Goal: Transaction & Acquisition: Purchase product/service

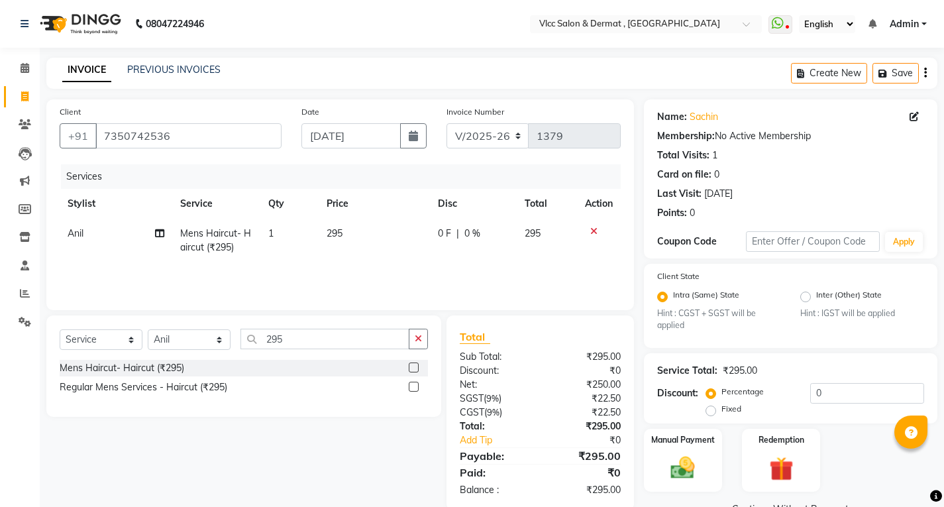
select select "5256"
select select "service"
select select "37781"
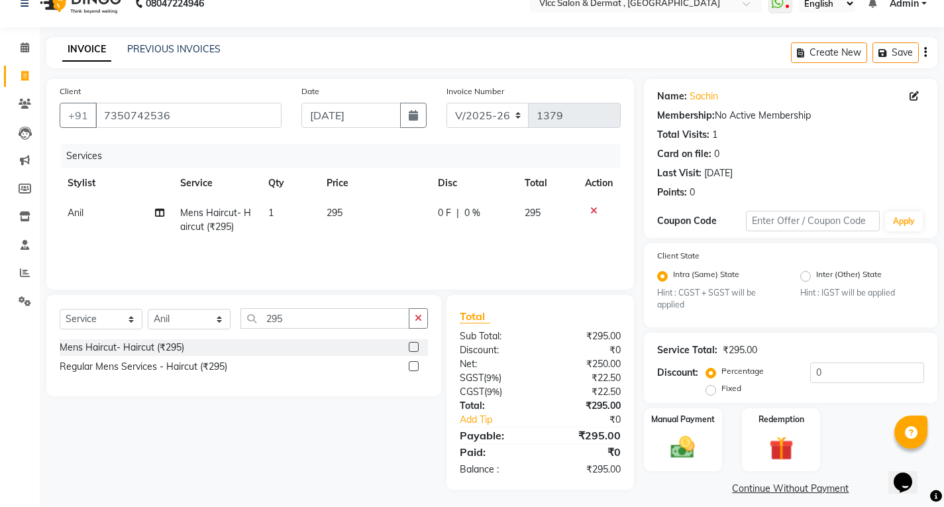
scroll to position [32, 0]
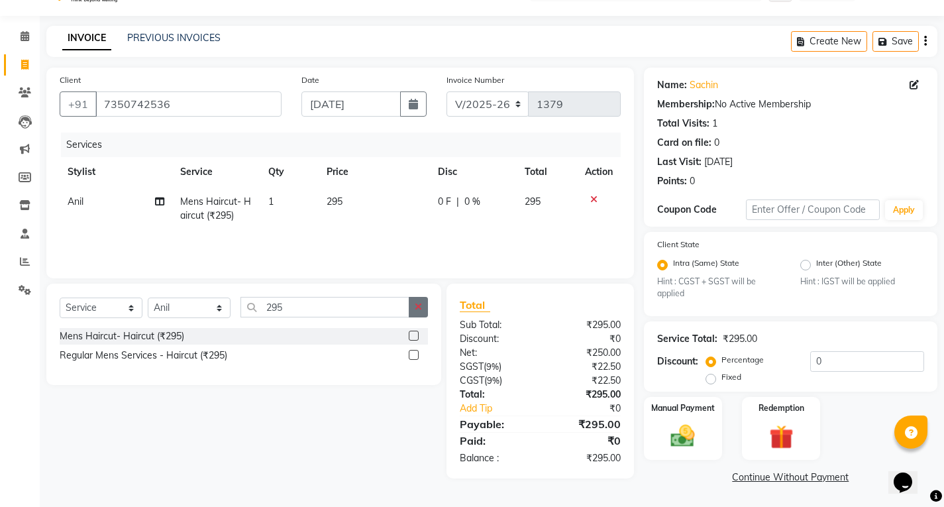
click at [418, 302] on icon "button" at bounding box center [418, 306] width 7 height 9
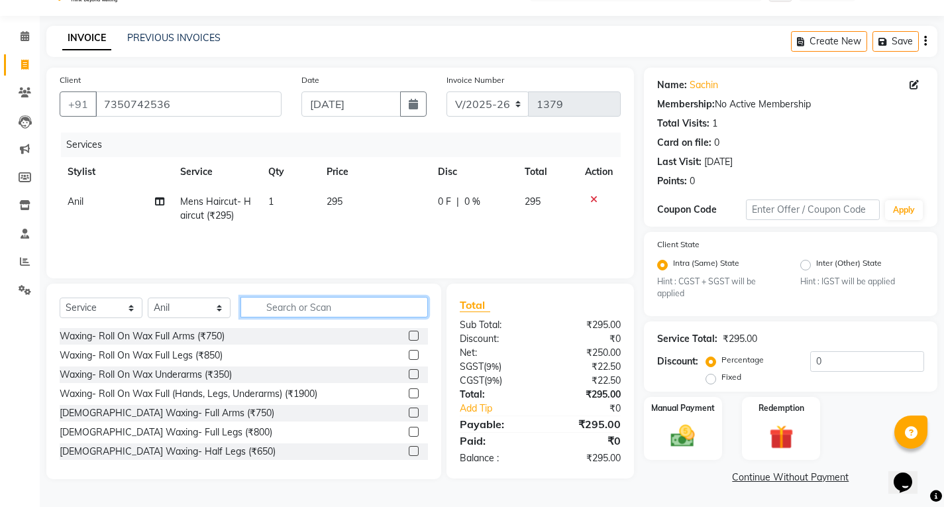
click at [339, 311] on input "text" at bounding box center [335, 307] width 188 height 21
click at [363, 309] on input "text" at bounding box center [335, 307] width 188 height 21
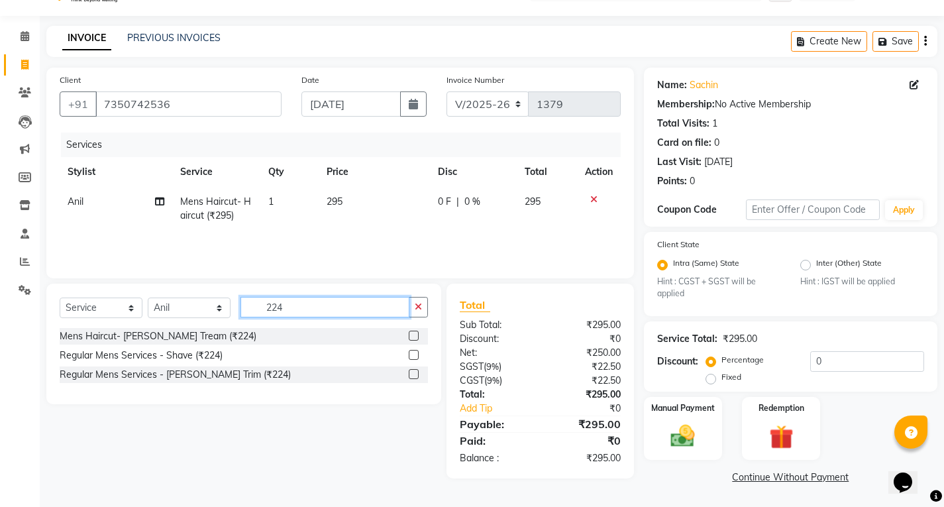
type input "224"
drag, startPoint x: 412, startPoint y: 335, endPoint x: 420, endPoint y: 303, distance: 33.6
click at [412, 335] on label at bounding box center [414, 336] width 10 height 10
click at [412, 335] on input "checkbox" at bounding box center [413, 336] width 9 height 9
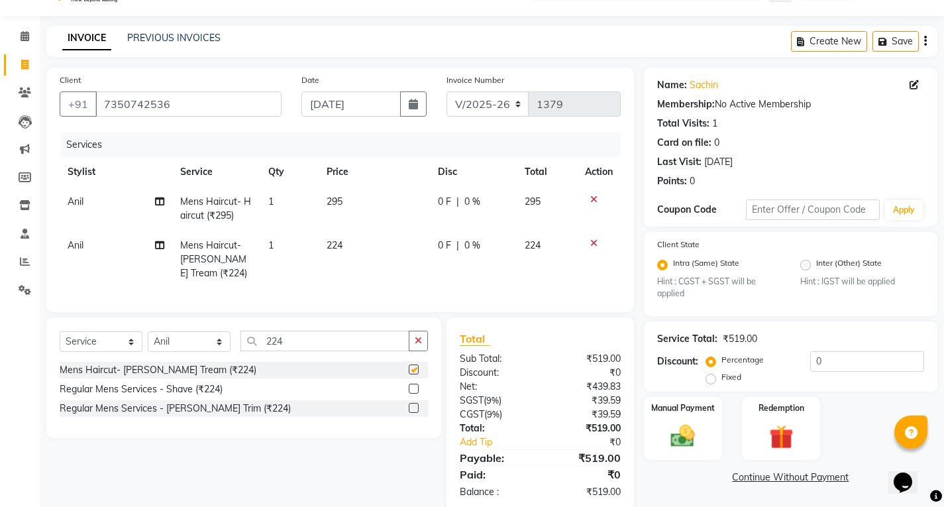
checkbox input "false"
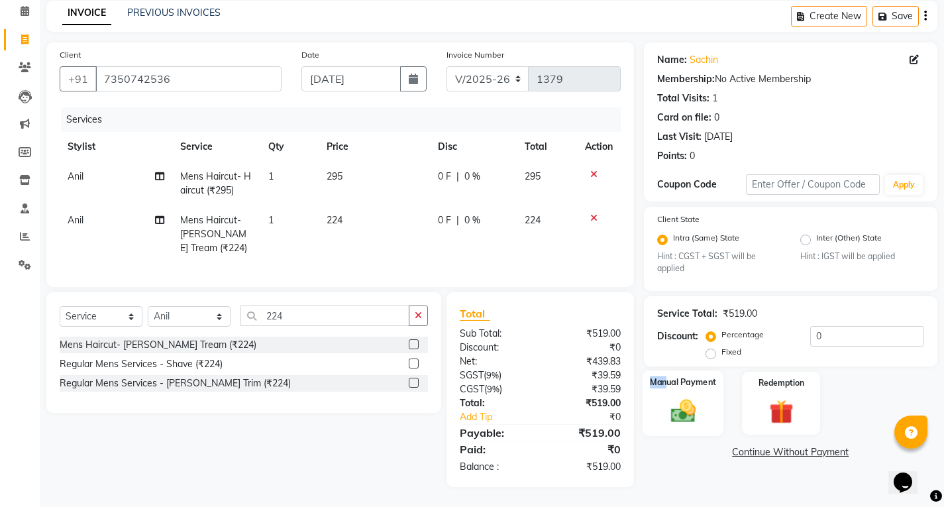
click at [667, 384] on div "Manual Payment" at bounding box center [683, 403] width 82 height 66
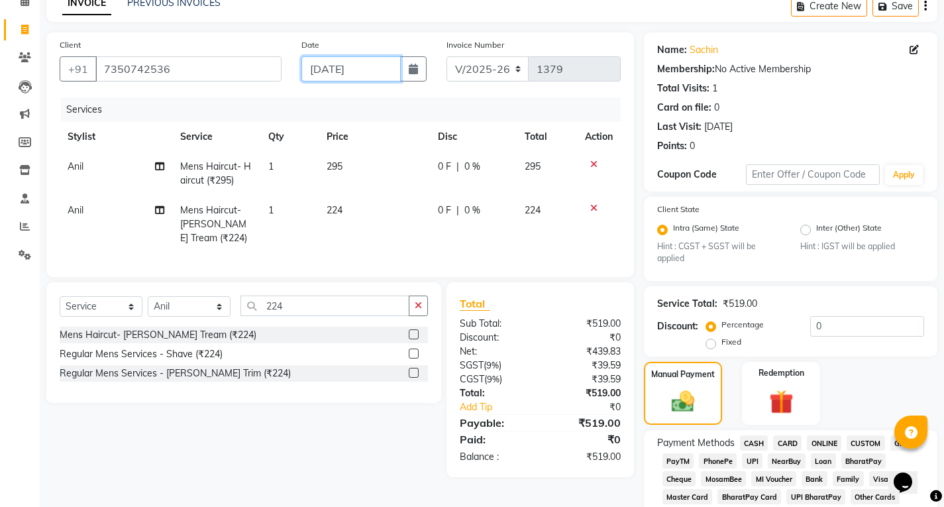
drag, startPoint x: 319, startPoint y: 68, endPoint x: 321, endPoint y: 82, distance: 14.7
click at [319, 68] on input "[DATE]" at bounding box center [351, 68] width 99 height 25
select select "9"
select select "2025"
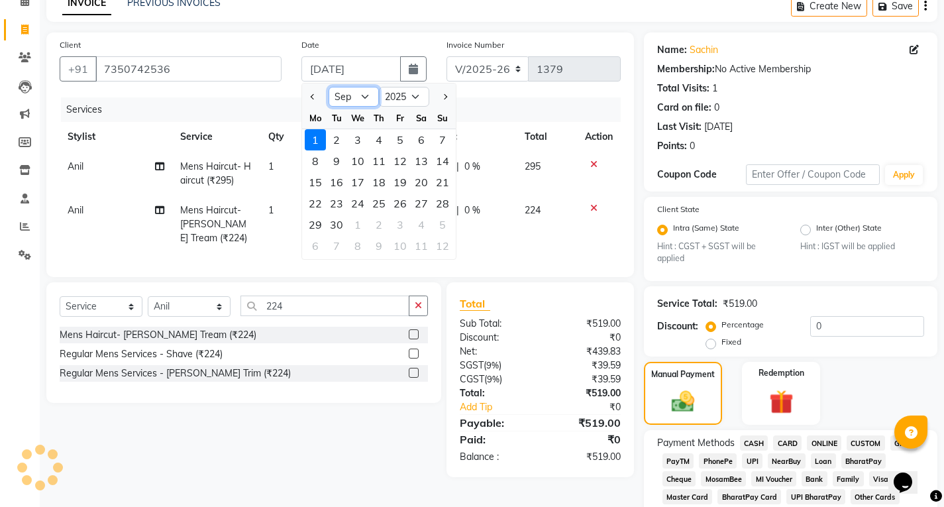
click at [362, 97] on select "Jan Feb Mar Apr May Jun [DATE] Aug Sep Oct Nov Dec" at bounding box center [354, 97] width 50 height 20
select select "8"
click at [329, 87] on select "Jan Feb Mar Apr May Jun [DATE] Aug Sep Oct Nov Dec" at bounding box center [354, 97] width 50 height 20
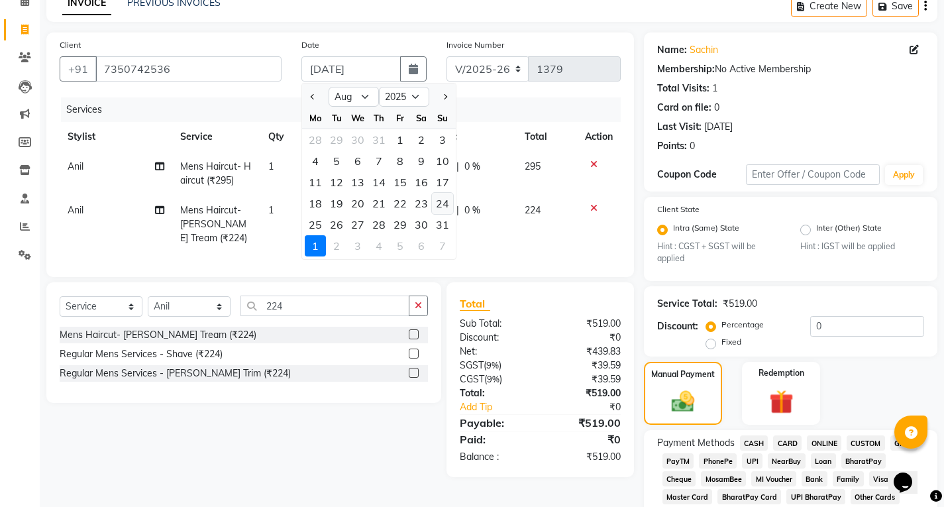
click at [446, 209] on div "24" at bounding box center [442, 203] width 21 height 21
type input "[DATE]"
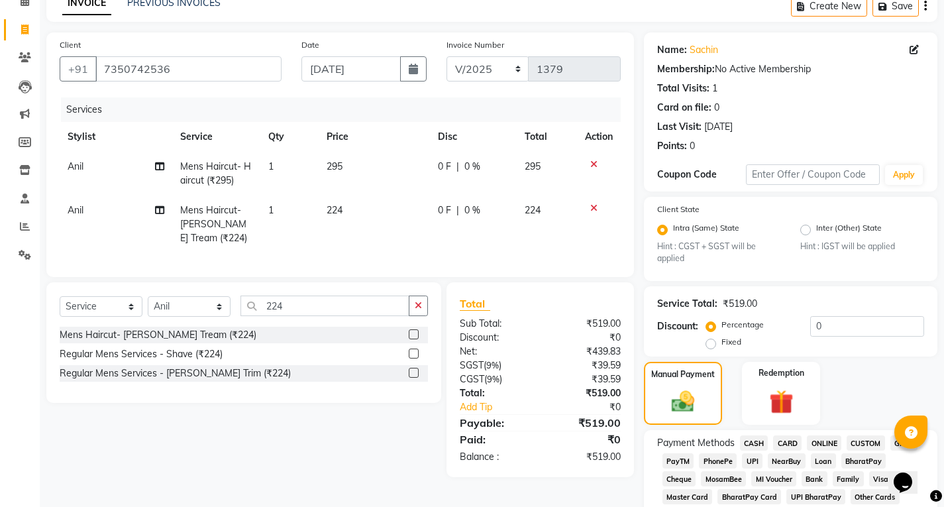
click at [418, 233] on td "224" at bounding box center [374, 225] width 111 height 58
select select "37781"
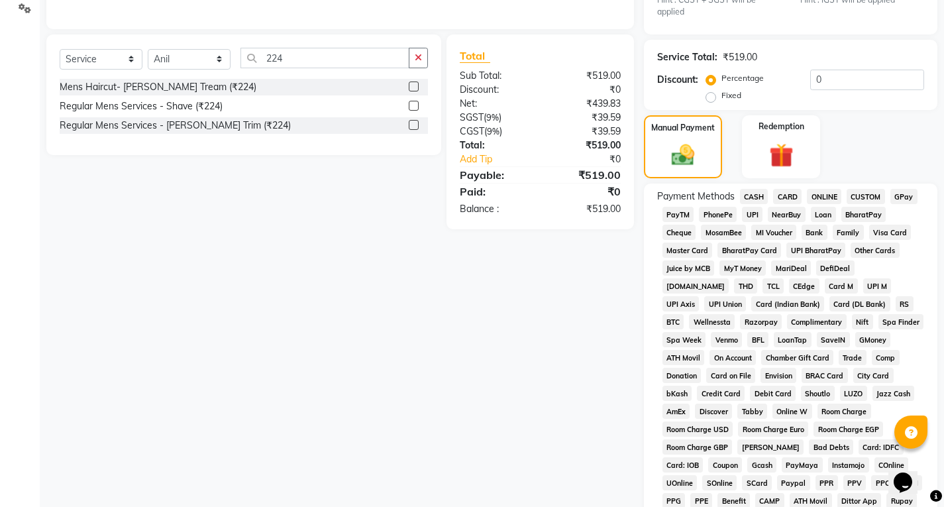
scroll to position [332, 0]
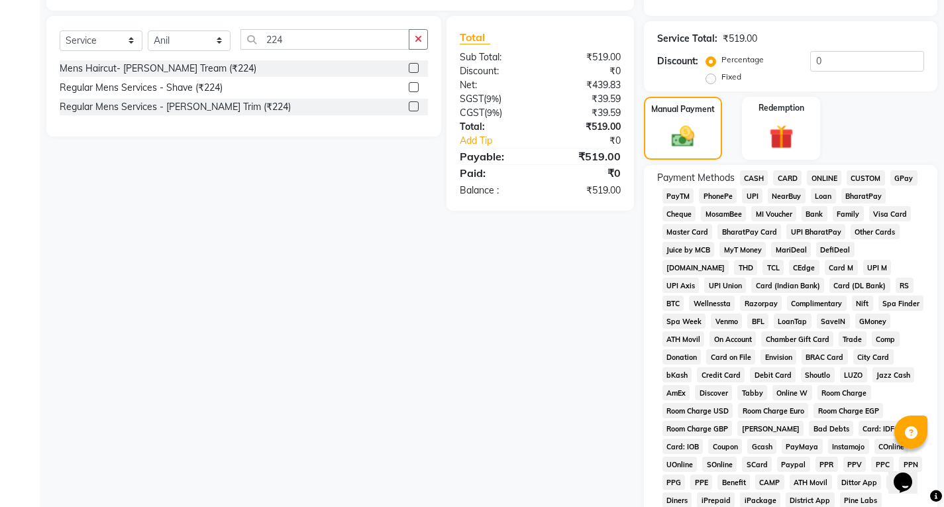
click at [758, 196] on span "UPI" at bounding box center [752, 195] width 21 height 15
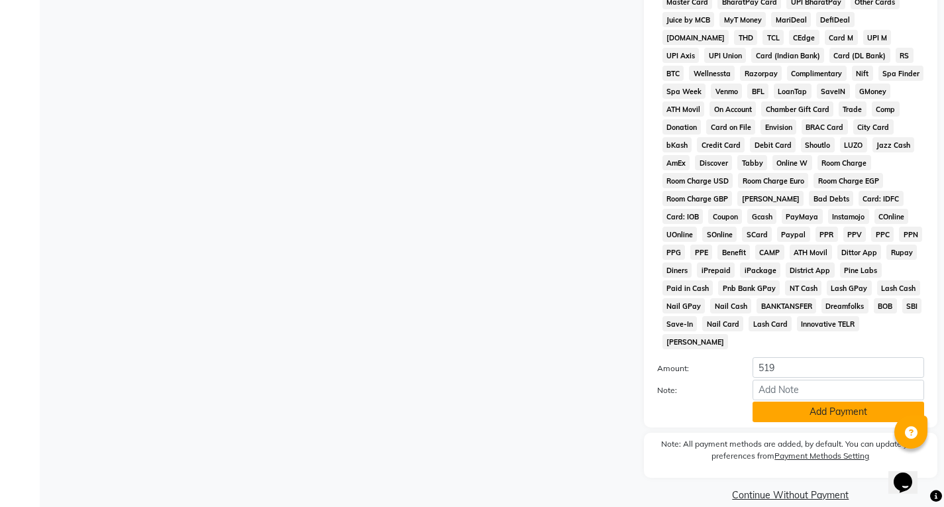
click at [807, 402] on button "Add Payment" at bounding box center [839, 412] width 172 height 21
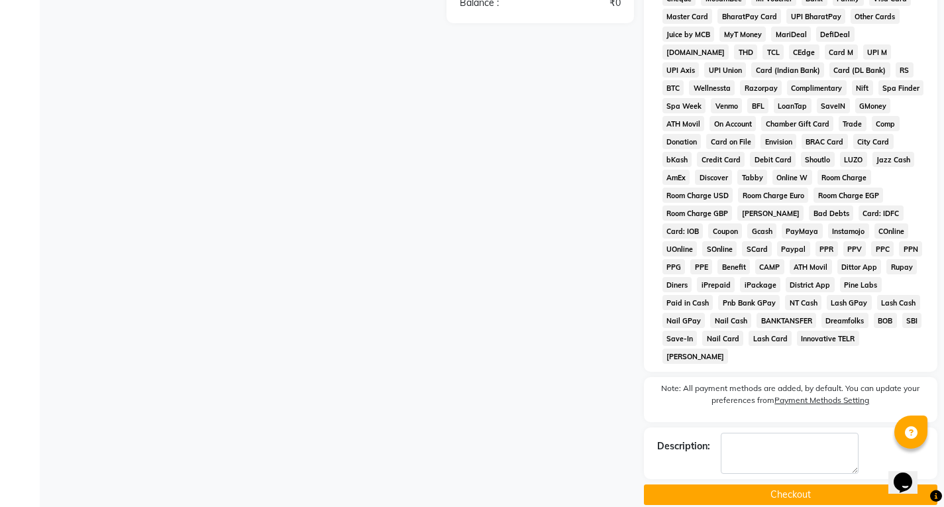
drag, startPoint x: 788, startPoint y: 457, endPoint x: 787, endPoint y: 466, distance: 9.4
click at [788, 456] on div "Description:" at bounding box center [791, 453] width 294 height 52
click at [784, 484] on button "Checkout" at bounding box center [791, 494] width 294 height 21
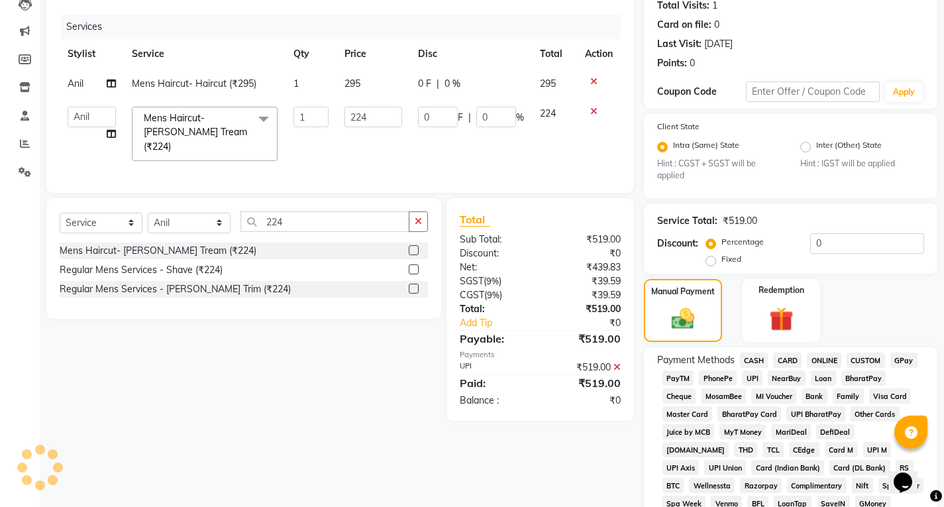
scroll to position [86, 0]
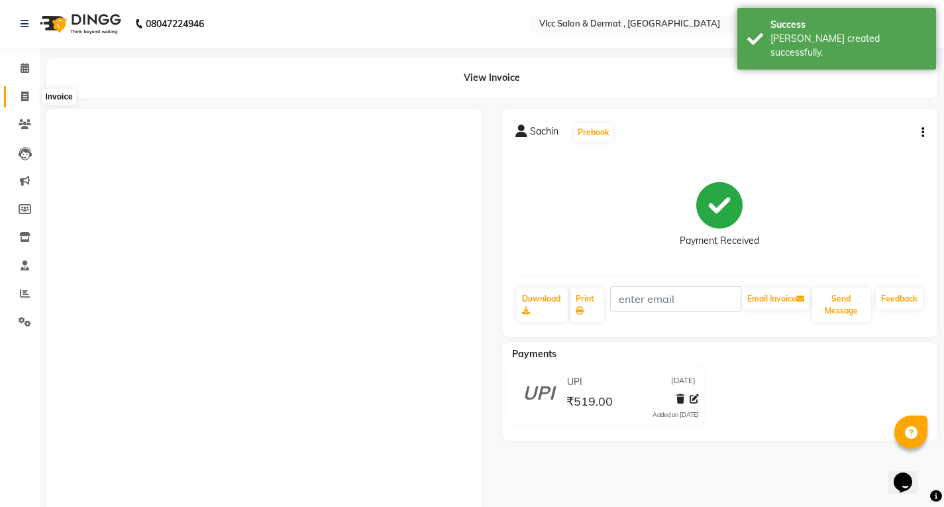
click at [25, 99] on icon at bounding box center [24, 96] width 7 height 10
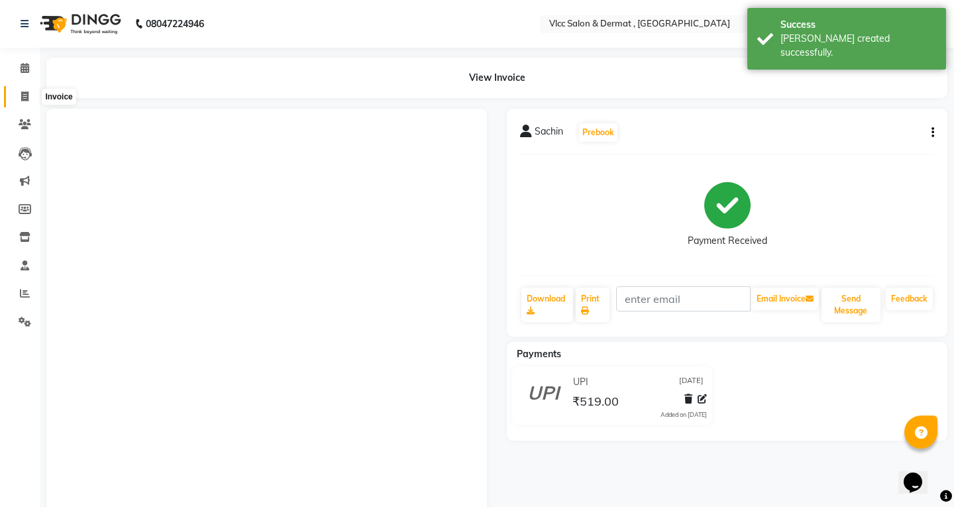
select select "5256"
select select "service"
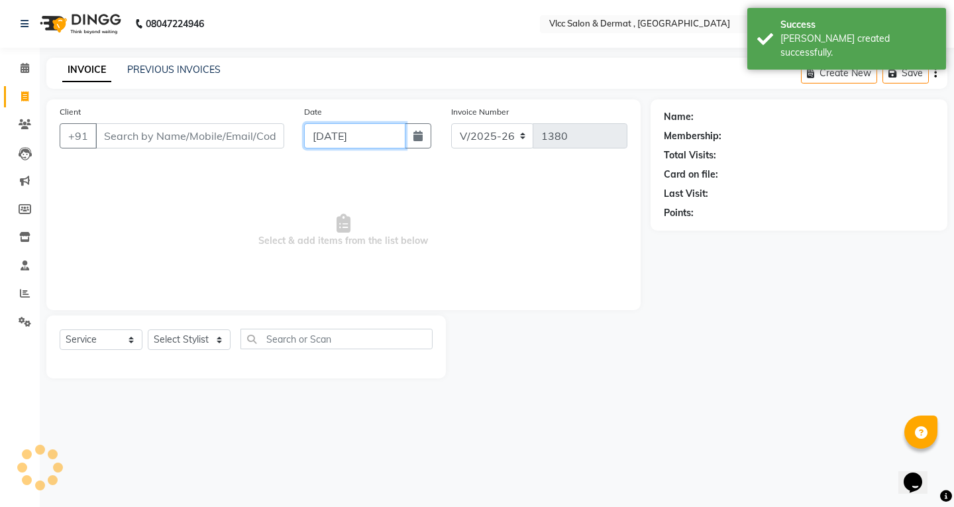
click at [317, 146] on input "[DATE]" at bounding box center [354, 135] width 101 height 25
select select "9"
select select "2025"
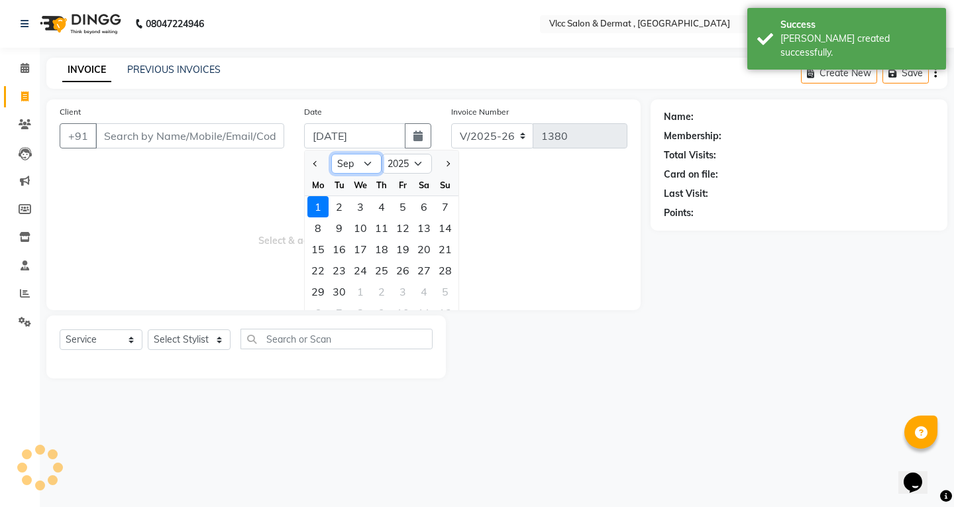
click at [365, 166] on select "Jan Feb Mar Apr May Jun [DATE] Aug Sep Oct Nov Dec" at bounding box center [356, 164] width 50 height 20
select select "8"
click at [331, 154] on select "Jan Feb Mar Apr May Jun [DATE] Aug Sep Oct Nov Dec" at bounding box center [356, 164] width 50 height 20
click at [445, 272] on div "24" at bounding box center [445, 270] width 21 height 21
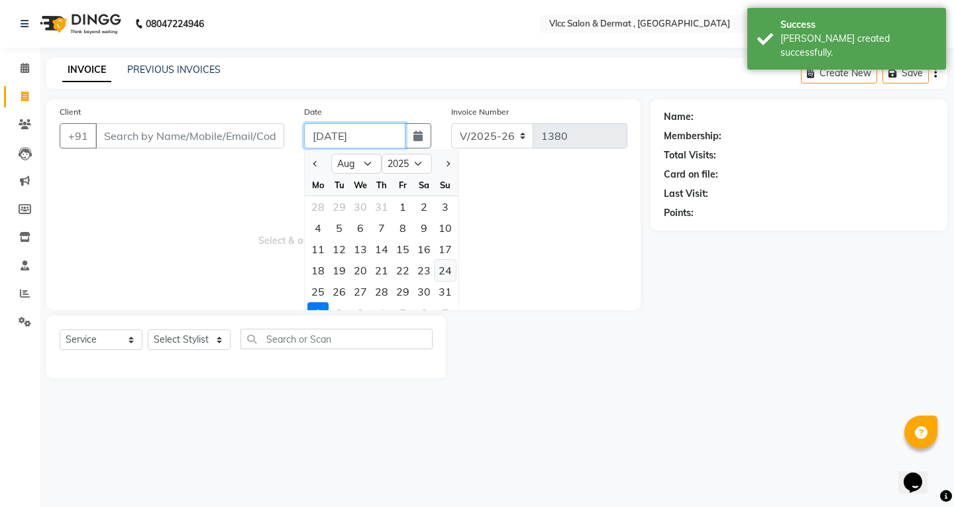
type input "[DATE]"
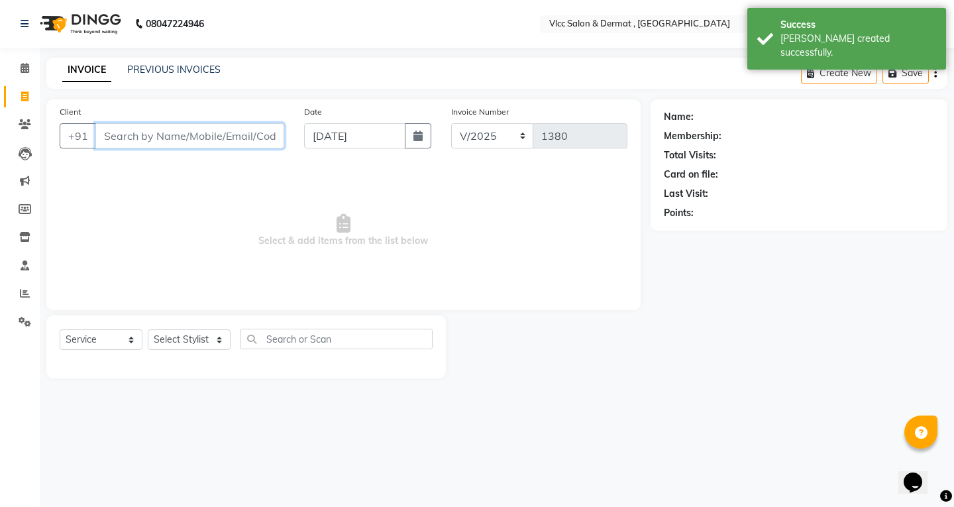
click at [208, 146] on input "Client" at bounding box center [189, 135] width 189 height 25
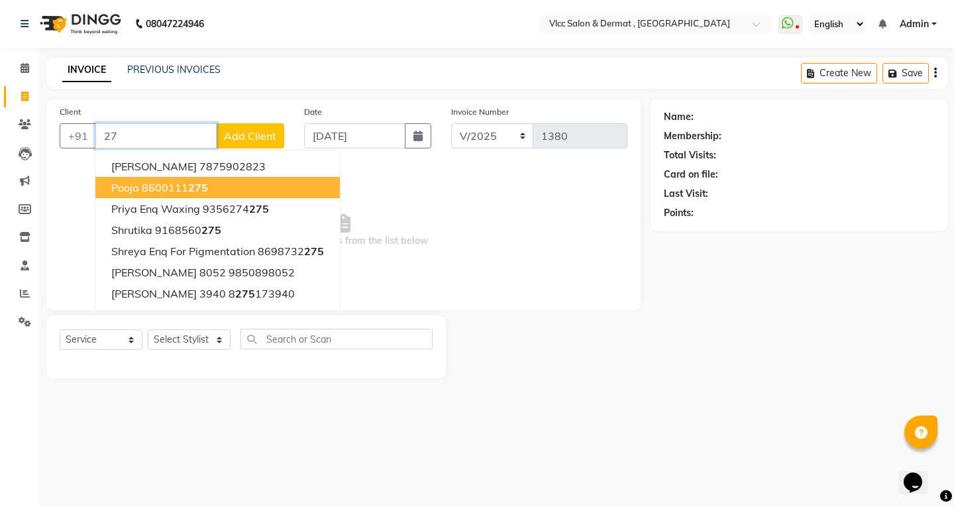
type input "2"
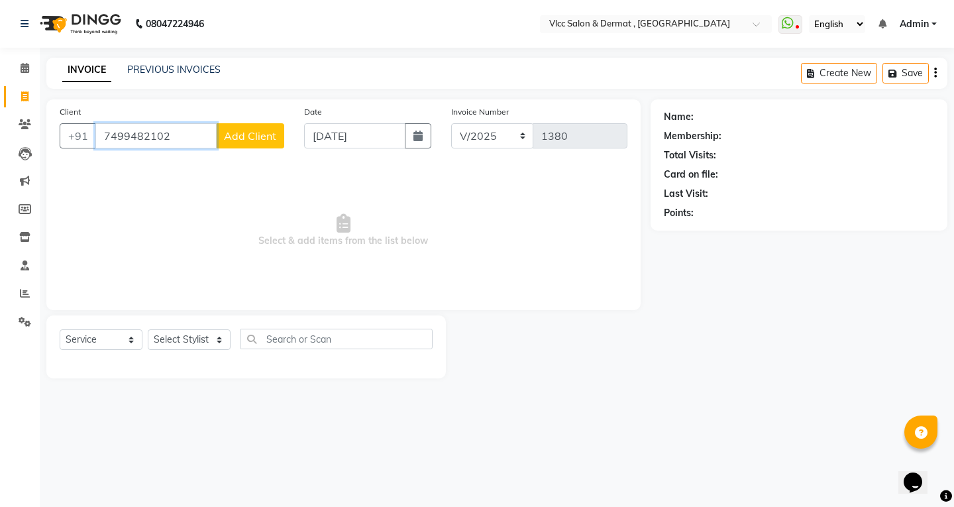
type input "7499482102"
click at [273, 145] on button "Add Client" at bounding box center [250, 135] width 68 height 25
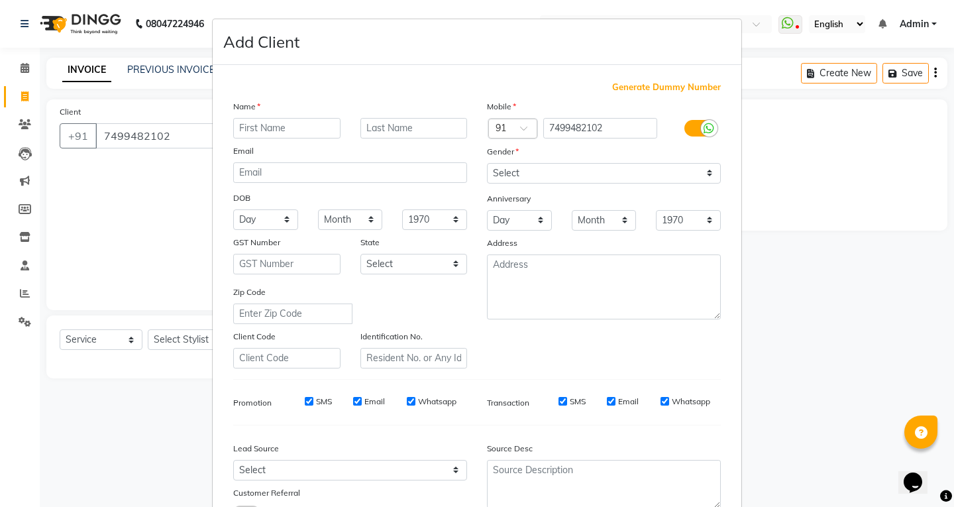
click at [263, 127] on input "text" at bounding box center [286, 128] width 107 height 21
type input "Priyanka"
click at [359, 149] on div "Email" at bounding box center [350, 153] width 254 height 19
click at [504, 182] on select "Select [DEMOGRAPHIC_DATA] [DEMOGRAPHIC_DATA] Other Prefer Not To Say" at bounding box center [604, 173] width 234 height 21
select select "[DEMOGRAPHIC_DATA]"
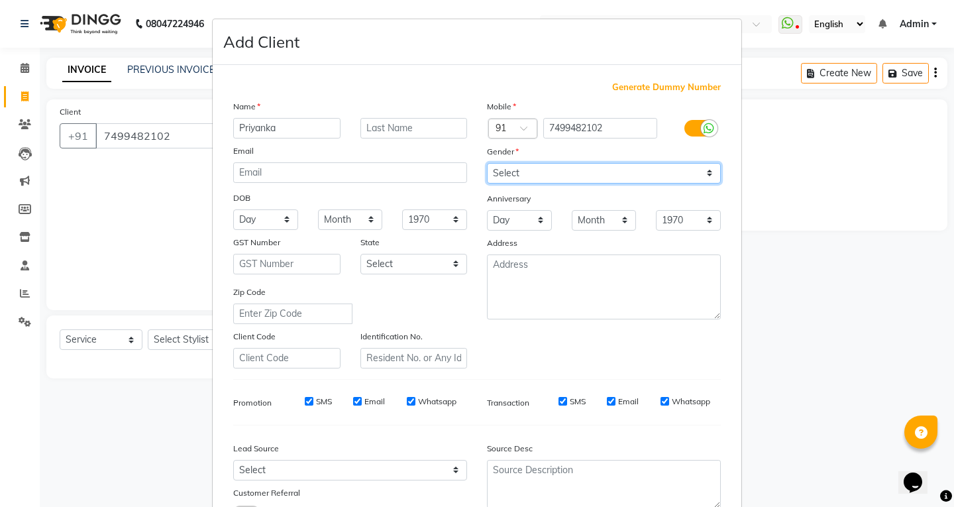
click at [487, 163] on select "Select [DEMOGRAPHIC_DATA] [DEMOGRAPHIC_DATA] Other Prefer Not To Say" at bounding box center [604, 173] width 234 height 21
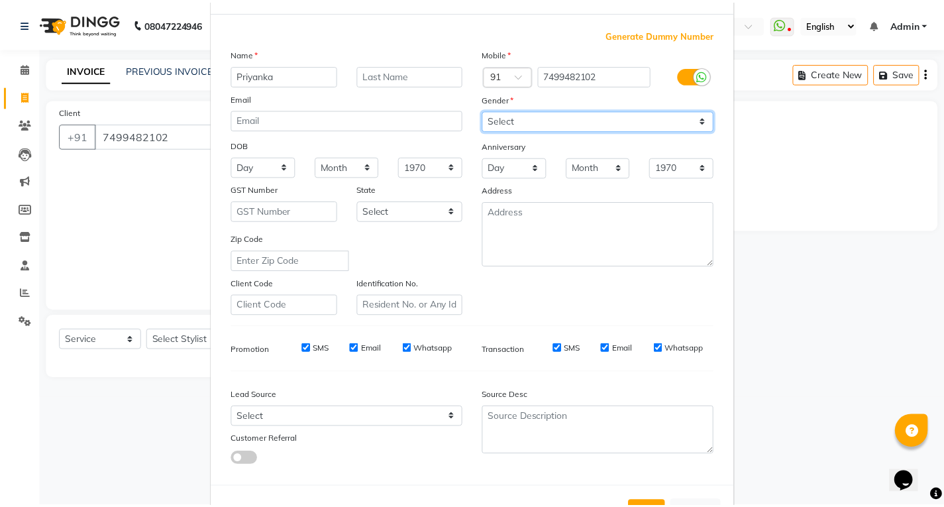
scroll to position [105, 0]
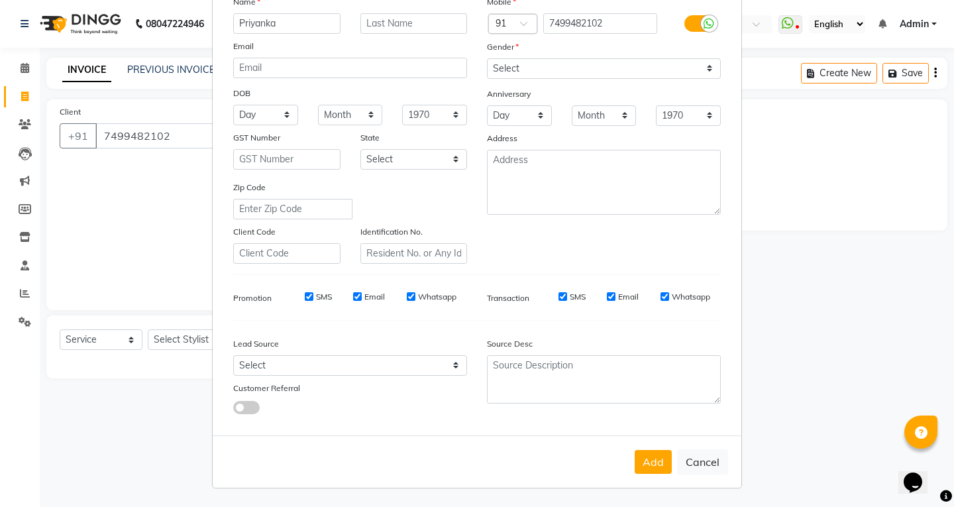
click at [649, 474] on div "Add Cancel" at bounding box center [477, 461] width 529 height 52
click at [650, 473] on button "Add" at bounding box center [653, 462] width 37 height 24
select select
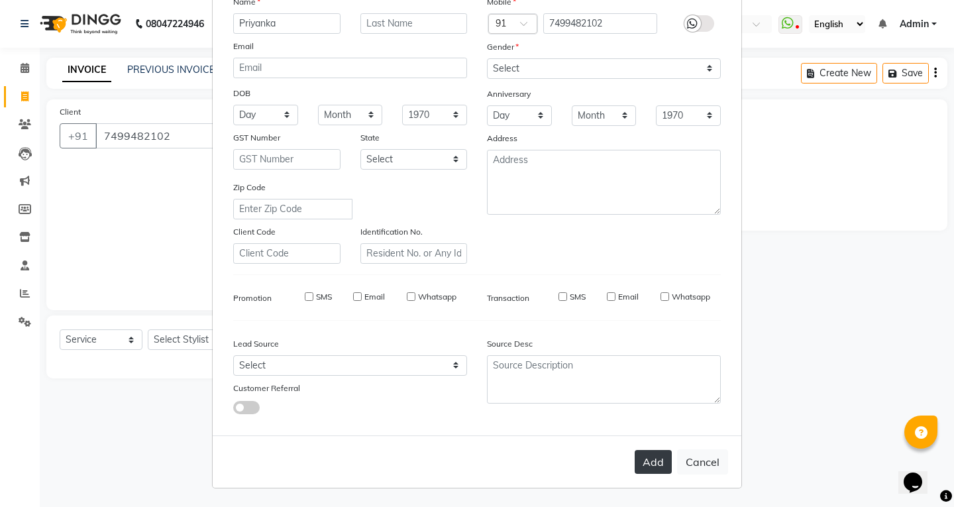
select select
checkbox input "false"
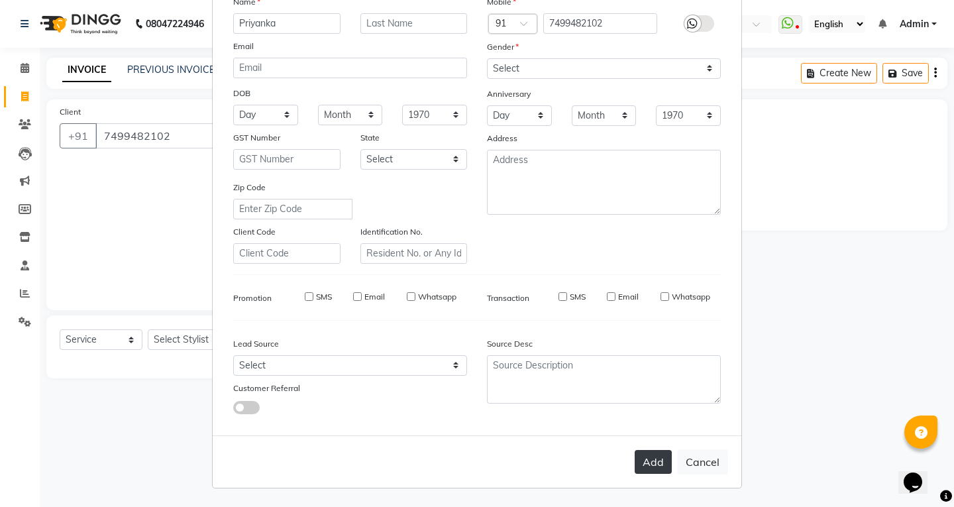
checkbox input "false"
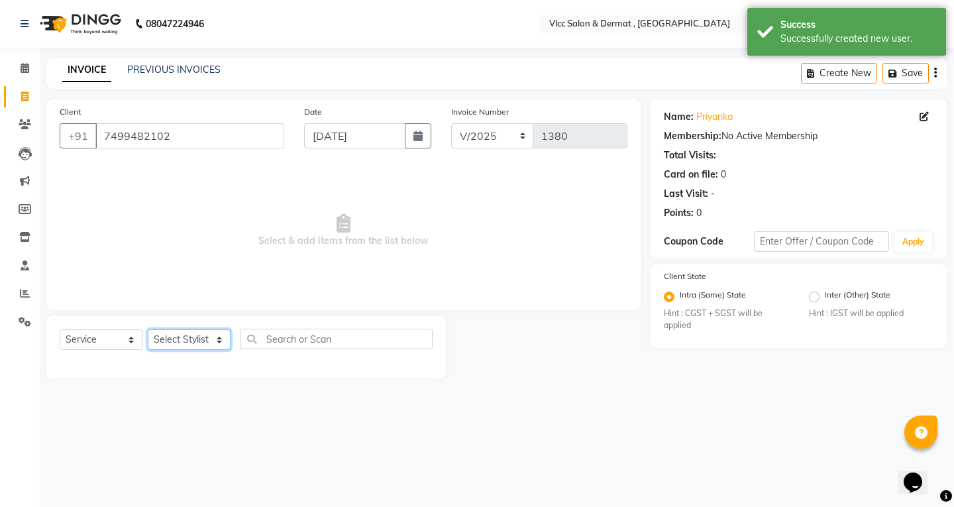
drag, startPoint x: 204, startPoint y: 334, endPoint x: 196, endPoint y: 349, distance: 17.5
click at [203, 334] on select "Select Stylist [PERSON_NAME] [PERSON_NAME] [PERSON_NAME] [PERSON_NAME] [PERSON_…" at bounding box center [189, 339] width 83 height 21
select select "78207"
click at [148, 329] on select "Select Stylist [PERSON_NAME] [PERSON_NAME] [PERSON_NAME] [PERSON_NAME] [PERSON_…" at bounding box center [189, 339] width 83 height 21
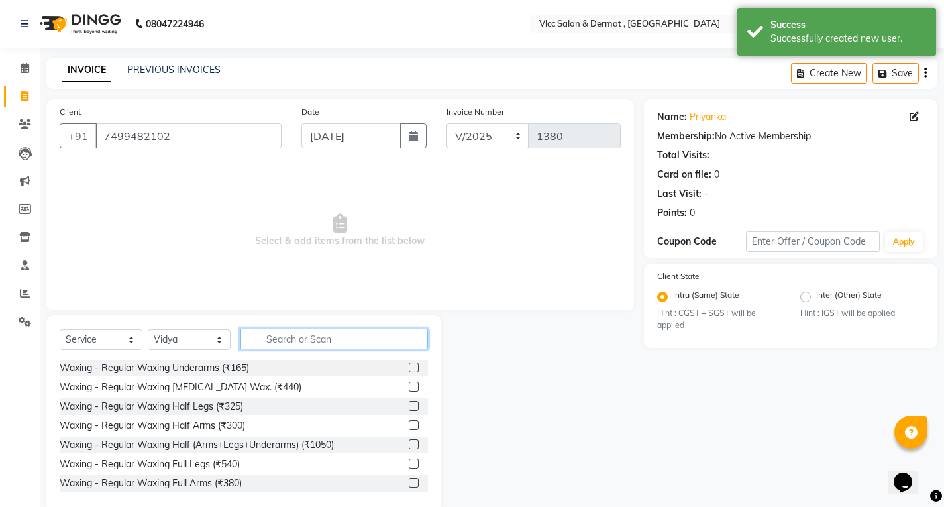
click at [296, 345] on input "text" at bounding box center [335, 339] width 188 height 21
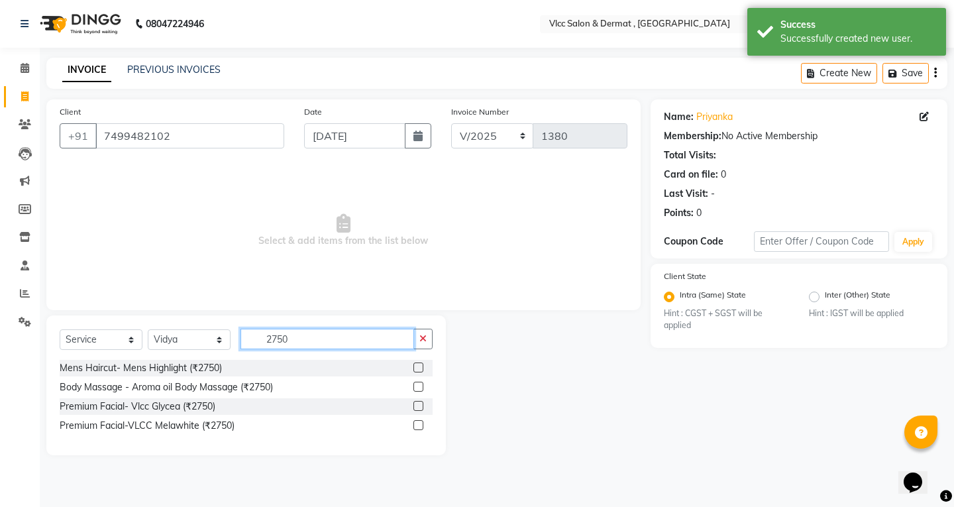
type input "2750"
click at [419, 427] on label at bounding box center [419, 425] width 10 height 10
click at [419, 427] on input "checkbox" at bounding box center [418, 425] width 9 height 9
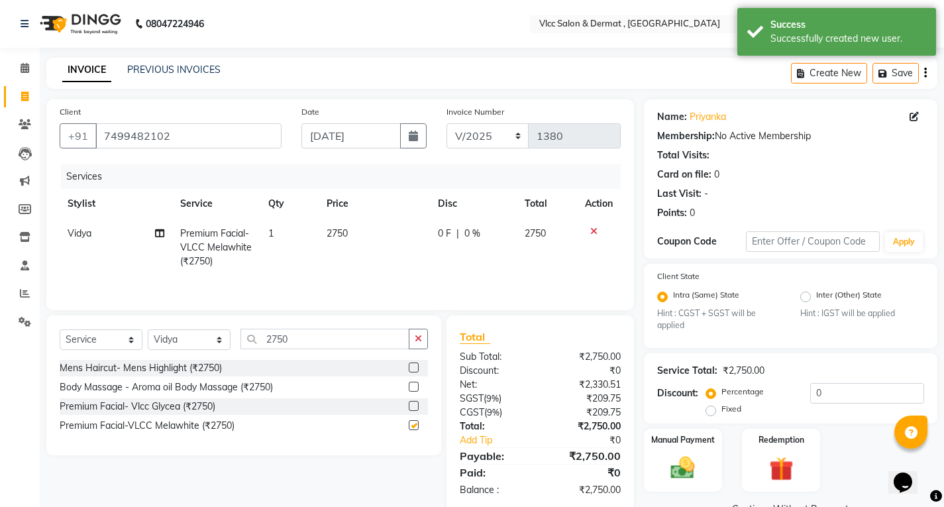
checkbox input "false"
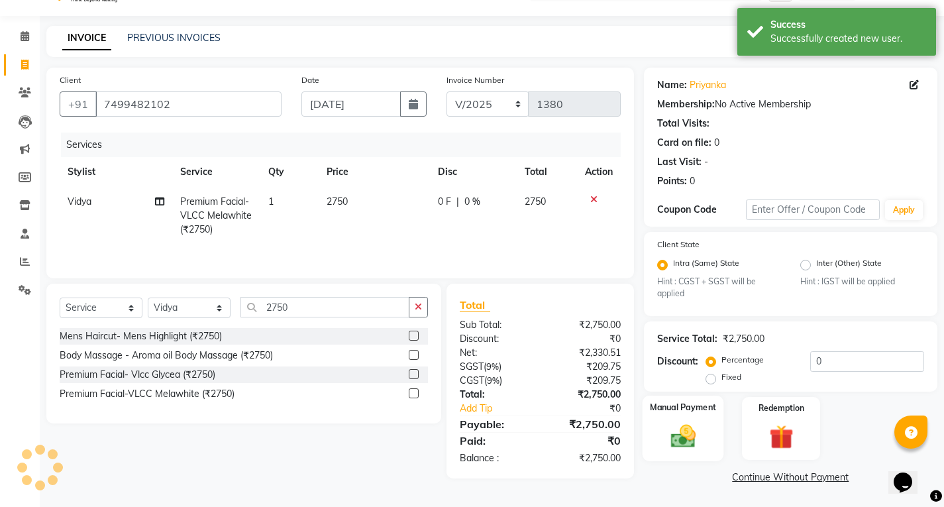
click at [689, 429] on img at bounding box center [683, 436] width 40 height 28
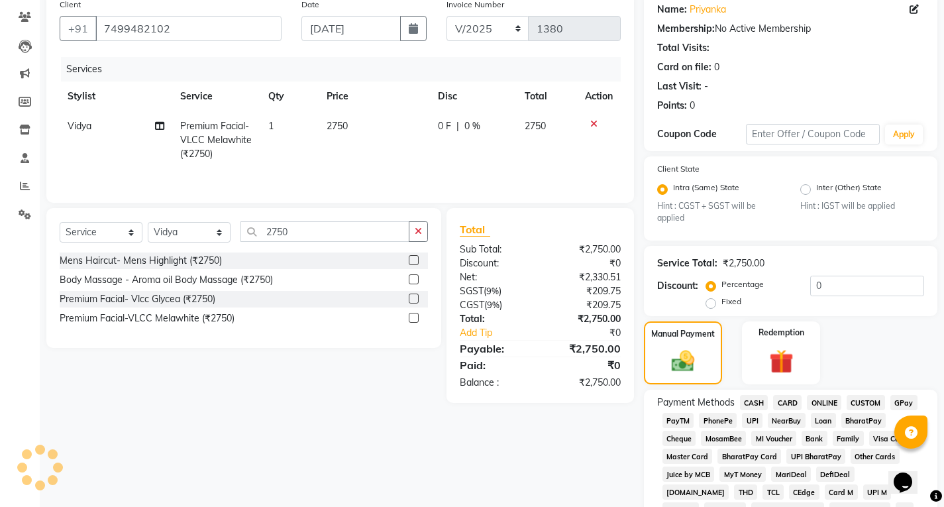
scroll to position [297, 0]
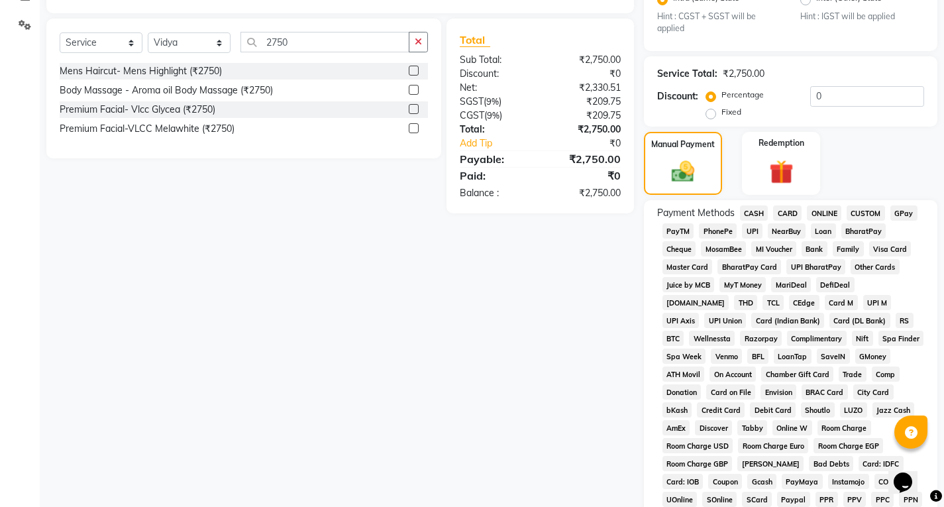
click at [757, 227] on span "UPI" at bounding box center [752, 230] width 21 height 15
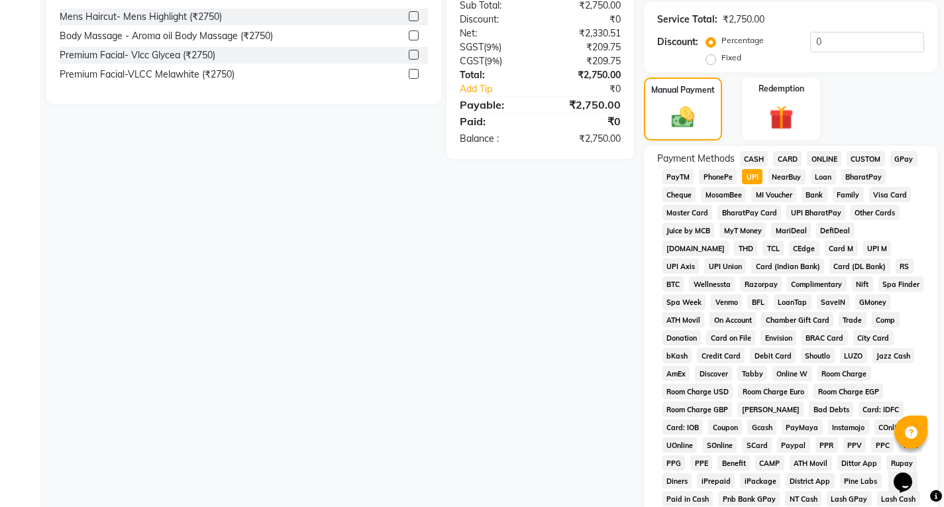
scroll to position [496, 0]
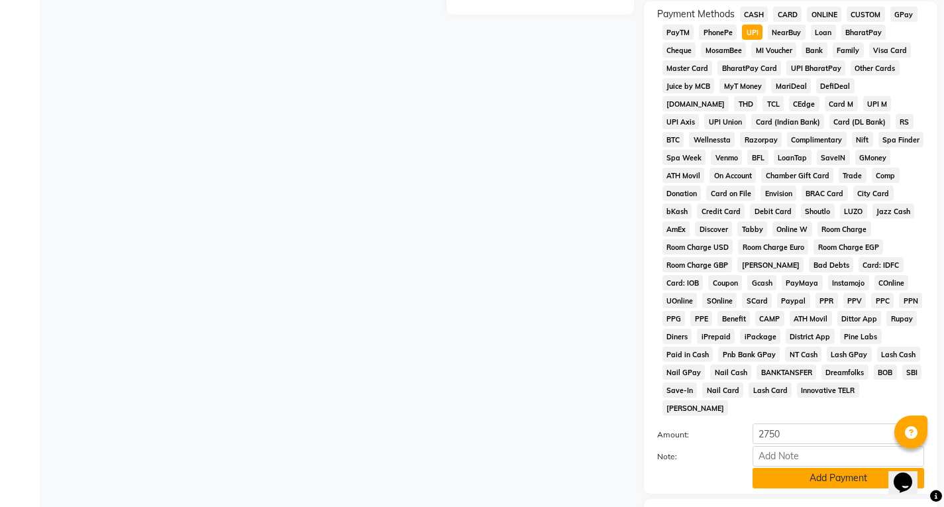
click at [783, 468] on button "Add Payment" at bounding box center [839, 478] width 172 height 21
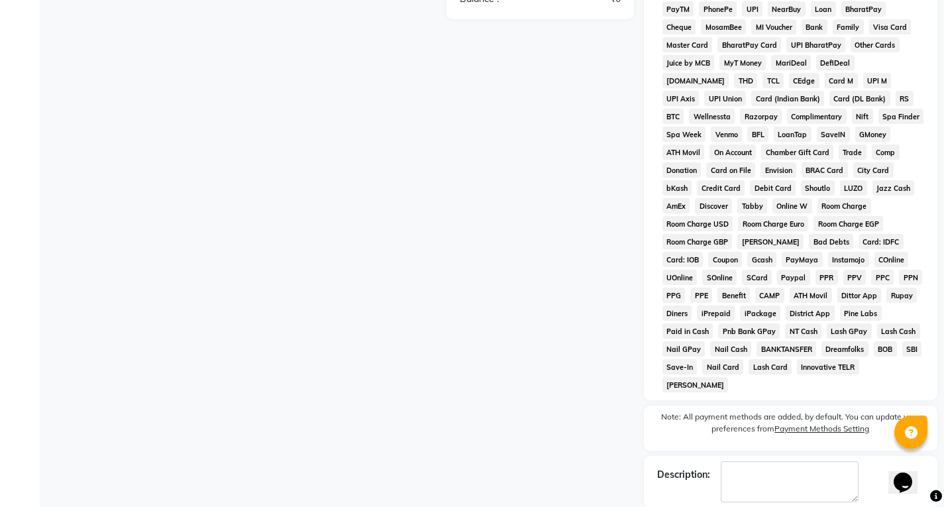
scroll to position [547, 0]
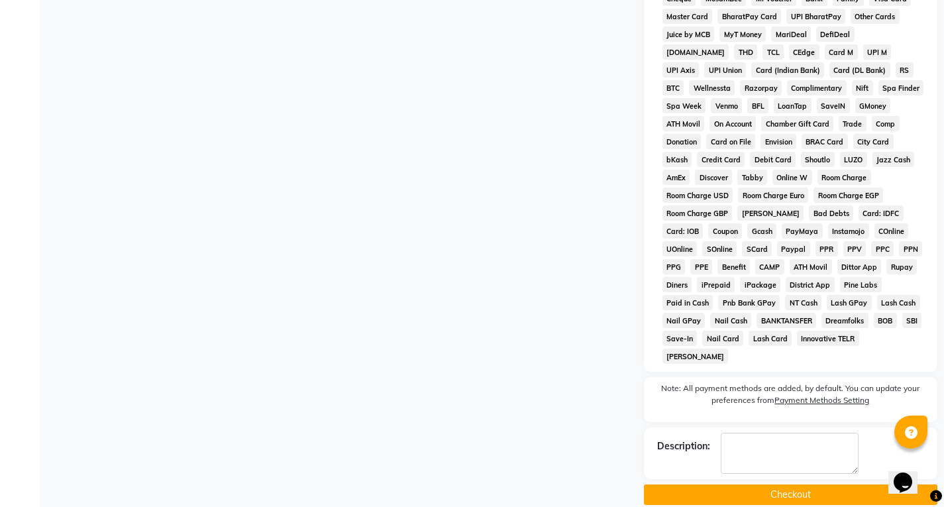
click at [789, 484] on button "Checkout" at bounding box center [791, 494] width 294 height 21
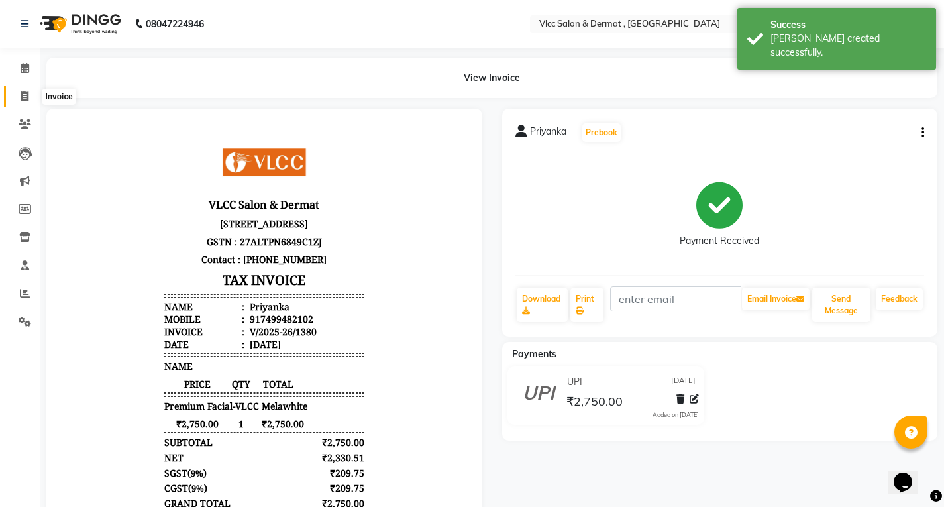
drag, startPoint x: 22, startPoint y: 101, endPoint x: 36, endPoint y: 109, distance: 16.4
click at [22, 101] on icon at bounding box center [24, 96] width 7 height 10
select select "service"
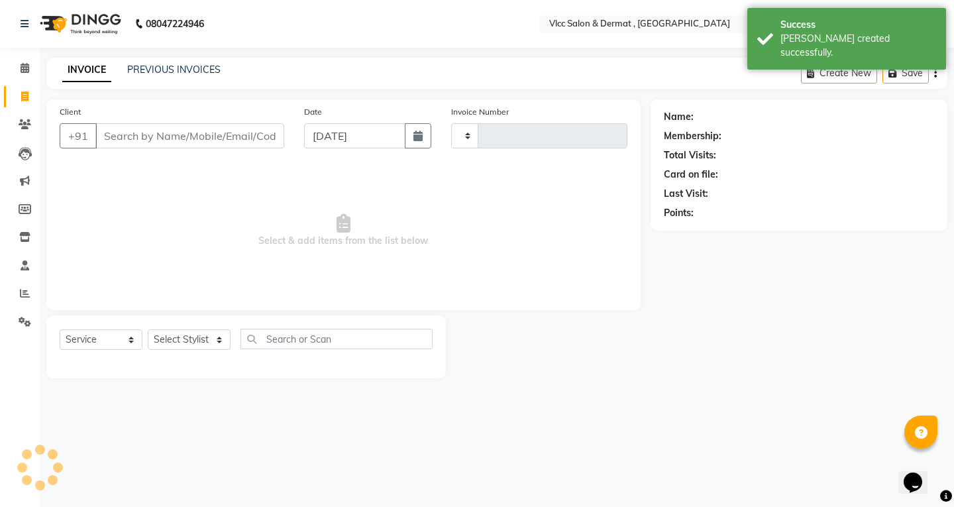
type input "1381"
select select "5256"
click at [322, 146] on input "[DATE]" at bounding box center [354, 135] width 101 height 25
select select "9"
select select "2025"
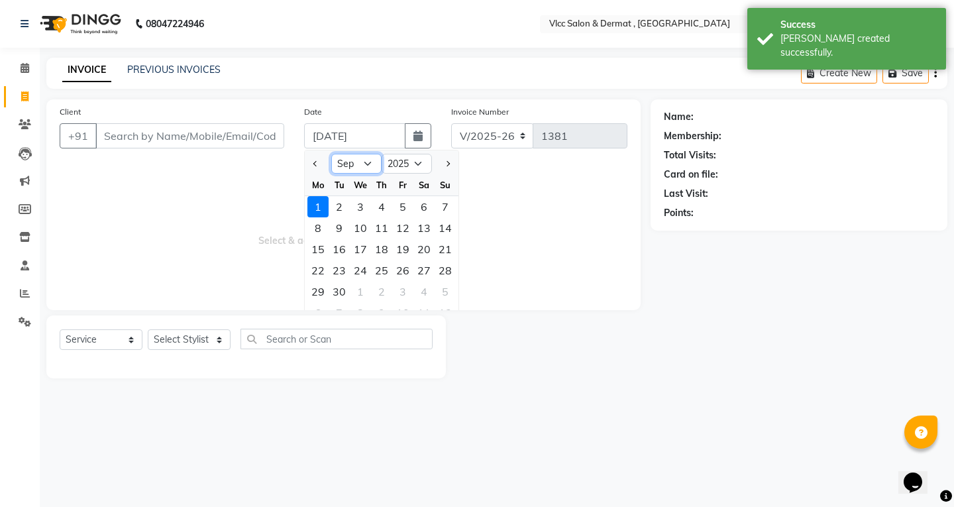
click at [372, 167] on select "Jan Feb Mar Apr May Jun [DATE] Aug Sep Oct Nov Dec" at bounding box center [356, 164] width 50 height 20
select select "8"
click at [331, 154] on select "Jan Feb Mar Apr May Jun [DATE] Aug Sep Oct Nov Dec" at bounding box center [356, 164] width 50 height 20
drag, startPoint x: 440, startPoint y: 270, endPoint x: 366, endPoint y: 215, distance: 92.0
click at [441, 268] on div "24" at bounding box center [445, 270] width 21 height 21
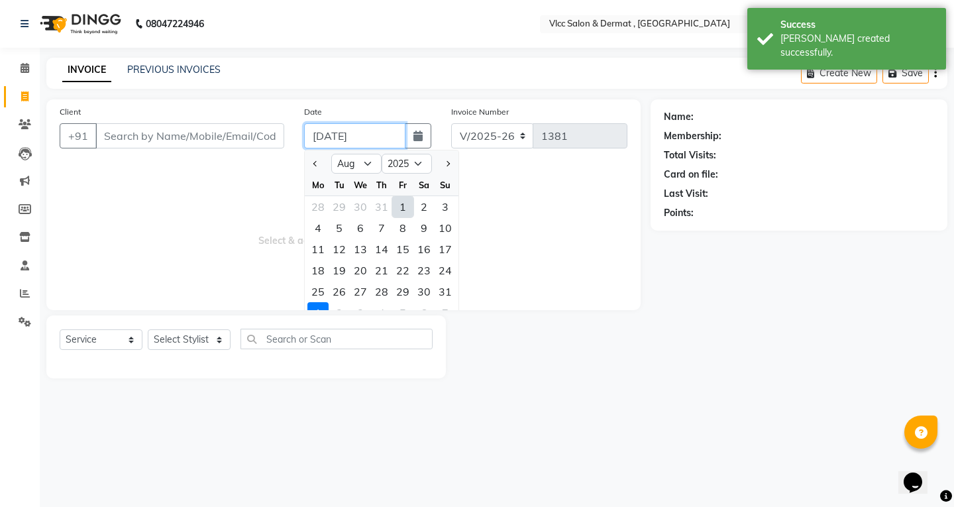
type input "[DATE]"
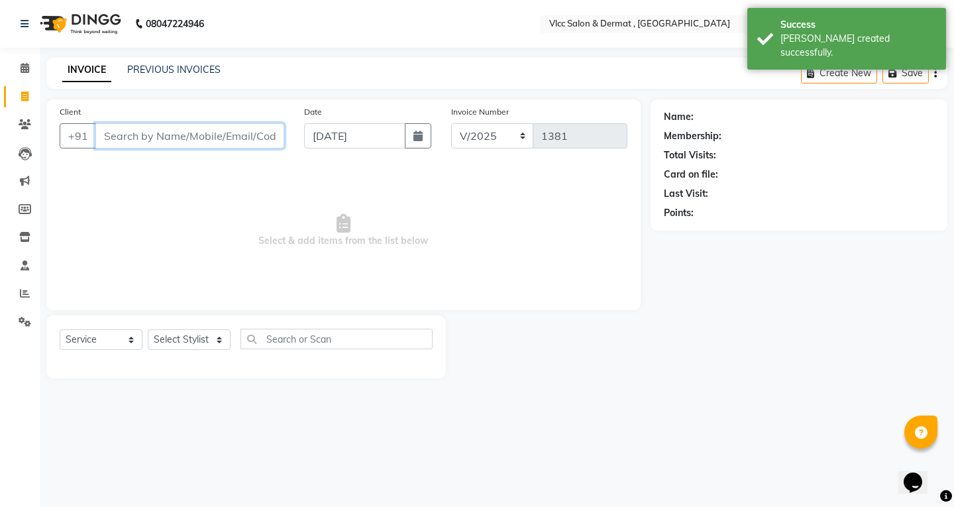
click at [216, 139] on input "Client" at bounding box center [189, 135] width 189 height 25
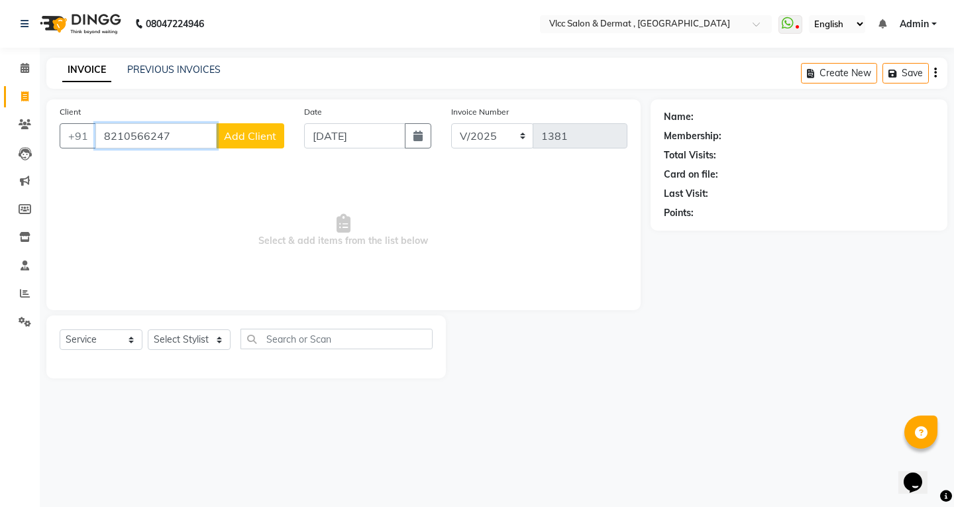
type input "8210566247"
click at [251, 121] on div "Client [PHONE_NUMBER] Add Client" at bounding box center [172, 132] width 245 height 54
click at [252, 129] on span "Add Client" at bounding box center [250, 135] width 52 height 13
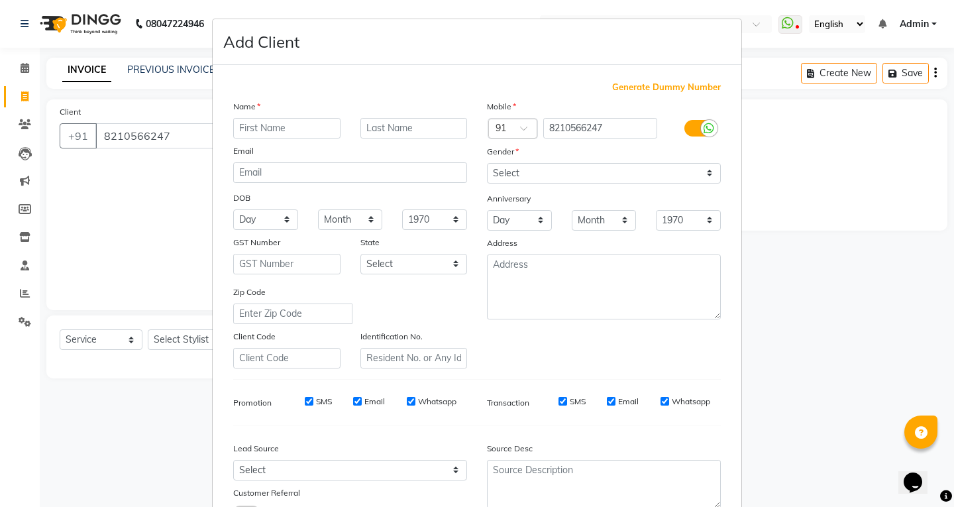
click at [294, 129] on input "text" at bounding box center [286, 128] width 107 height 21
type input "Shweta"
click at [527, 178] on select "Select [DEMOGRAPHIC_DATA] [DEMOGRAPHIC_DATA] Other Prefer Not To Say" at bounding box center [604, 173] width 234 height 21
select select "[DEMOGRAPHIC_DATA]"
click at [487, 163] on select "Select [DEMOGRAPHIC_DATA] [DEMOGRAPHIC_DATA] Other Prefer Not To Say" at bounding box center [604, 173] width 234 height 21
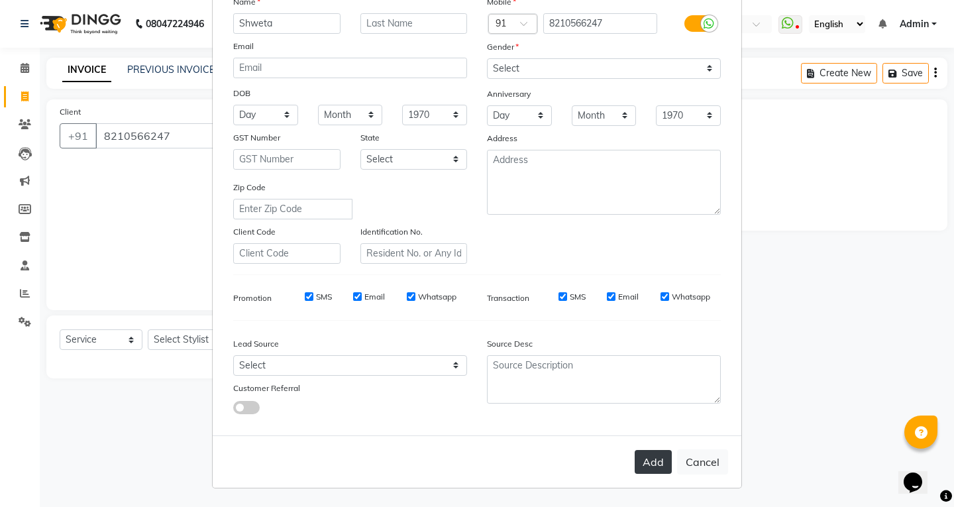
click at [655, 453] on button "Add" at bounding box center [653, 462] width 37 height 24
select select
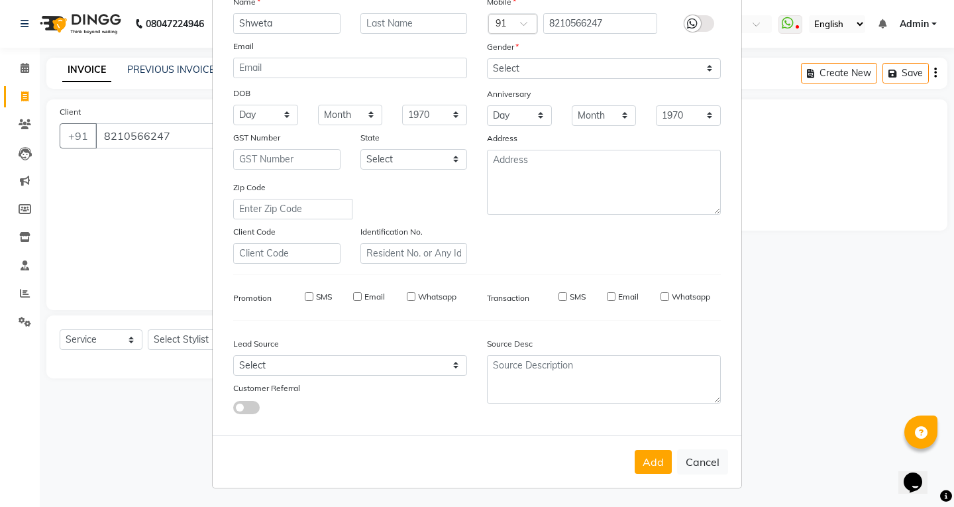
select select
checkbox input "false"
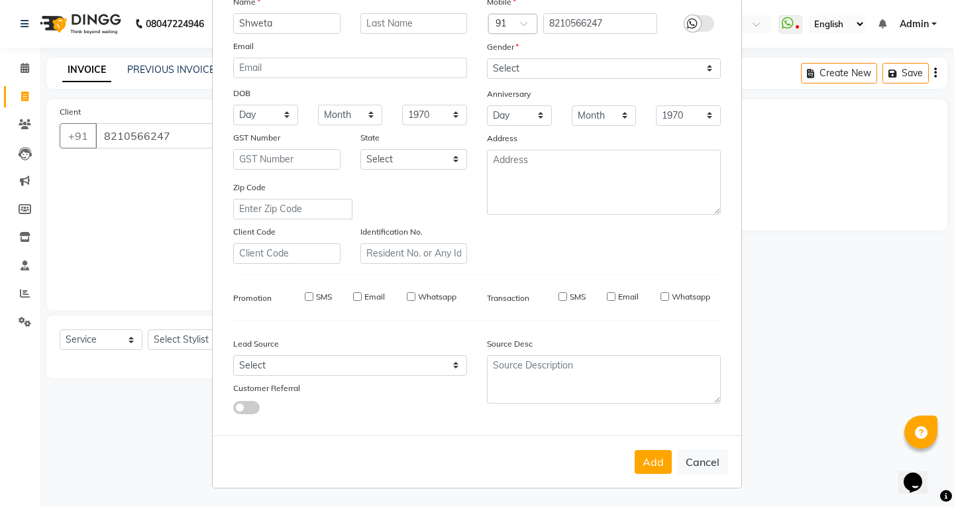
checkbox input "false"
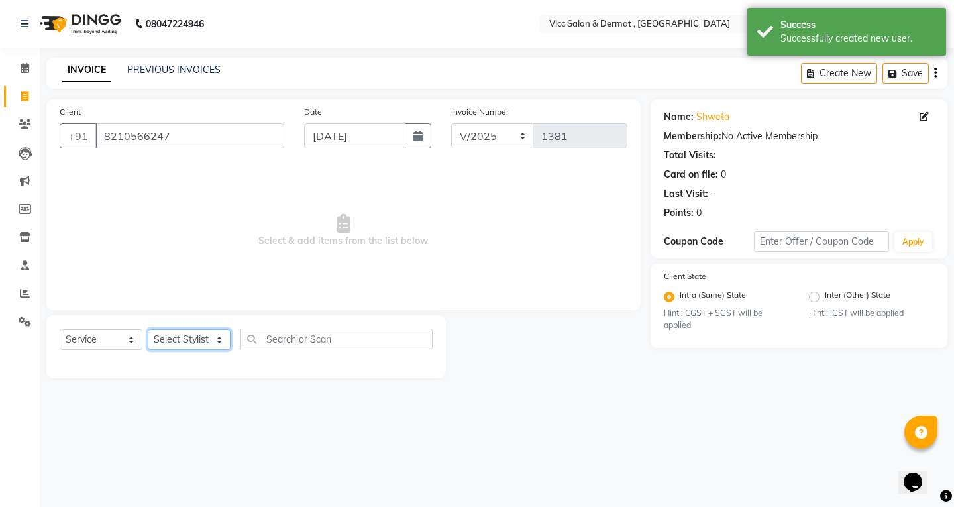
click at [203, 339] on select "Select Stylist [PERSON_NAME] [PERSON_NAME] [PERSON_NAME] [PERSON_NAME] [PERSON_…" at bounding box center [189, 339] width 83 height 21
select select "78207"
click at [148, 329] on select "Select Stylist [PERSON_NAME] [PERSON_NAME] [PERSON_NAME] [PERSON_NAME] [PERSON_…" at bounding box center [189, 339] width 83 height 21
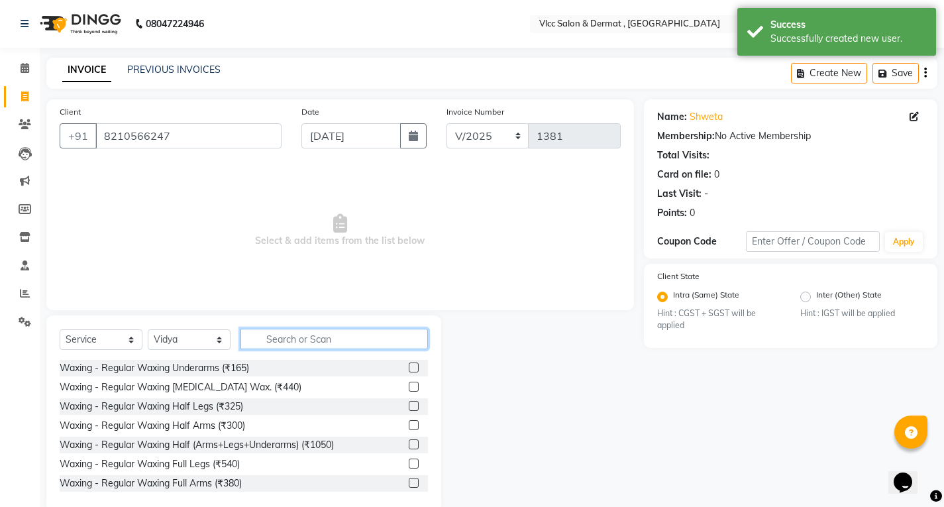
click at [273, 339] on input "text" at bounding box center [335, 339] width 188 height 21
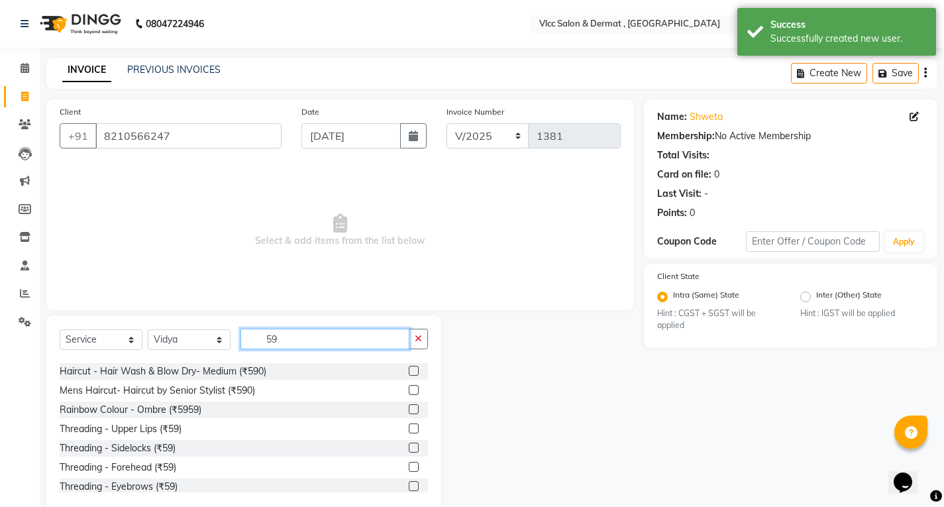
scroll to position [66, 0]
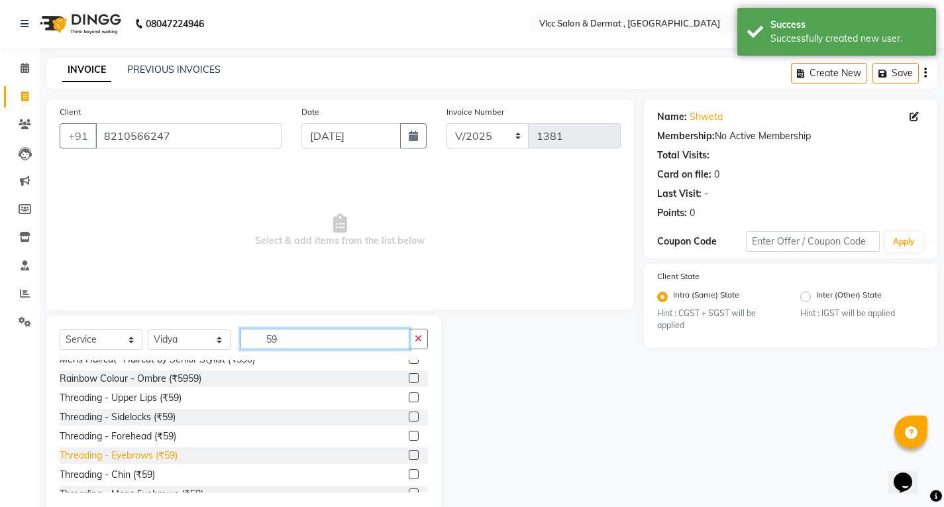
type input "59"
click at [131, 452] on div "Threading - Eyebrows (₹59)" at bounding box center [119, 456] width 118 height 14
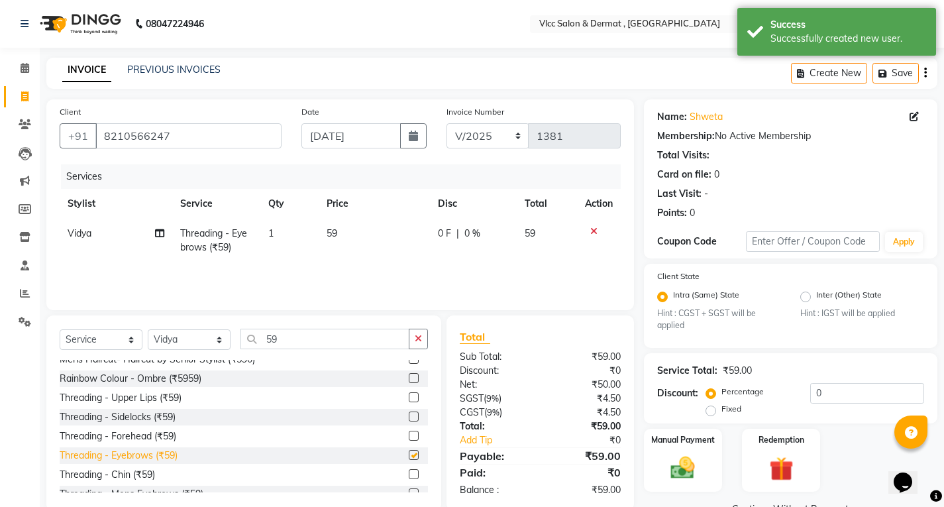
checkbox input "false"
click at [136, 437] on div "Threading - Forehead (₹59)" at bounding box center [118, 436] width 117 height 14
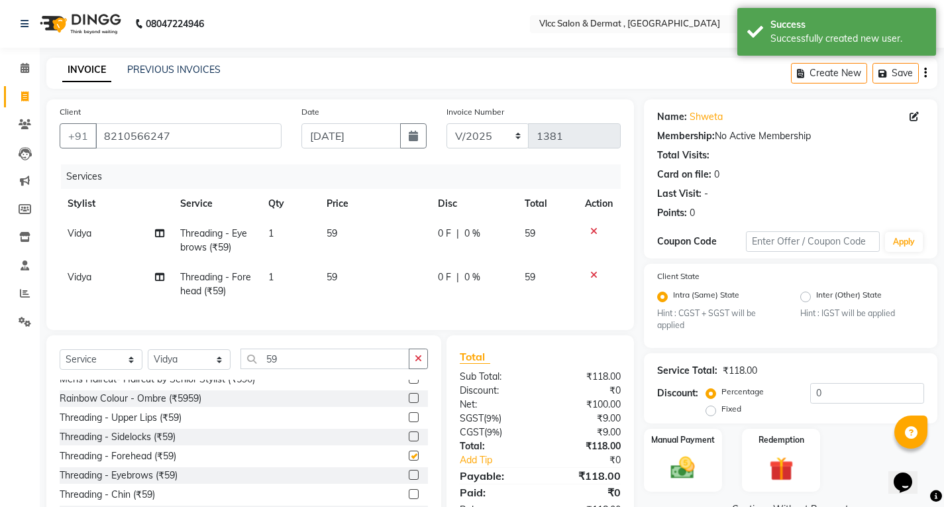
checkbox input "false"
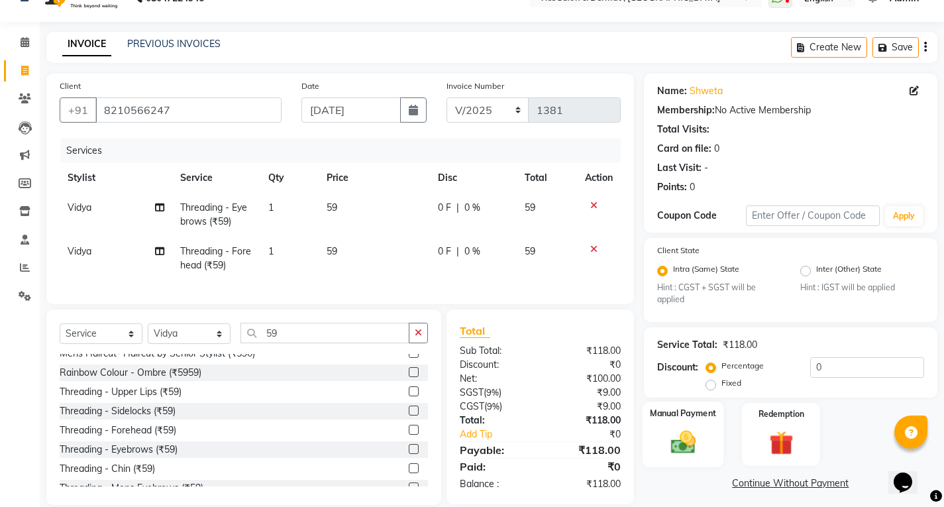
scroll to position [0, 0]
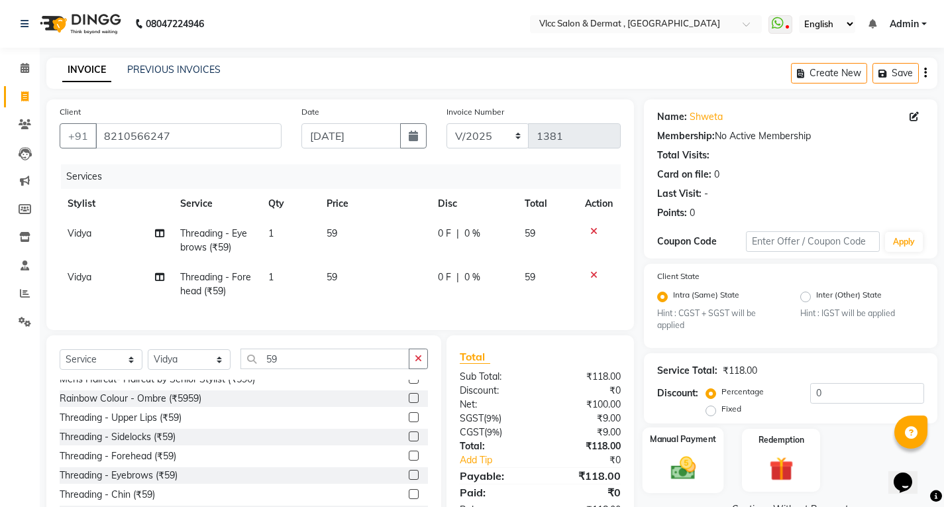
click at [682, 457] on img at bounding box center [683, 468] width 40 height 28
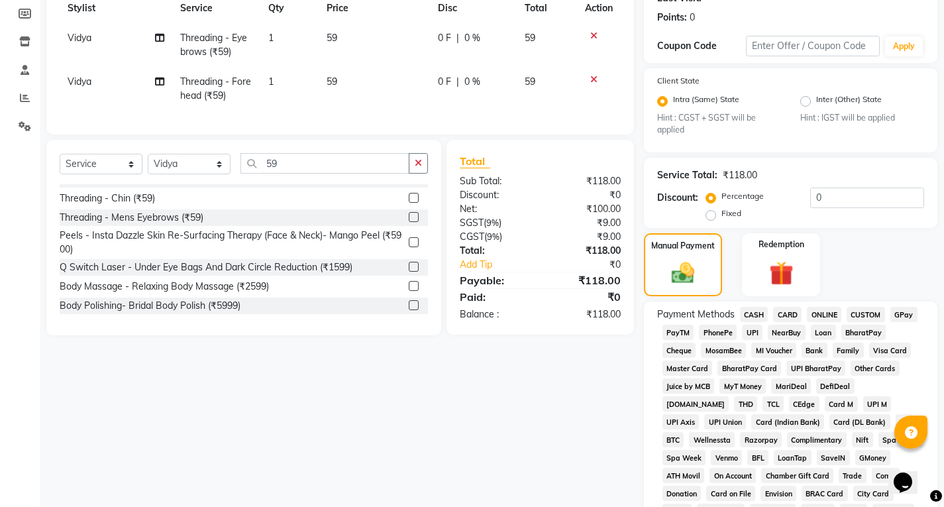
scroll to position [331, 0]
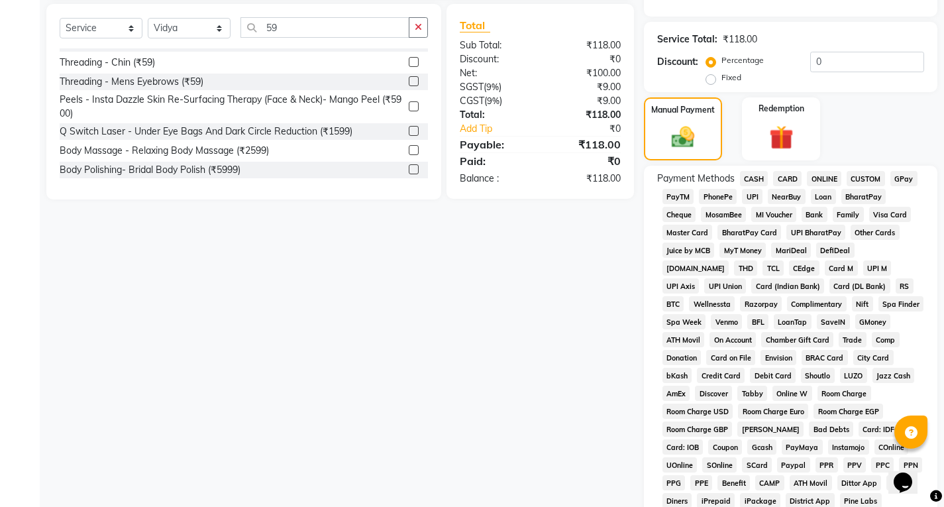
click at [753, 195] on span "UPI" at bounding box center [752, 196] width 21 height 15
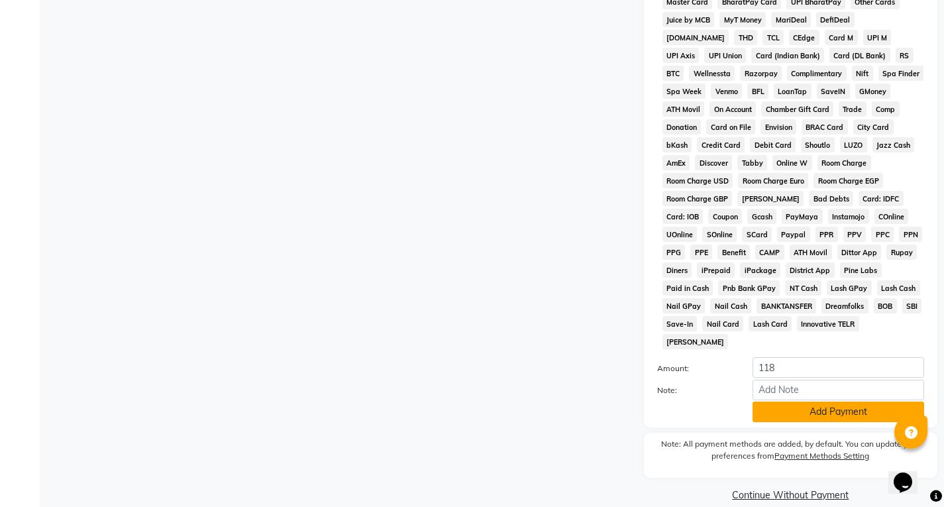
click at [801, 402] on button "Add Payment" at bounding box center [839, 412] width 172 height 21
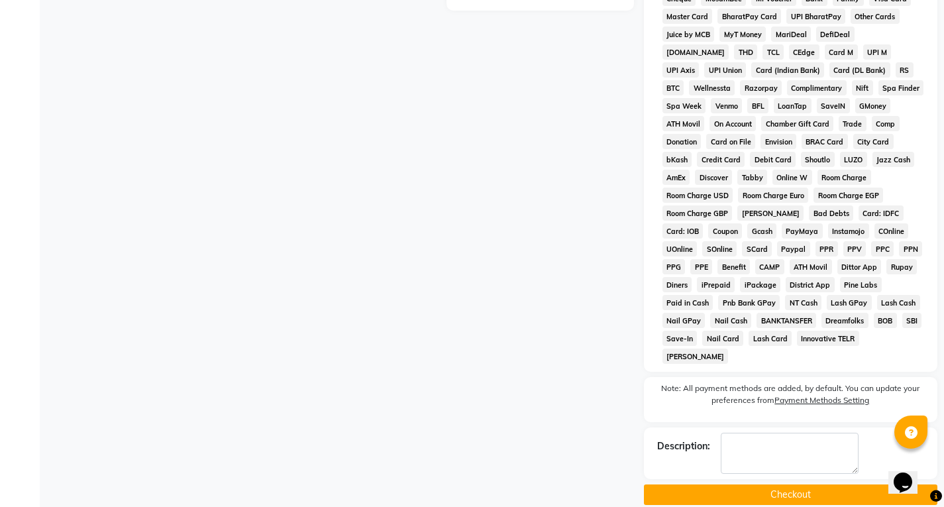
click at [805, 484] on button "Checkout" at bounding box center [791, 494] width 294 height 21
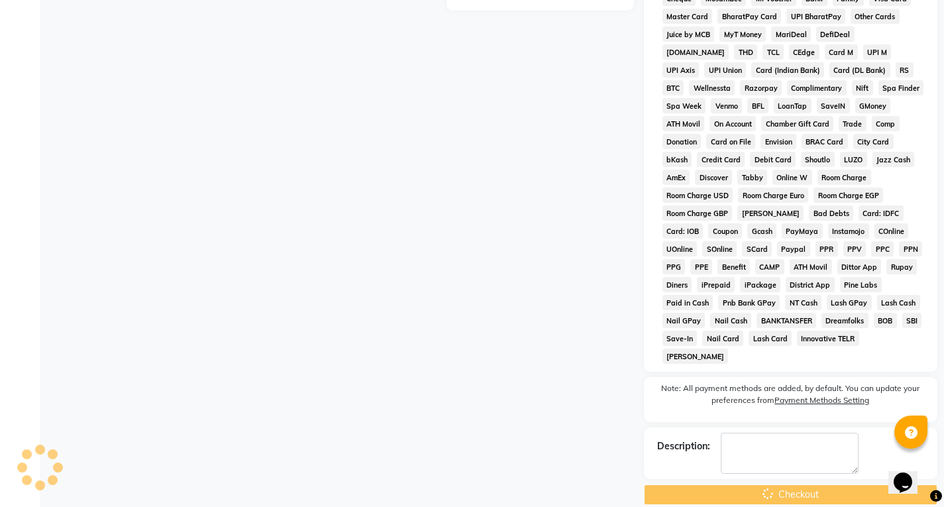
scroll to position [150, 0]
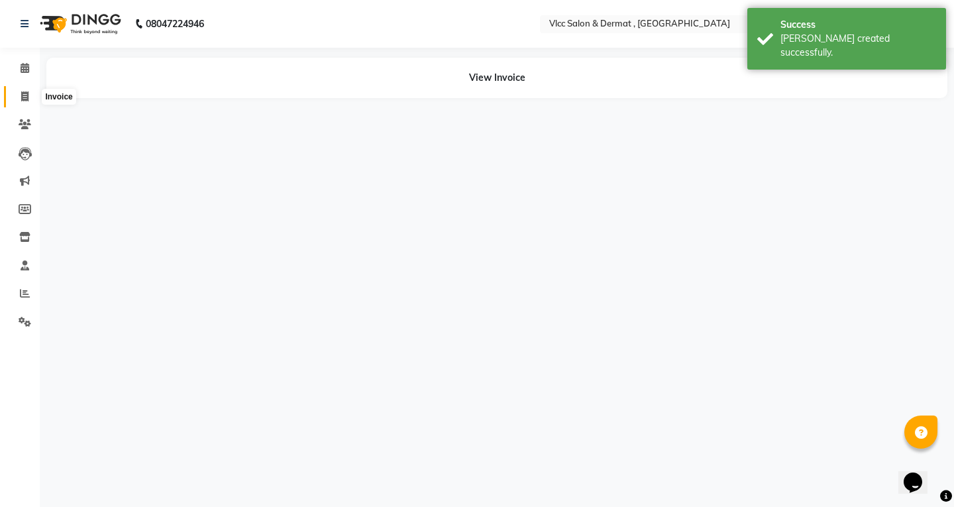
click at [25, 95] on icon at bounding box center [24, 96] width 7 height 10
select select "service"
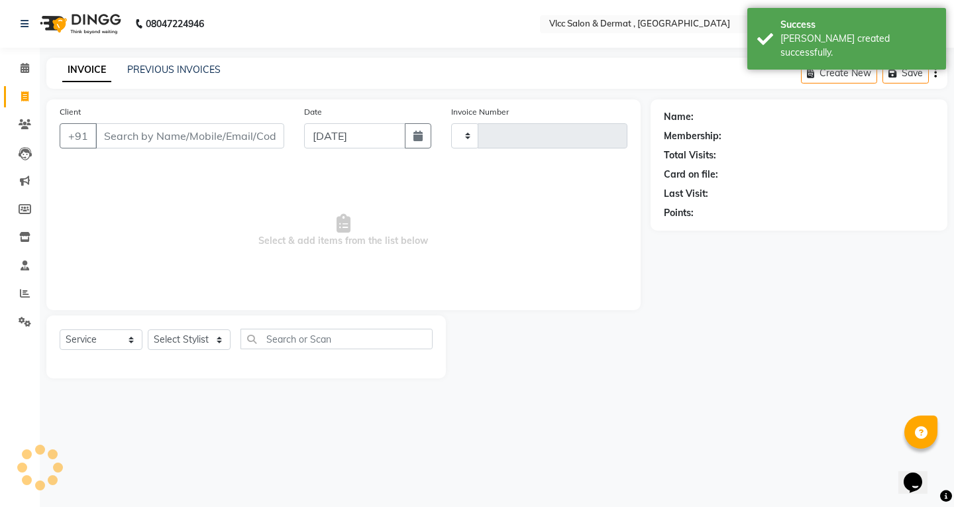
type input "1382"
select select "5256"
click at [319, 133] on input "[DATE]" at bounding box center [354, 135] width 101 height 25
select select "9"
select select "2025"
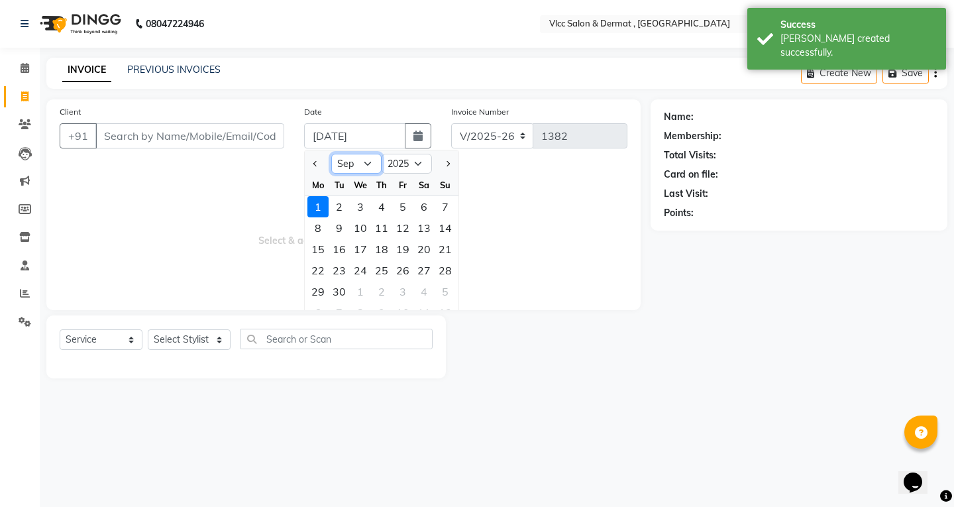
click at [368, 165] on select "Jan Feb Mar Apr May Jun [DATE] Aug Sep Oct Nov Dec" at bounding box center [356, 164] width 50 height 20
select select "8"
click at [331, 154] on select "Jan Feb Mar Apr May Jun [DATE] Aug Sep Oct Nov Dec" at bounding box center [356, 164] width 50 height 20
click at [443, 274] on div "24" at bounding box center [445, 270] width 21 height 21
type input "[DATE]"
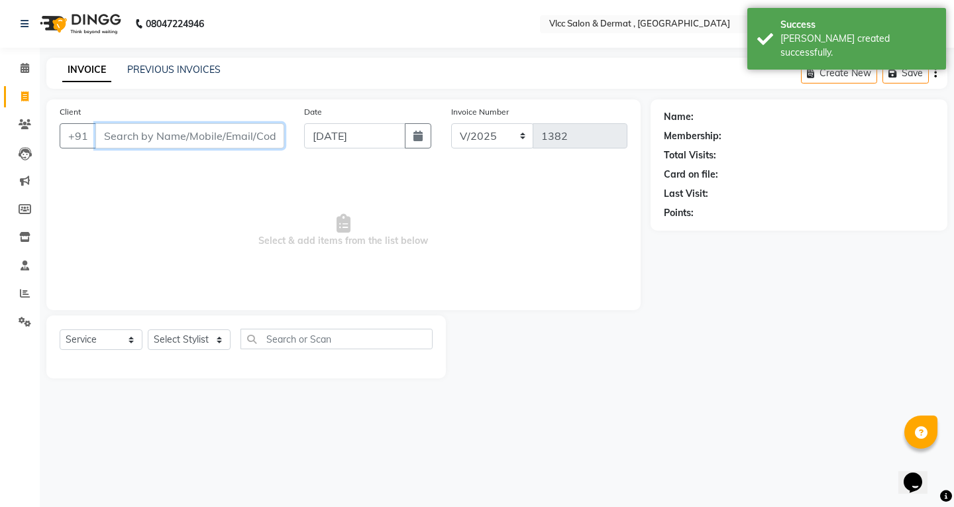
click at [223, 141] on input "Client" at bounding box center [189, 135] width 189 height 25
click at [195, 139] on input "Client" at bounding box center [189, 135] width 189 height 25
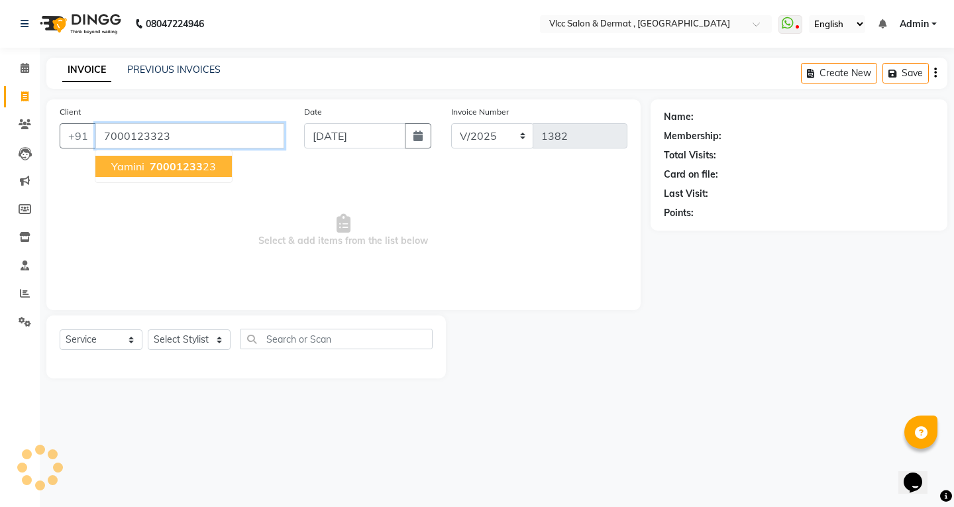
type input "7000123323"
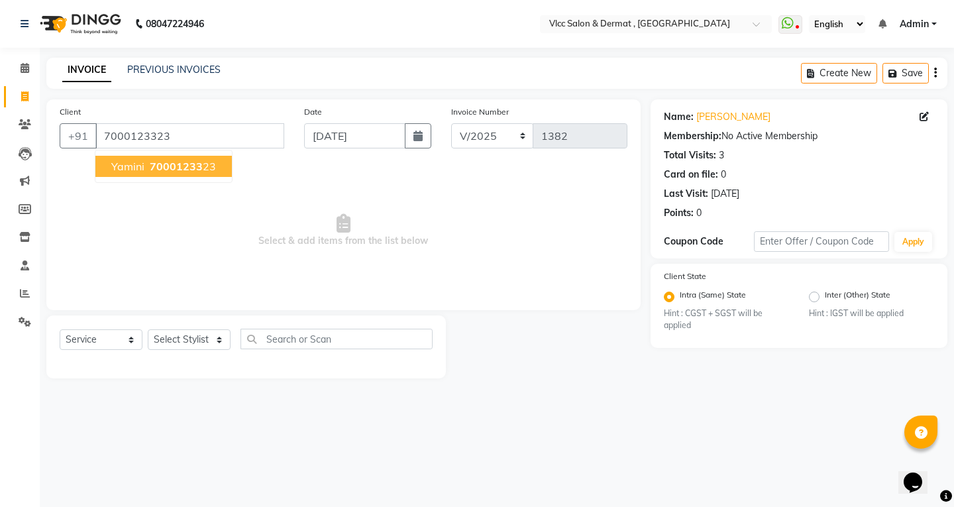
click at [159, 174] on button "[PERSON_NAME] 70001233 23" at bounding box center [163, 166] width 137 height 21
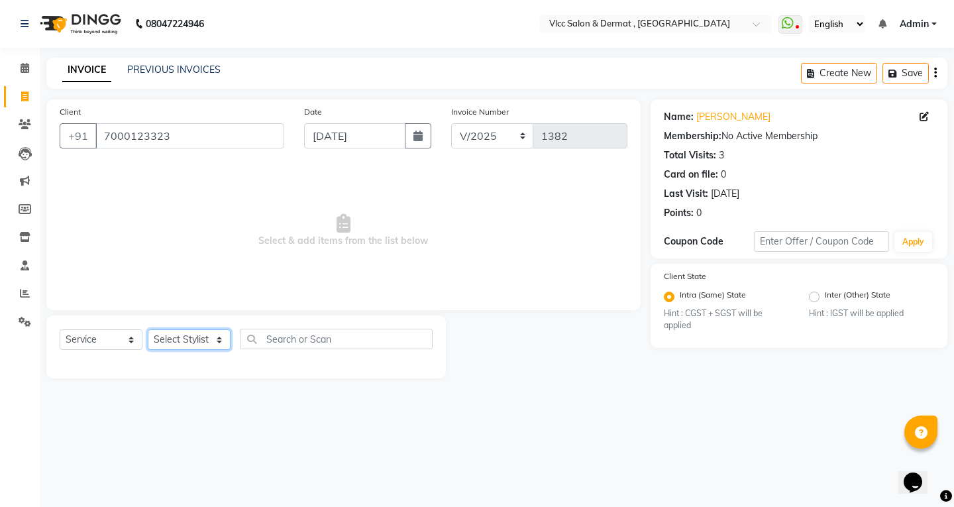
drag, startPoint x: 194, startPoint y: 336, endPoint x: 185, endPoint y: 341, distance: 9.8
click at [194, 335] on select "Select Stylist [PERSON_NAME] [PERSON_NAME] [PERSON_NAME] [PERSON_NAME] [PERSON_…" at bounding box center [189, 339] width 83 height 21
select select "78207"
click at [148, 329] on select "Select Stylist [PERSON_NAME] [PERSON_NAME] [PERSON_NAME] [PERSON_NAME] [PERSON_…" at bounding box center [189, 339] width 83 height 21
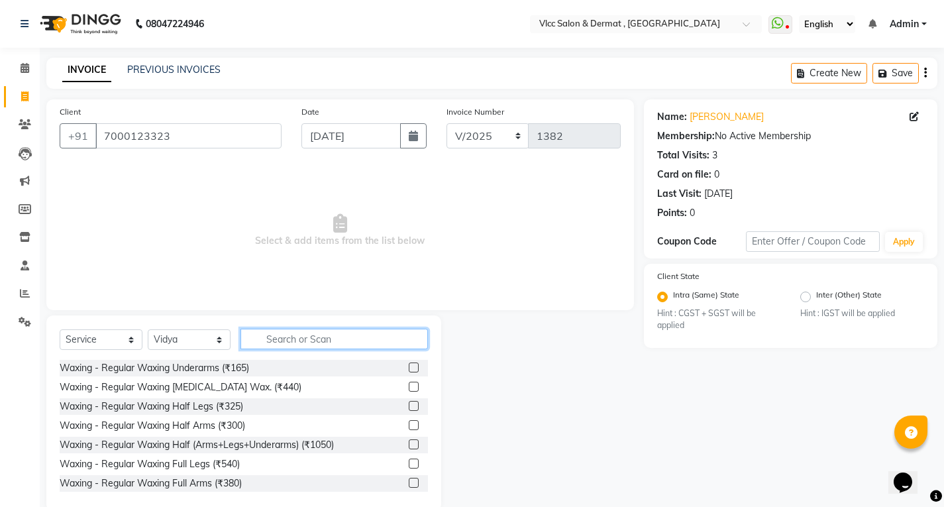
click at [311, 339] on input "text" at bounding box center [335, 339] width 188 height 21
type input "1"
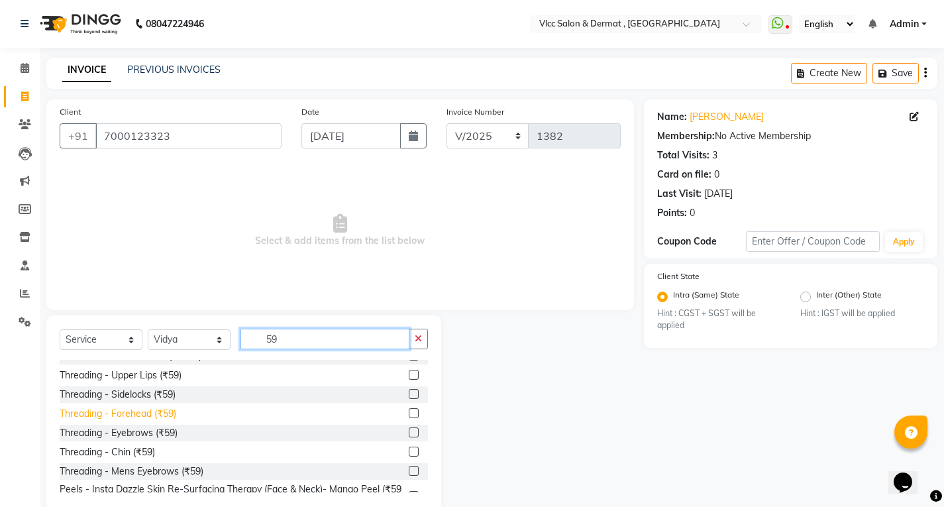
scroll to position [66, 0]
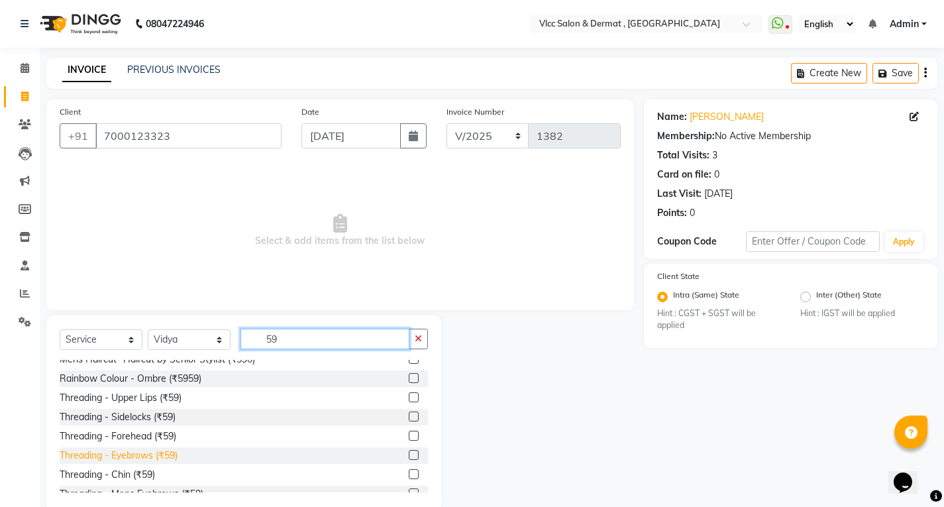
type input "59"
click at [138, 452] on div "Threading - Eyebrows (₹59)" at bounding box center [119, 456] width 118 height 14
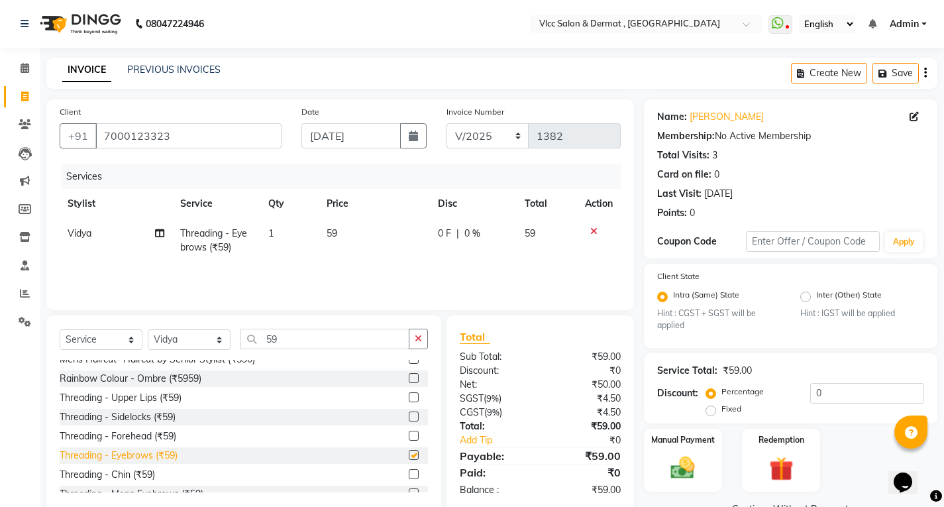
checkbox input "false"
click at [139, 437] on div "Threading - Forehead (₹59)" at bounding box center [118, 436] width 117 height 14
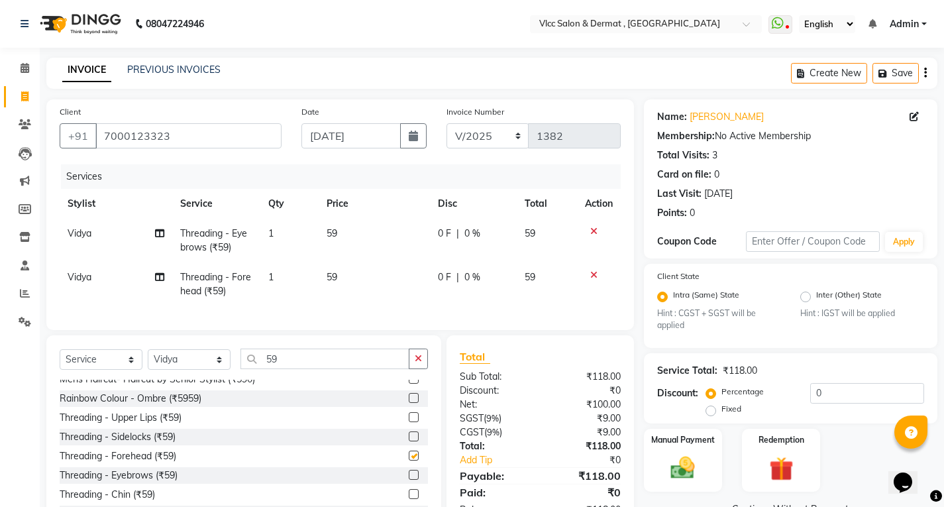
checkbox input "false"
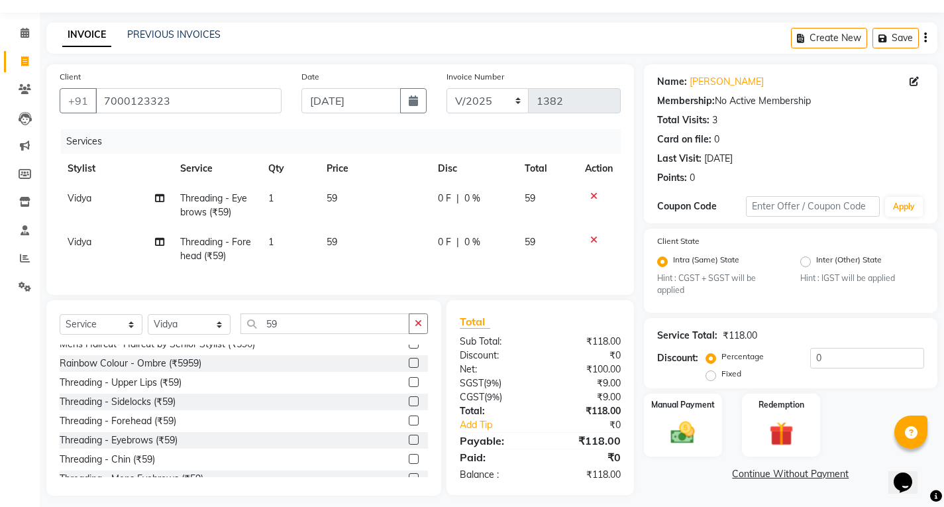
scroll to position [54, 0]
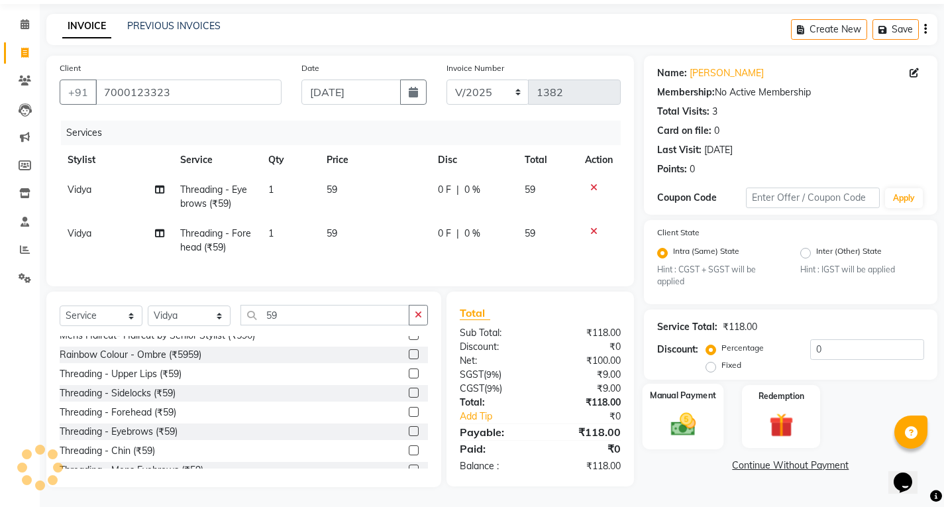
click at [678, 390] on label "Manual Payment" at bounding box center [683, 396] width 66 height 13
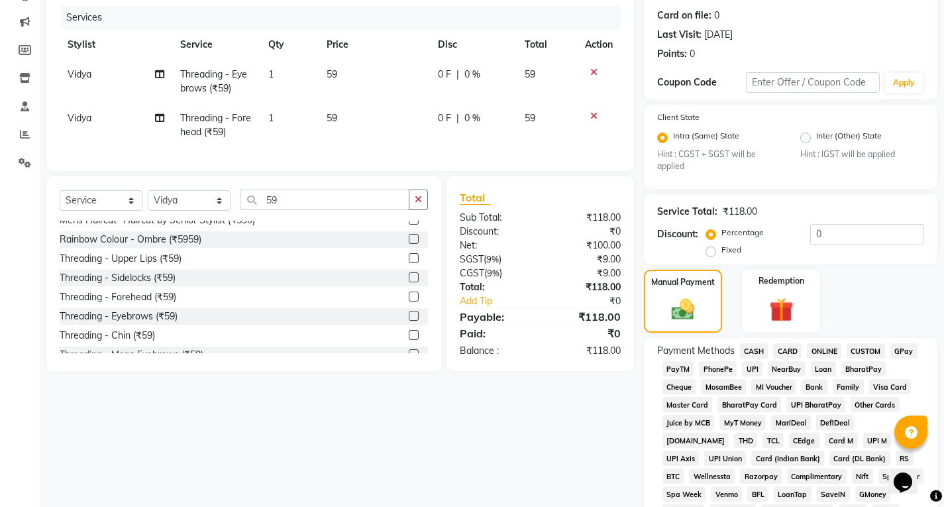
scroll to position [319, 0]
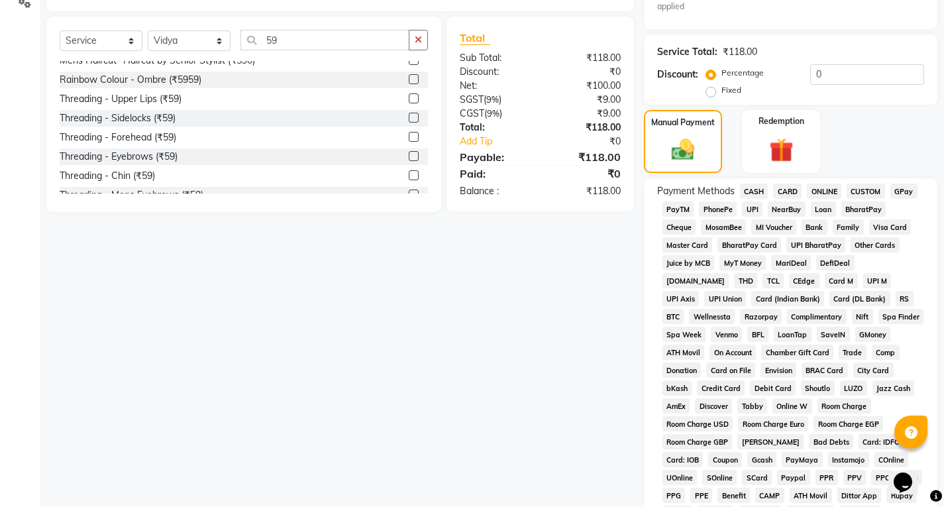
click at [756, 202] on span "UPI" at bounding box center [752, 208] width 21 height 15
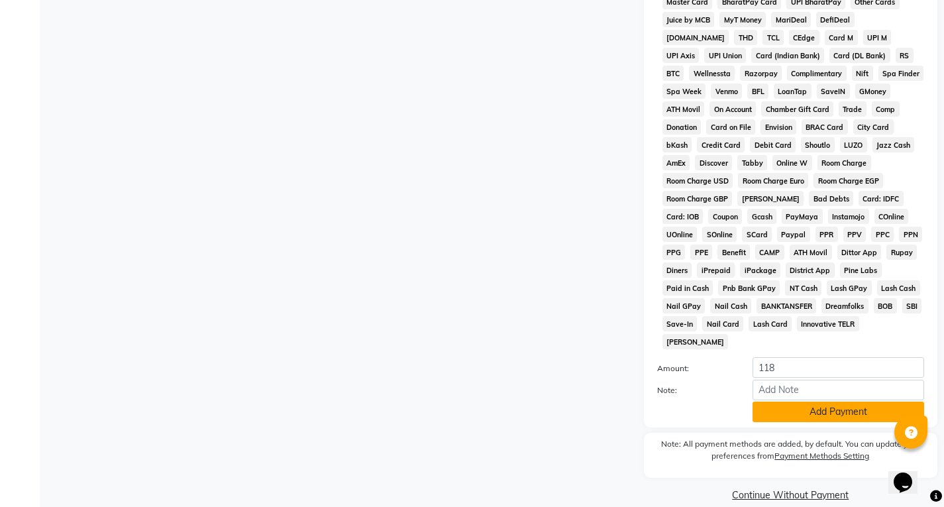
click at [807, 402] on button "Add Payment" at bounding box center [839, 412] width 172 height 21
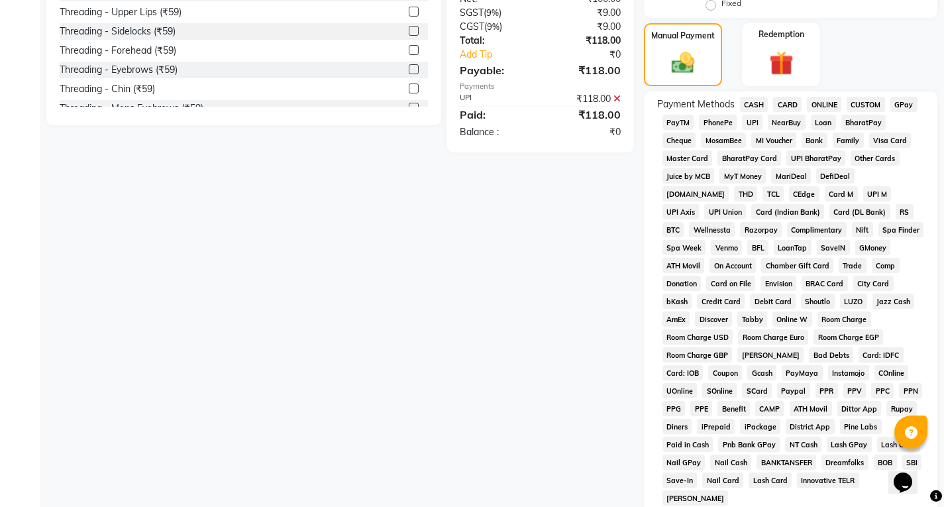
scroll to position [547, 0]
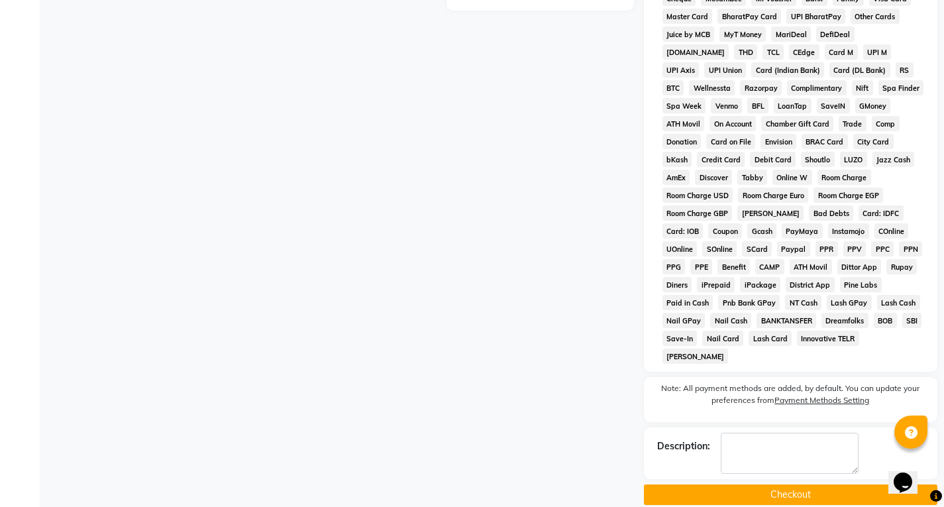
click at [748, 484] on button "Checkout" at bounding box center [791, 494] width 294 height 21
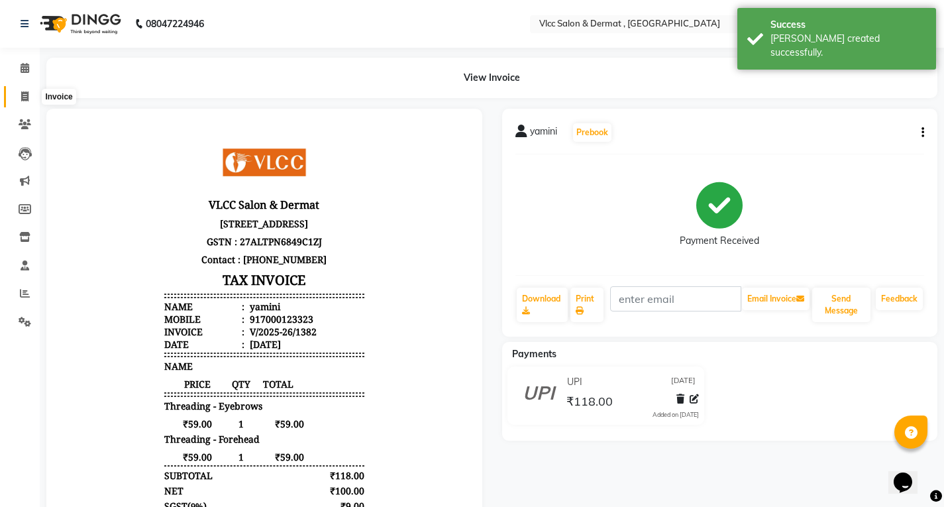
click at [25, 89] on span at bounding box center [24, 96] width 23 height 15
select select "service"
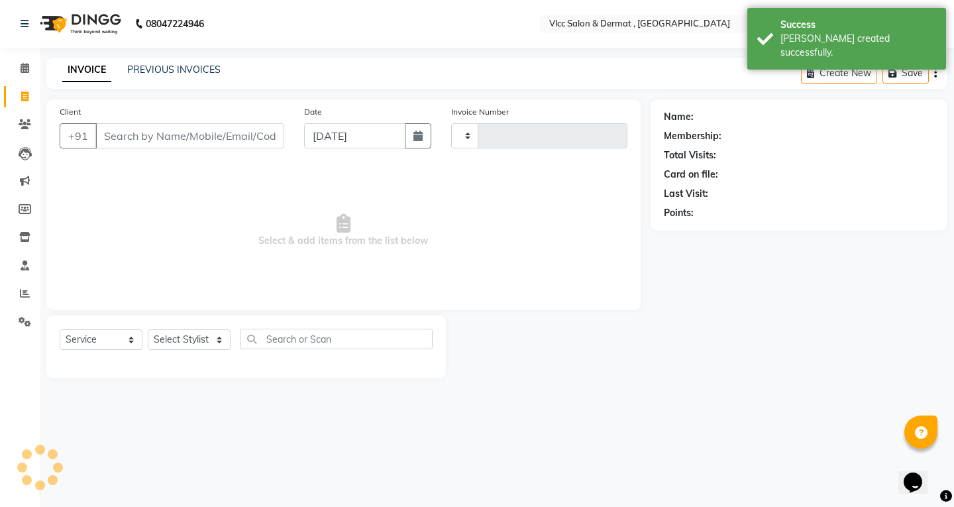
type input "1383"
select select "5256"
click at [321, 139] on input "[DATE]" at bounding box center [354, 135] width 101 height 25
select select "9"
select select "2025"
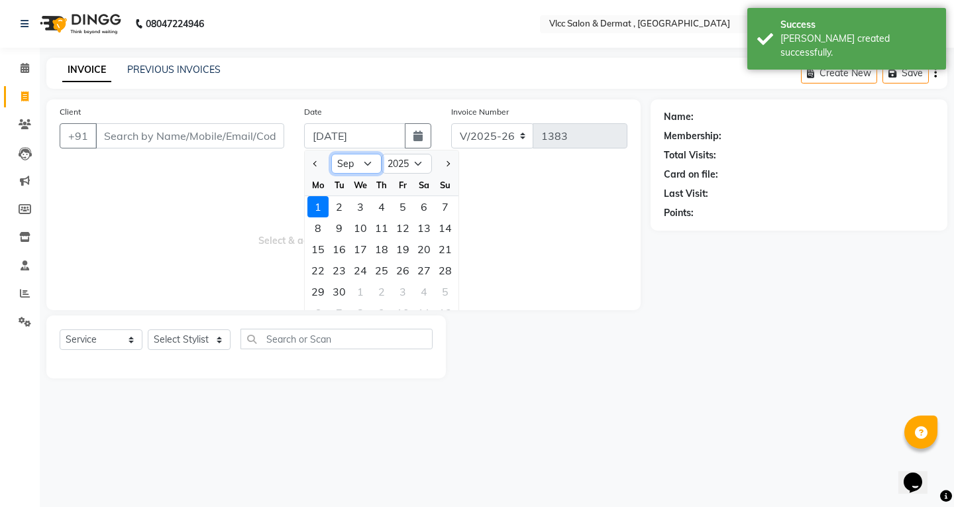
click at [370, 165] on select "Jan Feb Mar Apr May Jun [DATE] Aug Sep Oct Nov Dec" at bounding box center [356, 164] width 50 height 20
select select "8"
click at [331, 154] on select "Jan Feb Mar Apr May Jun [DATE] Aug Sep Oct Nov Dec" at bounding box center [356, 164] width 50 height 20
click at [449, 266] on div "24" at bounding box center [445, 270] width 21 height 21
type input "[DATE]"
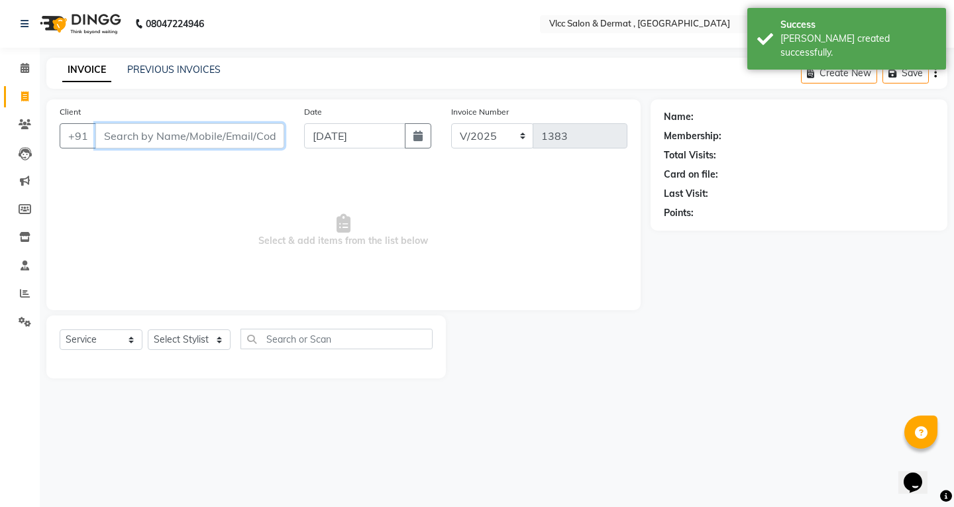
click at [213, 132] on input "Client" at bounding box center [189, 135] width 189 height 25
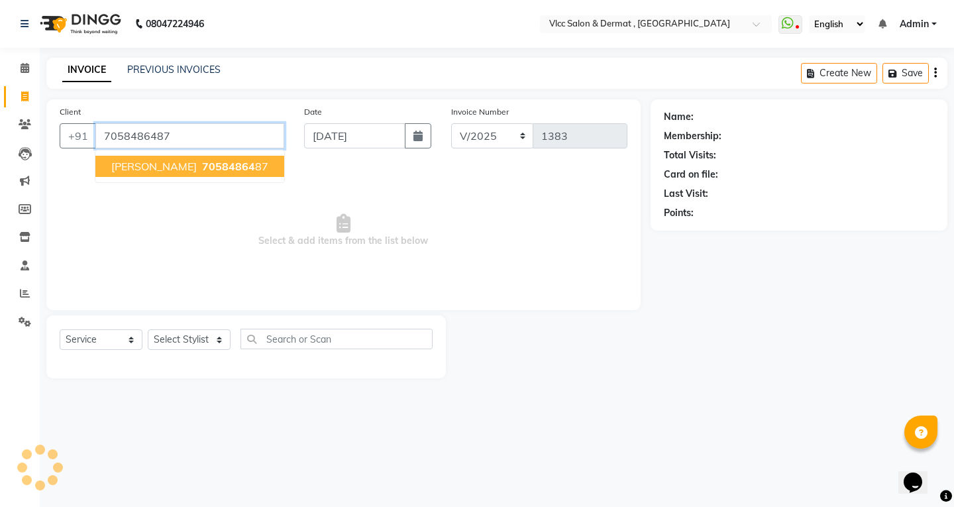
type input "7058486487"
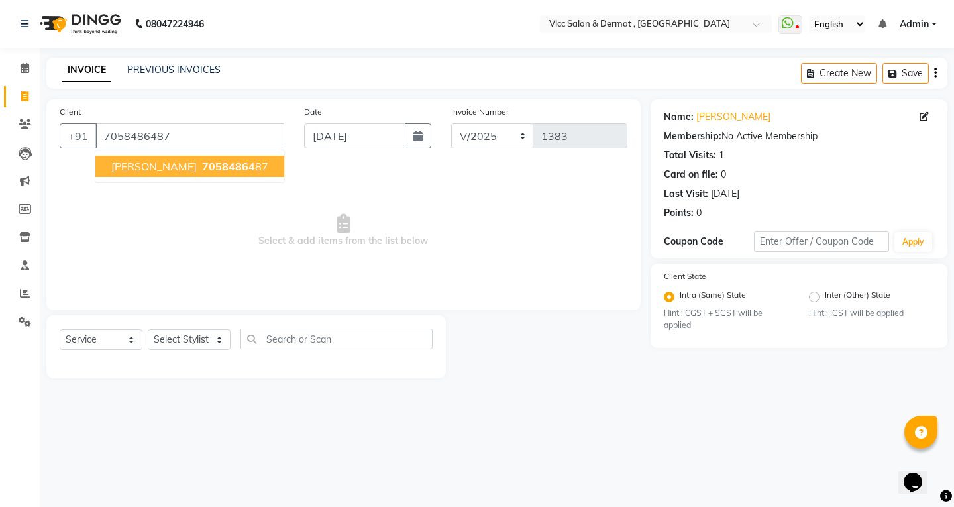
click at [202, 168] on span "70584864" at bounding box center [228, 166] width 53 height 13
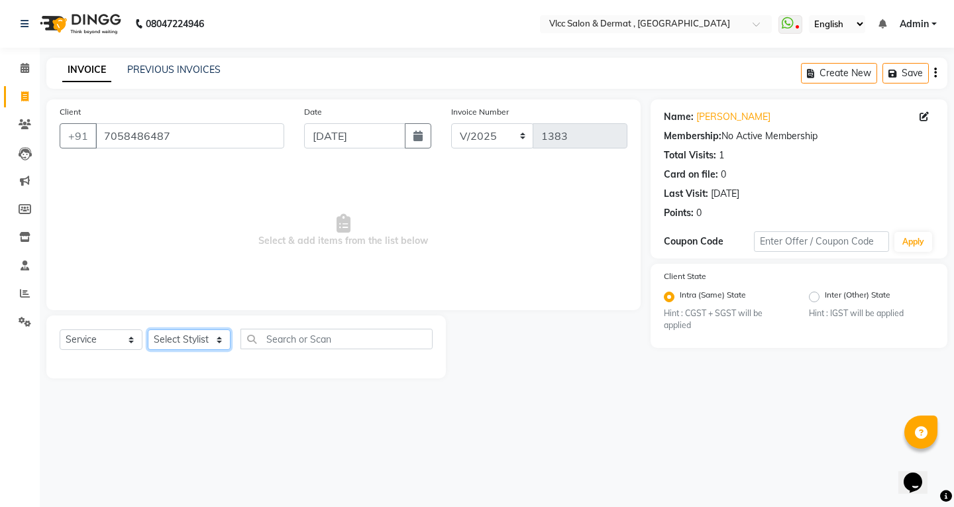
click at [189, 338] on select "Select Stylist [PERSON_NAME] [PERSON_NAME] [PERSON_NAME] [PERSON_NAME] [PERSON_…" at bounding box center [189, 339] width 83 height 21
select select "88562"
click at [148, 329] on select "Select Stylist [PERSON_NAME] [PERSON_NAME] [PERSON_NAME] [PERSON_NAME] [PERSON_…" at bounding box center [189, 339] width 83 height 21
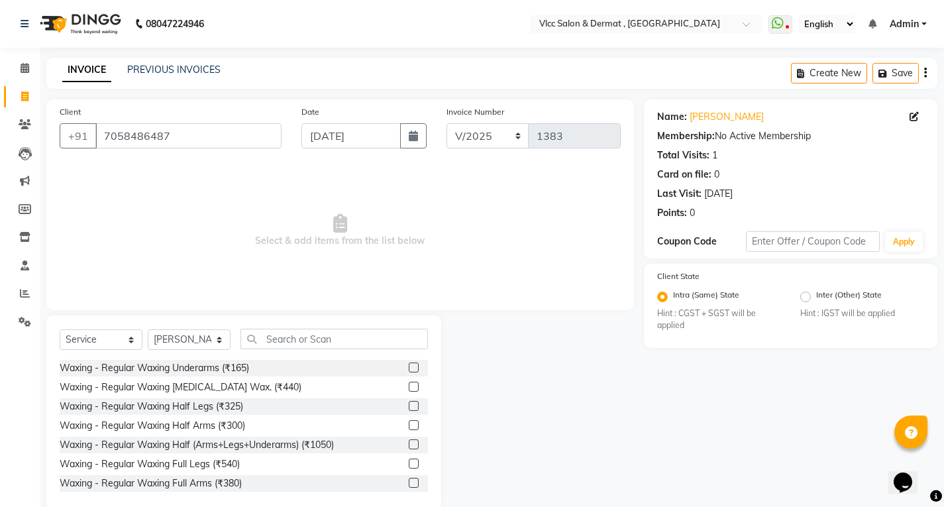
click at [269, 327] on div "Select Service Product Membership Package Voucher Prepaid Gift Card Select Styl…" at bounding box center [243, 413] width 395 height 196
drag, startPoint x: 278, startPoint y: 335, endPoint x: 282, endPoint y: 342, distance: 8.3
click at [280, 335] on input "text" at bounding box center [335, 339] width 188 height 21
type input "2"
type input "3"
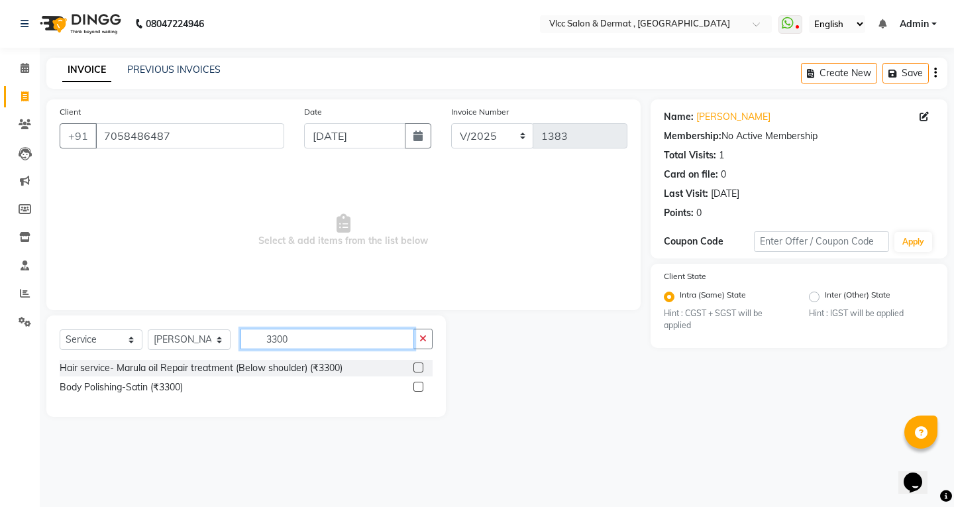
type input "3300"
click at [416, 366] on label at bounding box center [419, 368] width 10 height 10
click at [416, 366] on input "checkbox" at bounding box center [418, 368] width 9 height 9
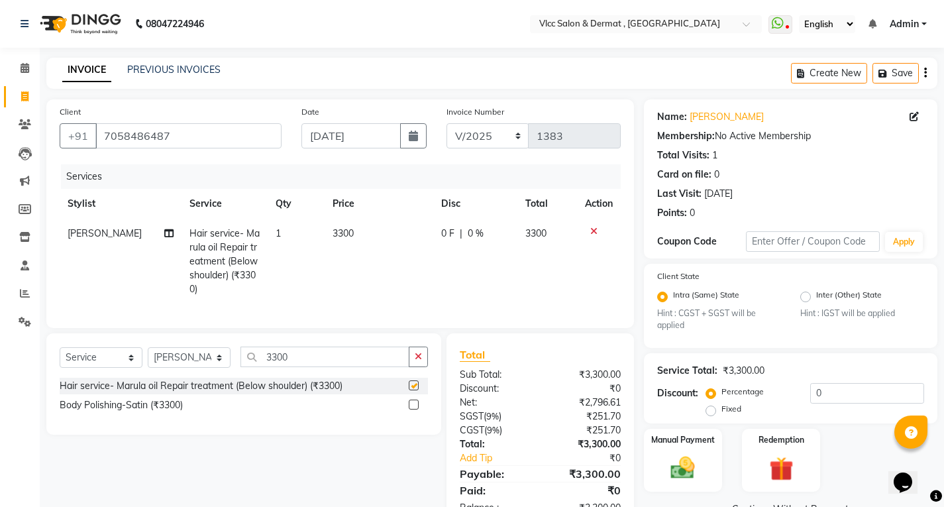
checkbox input "false"
click at [361, 229] on td "3300" at bounding box center [379, 261] width 108 height 85
select select "88562"
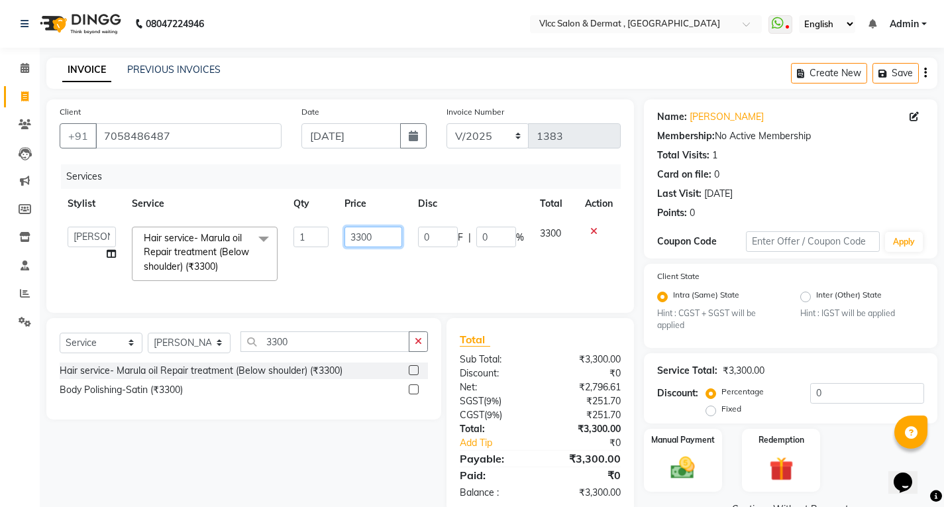
drag, startPoint x: 361, startPoint y: 229, endPoint x: 385, endPoint y: 239, distance: 26.1
click at [381, 239] on input "3300" at bounding box center [374, 237] width 58 height 21
click at [385, 239] on input "3300" at bounding box center [374, 237] width 58 height 21
type input "3"
type input "2450"
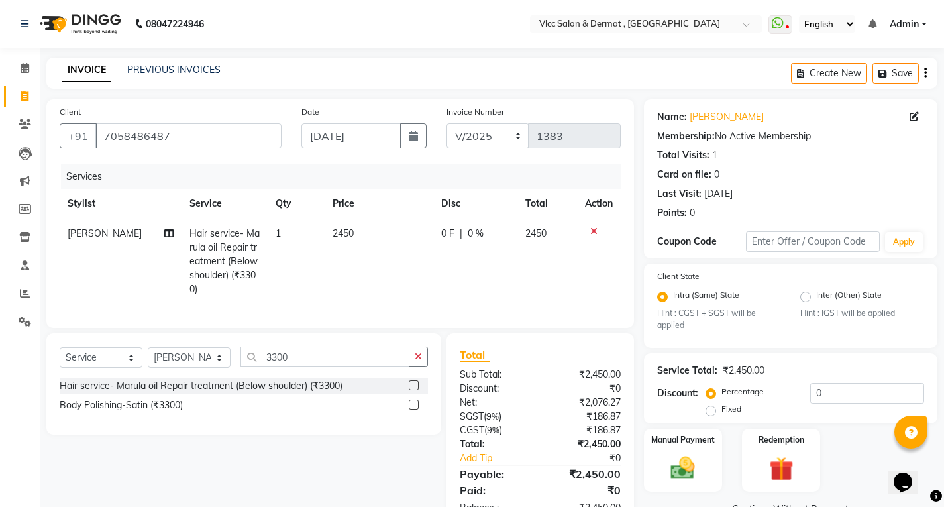
drag, startPoint x: 594, startPoint y: 247, endPoint x: 585, endPoint y: 242, distance: 10.7
click at [593, 247] on td at bounding box center [599, 261] width 44 height 85
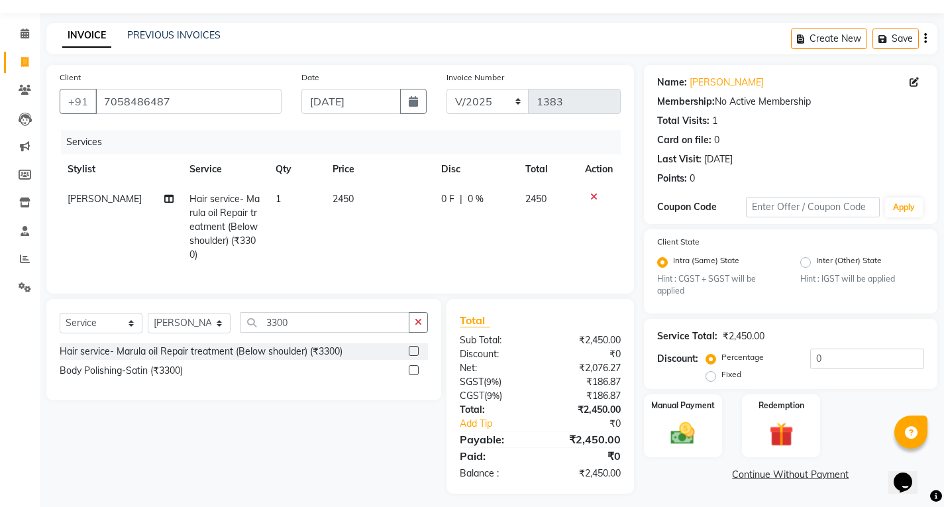
scroll to position [51, 0]
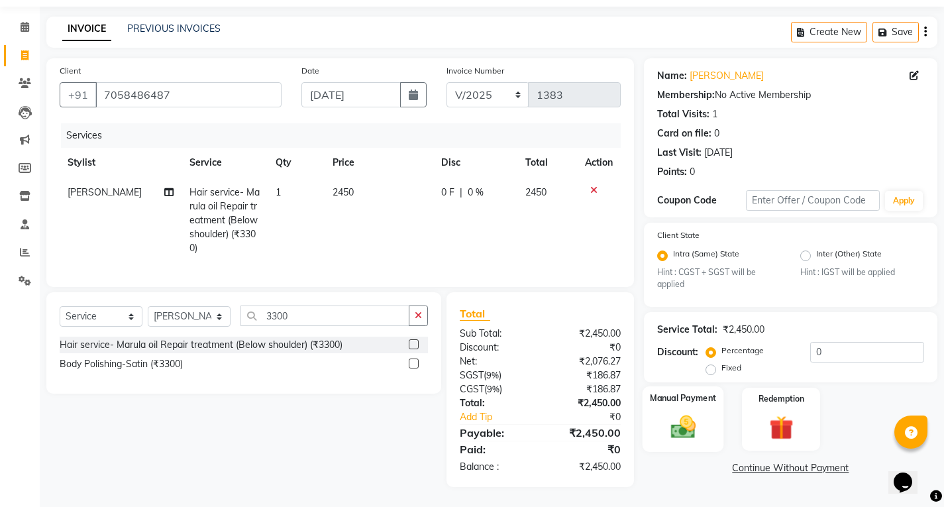
click at [690, 413] on img at bounding box center [683, 427] width 40 height 28
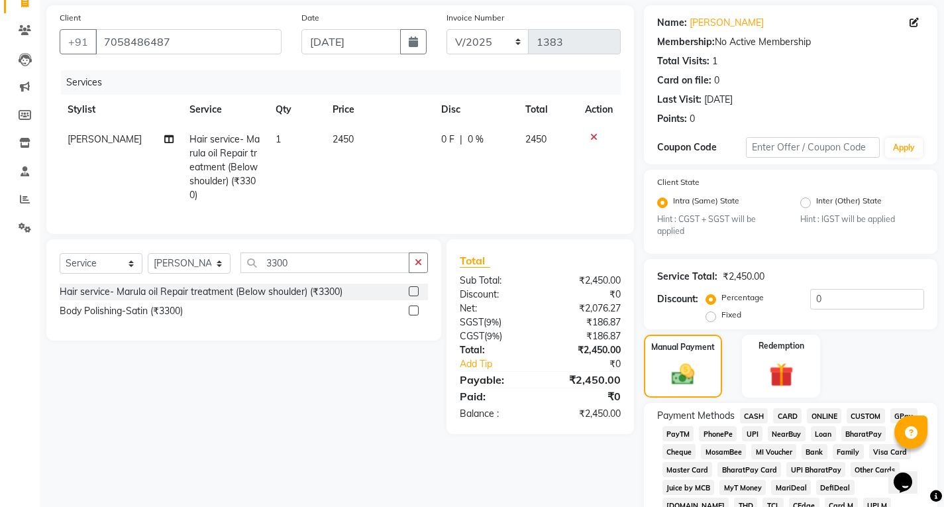
scroll to position [117, 0]
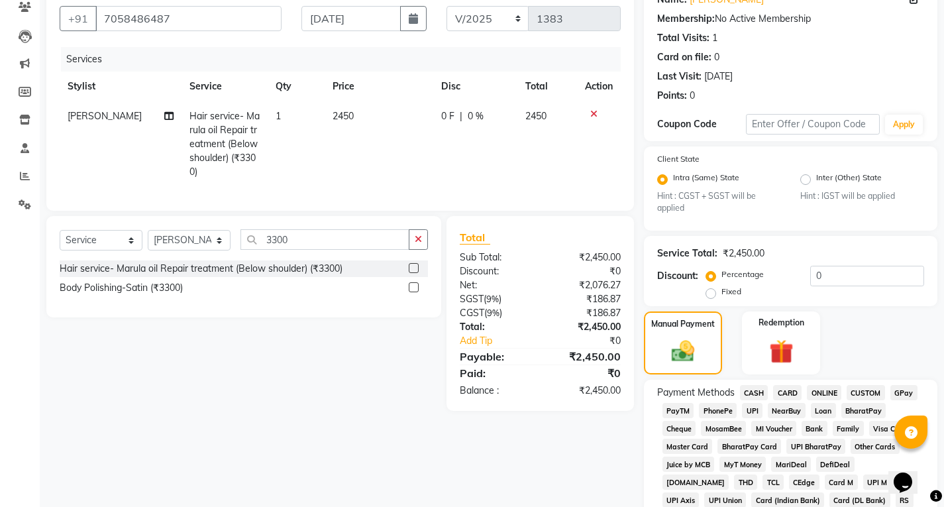
click at [788, 392] on span "CARD" at bounding box center [787, 392] width 28 height 15
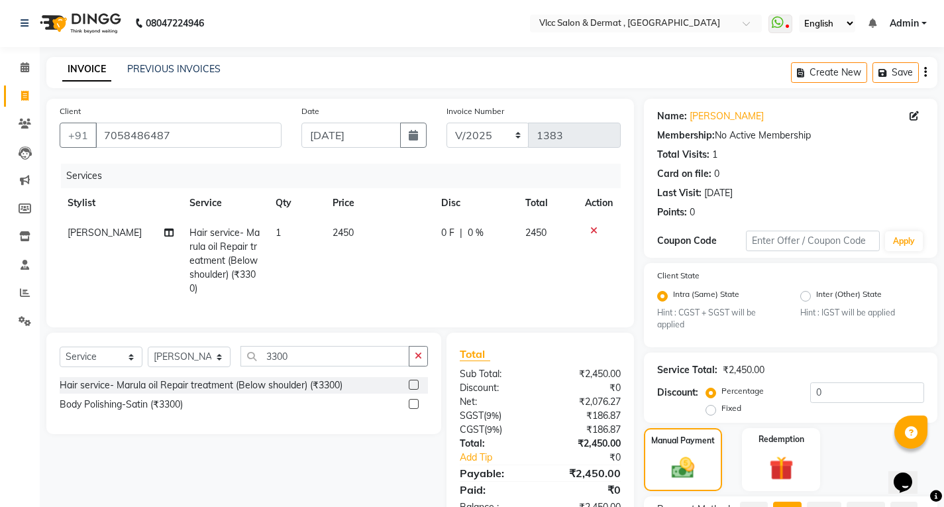
scroll to position [0, 0]
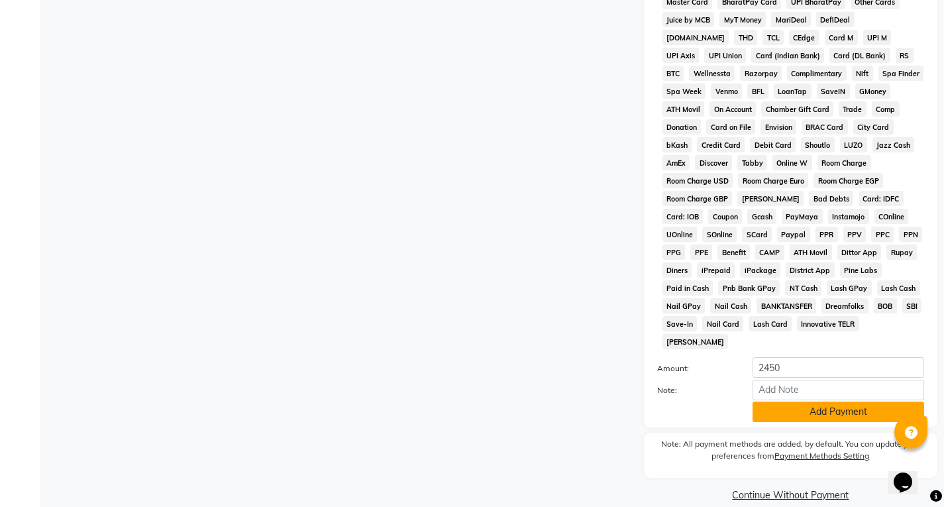
click at [808, 402] on button "Add Payment" at bounding box center [839, 412] width 172 height 21
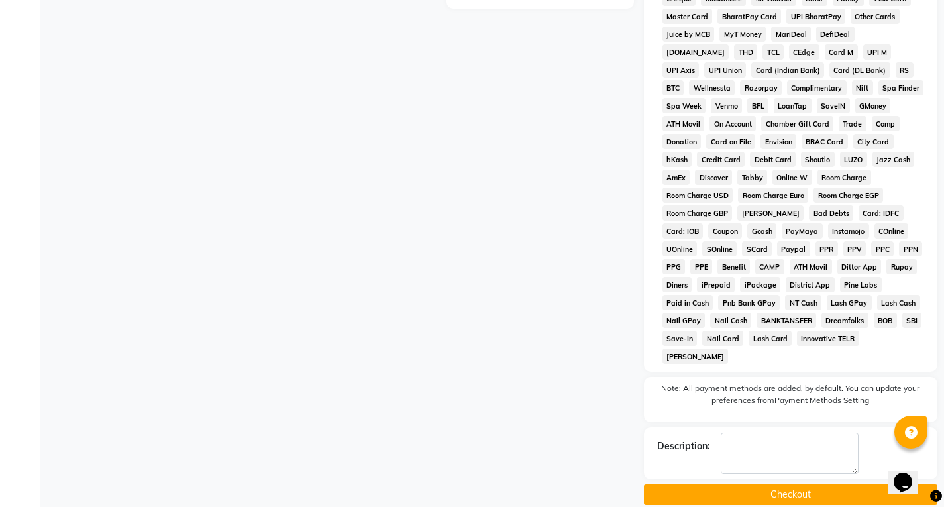
click at [807, 484] on button "Checkout" at bounding box center [791, 494] width 294 height 21
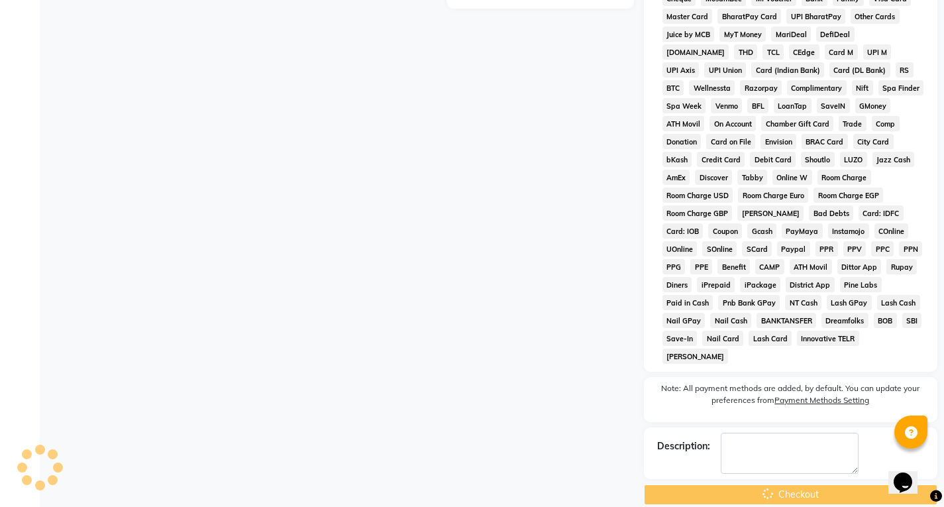
scroll to position [17, 0]
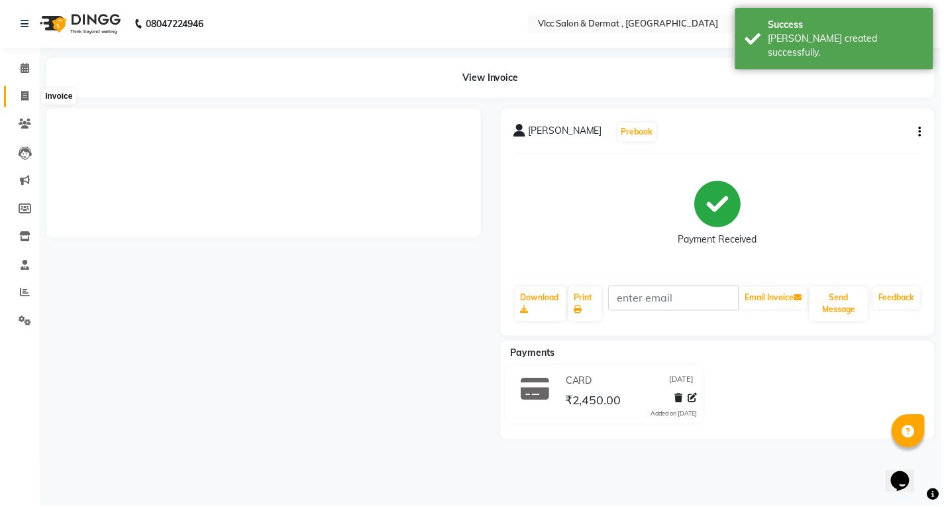
click at [32, 99] on span at bounding box center [24, 96] width 23 height 15
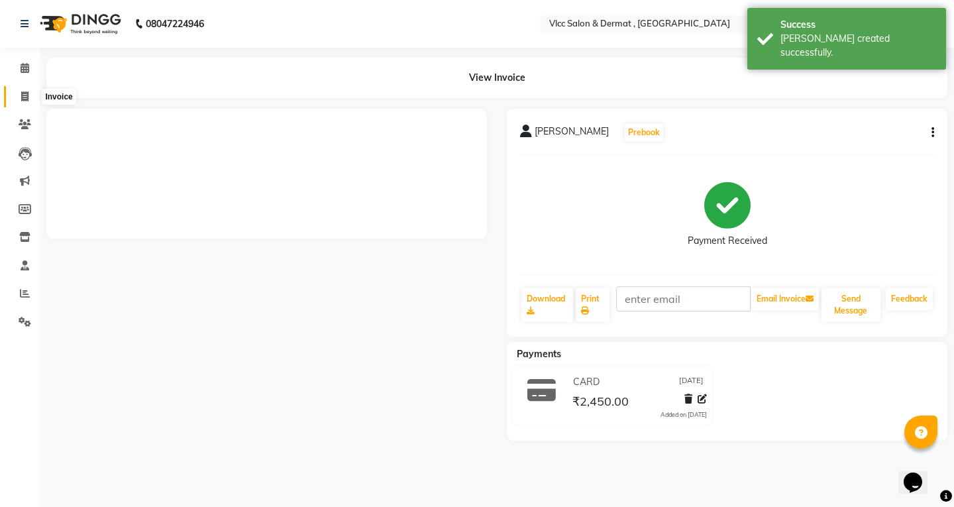
select select "service"
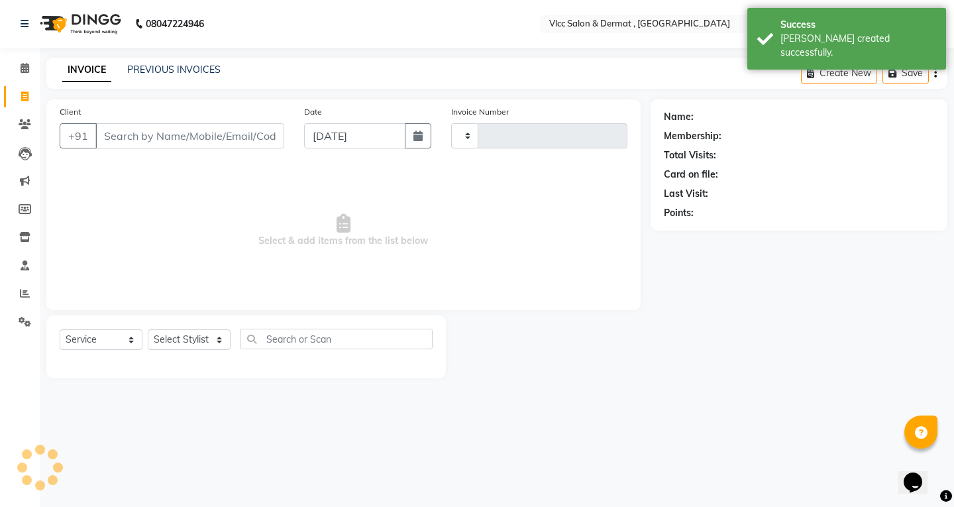
type input "1384"
select select "5256"
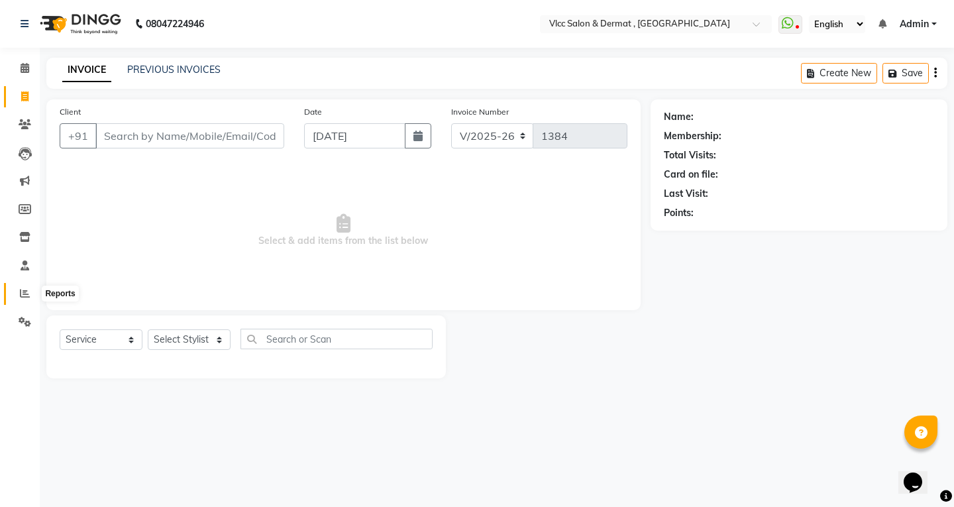
click at [25, 298] on span at bounding box center [24, 293] width 23 height 15
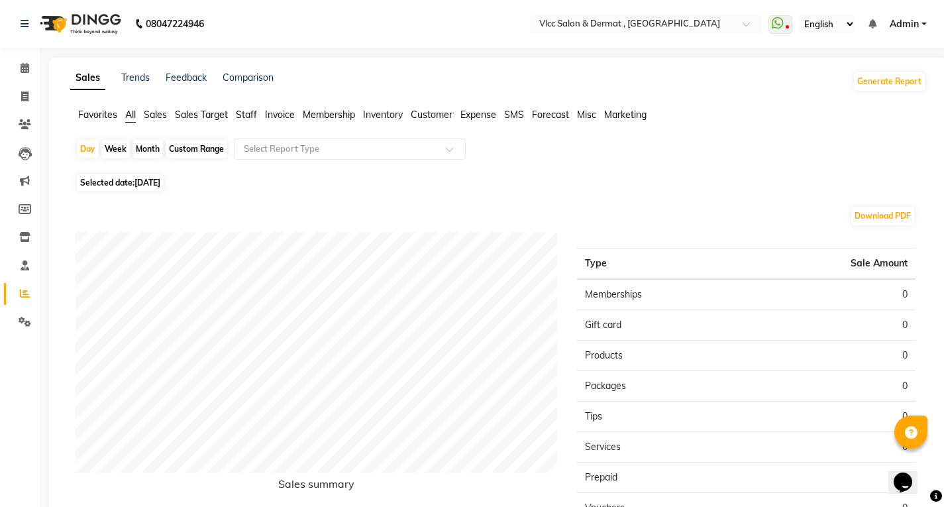
click at [160, 117] on span "Sales" at bounding box center [155, 115] width 23 height 12
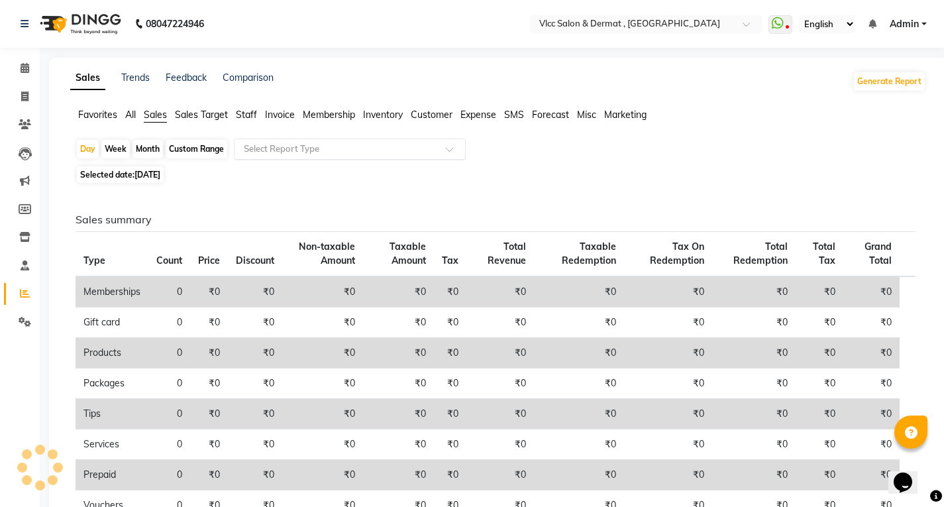
click at [278, 150] on input "text" at bounding box center [336, 148] width 191 height 13
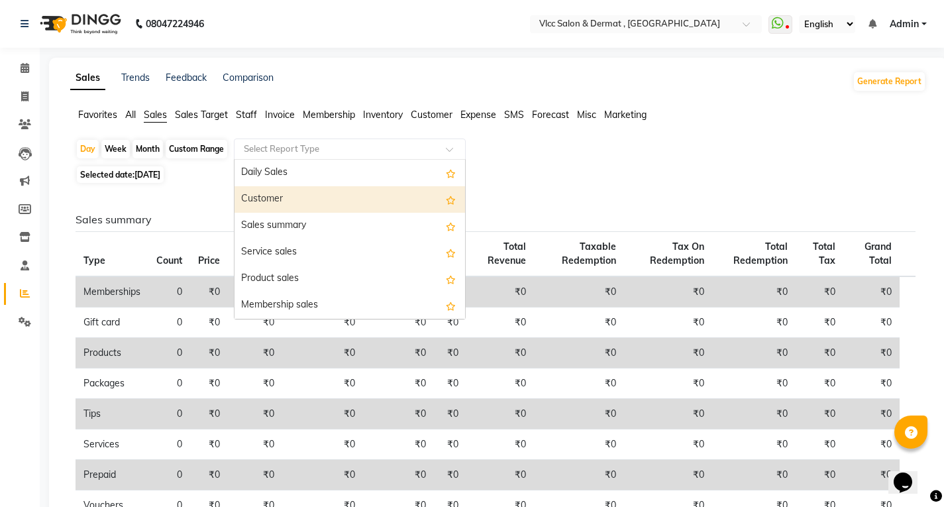
click at [265, 201] on div "Customer" at bounding box center [350, 199] width 231 height 27
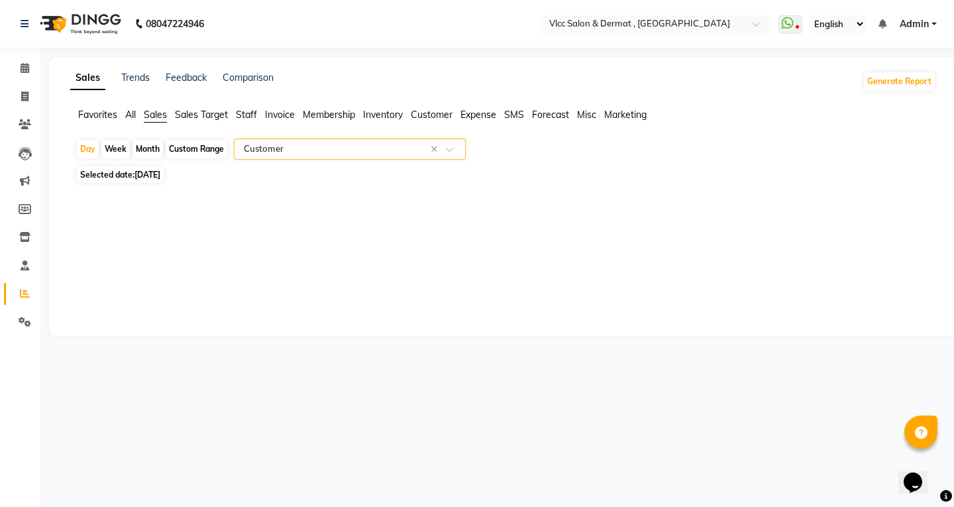
click at [149, 170] on span "[DATE]" at bounding box center [148, 175] width 26 height 10
select select "9"
select select "2025"
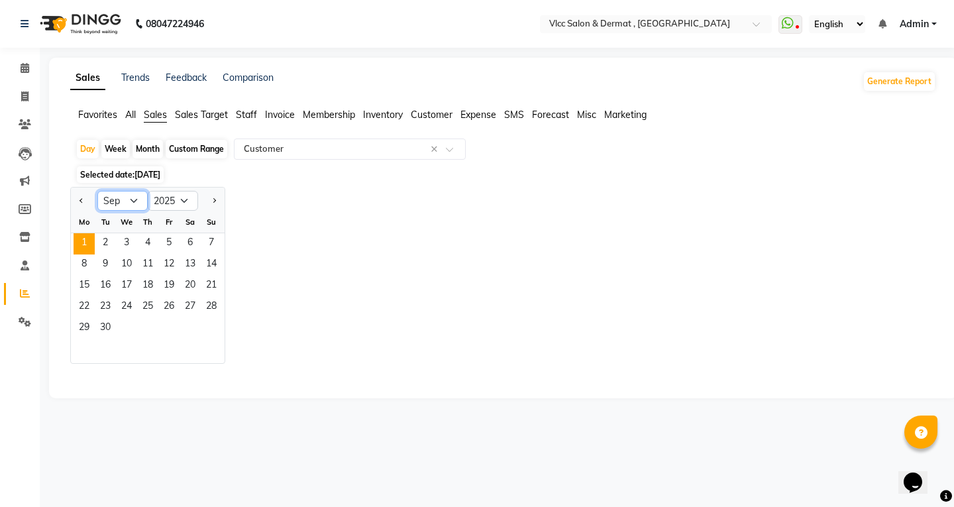
drag, startPoint x: 138, startPoint y: 200, endPoint x: 137, endPoint y: 209, distance: 9.3
click at [138, 200] on select "Jan Feb Mar Apr May Jun [DATE] Aug Sep Oct Nov Dec" at bounding box center [122, 201] width 50 height 20
select select "8"
click at [97, 191] on select "Jan Feb Mar Apr May Jun [DATE] Aug Sep Oct Nov Dec" at bounding box center [122, 201] width 50 height 20
click at [88, 321] on span "25" at bounding box center [84, 328] width 21 height 21
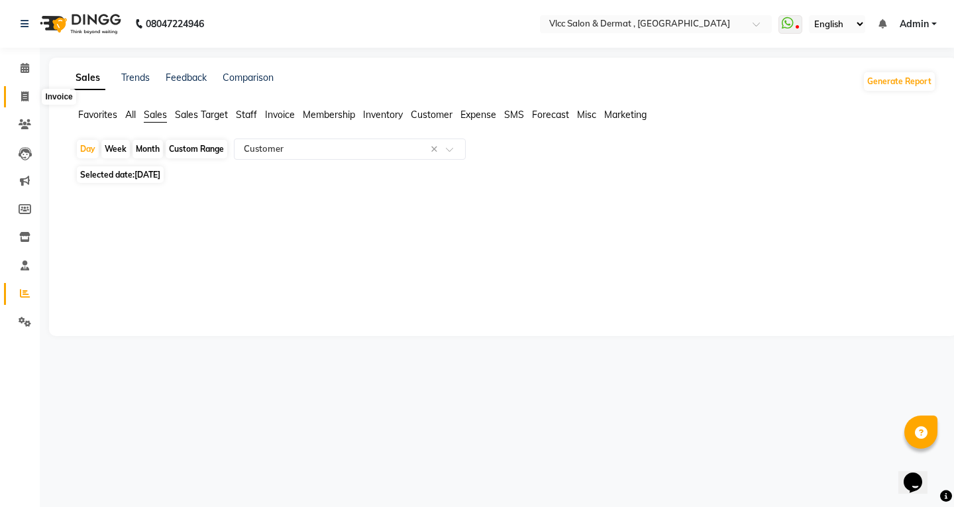
click at [23, 99] on icon at bounding box center [24, 96] width 7 height 10
select select "5256"
select select "service"
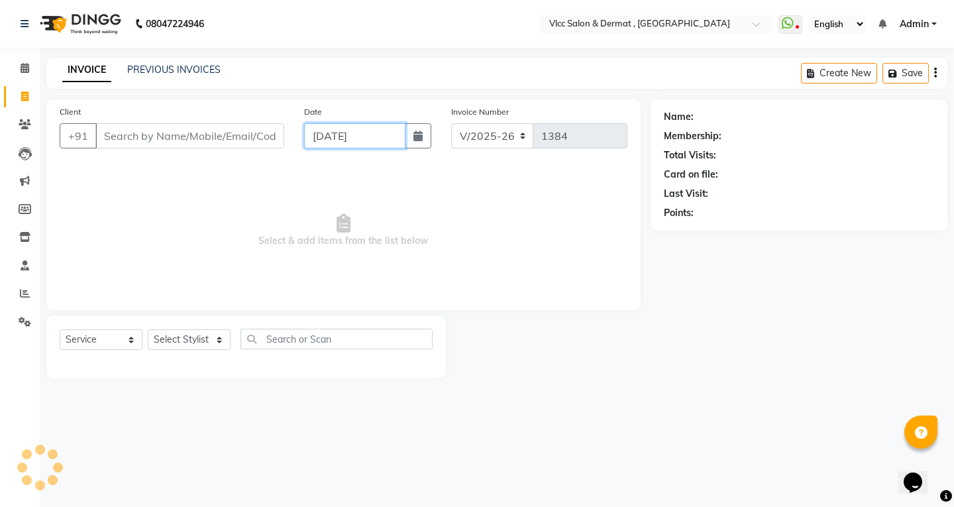
click at [319, 138] on input "[DATE]" at bounding box center [354, 135] width 101 height 25
select select "9"
select select "2025"
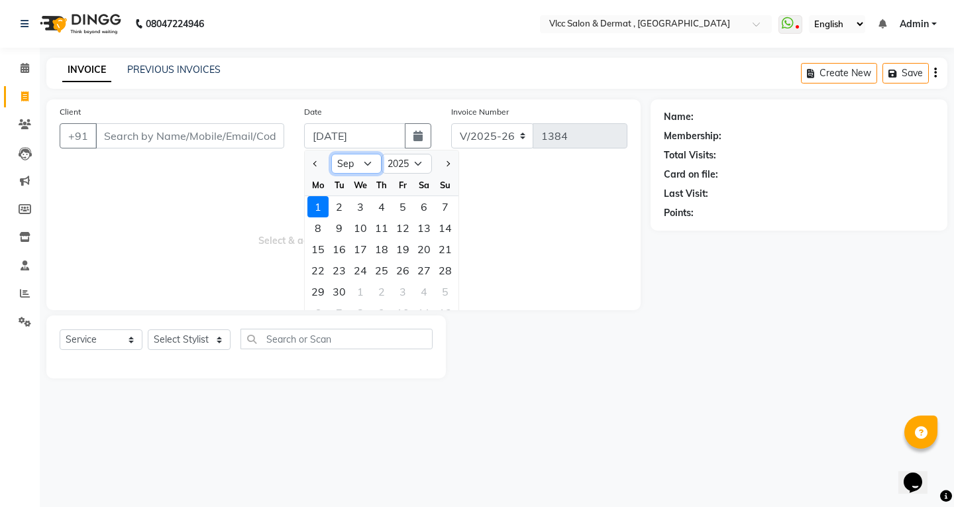
drag, startPoint x: 374, startPoint y: 164, endPoint x: 366, endPoint y: 169, distance: 9.8
click at [374, 164] on select "Jan Feb Mar Apr May Jun [DATE] Aug Sep Oct Nov Dec" at bounding box center [356, 164] width 50 height 20
select select "8"
click at [331, 154] on select "Jan Feb Mar Apr May Jun [DATE] Aug Sep Oct Nov Dec" at bounding box center [356, 164] width 50 height 20
click at [323, 291] on div "25" at bounding box center [318, 291] width 21 height 21
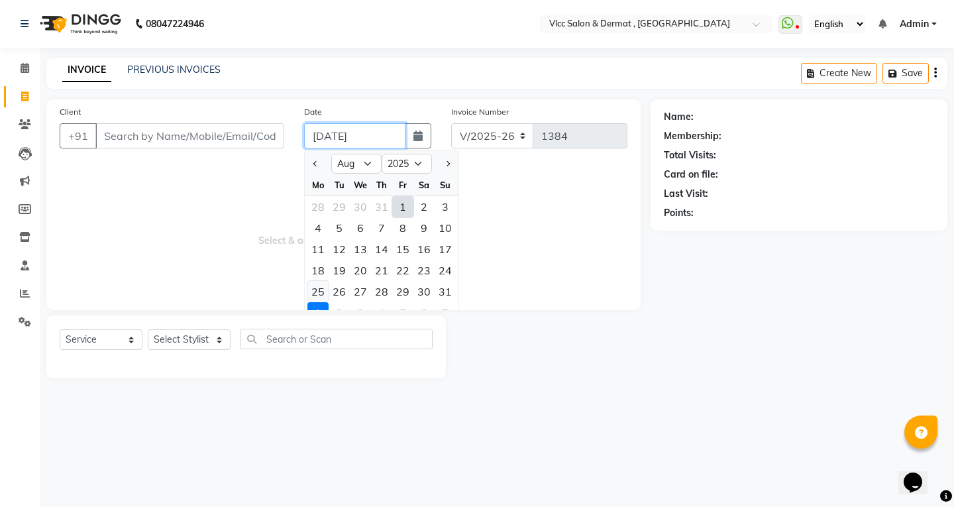
type input "[DATE]"
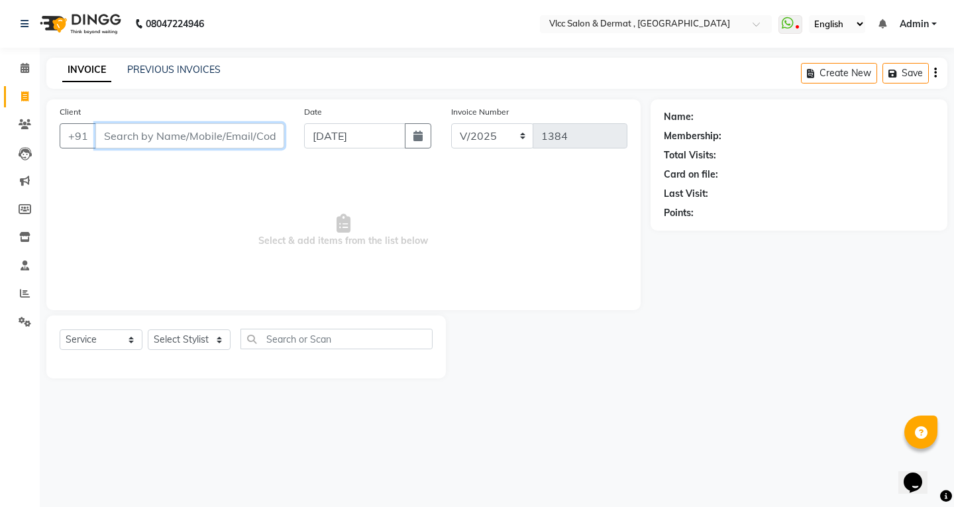
click at [223, 136] on input "Client" at bounding box center [189, 135] width 189 height 25
type input "9822623621"
click at [245, 137] on span "Add Client" at bounding box center [250, 135] width 52 height 13
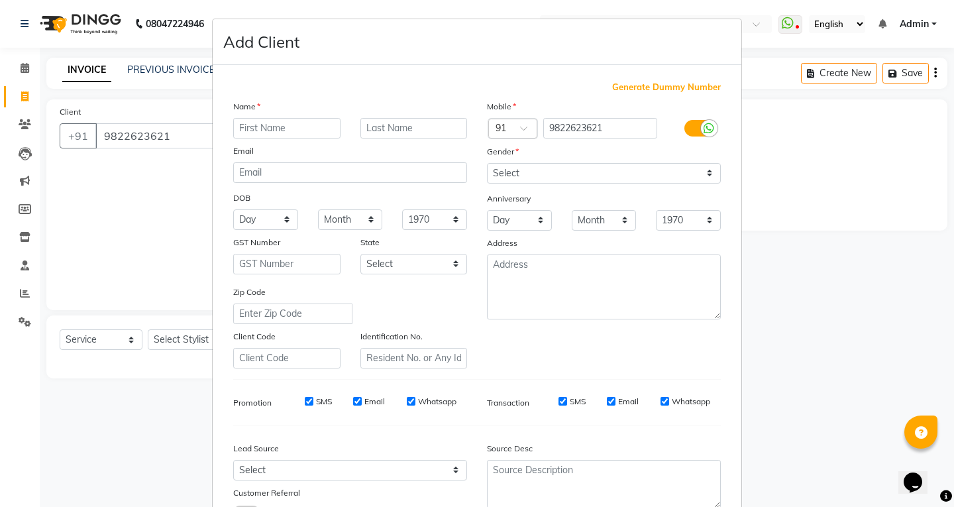
drag, startPoint x: 270, startPoint y: 120, endPoint x: 294, endPoint y: 127, distance: 24.3
click at [273, 120] on input "text" at bounding box center [286, 128] width 107 height 21
click at [294, 137] on input "text" at bounding box center [286, 128] width 107 height 21
click at [299, 137] on input "text" at bounding box center [286, 128] width 107 height 21
type input "Priyanka"
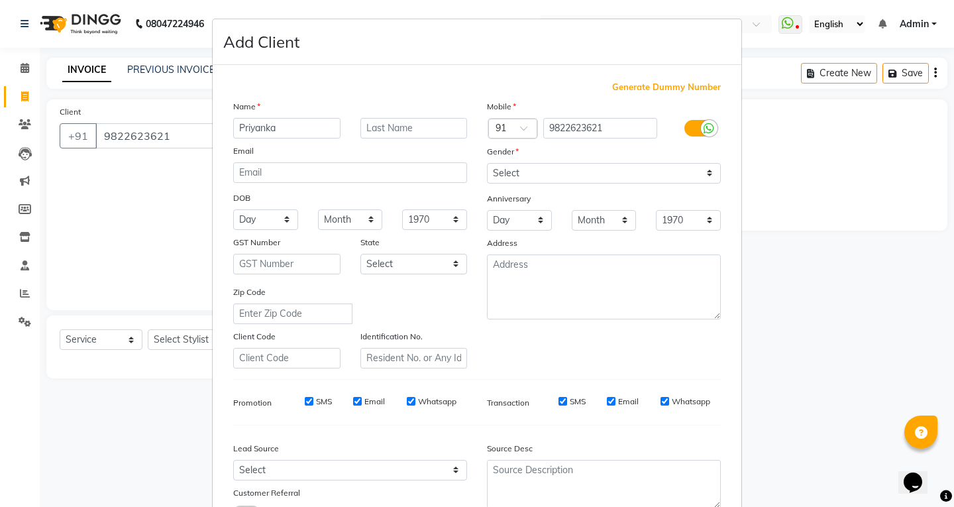
click at [319, 153] on div "Email" at bounding box center [350, 153] width 254 height 19
click at [506, 174] on select "Select [DEMOGRAPHIC_DATA] [DEMOGRAPHIC_DATA] Other Prefer Not To Say" at bounding box center [604, 173] width 234 height 21
select select "[DEMOGRAPHIC_DATA]"
click at [487, 163] on select "Select [DEMOGRAPHIC_DATA] [DEMOGRAPHIC_DATA] Other Prefer Not To Say" at bounding box center [604, 173] width 234 height 21
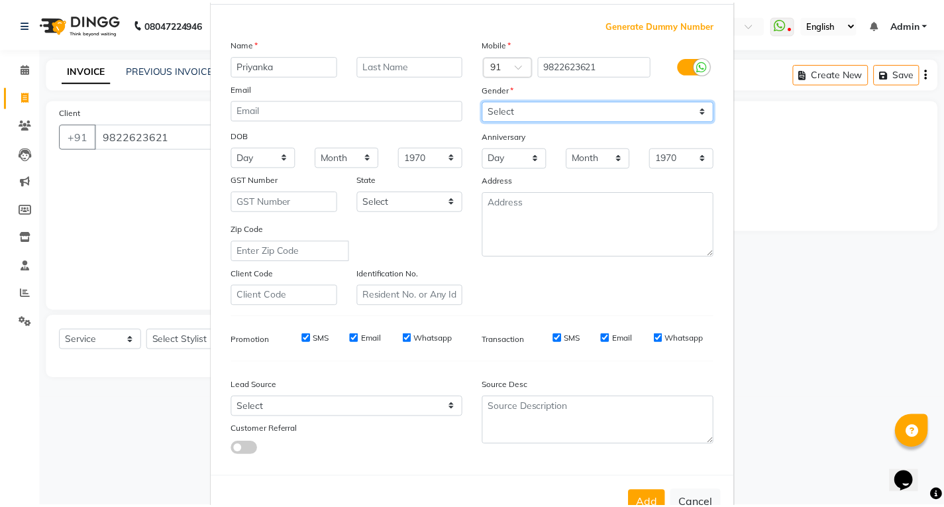
scroll to position [105, 0]
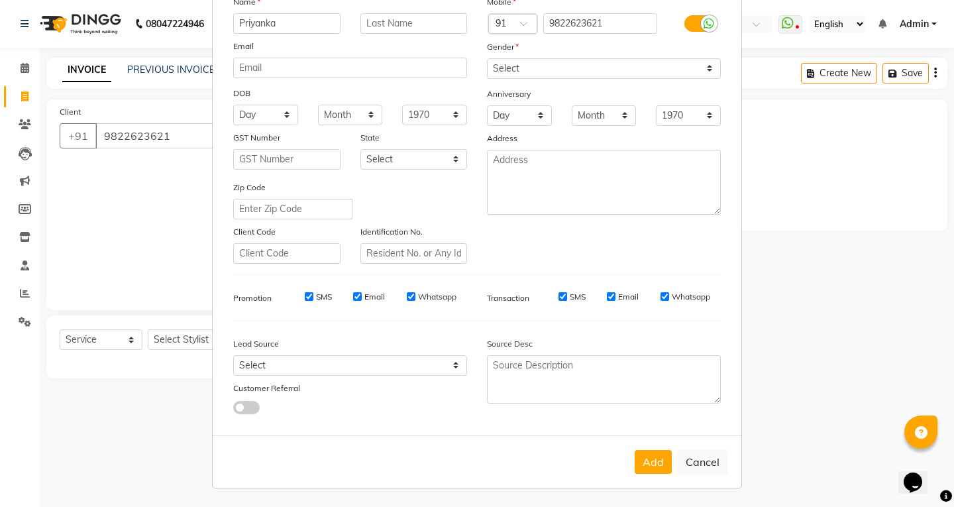
click at [654, 477] on div "Add Cancel" at bounding box center [477, 461] width 529 height 52
click at [654, 467] on button "Add" at bounding box center [653, 462] width 37 height 24
select select
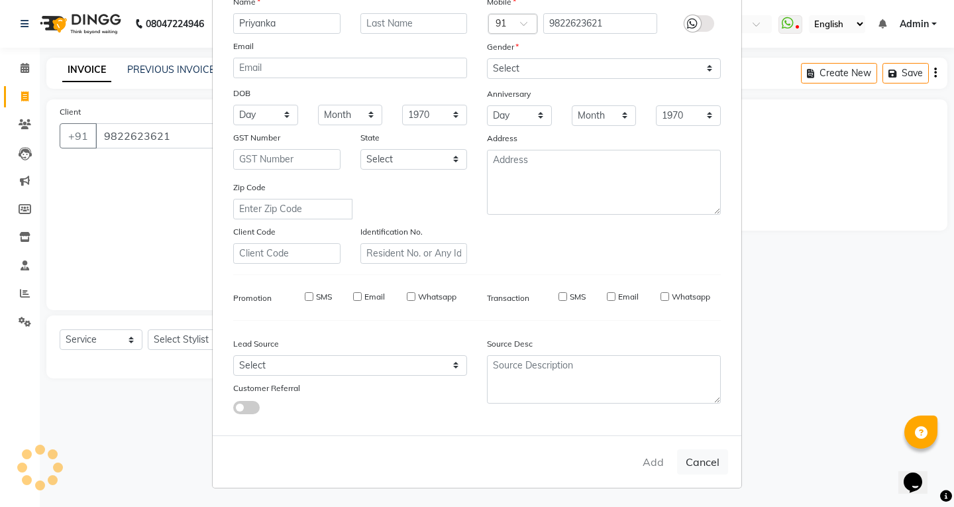
select select
checkbox input "false"
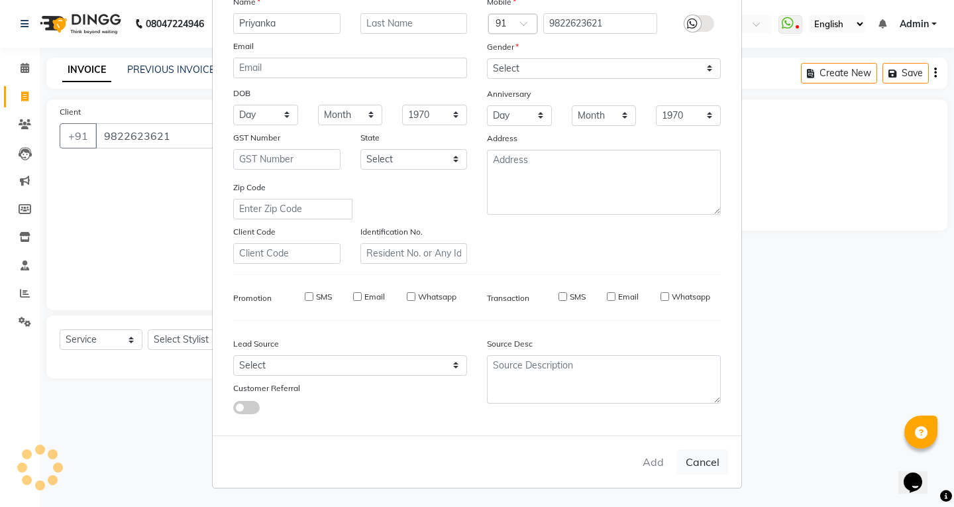
checkbox input "false"
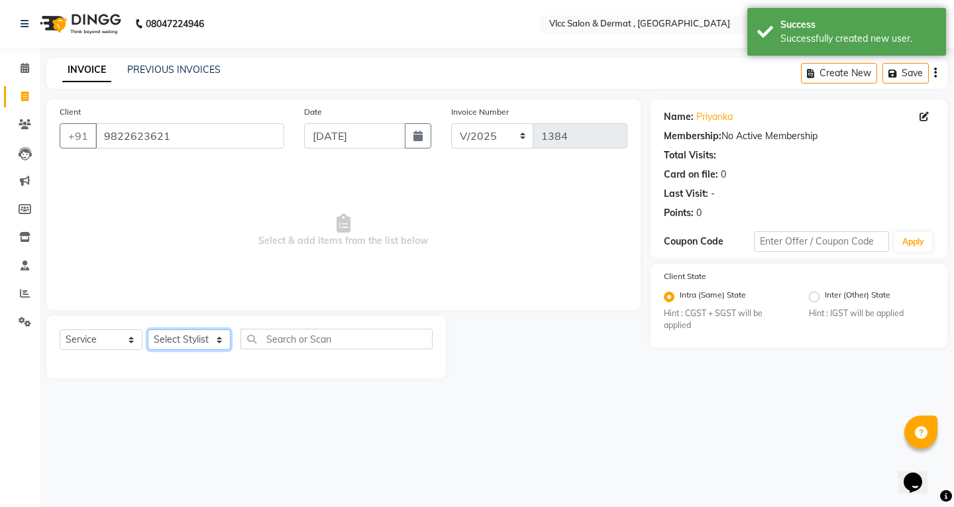
click at [172, 342] on select "Select Stylist [PERSON_NAME] [PERSON_NAME] [PERSON_NAME] [PERSON_NAME] [PERSON_…" at bounding box center [189, 339] width 83 height 21
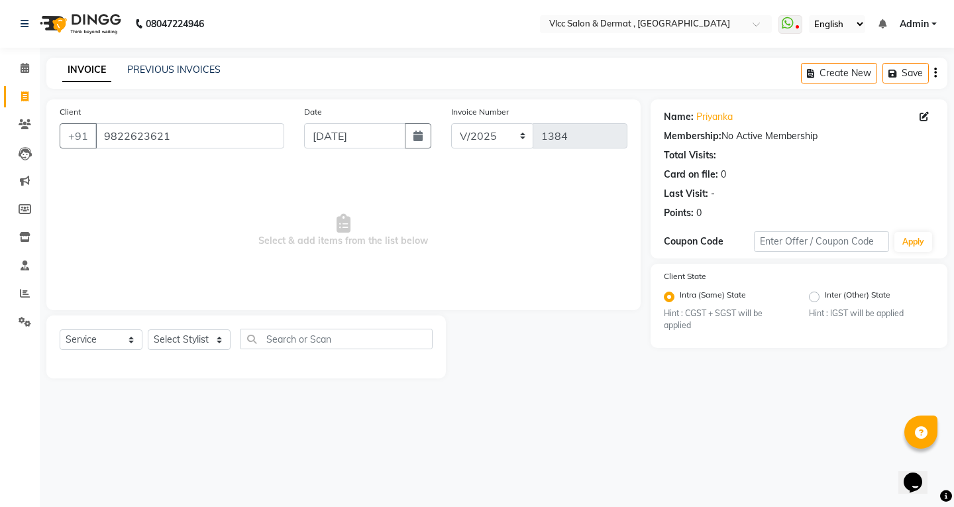
click at [300, 275] on span "Select & add items from the list below" at bounding box center [344, 230] width 568 height 133
click at [181, 335] on select "Select Stylist [PERSON_NAME] [PERSON_NAME] [PERSON_NAME] [PERSON_NAME] [PERSON_…" at bounding box center [189, 339] width 83 height 21
click at [257, 270] on span "Select & add items from the list below" at bounding box center [344, 230] width 568 height 133
click at [192, 338] on select "Select Stylist [PERSON_NAME] [PERSON_NAME] [PERSON_NAME] [PERSON_NAME] [PERSON_…" at bounding box center [189, 339] width 83 height 21
click at [298, 258] on span "Select & add items from the list below" at bounding box center [344, 230] width 568 height 133
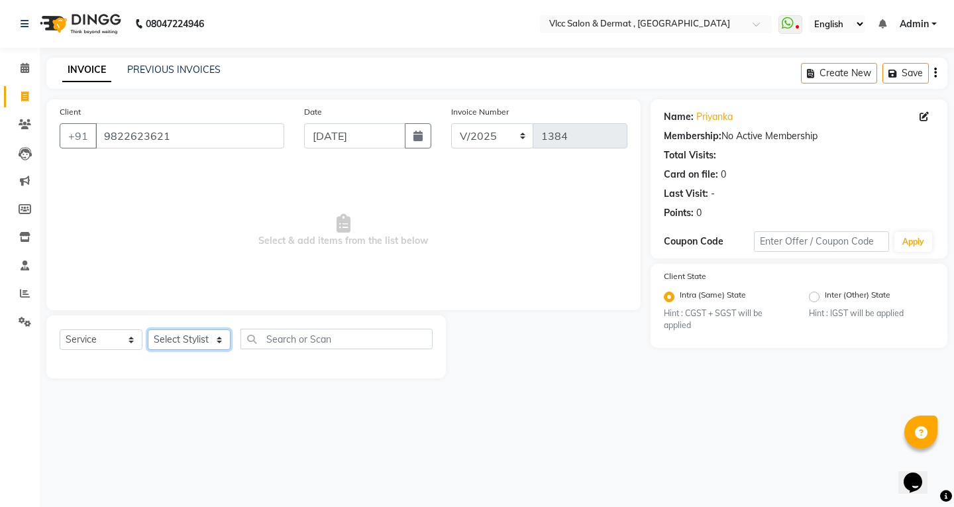
click at [186, 341] on select "Select Stylist [PERSON_NAME] [PERSON_NAME] [PERSON_NAME] [PERSON_NAME] [PERSON_…" at bounding box center [189, 339] width 83 height 21
select select "61236"
click at [148, 329] on select "Select Stylist [PERSON_NAME] [PERSON_NAME] [PERSON_NAME] [PERSON_NAME] [PERSON_…" at bounding box center [189, 339] width 83 height 21
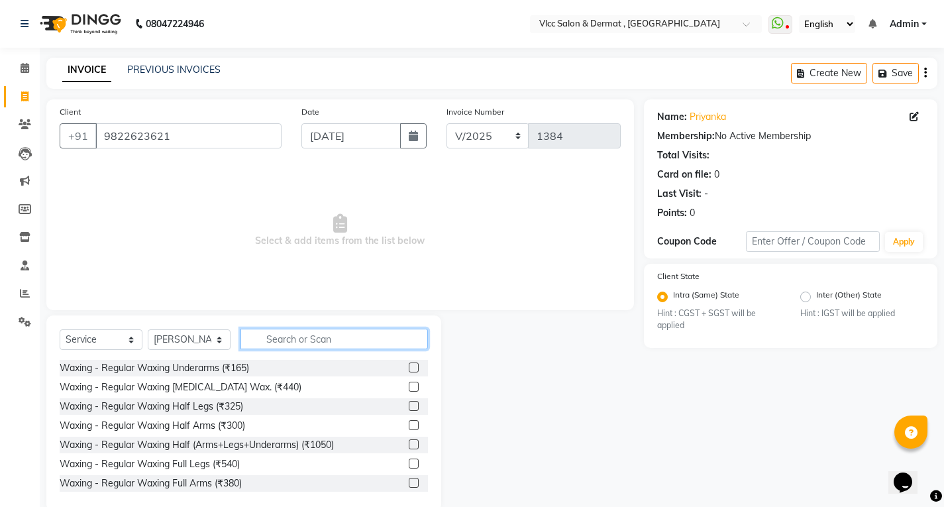
click at [300, 343] on input "text" at bounding box center [335, 339] width 188 height 21
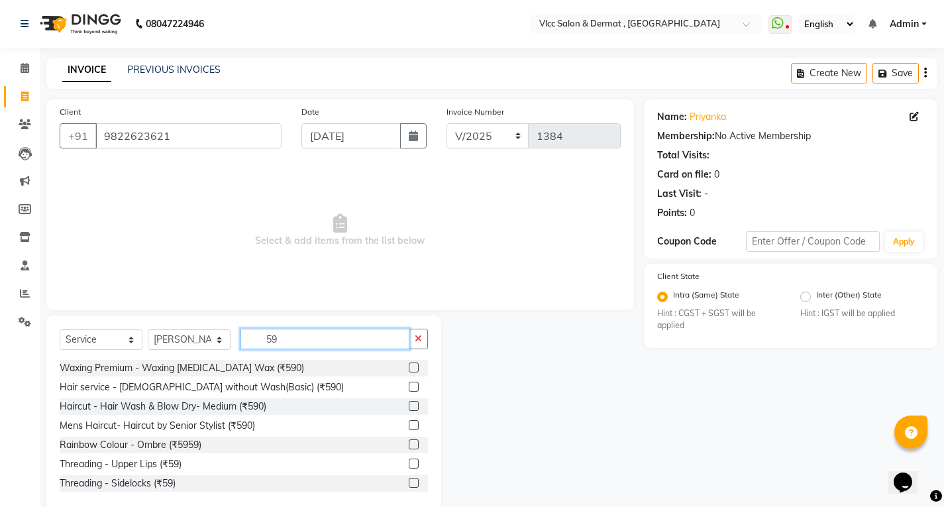
type input "59"
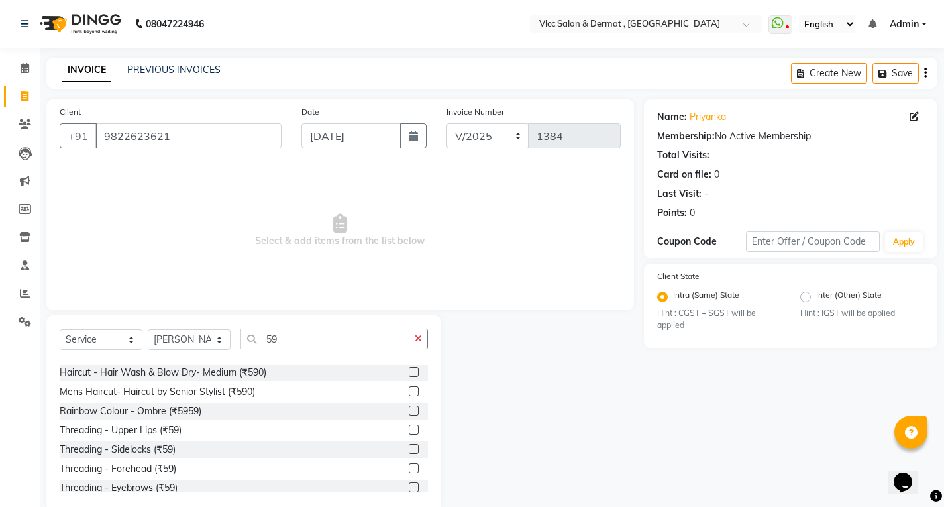
scroll to position [66, 0]
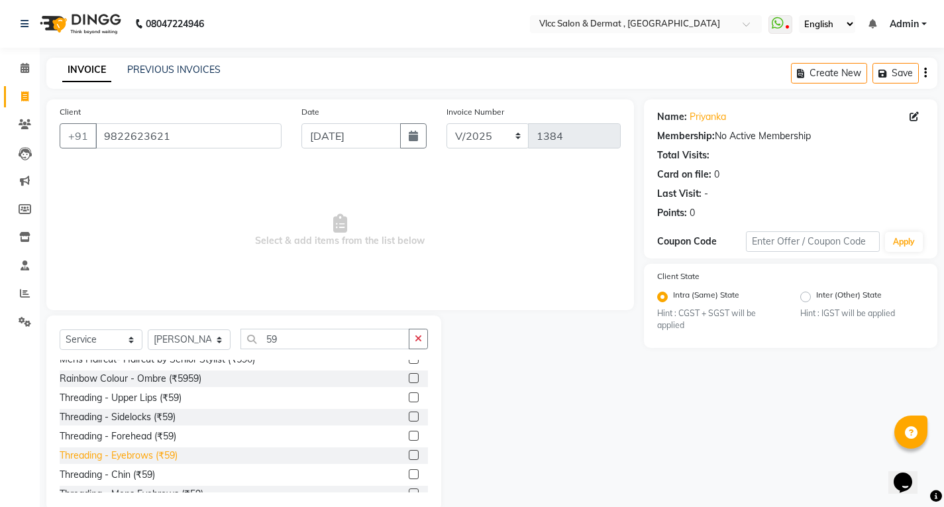
click at [143, 453] on div "Threading - Eyebrows (₹59)" at bounding box center [119, 456] width 118 height 14
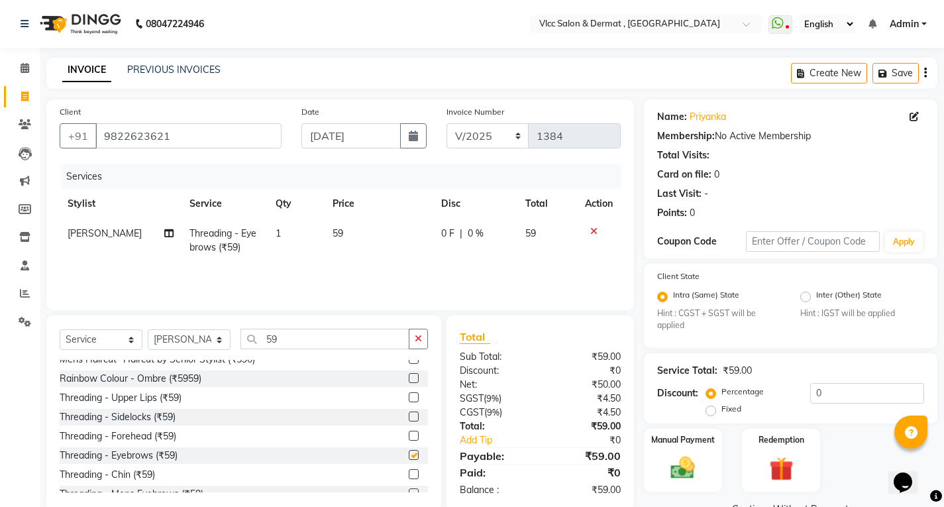
checkbox input "false"
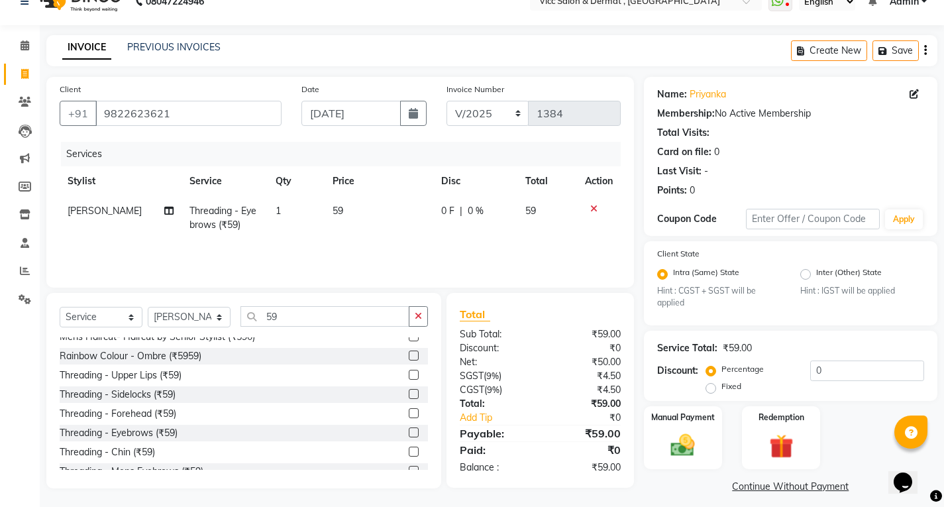
scroll to position [32, 0]
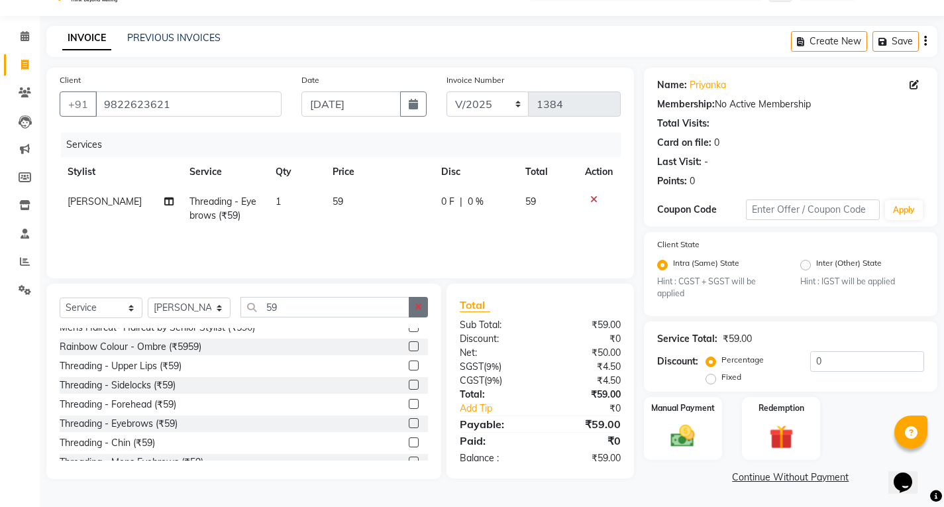
drag, startPoint x: 416, startPoint y: 298, endPoint x: 378, endPoint y: 304, distance: 38.2
click at [416, 298] on button "button" at bounding box center [418, 307] width 19 height 21
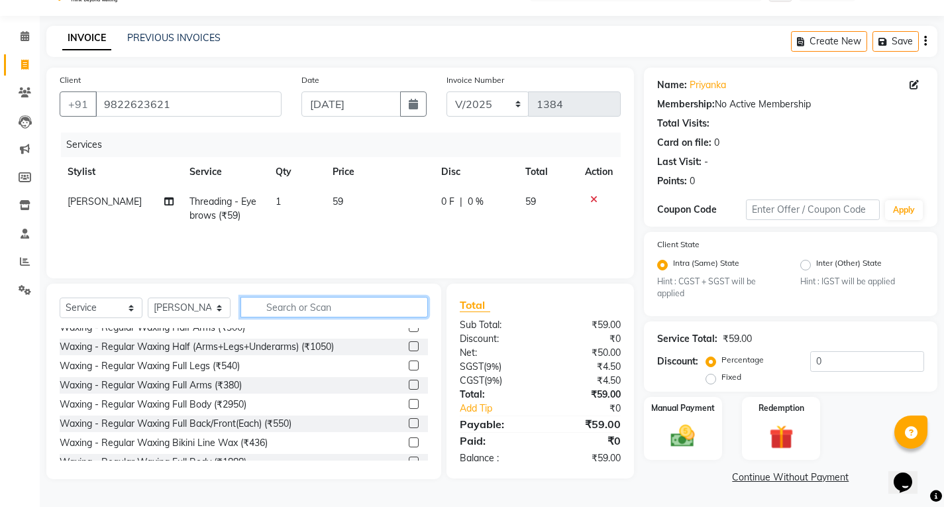
click at [357, 304] on input "text" at bounding box center [335, 307] width 188 height 21
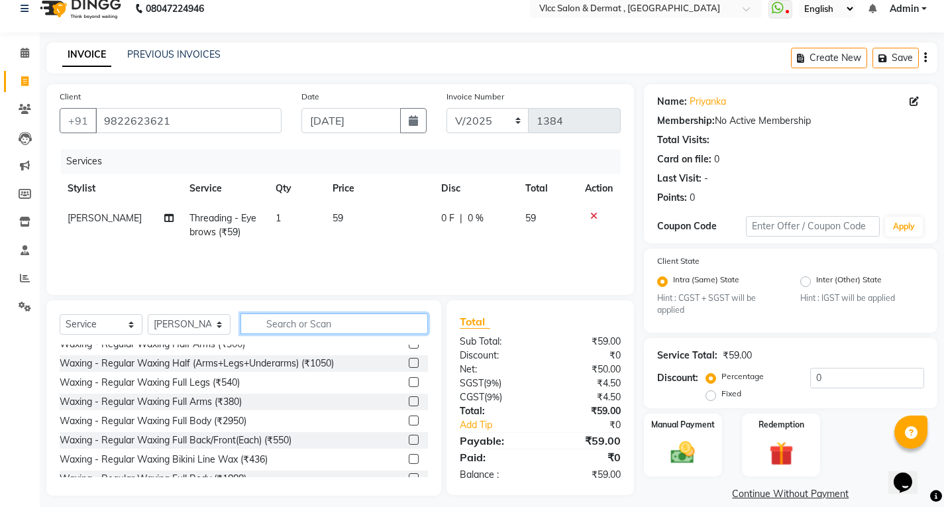
scroll to position [0, 0]
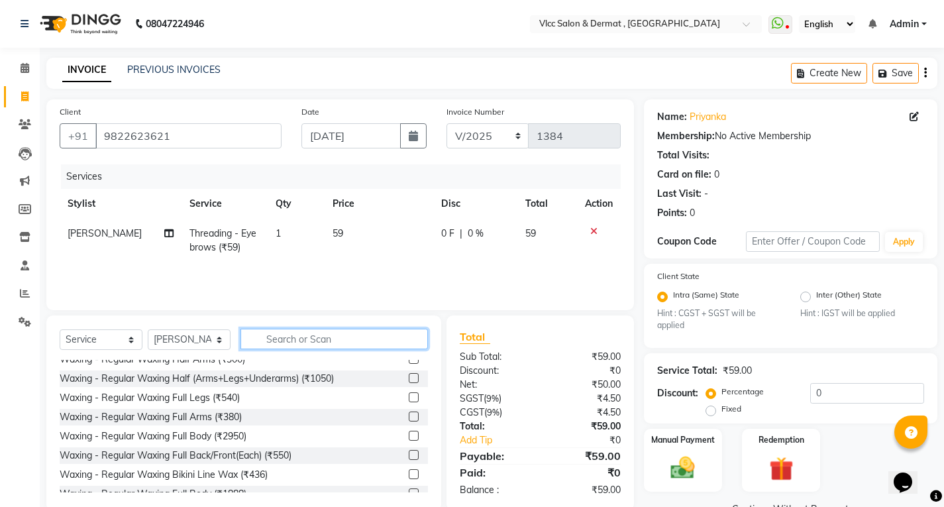
click at [337, 342] on input "text" at bounding box center [335, 339] width 188 height 21
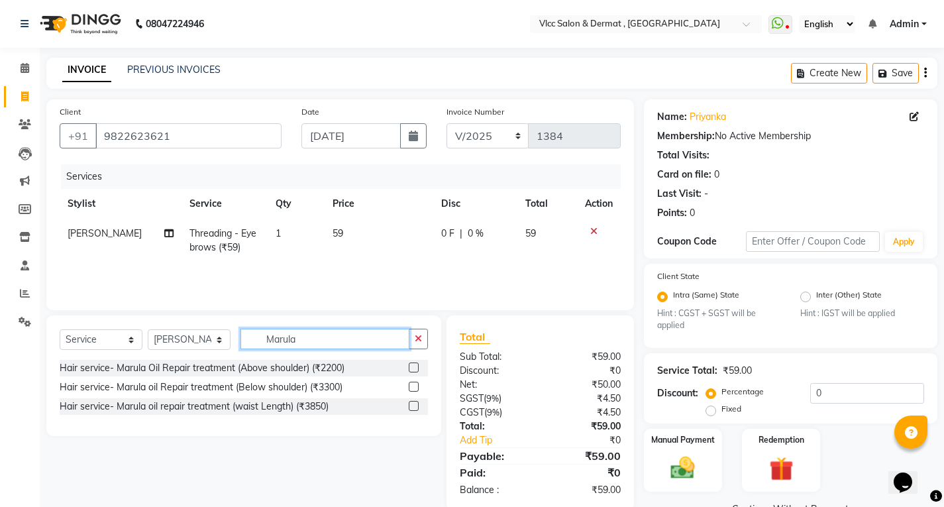
type input "Marula"
click at [410, 367] on label at bounding box center [414, 368] width 10 height 10
click at [410, 367] on input "checkbox" at bounding box center [413, 368] width 9 height 9
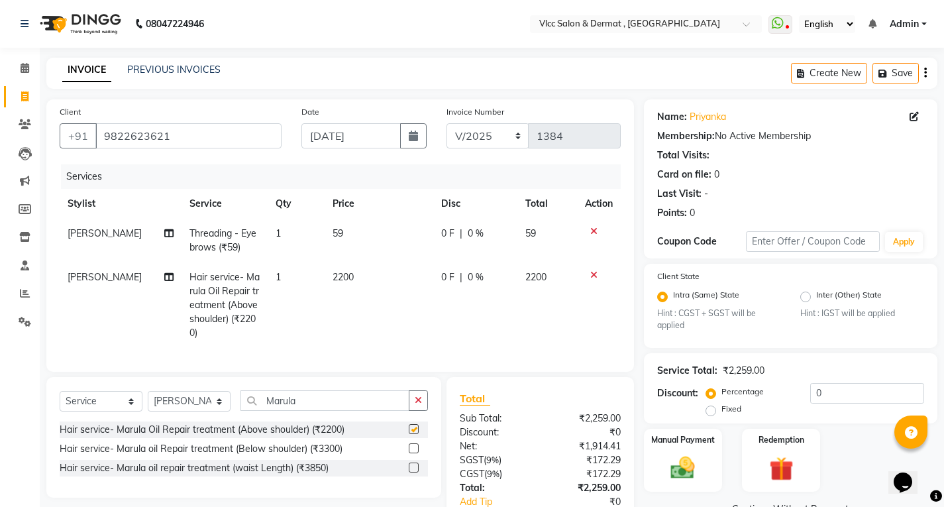
checkbox input "false"
click at [370, 277] on td "2200" at bounding box center [379, 304] width 108 height 85
select select "61236"
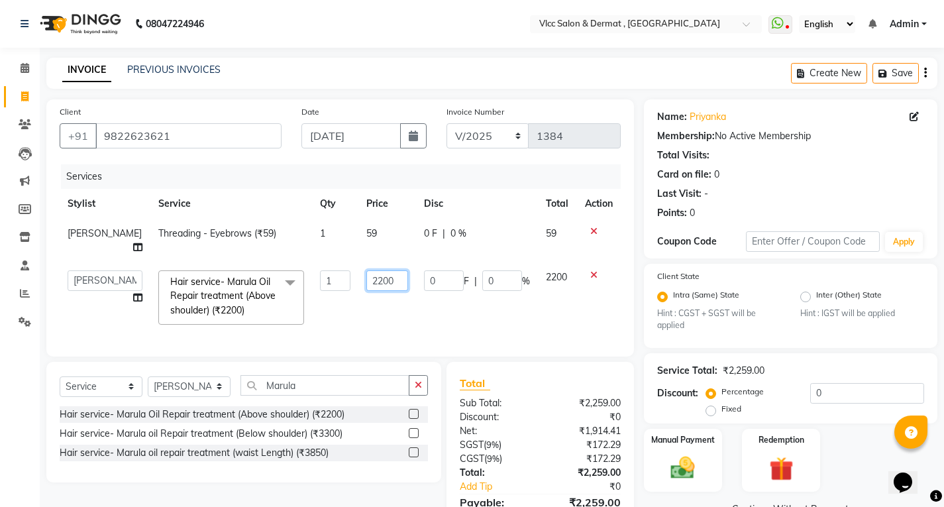
click at [377, 274] on input "2200" at bounding box center [387, 280] width 42 height 21
type input "2"
type input "0"
click at [404, 306] on td "0" at bounding box center [388, 297] width 58 height 70
select select "61236"
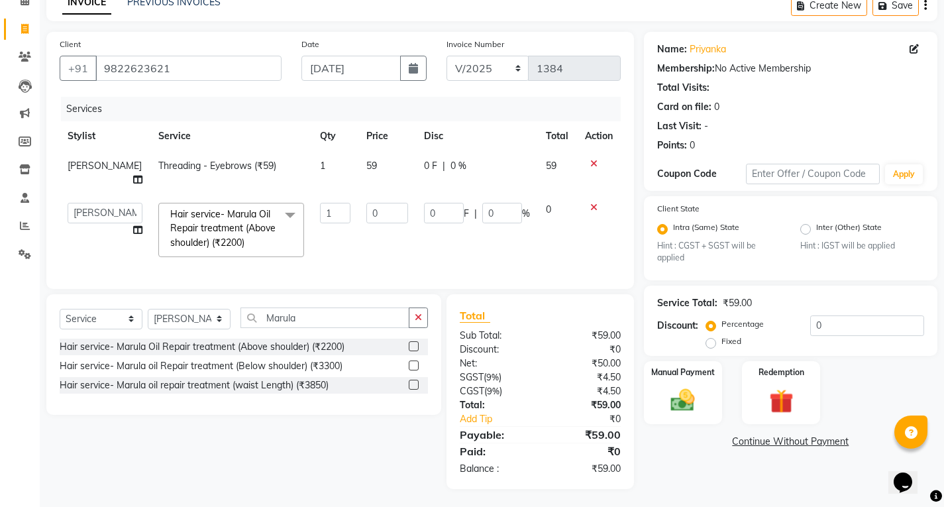
scroll to position [80, 0]
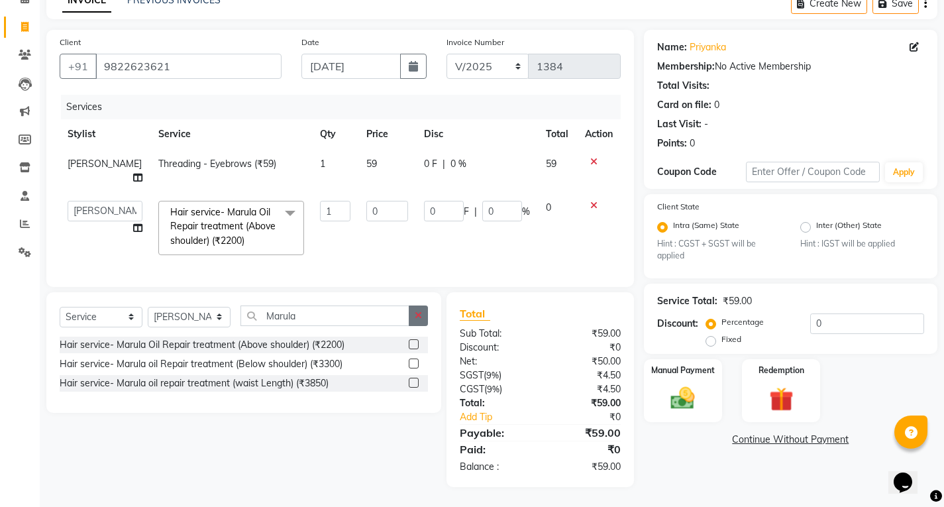
click at [421, 313] on icon "button" at bounding box center [418, 315] width 7 height 9
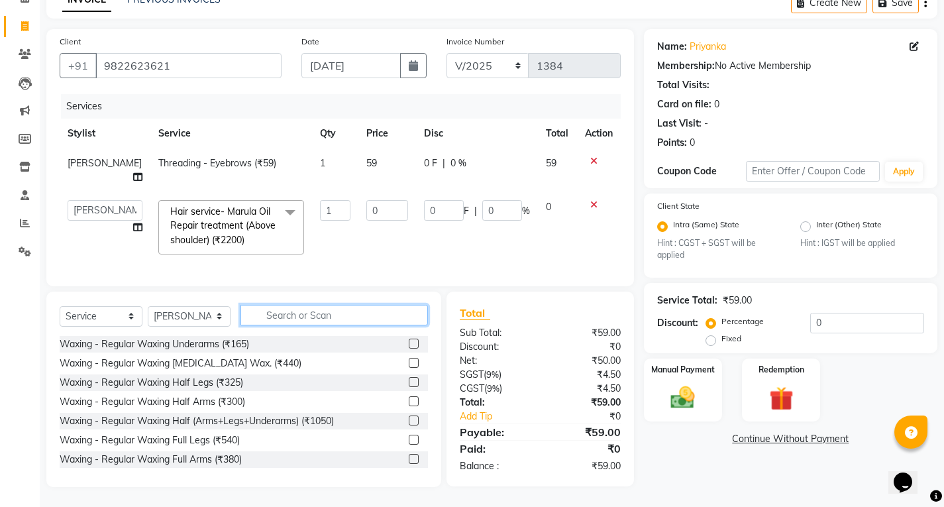
click at [364, 317] on input "text" at bounding box center [335, 315] width 188 height 21
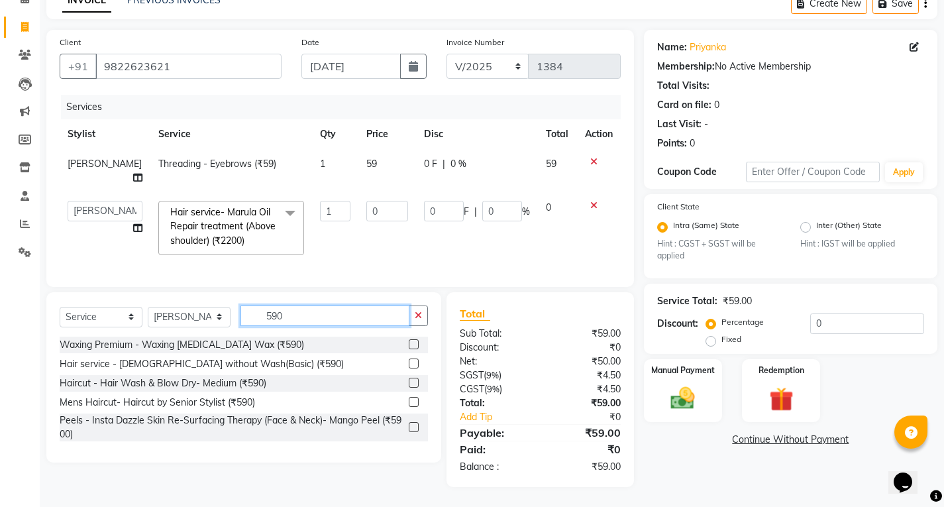
type input "590"
click at [410, 364] on label at bounding box center [414, 364] width 10 height 10
click at [410, 364] on input "checkbox" at bounding box center [413, 364] width 9 height 9
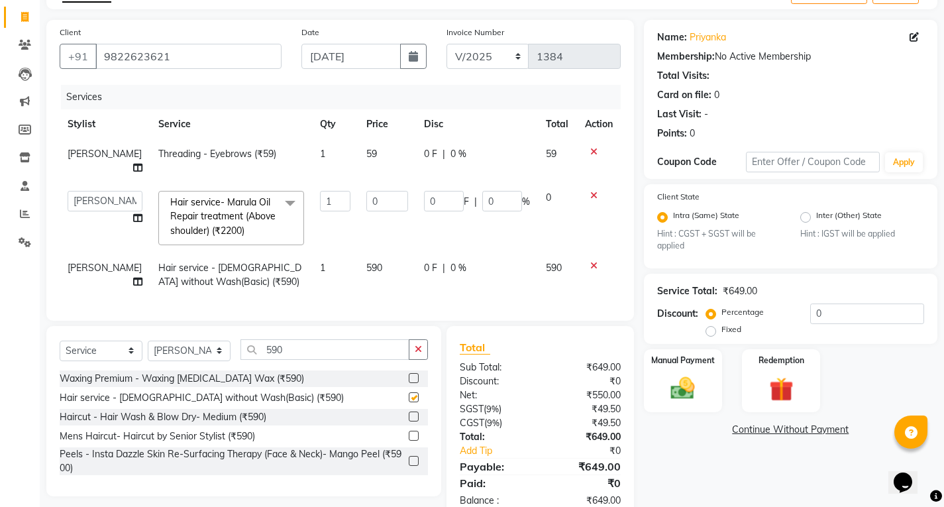
checkbox input "false"
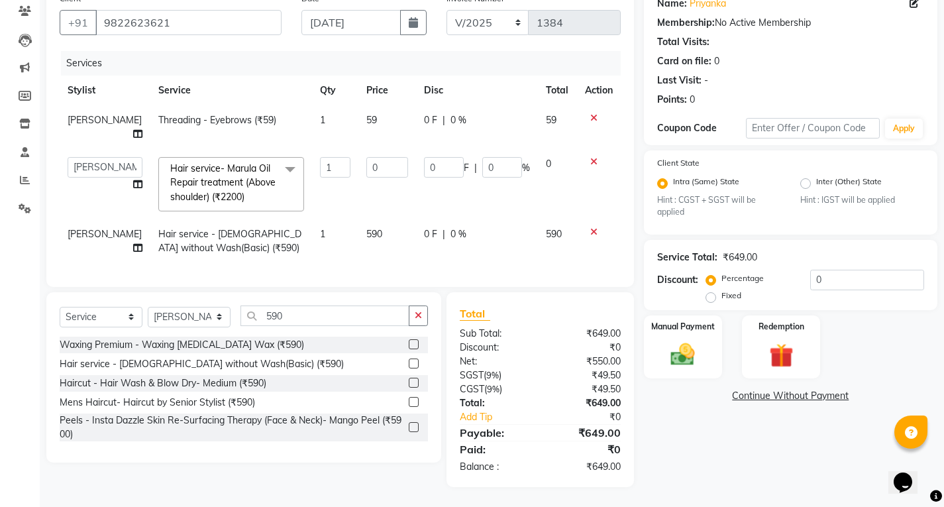
scroll to position [57, 0]
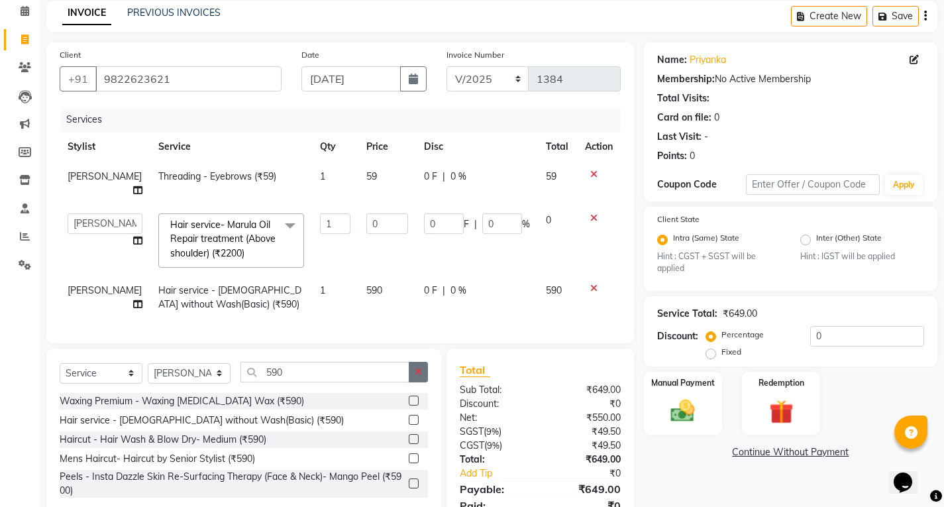
click at [413, 380] on button "button" at bounding box center [418, 372] width 19 height 21
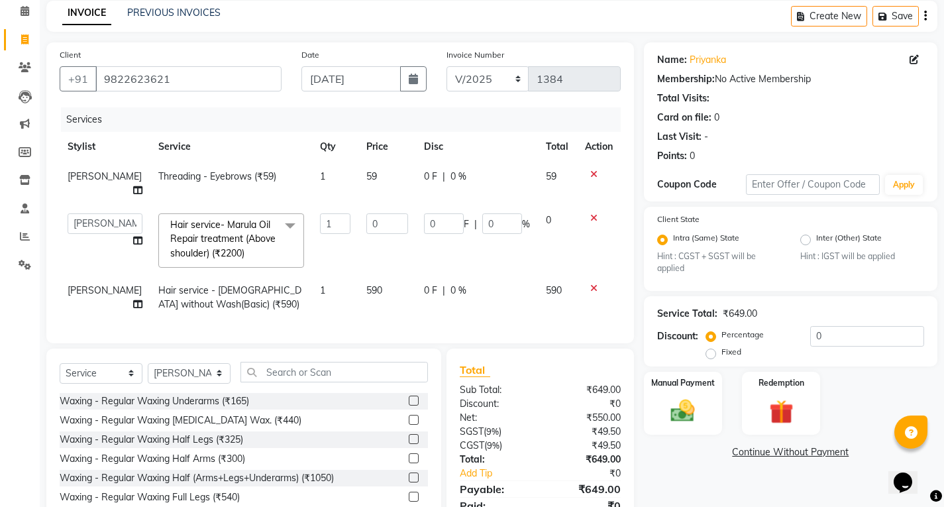
click at [315, 178] on td "1" at bounding box center [335, 184] width 46 height 44
select select "61236"
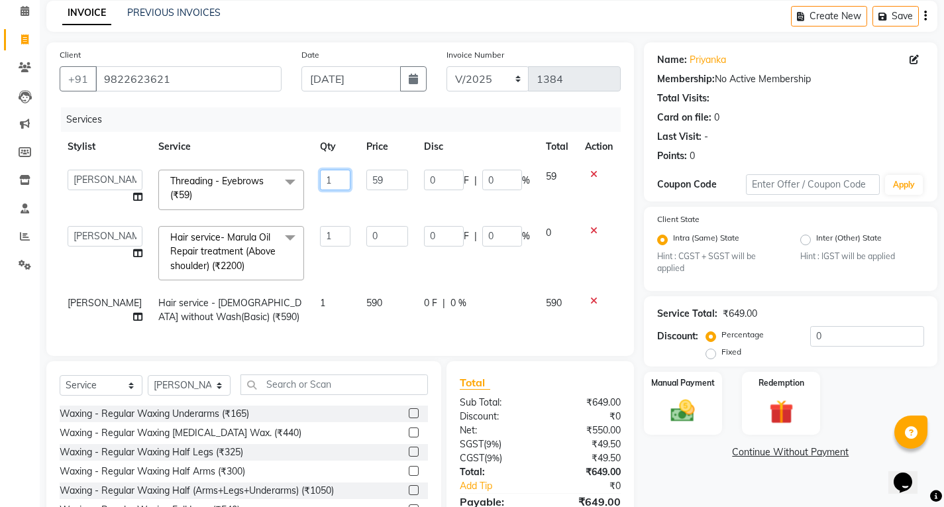
click at [325, 181] on input "1" at bounding box center [335, 180] width 30 height 21
type input "2"
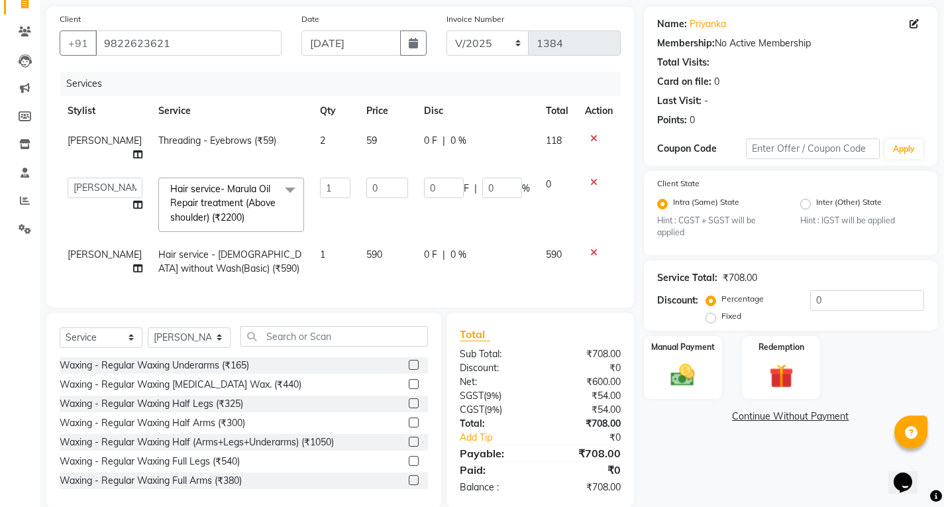
scroll to position [124, 0]
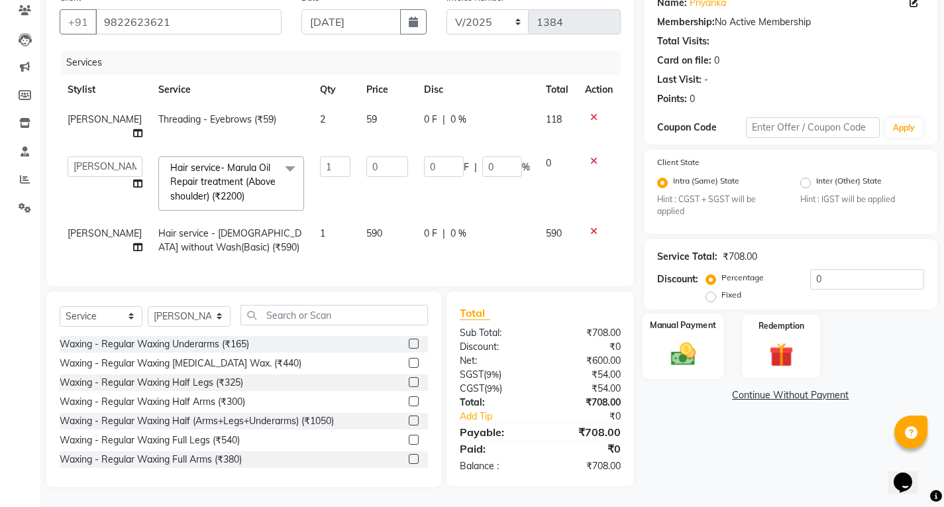
click at [718, 316] on div "Manual Payment" at bounding box center [683, 346] width 82 height 66
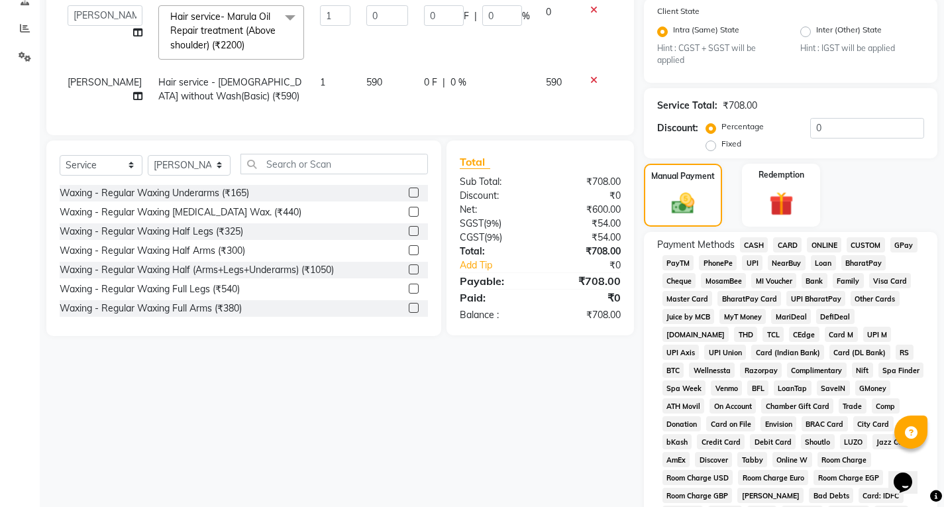
scroll to position [492, 0]
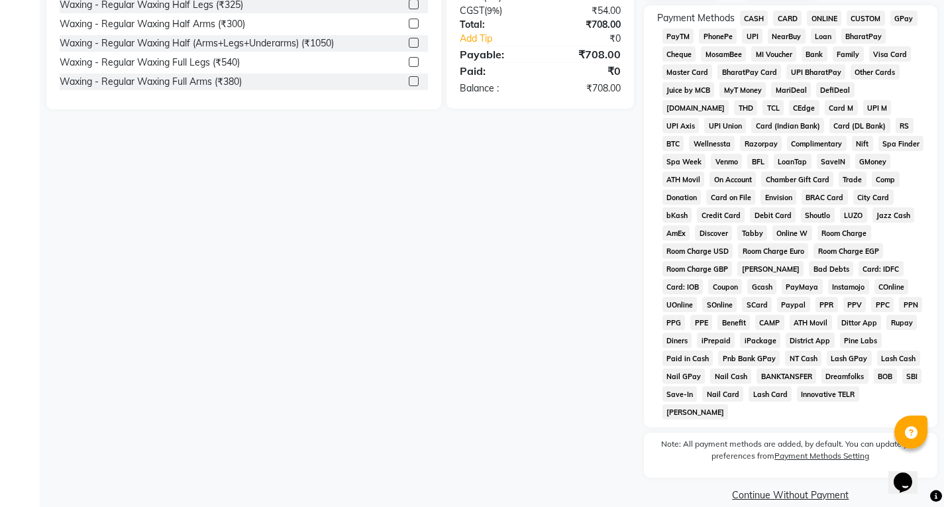
click at [756, 41] on span "UPI" at bounding box center [752, 35] width 21 height 15
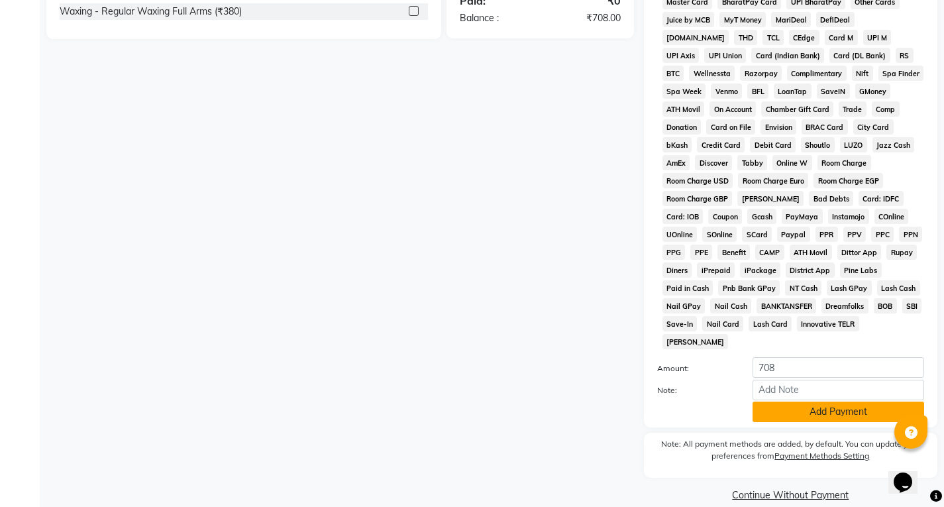
click at [784, 402] on button "Add Payment" at bounding box center [839, 412] width 172 height 21
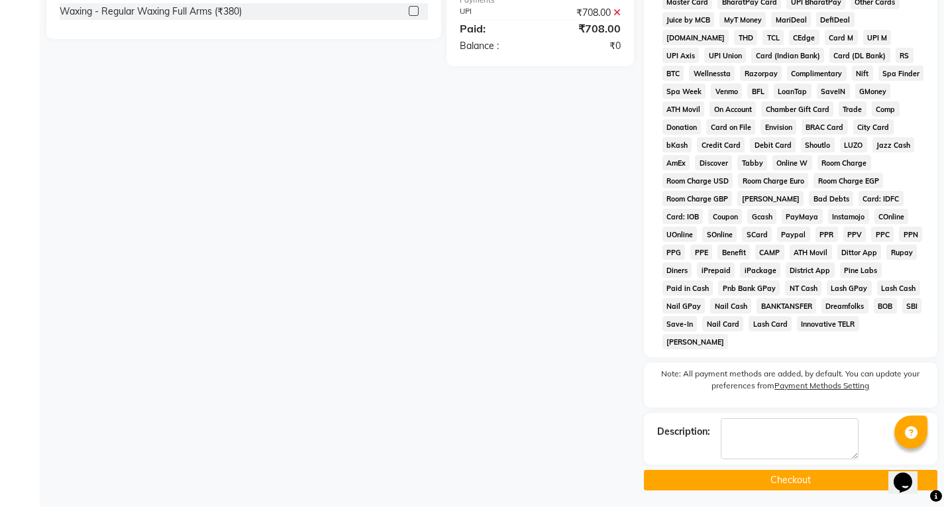
scroll to position [547, 0]
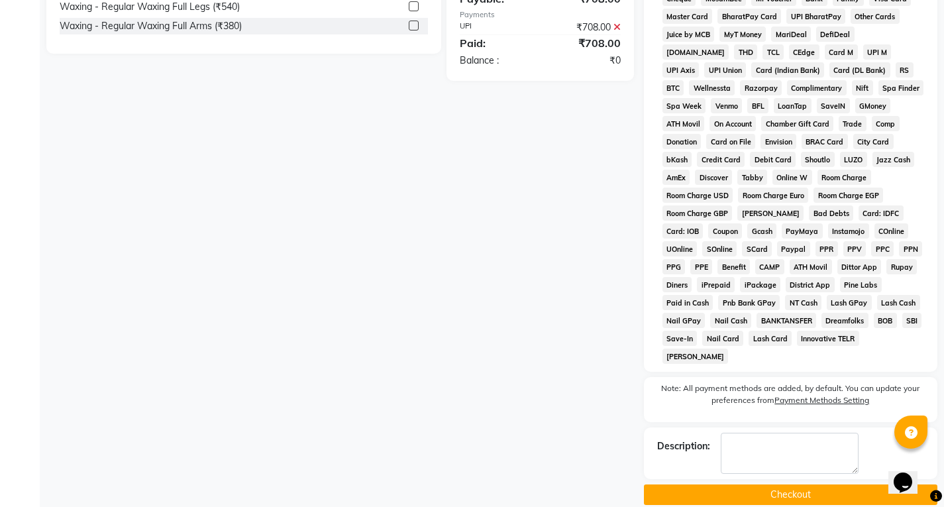
click at [801, 484] on button "Checkout" at bounding box center [791, 494] width 294 height 21
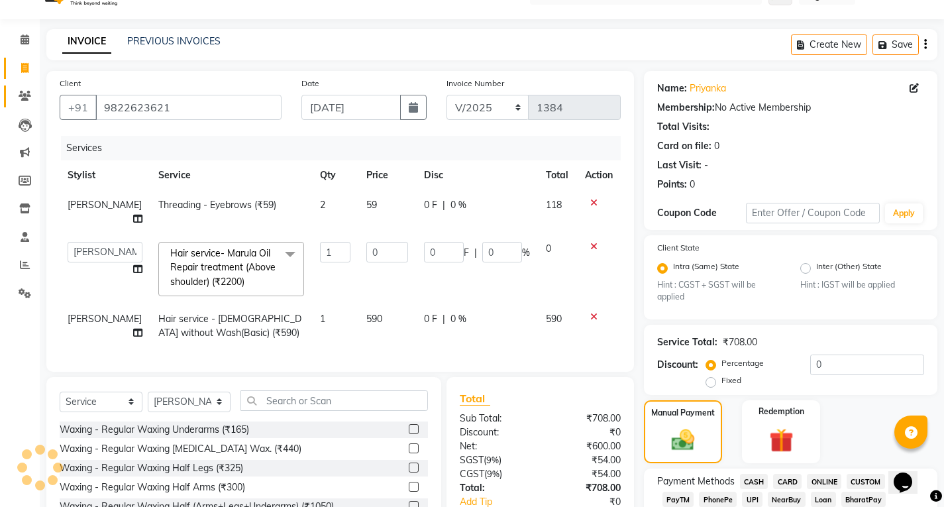
scroll to position [0, 0]
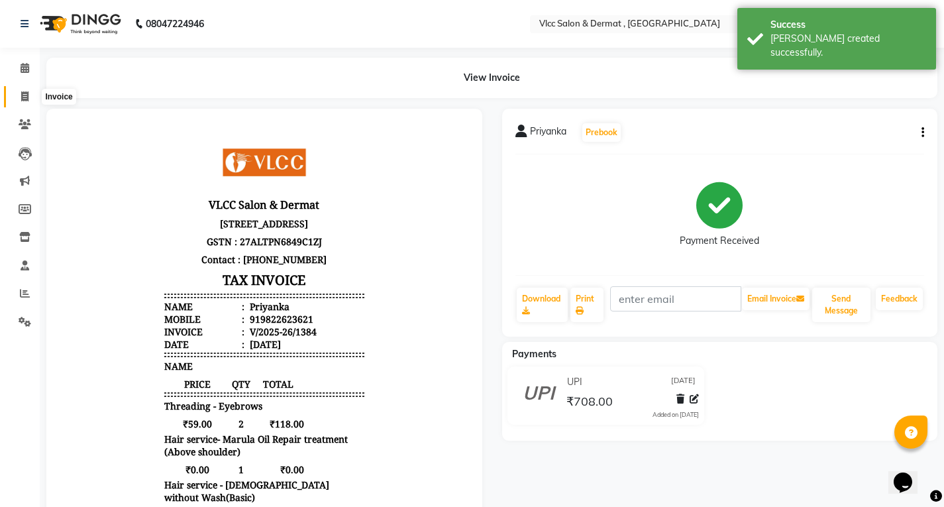
click at [25, 99] on icon at bounding box center [24, 96] width 7 height 10
select select "service"
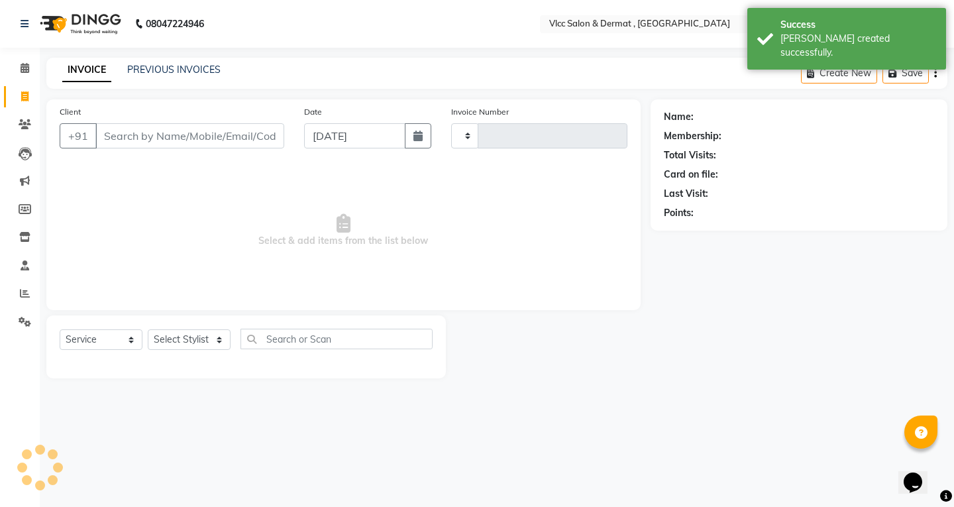
type input "1385"
select select "5256"
click at [325, 144] on input "[DATE]" at bounding box center [354, 135] width 101 height 25
select select "9"
select select "2025"
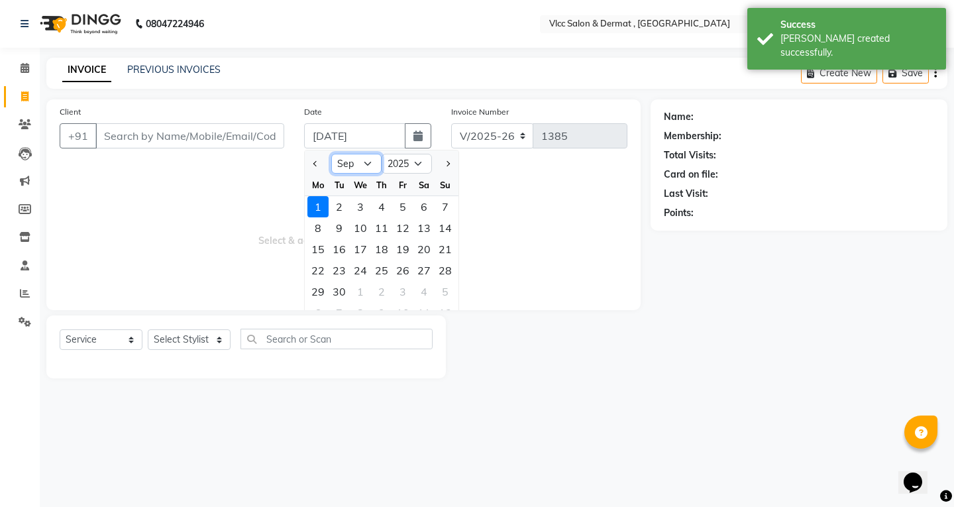
drag, startPoint x: 368, startPoint y: 163, endPoint x: 368, endPoint y: 171, distance: 8.0
click at [368, 163] on select "Jan Feb Mar Apr May Jun [DATE] Aug Sep Oct Nov Dec" at bounding box center [356, 164] width 50 height 20
select select "8"
click at [331, 154] on select "Jan Feb Mar Apr May Jun [DATE] Aug Sep Oct Nov Dec" at bounding box center [356, 164] width 50 height 20
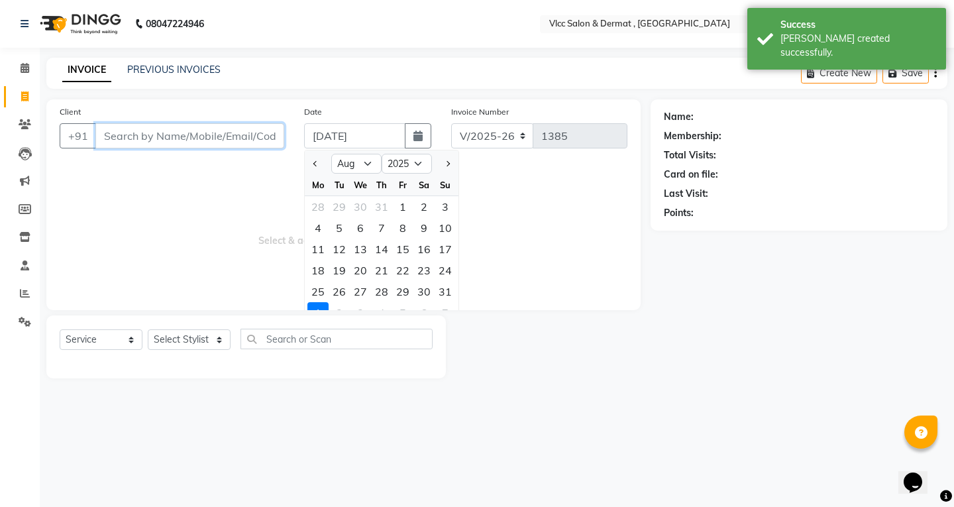
click at [209, 137] on input "Client" at bounding box center [189, 135] width 189 height 25
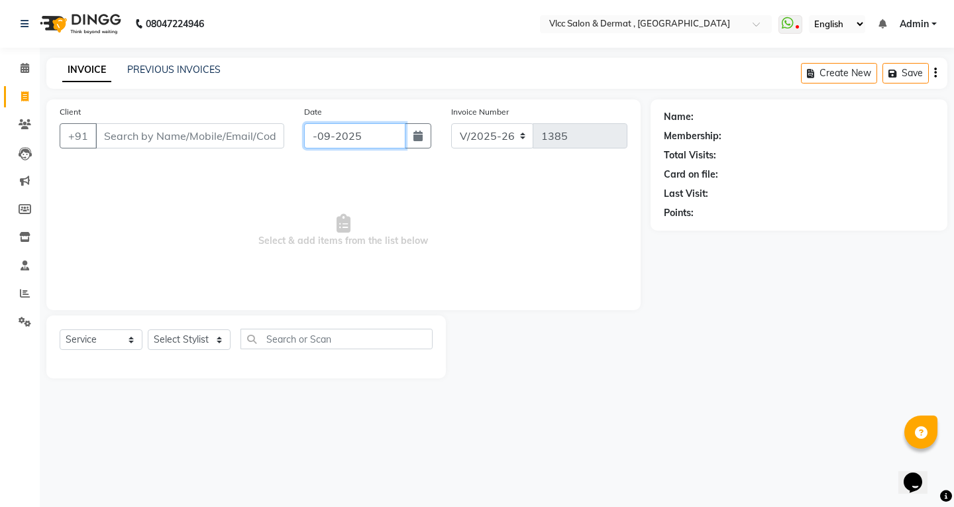
type input "-09-2025"
click at [327, 269] on span "Select & add items from the list below" at bounding box center [344, 230] width 568 height 133
click at [26, 103] on span at bounding box center [24, 96] width 23 height 15
select select "service"
type input "1385"
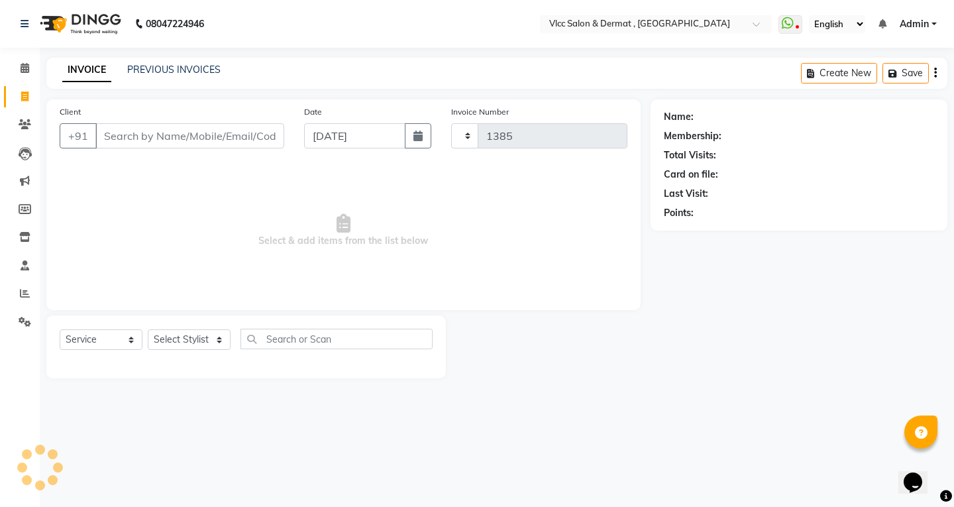
select select "5256"
click at [339, 140] on input "[DATE]" at bounding box center [354, 135] width 101 height 25
select select "9"
select select "2025"
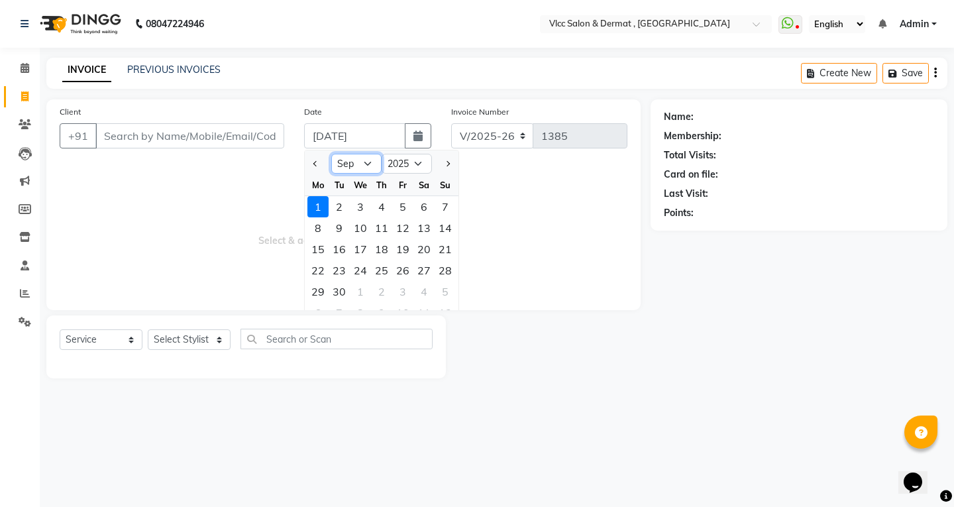
click at [370, 161] on select "Jan Feb Mar Apr May Jun [DATE] Aug Sep Oct Nov Dec" at bounding box center [356, 164] width 50 height 20
select select "8"
click at [331, 154] on select "Jan Feb Mar Apr May Jun [DATE] Aug Sep Oct Nov Dec" at bounding box center [356, 164] width 50 height 20
click at [322, 293] on div "25" at bounding box center [318, 291] width 21 height 21
type input "[DATE]"
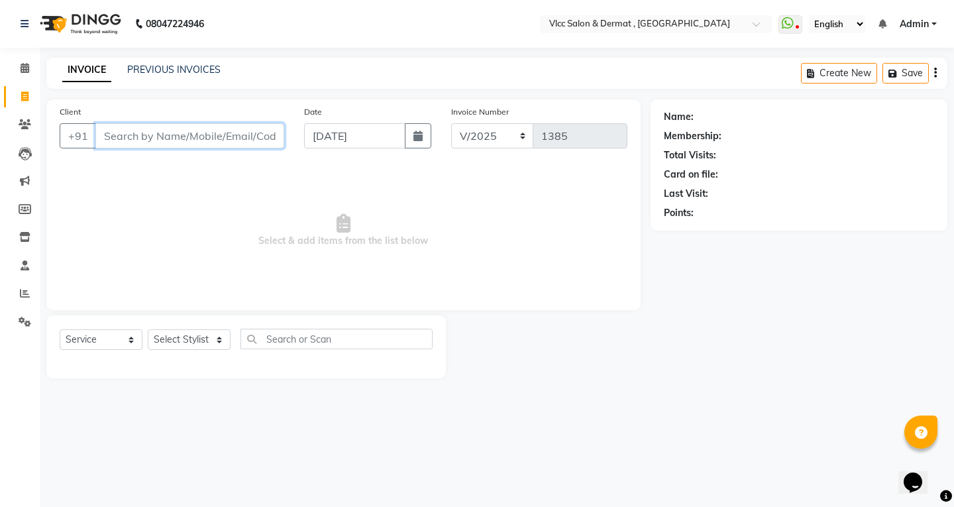
click at [225, 135] on input "Client" at bounding box center [189, 135] width 189 height 25
type input "9975725577"
click at [235, 137] on span "Add Client" at bounding box center [250, 135] width 52 height 13
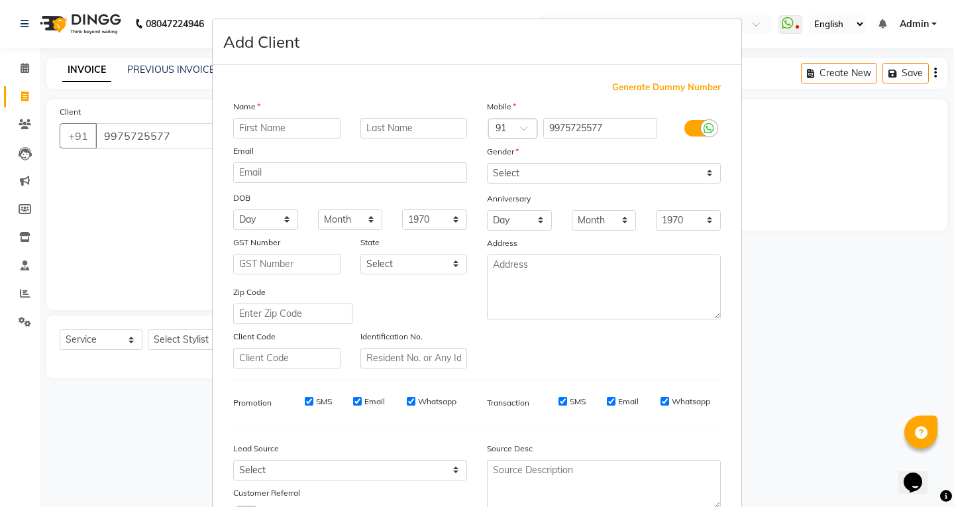
click at [284, 135] on input "text" at bounding box center [286, 128] width 107 height 21
type input "[PERSON_NAME]"
drag, startPoint x: 509, startPoint y: 173, endPoint x: 510, endPoint y: 182, distance: 9.4
click at [509, 173] on select "Select [DEMOGRAPHIC_DATA] [DEMOGRAPHIC_DATA] Other Prefer Not To Say" at bounding box center [604, 173] width 234 height 21
select select "[DEMOGRAPHIC_DATA]"
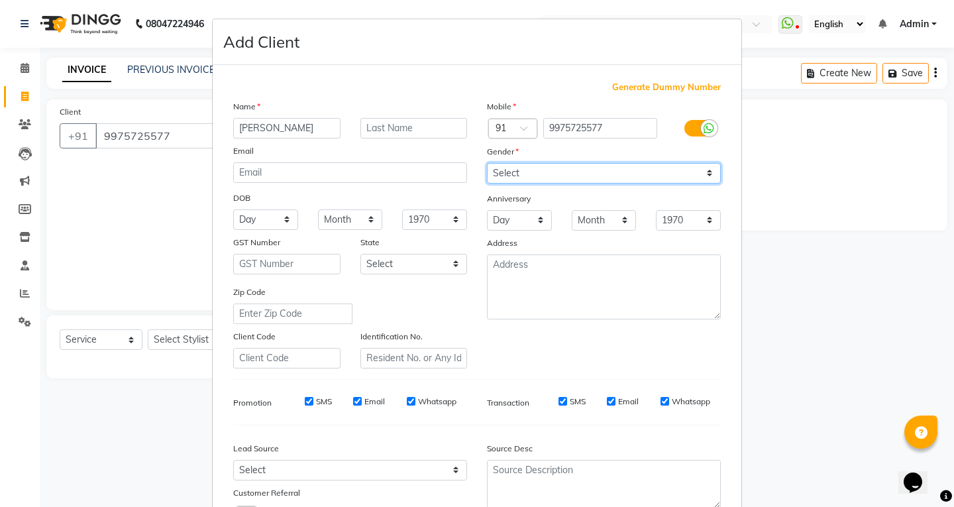
click at [487, 163] on select "Select [DEMOGRAPHIC_DATA] [DEMOGRAPHIC_DATA] Other Prefer Not To Say" at bounding box center [604, 173] width 234 height 21
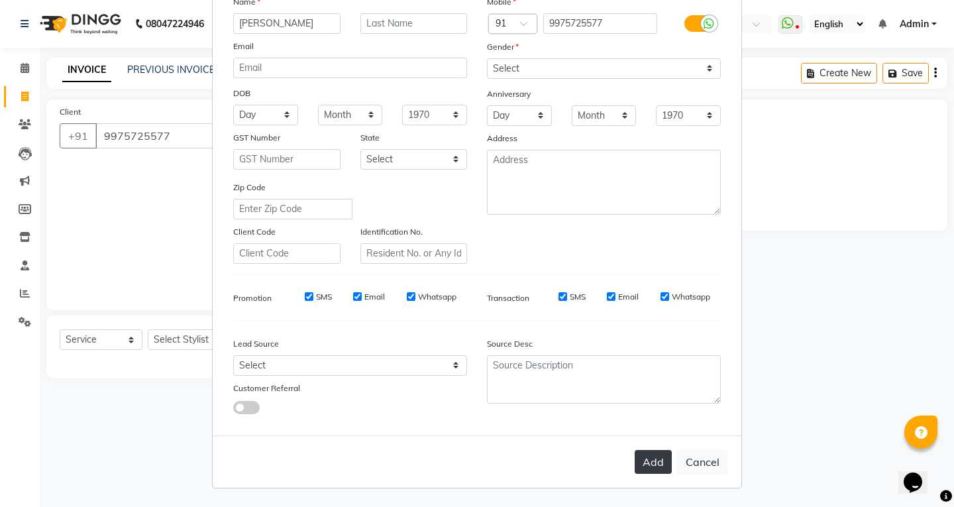
click at [635, 463] on button "Add" at bounding box center [653, 462] width 37 height 24
select select
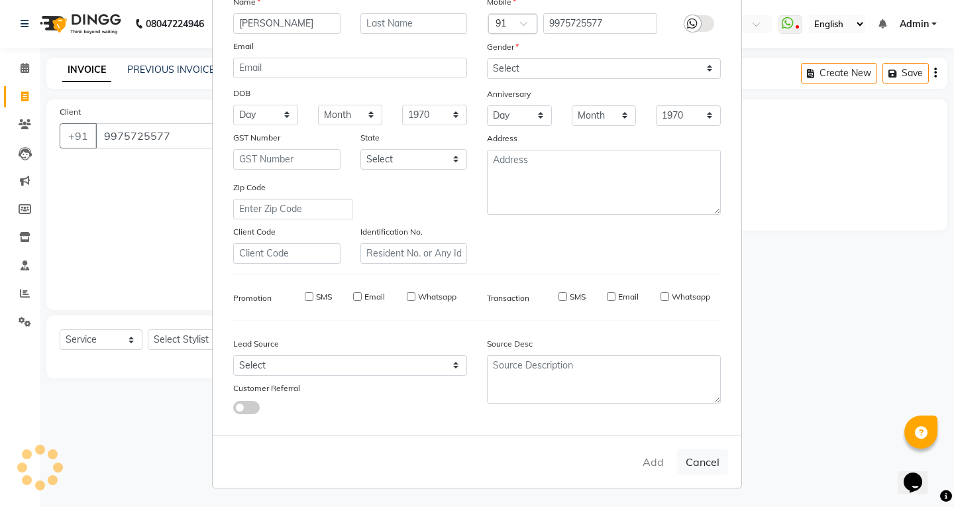
select select
checkbox input "false"
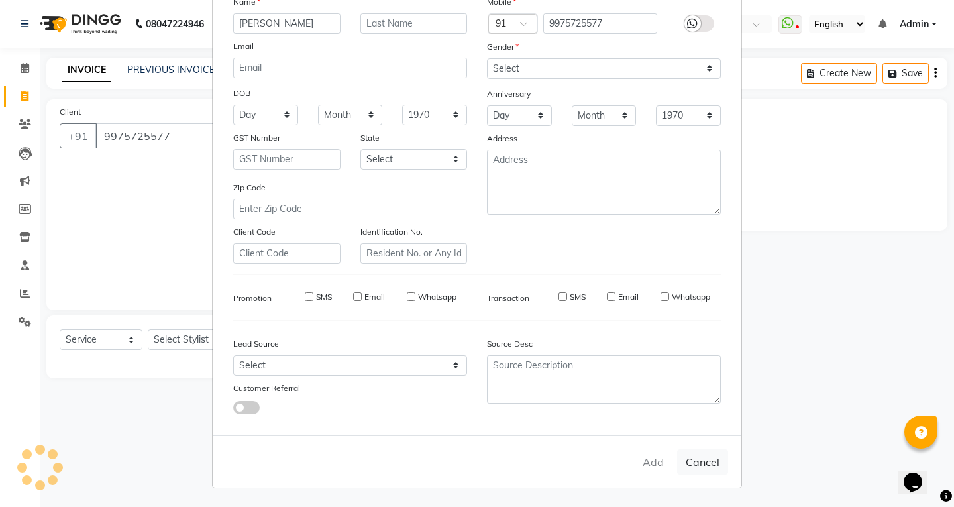
checkbox input "false"
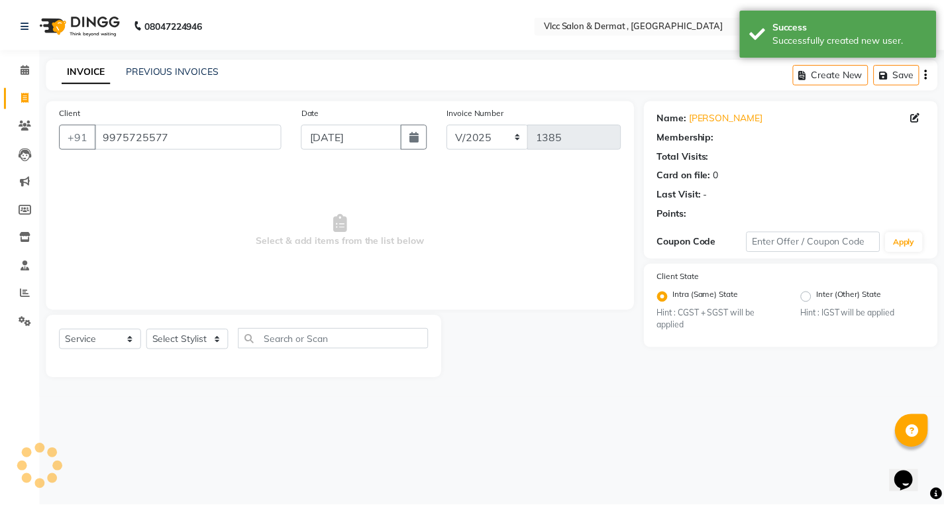
scroll to position [0, 0]
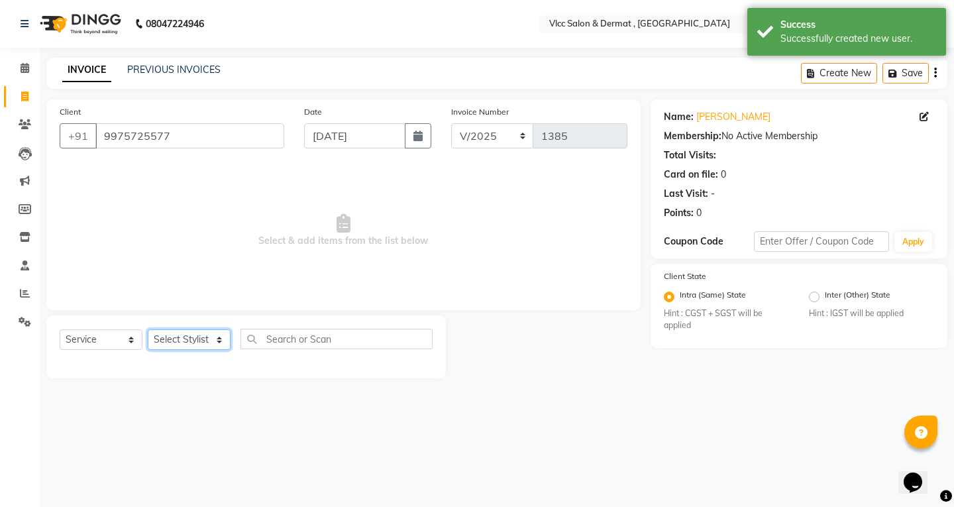
click at [194, 339] on select "Select Stylist [PERSON_NAME] [PERSON_NAME] [PERSON_NAME] [PERSON_NAME] [PERSON_…" at bounding box center [189, 339] width 83 height 21
select select "37781"
click at [148, 329] on select "Select Stylist [PERSON_NAME] [PERSON_NAME] [PERSON_NAME] [PERSON_NAME] [PERSON_…" at bounding box center [189, 339] width 83 height 21
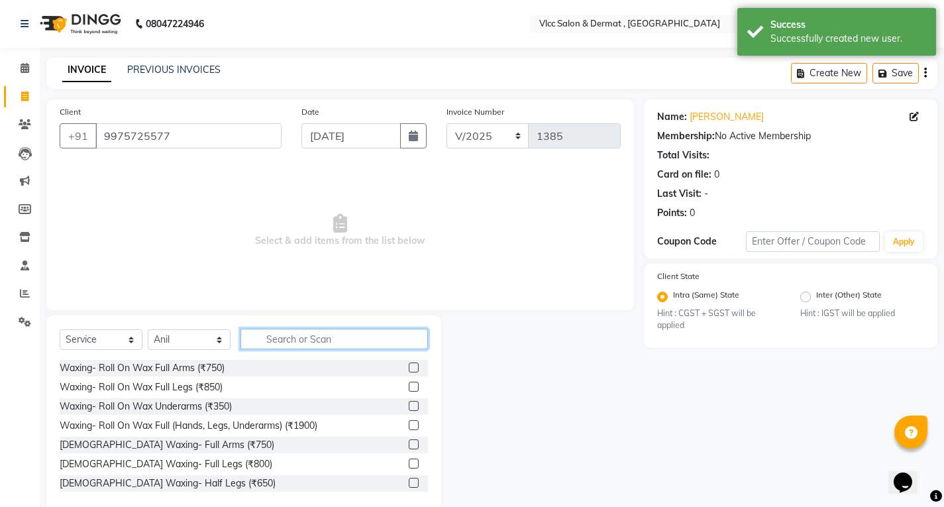
click at [294, 341] on input "text" at bounding box center [335, 339] width 188 height 21
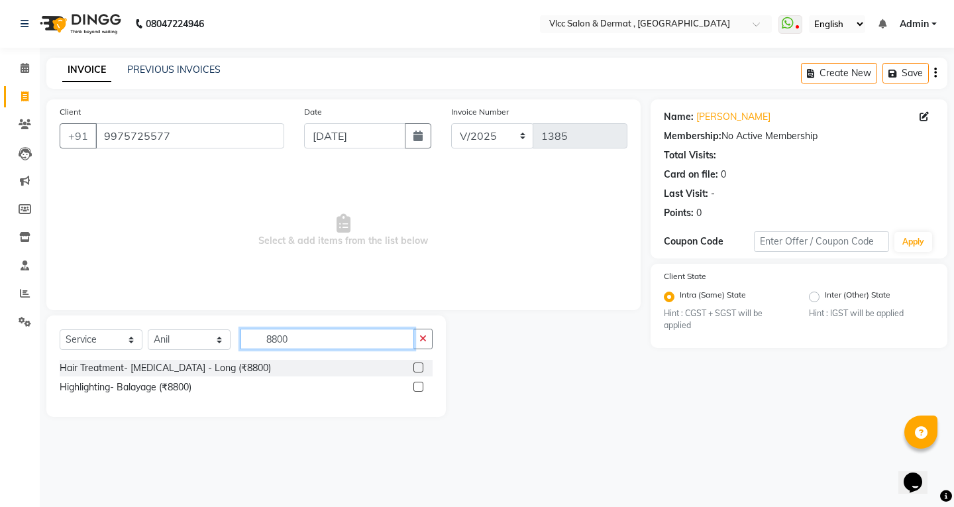
type input "8800"
click at [414, 364] on label at bounding box center [419, 368] width 10 height 10
click at [414, 364] on input "checkbox" at bounding box center [418, 368] width 9 height 9
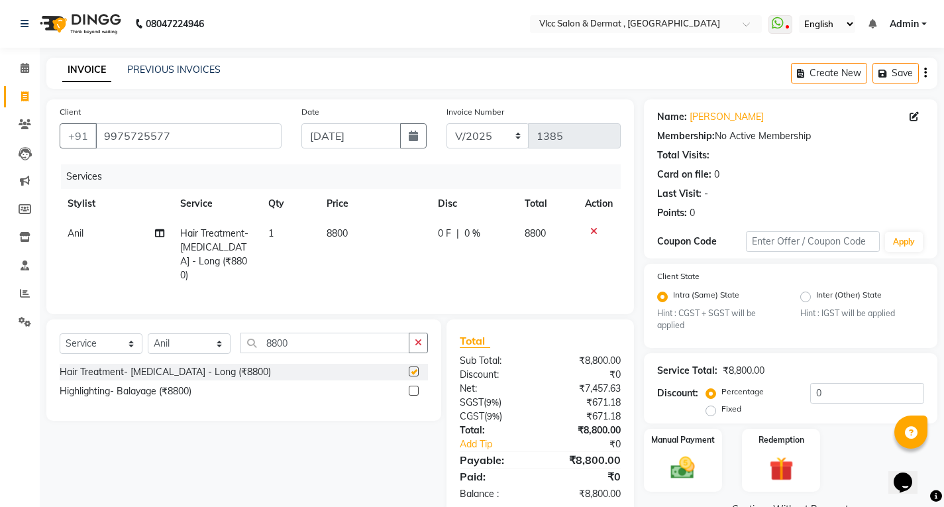
checkbox input "false"
click at [372, 256] on td "8800" at bounding box center [374, 255] width 111 height 72
select select "37781"
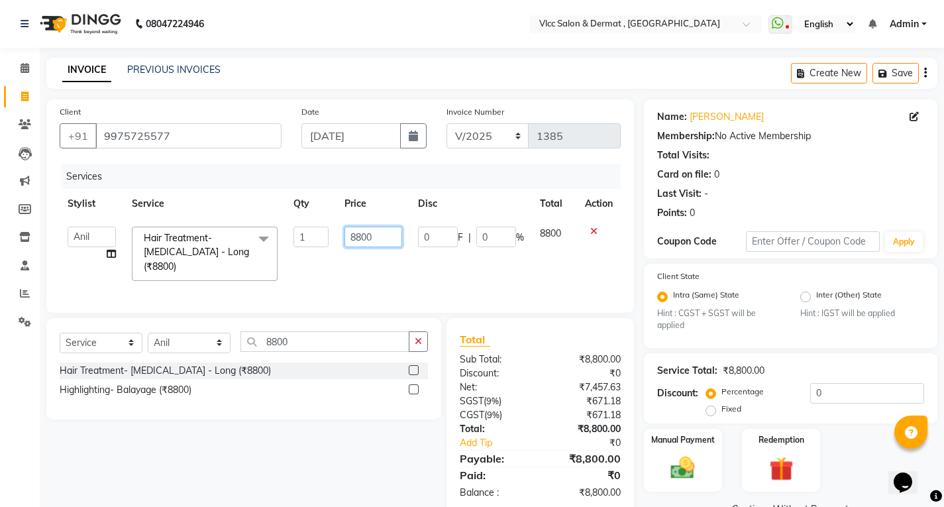
click at [378, 236] on input "8800" at bounding box center [374, 237] width 58 height 21
click at [388, 239] on input "8800" at bounding box center [374, 237] width 58 height 21
type input "8"
type input "8360"
click at [413, 268] on tr "[PERSON_NAME] [PERSON_NAME] [PERSON_NAME] [PERSON_NAME] [PERSON_NAME] [PERSON_N…" at bounding box center [340, 254] width 561 height 70
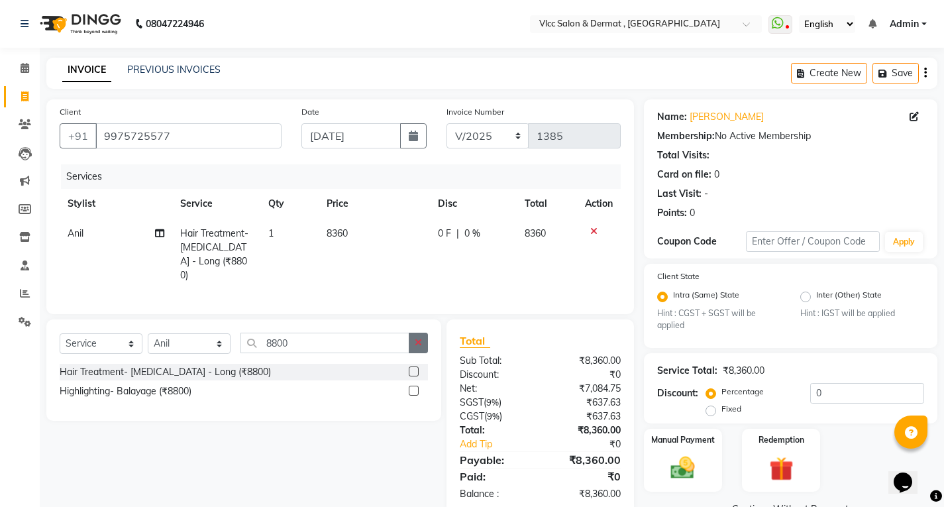
click at [425, 336] on button "button" at bounding box center [418, 343] width 19 height 21
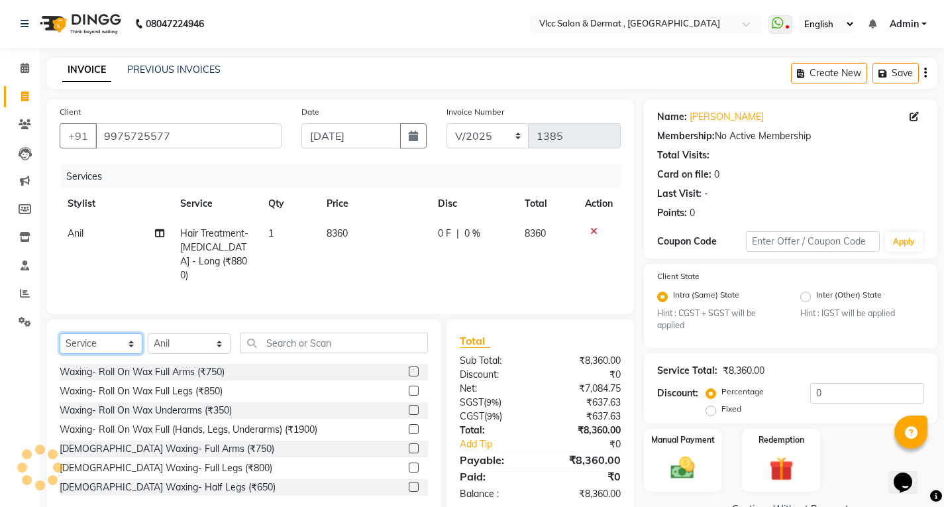
drag, startPoint x: 107, startPoint y: 343, endPoint x: 109, endPoint y: 349, distance: 6.9
click at [107, 343] on select "Select Service Product Membership Package Voucher Prepaid Gift Card" at bounding box center [101, 343] width 83 height 21
select select "product"
click at [60, 333] on select "Select Service Product Membership Package Voucher Prepaid Gift Card" at bounding box center [101, 343] width 83 height 21
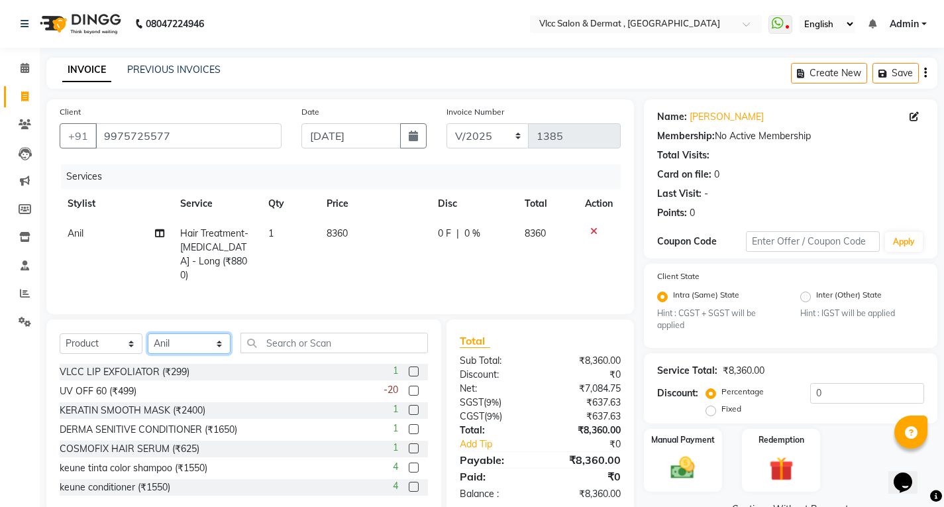
click at [192, 341] on select "Select Stylist [PERSON_NAME] [PERSON_NAME] [PERSON_NAME] [PERSON_NAME] [PERSON_…" at bounding box center [189, 343] width 83 height 21
click at [309, 390] on div "UV OFF 60 (₹499) -20" at bounding box center [244, 391] width 368 height 17
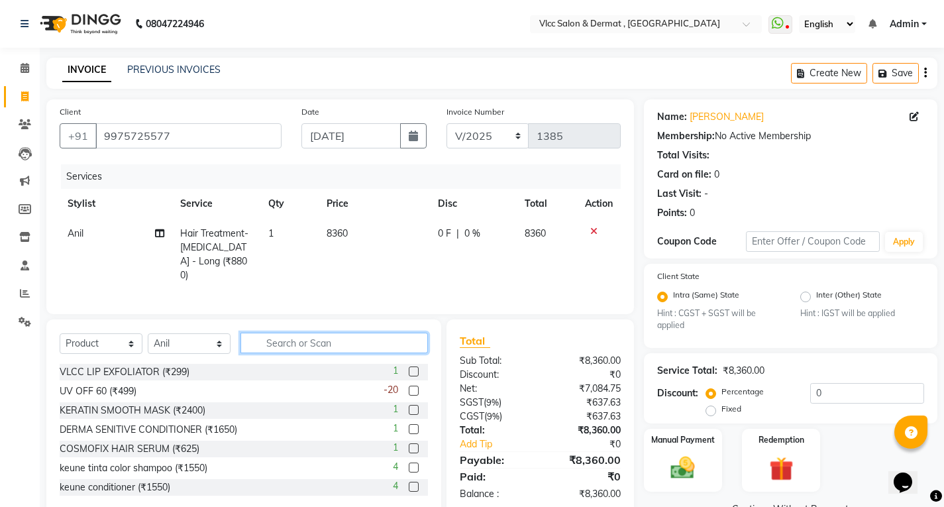
click at [309, 333] on input "text" at bounding box center [335, 343] width 188 height 21
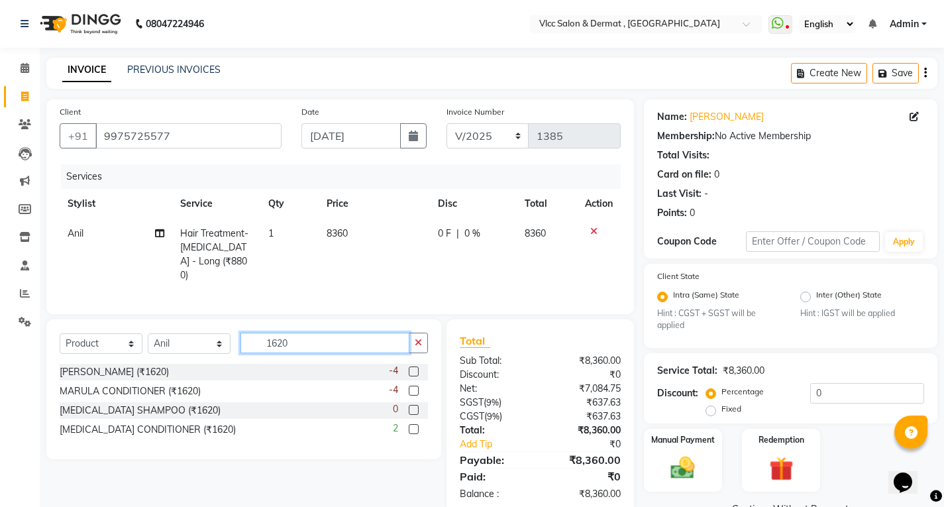
type input "1620"
click at [412, 366] on label at bounding box center [414, 371] width 10 height 10
click at [412, 368] on input "checkbox" at bounding box center [413, 372] width 9 height 9
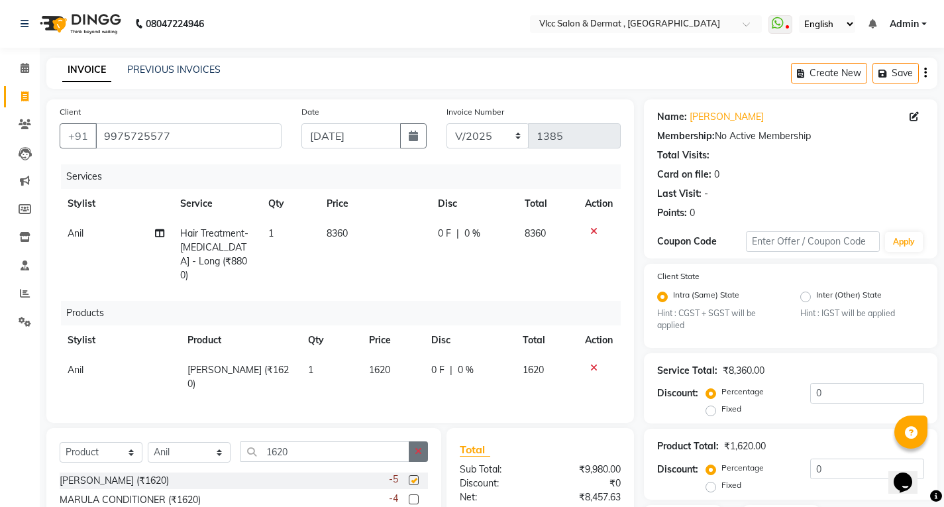
checkbox input "false"
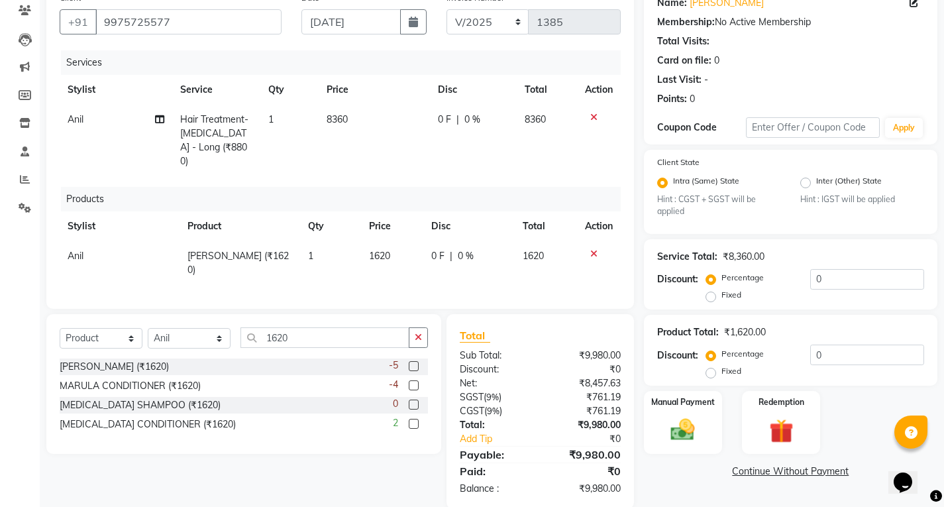
scroll to position [132, 0]
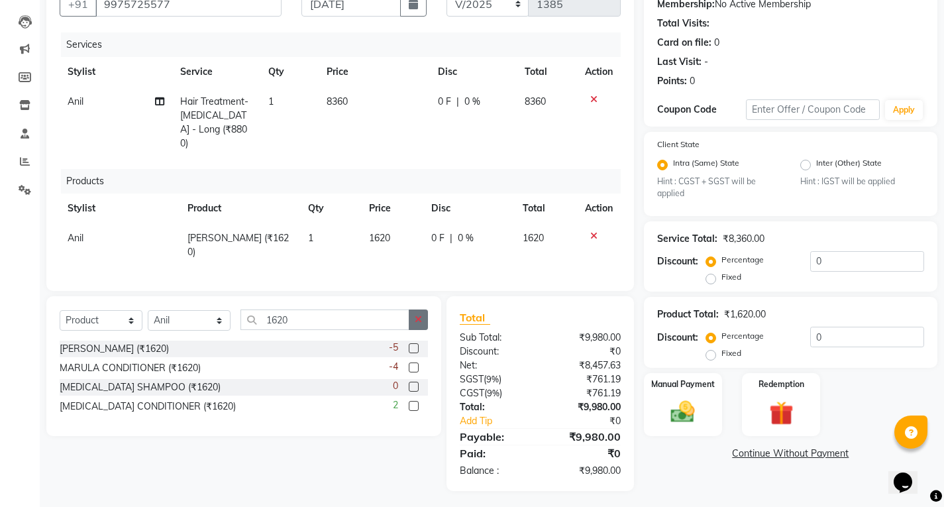
click at [414, 364] on label at bounding box center [414, 368] width 10 height 10
click at [414, 364] on input "checkbox" at bounding box center [413, 368] width 9 height 9
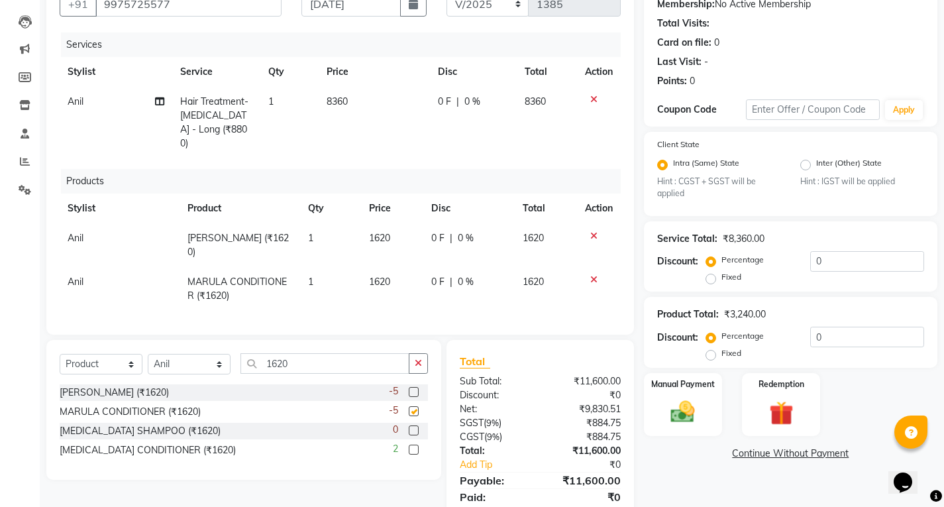
checkbox input "false"
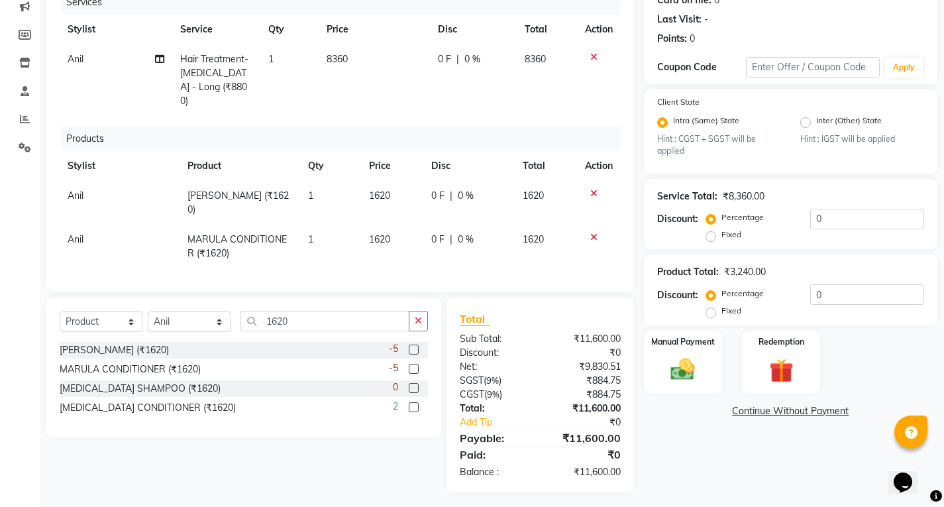
scroll to position [176, 0]
click at [454, 188] on div "0 F | 0 %" at bounding box center [469, 195] width 76 height 14
select select "37781"
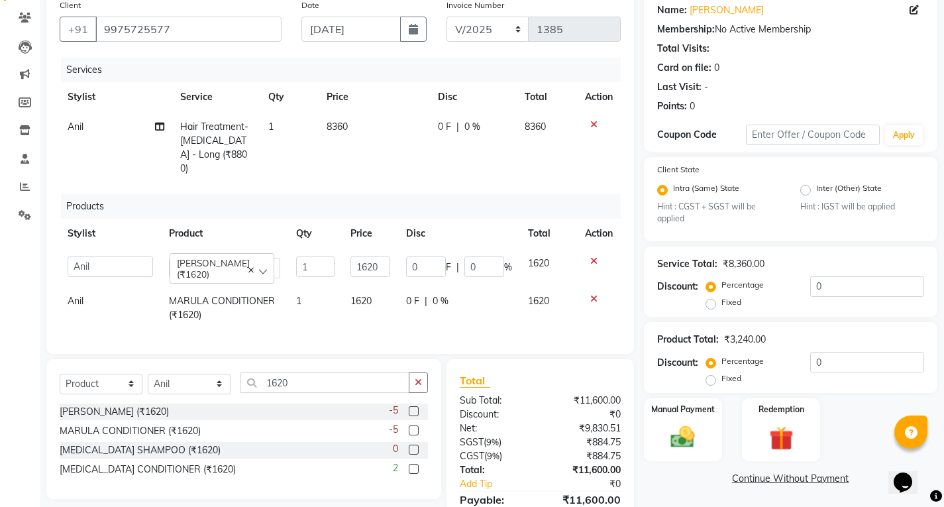
scroll to position [133, 0]
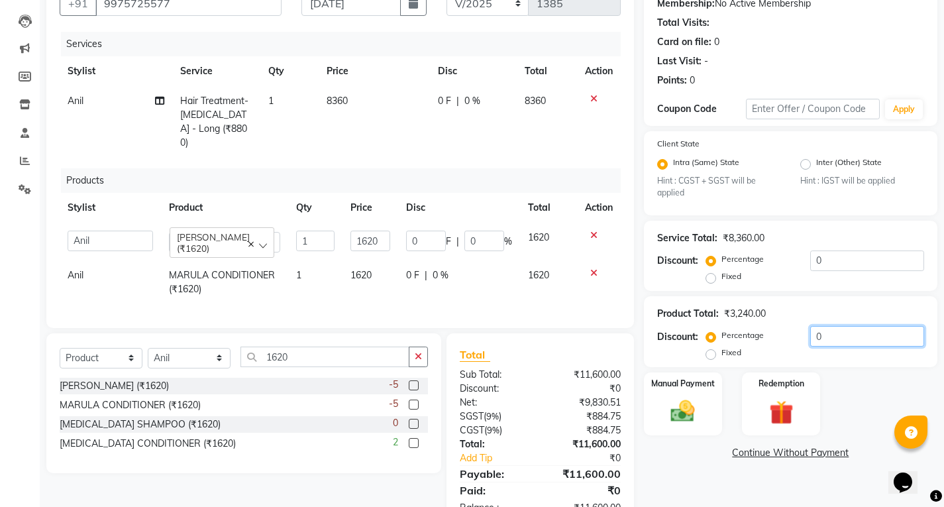
click at [828, 337] on input "0" at bounding box center [868, 336] width 114 height 21
drag, startPoint x: 709, startPoint y: 351, endPoint x: 916, endPoint y: 355, distance: 206.8
click at [722, 351] on label "Fixed" at bounding box center [732, 353] width 20 height 12
click at [710, 351] on input "Fixed" at bounding box center [713, 352] width 9 height 9
radio input "true"
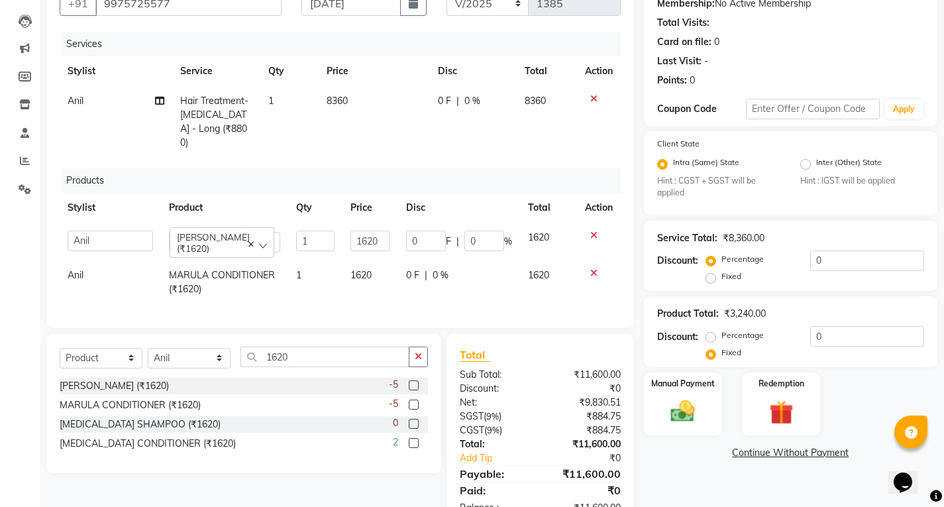
click at [873, 325] on div "Product Total: ₹3,240.00 Discount: Percentage Fixed 0" at bounding box center [790, 332] width 267 height 60
click at [845, 332] on input "0" at bounding box center [868, 336] width 114 height 21
type input "2"
type input "1"
type input "0.06"
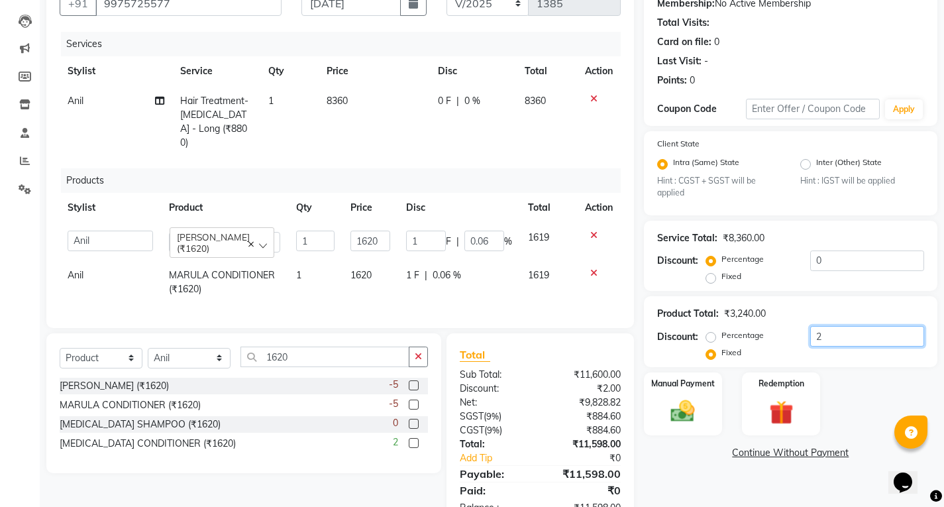
type input "24"
type input "12"
type input "0.74"
type input "240"
type input "120"
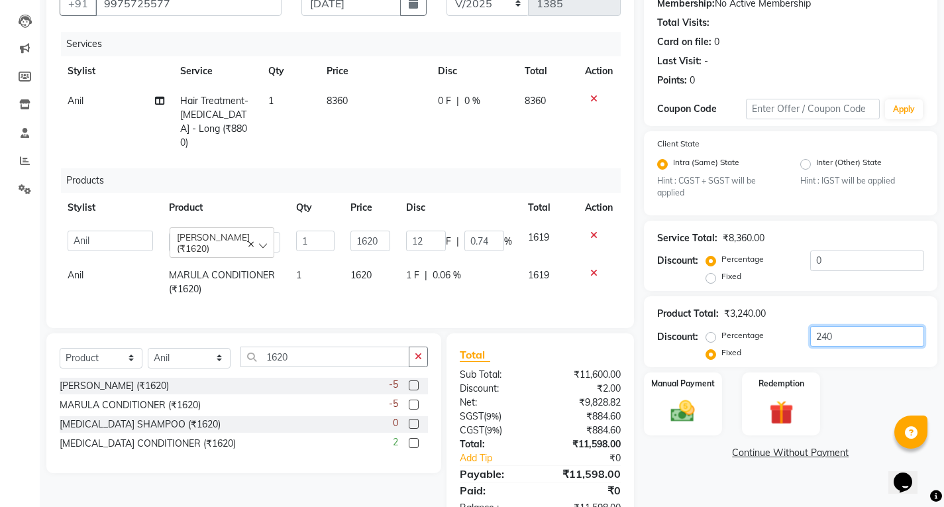
type input "7.41"
type input "240"
click at [865, 363] on div "Product Total: ₹3,240.00 Discount: Percentage Fixed 240" at bounding box center [791, 331] width 294 height 71
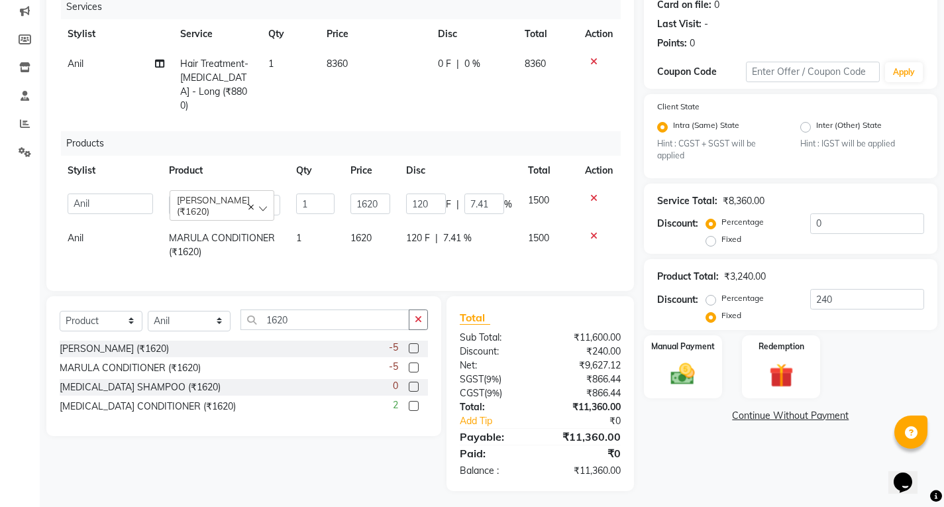
drag, startPoint x: 357, startPoint y: 54, endPoint x: 359, endPoint y: 61, distance: 6.9
click at [359, 61] on td "8360" at bounding box center [374, 85] width 111 height 72
select select "37781"
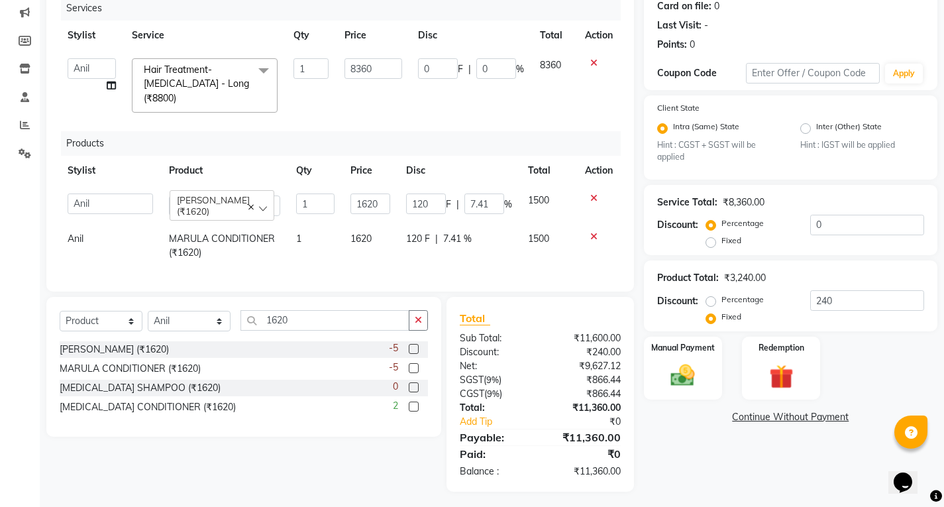
click at [722, 247] on label "Fixed" at bounding box center [732, 241] width 20 height 12
click at [709, 245] on input "Fixed" at bounding box center [713, 240] width 9 height 9
radio input "true"
click at [845, 219] on input "0" at bounding box center [868, 225] width 114 height 21
type input "6"
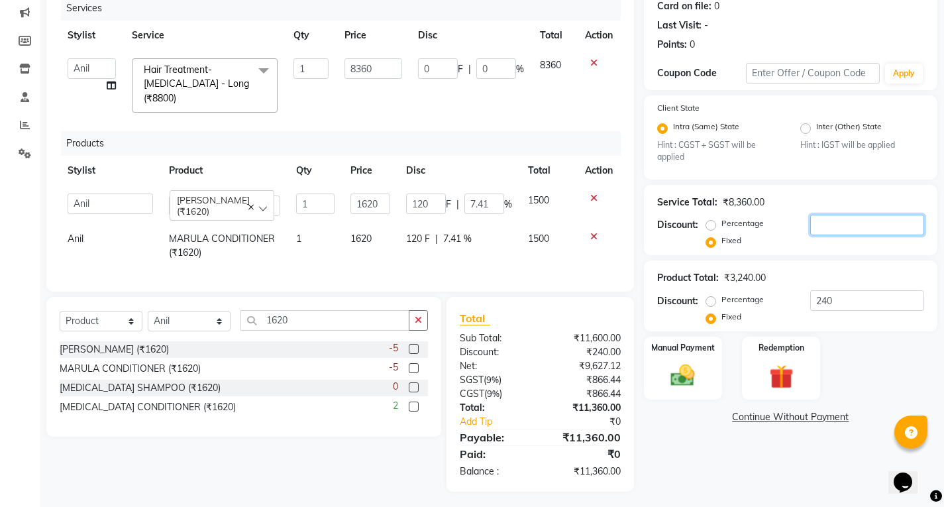
type input "6"
type input "0.07"
type input "60"
type input "0.72"
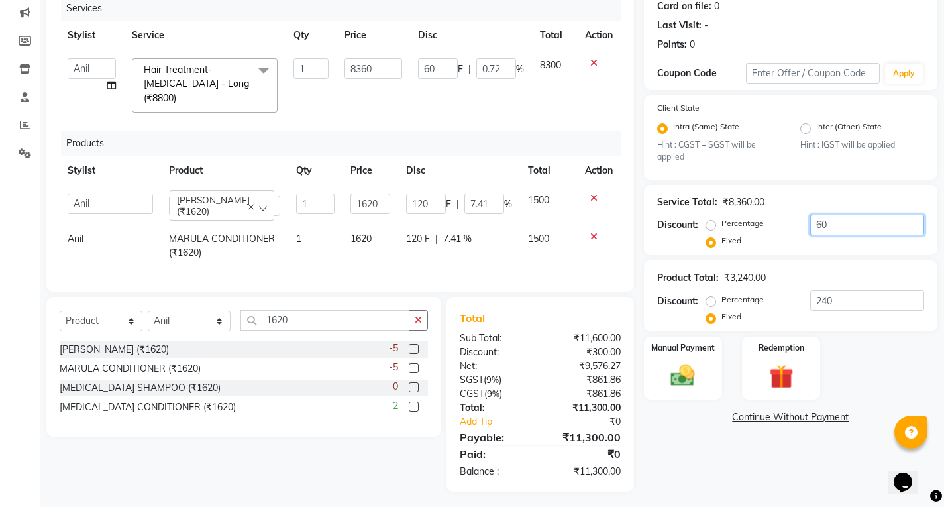
type input "60"
click at [907, 273] on div "Product Total: ₹3,240.00" at bounding box center [790, 278] width 267 height 14
click at [683, 364] on img at bounding box center [683, 375] width 40 height 28
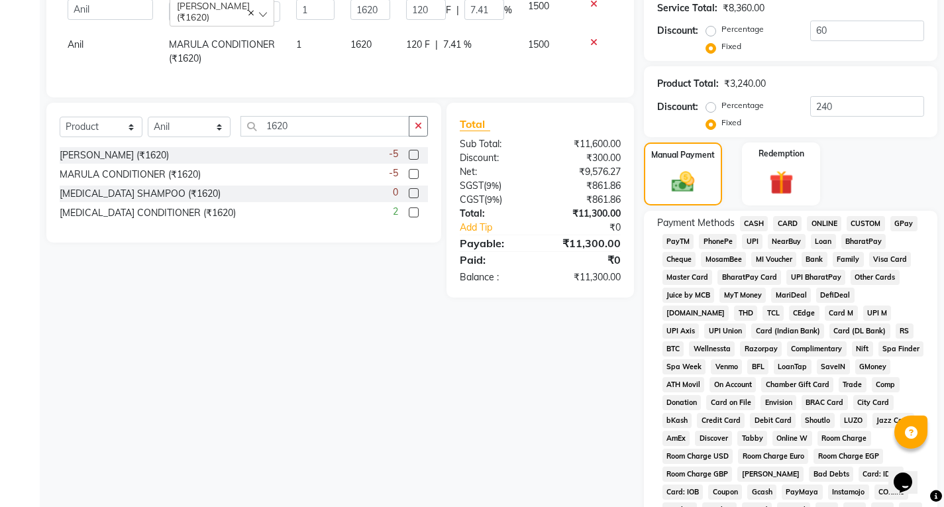
scroll to position [502, 0]
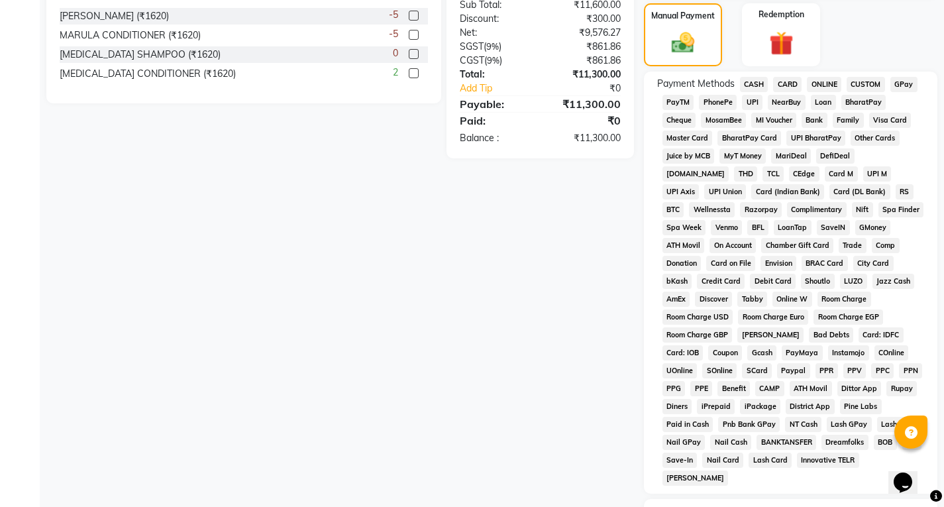
drag, startPoint x: 752, startPoint y: 97, endPoint x: 760, endPoint y: 103, distance: 10.1
click at [753, 97] on span "UPI" at bounding box center [752, 102] width 21 height 15
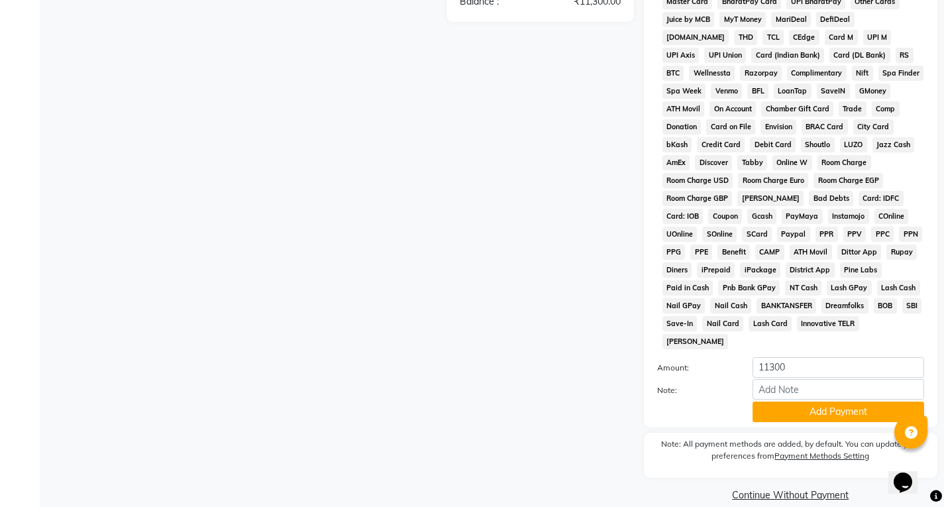
click at [783, 433] on div "Note: All payment methods are added, by default. You can update your preference…" at bounding box center [791, 455] width 294 height 45
click at [789, 402] on button "Add Payment" at bounding box center [839, 412] width 172 height 21
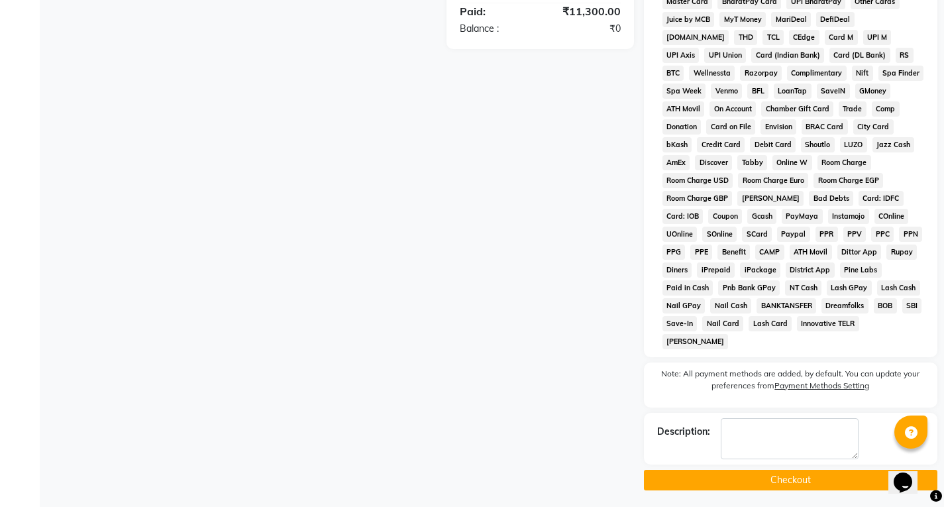
scroll to position [624, 0]
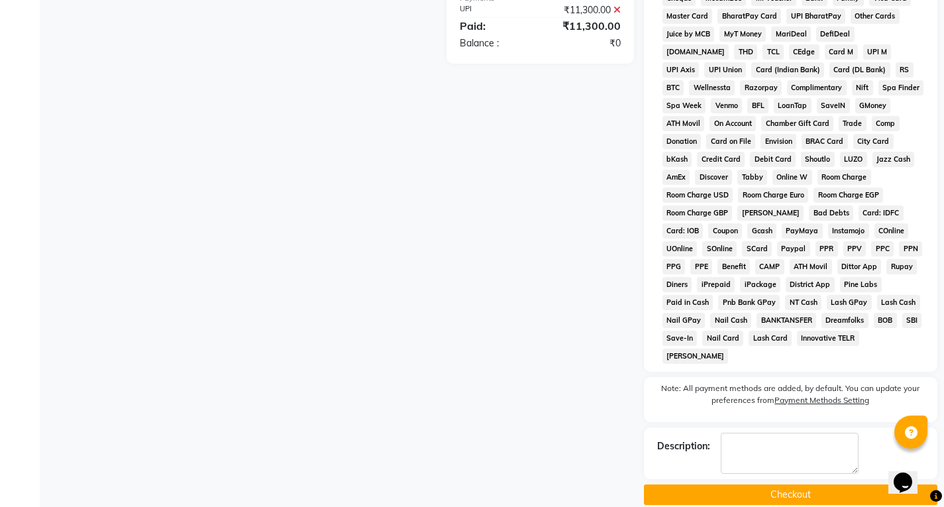
click at [796, 484] on button "Checkout" at bounding box center [791, 494] width 294 height 21
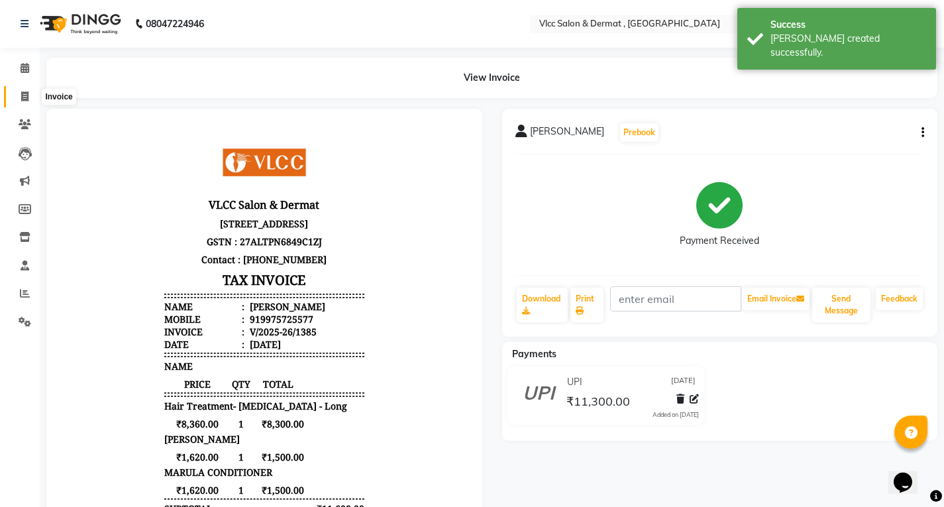
click at [21, 93] on icon at bounding box center [24, 96] width 7 height 10
select select "service"
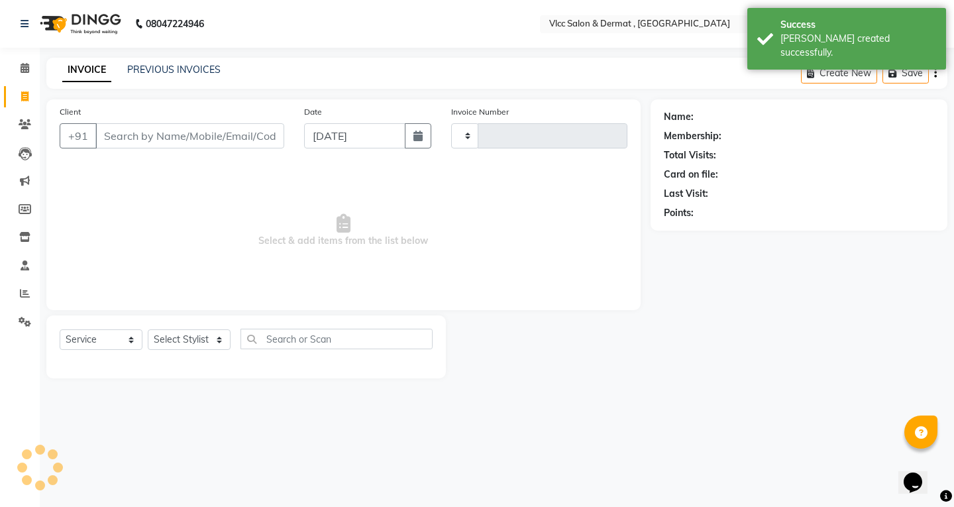
type input "1386"
select select "5256"
click at [209, 138] on input "Client" at bounding box center [189, 135] width 189 height 25
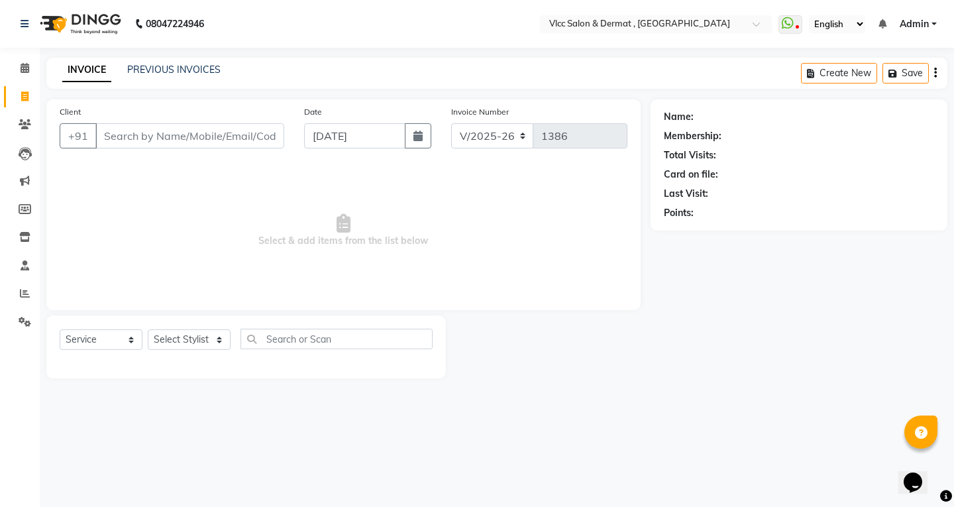
click at [198, 125] on input "Client" at bounding box center [189, 135] width 189 height 25
click at [203, 127] on input "Client" at bounding box center [189, 135] width 189 height 25
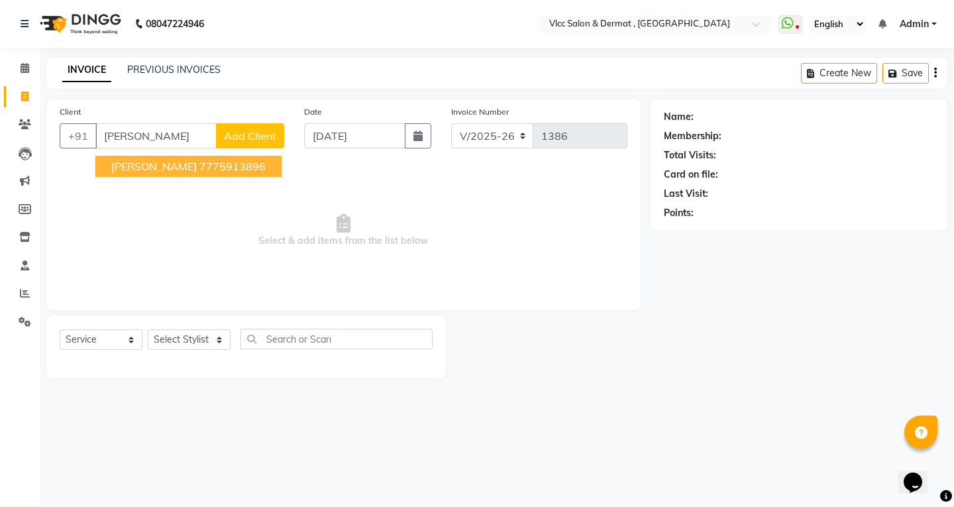
click at [199, 169] on ngb-highlight "7775913896" at bounding box center [232, 166] width 66 height 13
type input "7775913896"
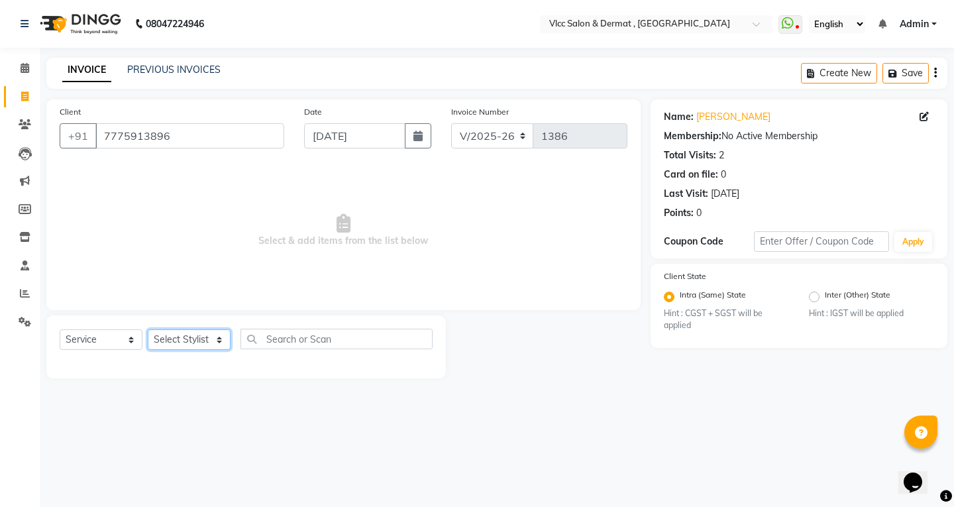
click at [186, 341] on select "Select Stylist [PERSON_NAME] [PERSON_NAME] [PERSON_NAME] [PERSON_NAME] [PERSON_…" at bounding box center [189, 339] width 83 height 21
click at [148, 329] on select "Select Stylist [PERSON_NAME] [PERSON_NAME] [PERSON_NAME] [PERSON_NAME] [PERSON_…" at bounding box center [189, 339] width 83 height 21
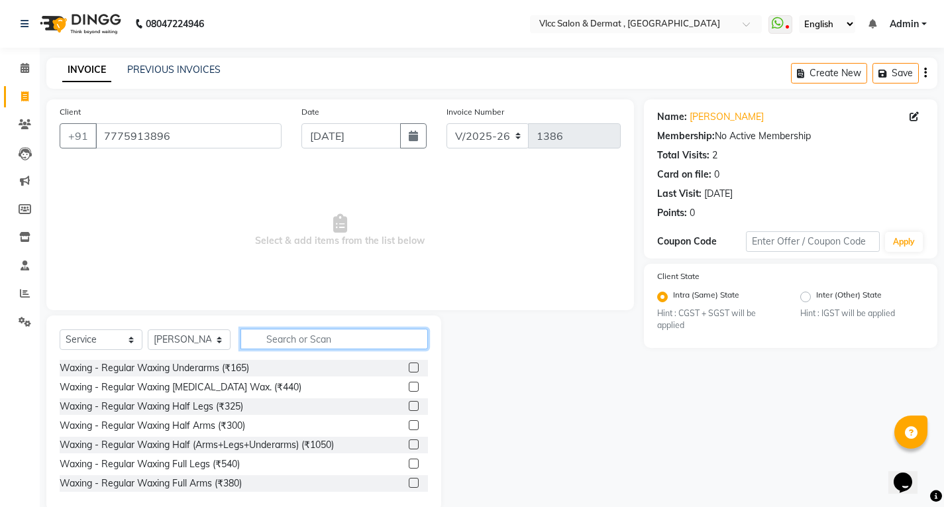
click at [293, 339] on input "text" at bounding box center [335, 339] width 188 height 21
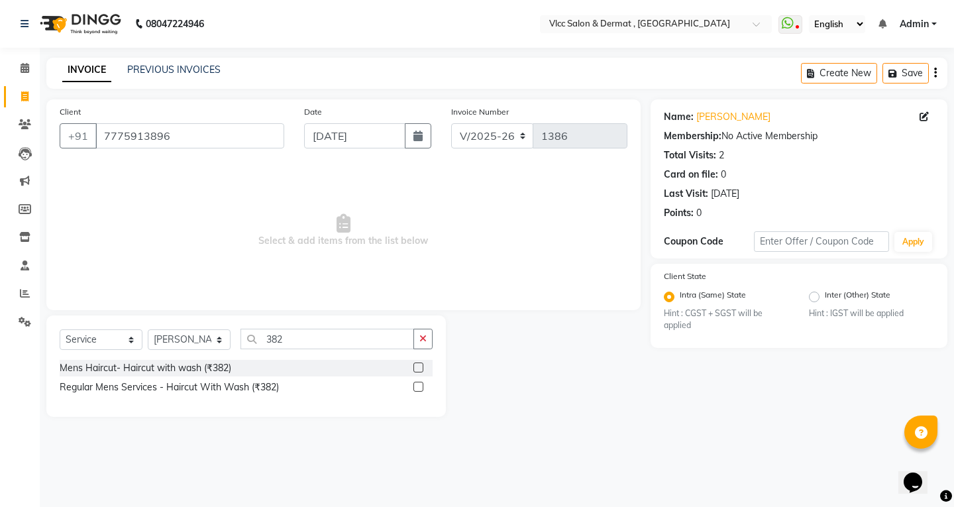
click at [418, 366] on label at bounding box center [419, 368] width 10 height 10
click at [418, 366] on input "checkbox" at bounding box center [418, 368] width 9 height 9
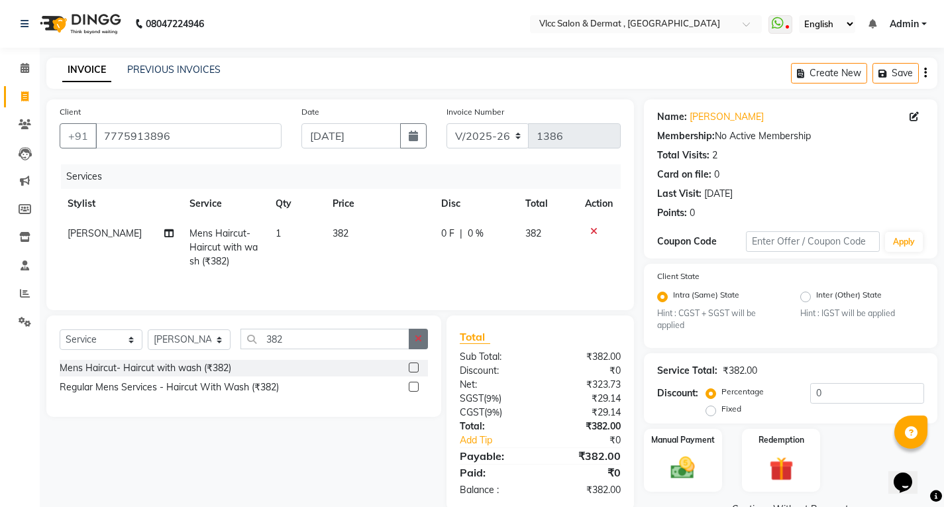
click at [424, 337] on button "button" at bounding box center [418, 339] width 19 height 21
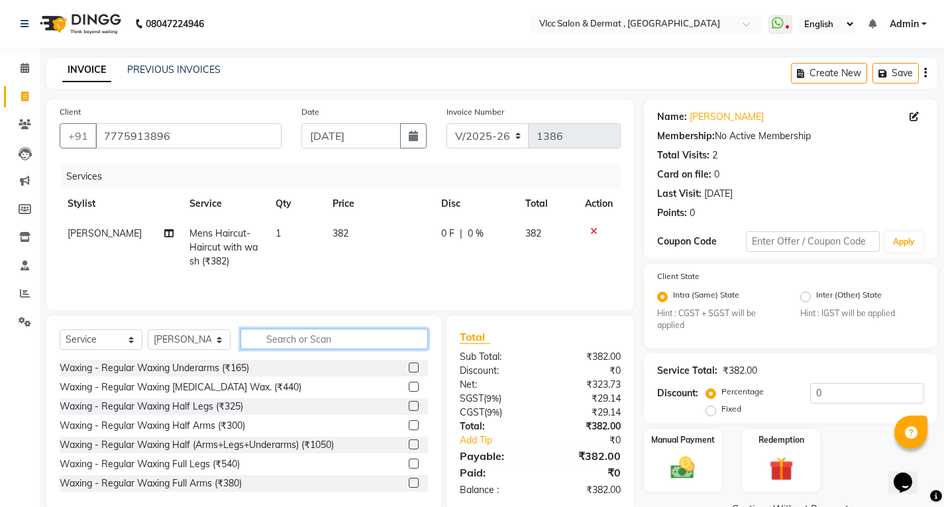
click at [393, 340] on input "text" at bounding box center [335, 339] width 188 height 21
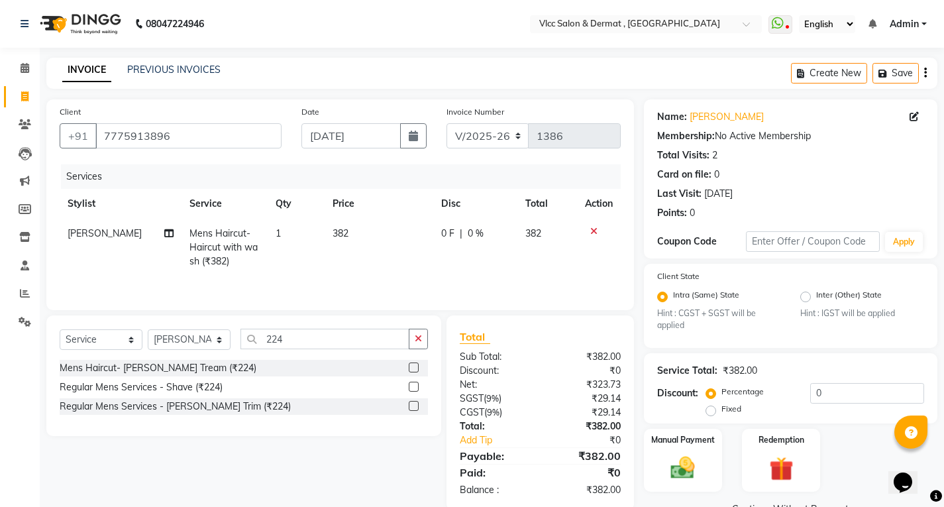
click at [412, 371] on label at bounding box center [414, 368] width 10 height 10
click at [412, 371] on input "checkbox" at bounding box center [413, 368] width 9 height 9
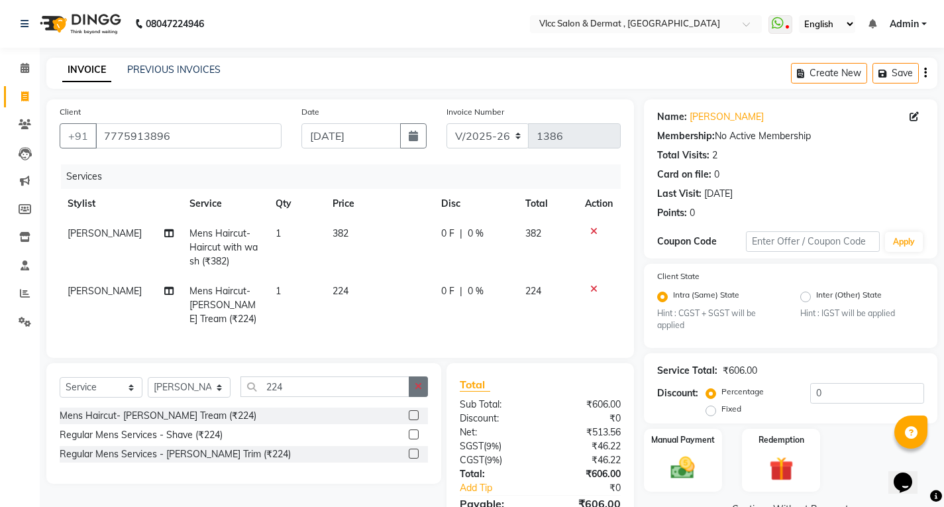
click at [420, 391] on icon "button" at bounding box center [418, 386] width 7 height 9
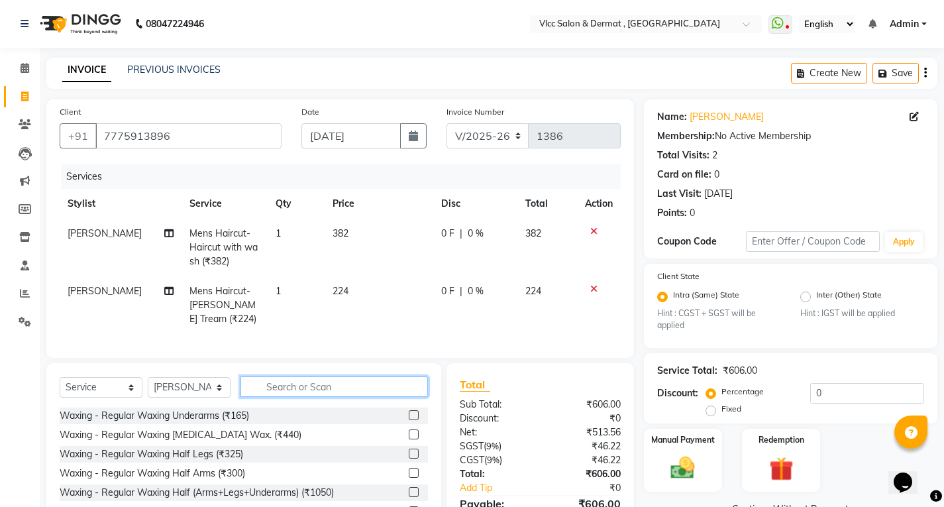
click at [376, 397] on input "text" at bounding box center [335, 386] width 188 height 21
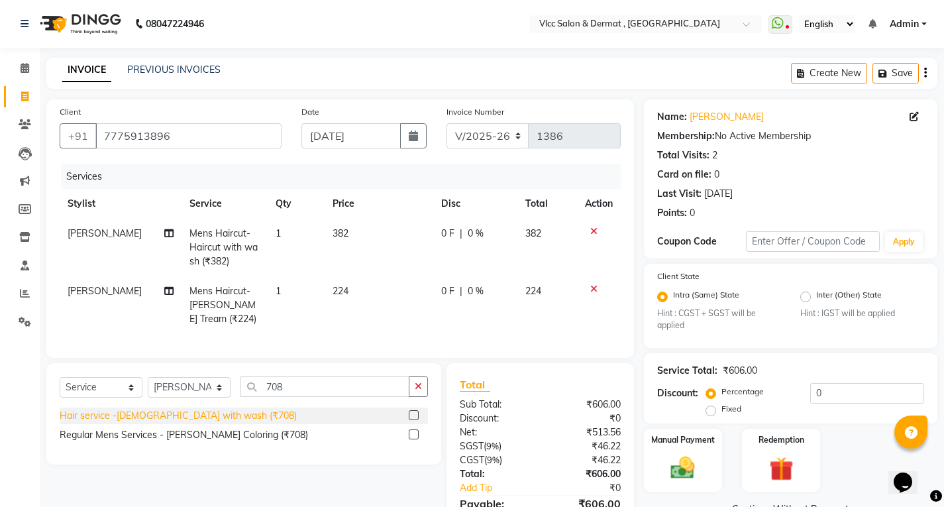
click at [170, 423] on div "Hair service -[DEMOGRAPHIC_DATA] with wash (₹708)" at bounding box center [178, 416] width 237 height 14
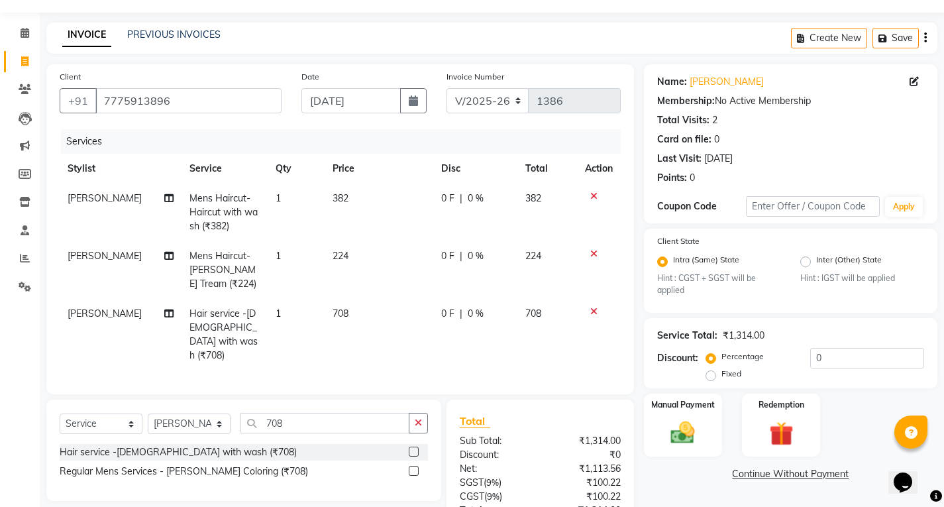
scroll to position [6, 0]
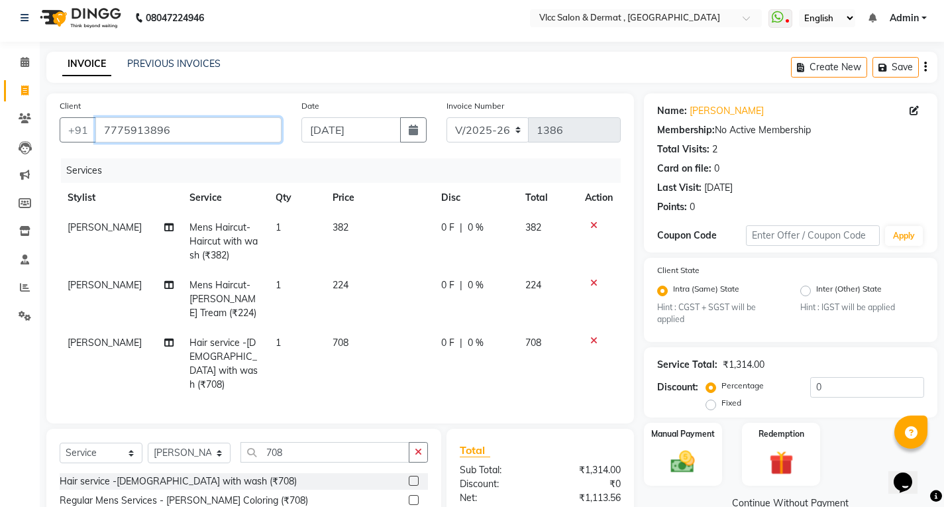
click at [196, 129] on input "7775913896" at bounding box center [188, 129] width 186 height 25
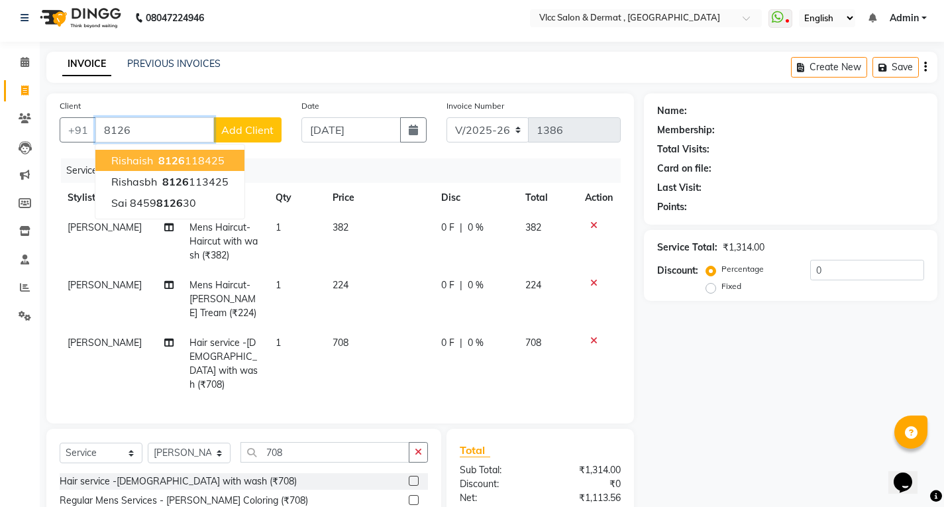
click at [197, 160] on ngb-highlight "8126 118425" at bounding box center [190, 160] width 69 height 13
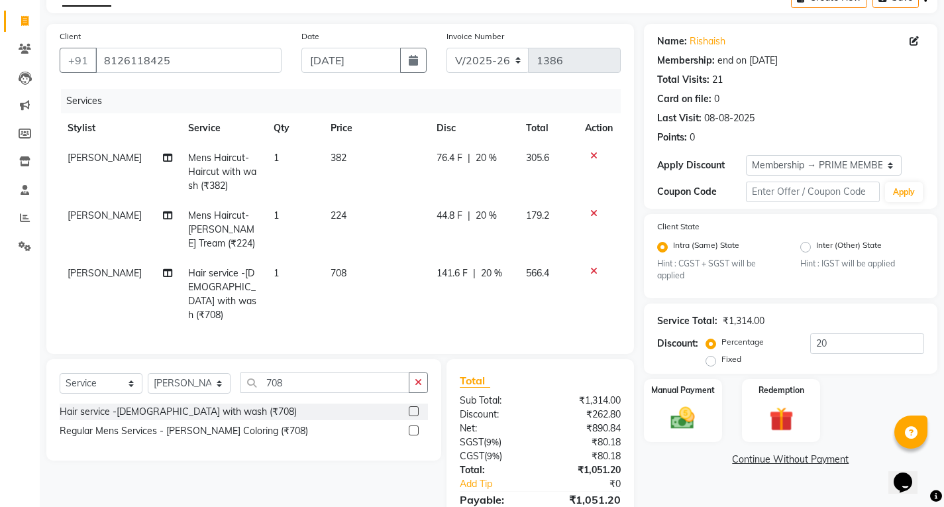
scroll to position [139, 0]
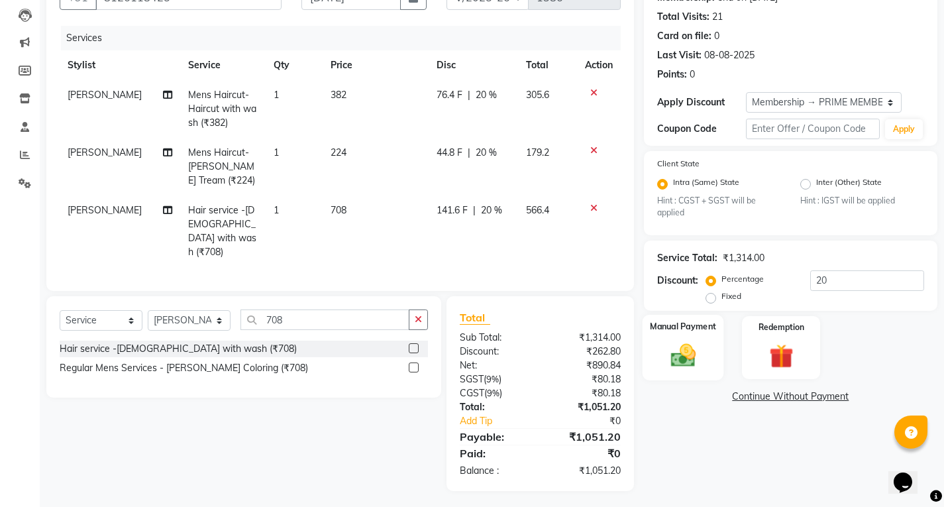
click at [682, 327] on label "Manual Payment" at bounding box center [683, 327] width 66 height 13
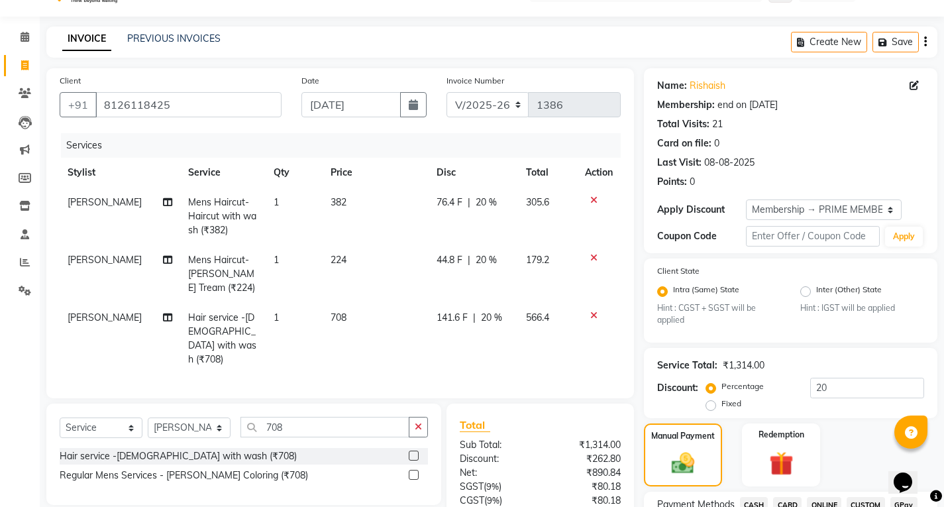
scroll to position [6, 0]
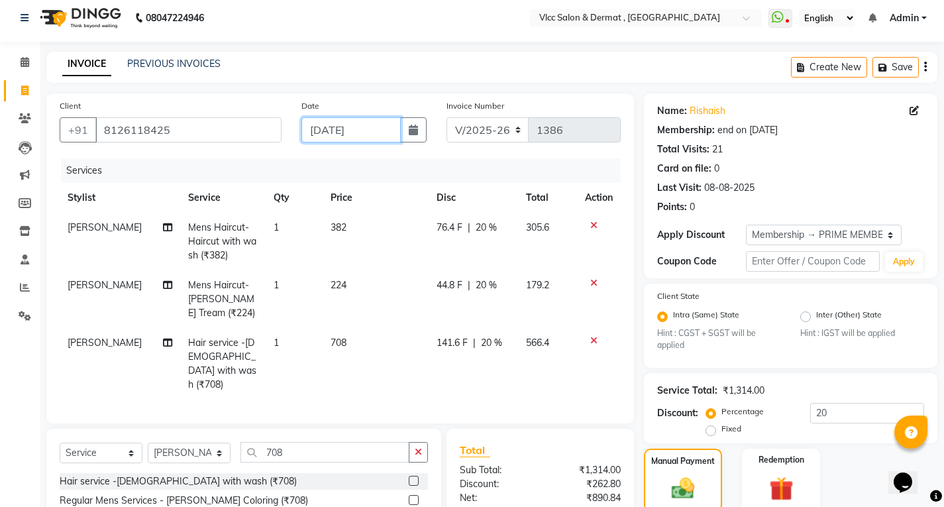
click at [329, 132] on input "[DATE]" at bounding box center [351, 129] width 99 height 25
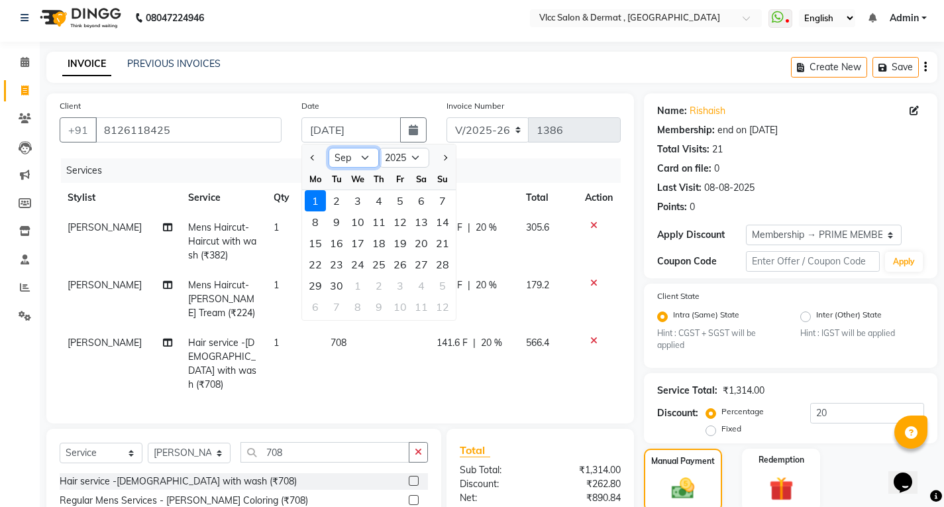
click at [369, 158] on select "Jan Feb Mar Apr May Jun [DATE] Aug Sep Oct Nov Dec" at bounding box center [354, 158] width 50 height 20
click at [329, 148] on select "Jan Feb Mar Apr May Jun [DATE] Aug Sep Oct Nov Dec" at bounding box center [354, 158] width 50 height 20
click at [315, 280] on div "25" at bounding box center [315, 285] width 21 height 21
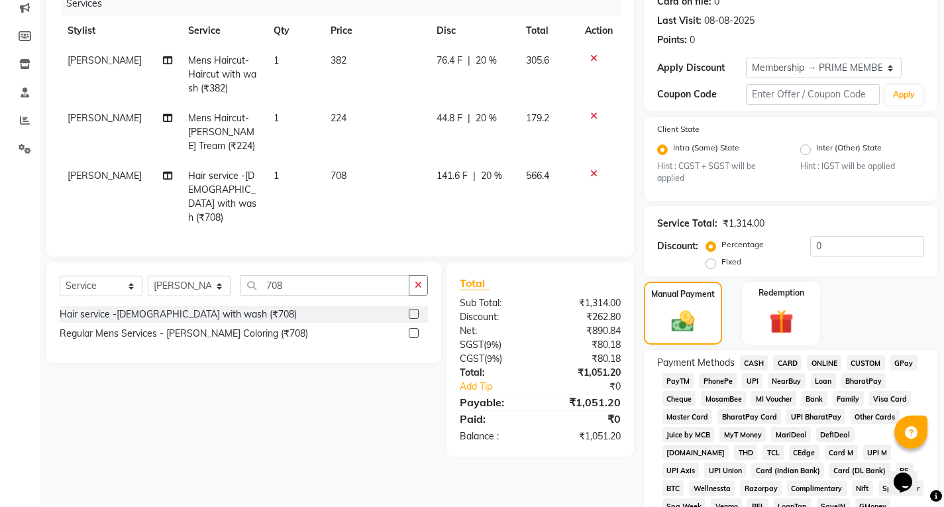
scroll to position [404, 0]
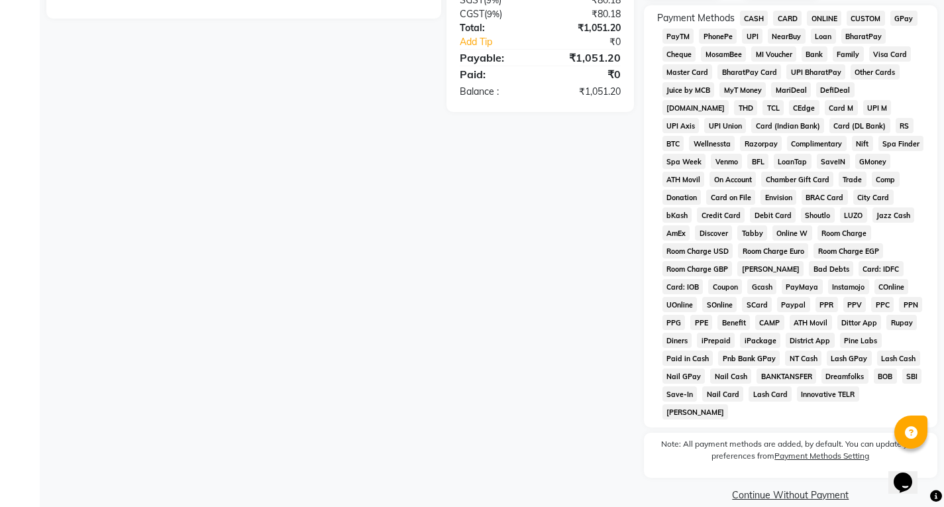
click at [759, 36] on span "UPI" at bounding box center [752, 35] width 21 height 15
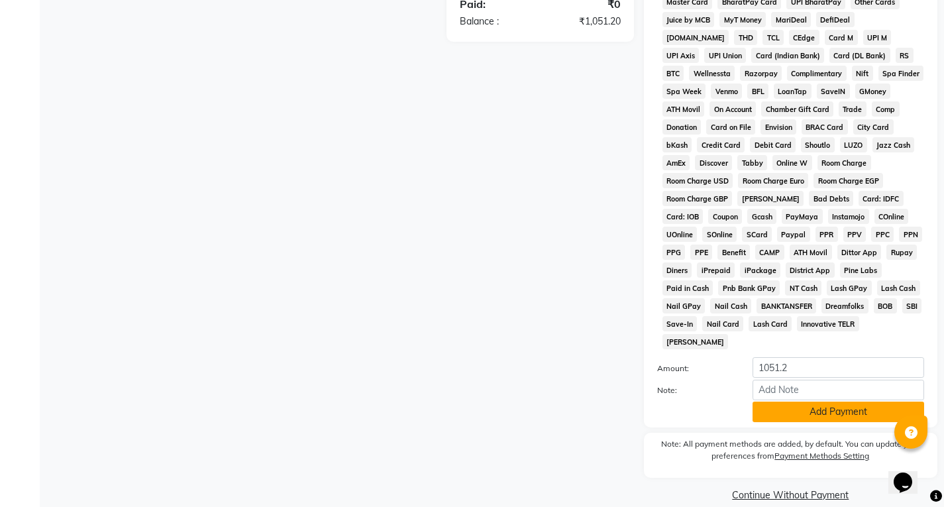
click at [820, 402] on button "Add Payment" at bounding box center [839, 412] width 172 height 21
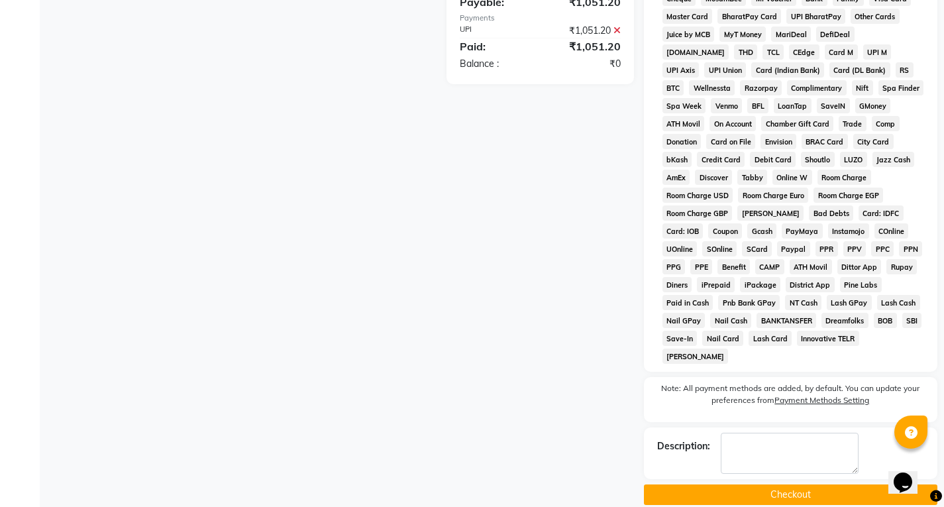
click at [800, 484] on button "Checkout" at bounding box center [791, 494] width 294 height 21
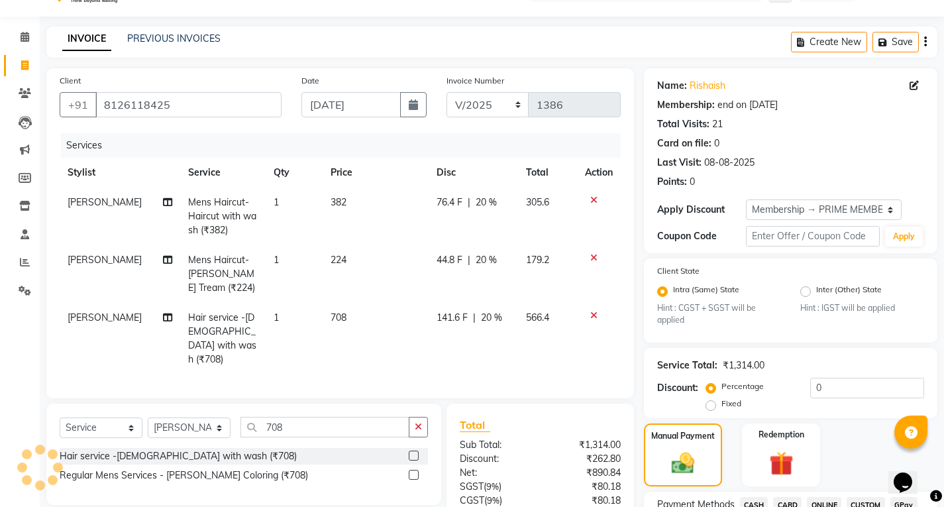
scroll to position [0, 0]
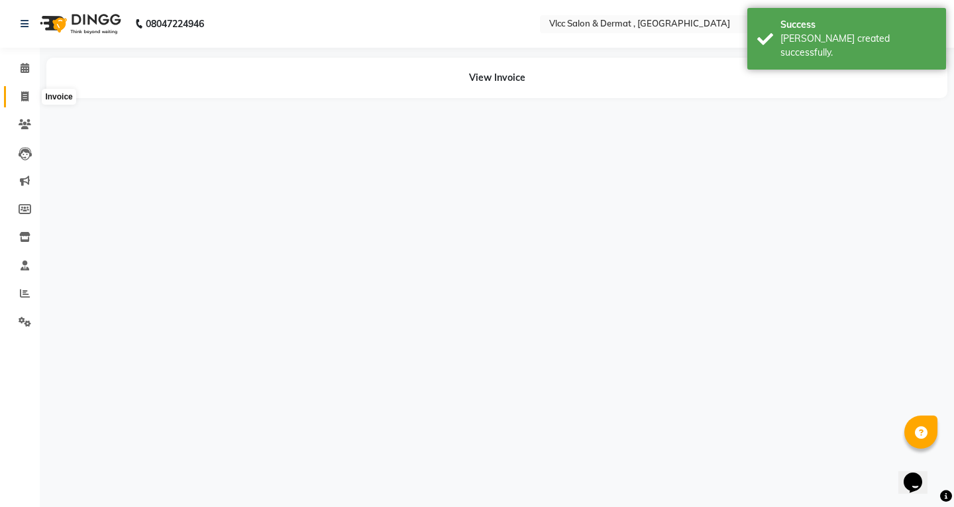
click at [27, 94] on icon at bounding box center [24, 96] width 7 height 10
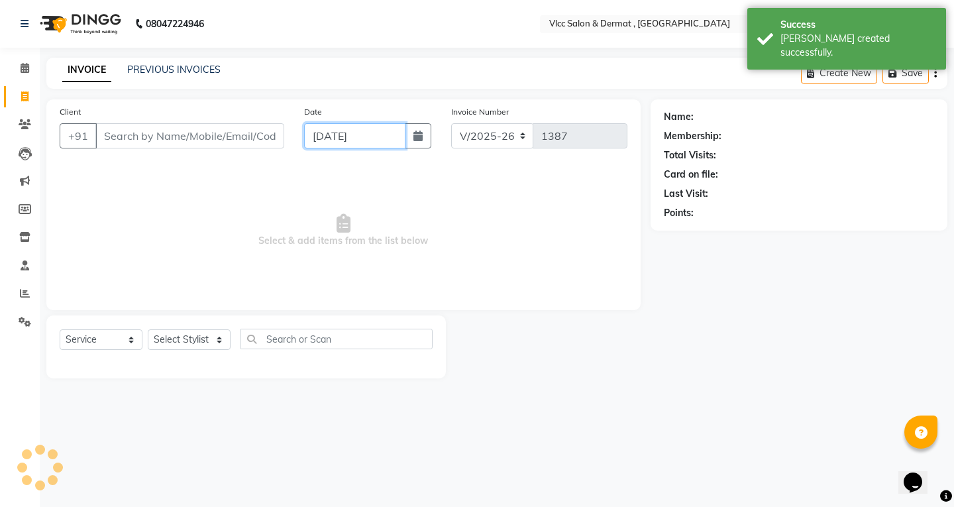
click at [325, 140] on input "[DATE]" at bounding box center [354, 135] width 101 height 25
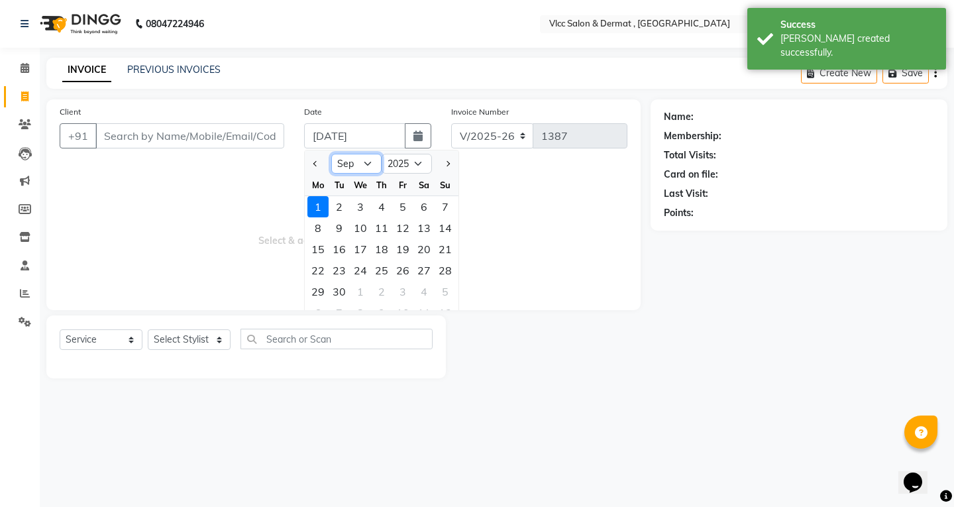
drag, startPoint x: 368, startPoint y: 162, endPoint x: 368, endPoint y: 169, distance: 7.3
click at [368, 162] on select "Jan Feb Mar Apr May Jun [DATE] Aug Sep Oct Nov Dec" at bounding box center [356, 164] width 50 height 20
click at [331, 154] on select "Jan Feb Mar Apr May Jun [DATE] Aug Sep Oct Nov Dec" at bounding box center [356, 164] width 50 height 20
drag, startPoint x: 368, startPoint y: 158, endPoint x: 382, endPoint y: 202, distance: 46.5
click at [368, 158] on select "Jan Feb Mar Apr May Jun [DATE] Aug Sep Oct Nov Dec" at bounding box center [356, 164] width 50 height 20
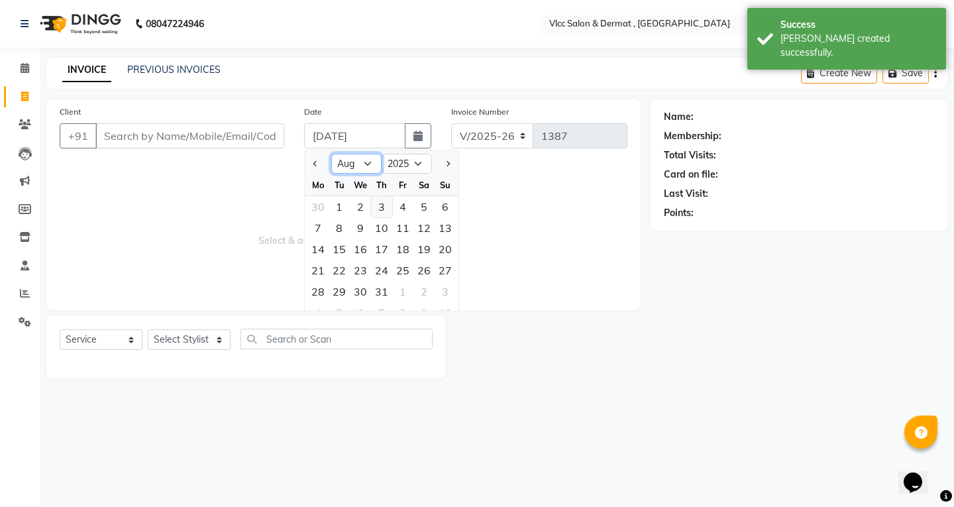
click at [331, 154] on select "Jan Feb Mar Apr May Jun [DATE] Aug Sep Oct Nov Dec" at bounding box center [356, 164] width 50 height 20
click at [319, 292] on div "25" at bounding box center [318, 291] width 21 height 21
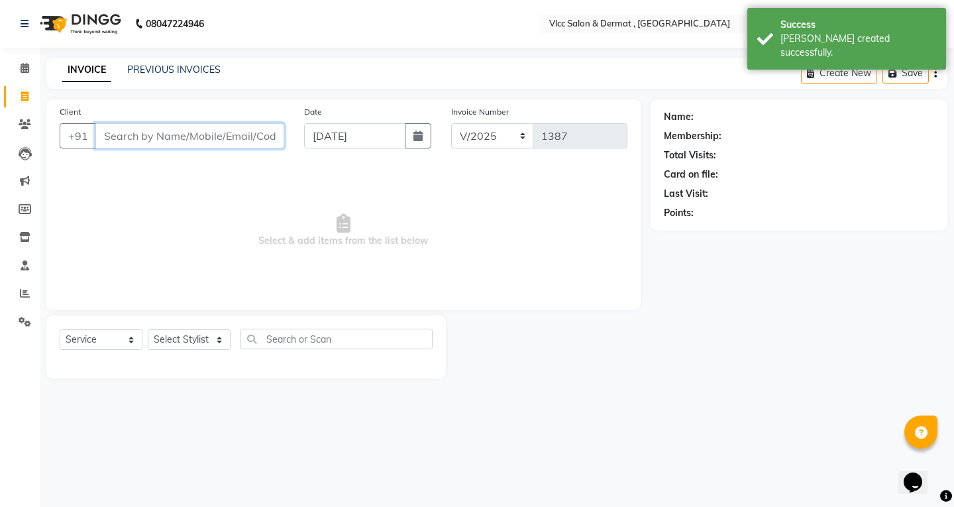
click at [221, 140] on input "Client" at bounding box center [189, 135] width 189 height 25
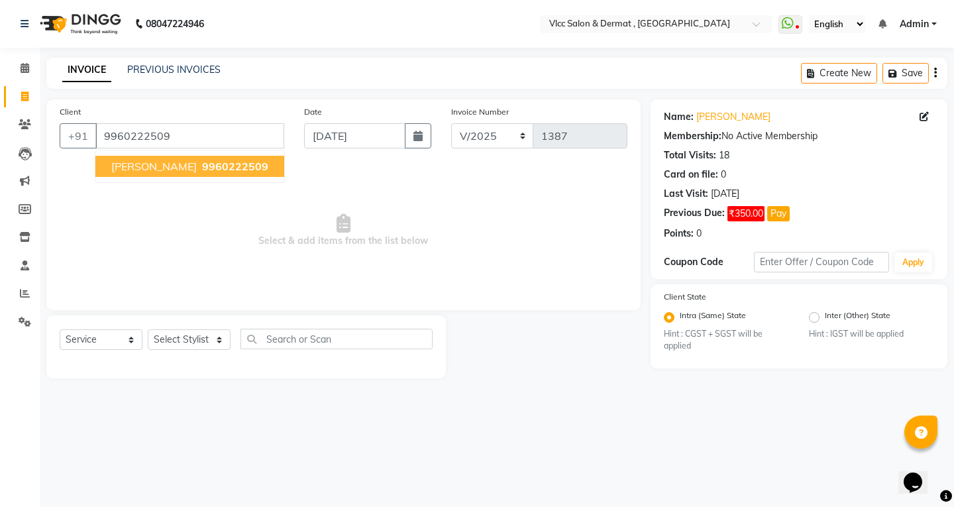
click at [229, 155] on ngb-typeahead-window "[PERSON_NAME] 9960222509" at bounding box center [190, 166] width 190 height 33
click at [213, 175] on button "[PERSON_NAME] 9960222509" at bounding box center [189, 166] width 189 height 21
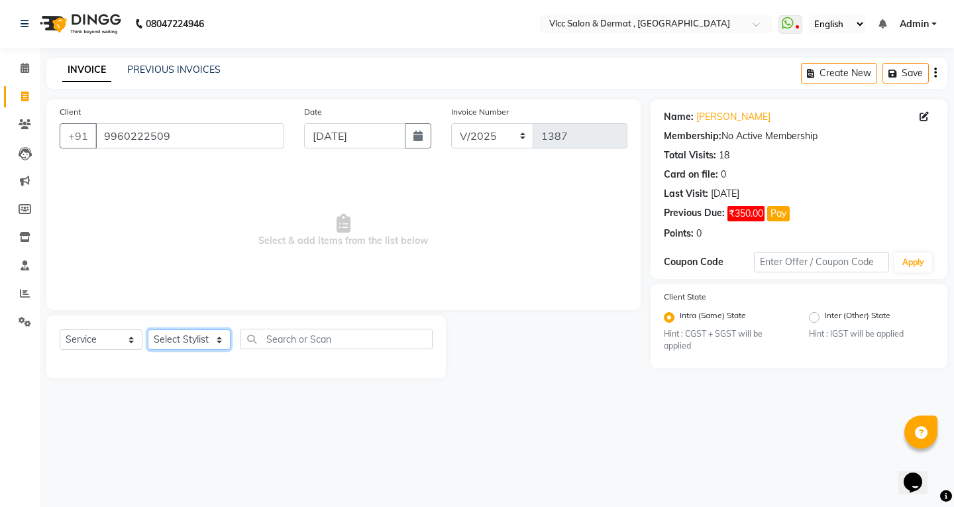
click at [176, 339] on select "Select Stylist [PERSON_NAME] [PERSON_NAME] [PERSON_NAME] [PERSON_NAME] [PERSON_…" at bounding box center [189, 339] width 83 height 21
click at [148, 329] on select "Select Stylist [PERSON_NAME] [PERSON_NAME] [PERSON_NAME] [PERSON_NAME] [PERSON_…" at bounding box center [189, 339] width 83 height 21
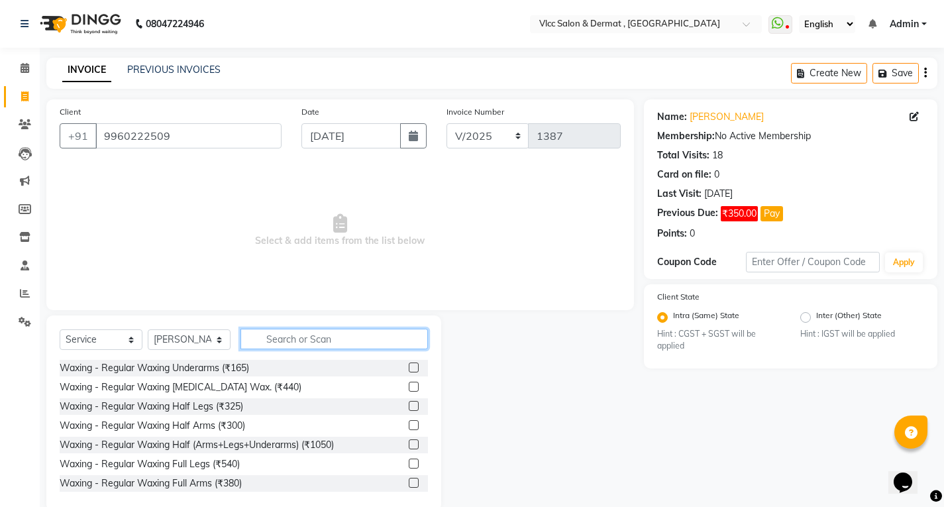
click at [281, 342] on input "text" at bounding box center [335, 339] width 188 height 21
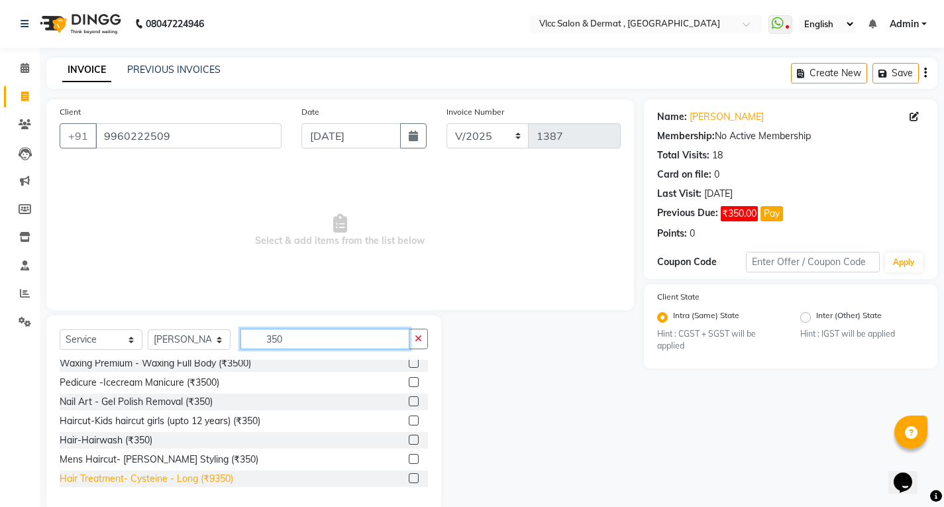
scroll to position [66, 0]
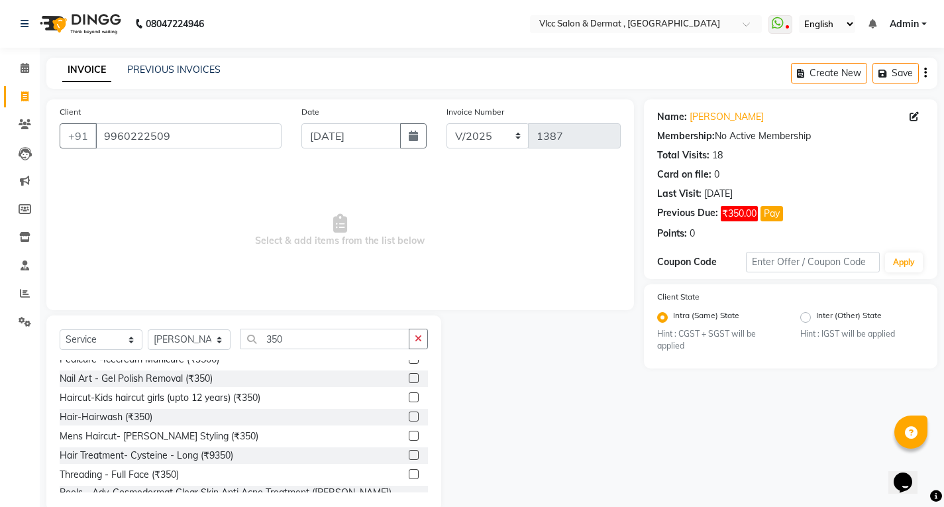
click at [409, 418] on label at bounding box center [414, 417] width 10 height 10
click at [409, 418] on input "checkbox" at bounding box center [413, 417] width 9 height 9
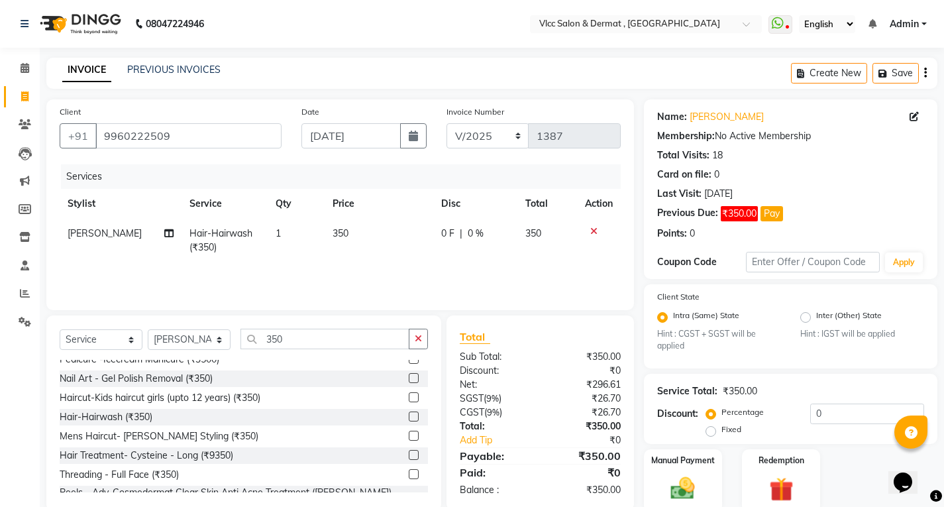
click at [335, 232] on span "350" at bounding box center [341, 233] width 16 height 12
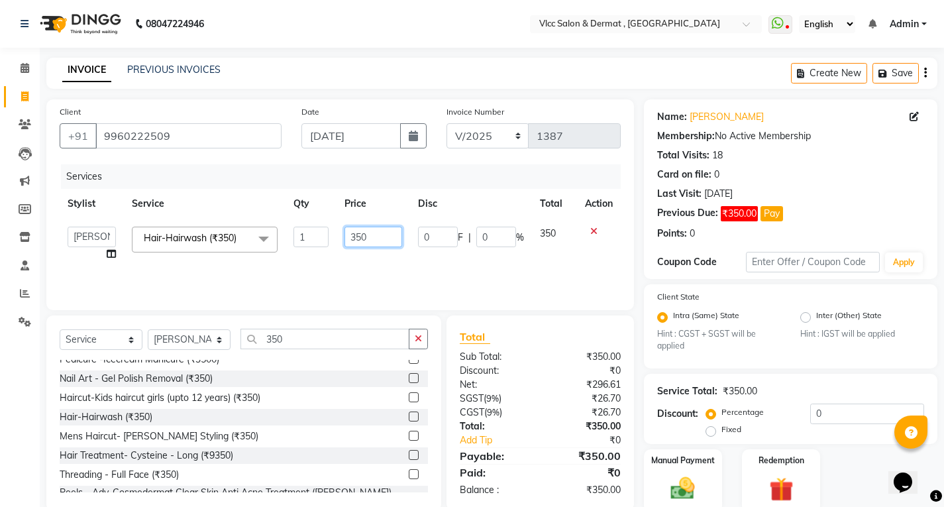
click at [358, 236] on input "350" at bounding box center [374, 237] width 58 height 21
click at [363, 258] on td "450" at bounding box center [374, 244] width 74 height 50
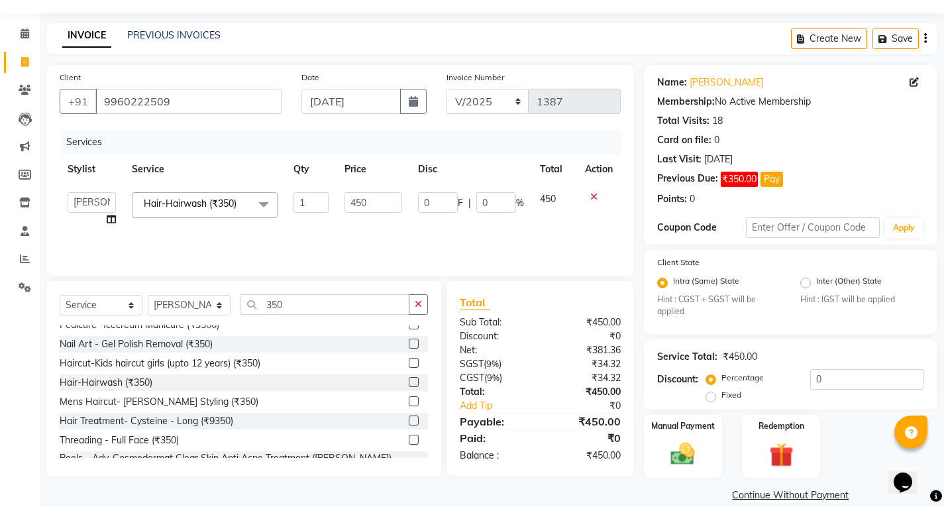
scroll to position [52, 0]
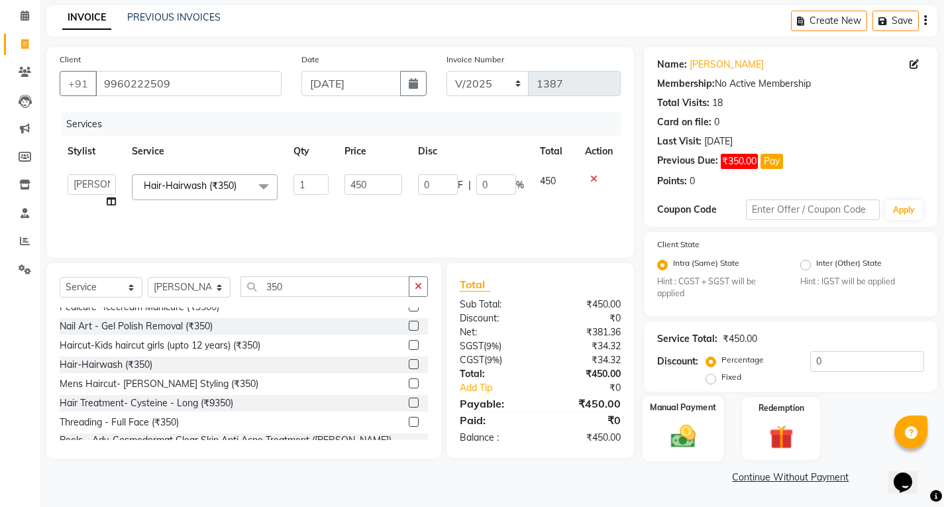
click at [694, 434] on img at bounding box center [683, 436] width 40 height 28
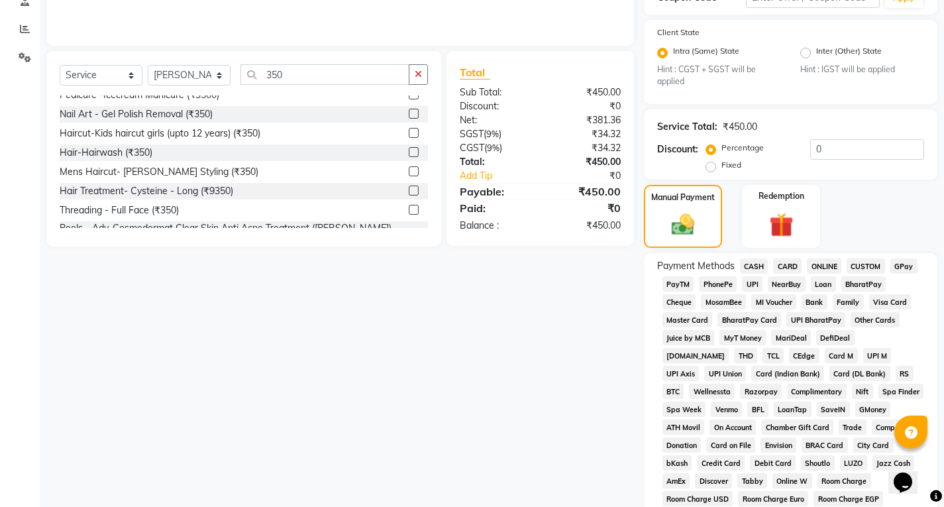
scroll to position [265, 0]
click at [746, 284] on span "UPI" at bounding box center [752, 283] width 21 height 15
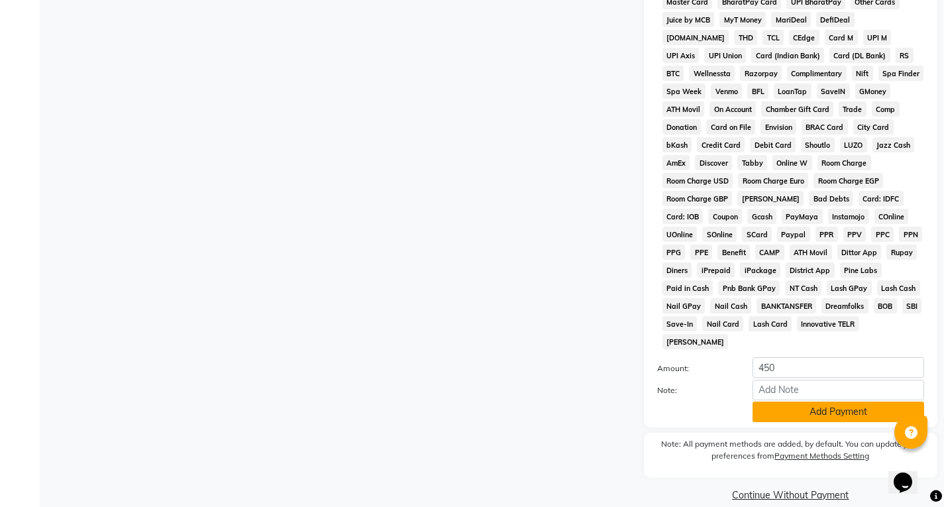
click at [831, 402] on button "Add Payment" at bounding box center [839, 412] width 172 height 21
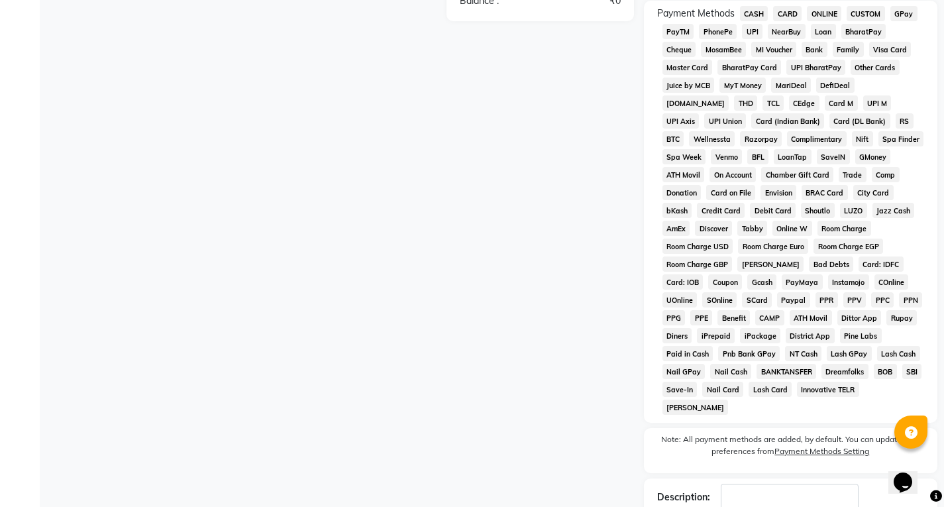
scroll to position [568, 0]
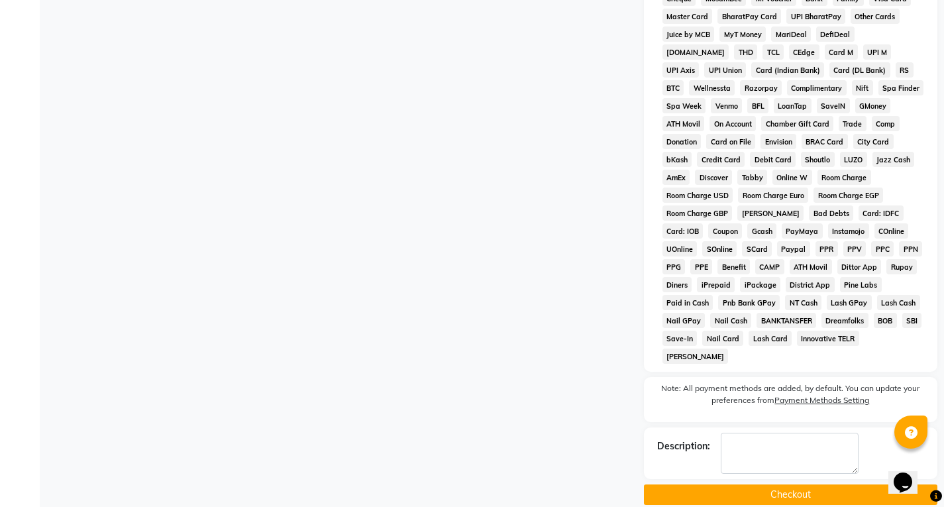
click at [777, 484] on button "Checkout" at bounding box center [791, 494] width 294 height 21
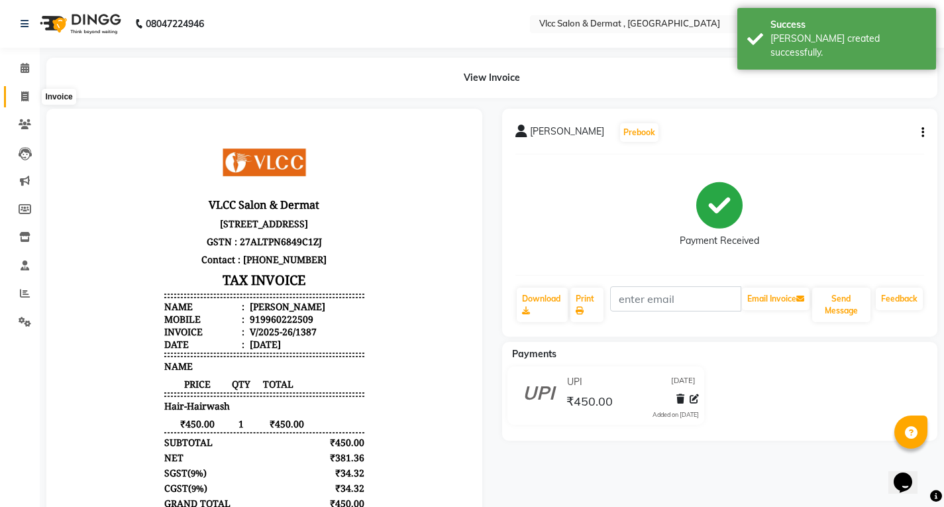
click at [26, 100] on icon at bounding box center [24, 96] width 7 height 10
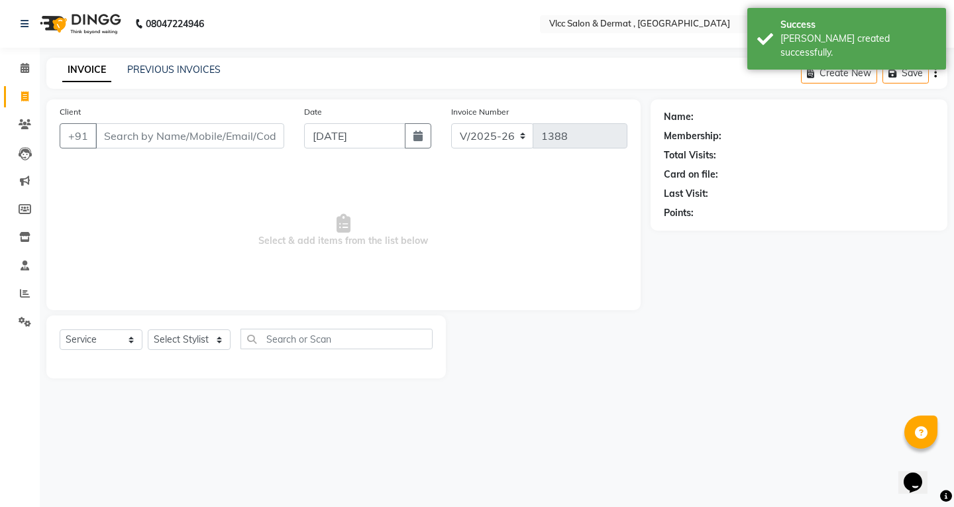
click at [249, 135] on input "Client" at bounding box center [189, 135] width 189 height 25
click at [333, 135] on input "[DATE]" at bounding box center [354, 135] width 101 height 25
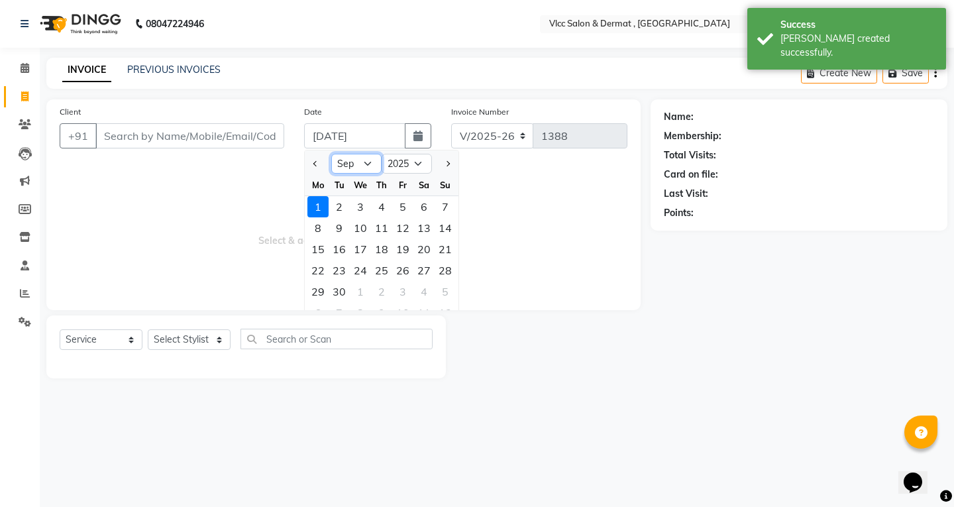
drag, startPoint x: 362, startPoint y: 164, endPoint x: 362, endPoint y: 172, distance: 8.0
click at [362, 164] on select "Jan Feb Mar Apr May Jun [DATE] Aug Sep Oct Nov Dec" at bounding box center [356, 164] width 50 height 20
click at [331, 154] on select "Jan Feb Mar Apr May Jun [DATE] Aug Sep Oct Nov Dec" at bounding box center [356, 164] width 50 height 20
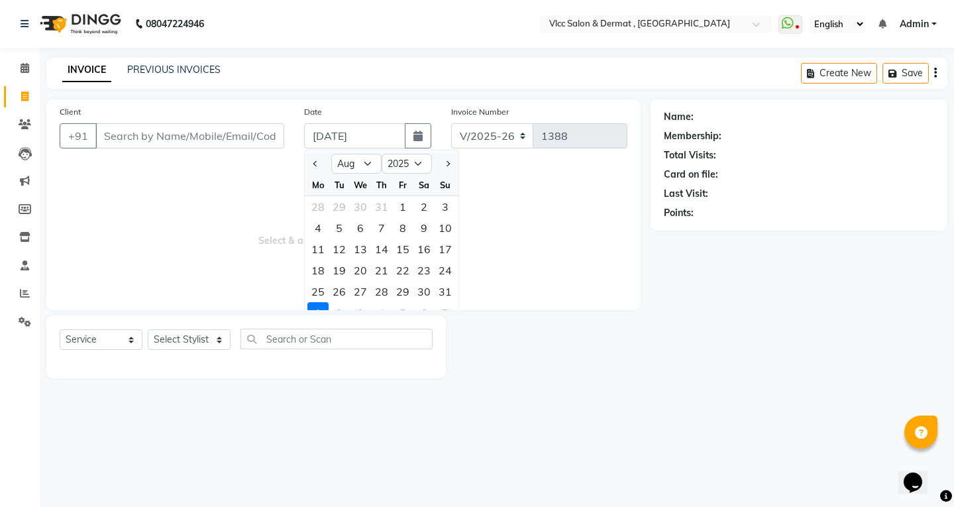
click at [315, 294] on div "25" at bounding box center [318, 291] width 21 height 21
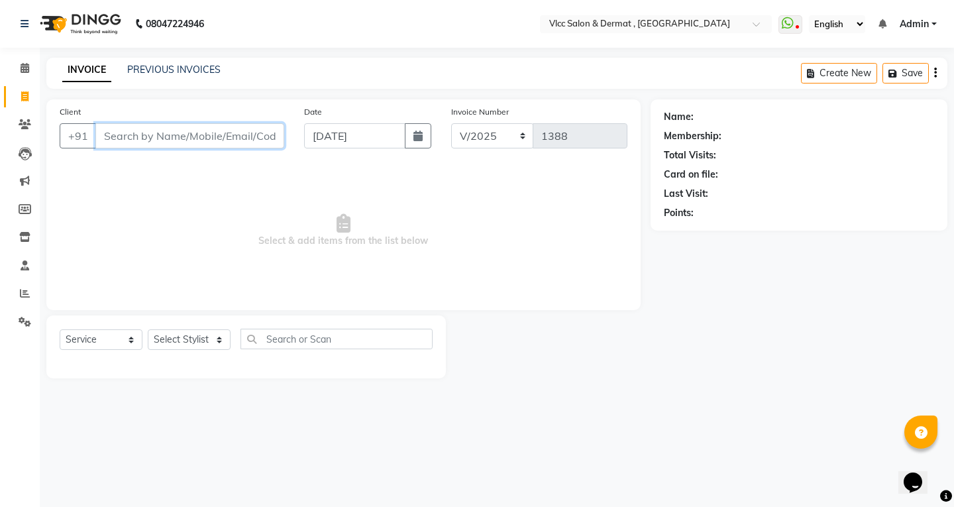
click at [230, 132] on input "Client" at bounding box center [189, 135] width 189 height 25
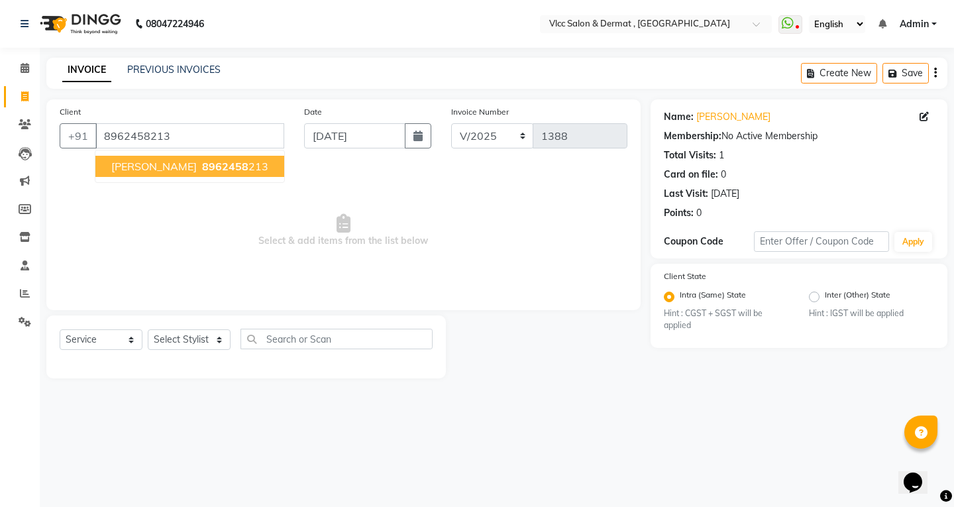
click at [154, 167] on span "[PERSON_NAME]" at bounding box center [153, 166] width 85 height 13
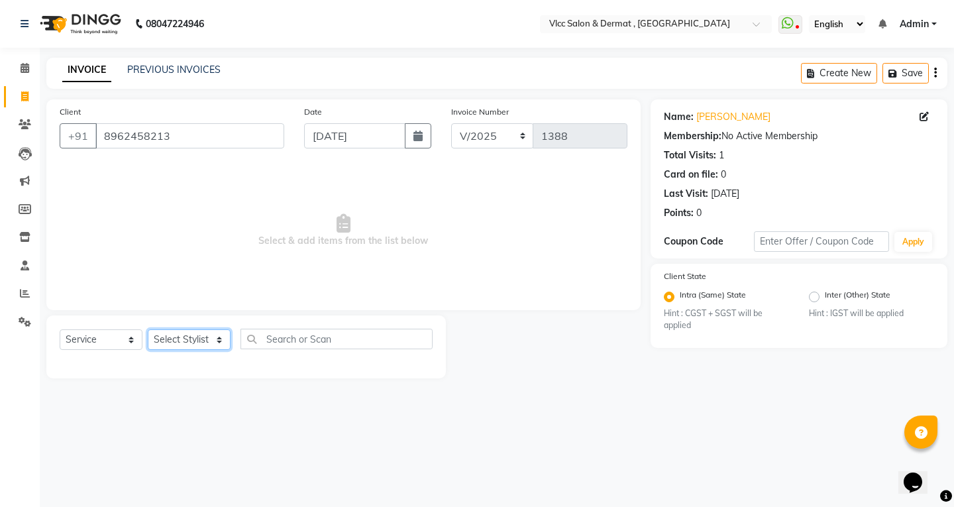
click at [203, 339] on select "Select Stylist [PERSON_NAME] [PERSON_NAME] [PERSON_NAME] [PERSON_NAME] [PERSON_…" at bounding box center [189, 339] width 83 height 21
click at [148, 329] on select "Select Stylist [PERSON_NAME] [PERSON_NAME] [PERSON_NAME] [PERSON_NAME] [PERSON_…" at bounding box center [189, 339] width 83 height 21
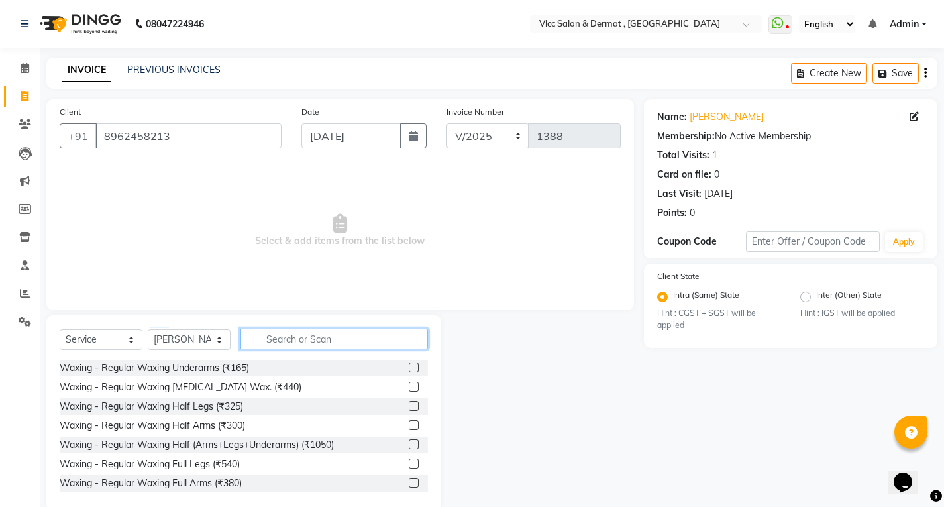
click at [278, 346] on input "text" at bounding box center [335, 339] width 188 height 21
click at [316, 339] on input "text" at bounding box center [335, 339] width 188 height 21
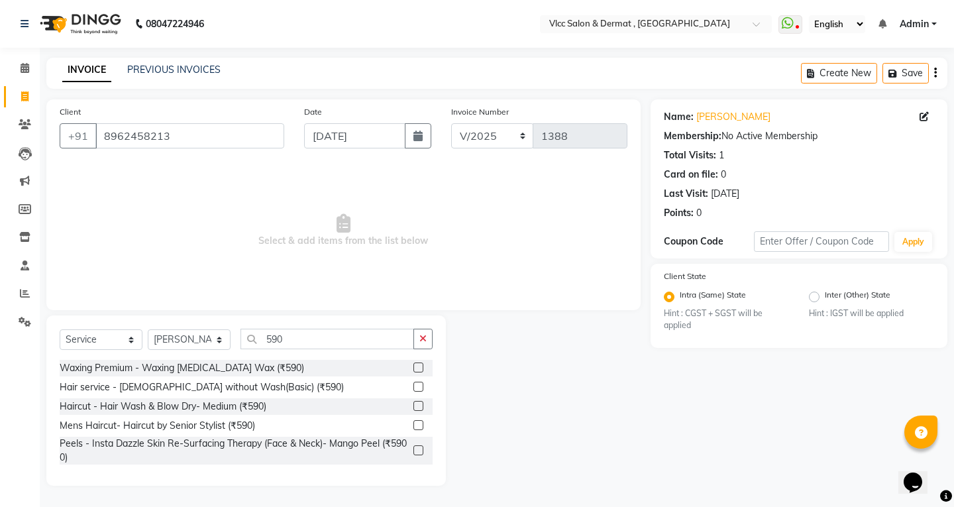
click at [416, 388] on label at bounding box center [419, 387] width 10 height 10
click at [416, 388] on input "checkbox" at bounding box center [418, 387] width 9 height 9
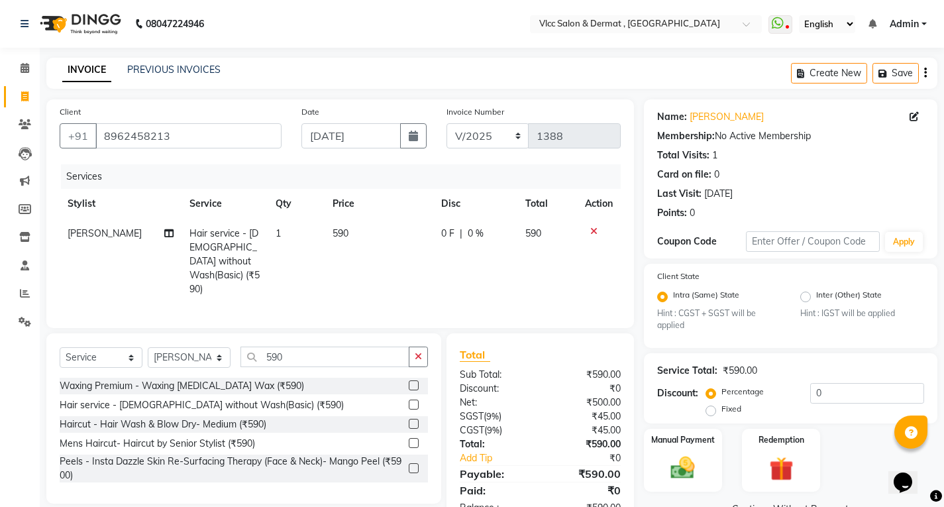
click at [360, 233] on td "590" at bounding box center [379, 261] width 108 height 85
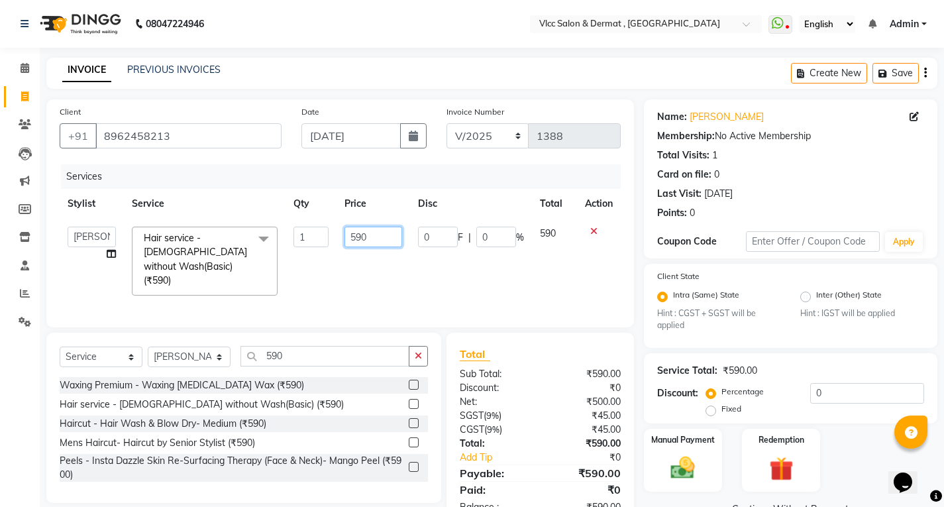
click at [374, 235] on input "590" at bounding box center [374, 237] width 58 height 21
click at [423, 274] on tr "[PERSON_NAME] [PERSON_NAME] [PERSON_NAME] [PERSON_NAME] [PERSON_NAME] [PERSON_N…" at bounding box center [340, 261] width 561 height 85
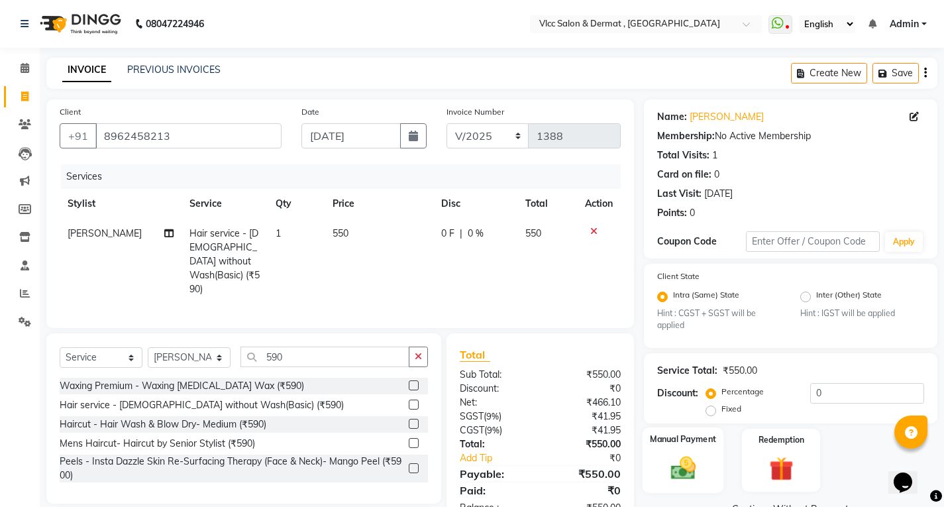
click at [697, 461] on img at bounding box center [683, 468] width 40 height 28
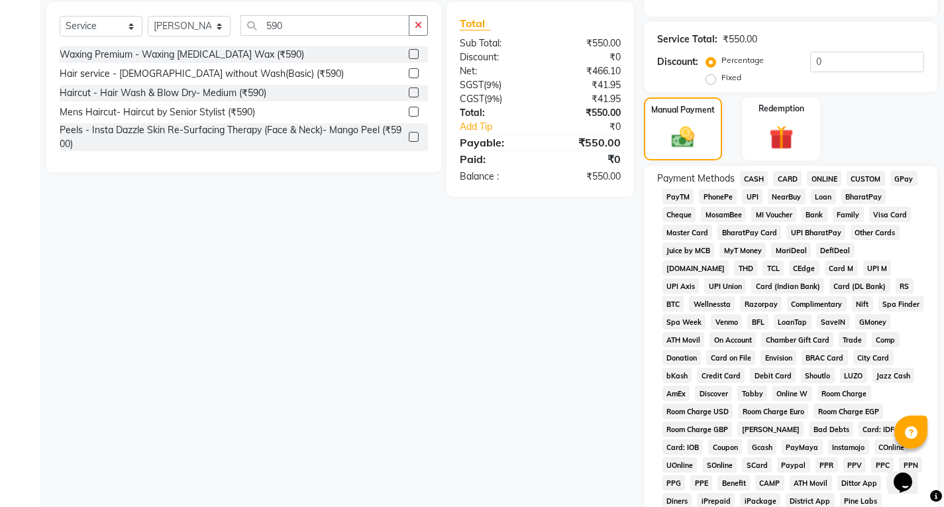
click at [754, 193] on span "UPI" at bounding box center [752, 196] width 21 height 15
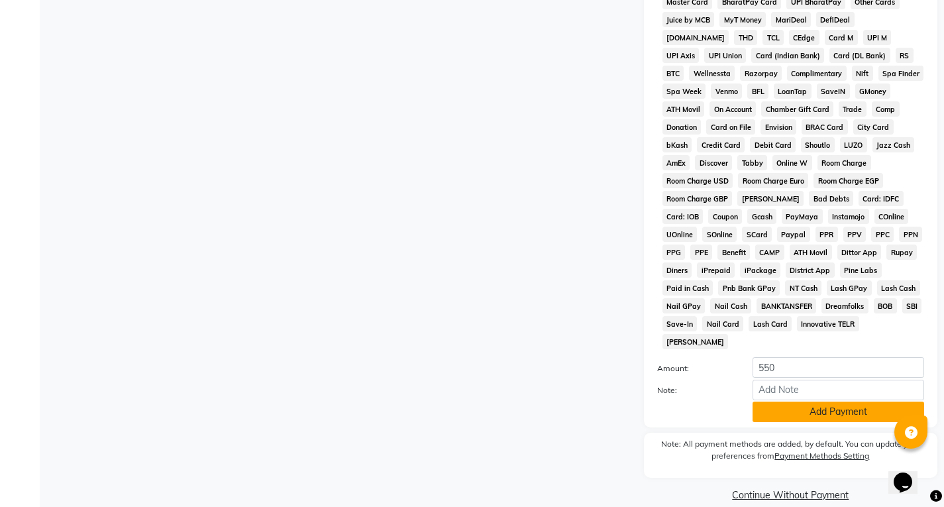
click at [779, 402] on button "Add Payment" at bounding box center [839, 412] width 172 height 21
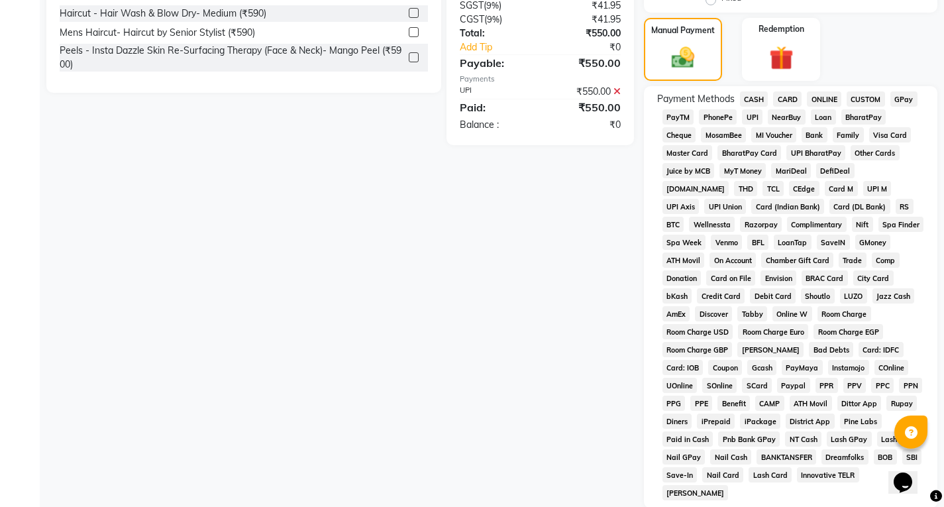
scroll to position [547, 0]
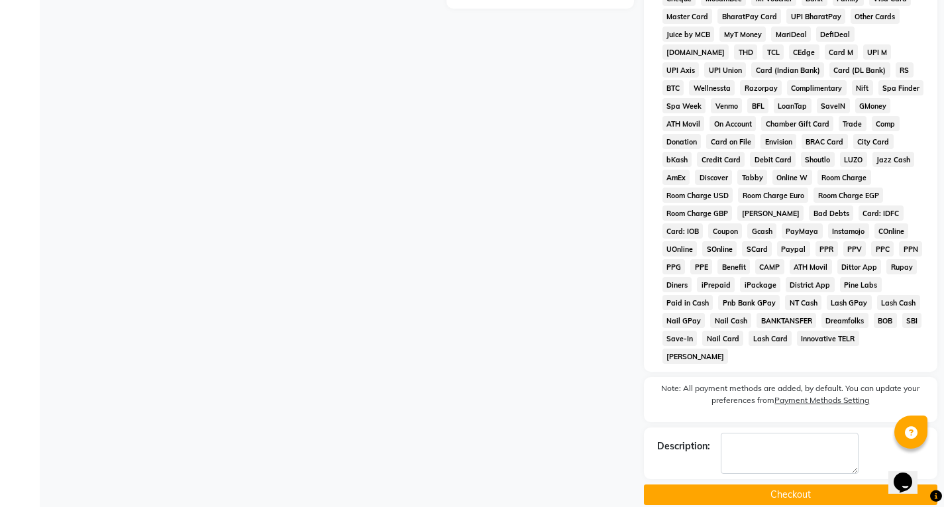
click at [803, 484] on button "Checkout" at bounding box center [791, 494] width 294 height 21
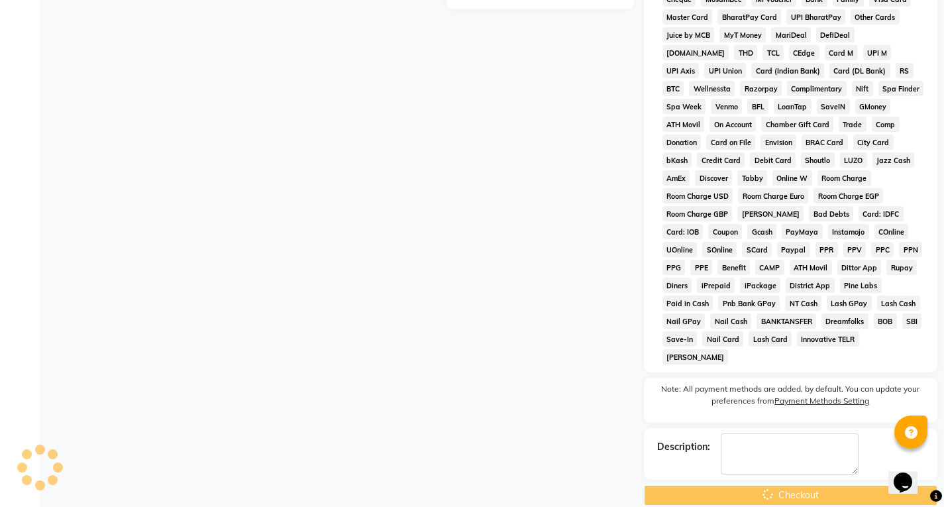
scroll to position [321, 0]
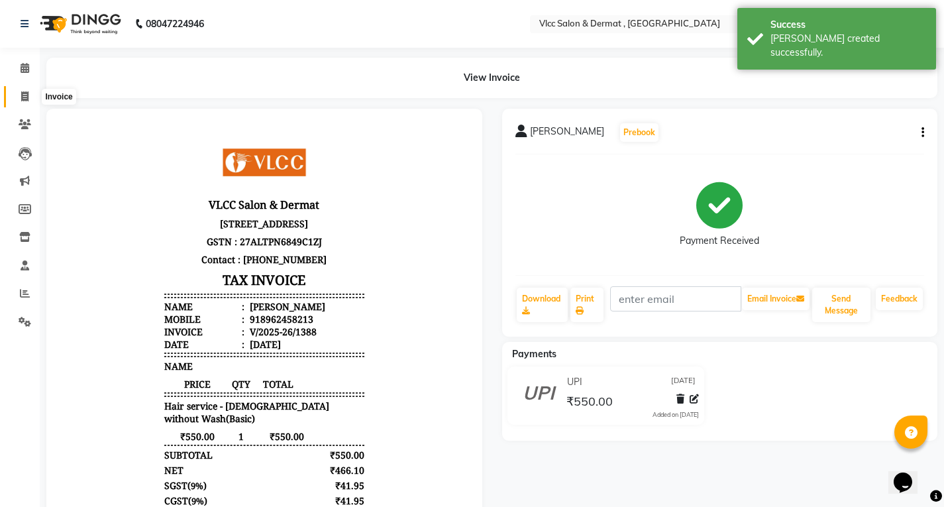
click at [27, 93] on icon at bounding box center [24, 96] width 7 height 10
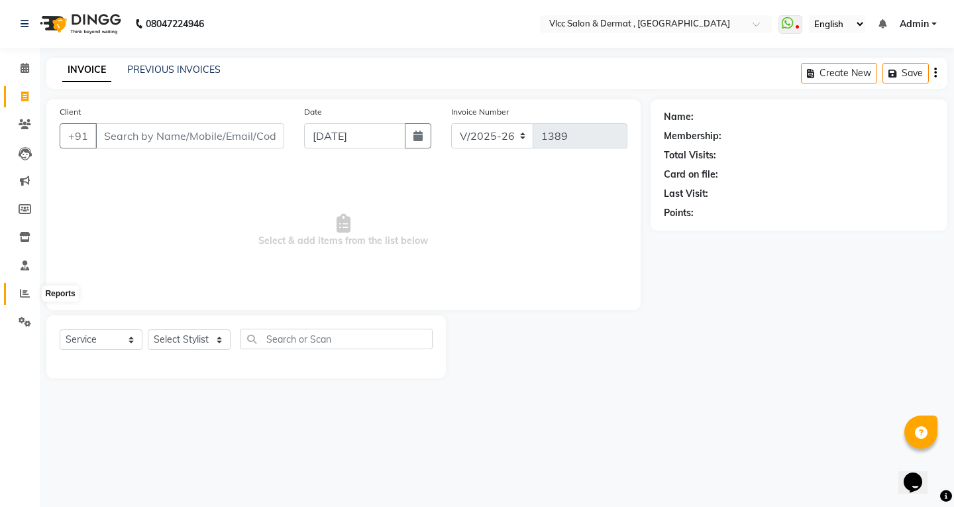
click at [28, 294] on icon at bounding box center [25, 293] width 10 height 10
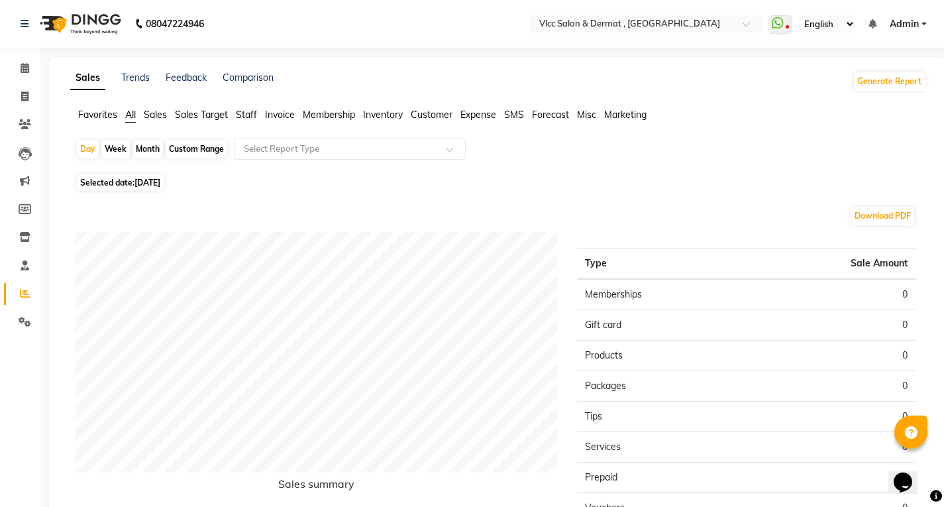
drag, startPoint x: 162, startPoint y: 109, endPoint x: 183, endPoint y: 145, distance: 42.2
click at [163, 109] on span "Sales" at bounding box center [155, 115] width 23 height 12
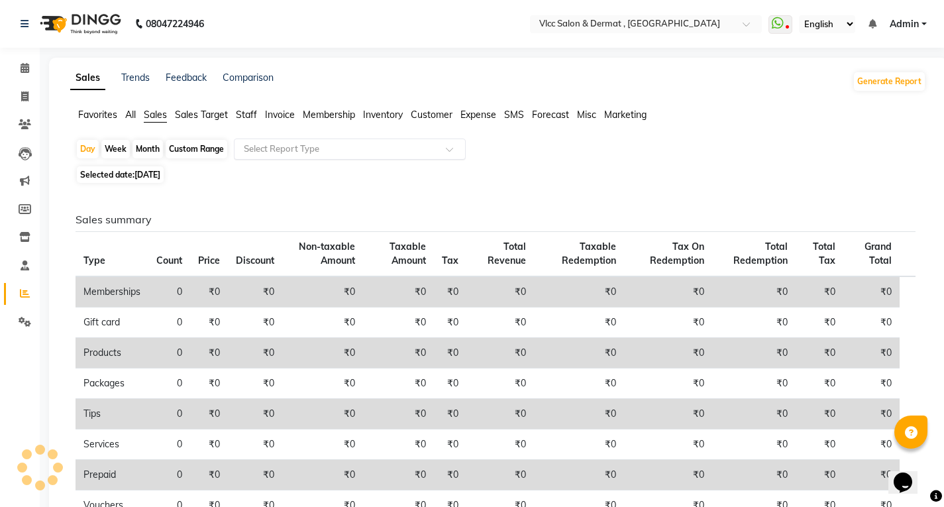
click at [304, 147] on input "text" at bounding box center [336, 148] width 191 height 13
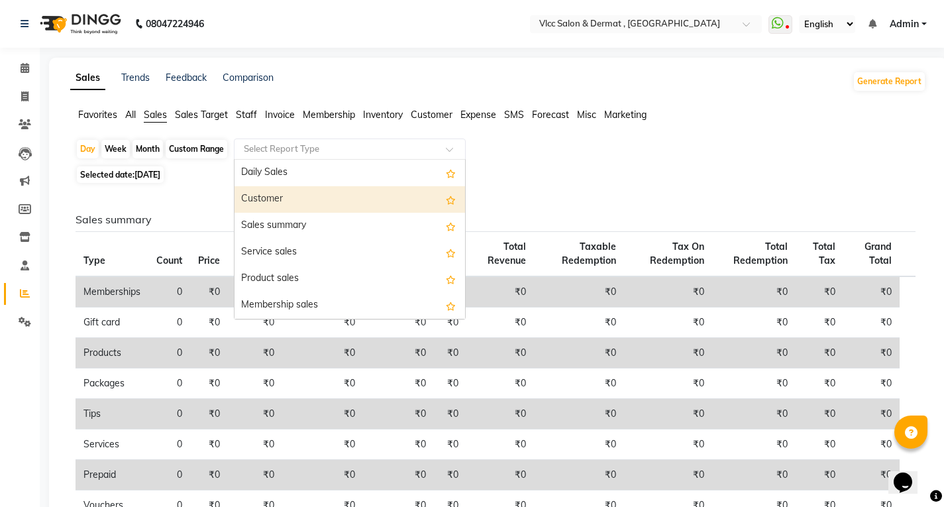
click at [263, 196] on div "Customer" at bounding box center [350, 199] width 231 height 27
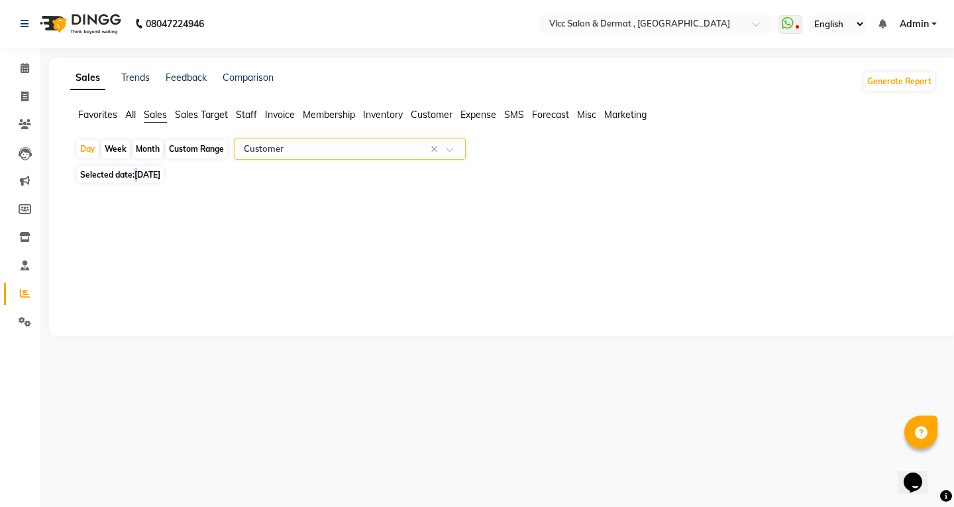
drag, startPoint x: 139, startPoint y: 174, endPoint x: 142, endPoint y: 185, distance: 11.9
click at [140, 174] on span "[DATE]" at bounding box center [148, 175] width 26 height 10
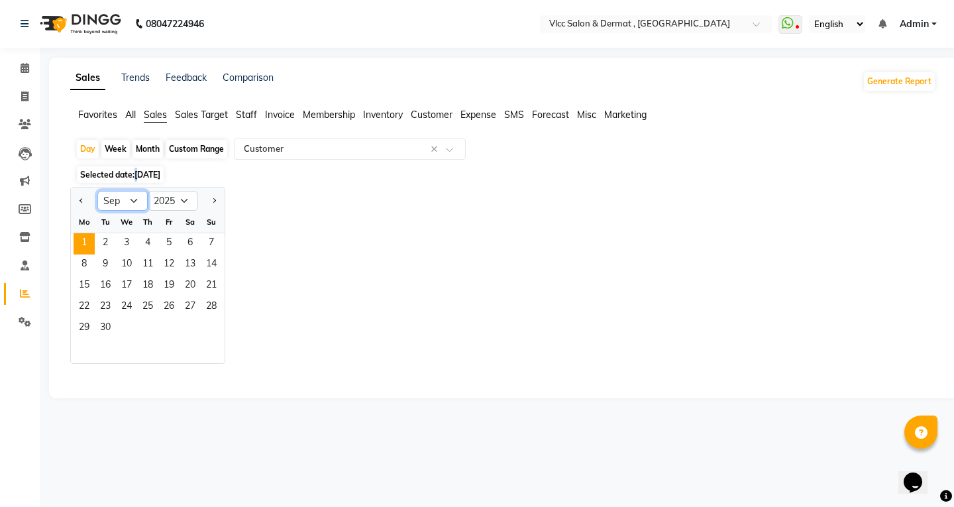
click at [133, 202] on select "Jan Feb Mar Apr May Jun [DATE] Aug Sep Oct Nov Dec" at bounding box center [122, 201] width 50 height 20
click at [97, 191] on select "Jan Feb Mar Apr May Jun [DATE] Aug Sep Oct Nov Dec" at bounding box center [122, 201] width 50 height 20
click at [110, 325] on span "26" at bounding box center [105, 328] width 21 height 21
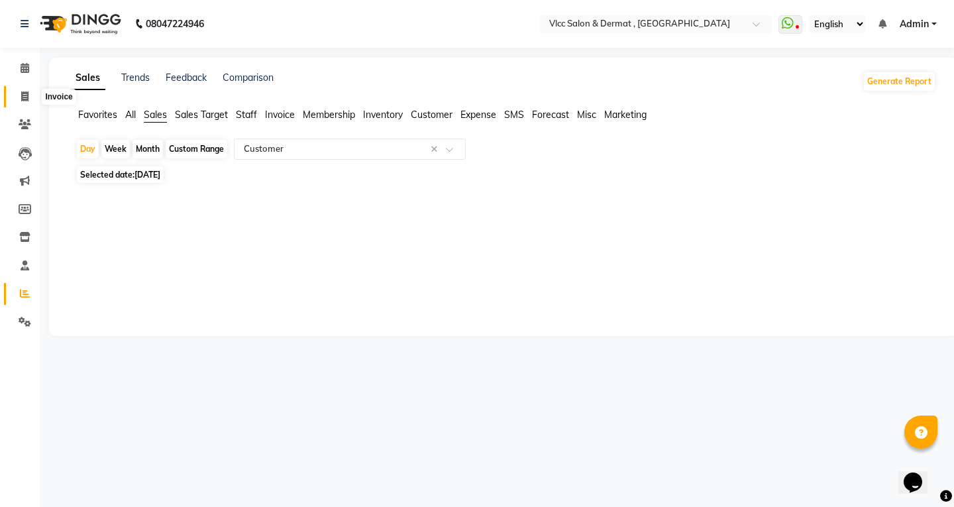
click at [27, 95] on icon at bounding box center [24, 96] width 7 height 10
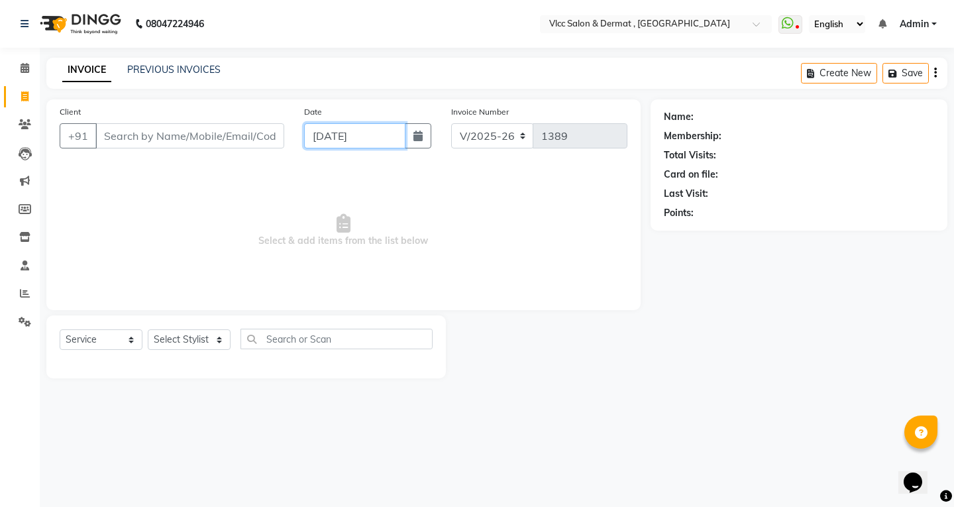
click at [327, 142] on input "[DATE]" at bounding box center [354, 135] width 101 height 25
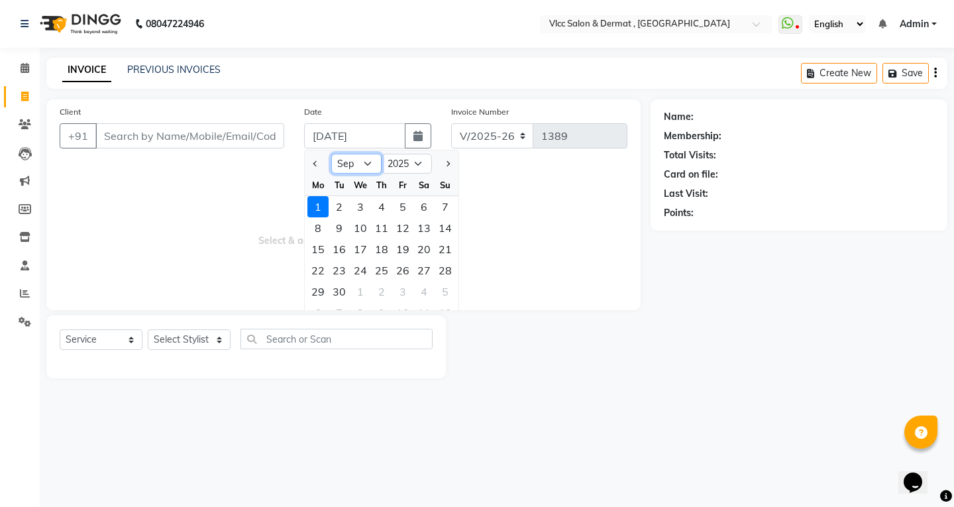
click at [369, 161] on select "Jan Feb Mar Apr May Jun [DATE] Aug Sep Oct Nov Dec" at bounding box center [356, 164] width 50 height 20
click at [331, 154] on select "Jan Feb Mar Apr May Jun [DATE] Aug Sep Oct Nov Dec" at bounding box center [356, 164] width 50 height 20
drag, startPoint x: 249, startPoint y: 119, endPoint x: 256, endPoint y: 158, distance: 39.9
click at [249, 119] on div "Client +91" at bounding box center [172, 132] width 245 height 54
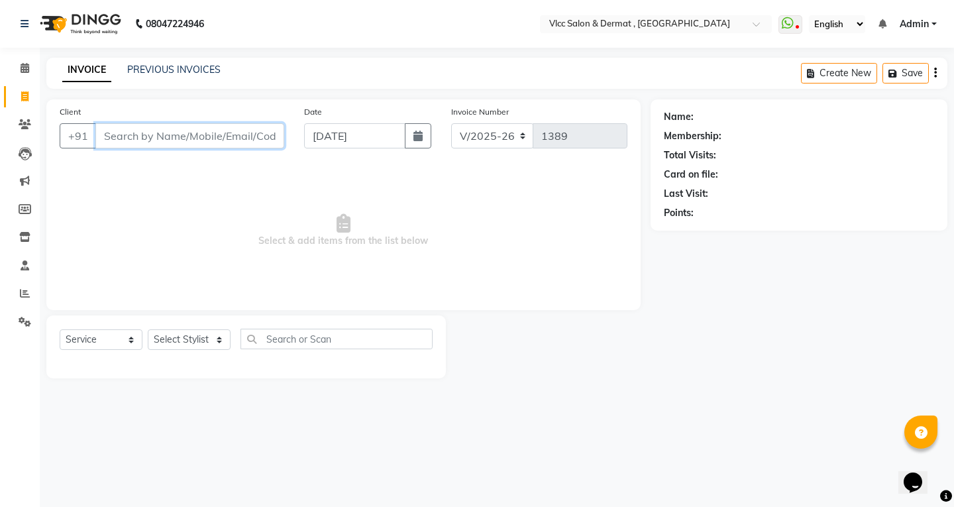
click at [258, 127] on input "Client" at bounding box center [189, 135] width 189 height 25
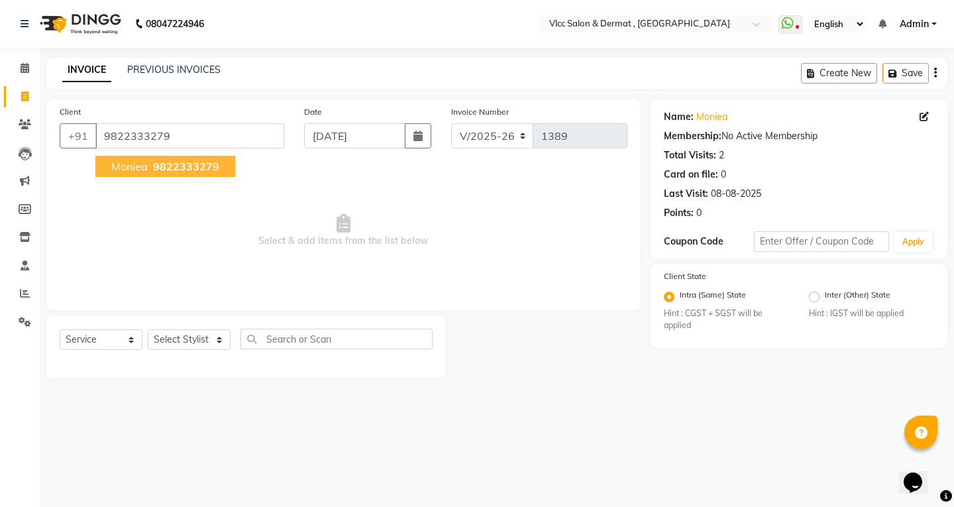
click at [182, 164] on span "982233327" at bounding box center [183, 166] width 60 height 13
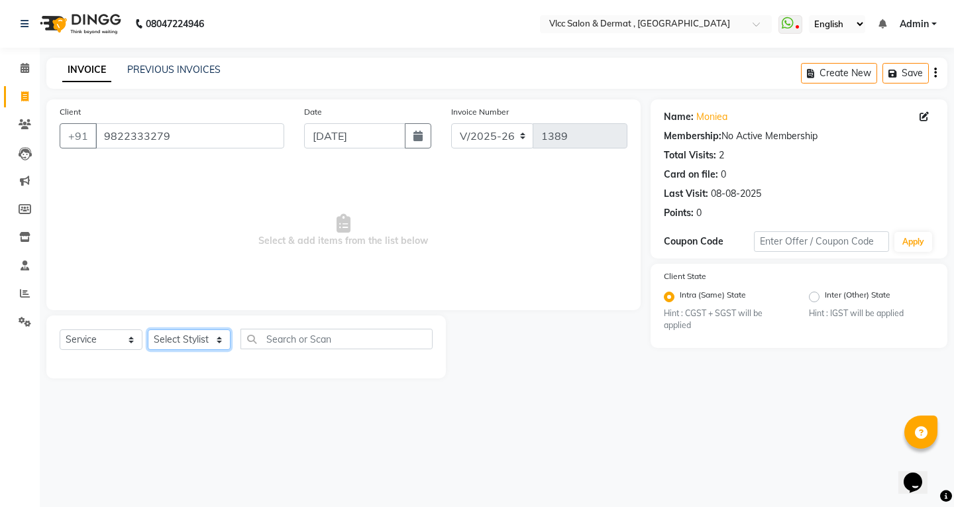
click at [191, 340] on select "Select Stylist [PERSON_NAME] [PERSON_NAME] [PERSON_NAME] [PERSON_NAME] [PERSON_…" at bounding box center [189, 339] width 83 height 21
click at [148, 329] on select "Select Stylist [PERSON_NAME] [PERSON_NAME] [PERSON_NAME] [PERSON_NAME] [PERSON_…" at bounding box center [189, 339] width 83 height 21
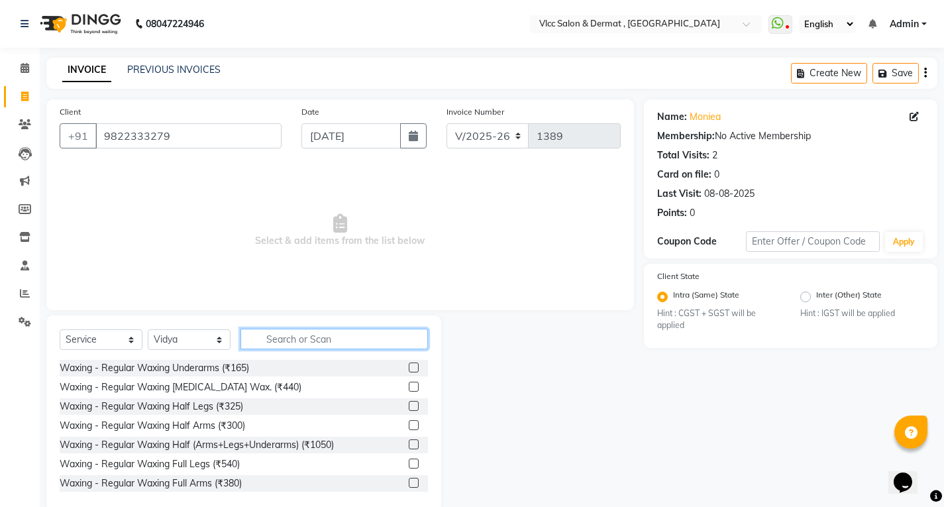
click at [287, 343] on input "text" at bounding box center [335, 339] width 188 height 21
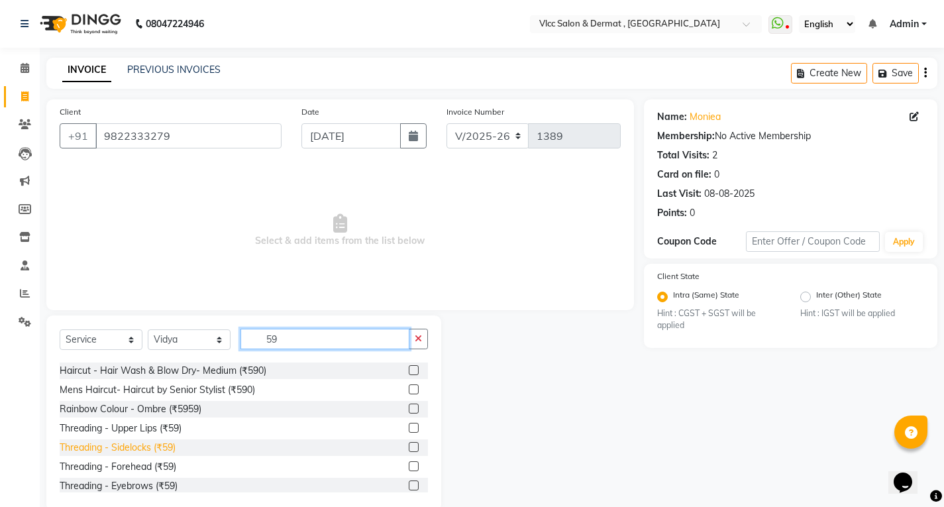
scroll to position [66, 0]
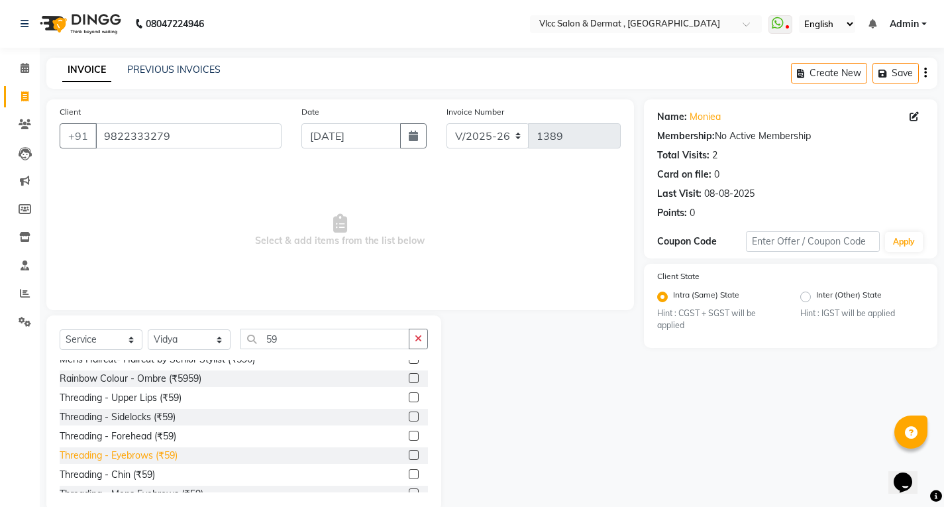
click at [137, 458] on div "Threading - Eyebrows (₹59)" at bounding box center [119, 456] width 118 height 14
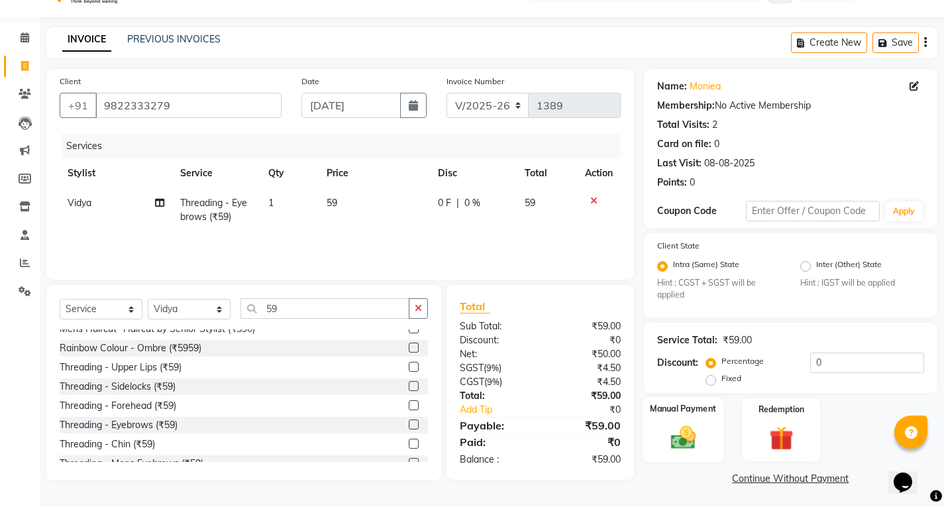
scroll to position [32, 0]
click at [687, 426] on img at bounding box center [683, 436] width 40 height 28
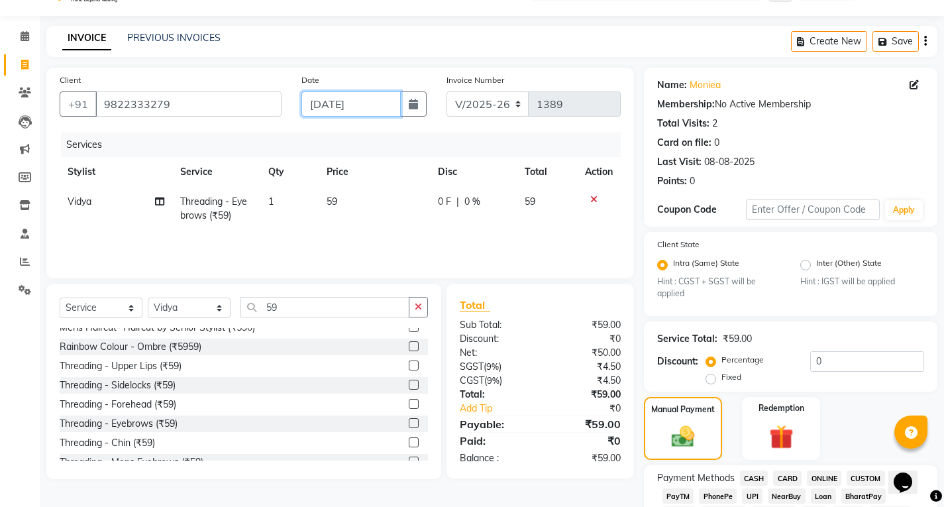
click at [315, 109] on input "[DATE]" at bounding box center [351, 103] width 99 height 25
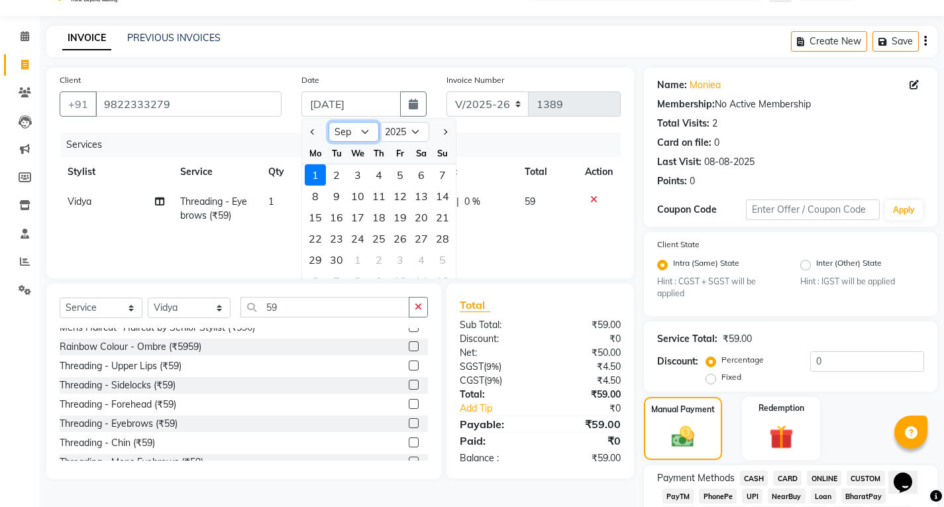
click at [366, 135] on select "Jan Feb Mar Apr May Jun [DATE] Aug Sep Oct Nov Dec" at bounding box center [354, 132] width 50 height 20
click at [329, 122] on select "Jan Feb Mar Apr May Jun [DATE] Aug Sep Oct Nov Dec" at bounding box center [354, 132] width 50 height 20
click at [339, 262] on div "26" at bounding box center [336, 259] width 21 height 21
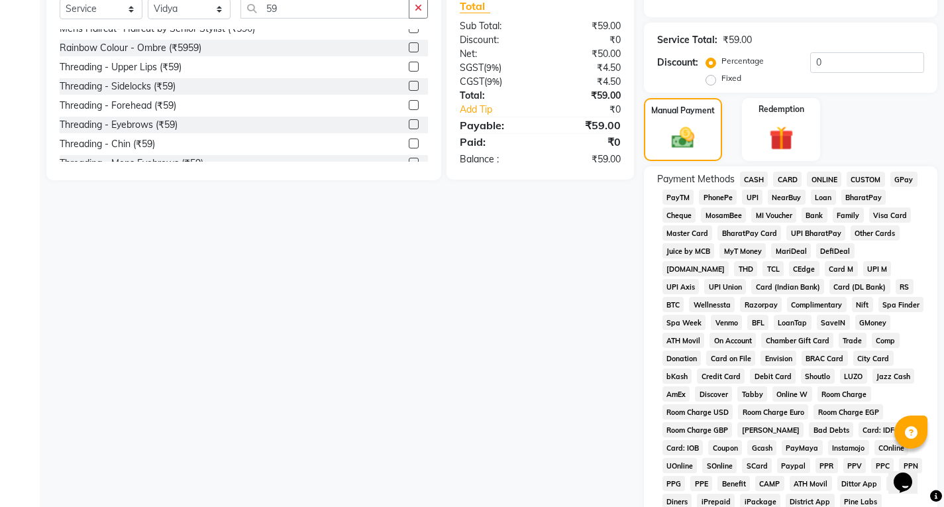
scroll to position [363, 0]
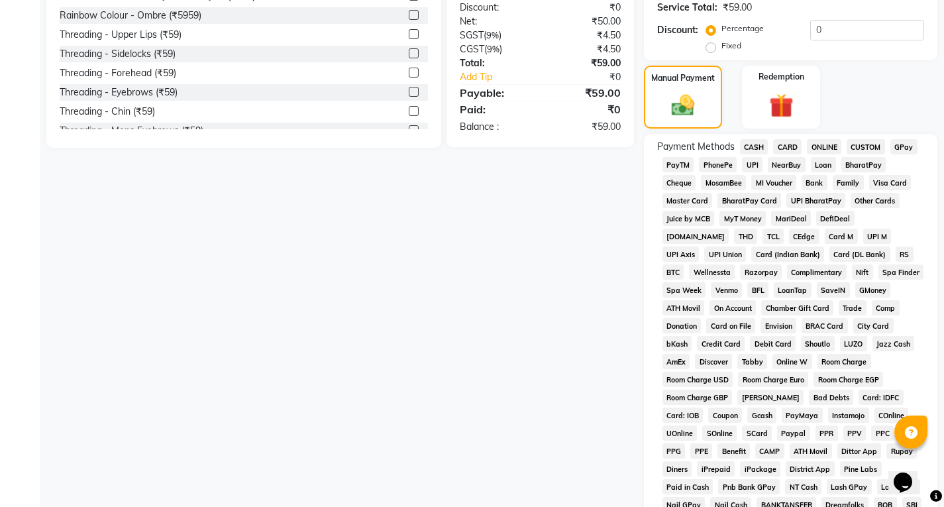
click at [752, 165] on span "UPI" at bounding box center [752, 164] width 21 height 15
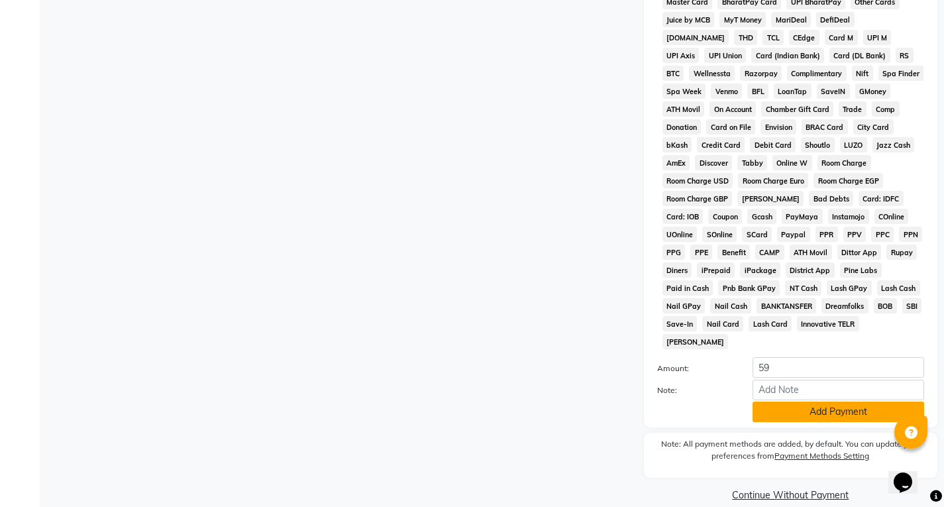
click at [791, 402] on button "Add Payment" at bounding box center [839, 412] width 172 height 21
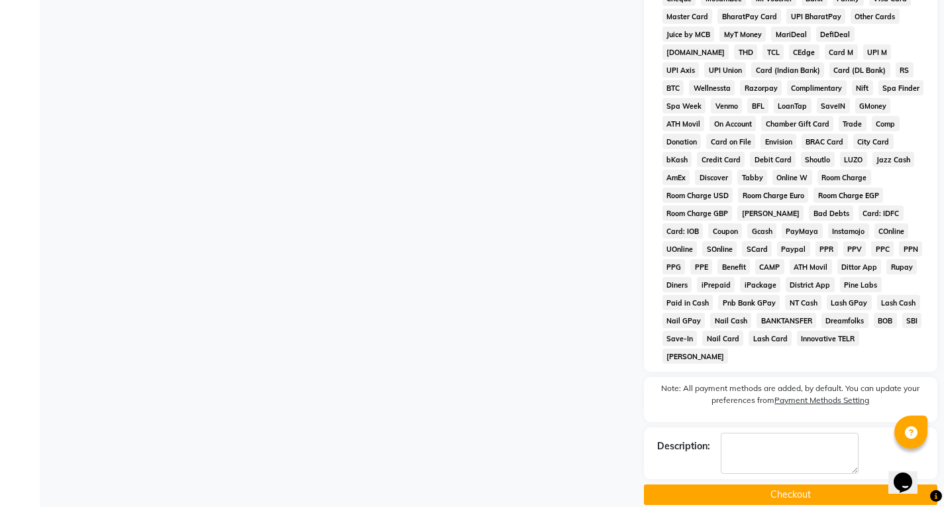
click at [803, 484] on button "Checkout" at bounding box center [791, 494] width 294 height 21
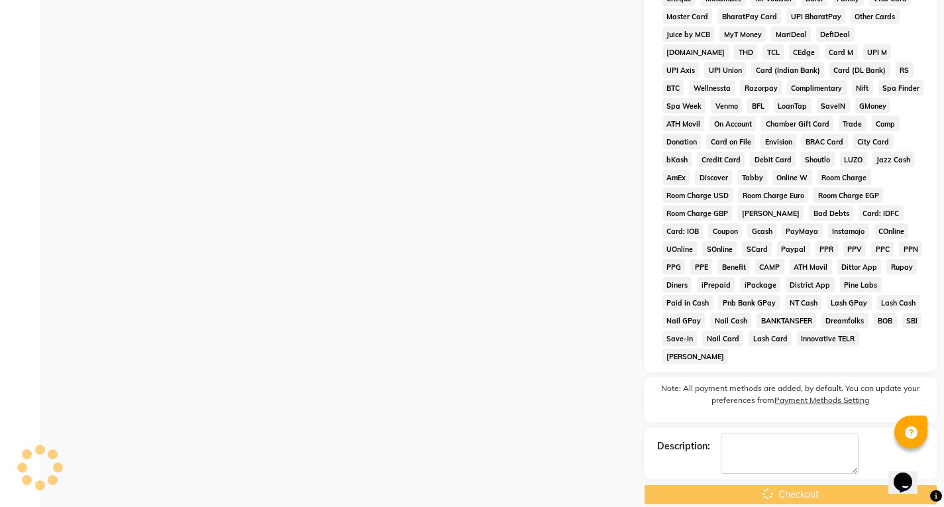
scroll to position [201, 0]
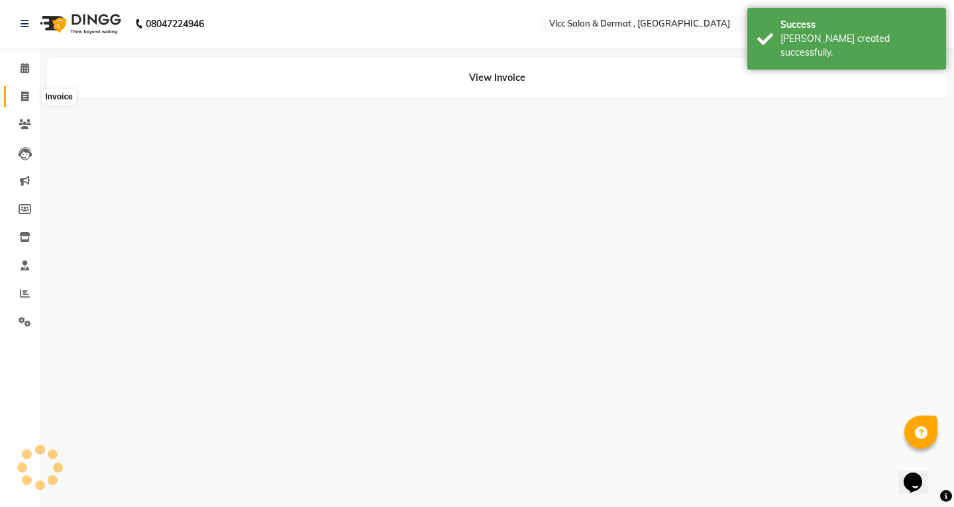
click at [30, 99] on span at bounding box center [24, 96] width 23 height 15
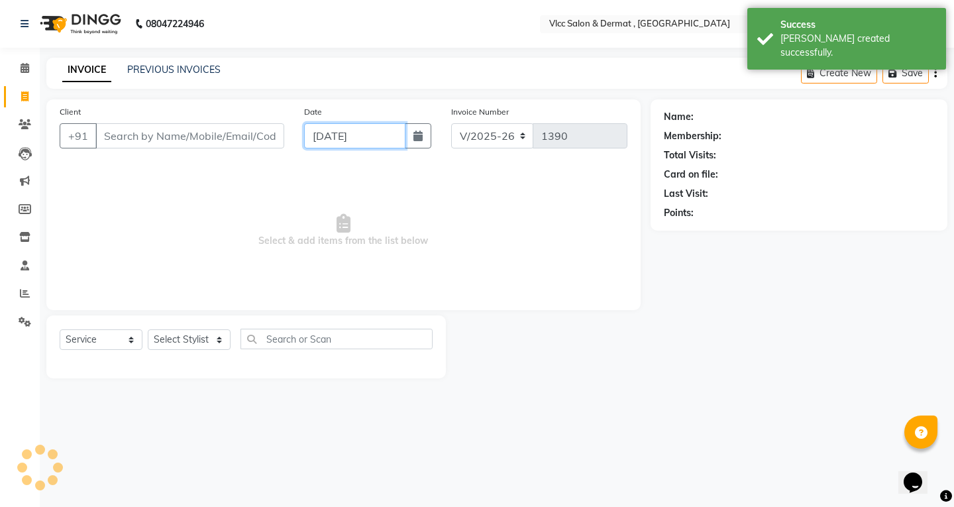
click at [321, 145] on input "[DATE]" at bounding box center [354, 135] width 101 height 25
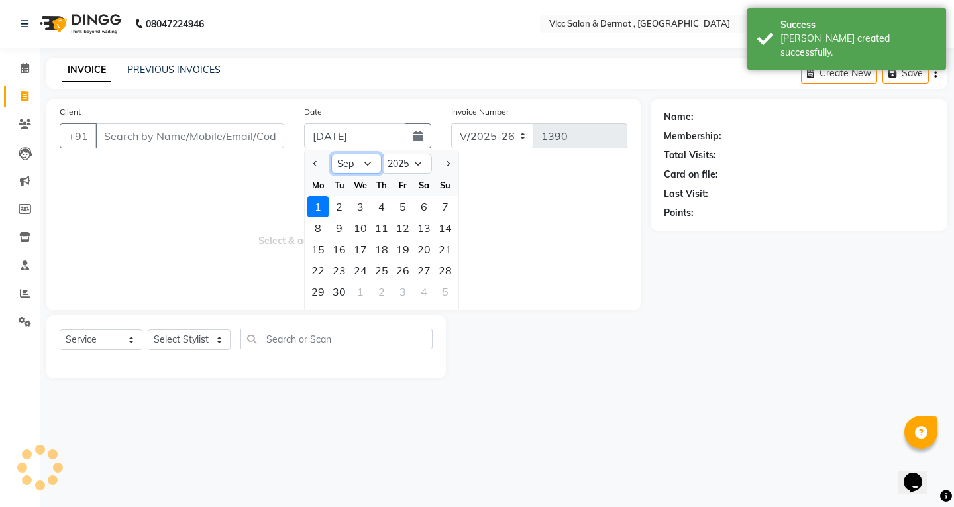
click at [368, 165] on select "Jan Feb Mar Apr May Jun [DATE] Aug Sep Oct Nov Dec" at bounding box center [356, 164] width 50 height 20
click at [331, 154] on select "Jan Feb Mar Apr May Jun [DATE] Aug Sep Oct Nov Dec" at bounding box center [356, 164] width 50 height 20
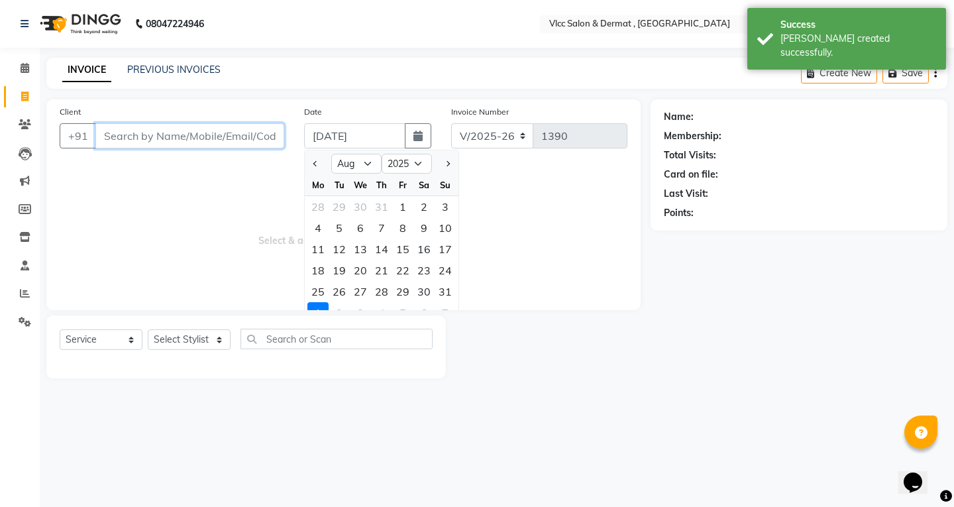
click at [205, 135] on input "Client" at bounding box center [189, 135] width 189 height 25
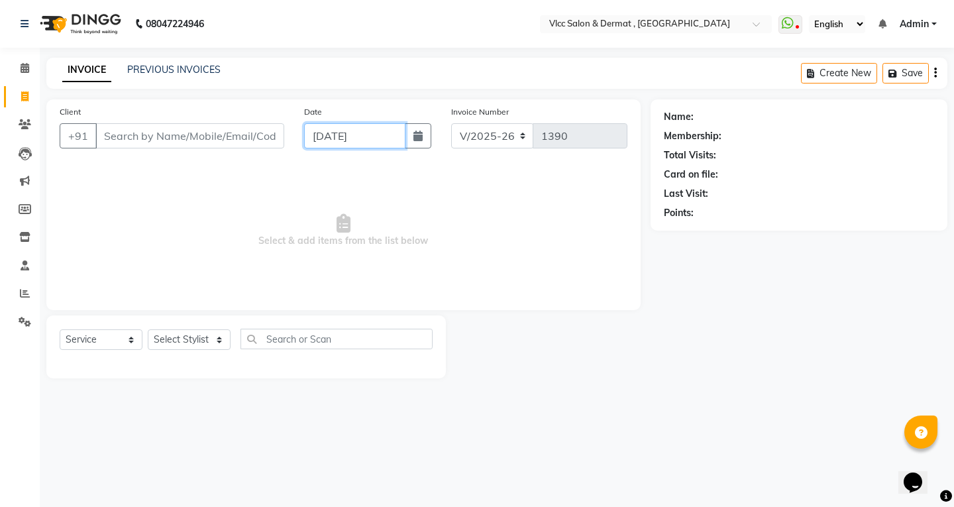
click at [347, 140] on input "[DATE]" at bounding box center [354, 135] width 101 height 25
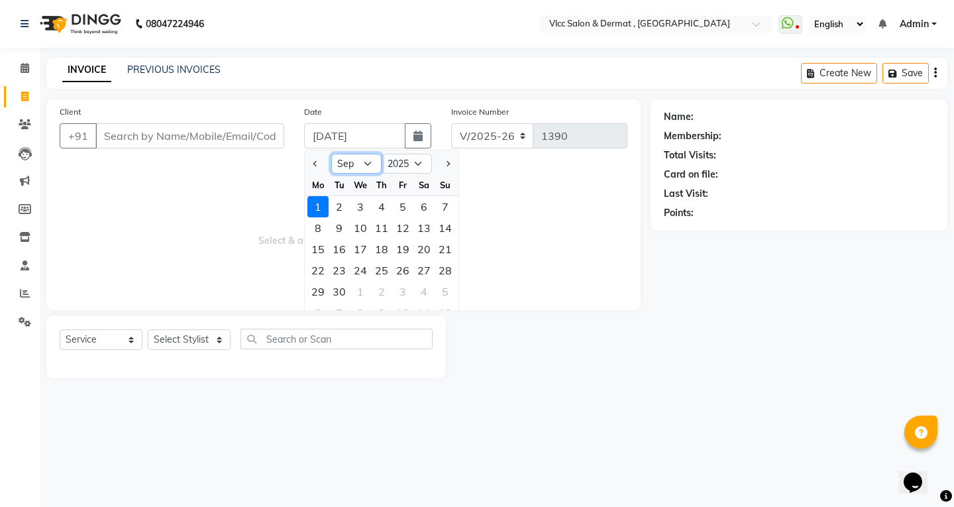
click at [370, 164] on select "Jan Feb Mar Apr May Jun [DATE] Aug Sep Oct Nov Dec" at bounding box center [356, 164] width 50 height 20
click at [331, 154] on select "Jan Feb Mar Apr May Jun [DATE] Aug Sep Oct Nov Dec" at bounding box center [356, 164] width 50 height 20
click at [341, 292] on div "26" at bounding box center [339, 291] width 21 height 21
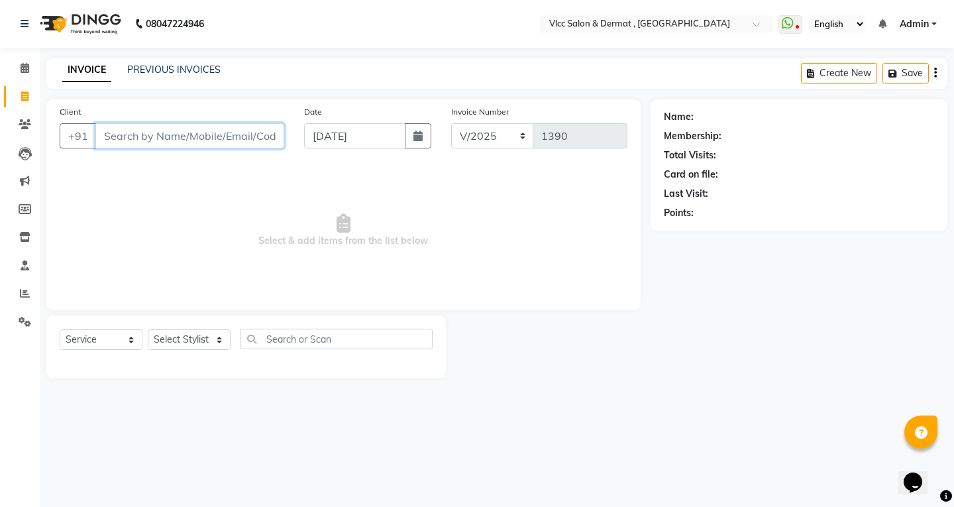
click at [211, 127] on input "Client" at bounding box center [189, 135] width 189 height 25
click at [17, 296] on span at bounding box center [24, 293] width 23 height 15
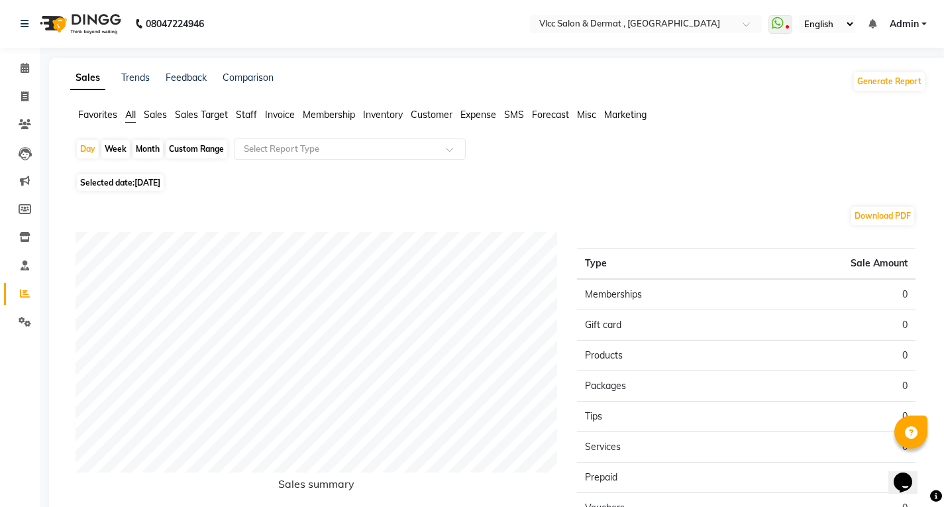
click at [151, 113] on span "Sales" at bounding box center [155, 115] width 23 height 12
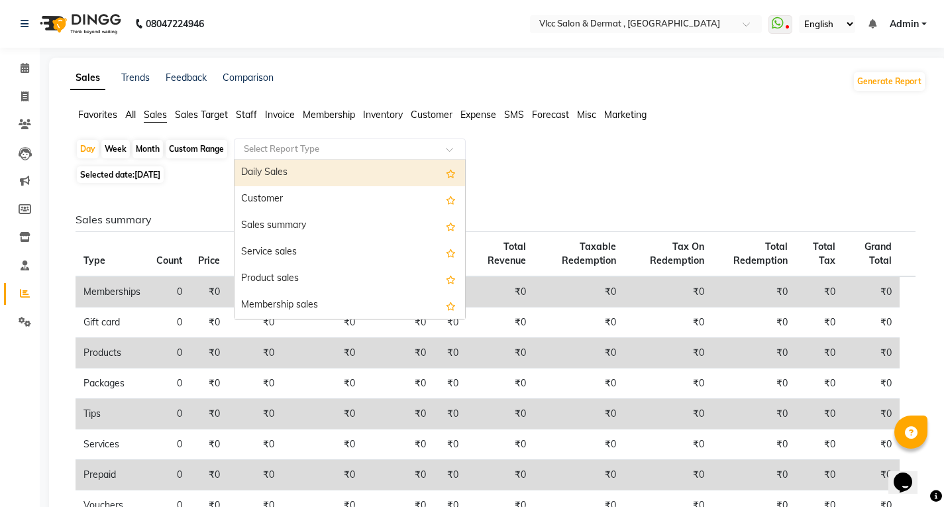
click at [305, 157] on div "Select Report Type" at bounding box center [350, 149] width 232 height 21
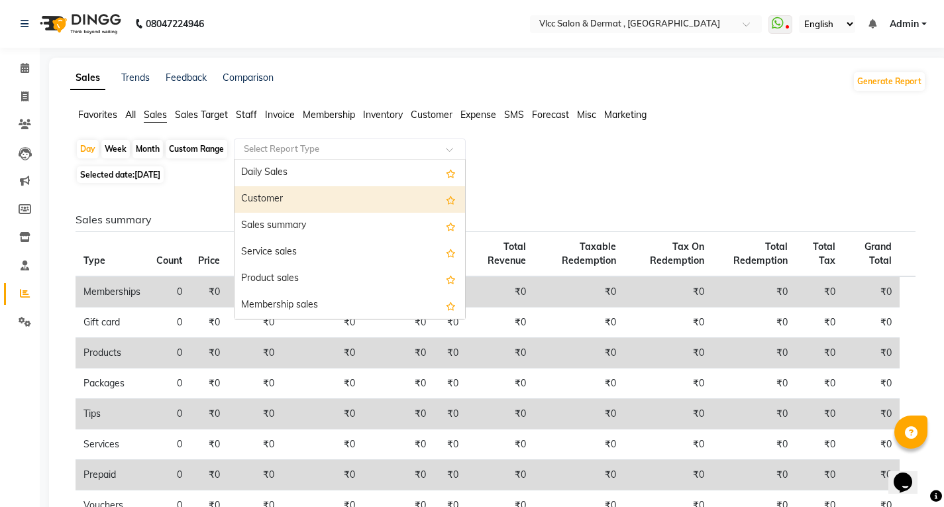
click at [270, 196] on div "Customer" at bounding box center [350, 199] width 231 height 27
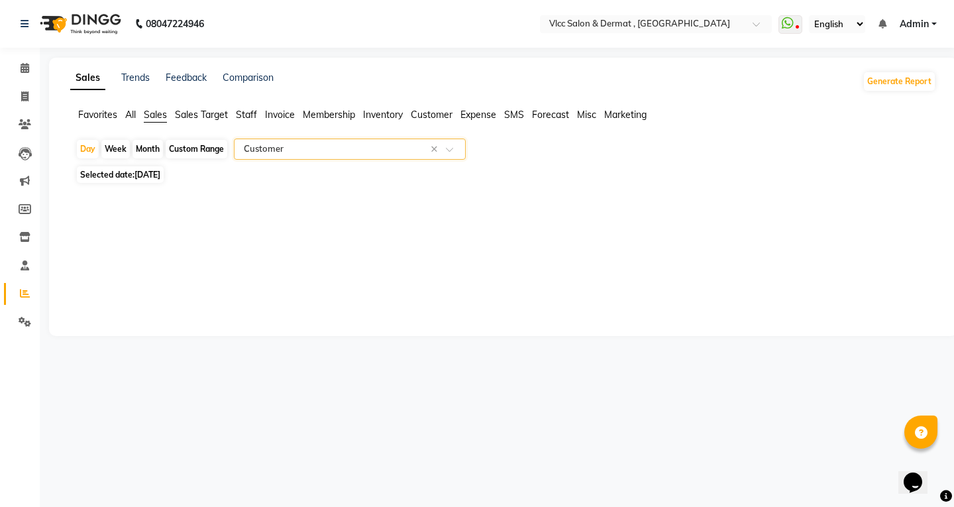
click at [136, 174] on span "[DATE]" at bounding box center [148, 175] width 26 height 10
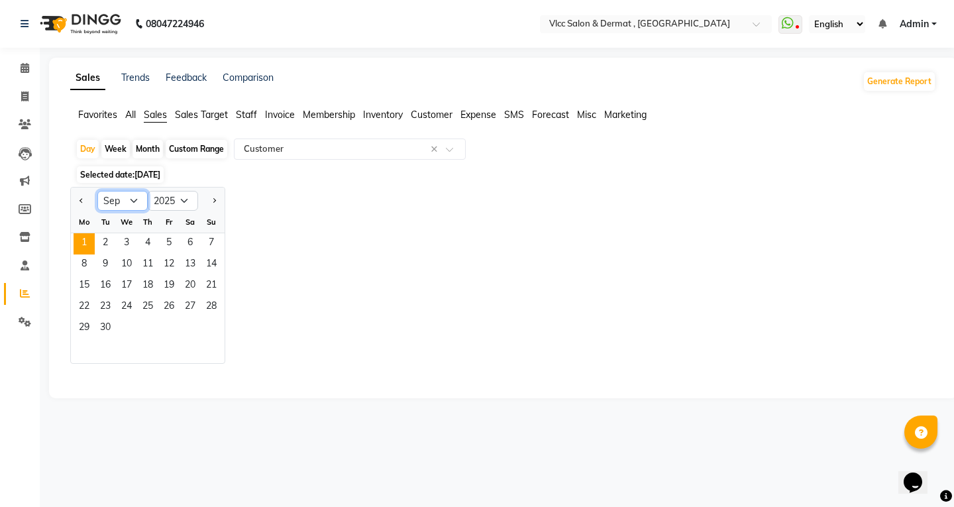
click at [131, 198] on select "Jan Feb Mar Apr May Jun [DATE] Aug Sep Oct Nov Dec" at bounding box center [122, 201] width 50 height 20
click at [97, 191] on select "Jan Feb Mar Apr May Jun [DATE] Aug Sep Oct Nov Dec" at bounding box center [122, 201] width 50 height 20
click at [107, 329] on span "26" at bounding box center [105, 328] width 21 height 21
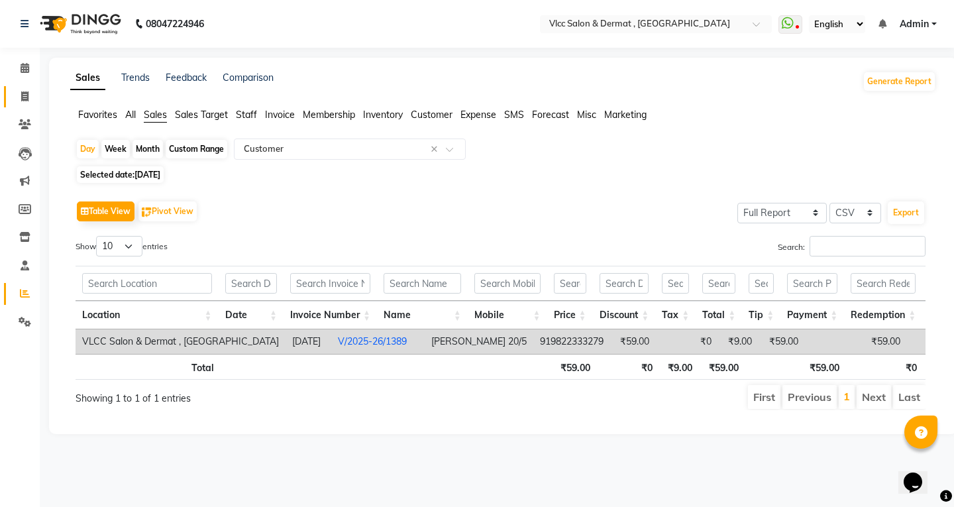
click at [26, 96] on icon at bounding box center [24, 96] width 7 height 10
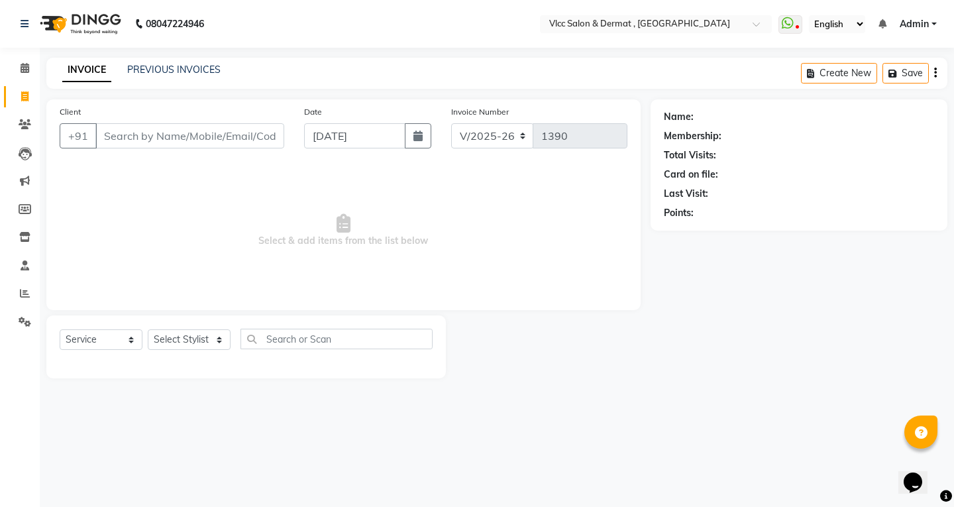
click at [224, 133] on input "Client" at bounding box center [189, 135] width 189 height 25
drag, startPoint x: 317, startPoint y: 128, endPoint x: 329, endPoint y: 139, distance: 16.4
click at [319, 130] on input "[DATE]" at bounding box center [354, 135] width 101 height 25
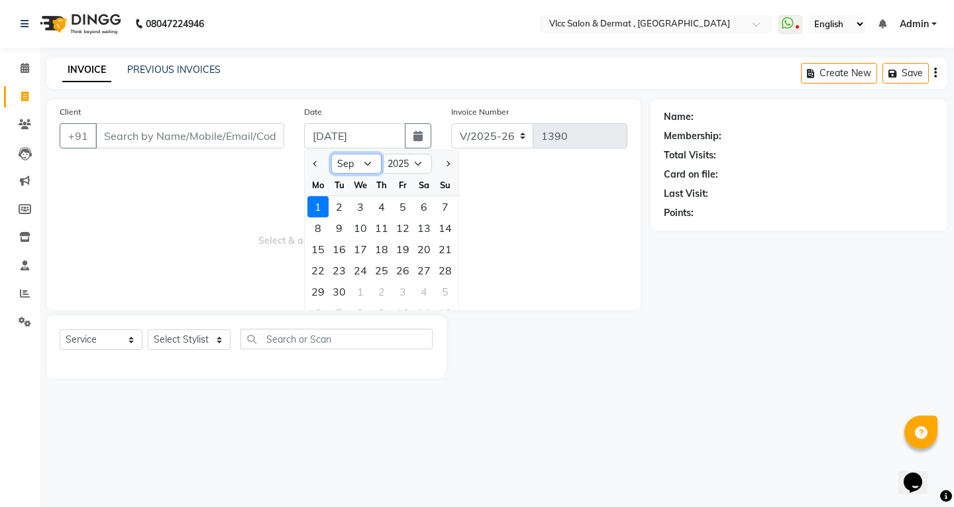
click at [370, 163] on select "Jan Feb Mar Apr May Jun [DATE] Aug Sep Oct Nov Dec" at bounding box center [356, 164] width 50 height 20
click at [331, 154] on select "Jan Feb Mar Apr May Jun [DATE] Aug Sep Oct Nov Dec" at bounding box center [356, 164] width 50 height 20
click at [345, 292] on div "26" at bounding box center [339, 291] width 21 height 21
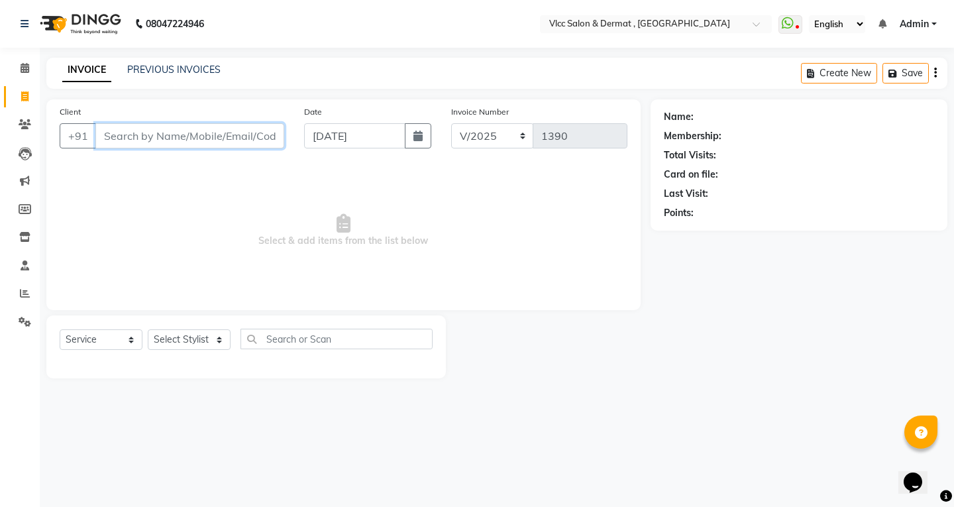
click at [219, 140] on input "Client" at bounding box center [189, 135] width 189 height 25
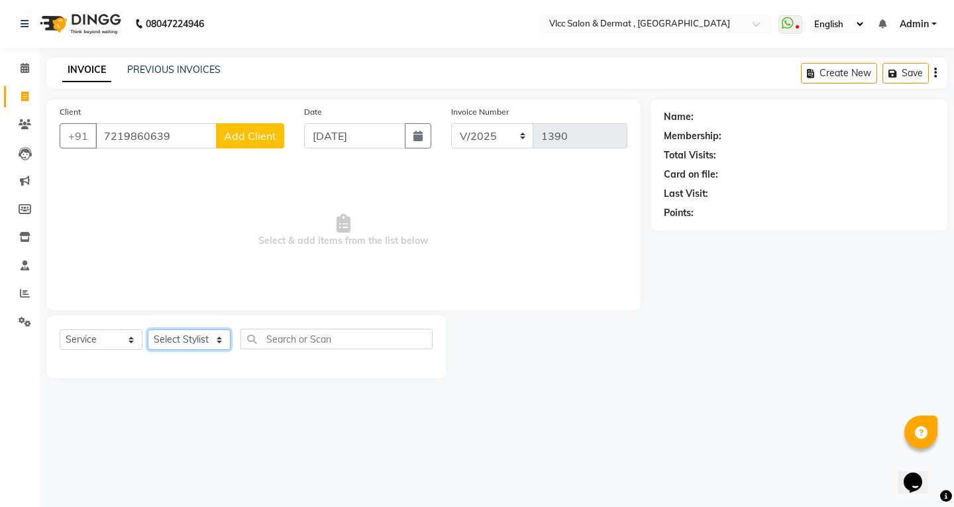
click at [183, 341] on select "Select Stylist [PERSON_NAME] [PERSON_NAME] [PERSON_NAME] [PERSON_NAME] [PERSON_…" at bounding box center [189, 339] width 83 height 21
click at [398, 185] on span "Select & add items from the list below" at bounding box center [344, 230] width 568 height 133
click at [250, 133] on span "Add Client" at bounding box center [250, 135] width 52 height 13
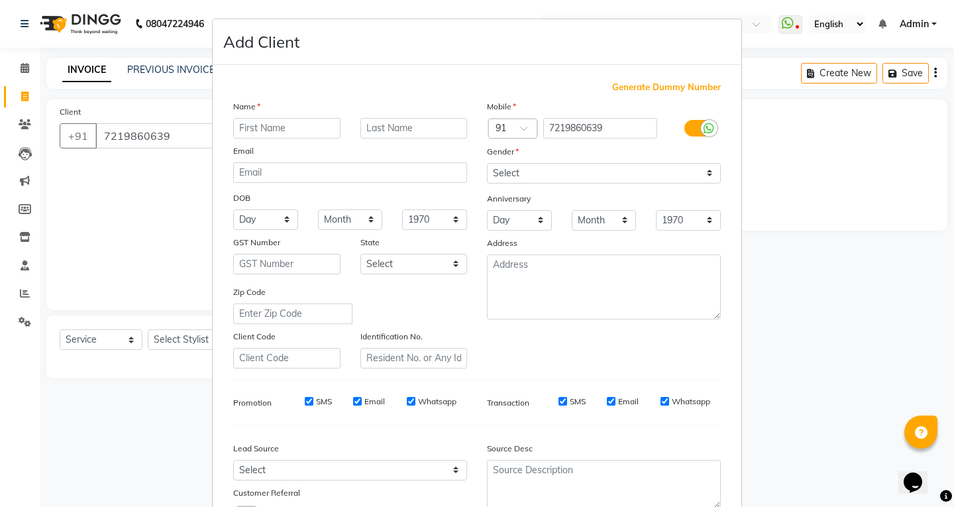
click at [264, 133] on input "text" at bounding box center [286, 128] width 107 height 21
drag, startPoint x: 521, startPoint y: 168, endPoint x: 520, endPoint y: 180, distance: 11.9
click at [521, 168] on select "Select [DEMOGRAPHIC_DATA] [DEMOGRAPHIC_DATA] Other Prefer Not To Say" at bounding box center [604, 173] width 234 height 21
click at [487, 163] on select "Select [DEMOGRAPHIC_DATA] [DEMOGRAPHIC_DATA] Other Prefer Not To Say" at bounding box center [604, 173] width 234 height 21
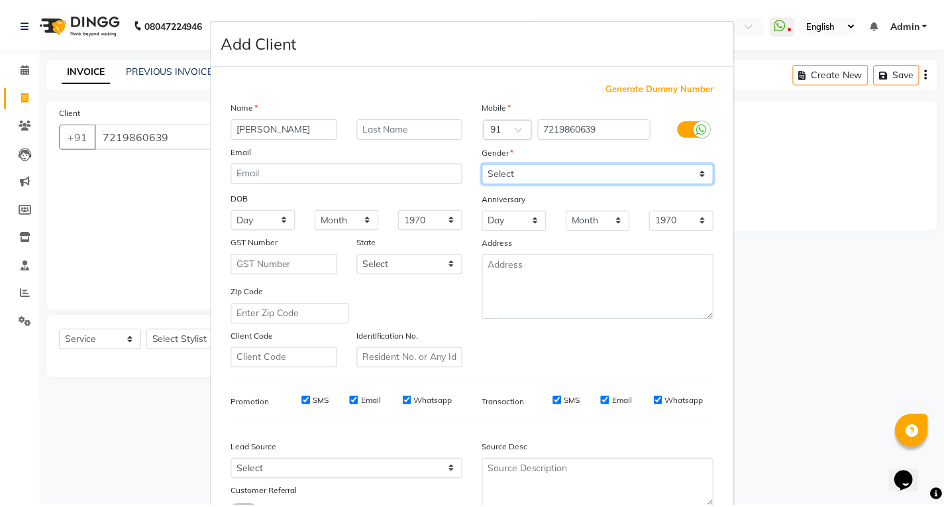
scroll to position [105, 0]
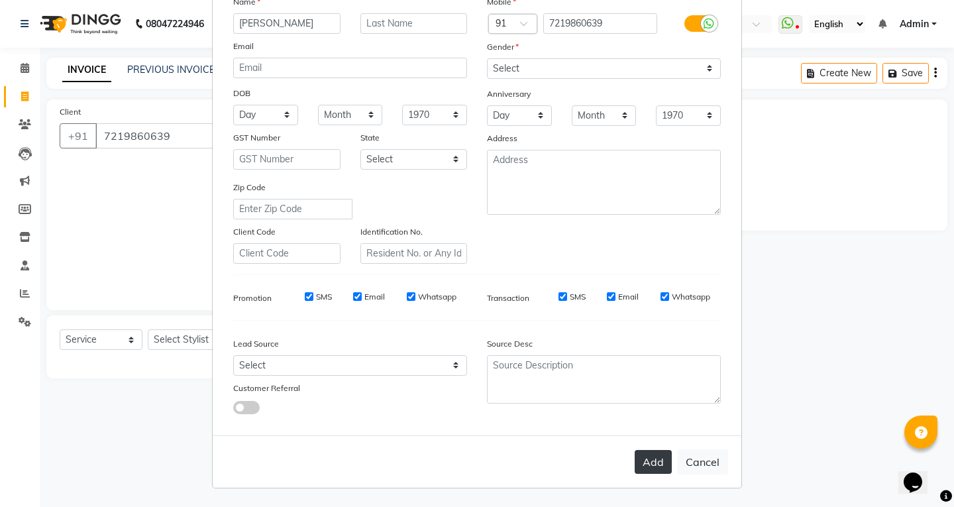
click at [655, 468] on button "Add" at bounding box center [653, 462] width 37 height 24
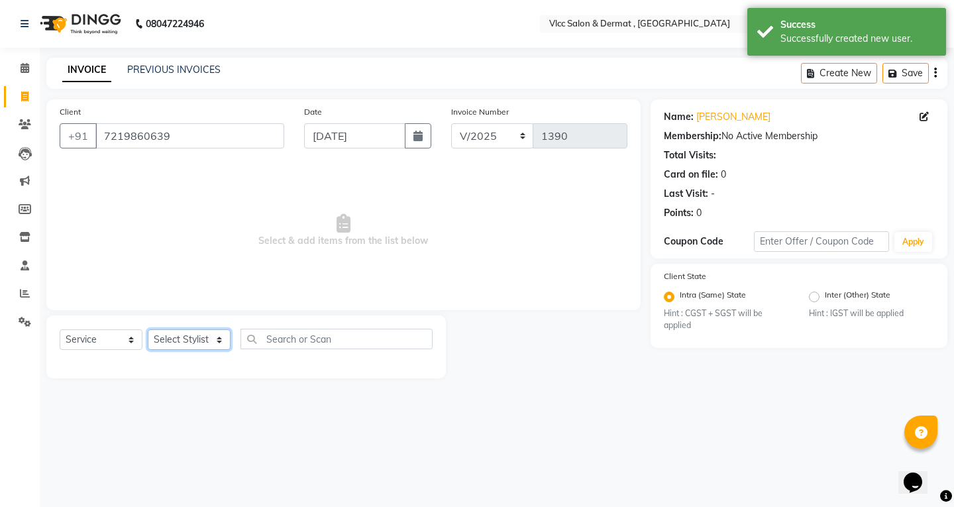
click at [206, 338] on select "Select Stylist [PERSON_NAME] [PERSON_NAME] [PERSON_NAME] [PERSON_NAME] [PERSON_…" at bounding box center [189, 339] width 83 height 21
click at [148, 329] on select "Select Stylist [PERSON_NAME] [PERSON_NAME] [PERSON_NAME] [PERSON_NAME] [PERSON_…" at bounding box center [189, 339] width 83 height 21
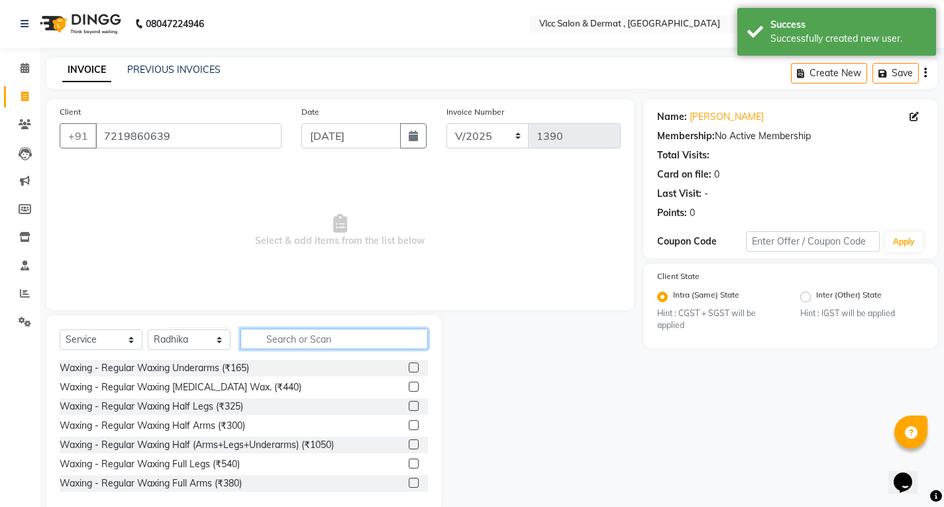
click at [308, 340] on input "text" at bounding box center [335, 339] width 188 height 21
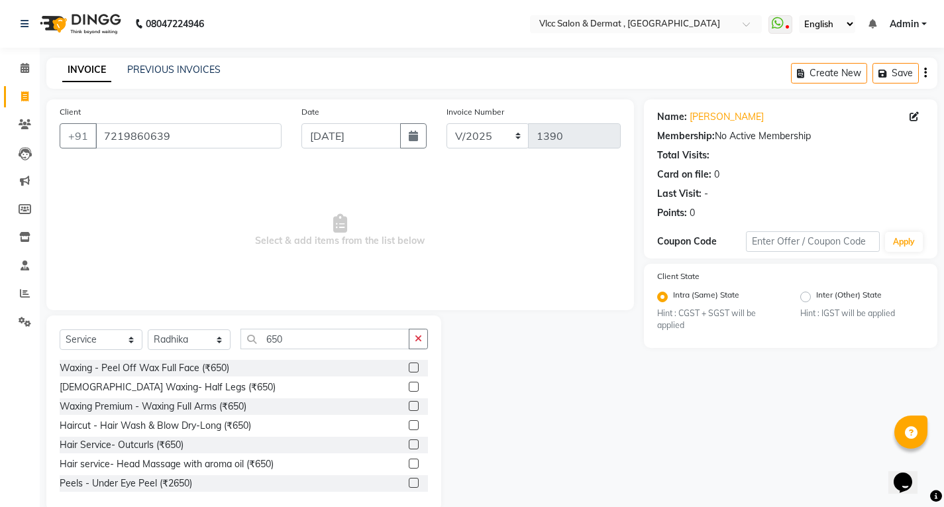
click at [409, 403] on label at bounding box center [414, 406] width 10 height 10
click at [409, 403] on input "checkbox" at bounding box center [413, 406] width 9 height 9
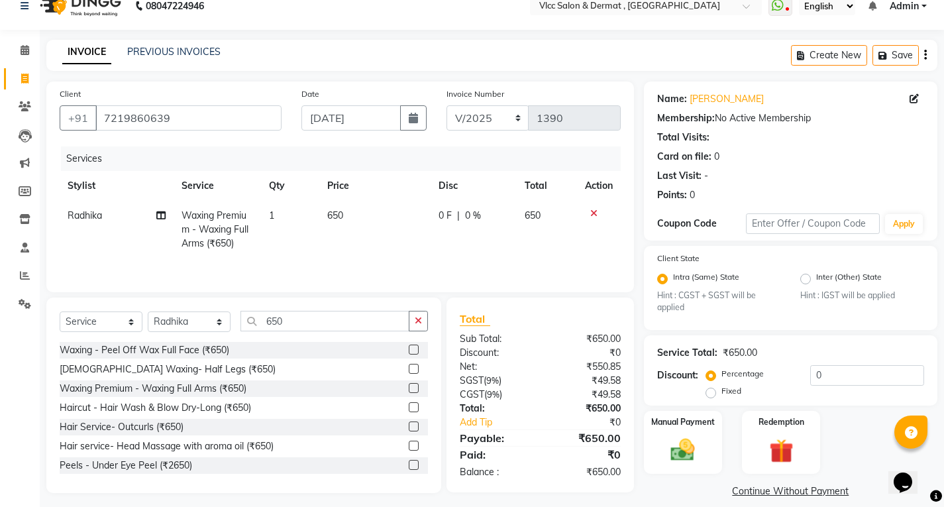
scroll to position [32, 0]
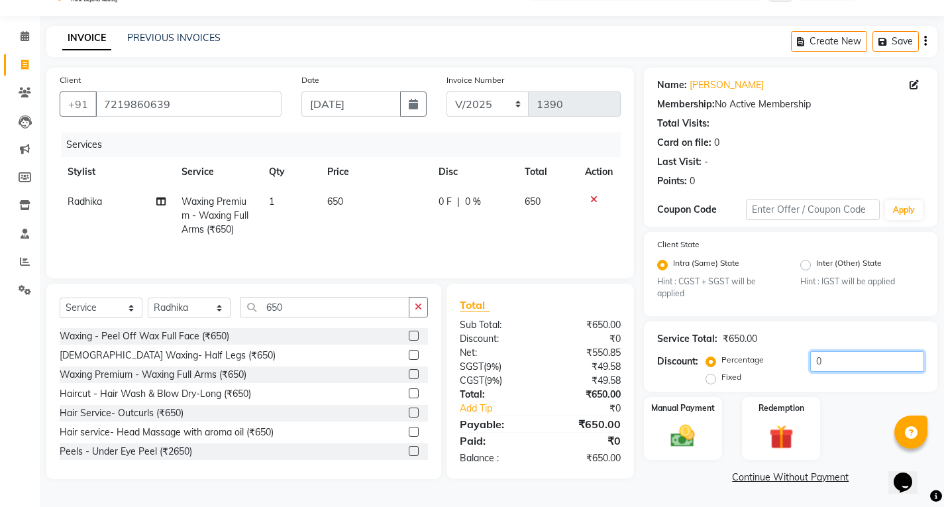
click at [838, 361] on input "0" at bounding box center [868, 361] width 114 height 21
drag, startPoint x: 333, startPoint y: 207, endPoint x: 345, endPoint y: 207, distance: 11.3
click at [345, 207] on td "650" at bounding box center [374, 216] width 111 height 58
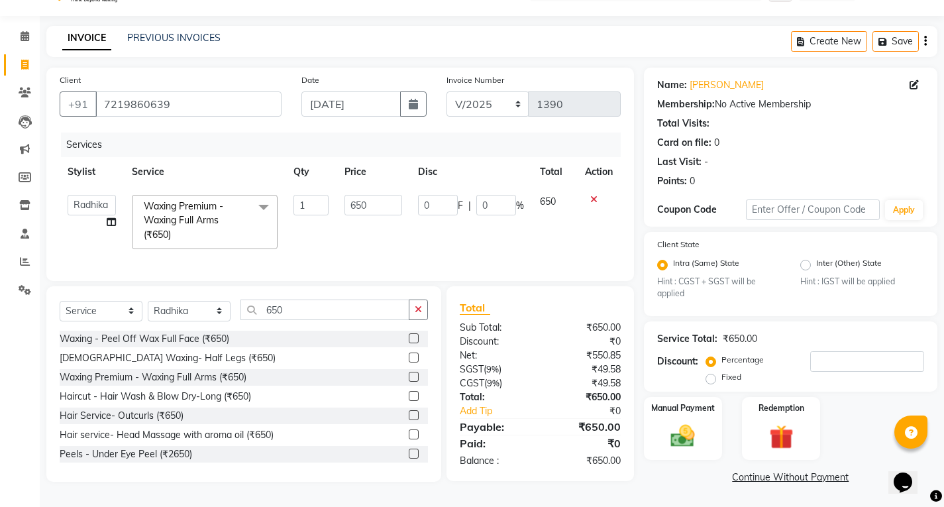
click at [357, 208] on input "650" at bounding box center [374, 205] width 58 height 21
click at [368, 206] on input "650" at bounding box center [374, 205] width 58 height 21
drag, startPoint x: 394, startPoint y: 231, endPoint x: 398, endPoint y: 250, distance: 18.8
click at [398, 249] on div "Services Stylist Service Qty Price Disc Total Action [PERSON_NAME] [PERSON_NAME…" at bounding box center [340, 200] width 561 height 135
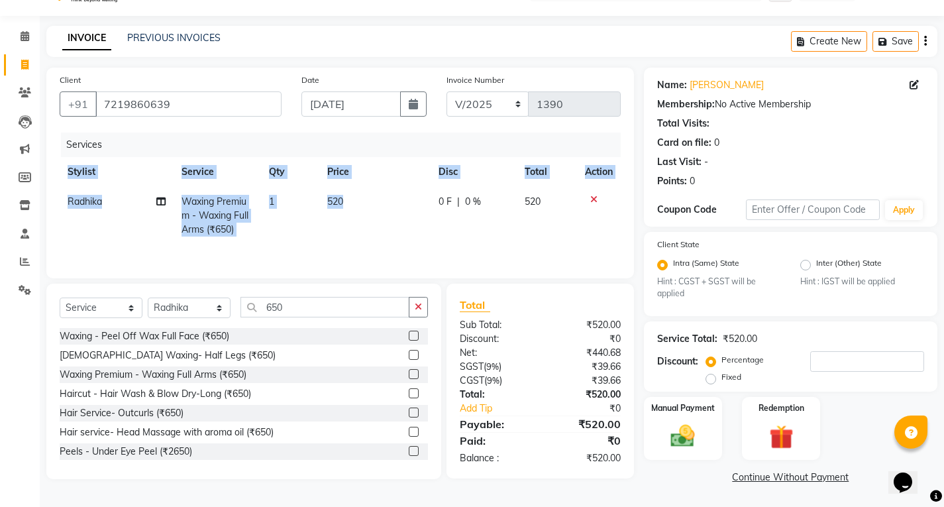
click at [548, 247] on div "Services Stylist Service Qty Price Disc Total Action Radhika Waxing Premium - W…" at bounding box center [340, 199] width 561 height 133
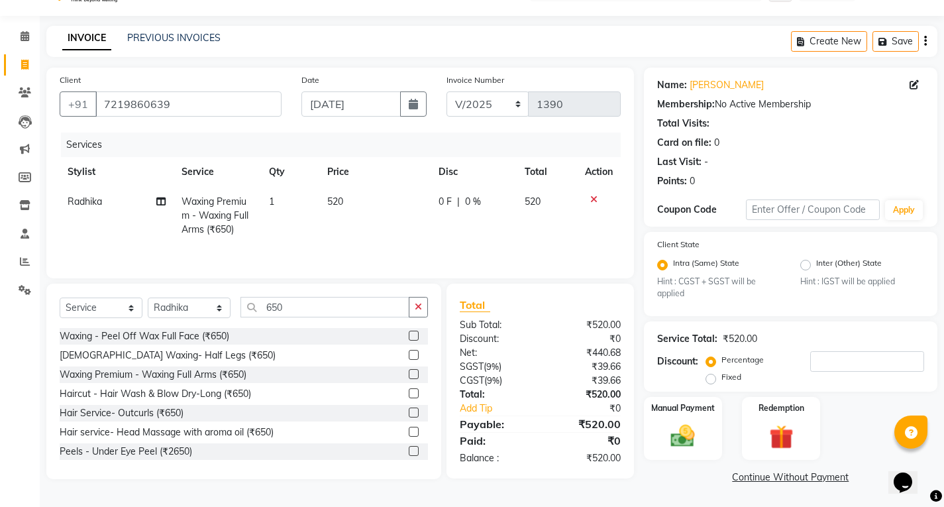
drag, startPoint x: 721, startPoint y: 185, endPoint x: 710, endPoint y: 196, distance: 15.5
drag, startPoint x: 710, startPoint y: 196, endPoint x: 784, endPoint y: 174, distance: 76.7
click at [784, 174] on div "Points: 0" at bounding box center [790, 181] width 267 height 14
click at [689, 450] on img at bounding box center [683, 436] width 40 height 28
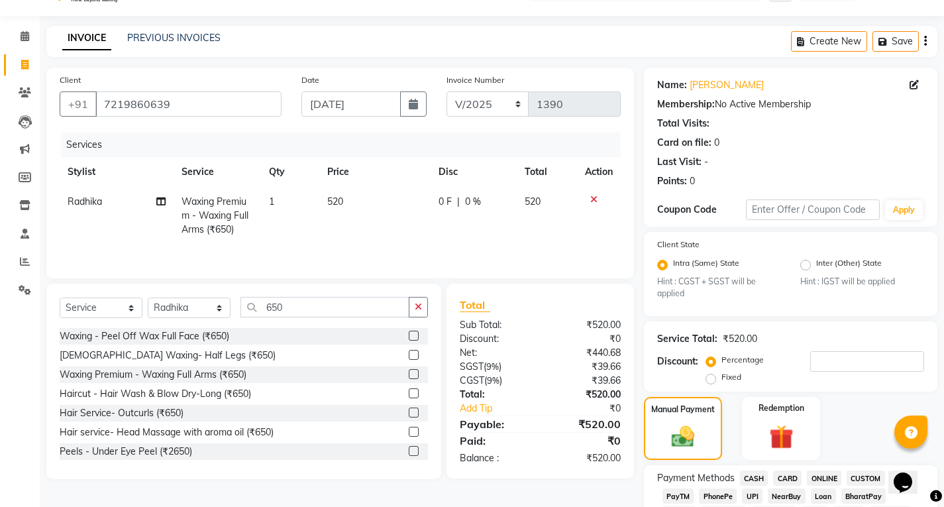
scroll to position [98, 0]
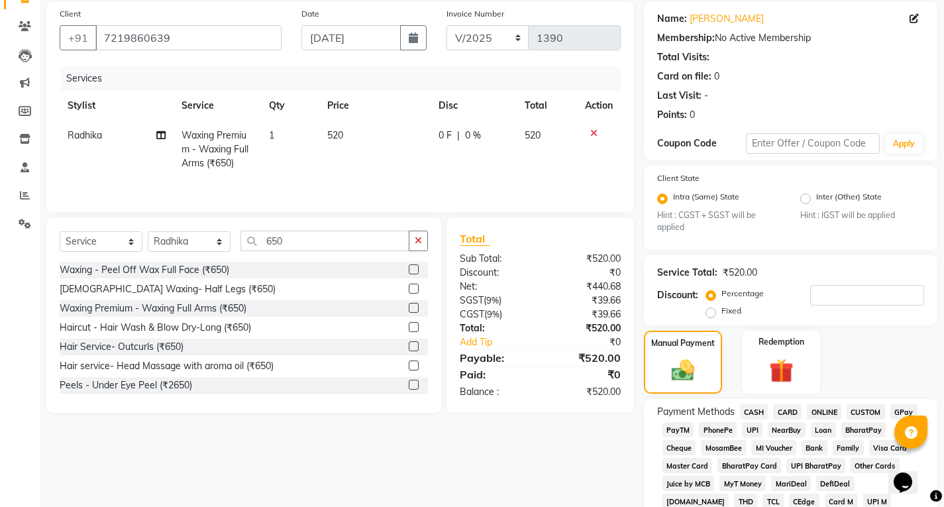
click at [750, 433] on span "UPI" at bounding box center [752, 429] width 21 height 15
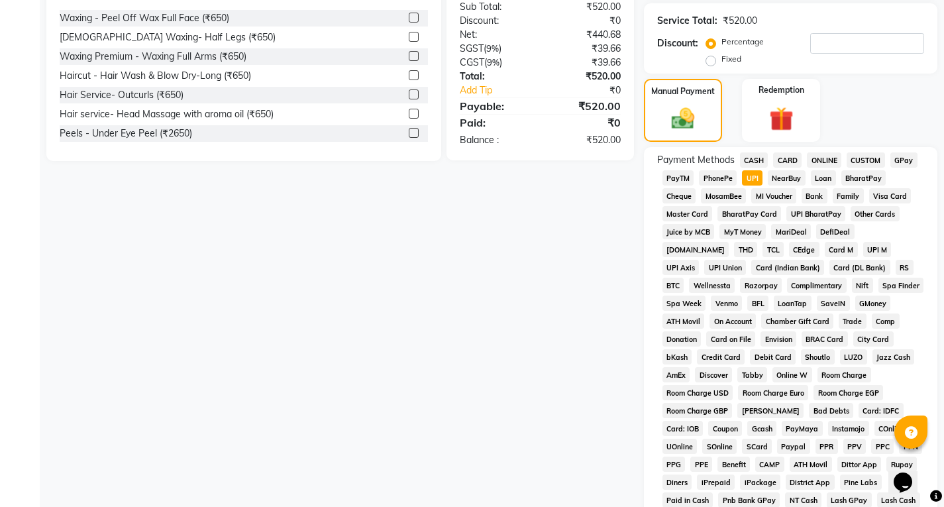
scroll to position [530, 0]
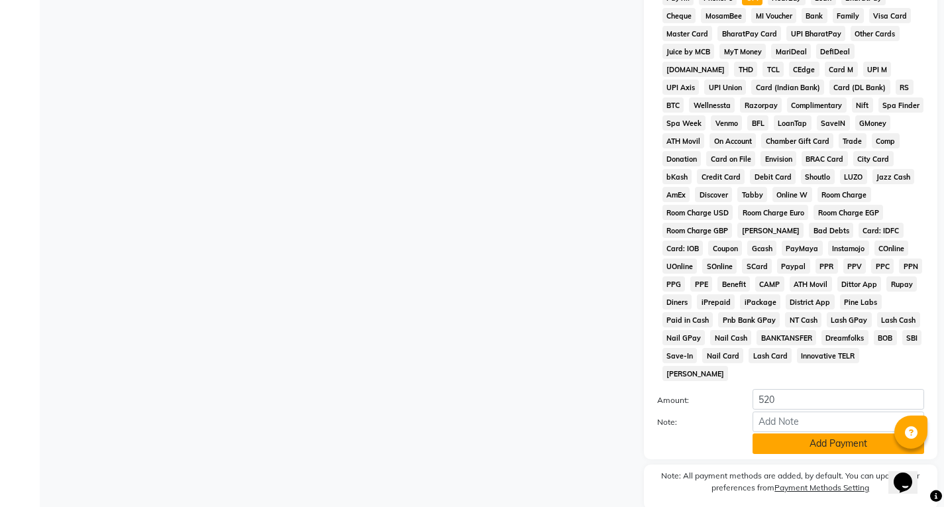
click at [787, 434] on button "Add Payment" at bounding box center [839, 443] width 172 height 21
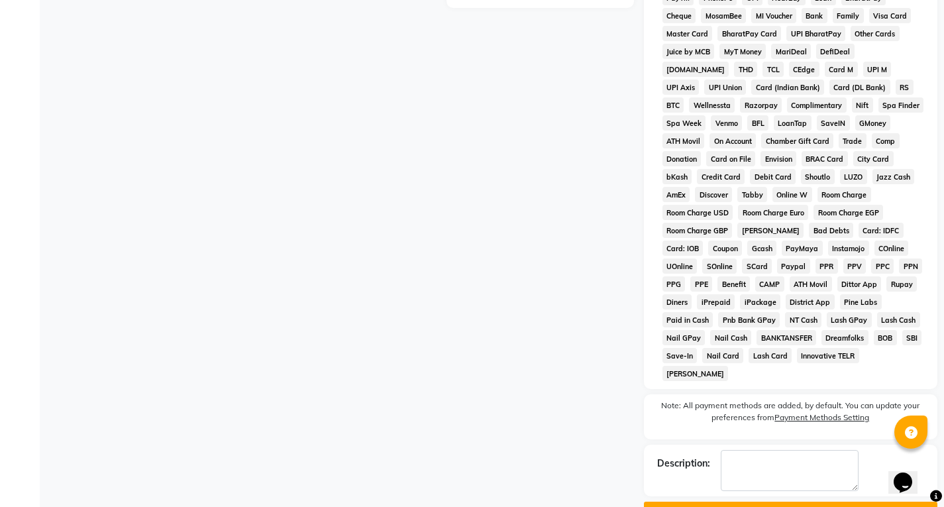
click at [785, 502] on button "Checkout" at bounding box center [791, 512] width 294 height 21
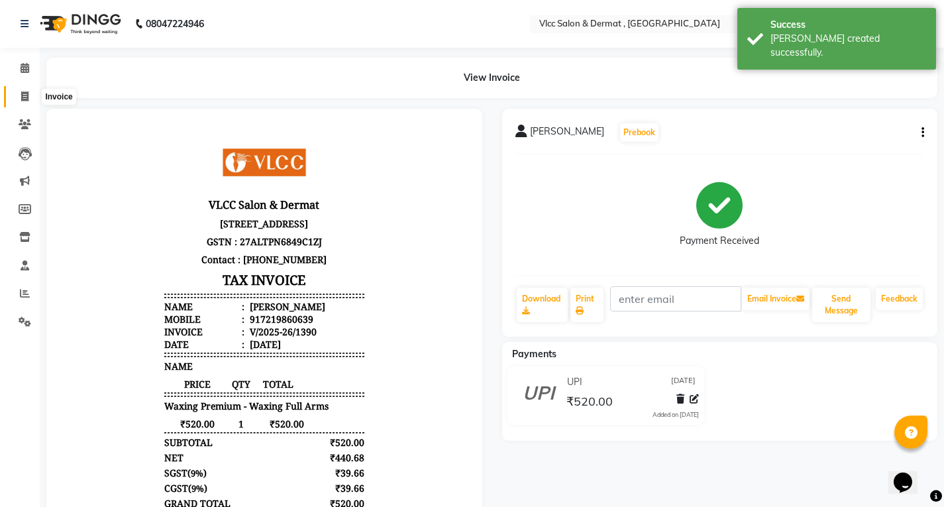
click at [23, 95] on icon at bounding box center [24, 96] width 7 height 10
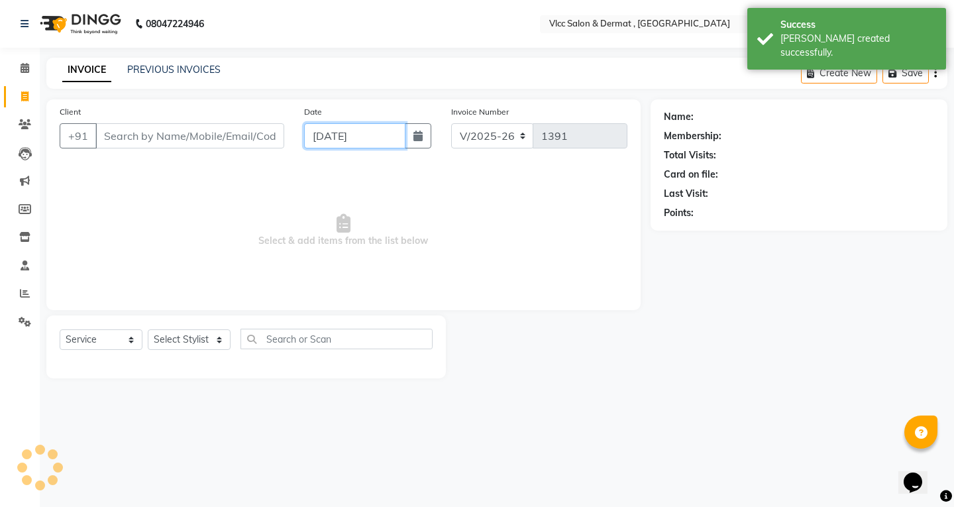
click at [323, 140] on input "[DATE]" at bounding box center [354, 135] width 101 height 25
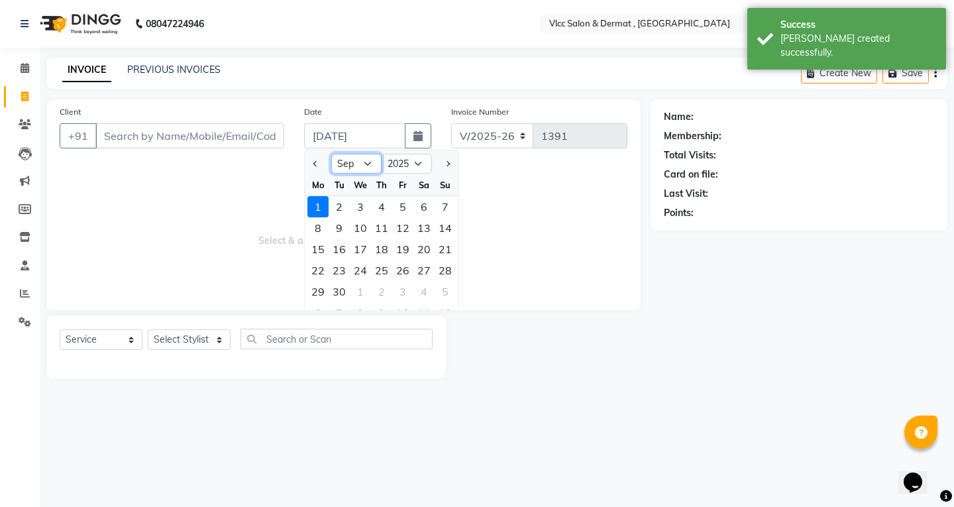
click at [366, 162] on select "Jan Feb Mar Apr May Jun [DATE] Aug Sep Oct Nov Dec" at bounding box center [356, 164] width 50 height 20
click at [331, 154] on select "Jan Feb Mar Apr May Jun [DATE] Aug Sep Oct Nov Dec" at bounding box center [356, 164] width 50 height 20
click at [341, 290] on div "26" at bounding box center [339, 291] width 21 height 21
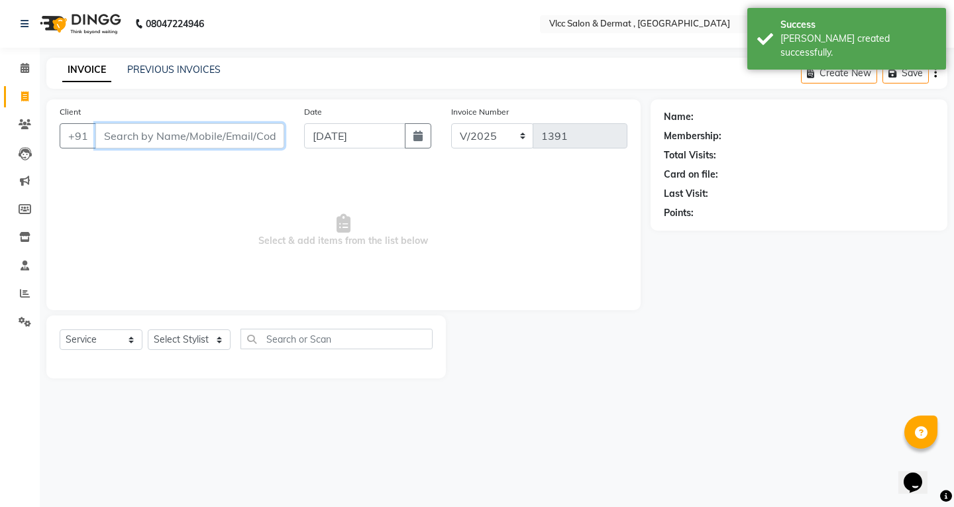
click at [221, 134] on input "Client" at bounding box center [189, 135] width 189 height 25
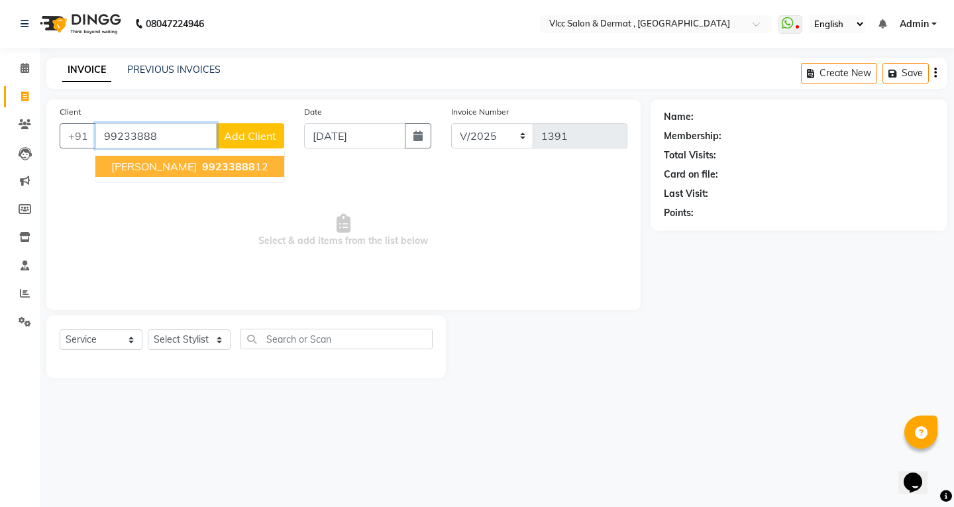
click at [188, 170] on span "[PERSON_NAME]" at bounding box center [153, 166] width 85 height 13
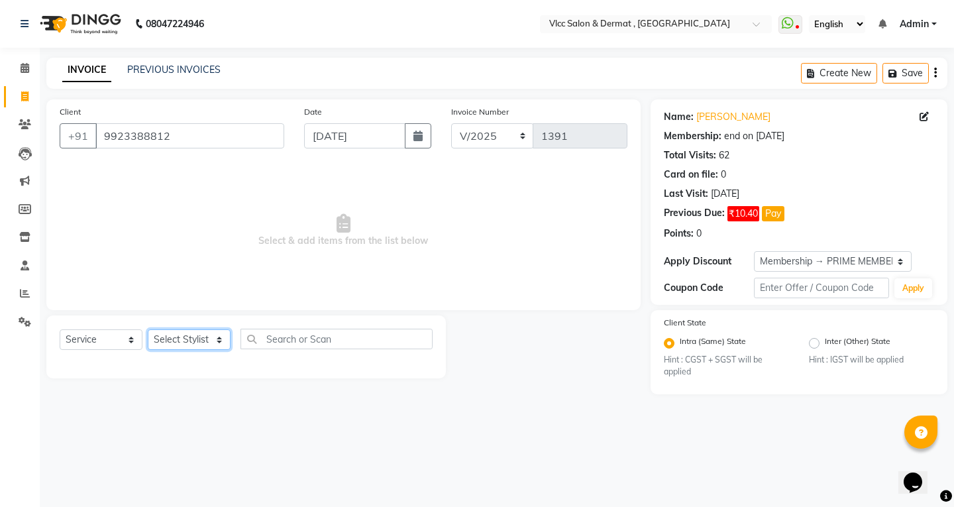
click at [199, 344] on select "Select Stylist [PERSON_NAME] [PERSON_NAME] [PERSON_NAME] [PERSON_NAME] [PERSON_…" at bounding box center [189, 339] width 83 height 21
click at [148, 329] on select "Select Stylist [PERSON_NAME] [PERSON_NAME] [PERSON_NAME] [PERSON_NAME] [PERSON_…" at bounding box center [189, 339] width 83 height 21
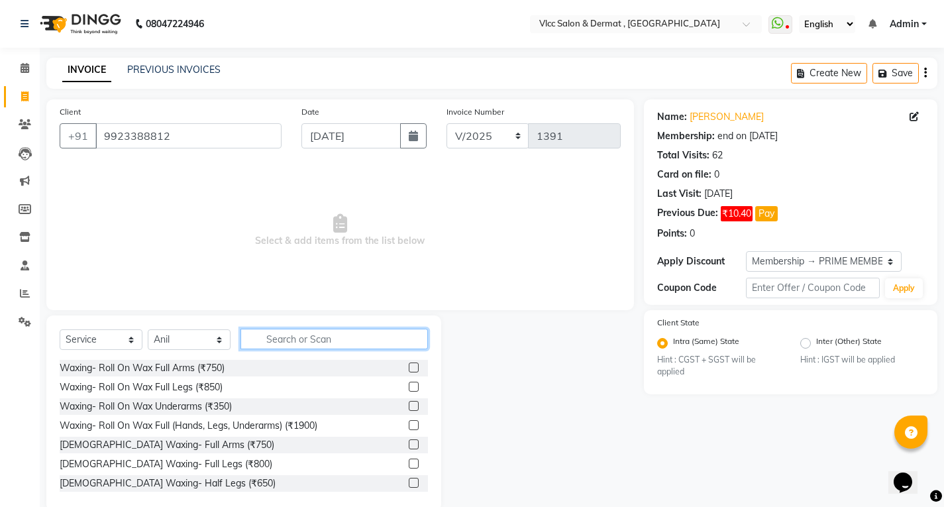
click at [276, 336] on input "text" at bounding box center [335, 339] width 188 height 21
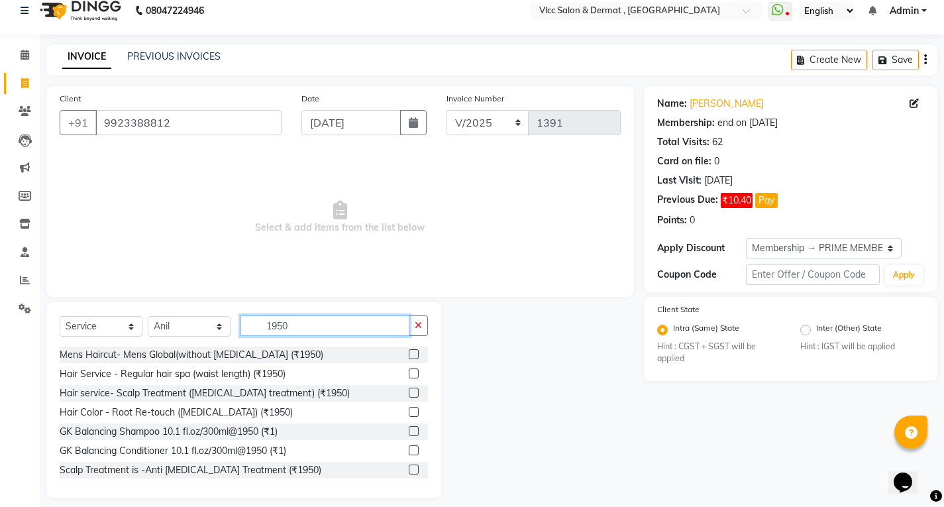
scroll to position [24, 0]
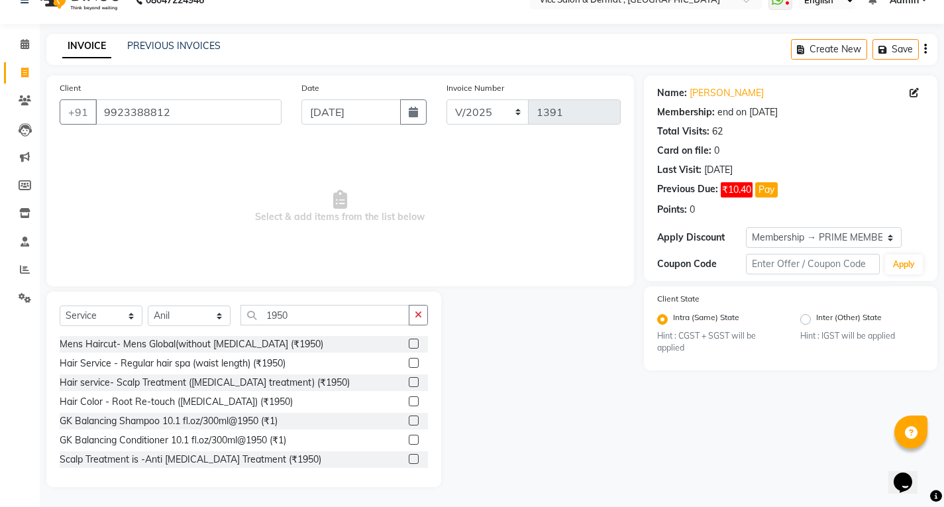
click at [409, 402] on label at bounding box center [414, 401] width 10 height 10
click at [409, 402] on input "checkbox" at bounding box center [413, 402] width 9 height 9
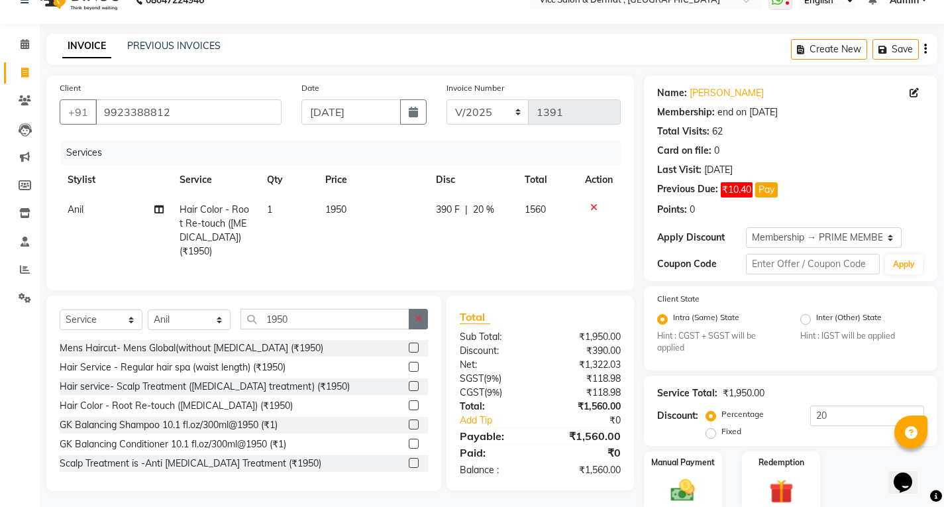
click at [420, 317] on icon "button" at bounding box center [418, 318] width 7 height 9
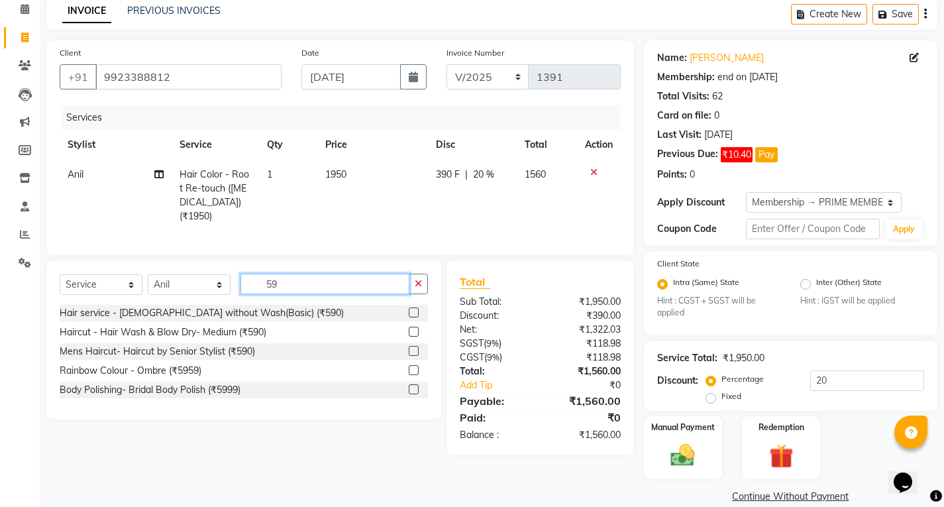
scroll to position [78, 0]
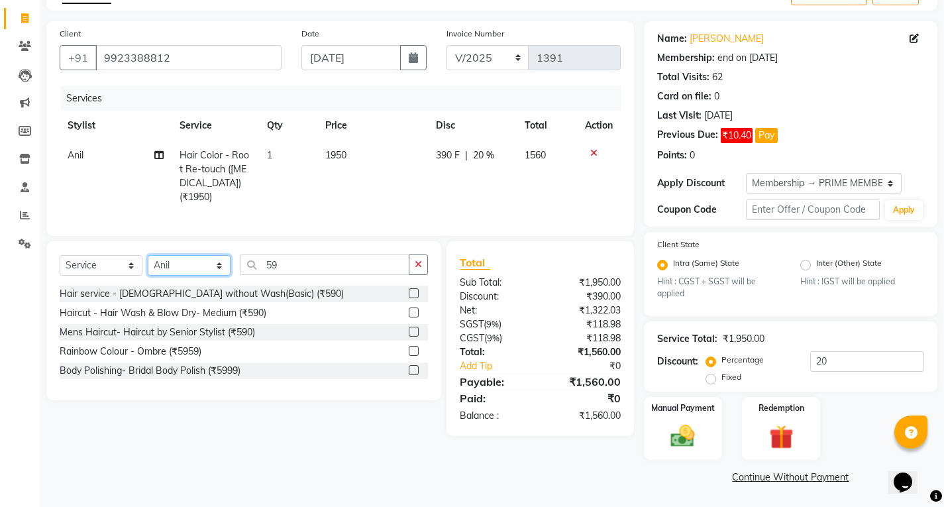
click at [197, 266] on select "Select Stylist [PERSON_NAME] [PERSON_NAME] [PERSON_NAME] [PERSON_NAME] [PERSON_…" at bounding box center [189, 265] width 83 height 21
click at [148, 255] on select "Select Stylist [PERSON_NAME] [PERSON_NAME] [PERSON_NAME] [PERSON_NAME] [PERSON_…" at bounding box center [189, 265] width 83 height 21
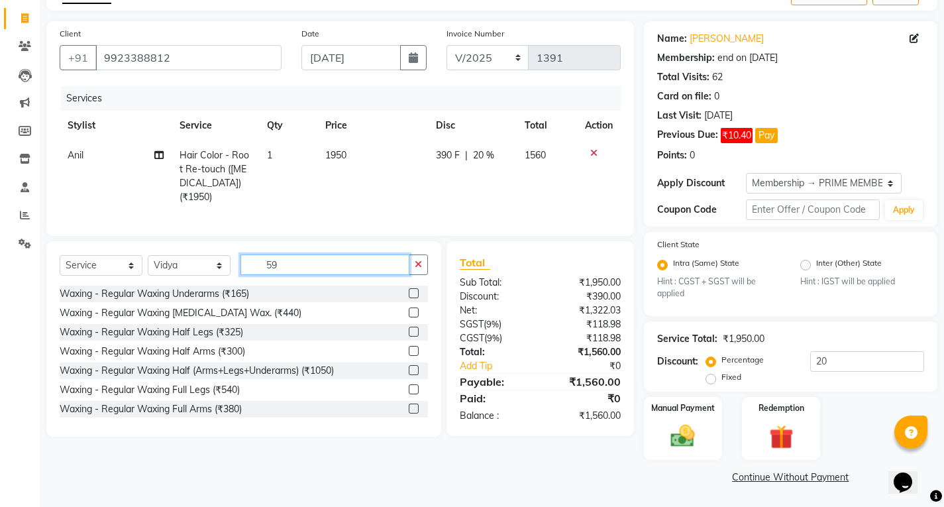
click at [327, 256] on input "59" at bounding box center [325, 264] width 169 height 21
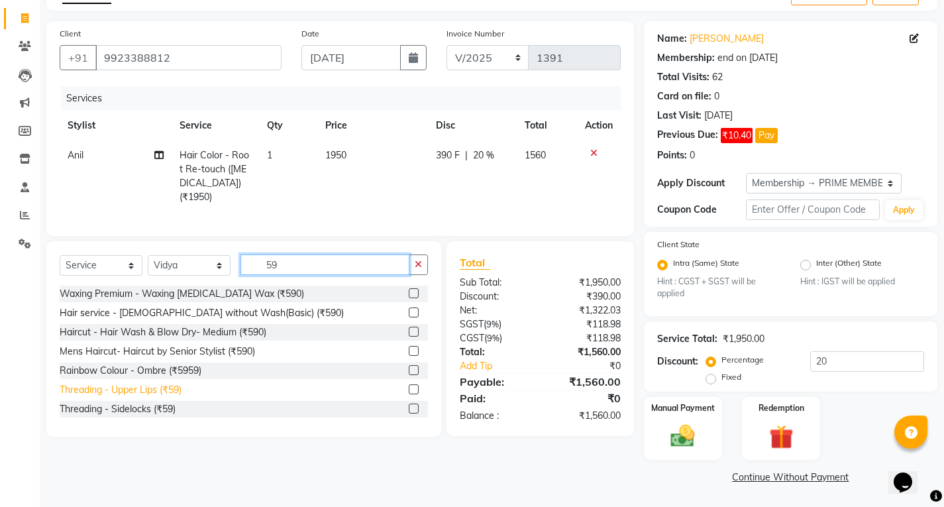
scroll to position [66, 0]
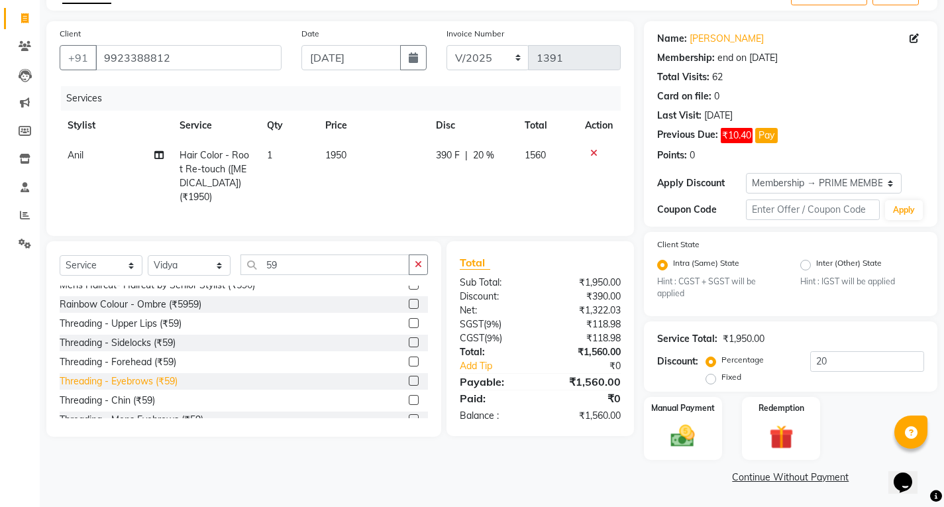
click at [162, 380] on div "Threading - Eyebrows (₹59)" at bounding box center [119, 381] width 118 height 14
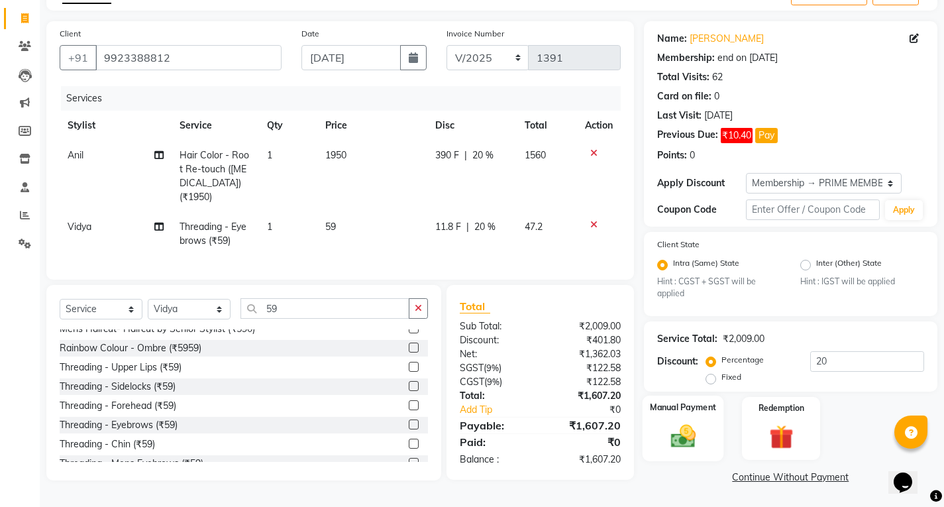
click at [693, 418] on div "Manual Payment" at bounding box center [683, 429] width 82 height 66
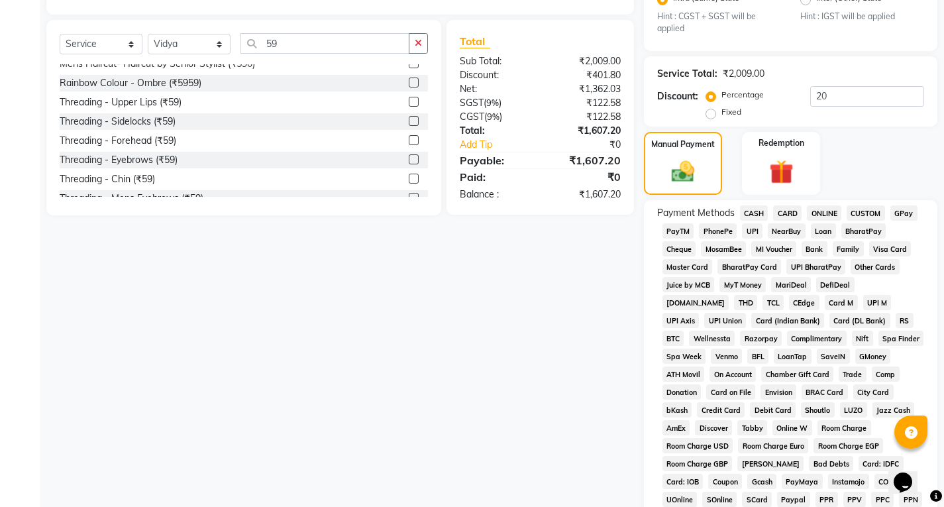
click at [754, 229] on span "UPI" at bounding box center [752, 230] width 21 height 15
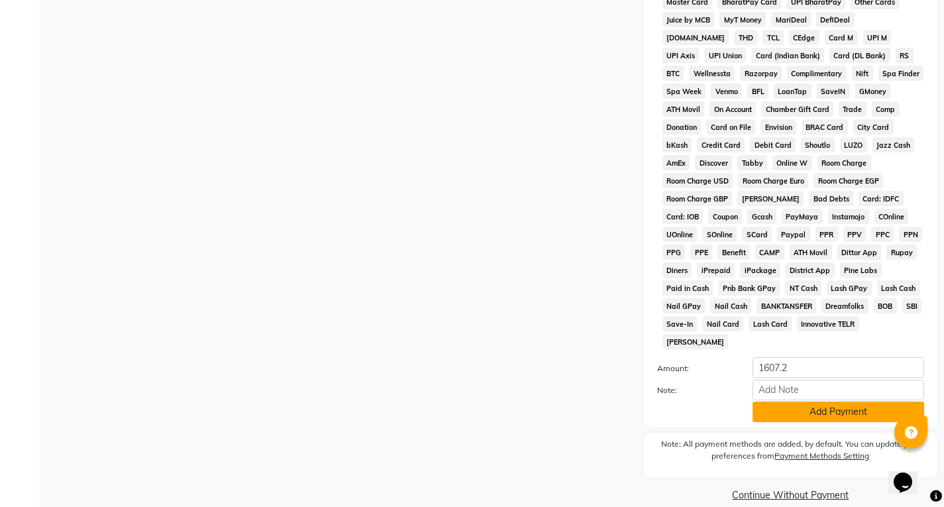
click at [785, 402] on button "Add Payment" at bounding box center [839, 412] width 172 height 21
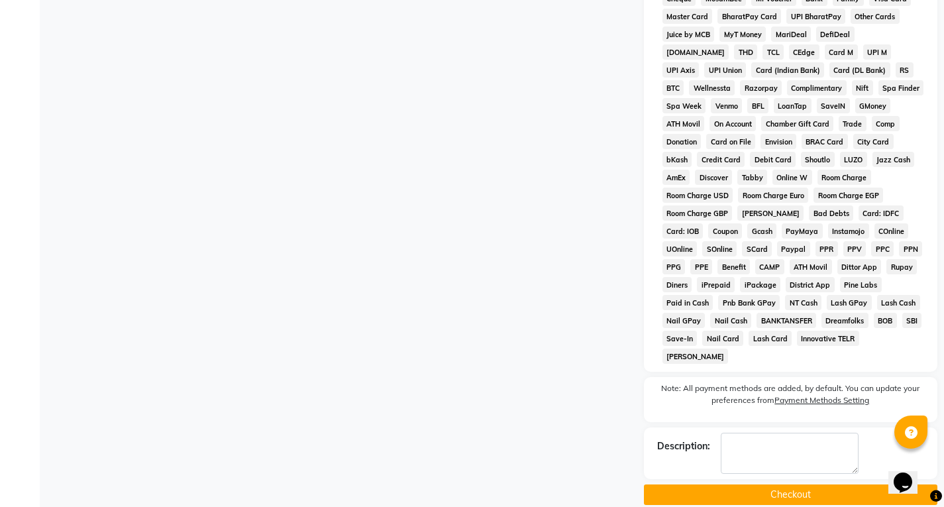
click at [787, 484] on button "Checkout" at bounding box center [791, 494] width 294 height 21
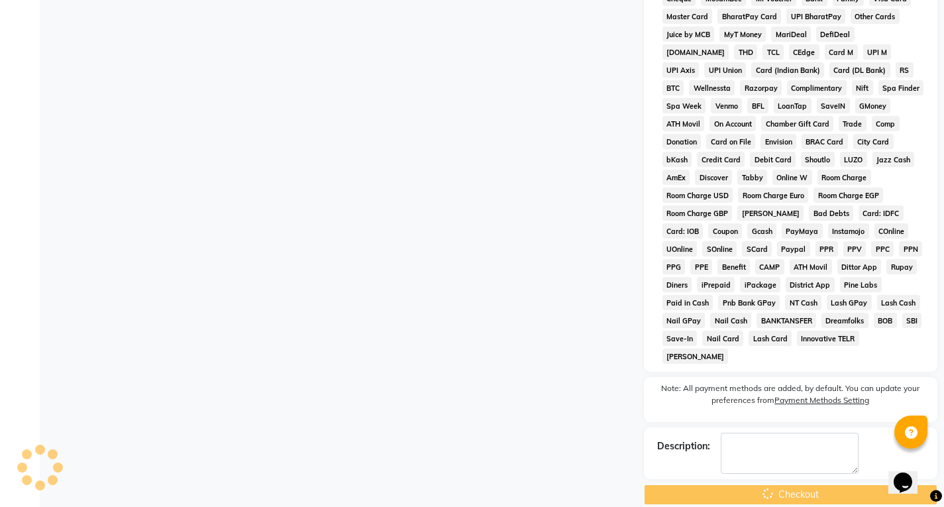
scroll to position [275, 0]
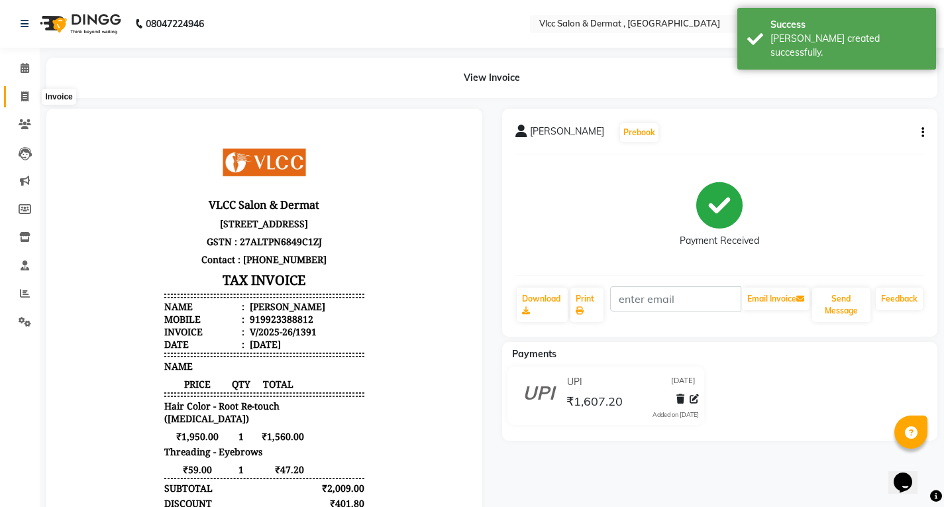
click at [25, 100] on icon at bounding box center [24, 96] width 7 height 10
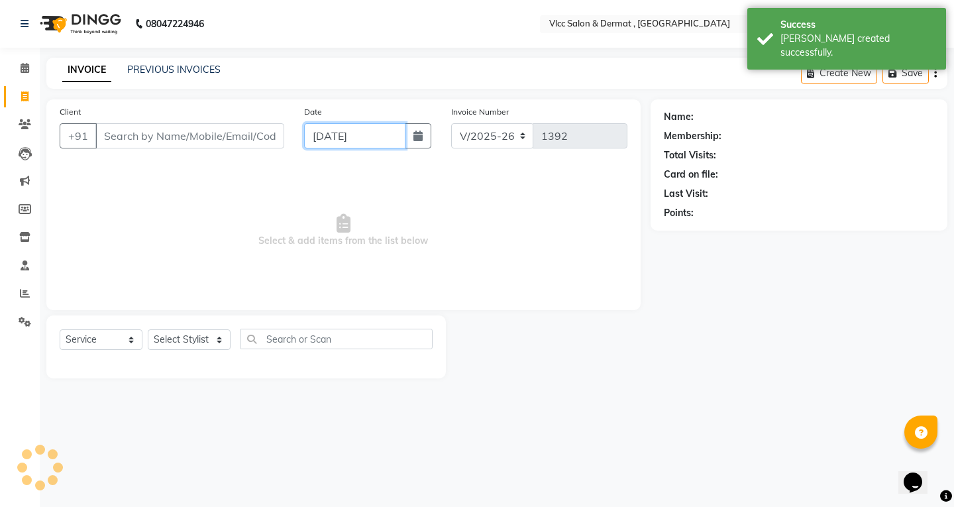
click at [323, 135] on input "[DATE]" at bounding box center [354, 135] width 101 height 25
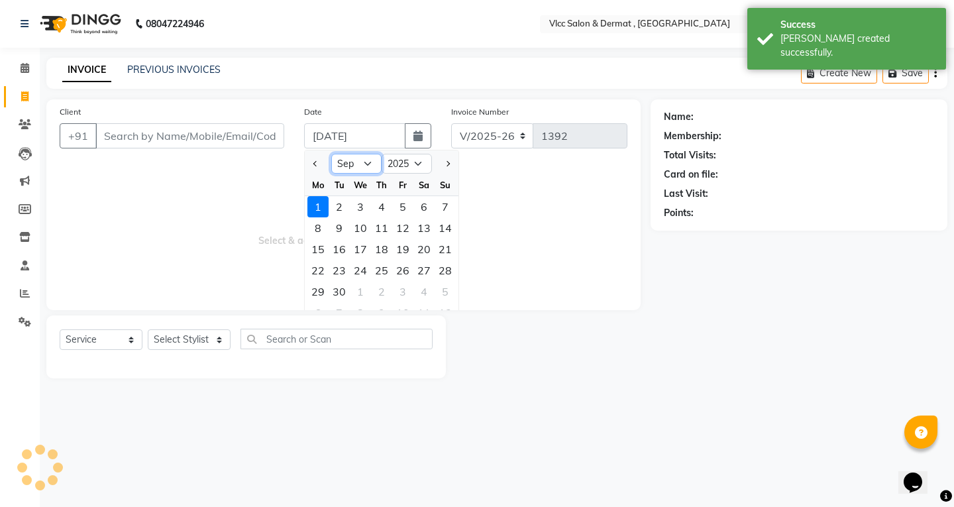
click at [368, 168] on select "Jan Feb Mar Apr May Jun [DATE] Aug Sep Oct Nov Dec" at bounding box center [356, 164] width 50 height 20
click at [331, 154] on select "Jan Feb Mar Apr May Jun [DATE] Aug Sep Oct Nov Dec" at bounding box center [356, 164] width 50 height 20
drag, startPoint x: 368, startPoint y: 160, endPoint x: 368, endPoint y: 169, distance: 9.3
click at [368, 160] on select "Jan Feb Mar Apr May Jun [DATE] Aug Sep Oct Nov Dec" at bounding box center [356, 164] width 50 height 20
click at [331, 154] on select "Jan Feb Mar Apr May Jun [DATE] Aug Sep Oct Nov Dec" at bounding box center [356, 164] width 50 height 20
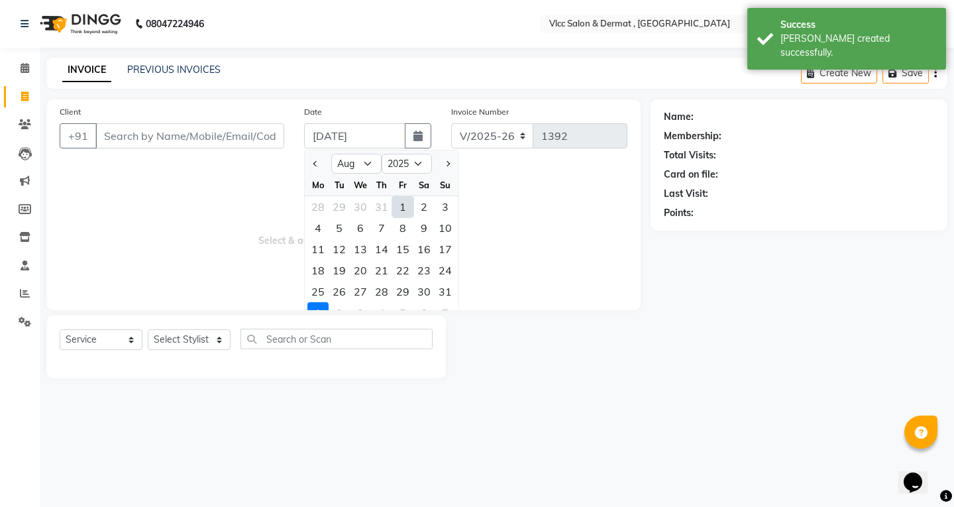
click at [342, 291] on div "26" at bounding box center [339, 291] width 21 height 21
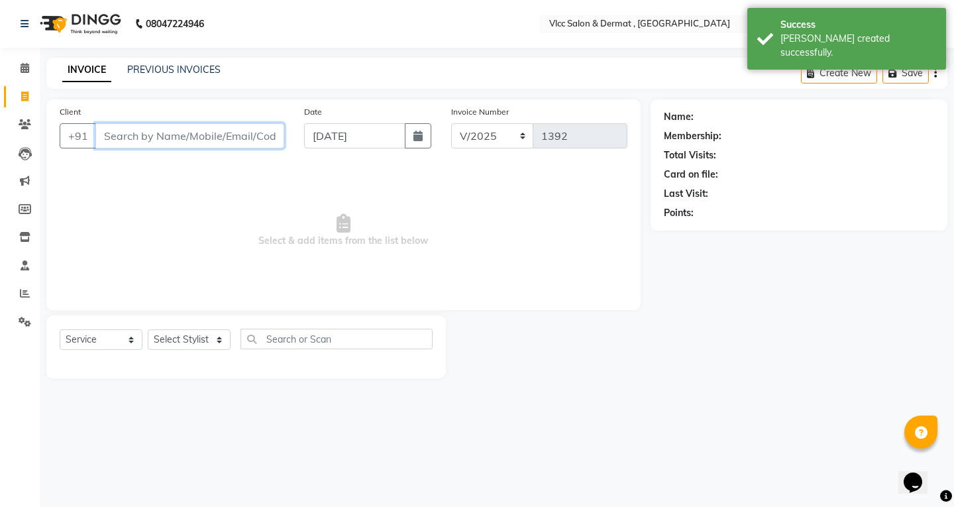
click at [205, 132] on input "Client" at bounding box center [189, 135] width 189 height 25
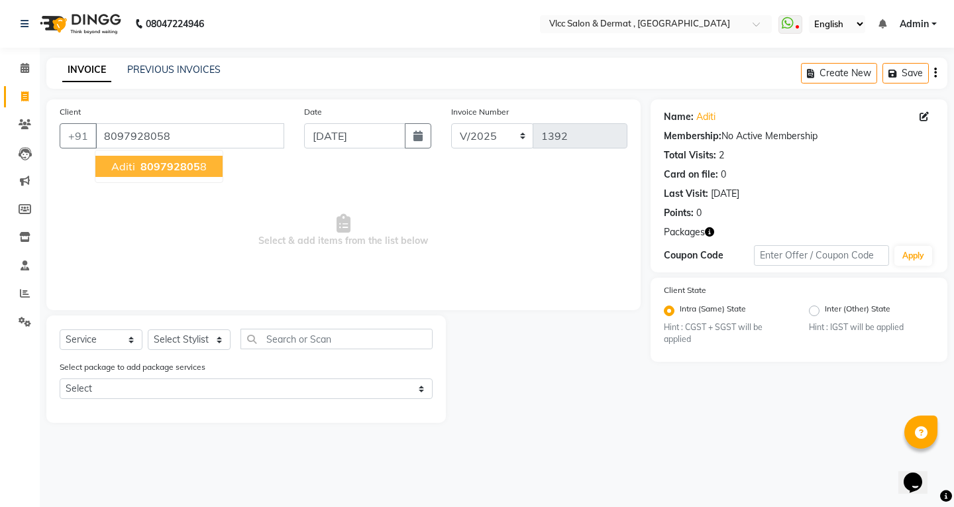
click at [152, 170] on span "809792805" at bounding box center [170, 166] width 60 height 13
click at [194, 340] on select "Select Stylist [PERSON_NAME] [PERSON_NAME] [PERSON_NAME] [PERSON_NAME] [PERSON_…" at bounding box center [189, 339] width 83 height 21
click at [148, 329] on select "Select Stylist [PERSON_NAME] [PERSON_NAME] [PERSON_NAME] [PERSON_NAME] [PERSON_…" at bounding box center [189, 339] width 83 height 21
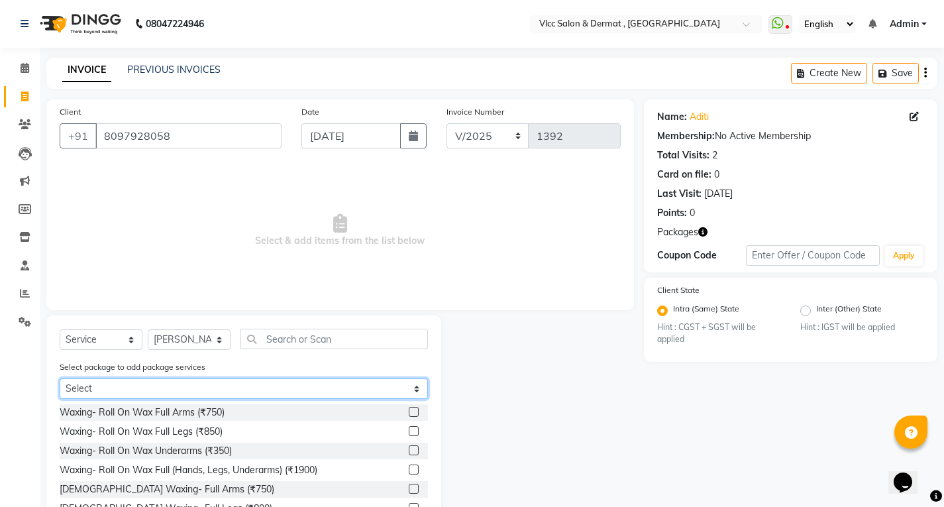
click at [184, 384] on select "Select 2 body part 16 session" at bounding box center [244, 388] width 368 height 21
click at [60, 378] on select "Select 2 body part 16 session" at bounding box center [244, 388] width 368 height 21
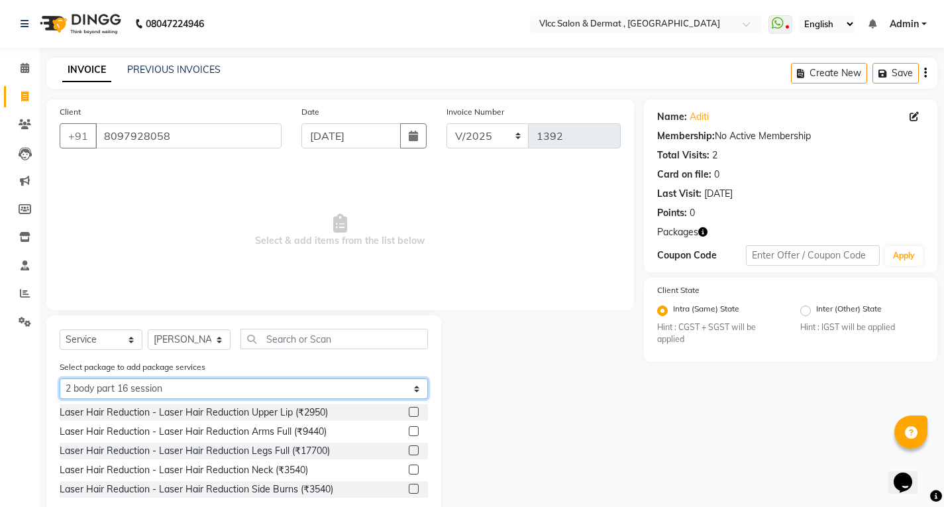
scroll to position [32, 0]
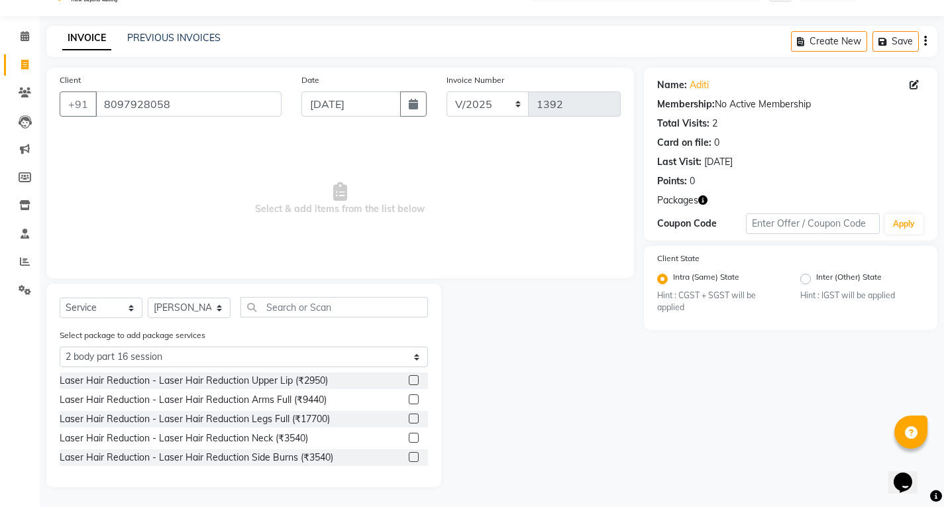
click at [415, 382] on label at bounding box center [414, 380] width 10 height 10
click at [415, 382] on input "checkbox" at bounding box center [413, 380] width 9 height 9
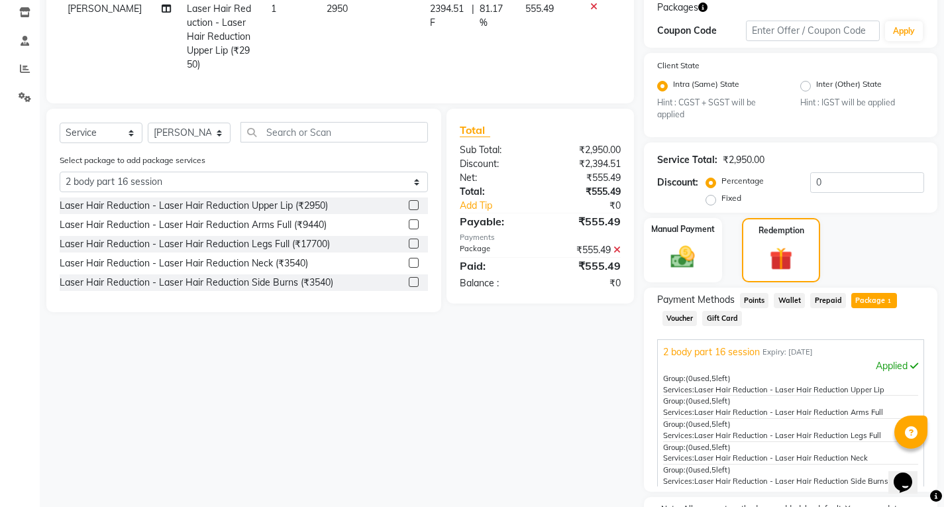
scroll to position [231, 0]
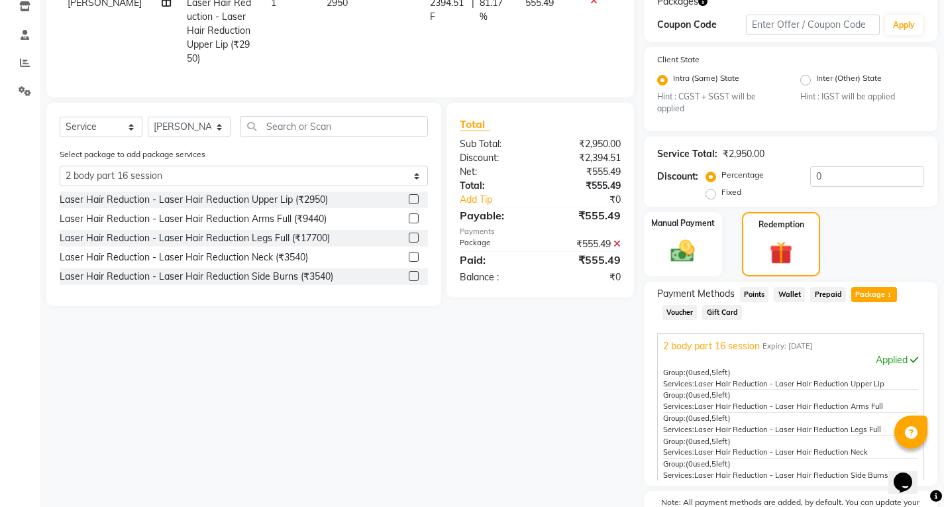
click at [412, 194] on label at bounding box center [414, 199] width 10 height 10
click at [412, 196] on input "checkbox" at bounding box center [413, 200] width 9 height 9
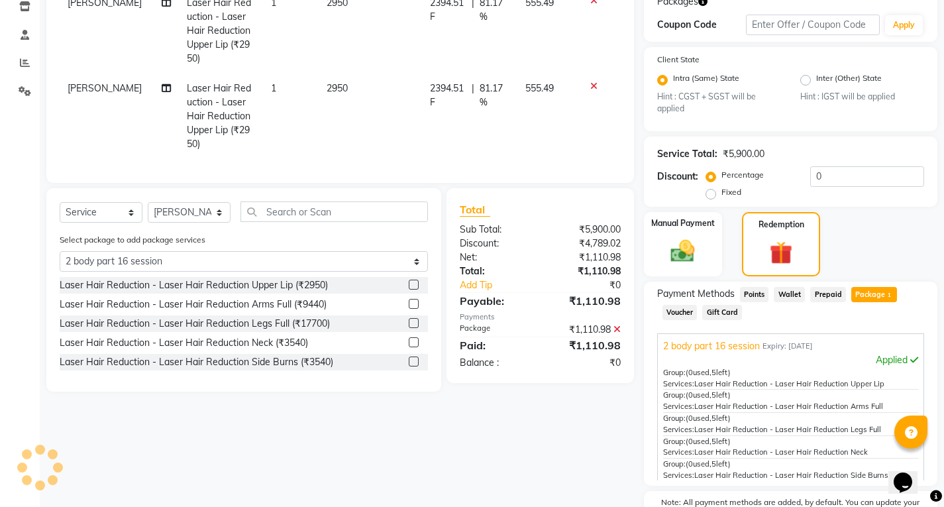
drag, startPoint x: 411, startPoint y: 286, endPoint x: 417, endPoint y: 298, distance: 12.7
click at [412, 299] on label at bounding box center [414, 304] width 10 height 10
click at [412, 300] on input "checkbox" at bounding box center [413, 304] width 9 height 9
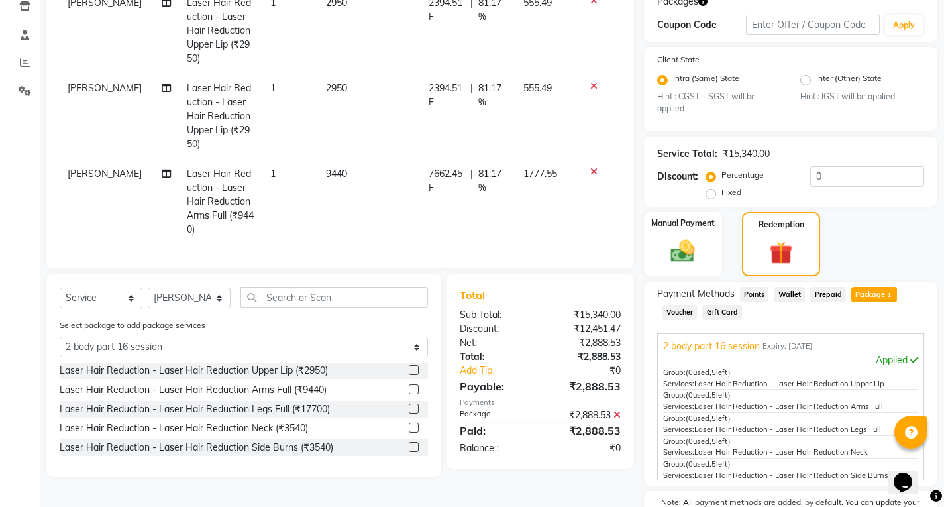
click at [413, 404] on label at bounding box center [414, 409] width 10 height 10
click at [413, 405] on input "checkbox" at bounding box center [413, 409] width 9 height 9
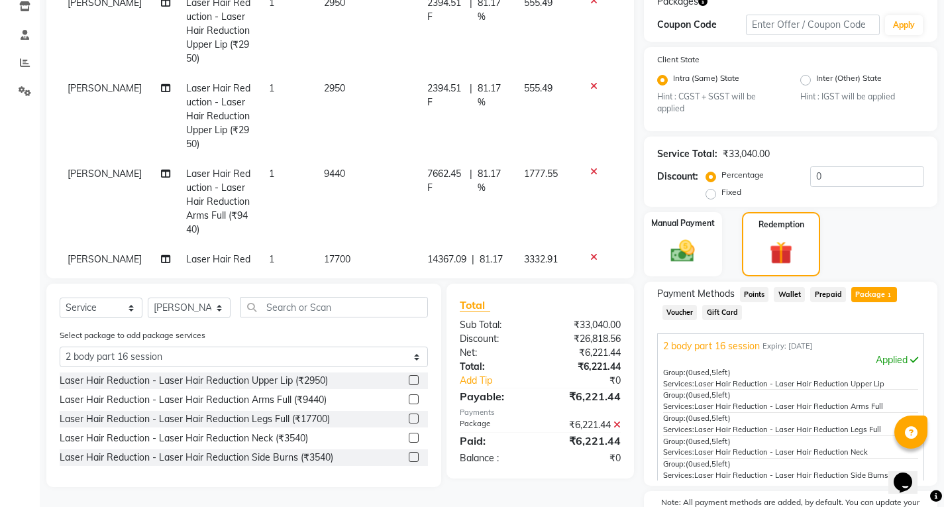
click at [416, 438] on label at bounding box center [414, 438] width 10 height 10
click at [416, 438] on input "checkbox" at bounding box center [413, 438] width 9 height 9
click at [412, 455] on label at bounding box center [414, 457] width 10 height 10
click at [412, 455] on input "checkbox" at bounding box center [413, 457] width 9 height 9
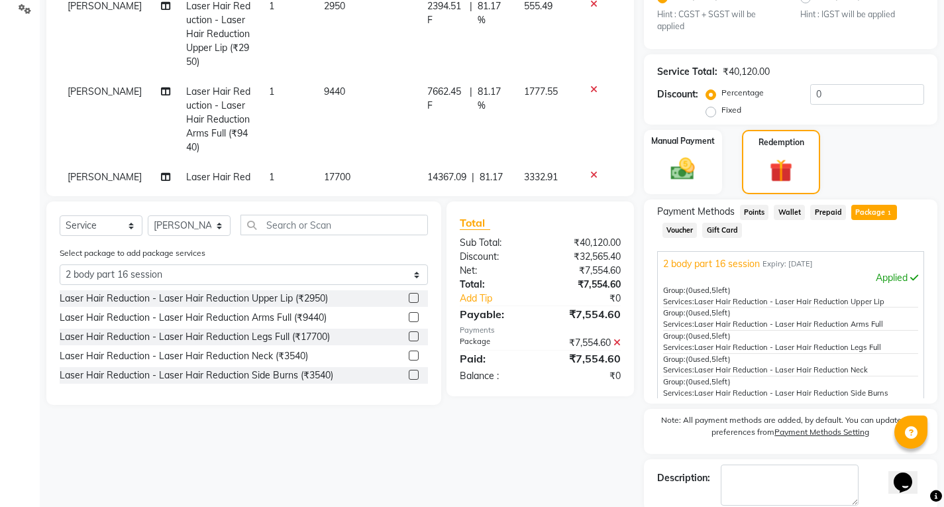
scroll to position [363, 0]
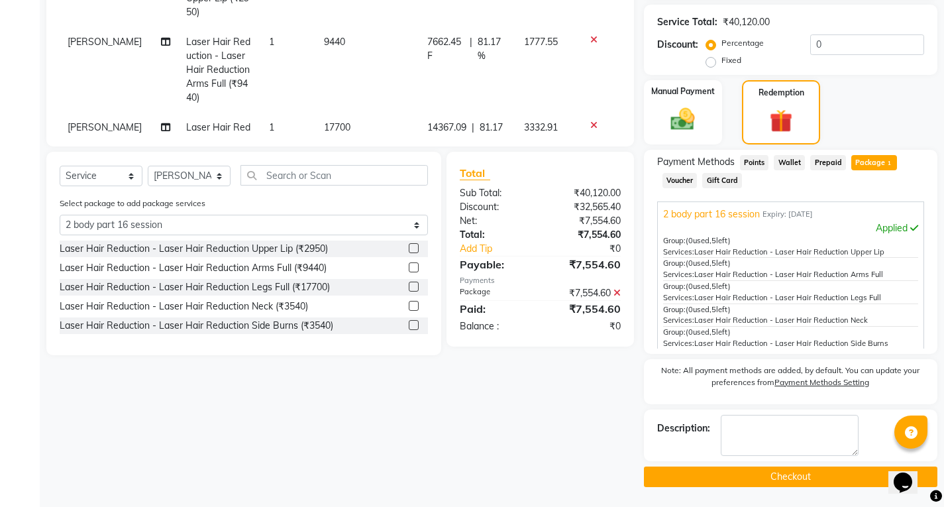
click at [783, 485] on button "Checkout" at bounding box center [791, 477] width 294 height 21
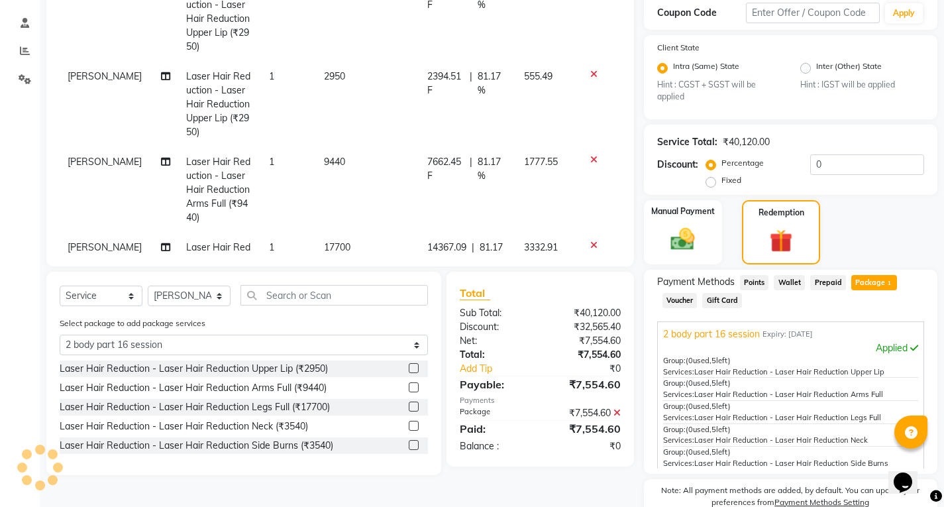
scroll to position [0, 0]
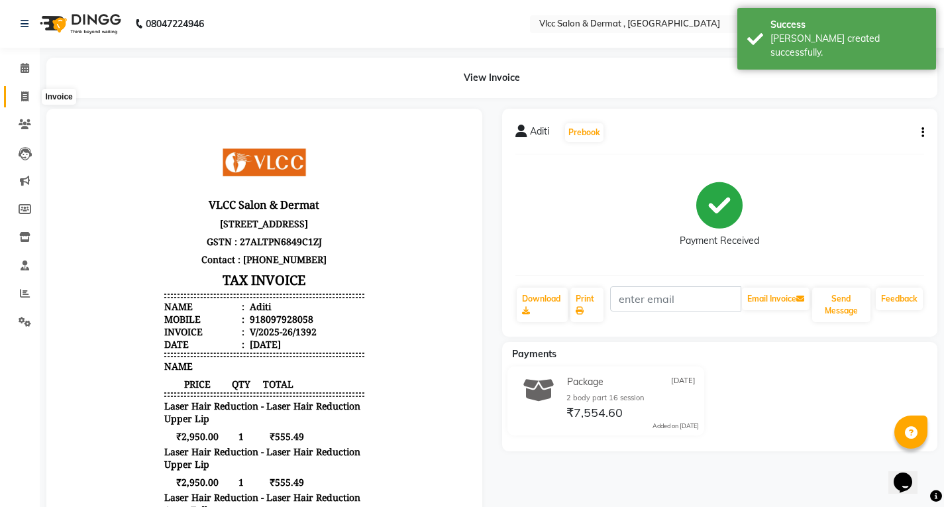
click at [25, 99] on icon at bounding box center [24, 96] width 7 height 10
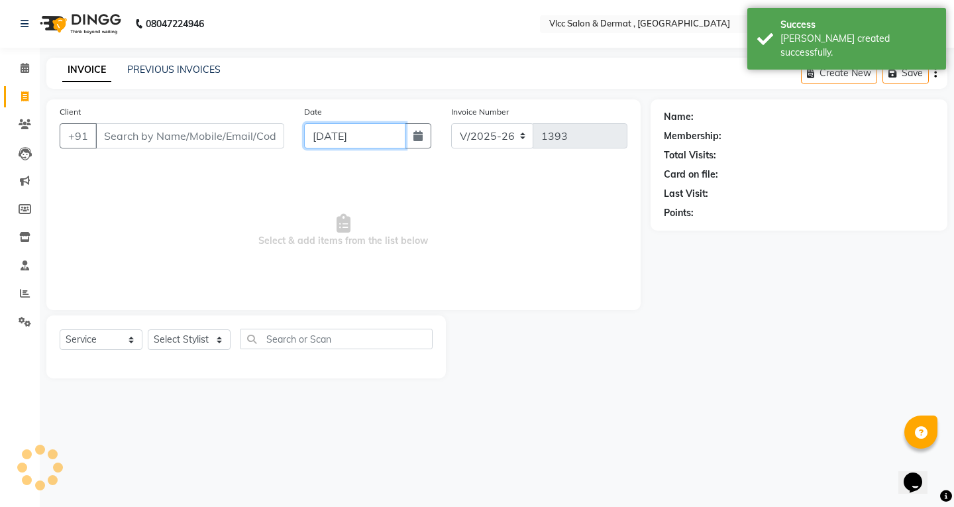
click at [321, 139] on input "[DATE]" at bounding box center [354, 135] width 101 height 25
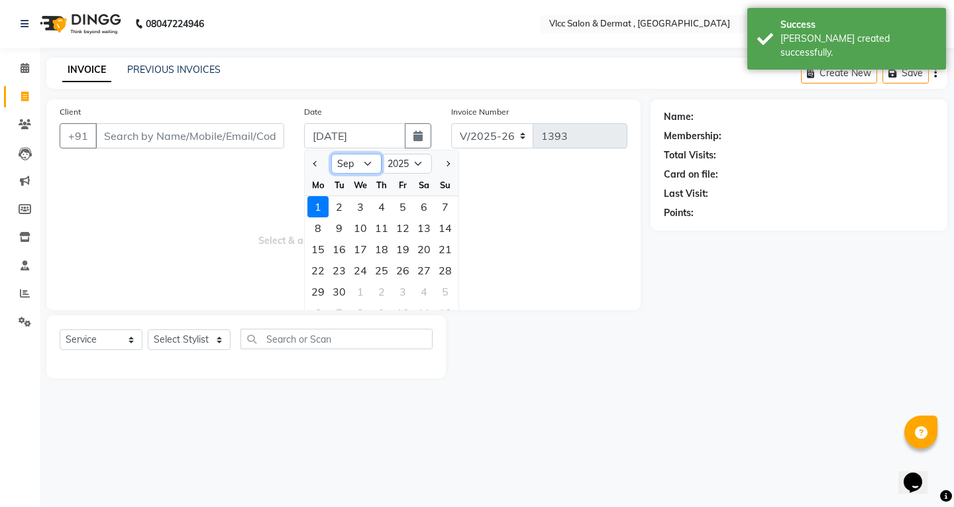
click at [370, 165] on select "Jan Feb Mar Apr May Jun [DATE] Aug Sep Oct Nov Dec" at bounding box center [356, 164] width 50 height 20
click at [22, 300] on span at bounding box center [24, 293] width 23 height 15
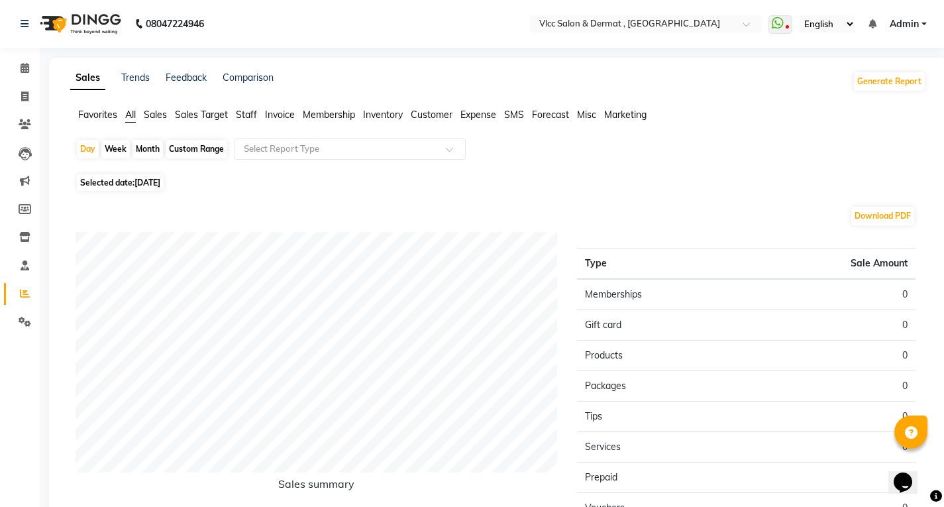
click at [159, 116] on span "Sales" at bounding box center [155, 115] width 23 height 12
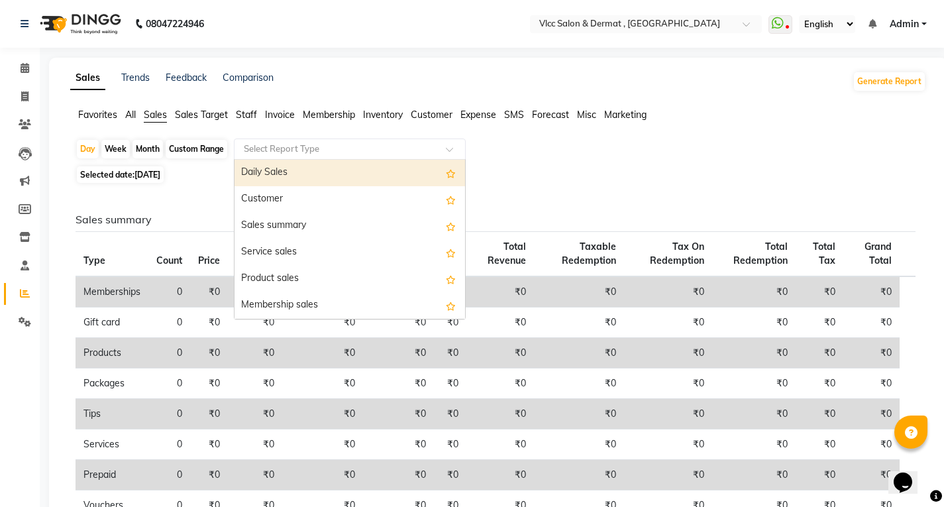
click at [292, 149] on input "text" at bounding box center [336, 148] width 191 height 13
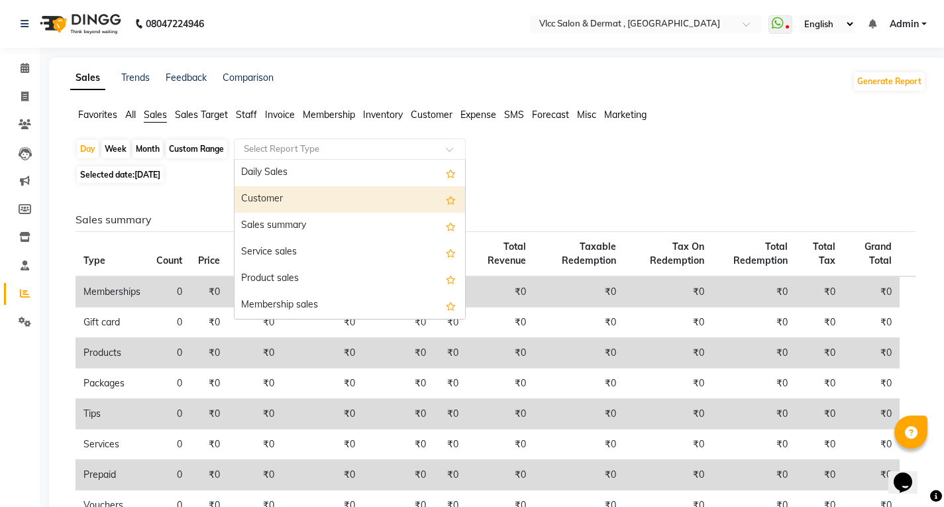
click at [263, 198] on div "Customer" at bounding box center [350, 199] width 231 height 27
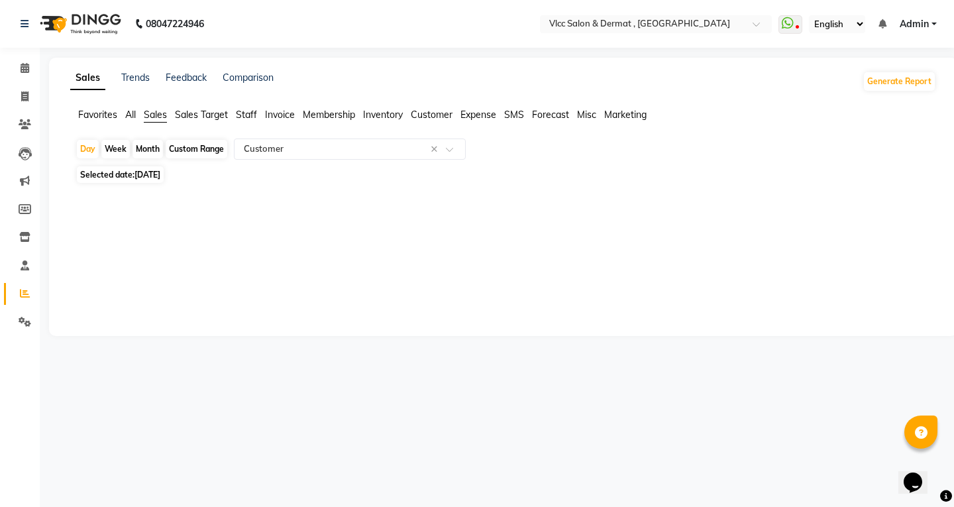
drag, startPoint x: 129, startPoint y: 173, endPoint x: 135, endPoint y: 178, distance: 8.0
click at [132, 174] on span "Selected date: [DATE]" at bounding box center [120, 174] width 87 height 17
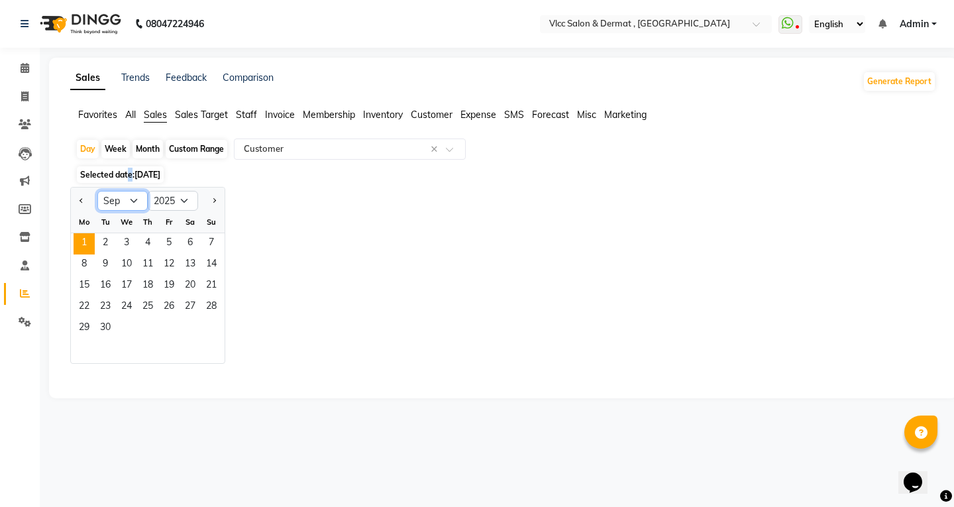
click at [129, 197] on select "Jan Feb Mar Apr May Jun [DATE] Aug Sep Oct Nov Dec" at bounding box center [122, 201] width 50 height 20
click at [97, 191] on select "Jan Feb Mar Apr May Jun [DATE] Aug Sep Oct Nov Dec" at bounding box center [122, 201] width 50 height 20
click at [123, 331] on span "27" at bounding box center [126, 328] width 21 height 21
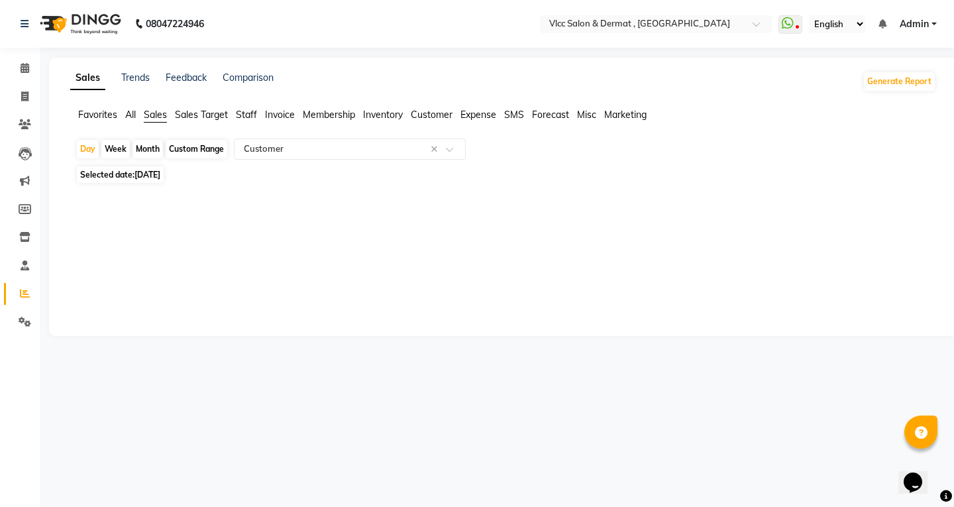
click at [144, 176] on span "[DATE]" at bounding box center [148, 175] width 26 height 10
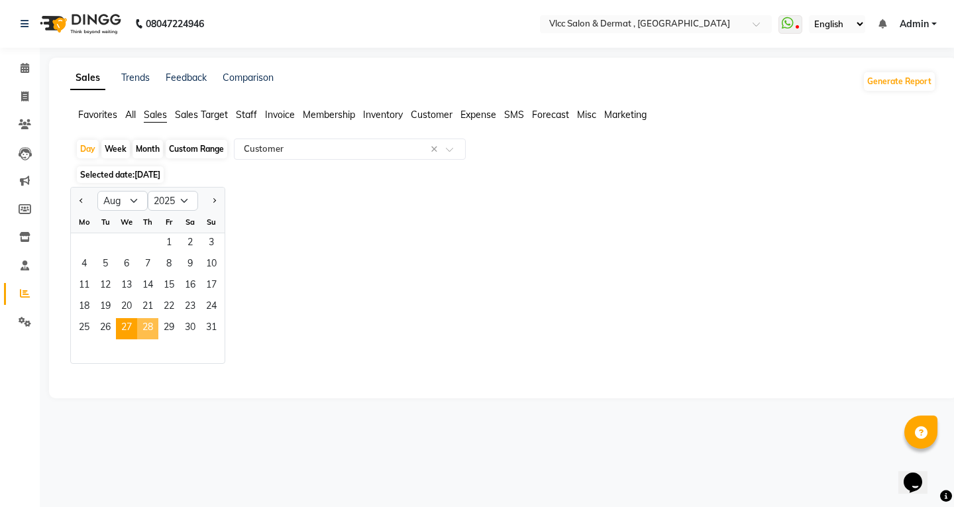
click at [147, 325] on span "28" at bounding box center [147, 328] width 21 height 21
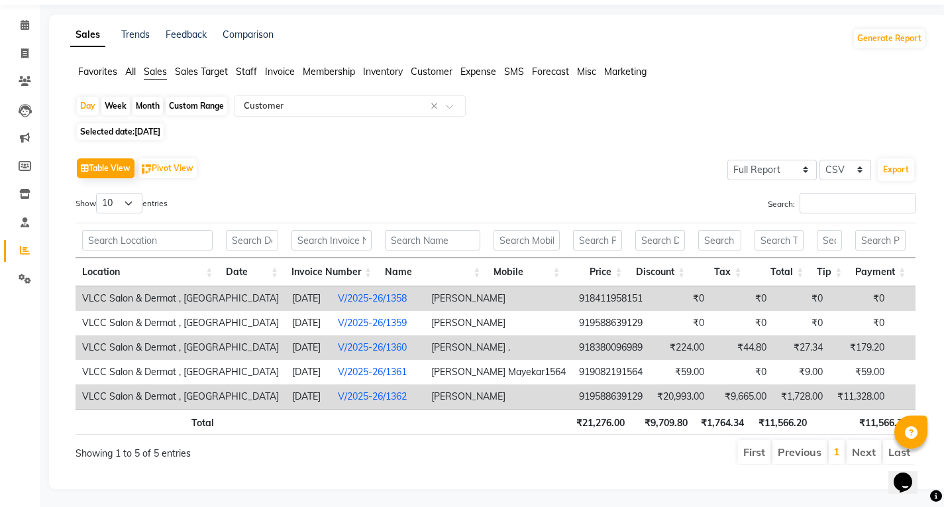
scroll to position [65, 0]
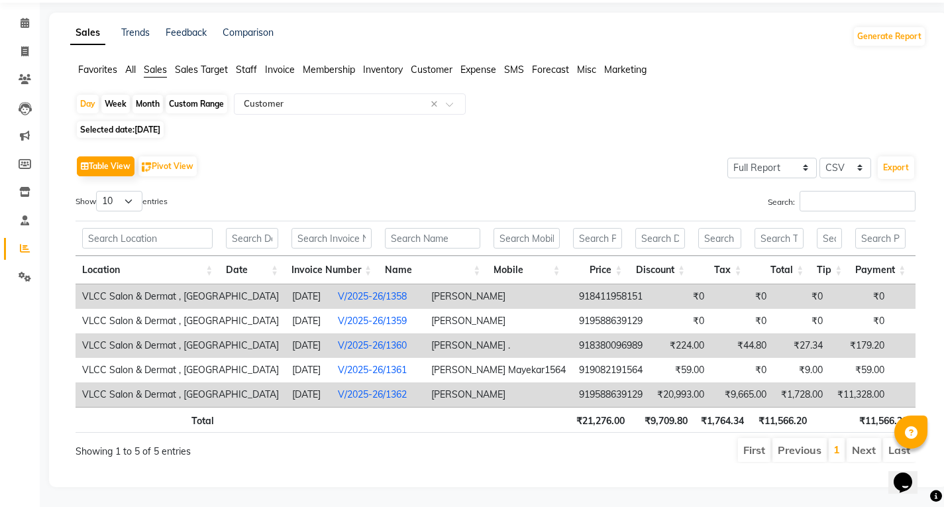
drag, startPoint x: 145, startPoint y: 111, endPoint x: 143, endPoint y: 121, distance: 9.5
click at [145, 125] on span "[DATE]" at bounding box center [148, 130] width 26 height 10
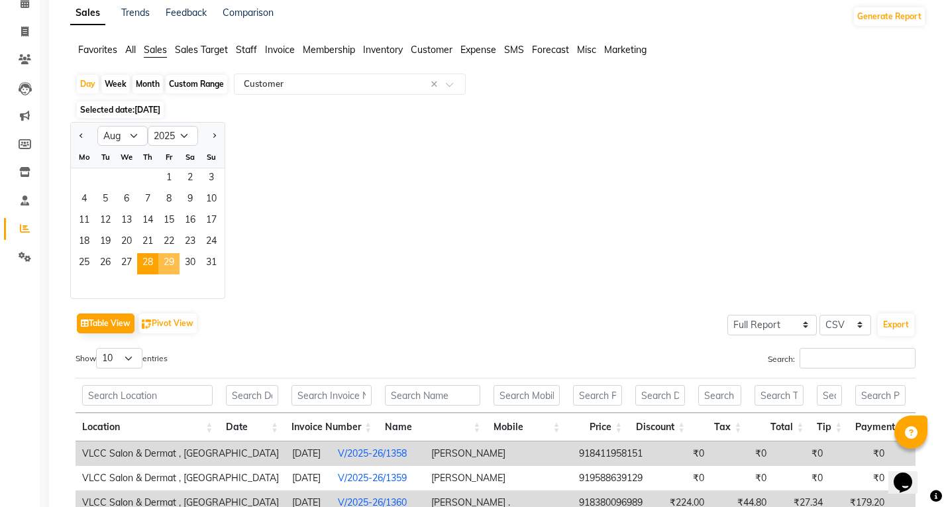
click at [172, 262] on span "29" at bounding box center [168, 263] width 21 height 21
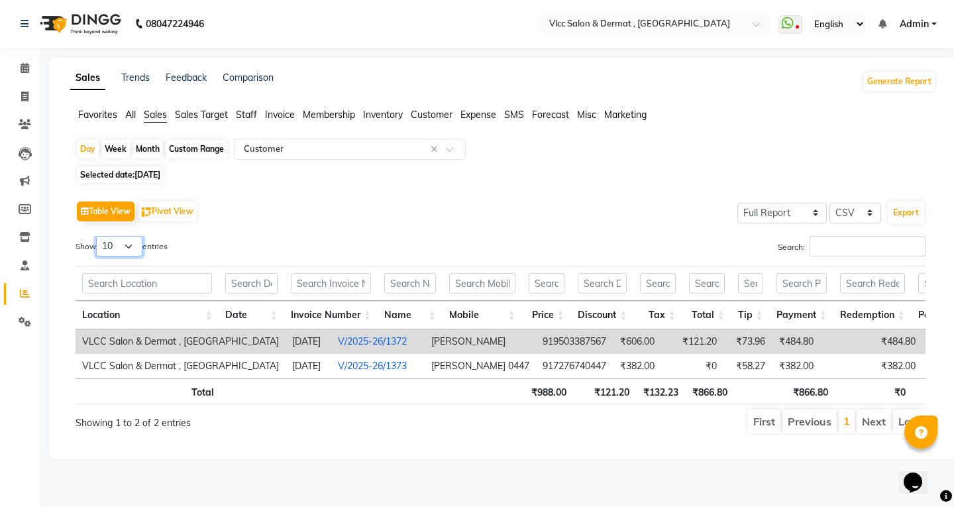
click at [123, 251] on select "10 25 50 100" at bounding box center [119, 246] width 46 height 21
click at [98, 236] on select "10 25 50 100" at bounding box center [119, 246] width 46 height 21
drag, startPoint x: 24, startPoint y: 87, endPoint x: 23, endPoint y: 97, distance: 9.4
click at [24, 89] on link "Invoice" at bounding box center [20, 97] width 32 height 22
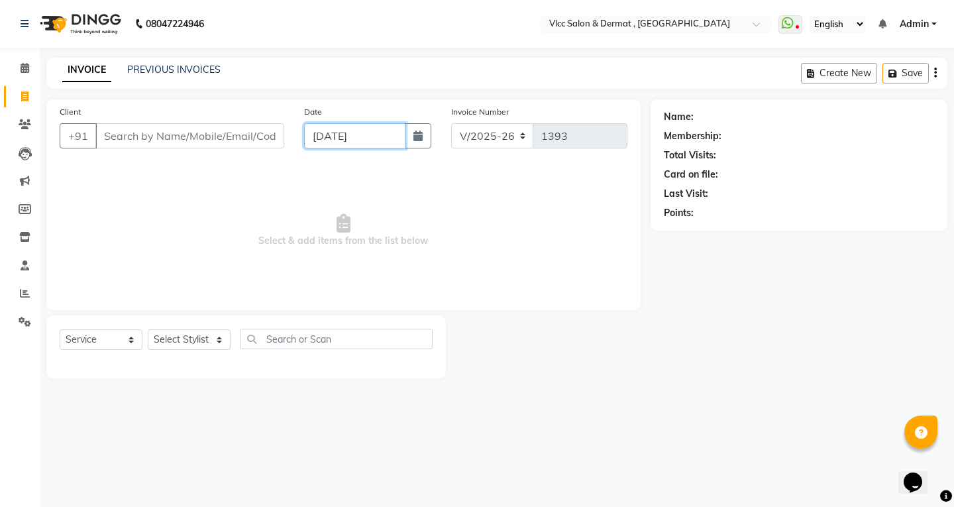
drag, startPoint x: 315, startPoint y: 136, endPoint x: 322, endPoint y: 146, distance: 12.5
click at [317, 136] on input "[DATE]" at bounding box center [354, 135] width 101 height 25
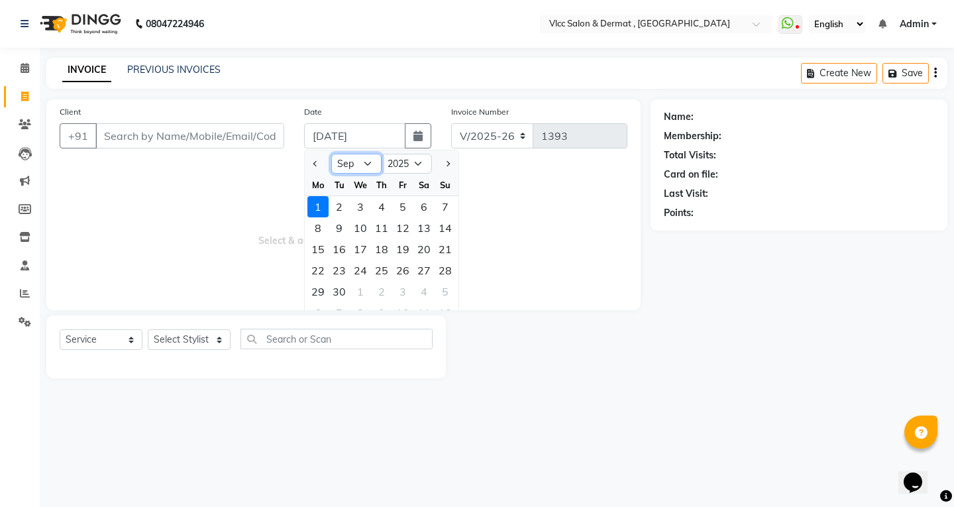
drag, startPoint x: 367, startPoint y: 162, endPoint x: 370, endPoint y: 173, distance: 11.7
click at [368, 162] on select "Jan Feb Mar Apr May Jun [DATE] Aug Sep Oct Nov Dec" at bounding box center [356, 164] width 50 height 20
click at [331, 154] on select "Jan Feb Mar Apr May Jun [DATE] Aug Sep Oct Nov Dec" at bounding box center [356, 164] width 50 height 20
click at [360, 292] on div "27" at bounding box center [360, 291] width 21 height 21
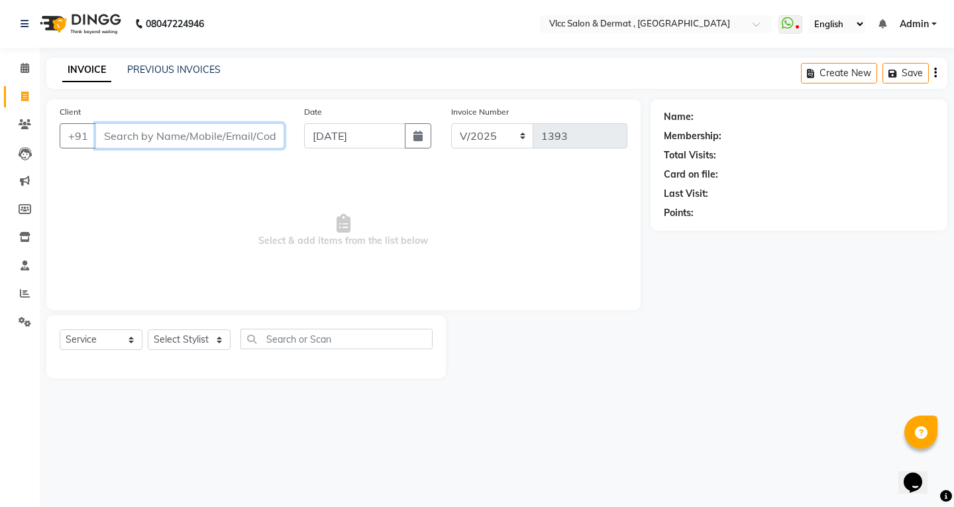
click at [205, 132] on input "Client" at bounding box center [189, 135] width 189 height 25
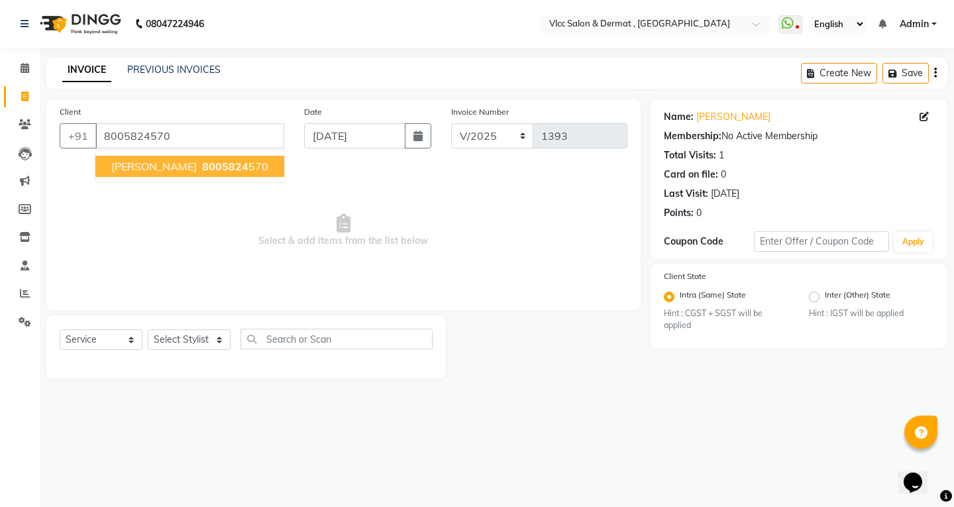
click at [202, 162] on span "8005824" at bounding box center [225, 166] width 46 height 13
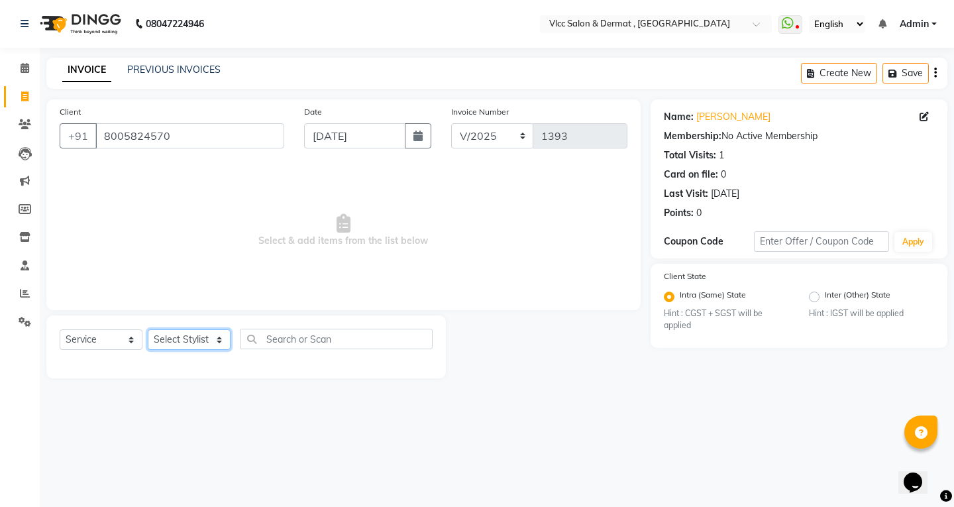
click at [192, 336] on select "Select Stylist [PERSON_NAME] [PERSON_NAME] [PERSON_NAME] [PERSON_NAME] [PERSON_…" at bounding box center [189, 339] width 83 height 21
click at [148, 329] on select "Select Stylist [PERSON_NAME] [PERSON_NAME] [PERSON_NAME] [PERSON_NAME] [PERSON_…" at bounding box center [189, 339] width 83 height 21
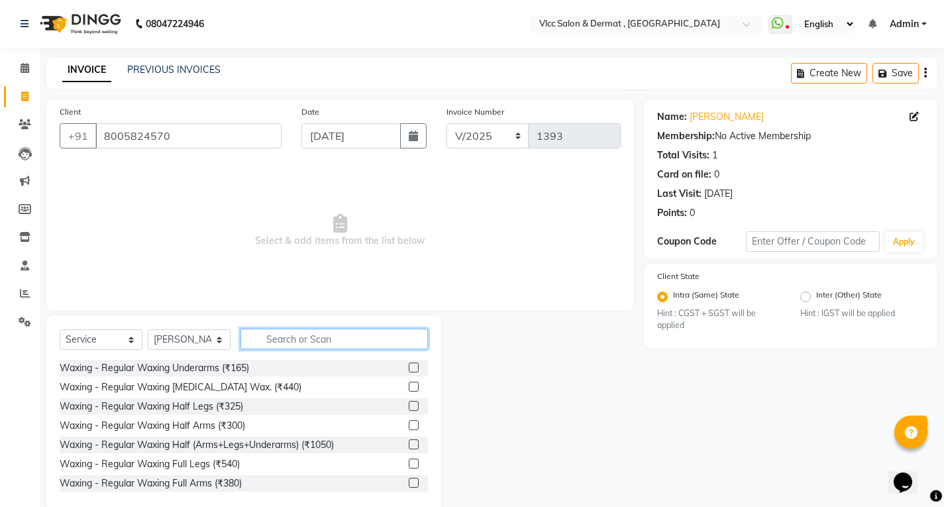
click at [292, 339] on input "text" at bounding box center [335, 339] width 188 height 21
drag, startPoint x: 89, startPoint y: 341, endPoint x: 92, endPoint y: 349, distance: 8.0
click at [89, 341] on select "Select Service Product Membership Package Voucher Prepaid Gift Card" at bounding box center [101, 339] width 83 height 21
click at [60, 329] on select "Select Service Product Membership Package Voucher Prepaid Gift Card" at bounding box center [101, 339] width 83 height 21
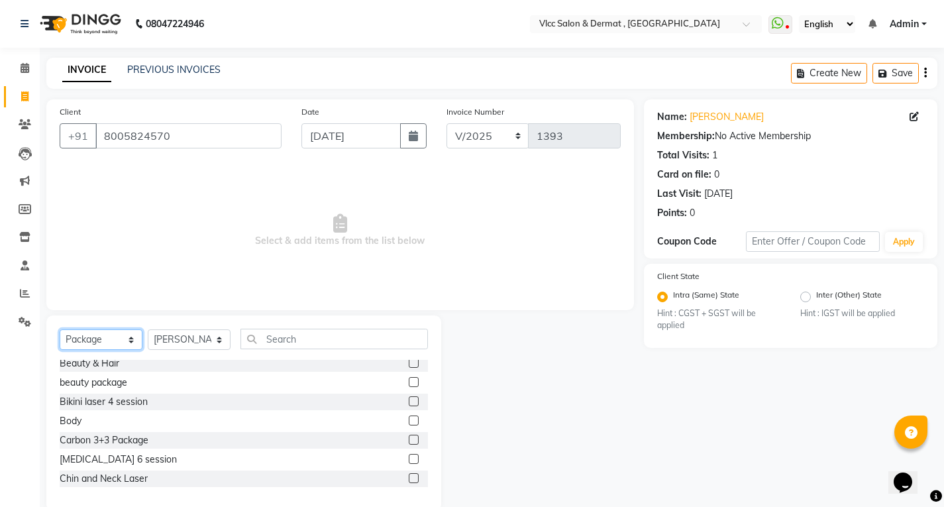
scroll to position [66, 0]
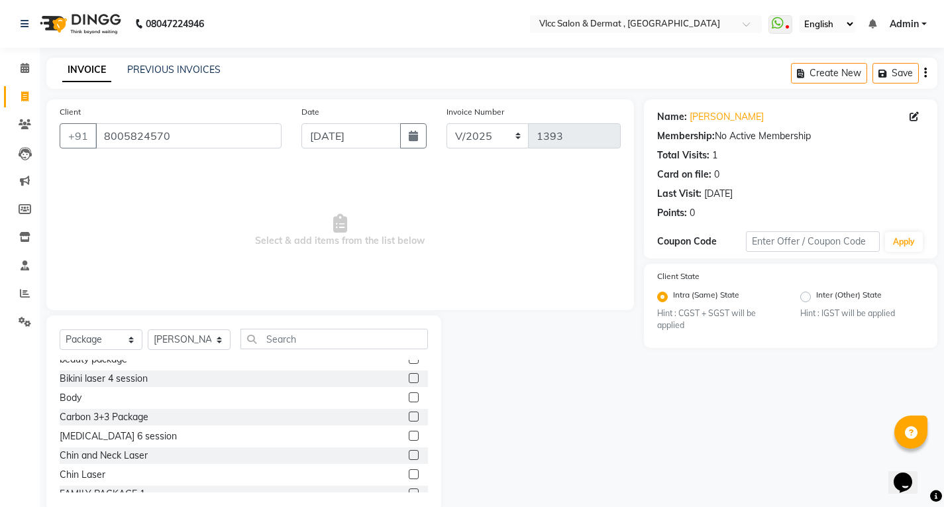
click at [409, 418] on label at bounding box center [414, 417] width 10 height 10
click at [409, 418] on input "checkbox" at bounding box center [413, 417] width 9 height 9
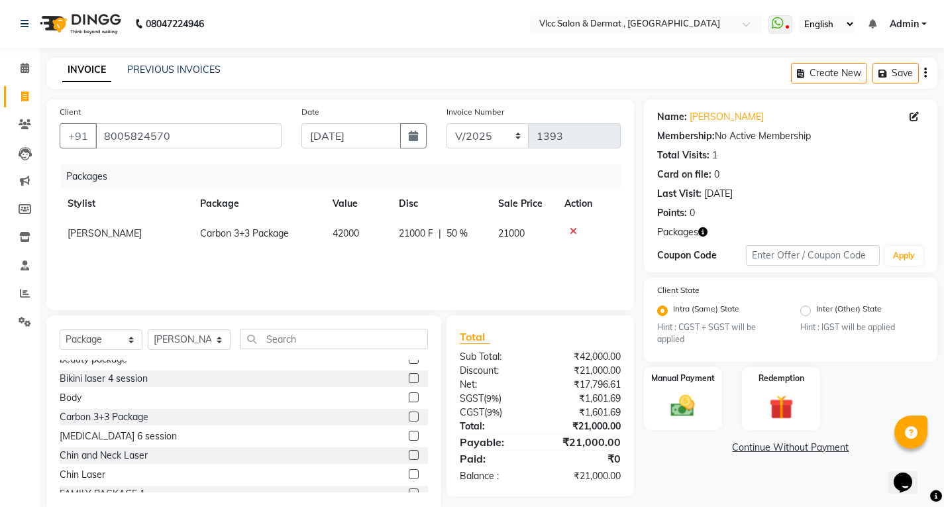
click at [535, 270] on div "Packages Stylist Package Value Disc Sale Price Action [PERSON_NAME] Carbon 3+3 …" at bounding box center [340, 230] width 561 height 133
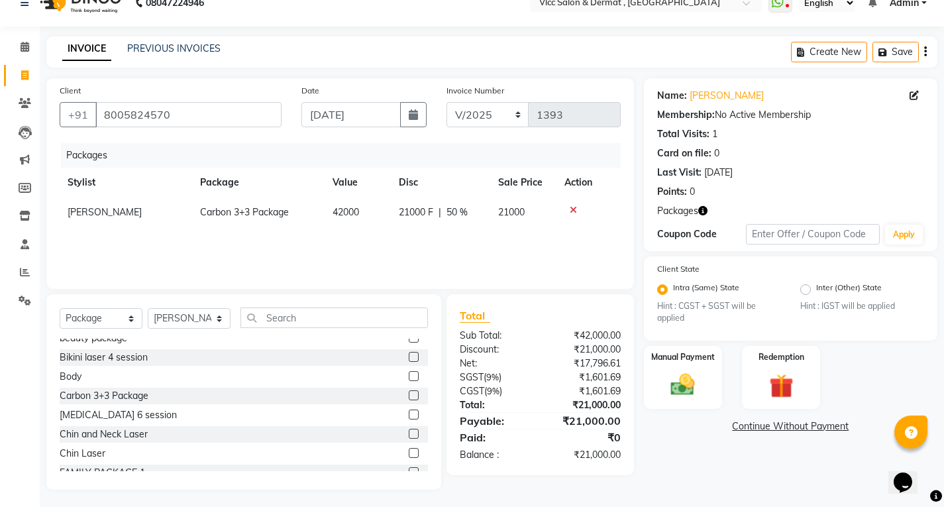
scroll to position [24, 0]
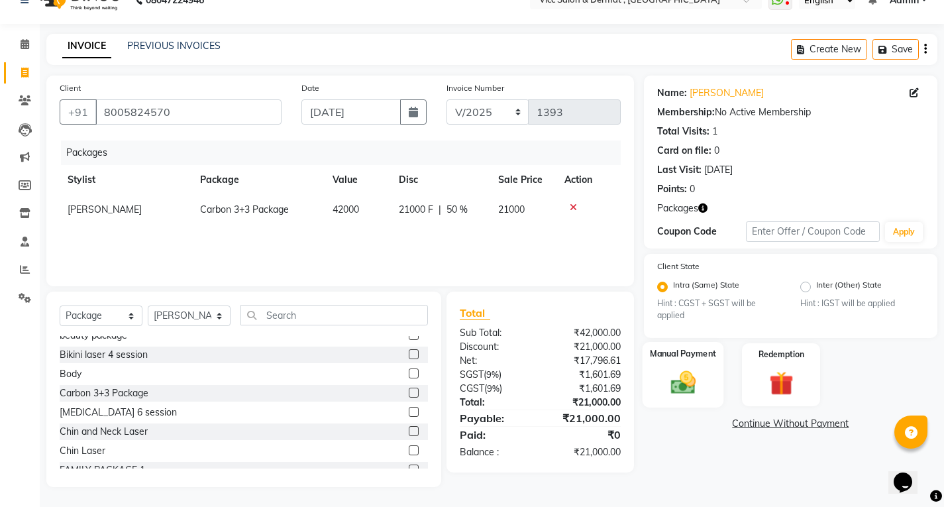
click at [685, 370] on img at bounding box center [683, 382] width 40 height 28
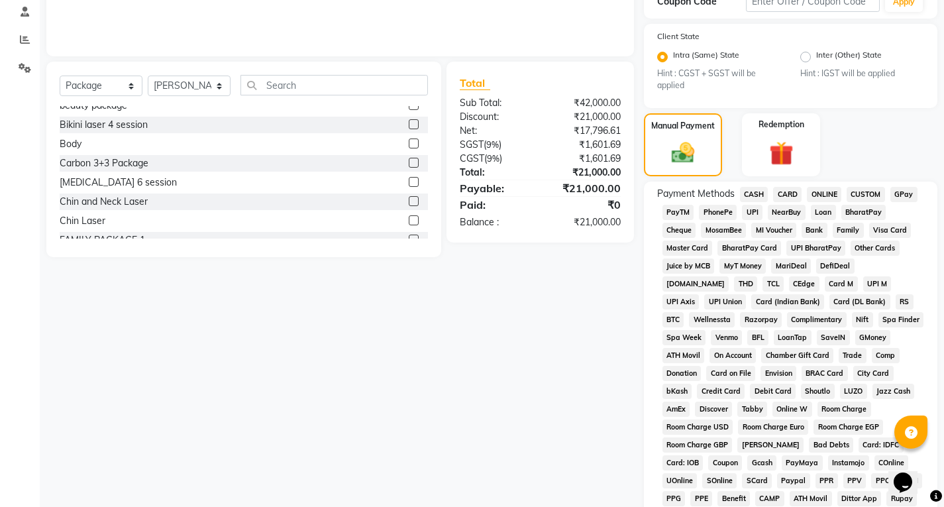
scroll to position [289, 0]
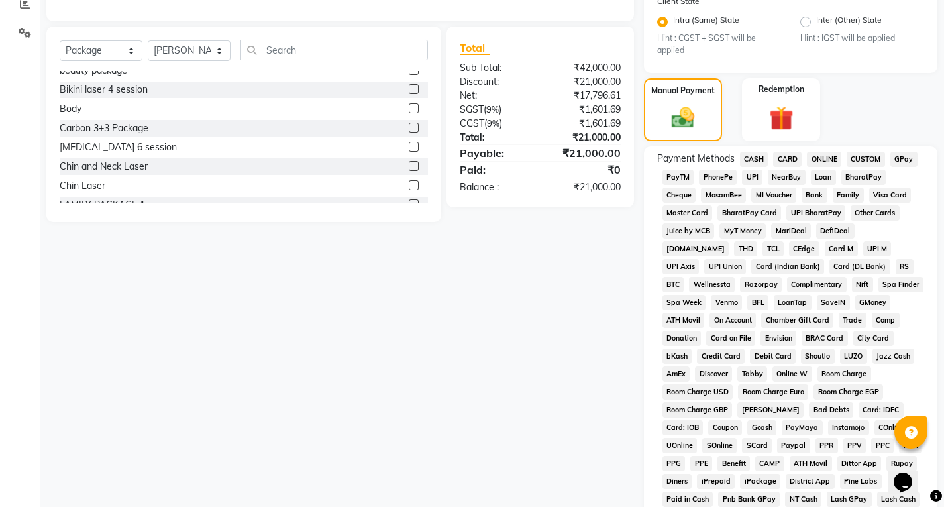
click at [746, 179] on span "UPI" at bounding box center [752, 177] width 21 height 15
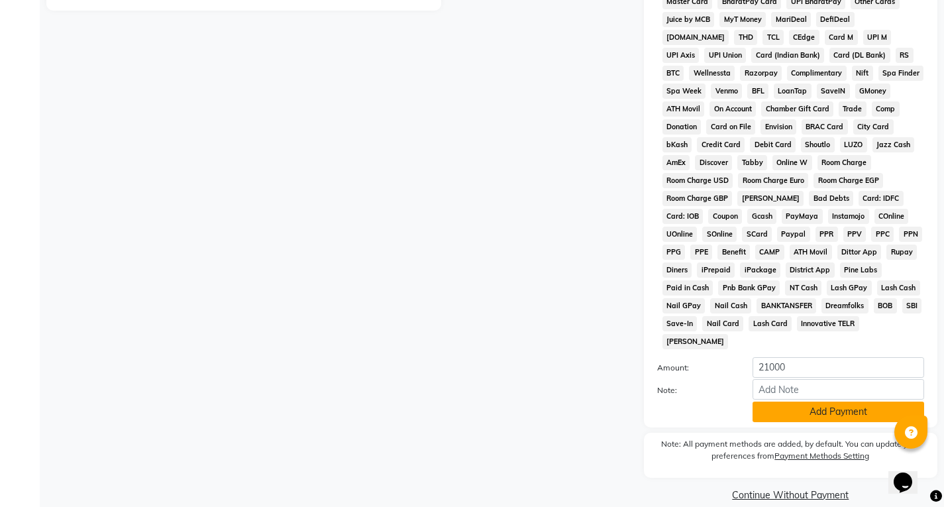
click at [808, 402] on button "Add Payment" at bounding box center [839, 412] width 172 height 21
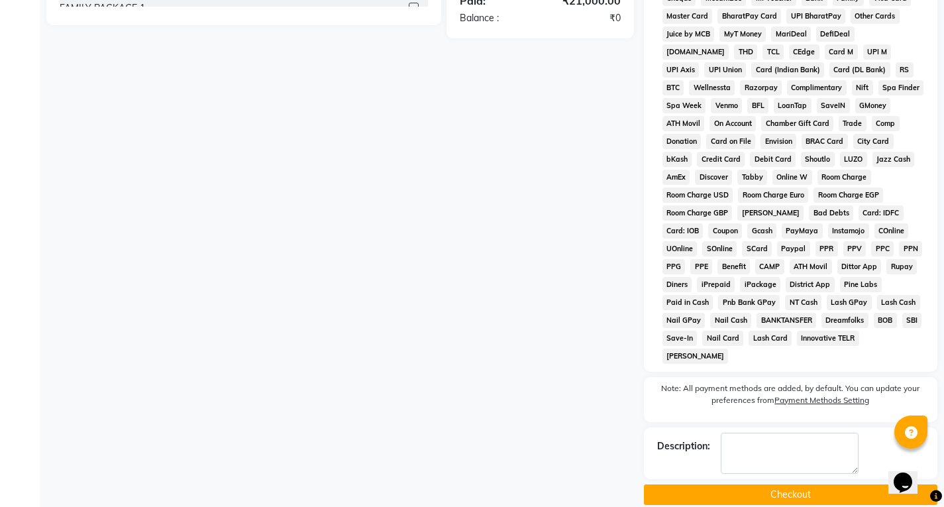
click at [801, 484] on button "Checkout" at bounding box center [791, 494] width 294 height 21
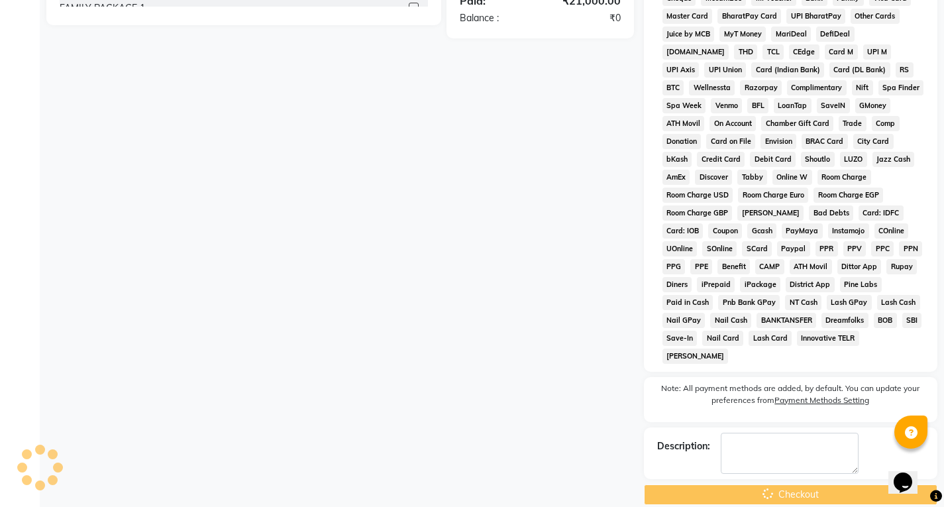
scroll to position [87, 0]
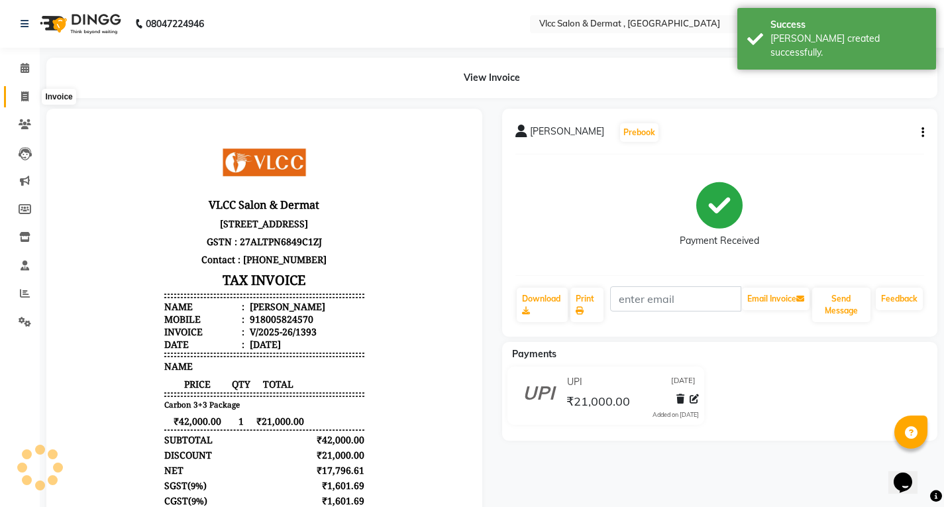
click at [27, 91] on icon at bounding box center [24, 96] width 7 height 10
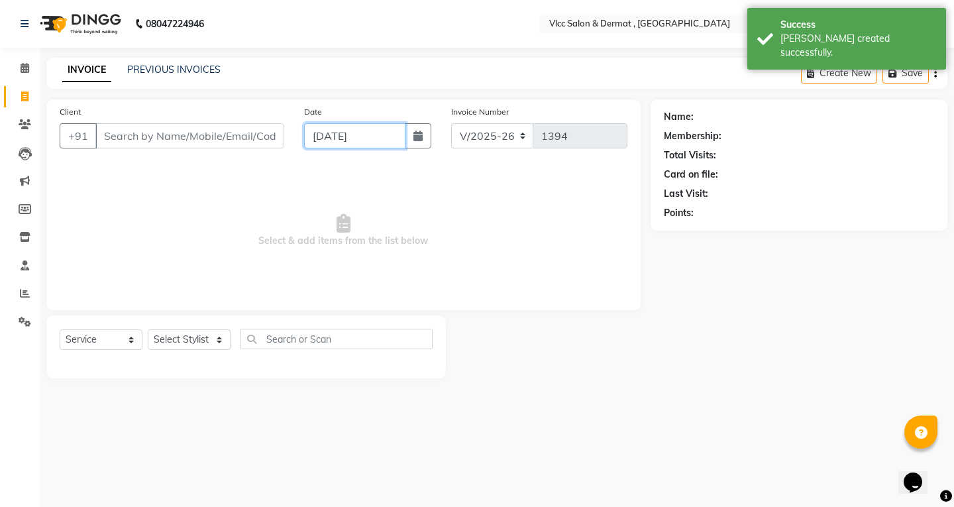
click at [317, 147] on input "[DATE]" at bounding box center [354, 135] width 101 height 25
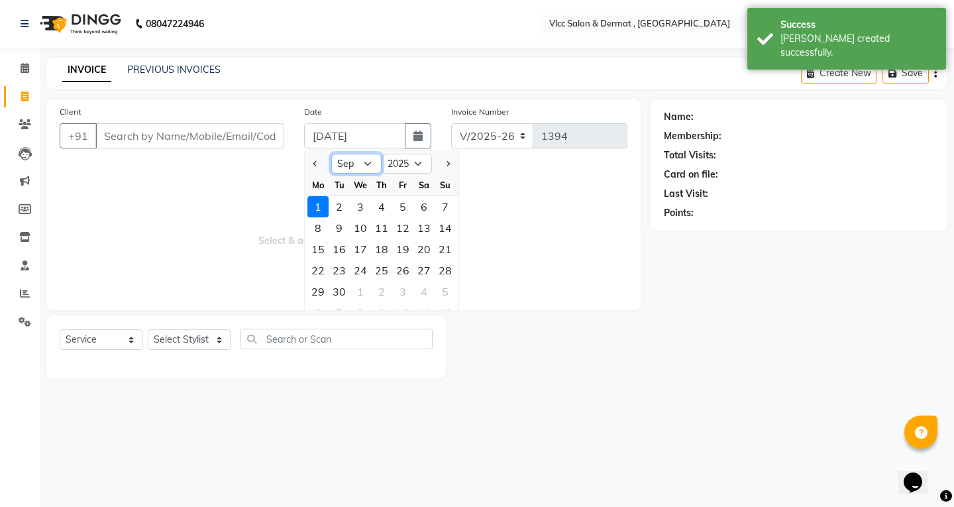
click at [361, 160] on select "Jan Feb Mar Apr May Jun [DATE] Aug Sep Oct Nov Dec" at bounding box center [356, 164] width 50 height 20
click at [331, 154] on select "Jan Feb Mar Apr May Jun [DATE] Aug Sep Oct Nov Dec" at bounding box center [356, 164] width 50 height 20
click at [360, 289] on div "27" at bounding box center [360, 291] width 21 height 21
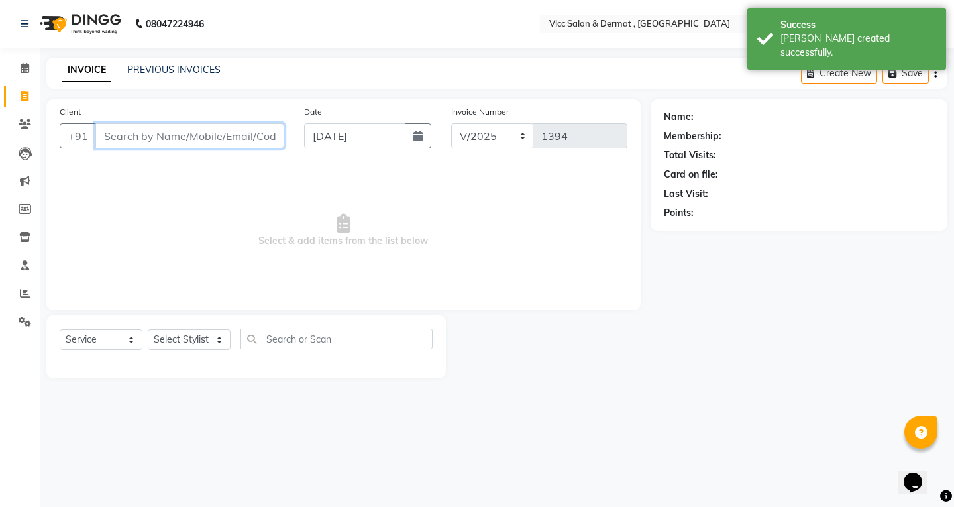
click at [261, 138] on input "Client" at bounding box center [189, 135] width 189 height 25
click at [218, 139] on input "Client" at bounding box center [189, 135] width 189 height 25
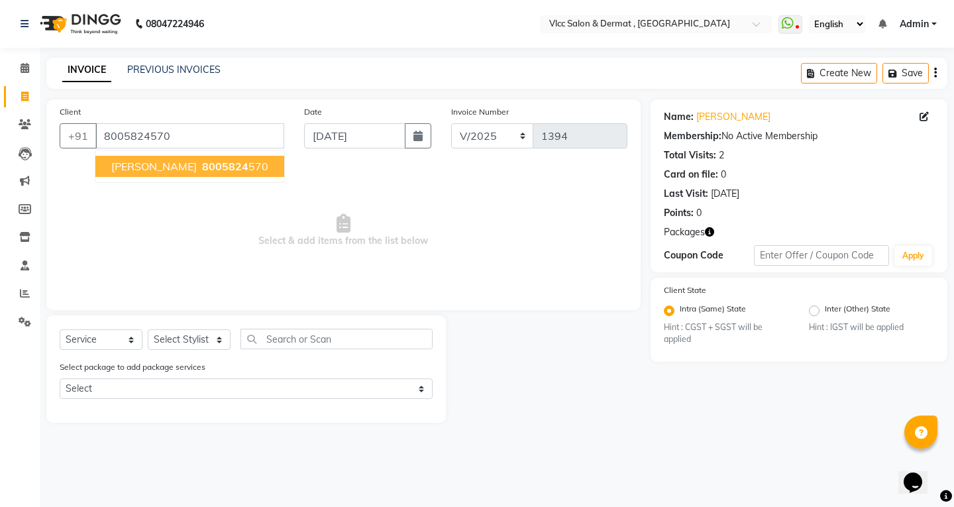
click at [123, 166] on span "[PERSON_NAME]" at bounding box center [153, 166] width 85 height 13
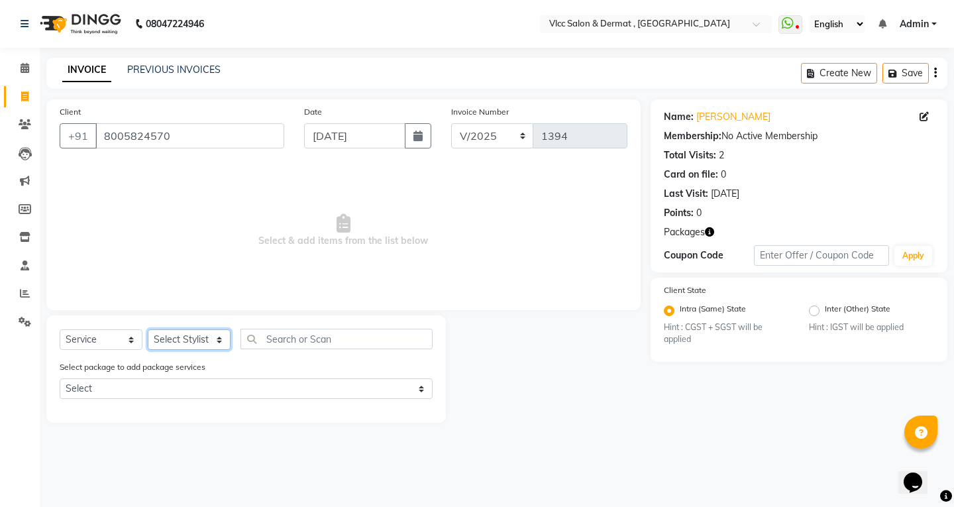
click at [184, 339] on select "Select Stylist [PERSON_NAME] [PERSON_NAME] [PERSON_NAME] [PERSON_NAME] [PERSON_…" at bounding box center [189, 339] width 83 height 21
click at [148, 329] on select "Select Stylist [PERSON_NAME] [PERSON_NAME] [PERSON_NAME] [PERSON_NAME] [PERSON_…" at bounding box center [189, 339] width 83 height 21
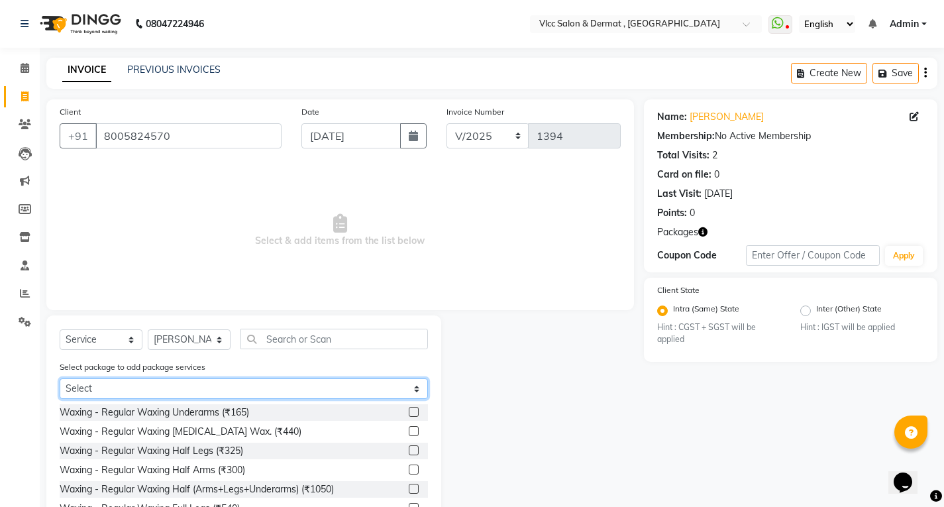
click at [166, 389] on select "Select Carbon 3+3 Package" at bounding box center [244, 388] width 368 height 21
click at [60, 378] on select "Select Carbon 3+3 Package" at bounding box center [244, 388] width 368 height 21
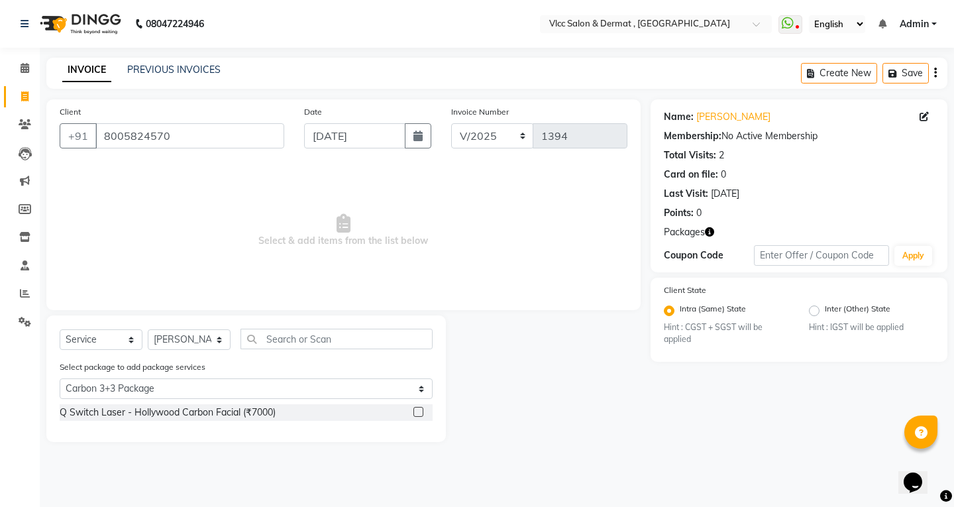
click at [418, 414] on label at bounding box center [419, 412] width 10 height 10
click at [418, 414] on input "checkbox" at bounding box center [418, 412] width 9 height 9
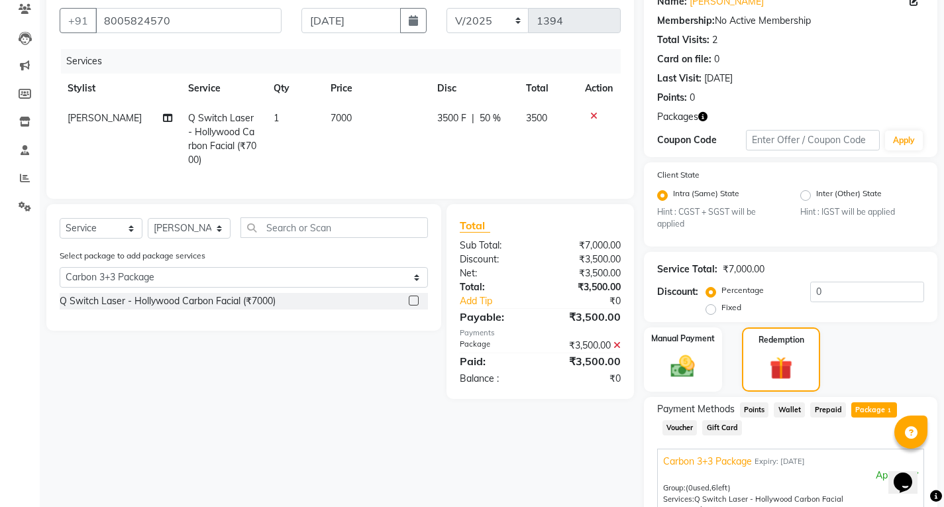
scroll to position [288, 0]
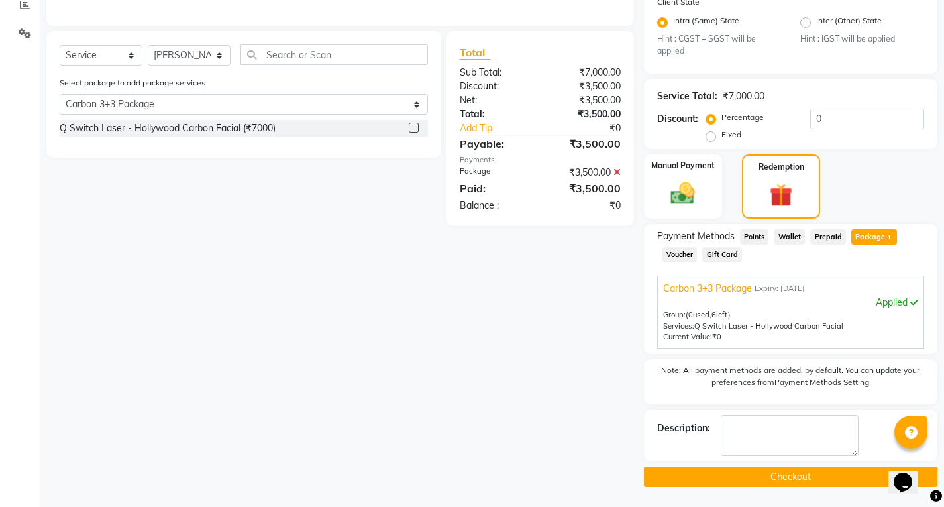
click at [771, 475] on button "Checkout" at bounding box center [791, 477] width 294 height 21
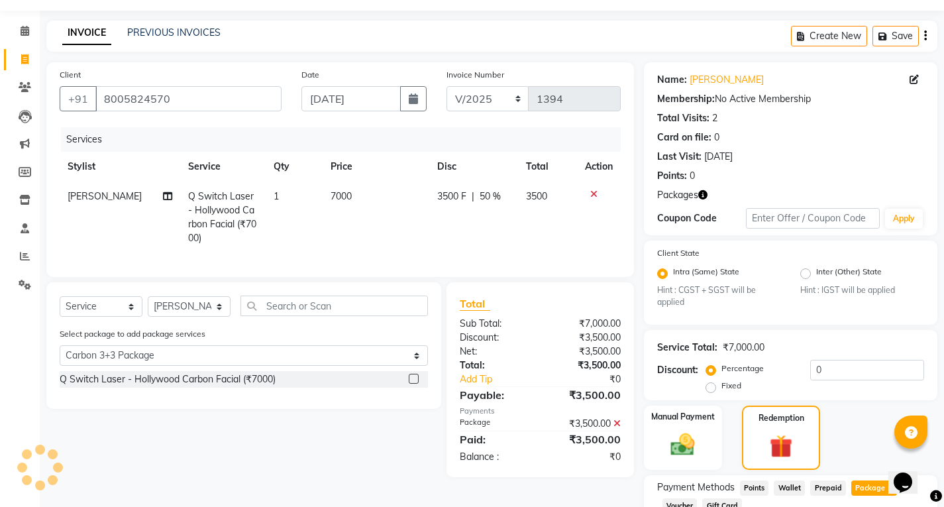
scroll to position [0, 0]
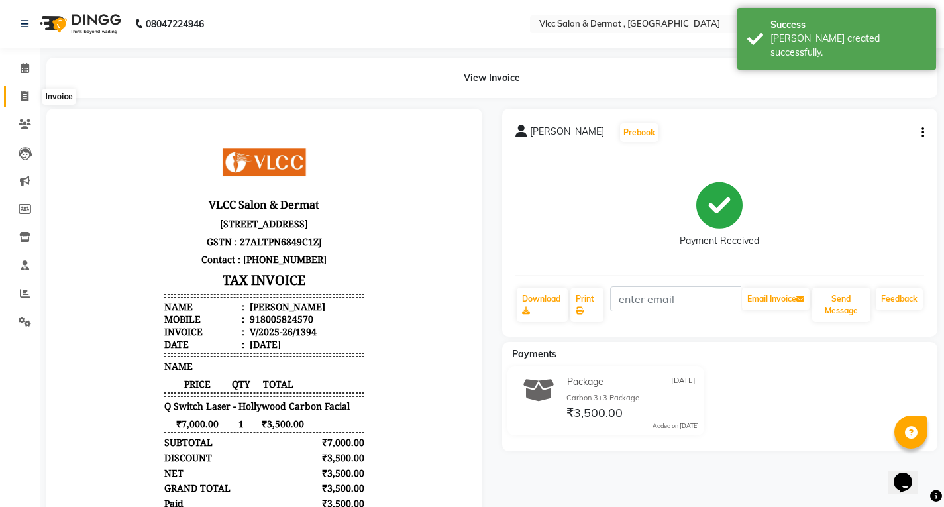
click at [28, 92] on icon at bounding box center [24, 96] width 7 height 10
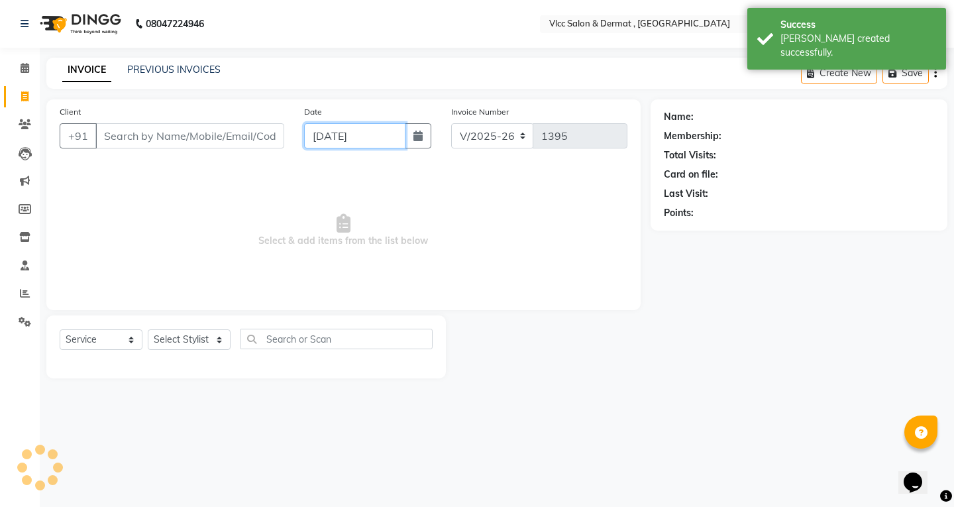
click at [337, 140] on input "[DATE]" at bounding box center [354, 135] width 101 height 25
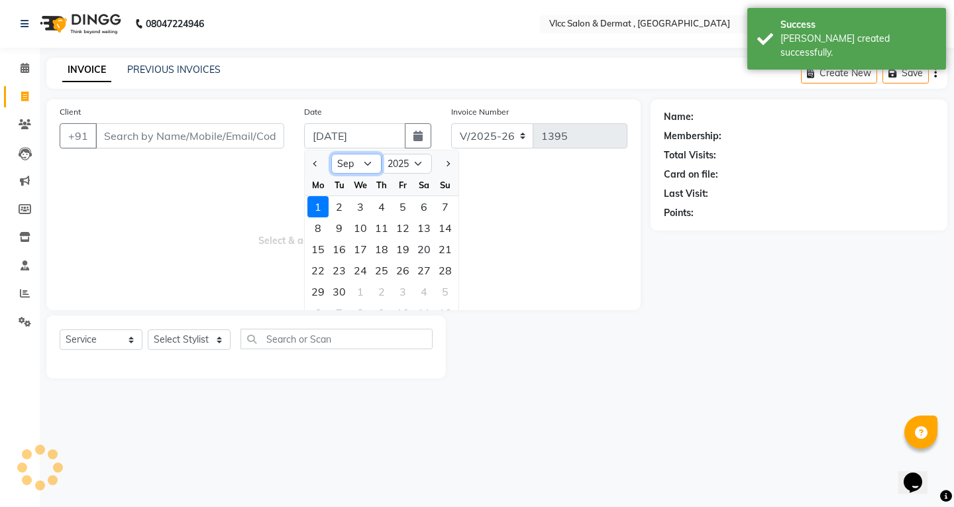
click at [366, 159] on select "Jan Feb Mar Apr May Jun [DATE] Aug Sep Oct Nov Dec" at bounding box center [356, 164] width 50 height 20
click at [331, 154] on select "Jan Feb Mar Apr May Jun [DATE] Aug Sep Oct Nov Dec" at bounding box center [356, 164] width 50 height 20
click at [358, 290] on div "27" at bounding box center [360, 291] width 21 height 21
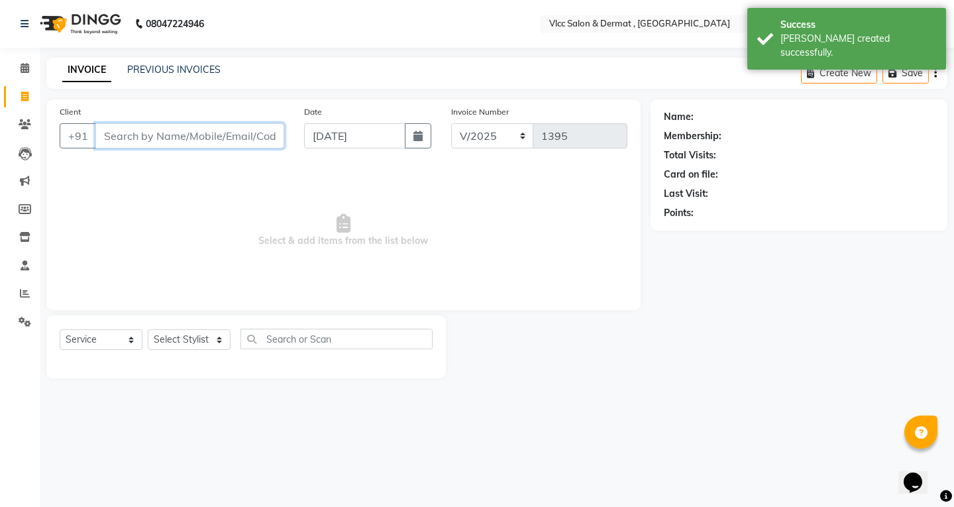
click at [221, 134] on input "Client" at bounding box center [189, 135] width 189 height 25
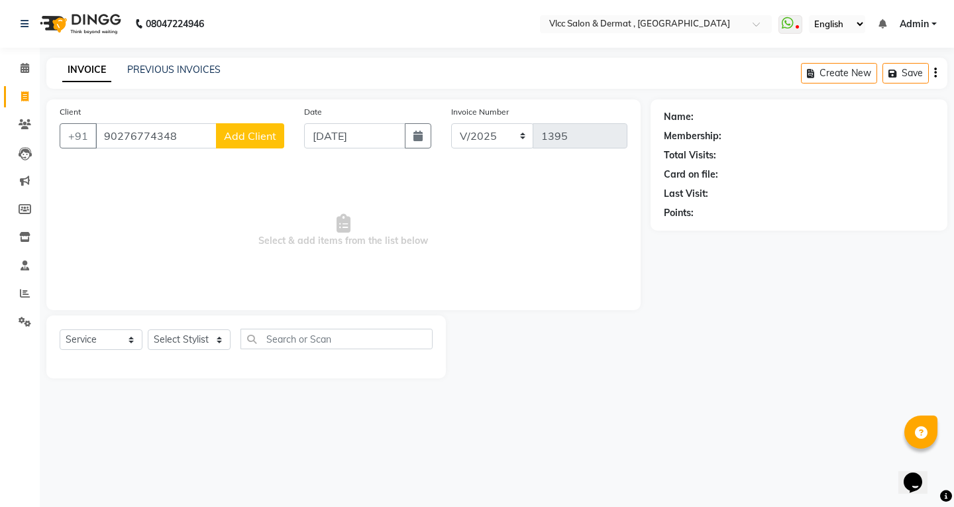
click at [248, 135] on span "Add Client" at bounding box center [250, 135] width 52 height 13
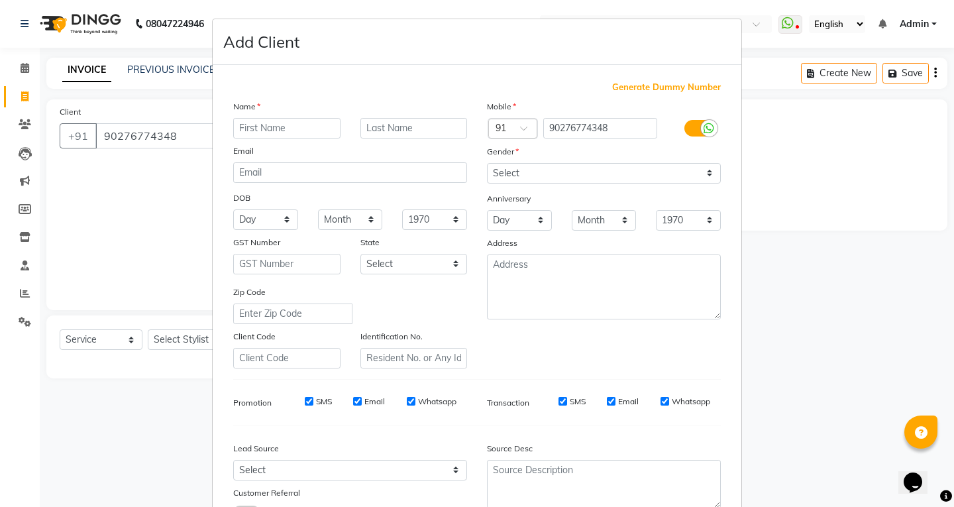
click at [286, 126] on input "text" at bounding box center [286, 128] width 107 height 21
click at [386, 135] on input "text" at bounding box center [414, 128] width 107 height 21
click at [530, 175] on select "Select [DEMOGRAPHIC_DATA] [DEMOGRAPHIC_DATA] Other Prefer Not To Say" at bounding box center [604, 173] width 234 height 21
click at [487, 163] on select "Select [DEMOGRAPHIC_DATA] [DEMOGRAPHIC_DATA] Other Prefer Not To Say" at bounding box center [604, 173] width 234 height 21
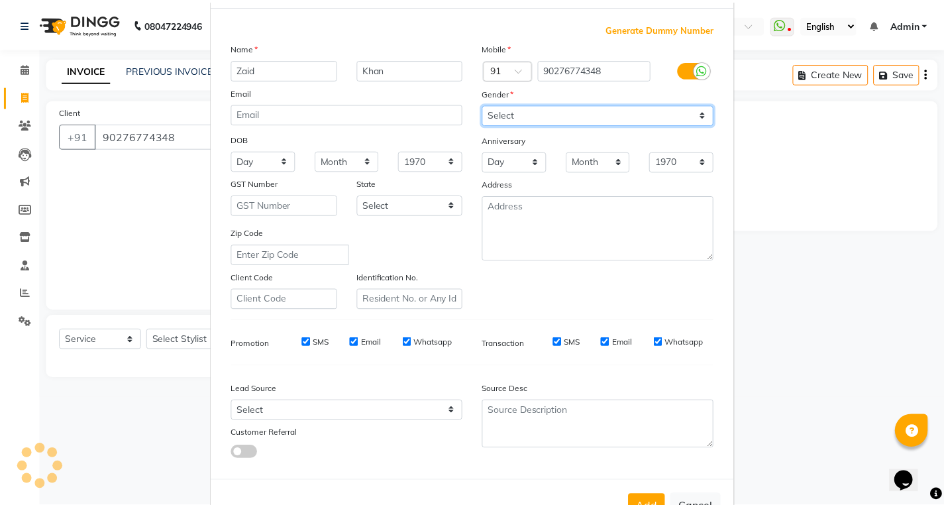
scroll to position [105, 0]
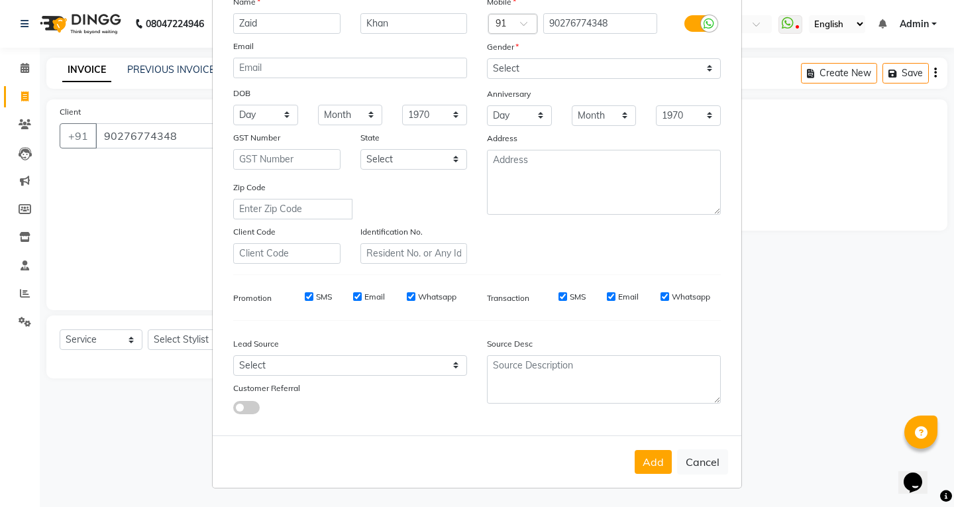
click at [648, 455] on button "Add" at bounding box center [653, 462] width 37 height 24
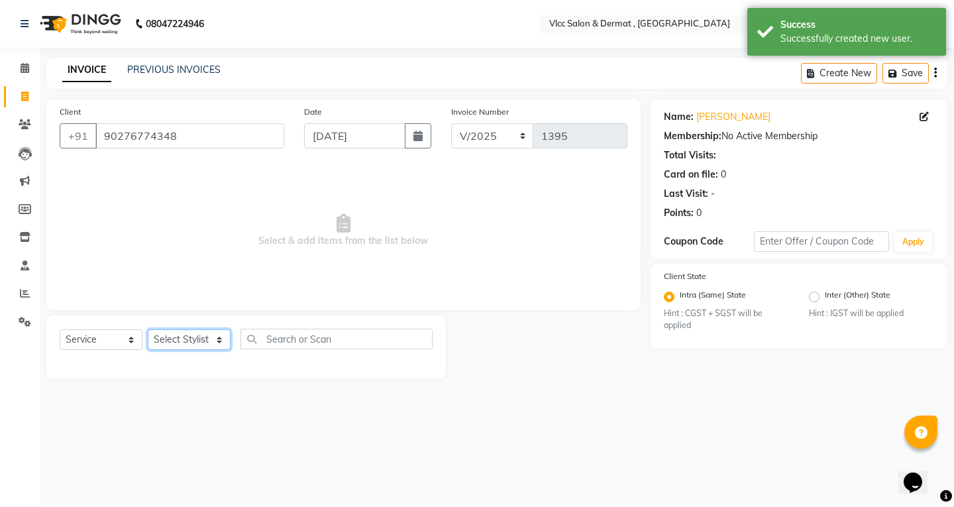
click at [197, 344] on select "Select Stylist [PERSON_NAME] [PERSON_NAME] [PERSON_NAME] [PERSON_NAME] [PERSON_…" at bounding box center [189, 339] width 83 height 21
drag, startPoint x: 188, startPoint y: 343, endPoint x: 189, endPoint y: 337, distance: 6.8
click at [188, 343] on select "Select Stylist [PERSON_NAME] [PERSON_NAME] [PERSON_NAME] [PERSON_NAME] [PERSON_…" at bounding box center [189, 339] width 83 height 21
drag, startPoint x: 198, startPoint y: 346, endPoint x: 202, endPoint y: 336, distance: 10.7
click at [199, 346] on select "Select Stylist [PERSON_NAME] [PERSON_NAME] [PERSON_NAME] [PERSON_NAME] [PERSON_…" at bounding box center [189, 339] width 83 height 21
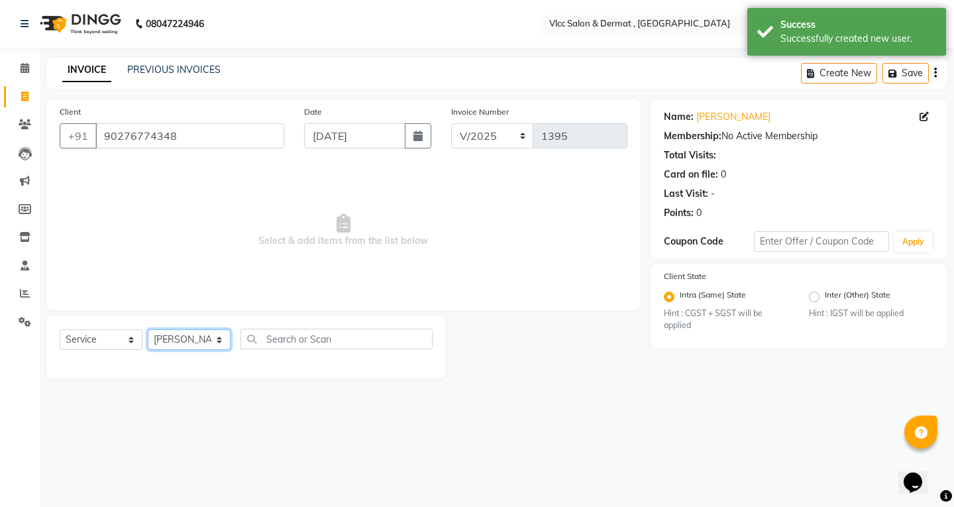
click at [148, 329] on select "Select Stylist [PERSON_NAME] [PERSON_NAME] [PERSON_NAME] [PERSON_NAME] [PERSON_…" at bounding box center [189, 339] width 83 height 21
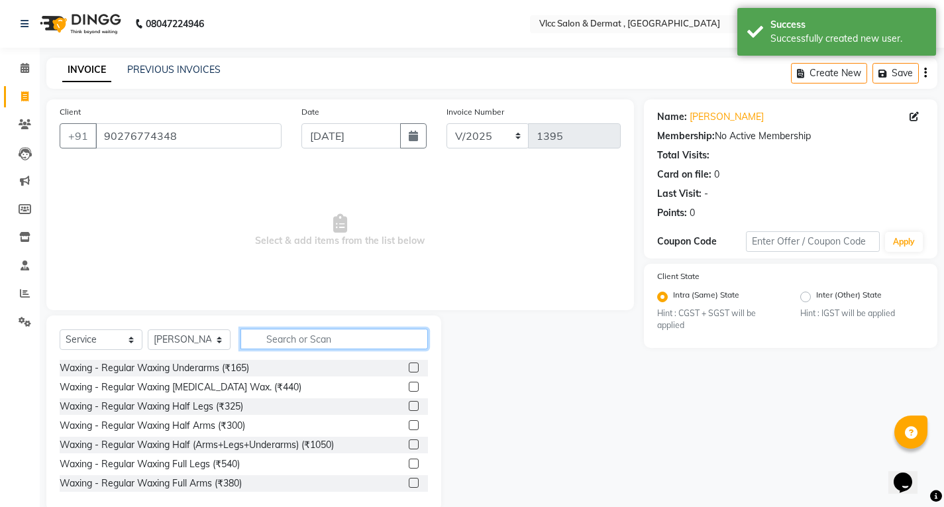
click at [327, 345] on input "text" at bounding box center [335, 339] width 188 height 21
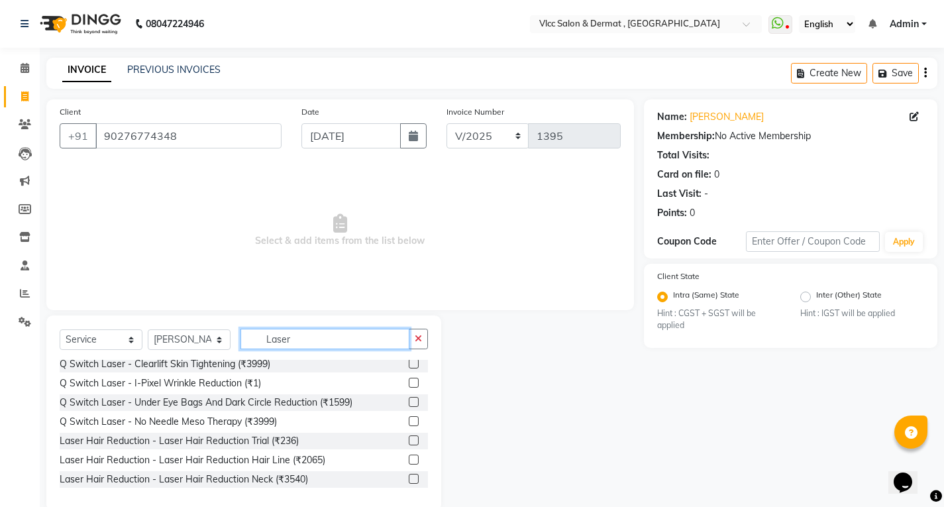
scroll to position [331, 0]
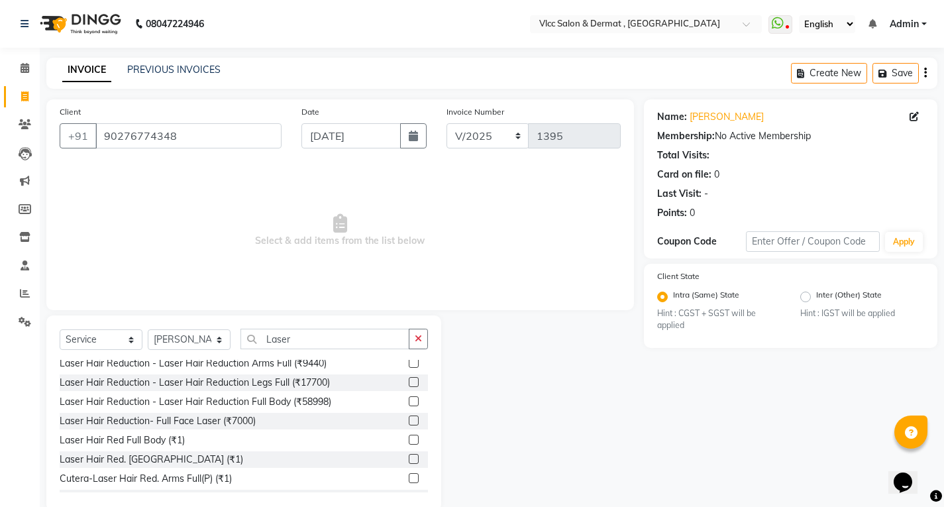
click at [409, 420] on label at bounding box center [414, 421] width 10 height 10
click at [409, 420] on input "checkbox" at bounding box center [413, 421] width 9 height 9
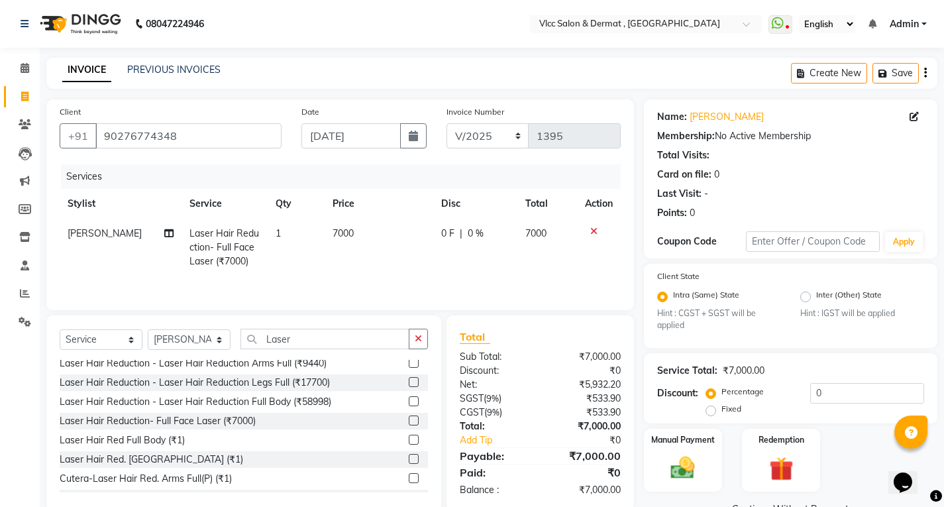
click at [362, 226] on td "7000" at bounding box center [379, 248] width 108 height 58
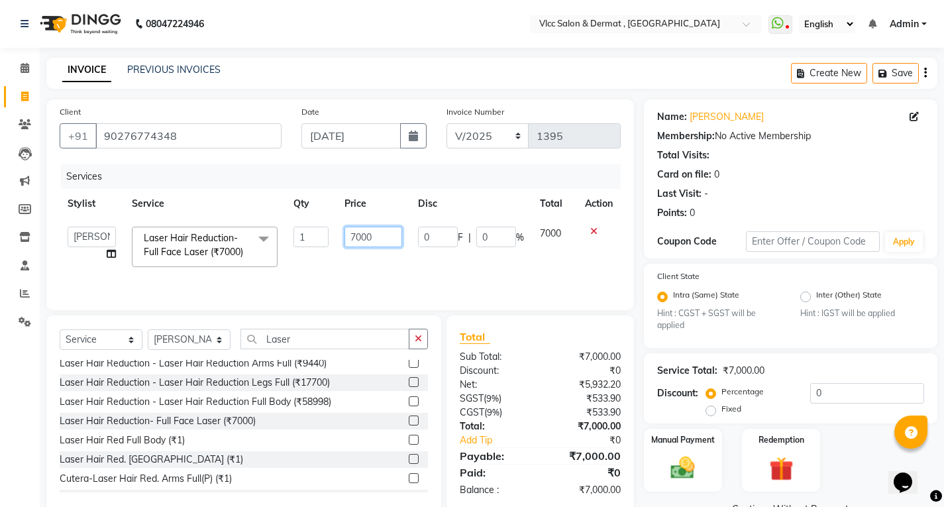
drag, startPoint x: 368, startPoint y: 226, endPoint x: 380, endPoint y: 234, distance: 14.3
click at [373, 227] on td "7000" at bounding box center [374, 247] width 74 height 56
click at [385, 239] on input "7000" at bounding box center [374, 237] width 58 height 21
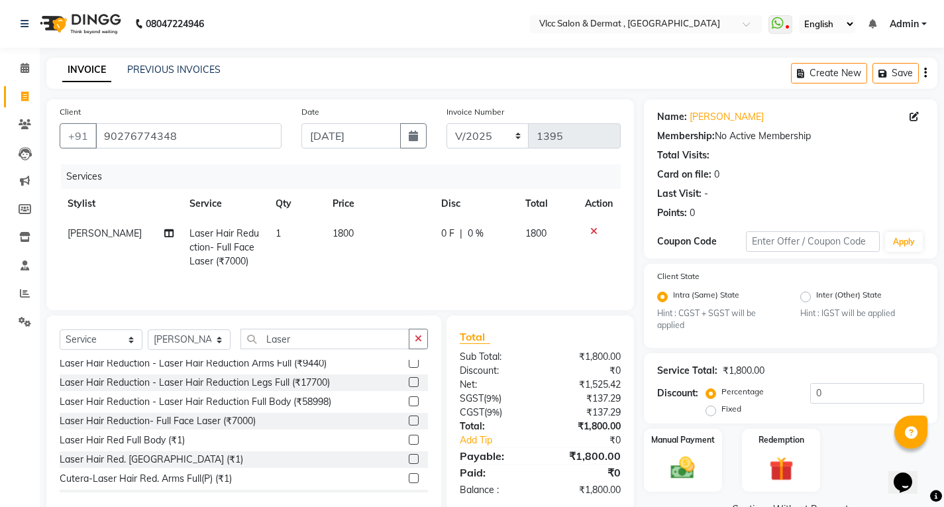
click at [410, 262] on tr "[PERSON_NAME] Laser Hair Reduction- Full Face Laser (₹7000) 1 1800 0 F | 0 % 18…" at bounding box center [340, 248] width 561 height 58
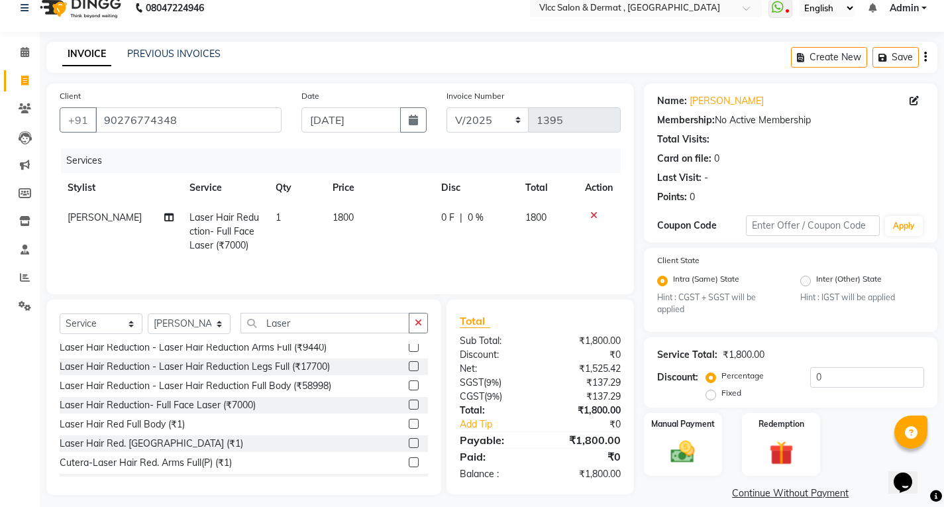
scroll to position [32, 0]
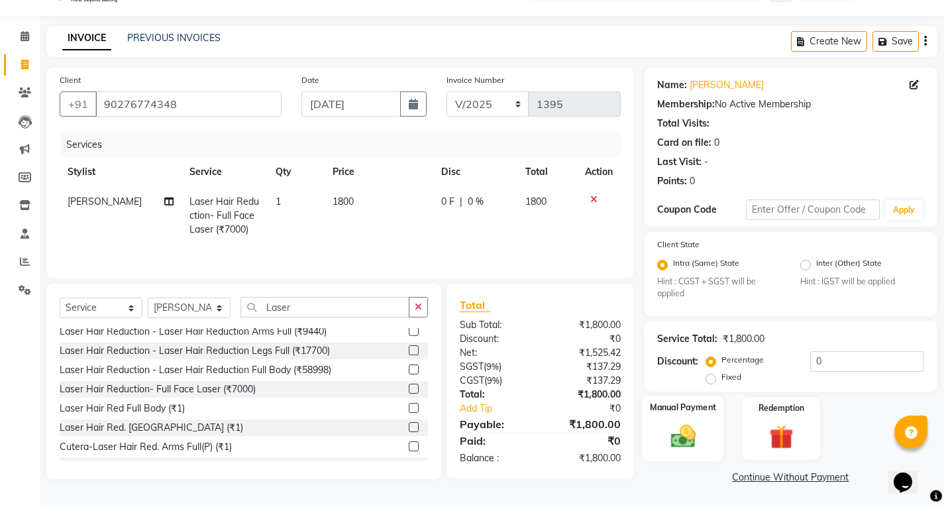
click at [678, 432] on img at bounding box center [683, 436] width 40 height 28
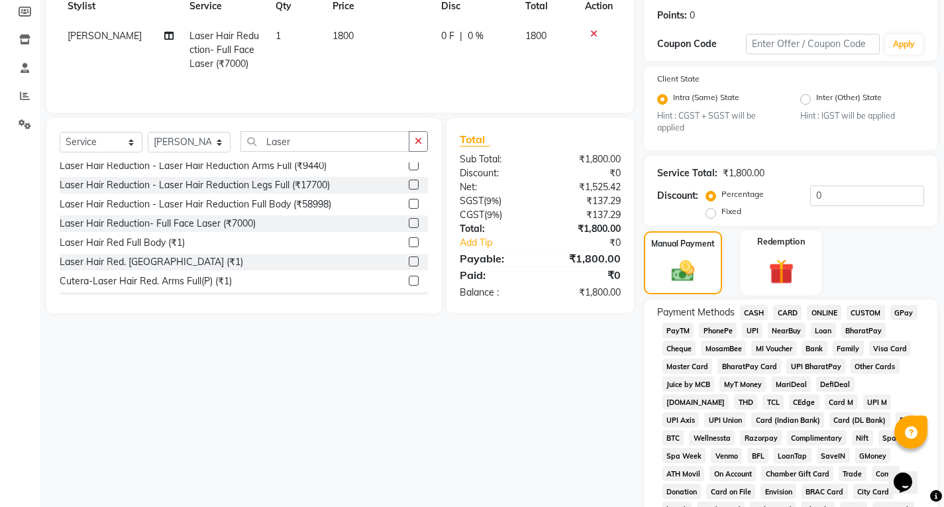
scroll to position [331, 0]
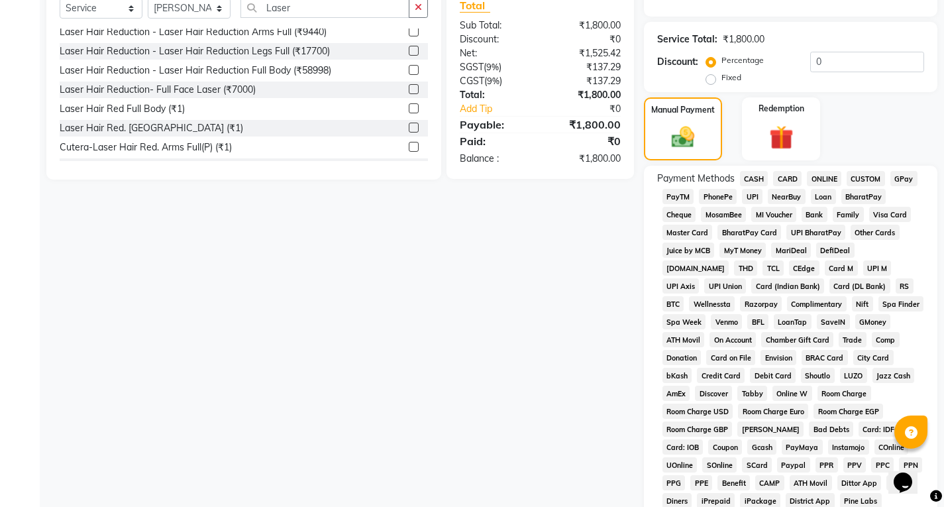
click at [754, 195] on span "UPI" at bounding box center [752, 196] width 21 height 15
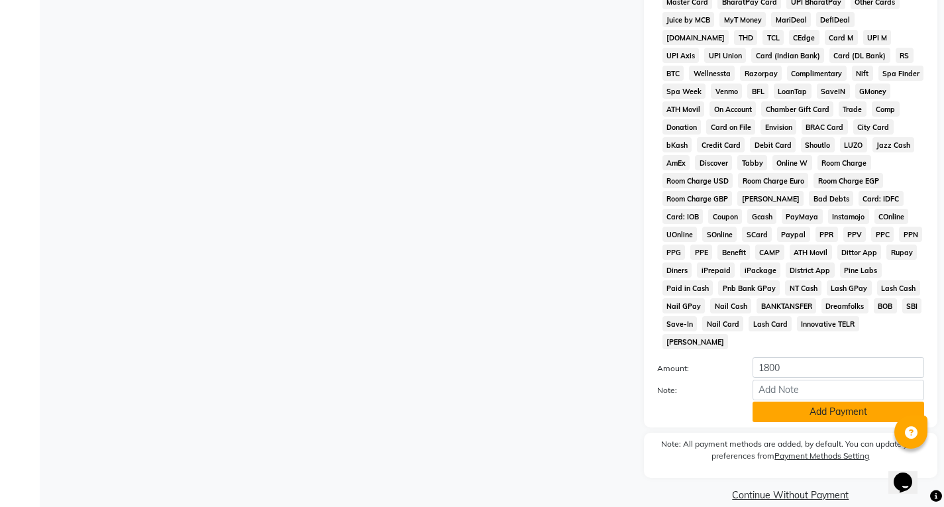
drag, startPoint x: 817, startPoint y: 390, endPoint x: 818, endPoint y: 406, distance: 15.9
click at [818, 402] on button "Add Payment" at bounding box center [839, 412] width 172 height 21
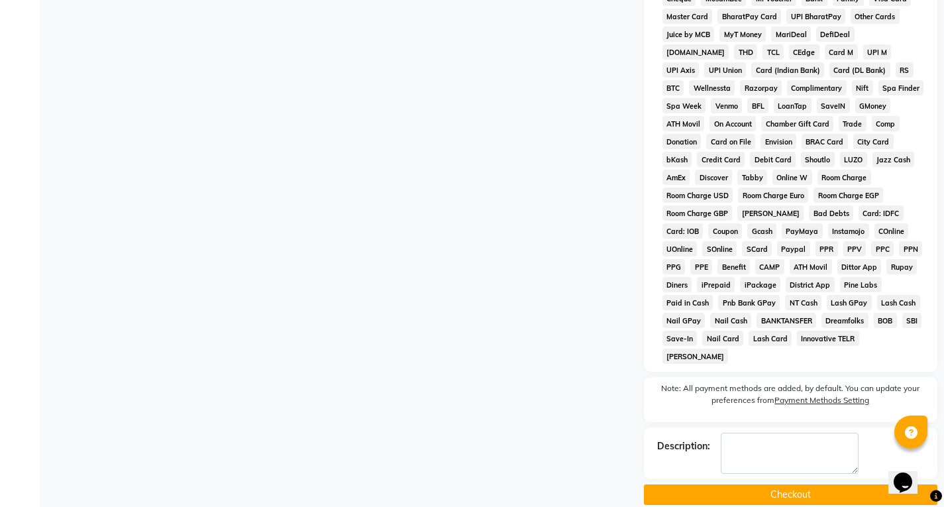
click at [810, 484] on button "Checkout" at bounding box center [791, 494] width 294 height 21
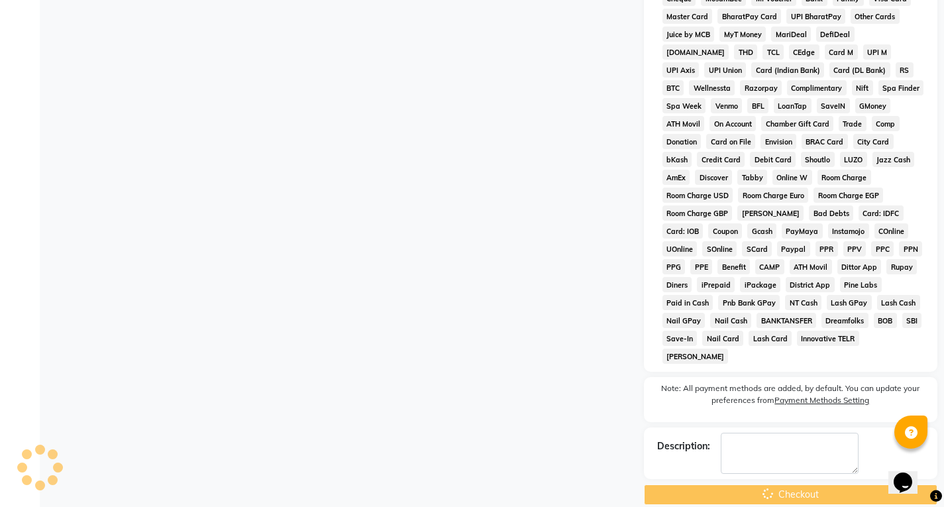
scroll to position [200, 0]
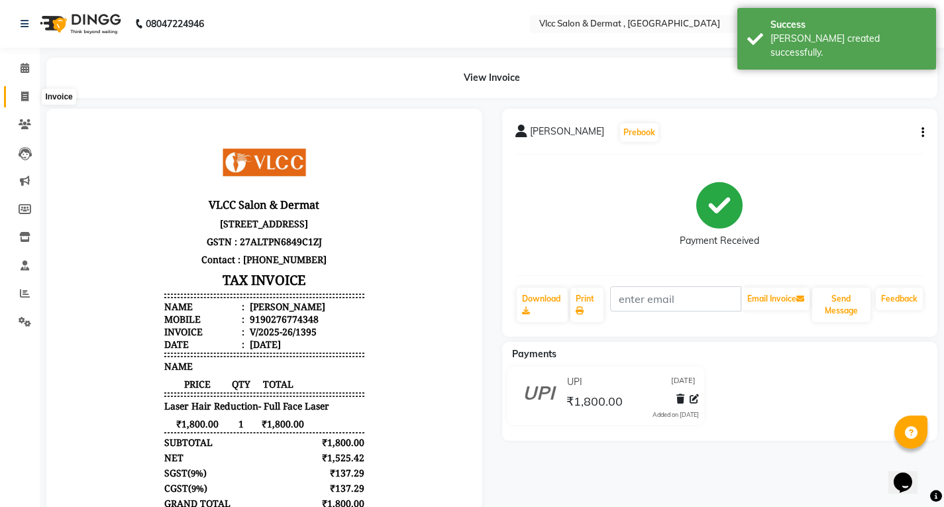
click at [28, 97] on icon at bounding box center [24, 96] width 7 height 10
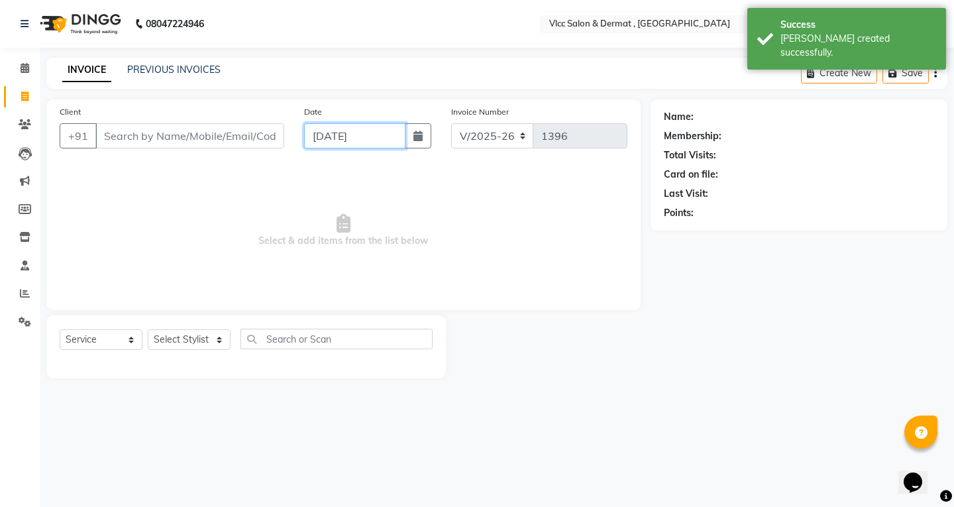
click at [327, 130] on input "[DATE]" at bounding box center [354, 135] width 101 height 25
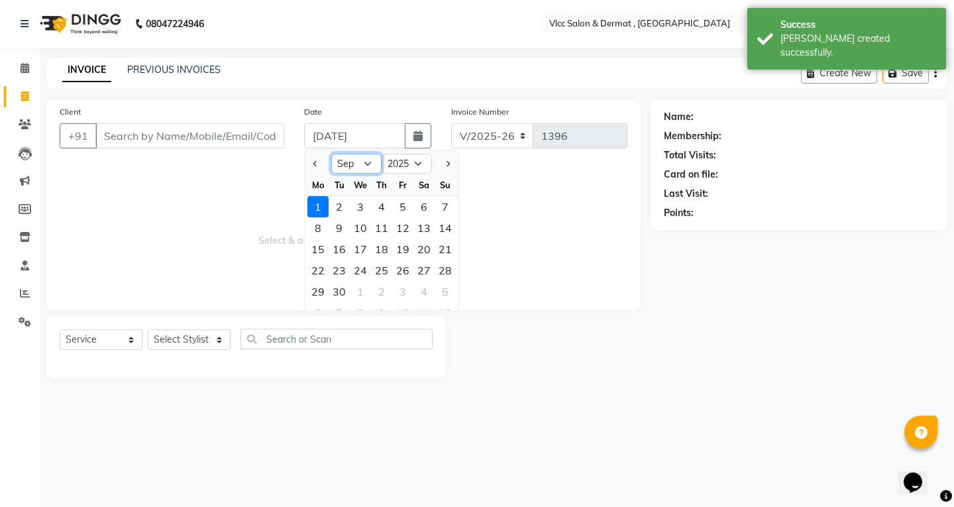
drag, startPoint x: 370, startPoint y: 166, endPoint x: 370, endPoint y: 173, distance: 7.3
click at [370, 166] on select "Jan Feb Mar Apr May Jun [DATE] Aug Sep Oct Nov Dec" at bounding box center [356, 164] width 50 height 20
click at [331, 154] on select "Jan Feb Mar Apr May Jun [DATE] Aug Sep Oct Nov Dec" at bounding box center [356, 164] width 50 height 20
click at [361, 292] on div "27" at bounding box center [360, 291] width 21 height 21
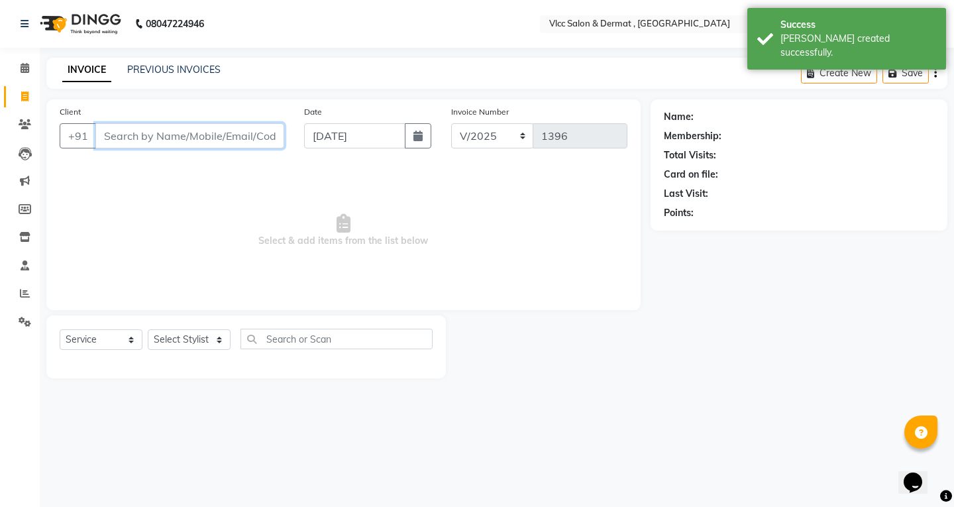
click at [207, 135] on input "Client" at bounding box center [189, 135] width 189 height 25
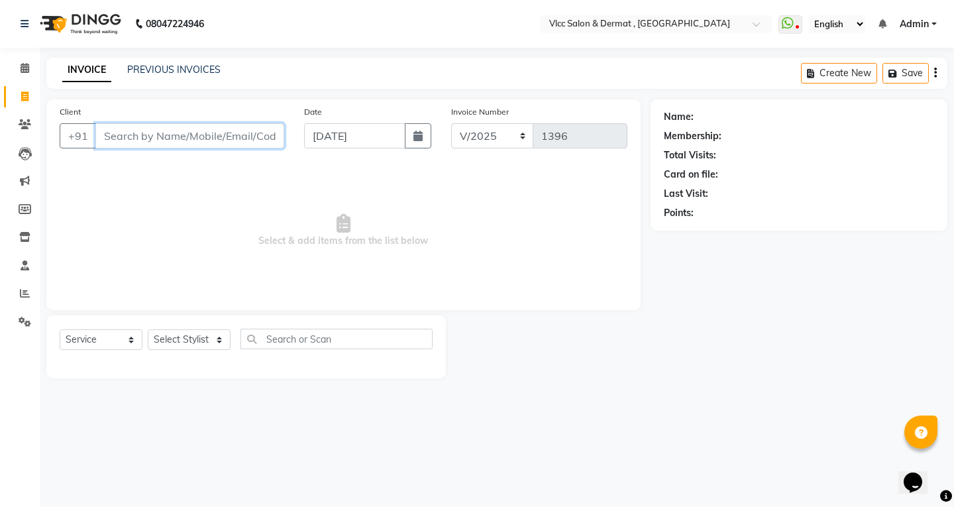
click at [203, 133] on input "Client" at bounding box center [189, 135] width 189 height 25
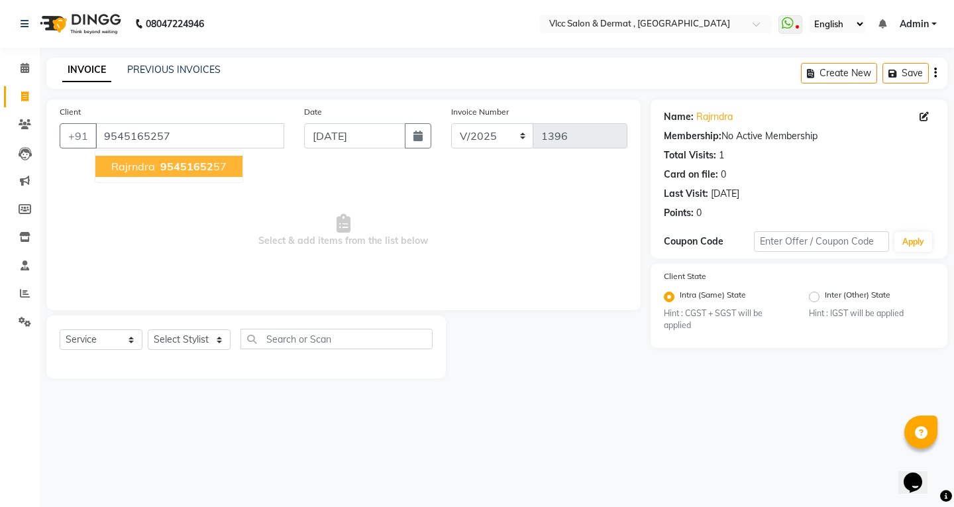
drag, startPoint x: 157, startPoint y: 169, endPoint x: 158, endPoint y: 177, distance: 8.1
click at [158, 168] on ngb-highlight "95451652 57" at bounding box center [192, 166] width 69 height 13
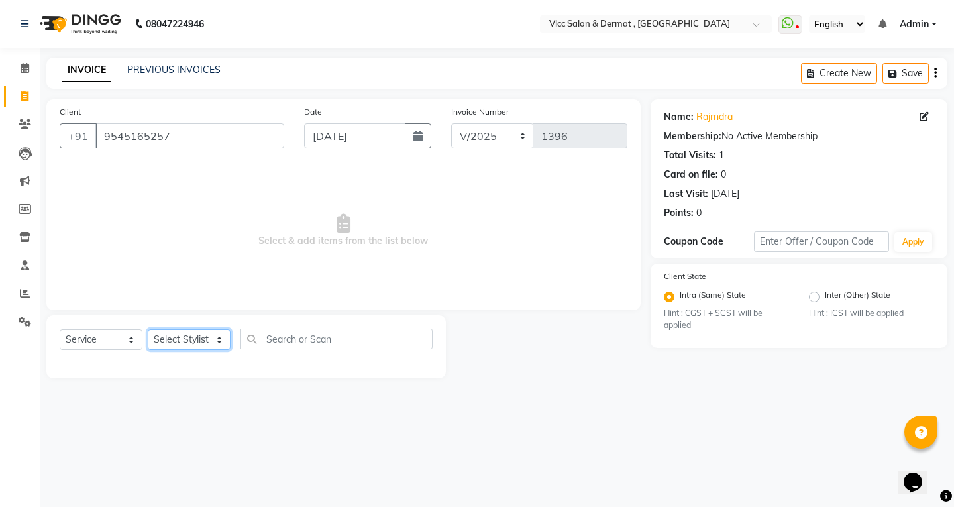
click at [197, 335] on select "Select Stylist [PERSON_NAME] [PERSON_NAME] [PERSON_NAME] [PERSON_NAME] [PERSON_…" at bounding box center [189, 339] width 83 height 21
click at [148, 329] on select "Select Stylist [PERSON_NAME] [PERSON_NAME] [PERSON_NAME] [PERSON_NAME] [PERSON_…" at bounding box center [189, 339] width 83 height 21
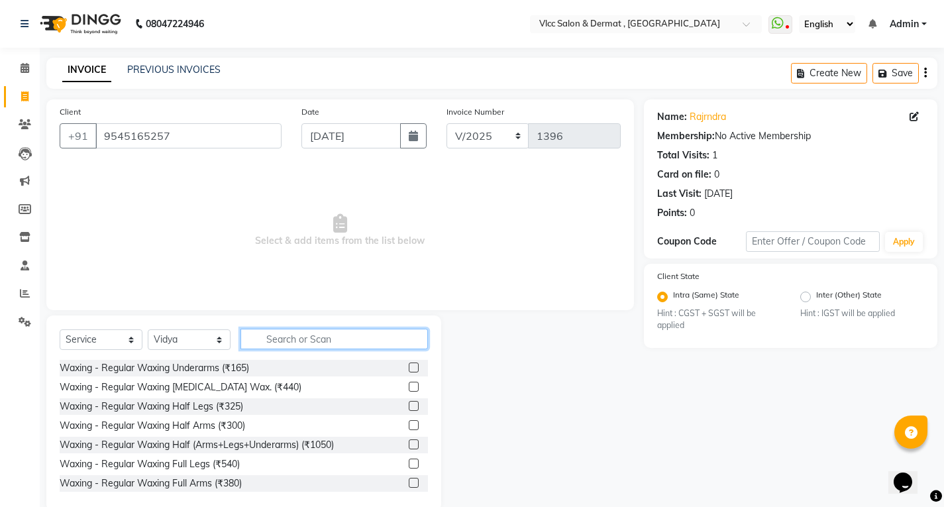
click at [290, 346] on input "text" at bounding box center [335, 339] width 188 height 21
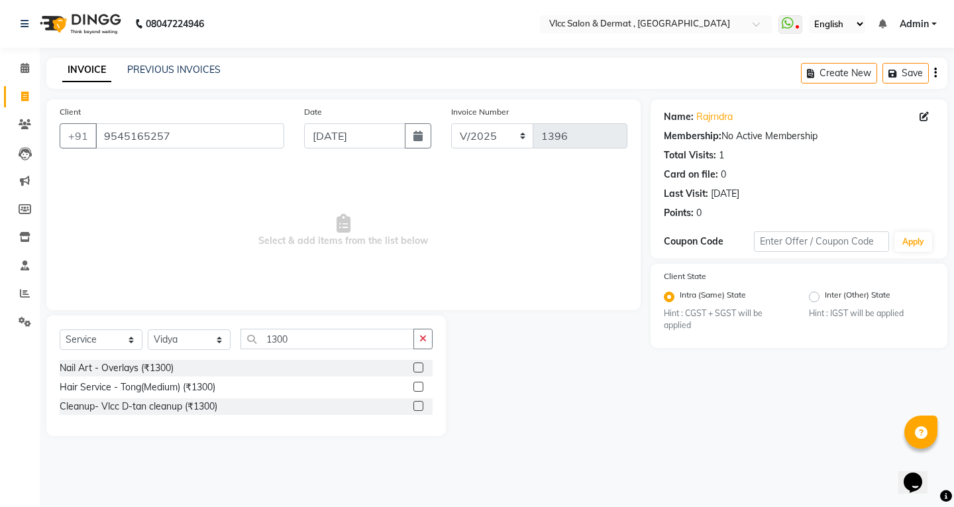
click at [424, 410] on div at bounding box center [423, 406] width 19 height 17
click at [423, 409] on label at bounding box center [419, 406] width 10 height 10
click at [422, 409] on input "checkbox" at bounding box center [418, 406] width 9 height 9
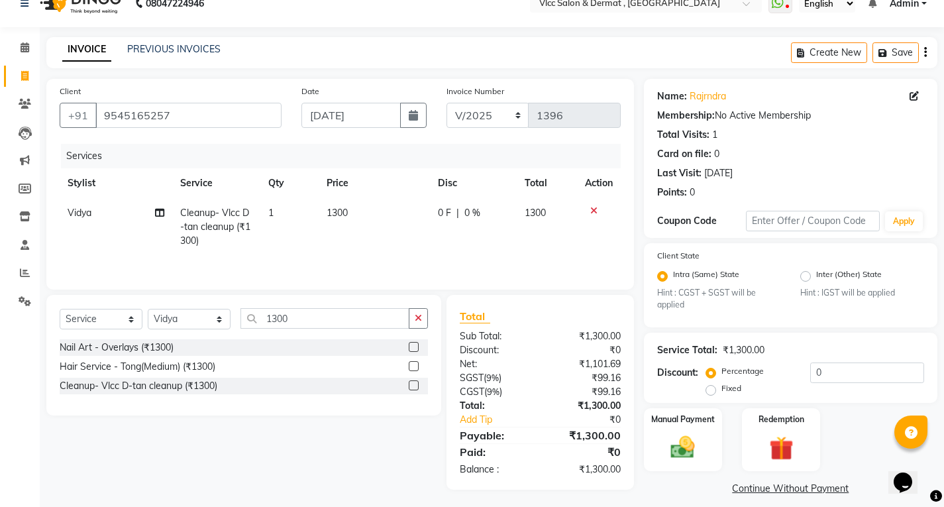
scroll to position [32, 0]
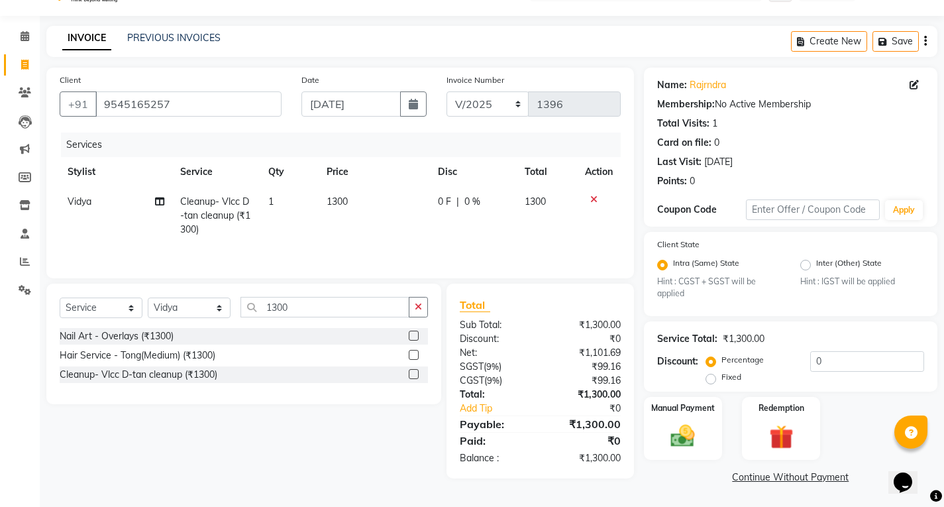
click at [722, 378] on label "Fixed" at bounding box center [732, 377] width 20 height 12
click at [709, 378] on input "Fixed" at bounding box center [713, 376] width 9 height 9
click at [833, 357] on input "0" at bounding box center [868, 361] width 114 height 21
click at [697, 433] on img at bounding box center [683, 436] width 40 height 28
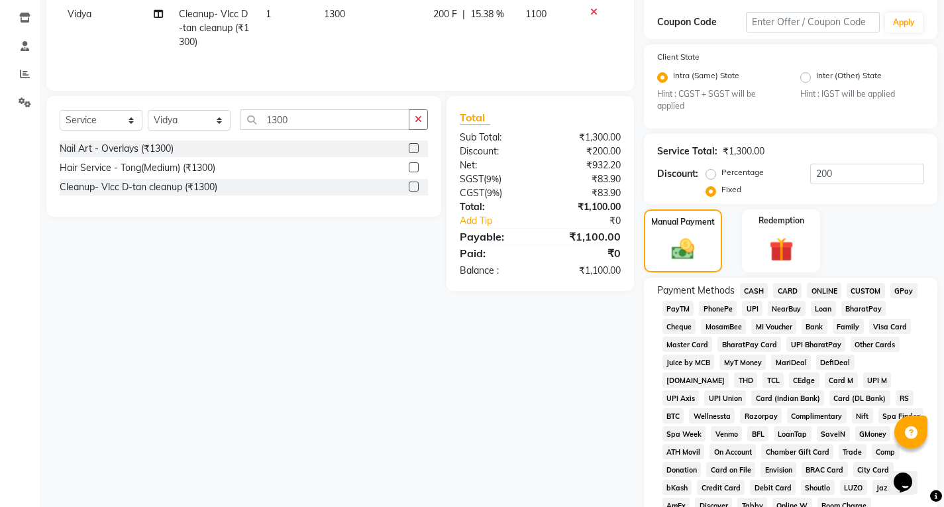
scroll to position [231, 0]
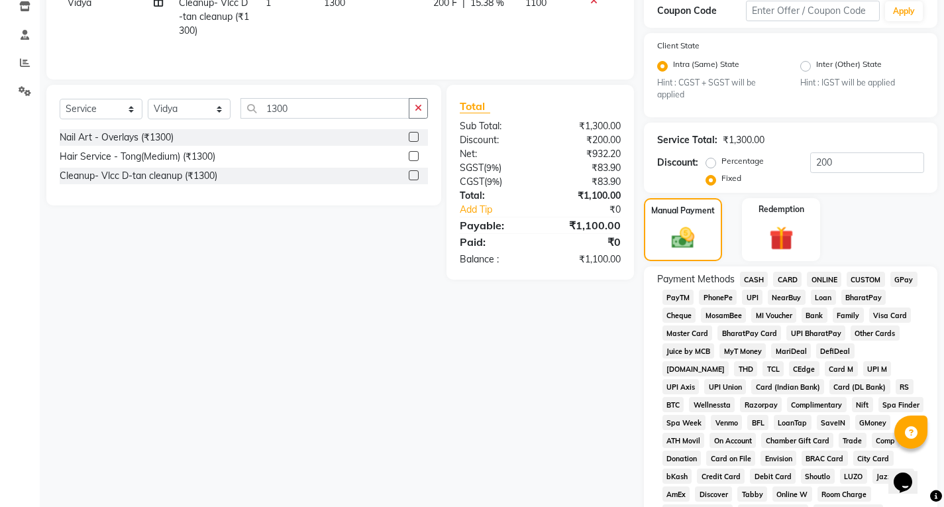
click at [754, 296] on span "UPI" at bounding box center [752, 297] width 21 height 15
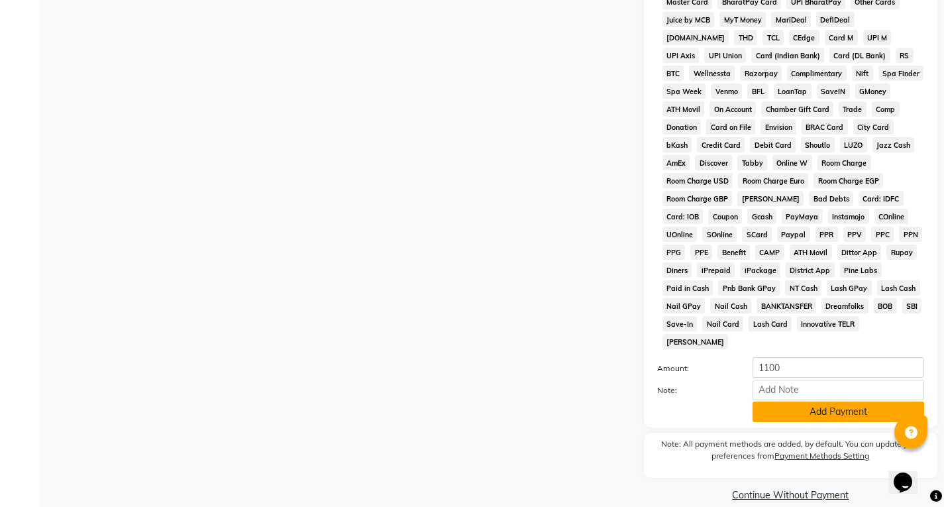
click at [798, 402] on button "Add Payment" at bounding box center [839, 412] width 172 height 21
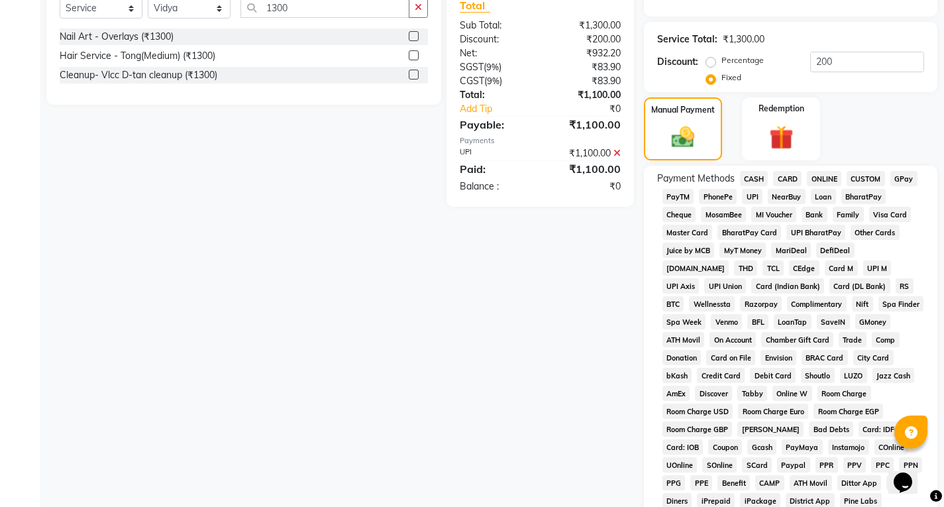
scroll to position [547, 0]
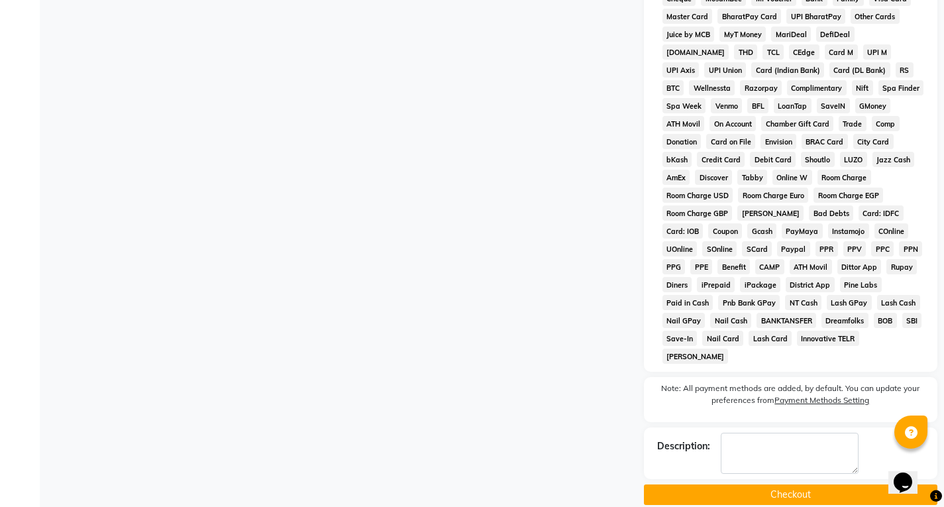
click at [753, 484] on button "Checkout" at bounding box center [791, 494] width 294 height 21
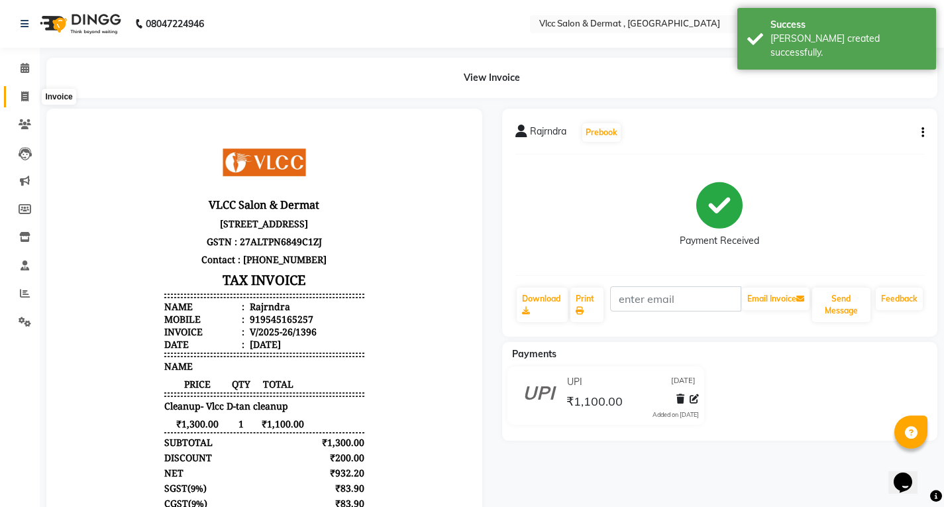
click at [27, 97] on icon at bounding box center [24, 96] width 7 height 10
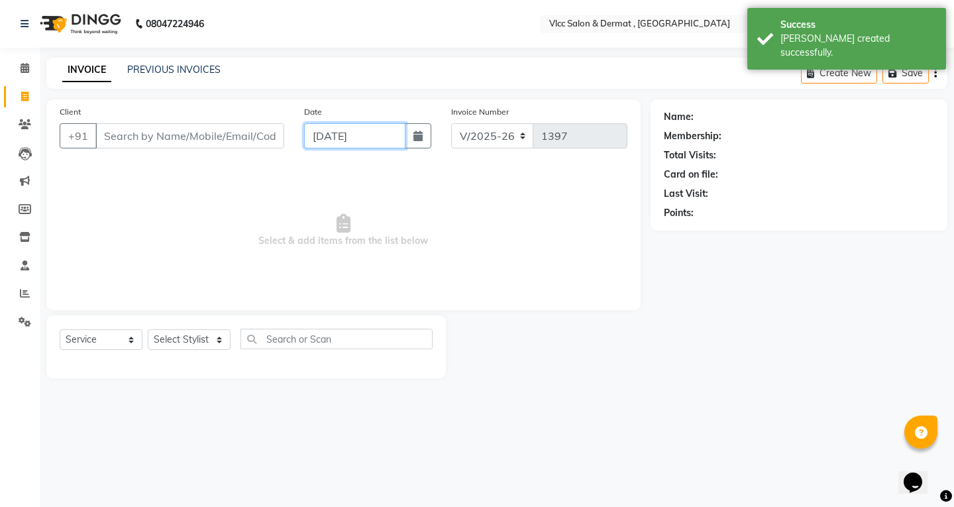
click at [321, 138] on input "[DATE]" at bounding box center [354, 135] width 101 height 25
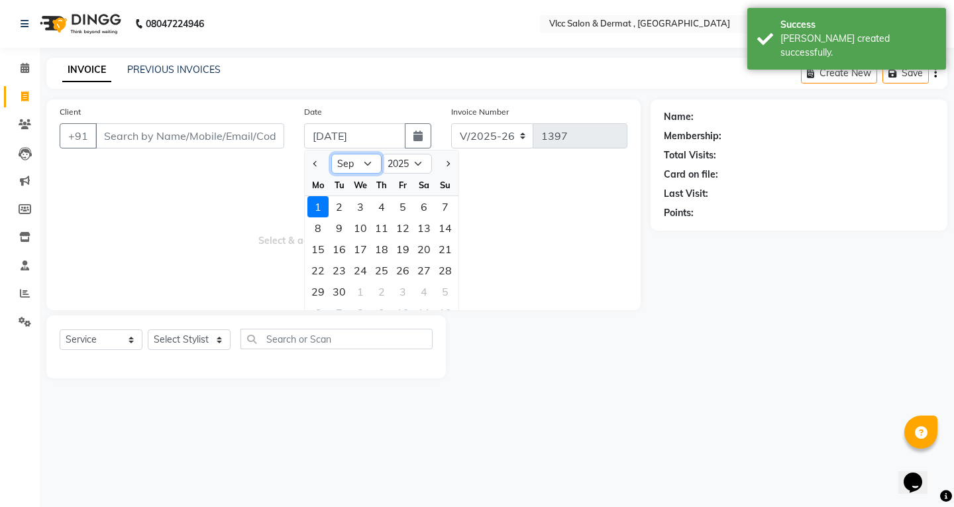
click at [370, 168] on select "Jan Feb Mar Apr May Jun [DATE] Aug Sep Oct Nov Dec" at bounding box center [356, 164] width 50 height 20
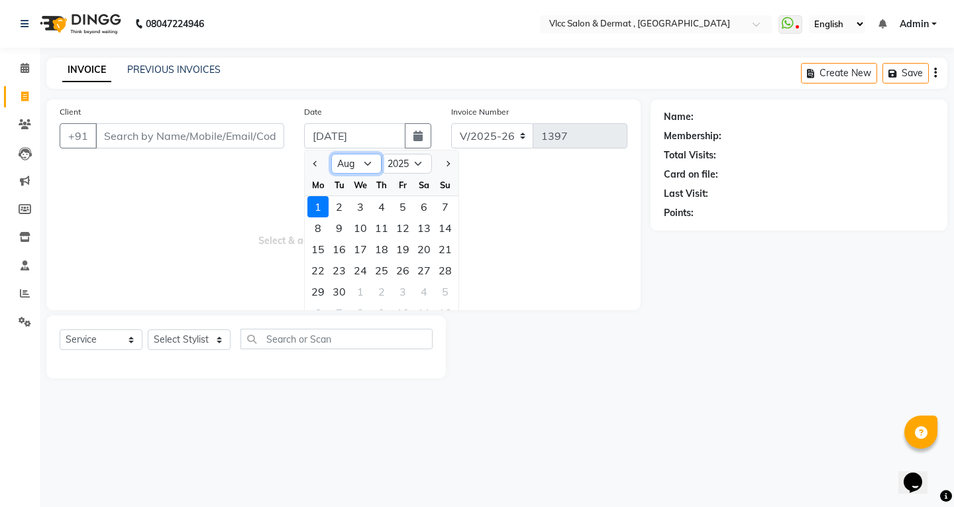
click at [331, 154] on select "Jan Feb Mar Apr May Jun [DATE] Aug Sep Oct Nov Dec" at bounding box center [356, 164] width 50 height 20
click at [359, 289] on div "27" at bounding box center [360, 291] width 21 height 21
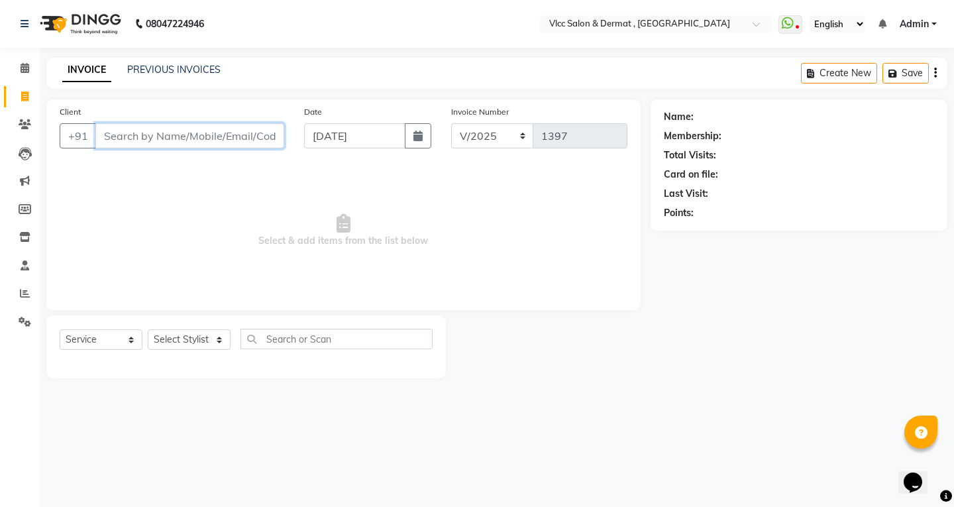
click at [203, 134] on input "Client" at bounding box center [189, 135] width 189 height 25
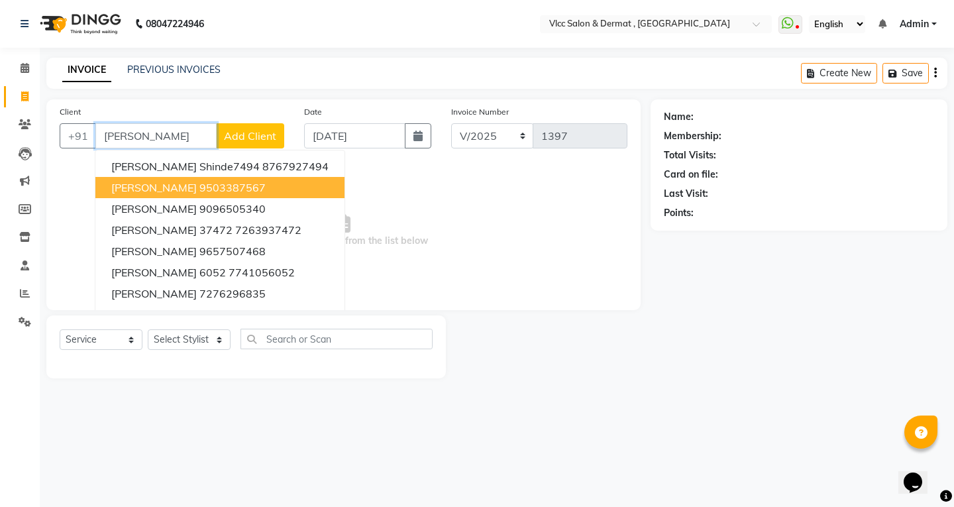
click at [199, 188] on ngb-highlight "9503387567" at bounding box center [232, 187] width 66 height 13
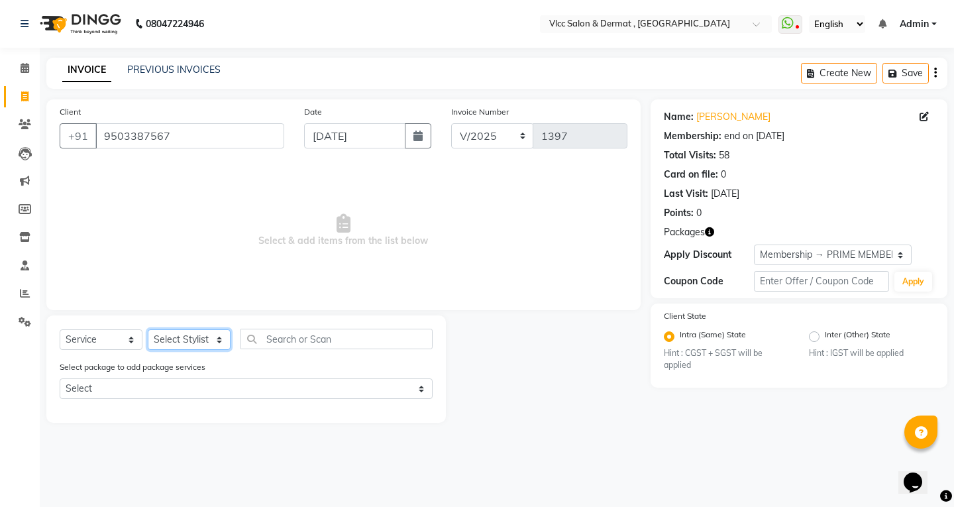
click at [196, 337] on select "Select Stylist [PERSON_NAME] [PERSON_NAME] [PERSON_NAME] [PERSON_NAME] [PERSON_…" at bounding box center [189, 339] width 83 height 21
click at [148, 329] on select "Select Stylist [PERSON_NAME] [PERSON_NAME] [PERSON_NAME] [PERSON_NAME] [PERSON_…" at bounding box center [189, 339] width 83 height 21
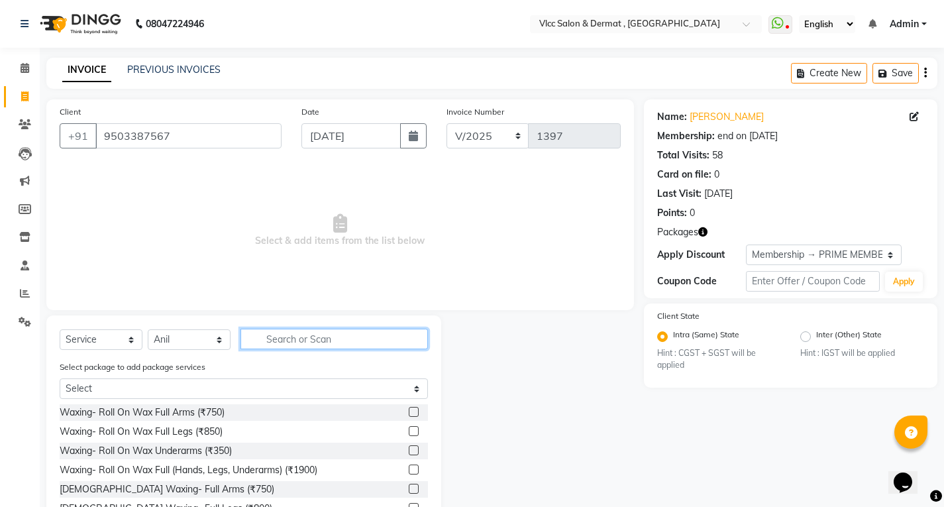
click at [283, 339] on input "text" at bounding box center [335, 339] width 188 height 21
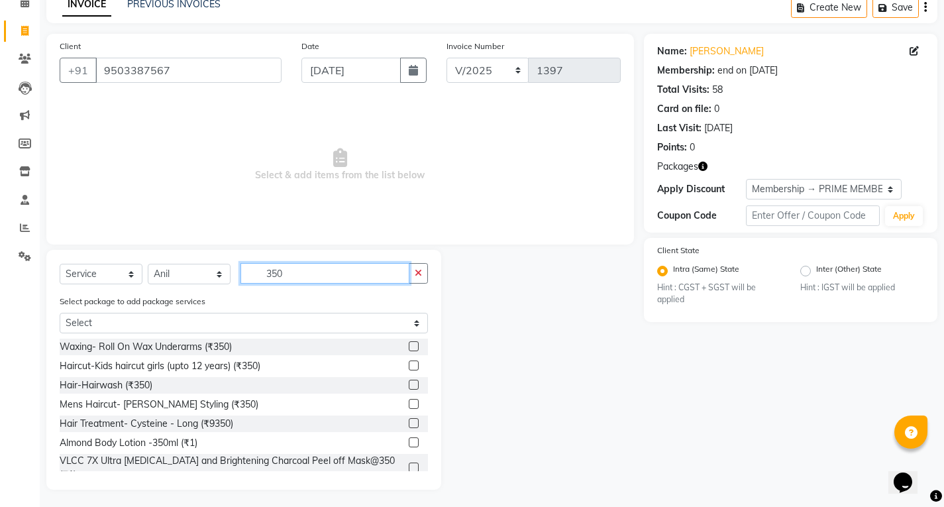
scroll to position [66, 0]
click at [409, 386] on label at bounding box center [414, 384] width 10 height 10
click at [409, 386] on input "checkbox" at bounding box center [413, 384] width 9 height 9
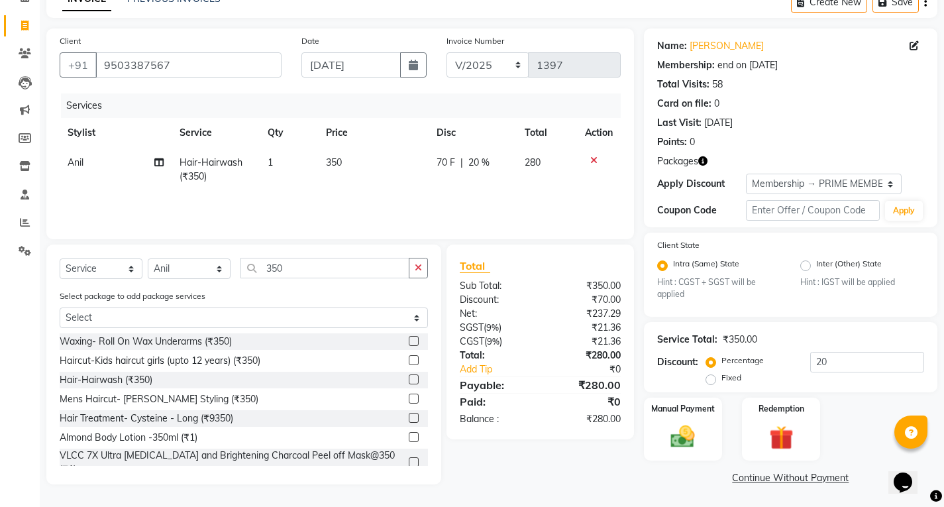
scroll to position [72, 0]
click at [343, 166] on td "350" at bounding box center [373, 169] width 111 height 44
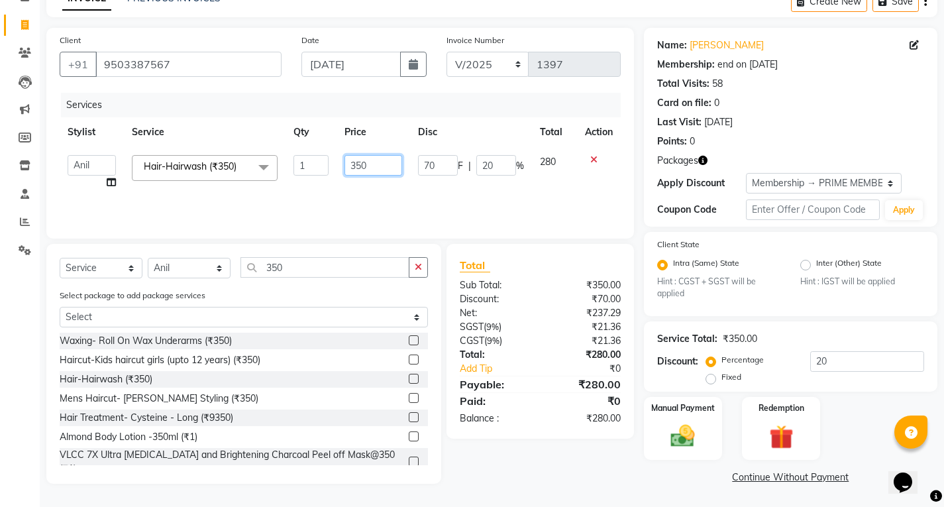
drag, startPoint x: 343, startPoint y: 166, endPoint x: 380, endPoint y: 164, distance: 37.2
click at [372, 164] on input "350" at bounding box center [374, 165] width 58 height 21
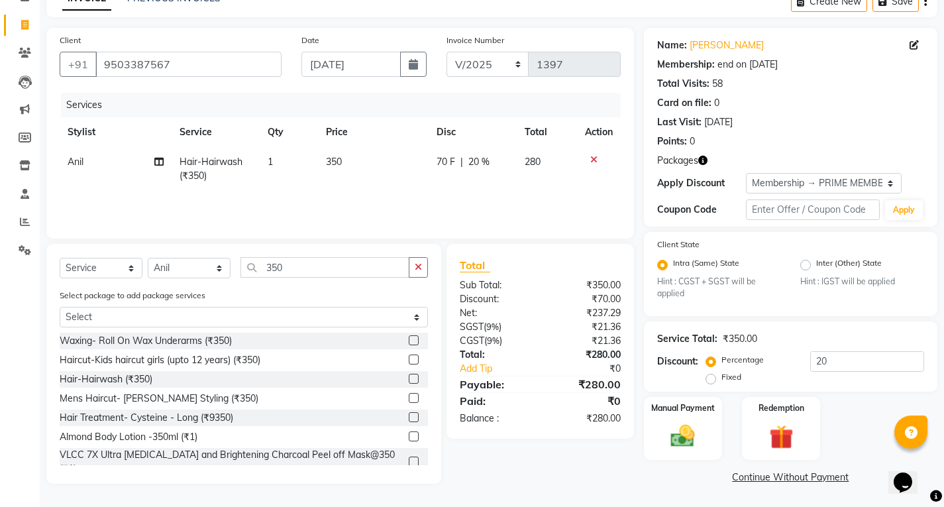
click at [354, 172] on td "350" at bounding box center [373, 169] width 111 height 44
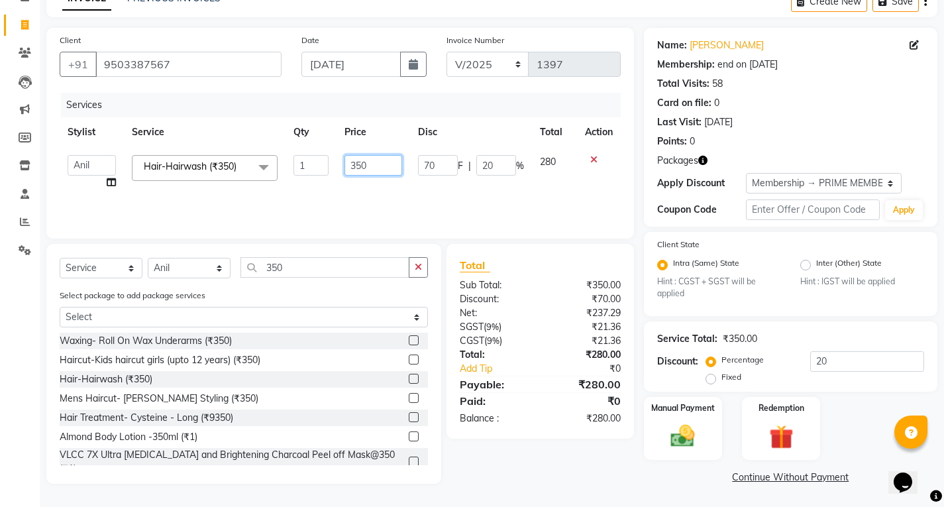
click at [378, 161] on input "350" at bounding box center [374, 165] width 58 height 21
click at [397, 192] on div "Services Stylist Service Qty Price Disc Total Action [PERSON_NAME] [PERSON_NAME…" at bounding box center [340, 159] width 561 height 133
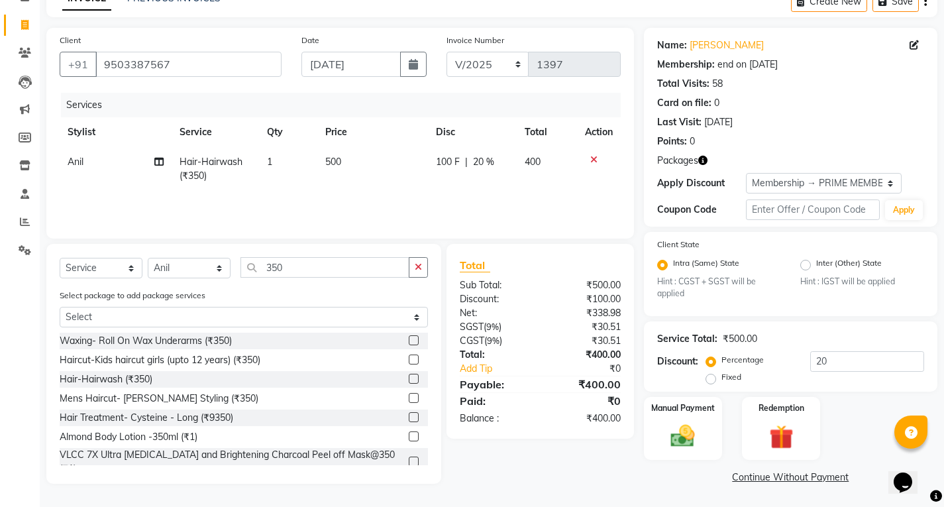
drag, startPoint x: 337, startPoint y: 148, endPoint x: 350, endPoint y: 156, distance: 15.5
click at [350, 156] on td "500" at bounding box center [372, 169] width 111 height 44
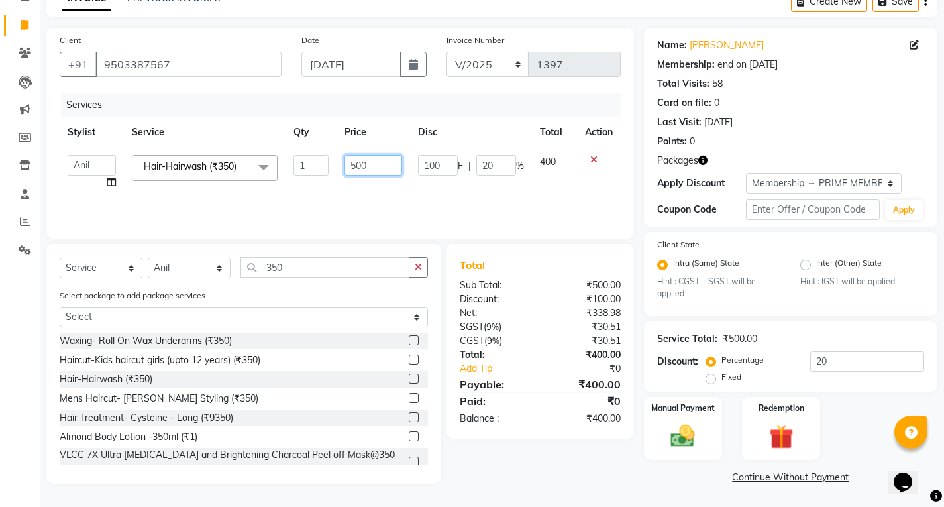
click at [353, 158] on input "500" at bounding box center [374, 165] width 58 height 21
click at [372, 162] on input "500" at bounding box center [374, 165] width 58 height 21
click at [408, 189] on td "480" at bounding box center [374, 172] width 74 height 50
click at [378, 169] on input "480" at bounding box center [374, 165] width 58 height 21
click at [398, 183] on td "480" at bounding box center [374, 172] width 74 height 50
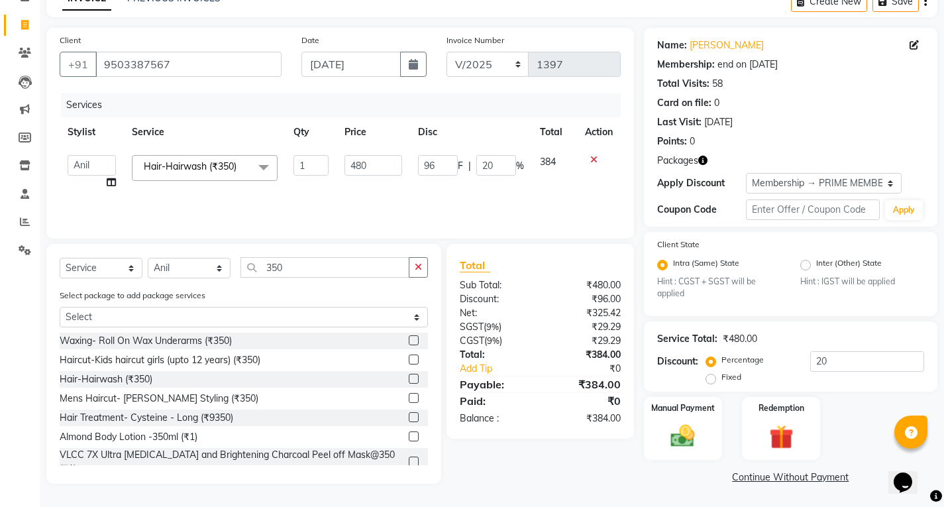
click at [399, 184] on td "480" at bounding box center [374, 172] width 74 height 50
click at [383, 171] on input "480" at bounding box center [374, 165] width 58 height 21
click at [482, 200] on div "Services Stylist Service Qty Price Disc Total Action [PERSON_NAME] [PERSON_NAME…" at bounding box center [340, 159] width 561 height 133
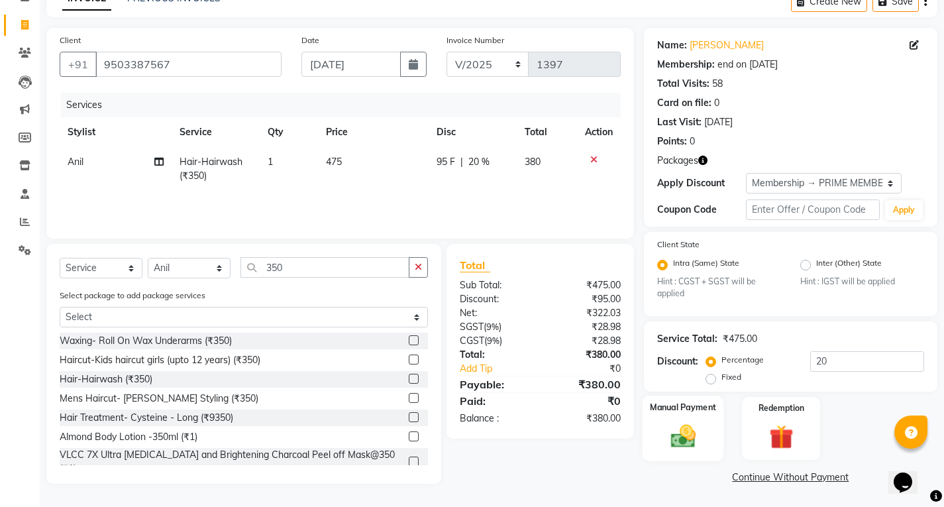
click at [687, 425] on img at bounding box center [683, 436] width 40 height 28
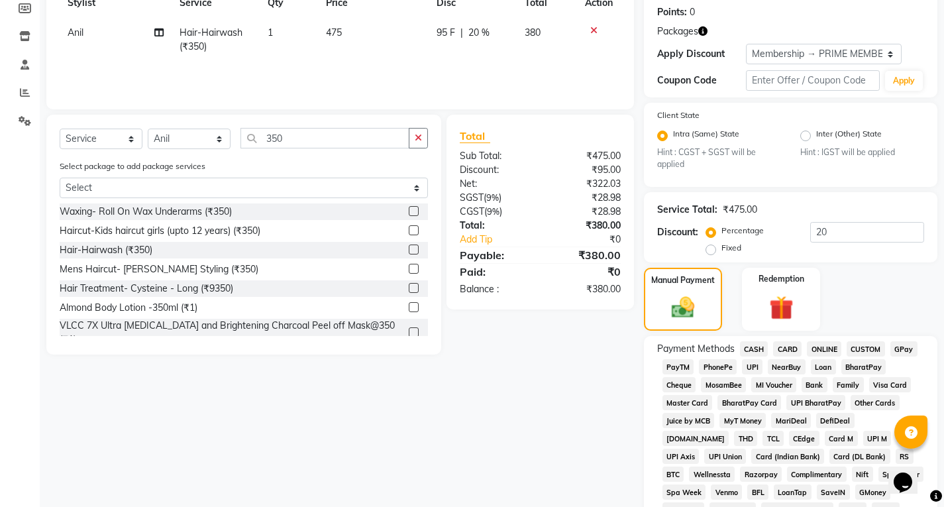
scroll to position [204, 0]
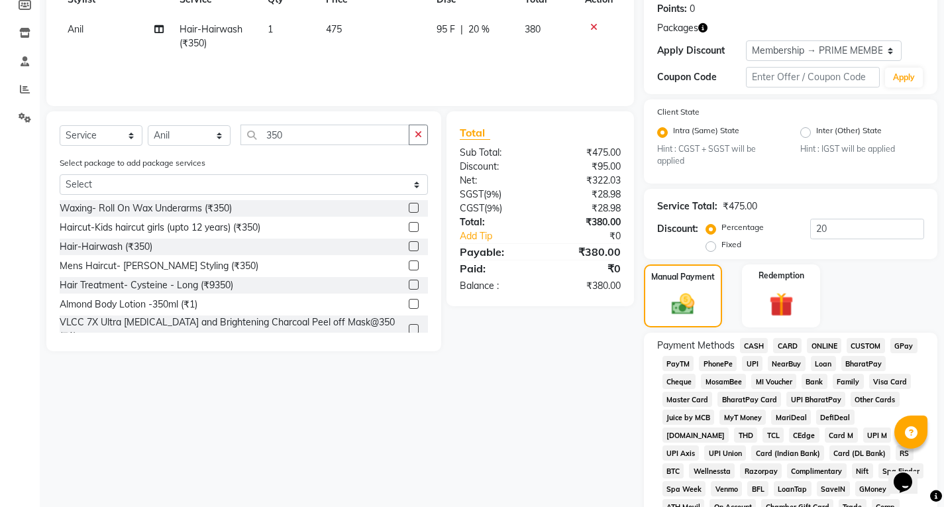
click at [753, 366] on span "UPI" at bounding box center [752, 363] width 21 height 15
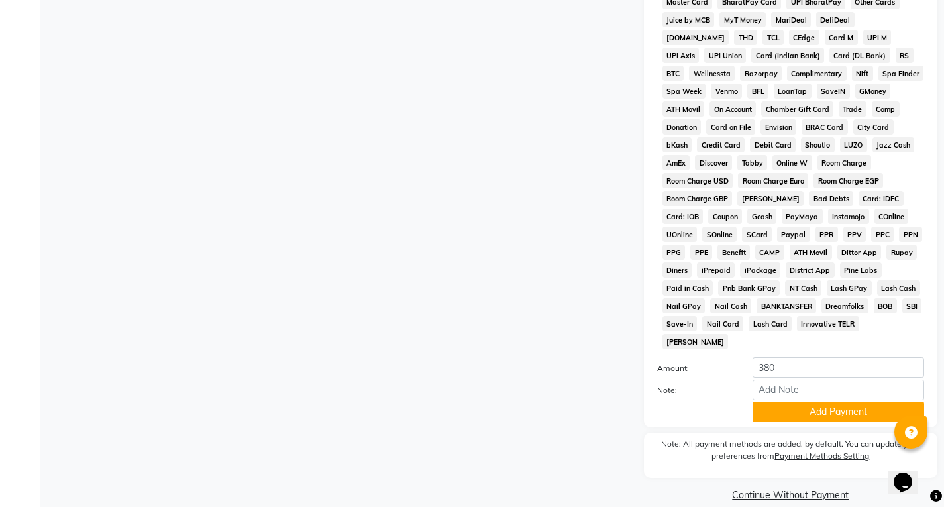
drag, startPoint x: 818, startPoint y: 388, endPoint x: 805, endPoint y: 466, distance: 79.2
click at [818, 402] on button "Add Payment" at bounding box center [839, 412] width 172 height 21
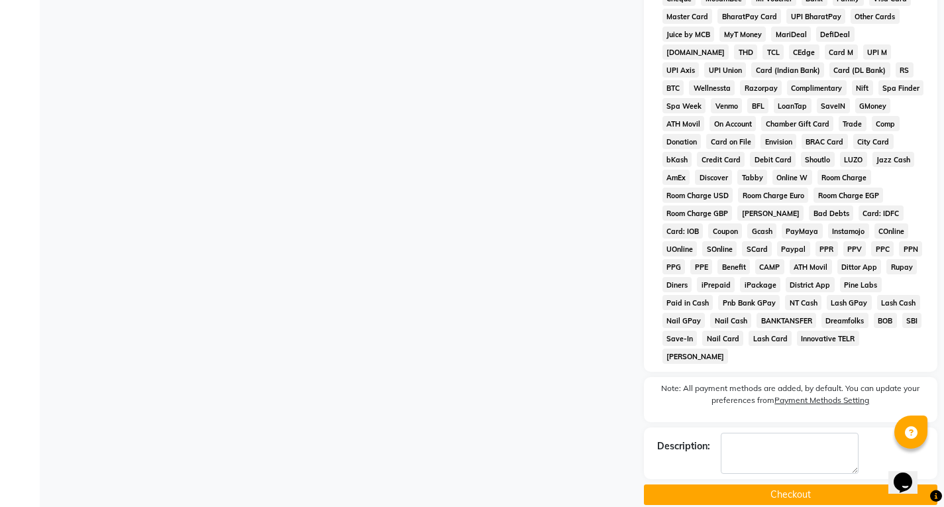
click at [773, 484] on button "Checkout" at bounding box center [791, 494] width 294 height 21
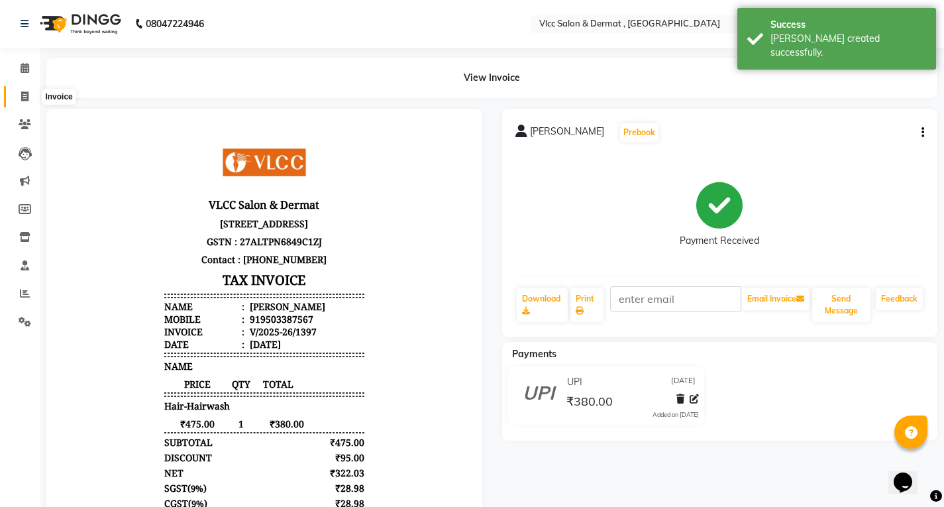
click at [23, 95] on icon at bounding box center [24, 96] width 7 height 10
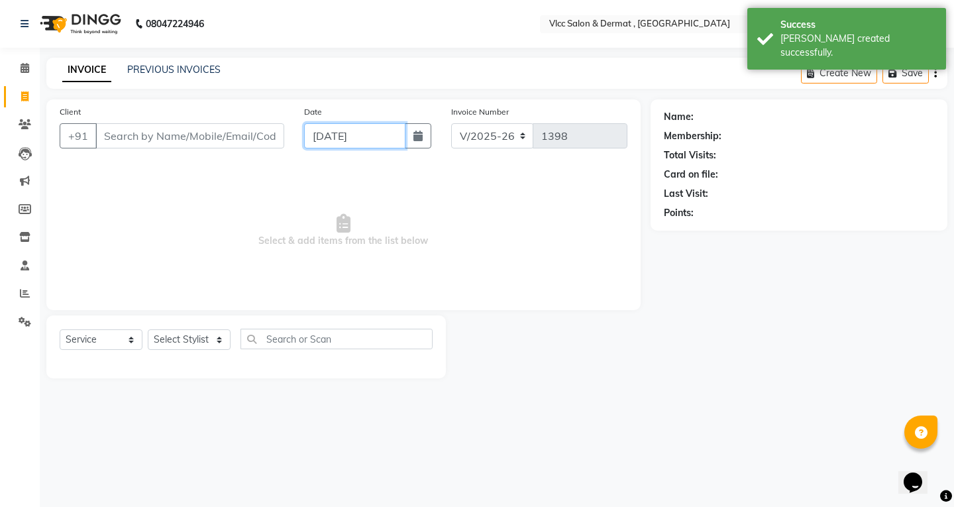
click at [331, 139] on input "[DATE]" at bounding box center [354, 135] width 101 height 25
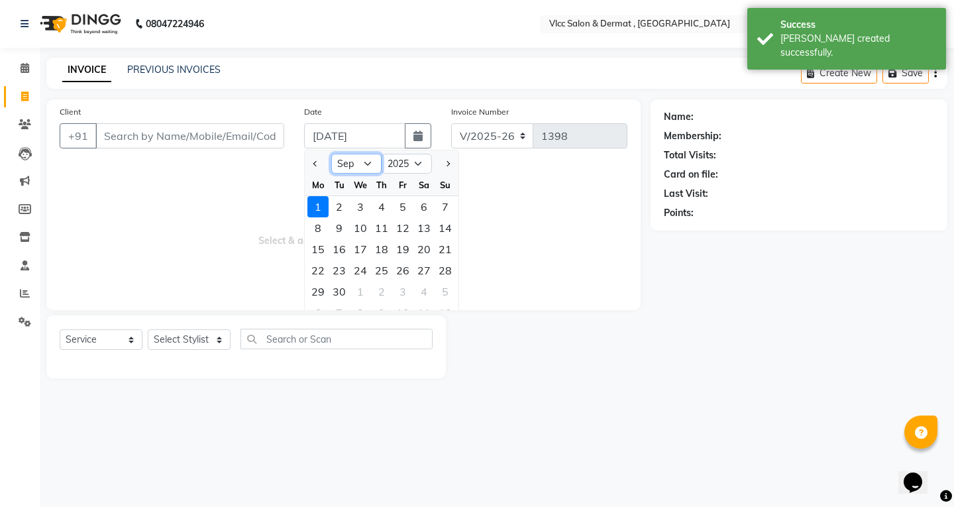
click at [364, 158] on select "Jan Feb Mar Apr May Jun [DATE] Aug Sep Oct Nov Dec" at bounding box center [356, 164] width 50 height 20
click at [331, 154] on select "Jan Feb Mar Apr May Jun [DATE] Aug Sep Oct Nov Dec" at bounding box center [356, 164] width 50 height 20
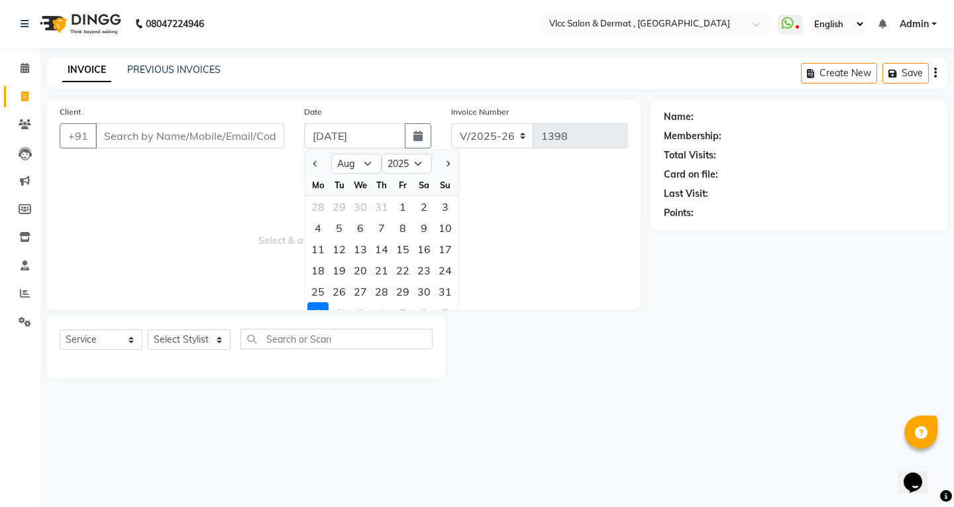
click at [363, 293] on div "27" at bounding box center [360, 291] width 21 height 21
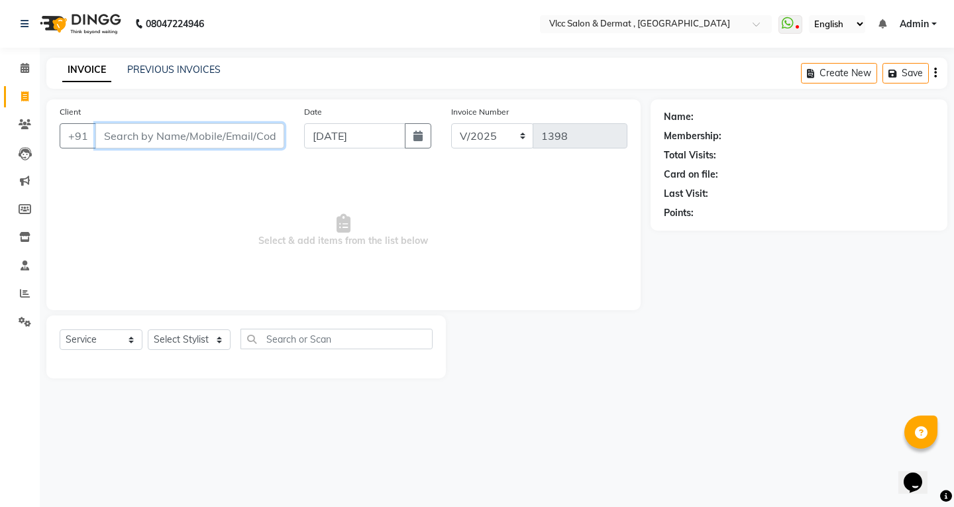
click at [220, 140] on input "Client" at bounding box center [189, 135] width 189 height 25
click at [238, 141] on span "Add Client" at bounding box center [250, 135] width 52 height 13
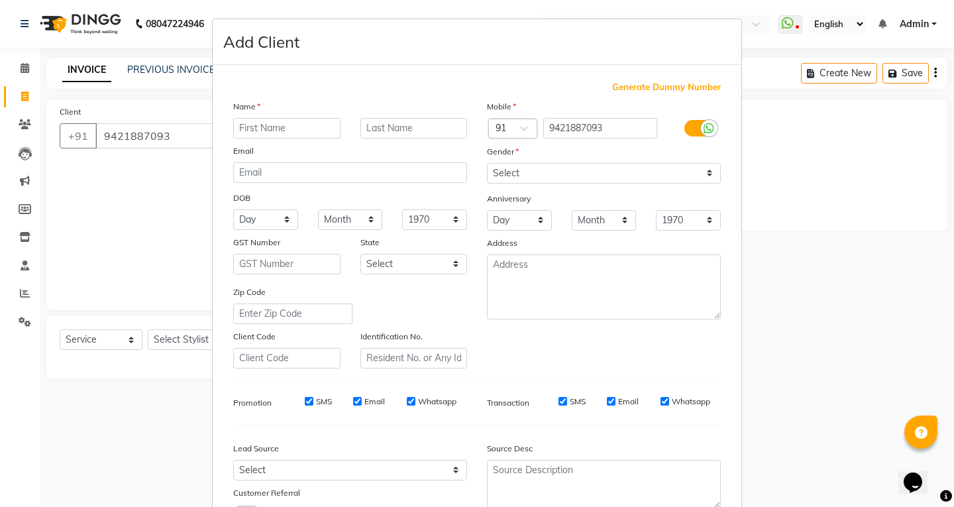
click at [314, 125] on input "text" at bounding box center [286, 128] width 107 height 21
click at [321, 142] on div "Name [PERSON_NAME] Email DOB Day 01 02 03 04 05 06 07 08 09 10 11 12 13 14 15 1…" at bounding box center [350, 233] width 254 height 269
click at [517, 178] on select "Select [DEMOGRAPHIC_DATA] [DEMOGRAPHIC_DATA] Other Prefer Not To Say" at bounding box center [604, 173] width 234 height 21
click at [487, 163] on select "Select [DEMOGRAPHIC_DATA] [DEMOGRAPHIC_DATA] Other Prefer Not To Say" at bounding box center [604, 173] width 234 height 21
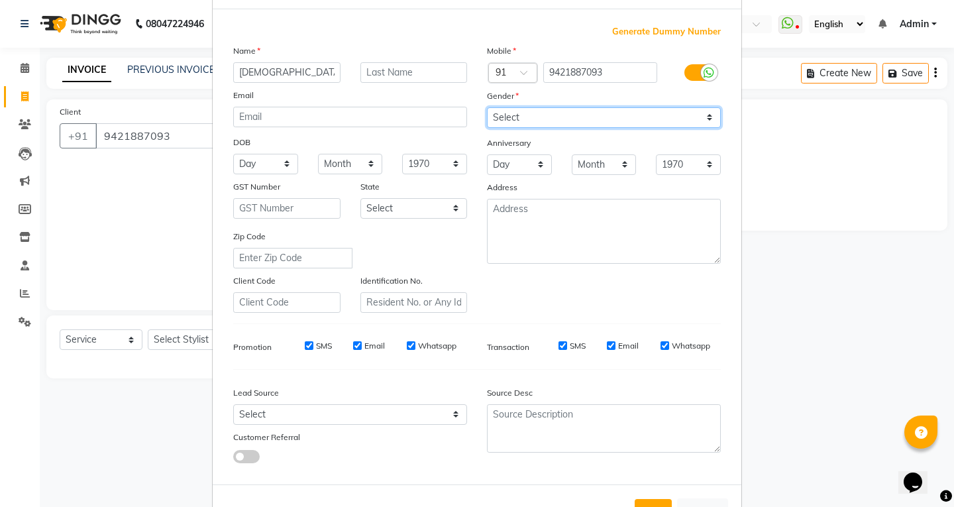
scroll to position [105, 0]
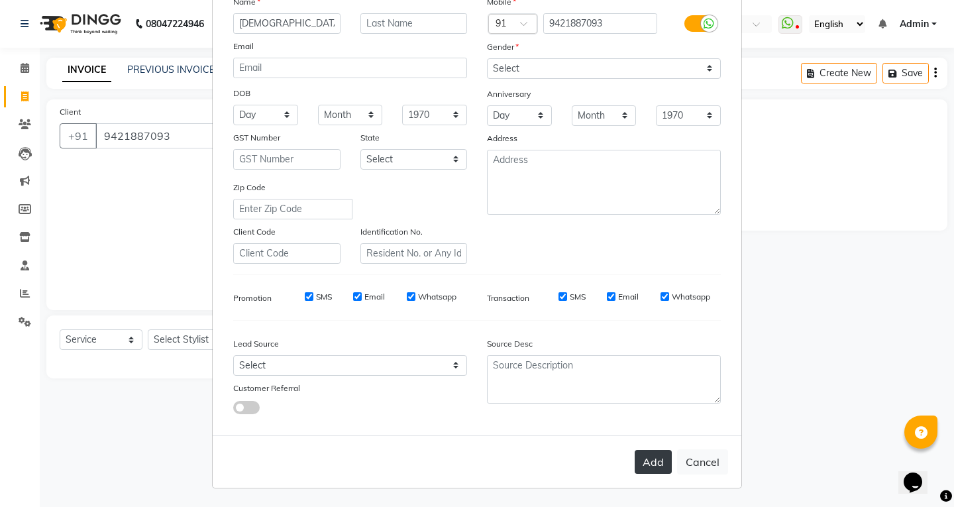
click at [655, 451] on button "Add" at bounding box center [653, 462] width 37 height 24
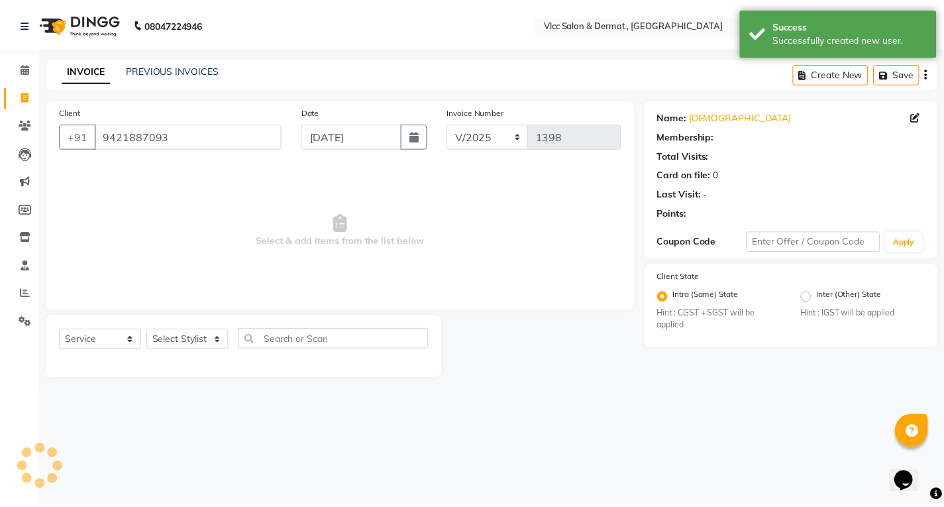
scroll to position [0, 0]
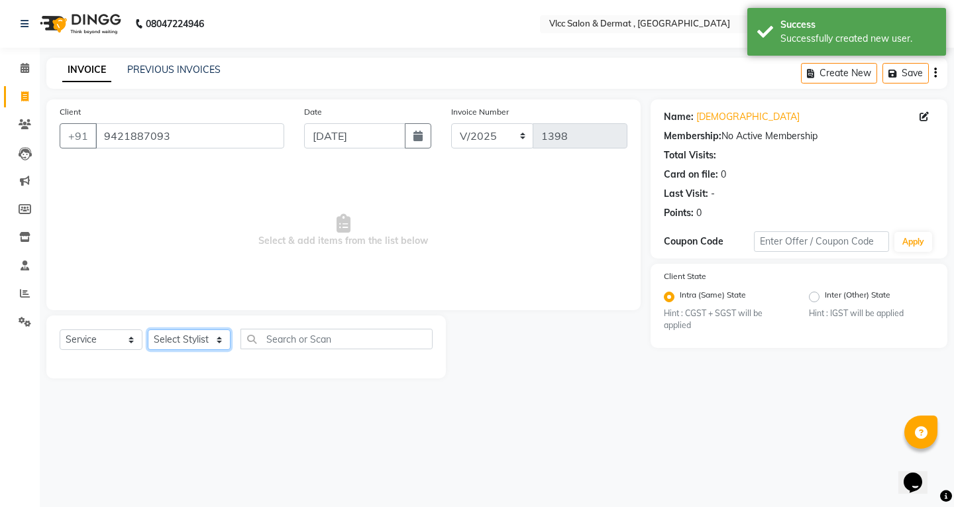
click at [184, 337] on select "Select Stylist [PERSON_NAME] [PERSON_NAME] [PERSON_NAME] [PERSON_NAME] [PERSON_…" at bounding box center [189, 339] width 83 height 21
click at [148, 329] on select "Select Stylist [PERSON_NAME] [PERSON_NAME] [PERSON_NAME] [PERSON_NAME] [PERSON_…" at bounding box center [189, 339] width 83 height 21
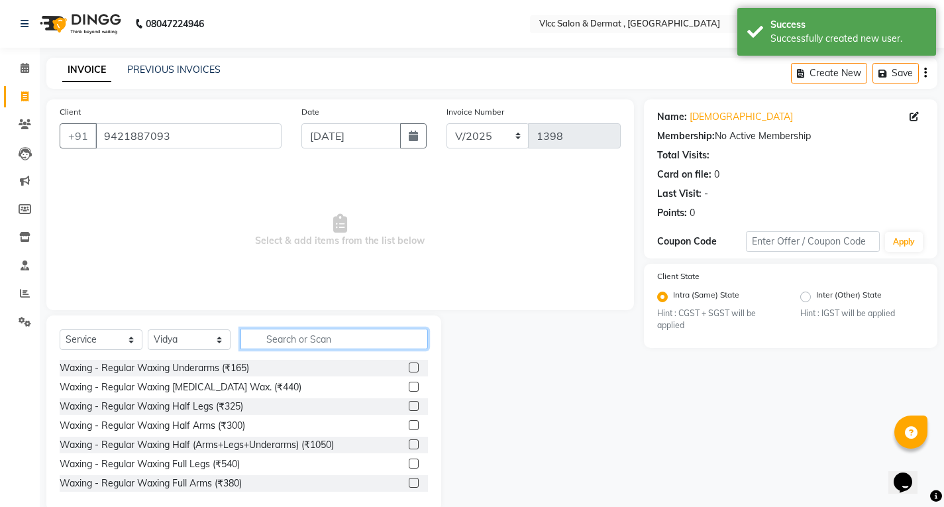
click at [357, 335] on input "text" at bounding box center [335, 339] width 188 height 21
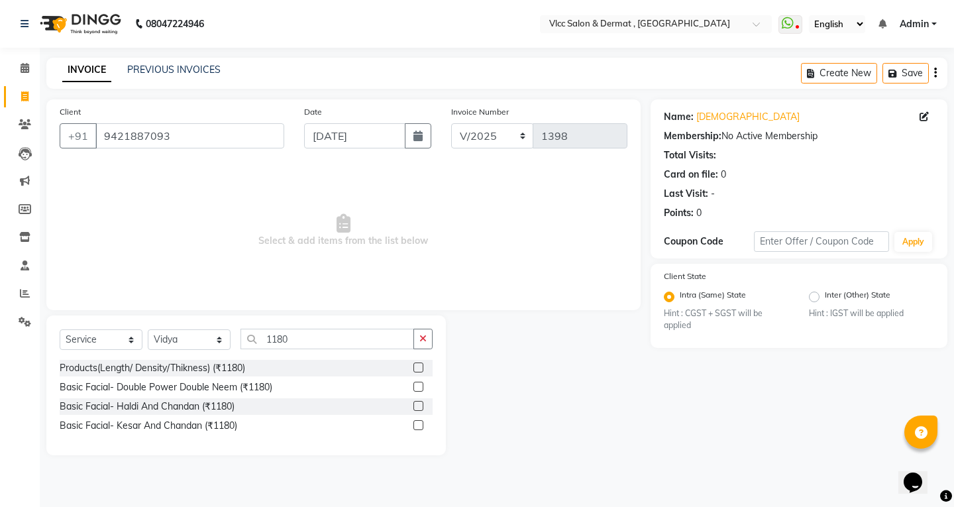
click at [414, 384] on label at bounding box center [419, 387] width 10 height 10
click at [414, 384] on input "checkbox" at bounding box center [418, 387] width 9 height 9
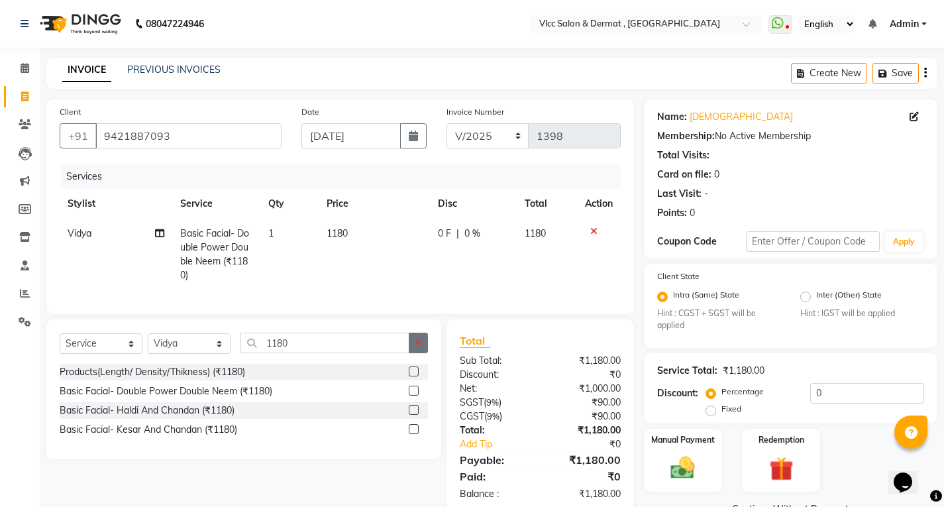
click at [420, 347] on icon "button" at bounding box center [418, 342] width 7 height 9
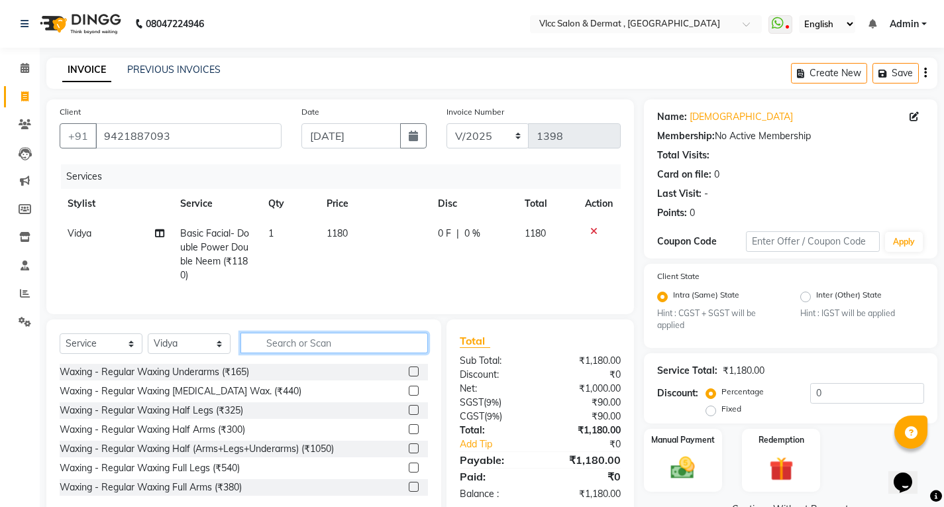
click at [398, 353] on input "text" at bounding box center [335, 343] width 188 height 21
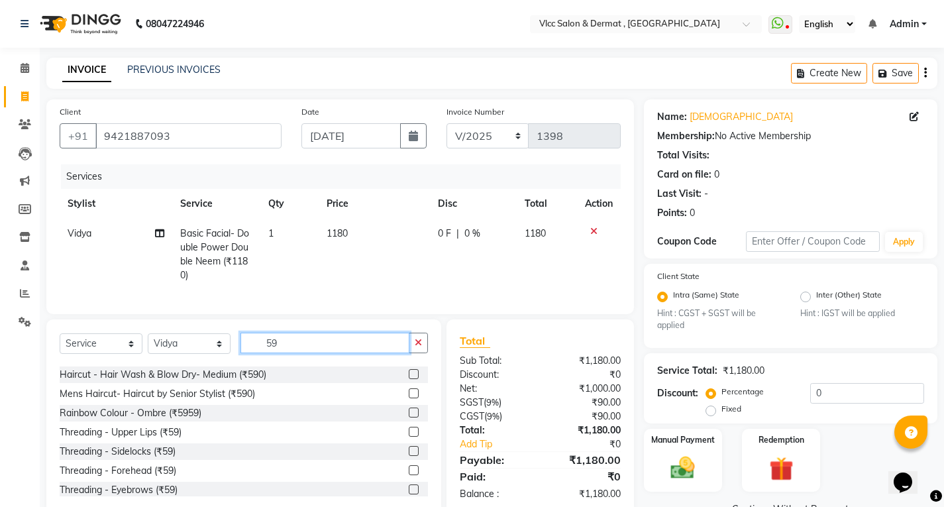
scroll to position [66, 0]
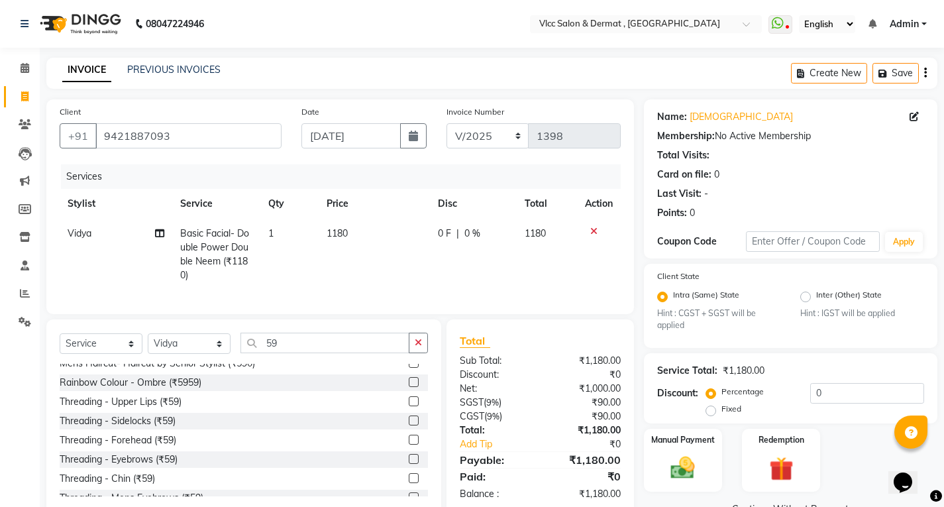
drag, startPoint x: 168, startPoint y: 466, endPoint x: 291, endPoint y: 456, distance: 123.7
click at [169, 466] on div "Threading - Eyebrows (₹59)" at bounding box center [119, 460] width 118 height 14
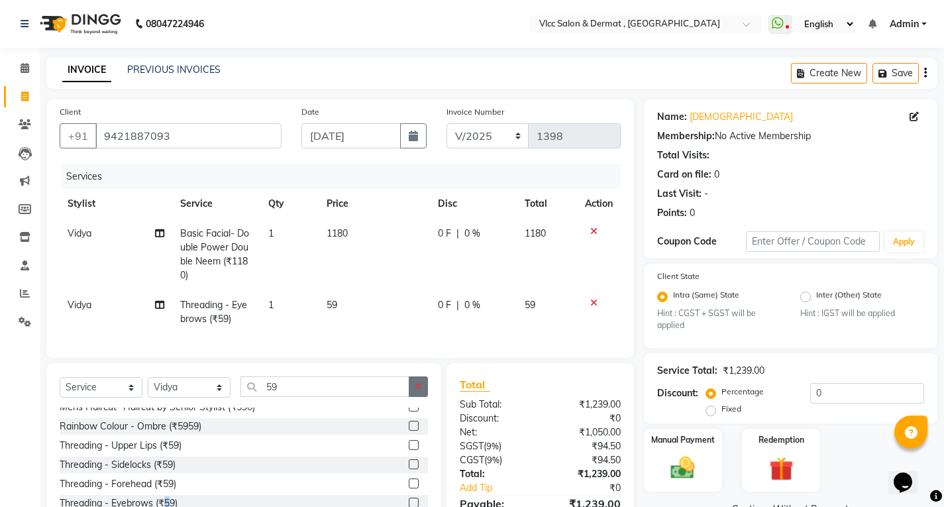
click at [417, 391] on icon "button" at bounding box center [418, 386] width 7 height 9
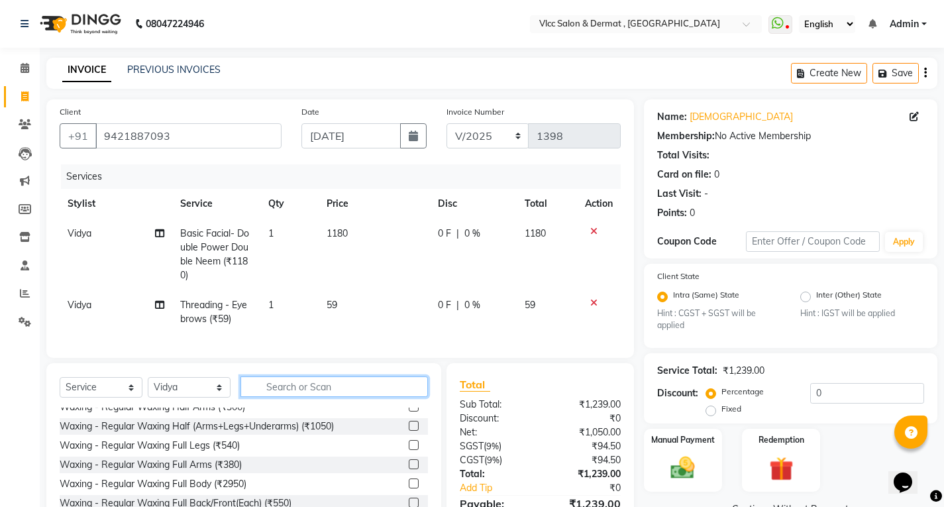
click at [386, 397] on input "text" at bounding box center [335, 386] width 188 height 21
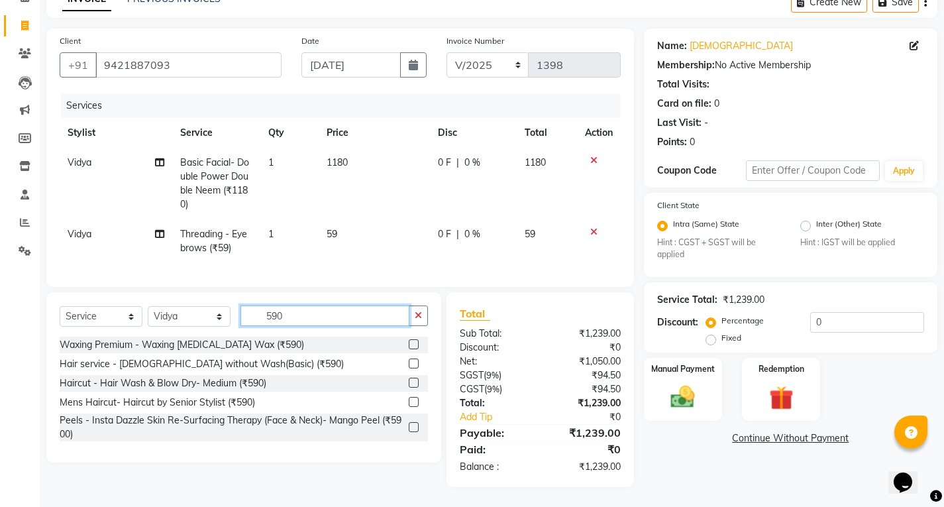
scroll to position [81, 0]
click at [195, 322] on select "Select Stylist [PERSON_NAME] [PERSON_NAME] [PERSON_NAME] [PERSON_NAME] [PERSON_…" at bounding box center [189, 316] width 83 height 21
click at [148, 306] on select "Select Stylist [PERSON_NAME] [PERSON_NAME] [PERSON_NAME] [PERSON_NAME] [PERSON_…" at bounding box center [189, 316] width 83 height 21
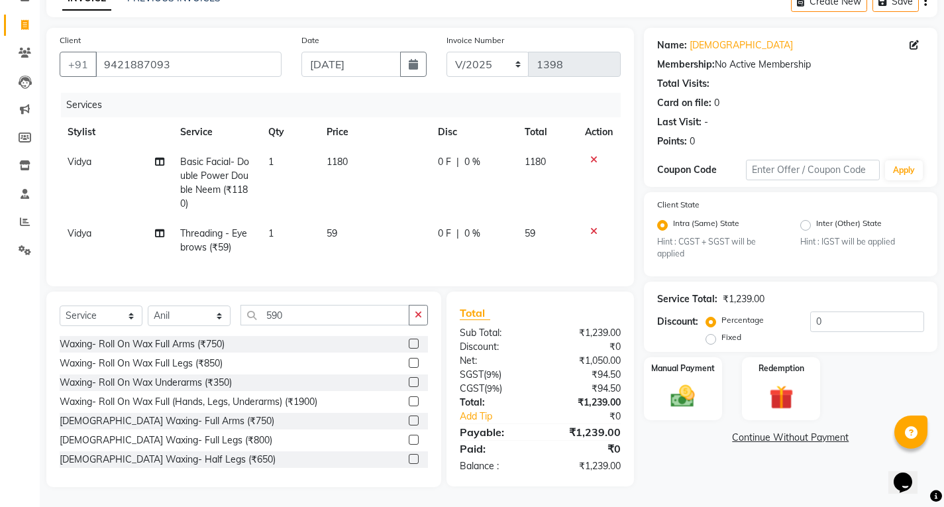
click at [328, 326] on div "Select Service Product Membership Package Voucher Prepaid Gift Card Select Styl…" at bounding box center [244, 320] width 368 height 31
click at [329, 319] on input "590" at bounding box center [325, 315] width 169 height 21
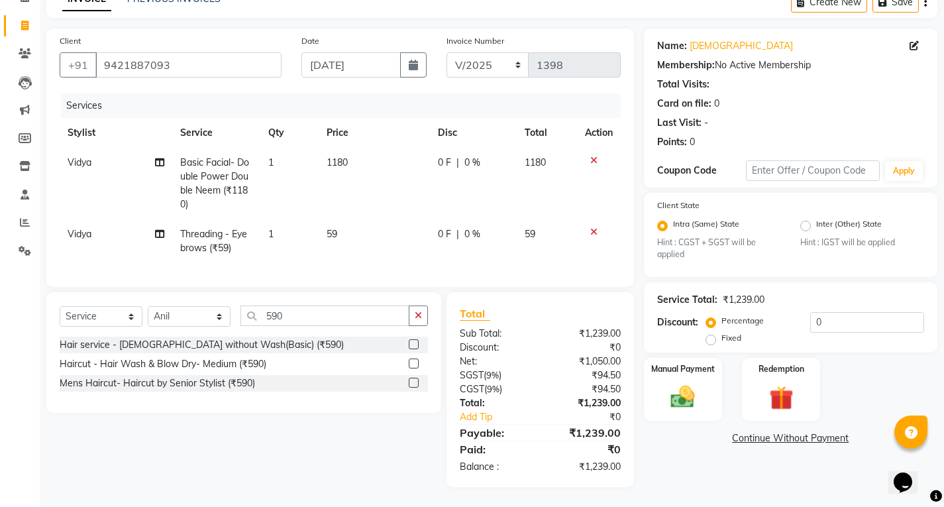
click at [327, 345] on div "Hair service - [DEMOGRAPHIC_DATA] without Wash(Basic) (₹590)" at bounding box center [244, 345] width 368 height 17
click at [412, 363] on label at bounding box center [414, 364] width 10 height 10
click at [412, 363] on input "checkbox" at bounding box center [413, 364] width 9 height 9
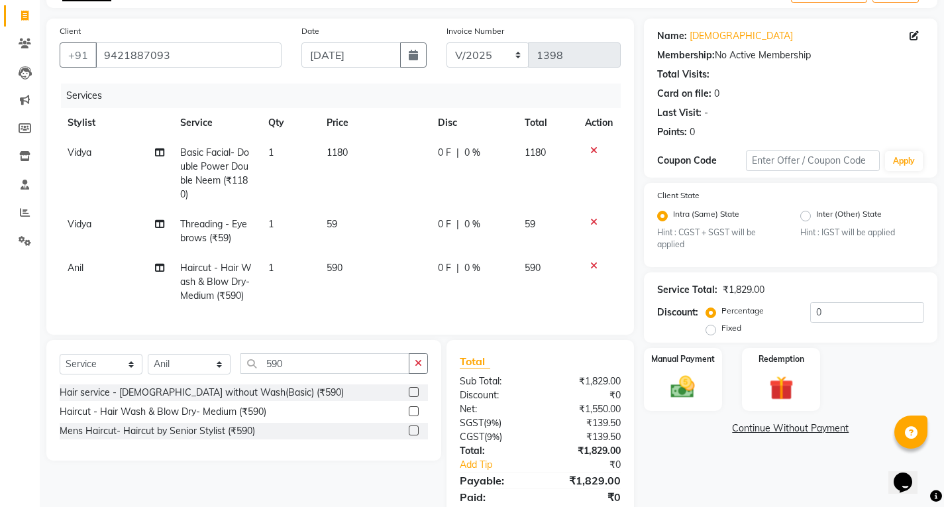
click at [451, 304] on td "0 F | 0 %" at bounding box center [473, 282] width 87 height 58
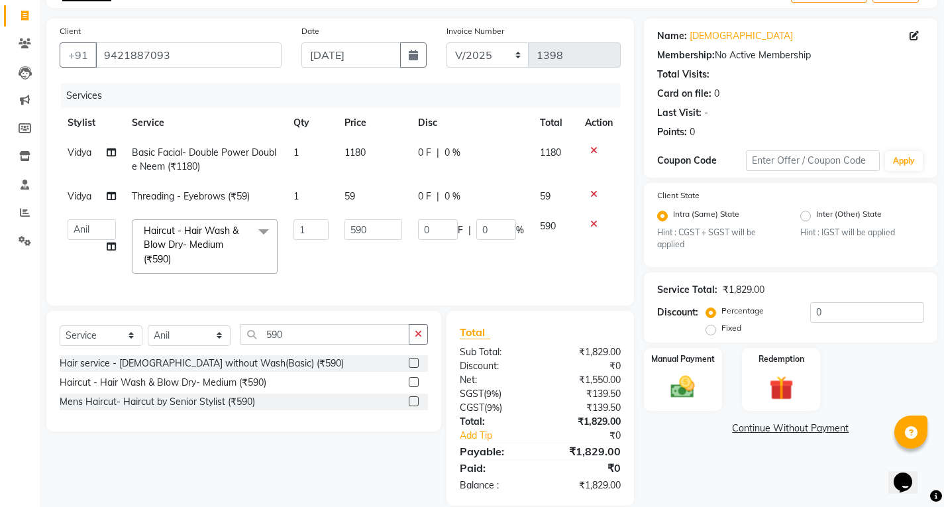
click at [335, 288] on div "Services Stylist Service Qty Price Disc Total Action Vidya Basic Facial- Double…" at bounding box center [340, 188] width 561 height 209
click at [412, 343] on button "button" at bounding box center [418, 334] width 19 height 21
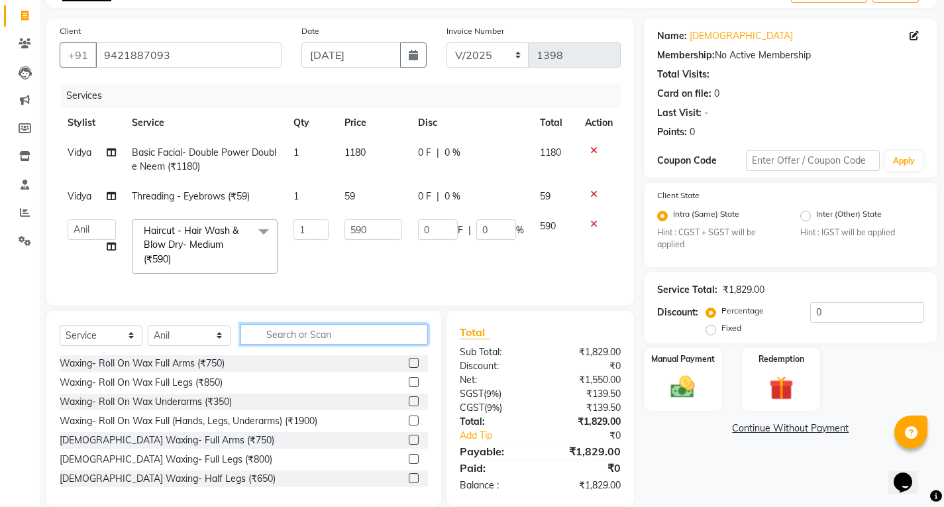
click at [378, 345] on input "text" at bounding box center [335, 334] width 188 height 21
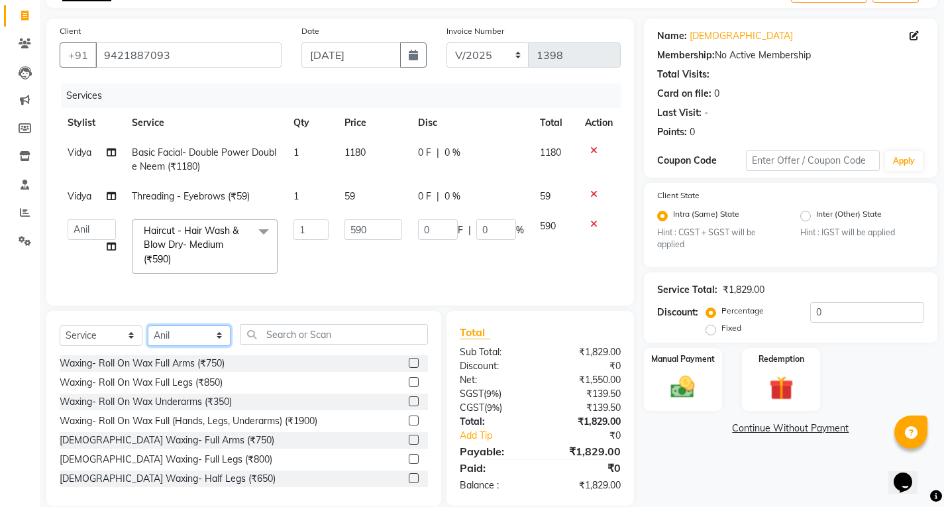
click at [196, 346] on select "Select Stylist [PERSON_NAME] [PERSON_NAME] [PERSON_NAME] [PERSON_NAME] [PERSON_…" at bounding box center [189, 335] width 83 height 21
click at [148, 335] on select "Select Stylist [PERSON_NAME] [PERSON_NAME] [PERSON_NAME] [PERSON_NAME] [PERSON_…" at bounding box center [189, 335] width 83 height 21
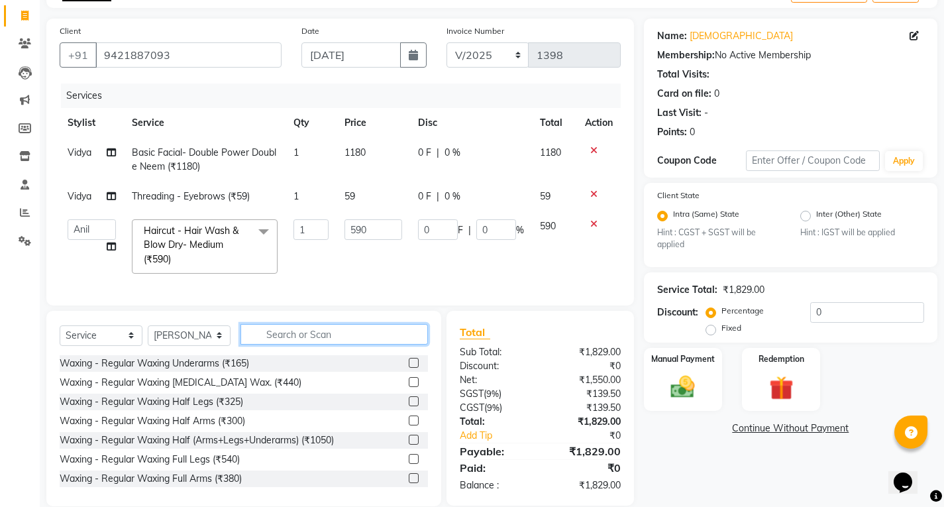
click at [309, 345] on input "text" at bounding box center [335, 334] width 188 height 21
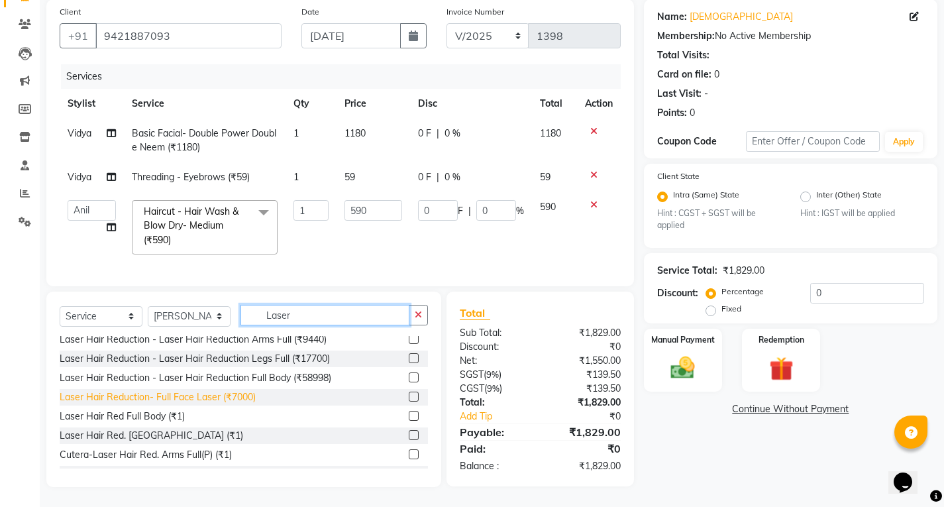
scroll to position [265, 0]
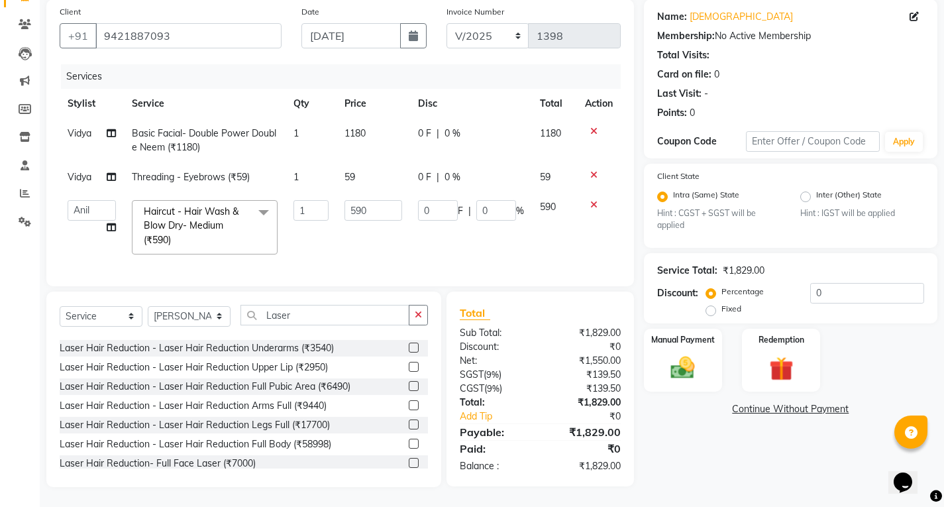
click at [409, 336] on div "Q Switch Laser - De-Pigmentation (₹2999) Q Switch Laser - Clearskin Enlarged Po…" at bounding box center [244, 402] width 368 height 133
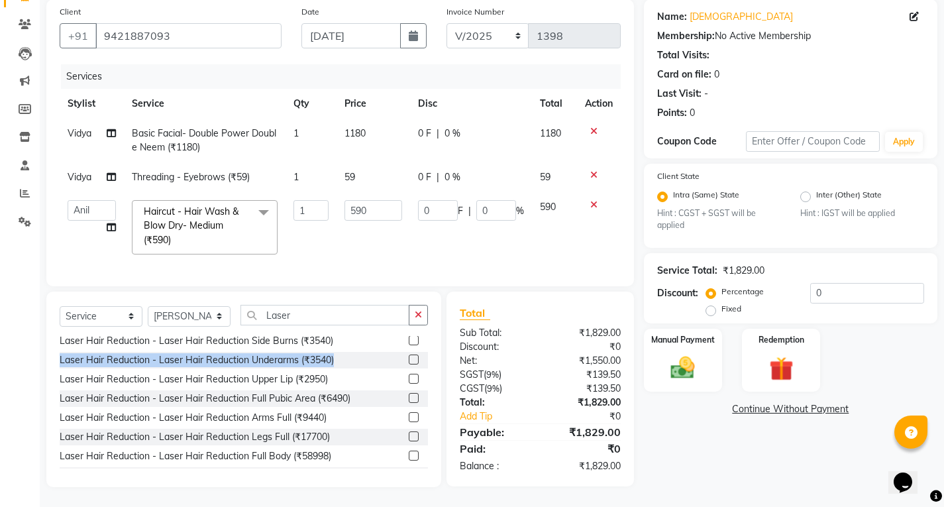
click at [409, 365] on div at bounding box center [413, 362] width 9 height 14
click at [409, 359] on label at bounding box center [414, 360] width 10 height 10
click at [409, 359] on input "checkbox" at bounding box center [413, 360] width 9 height 9
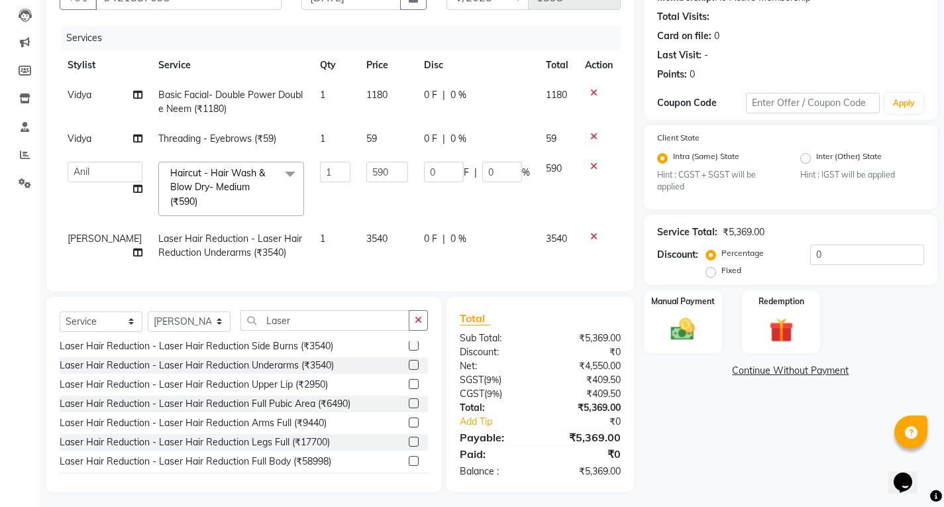
scroll to position [154, 0]
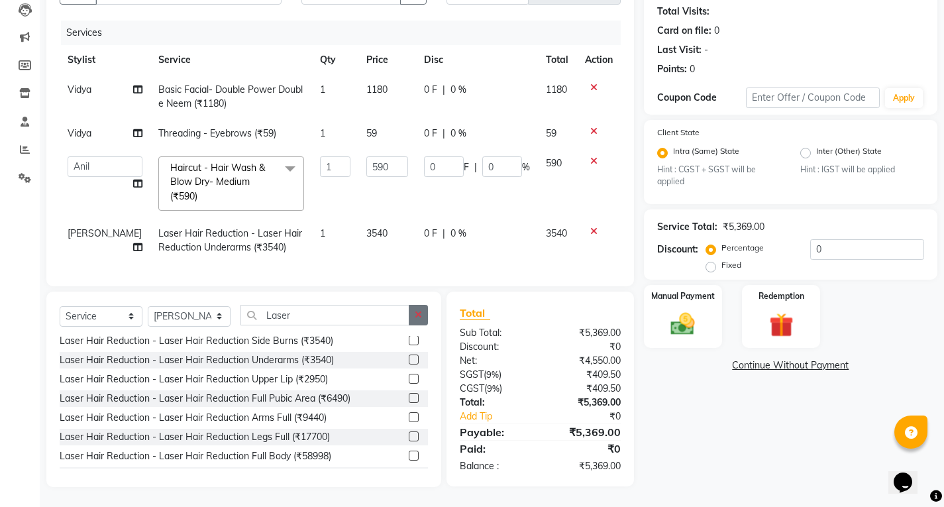
click at [420, 311] on icon "button" at bounding box center [418, 314] width 7 height 9
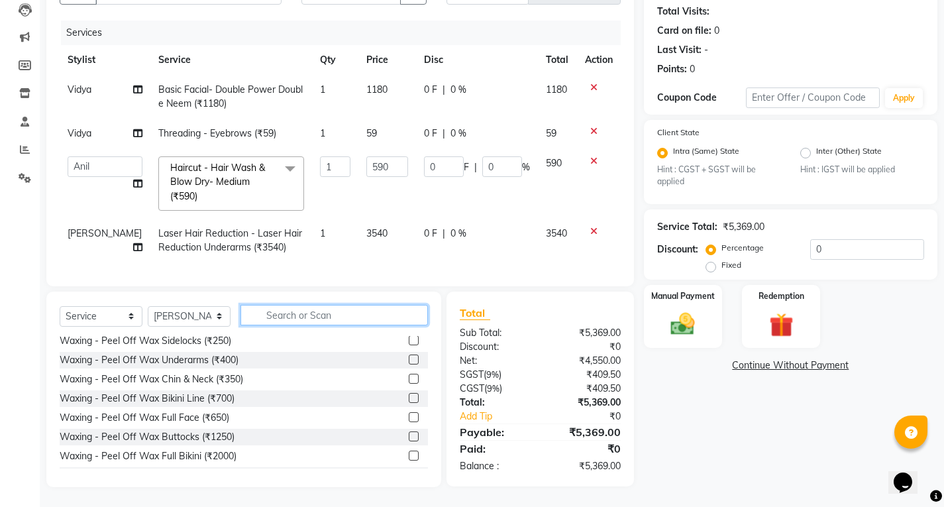
click at [384, 319] on input "text" at bounding box center [335, 315] width 188 height 21
click at [340, 315] on input "text" at bounding box center [335, 315] width 188 height 21
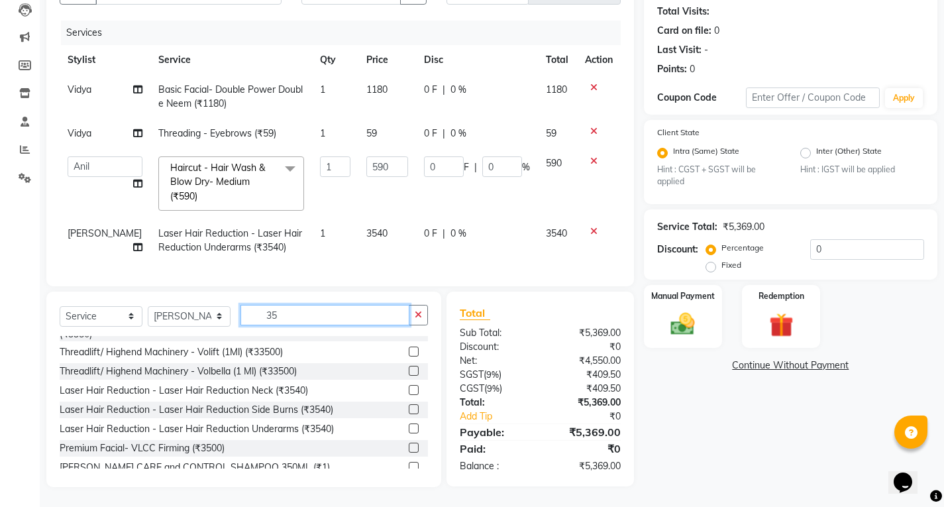
scroll to position [0, 0]
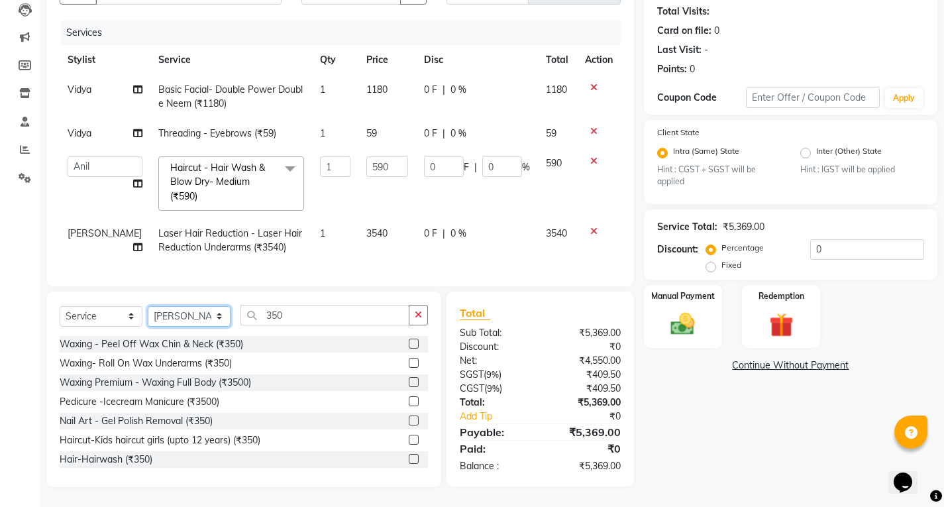
click at [205, 309] on select "Select Stylist [PERSON_NAME] [PERSON_NAME] [PERSON_NAME] [PERSON_NAME] [PERSON_…" at bounding box center [189, 316] width 83 height 21
click at [148, 306] on select "Select Stylist [PERSON_NAME] [PERSON_NAME] [PERSON_NAME] [PERSON_NAME] [PERSON_…" at bounding box center [189, 316] width 83 height 21
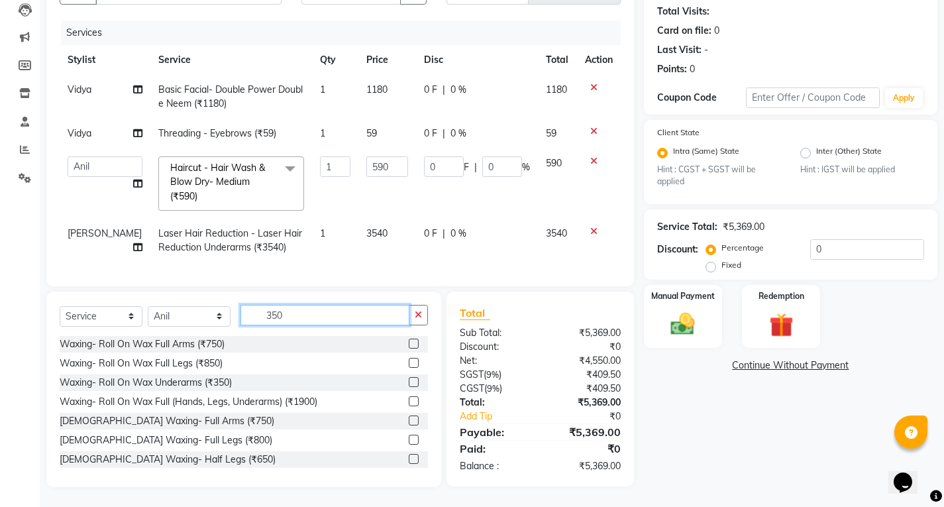
click at [315, 312] on input "350" at bounding box center [325, 315] width 169 height 21
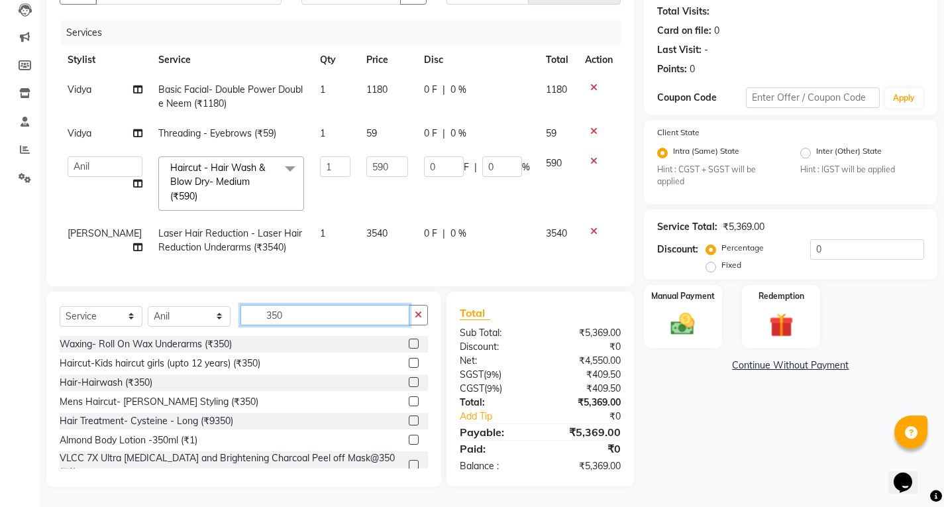
scroll to position [2, 0]
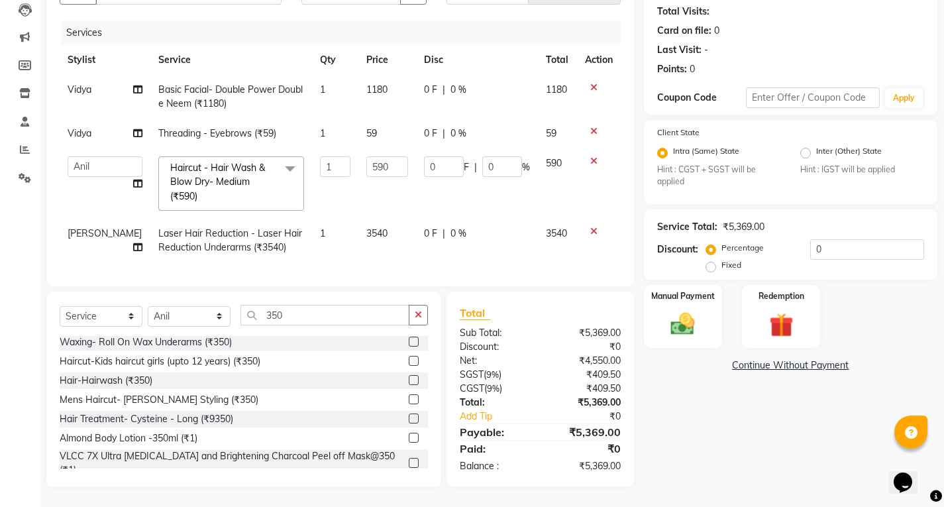
click at [409, 382] on label at bounding box center [414, 380] width 10 height 10
click at [409, 382] on input "checkbox" at bounding box center [413, 380] width 9 height 9
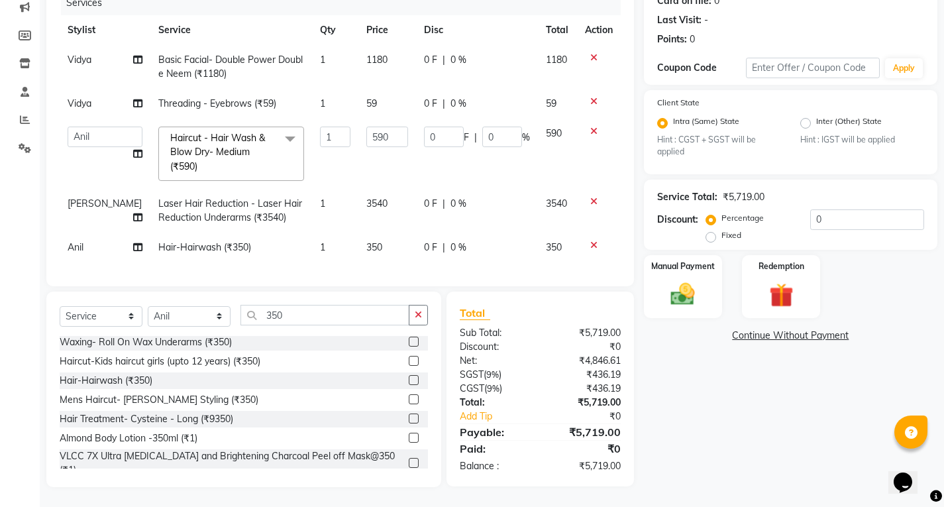
scroll to position [184, 0]
click at [722, 231] on label "Fixed" at bounding box center [732, 235] width 20 height 12
click at [711, 231] on input "Fixed" at bounding box center [713, 235] width 9 height 9
click at [840, 209] on input "0" at bounding box center [868, 219] width 114 height 21
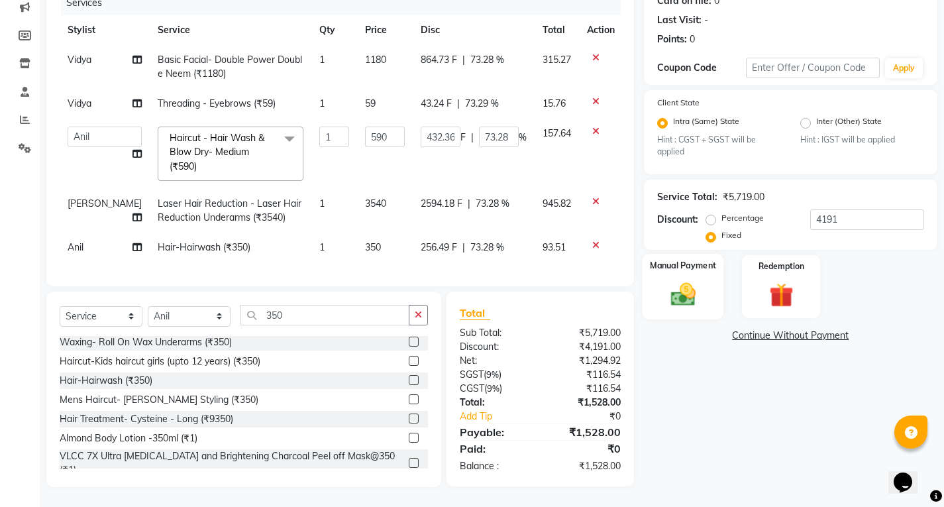
click at [691, 268] on div "Manual Payment" at bounding box center [683, 287] width 82 height 66
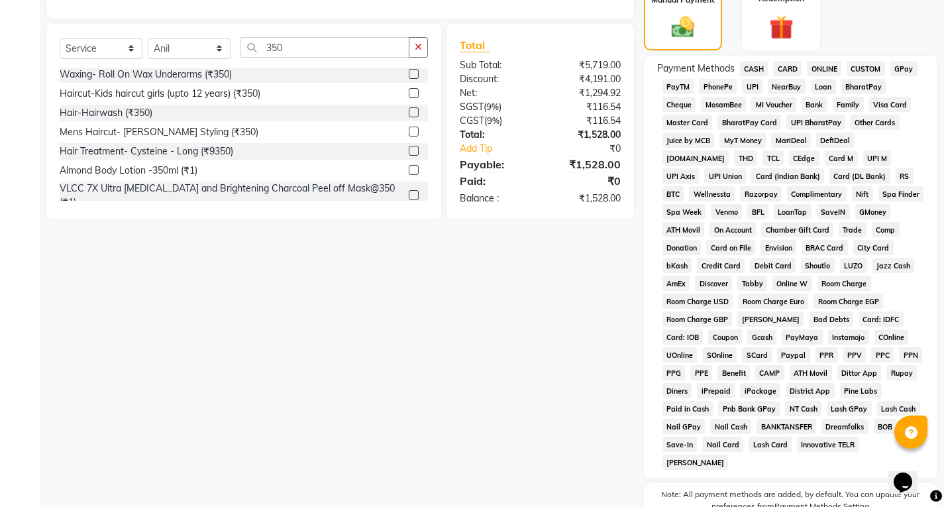
scroll to position [464, 0]
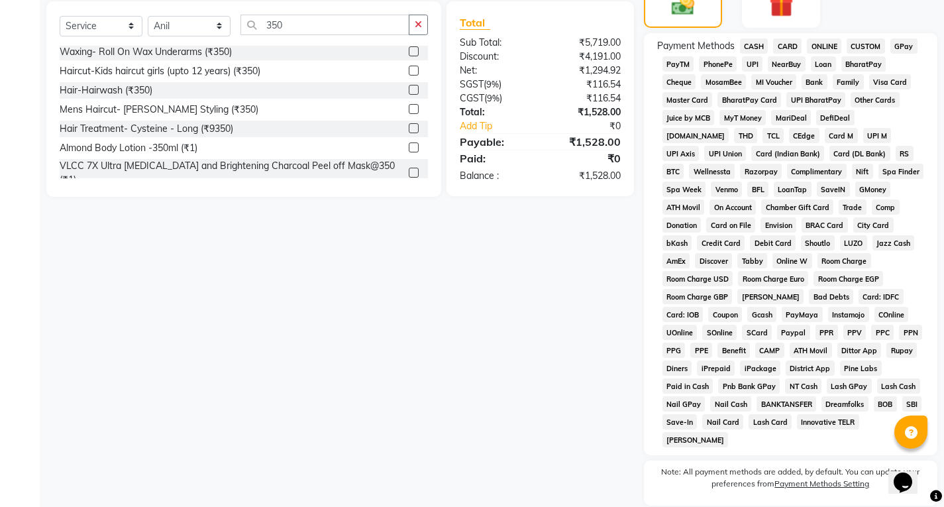
click at [752, 68] on span "UPI" at bounding box center [752, 63] width 21 height 15
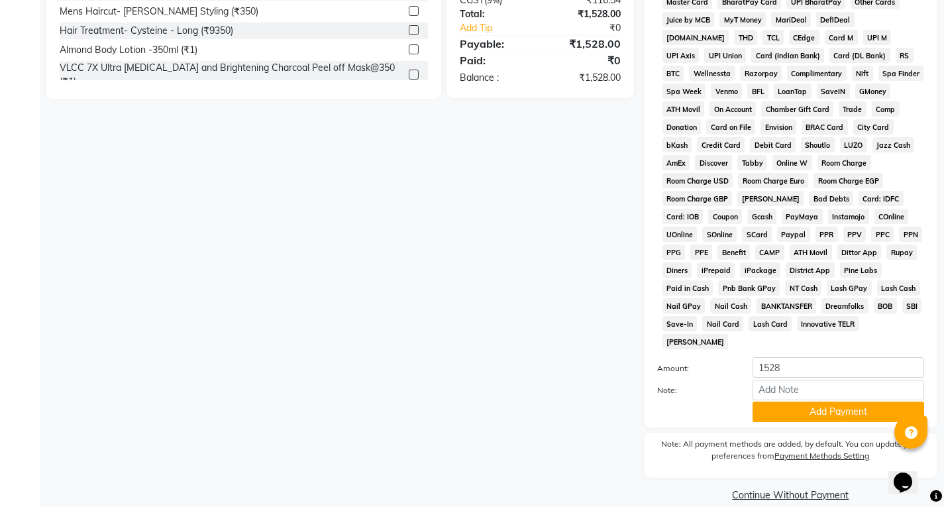
click at [830, 402] on button "Add Payment" at bounding box center [839, 412] width 172 height 21
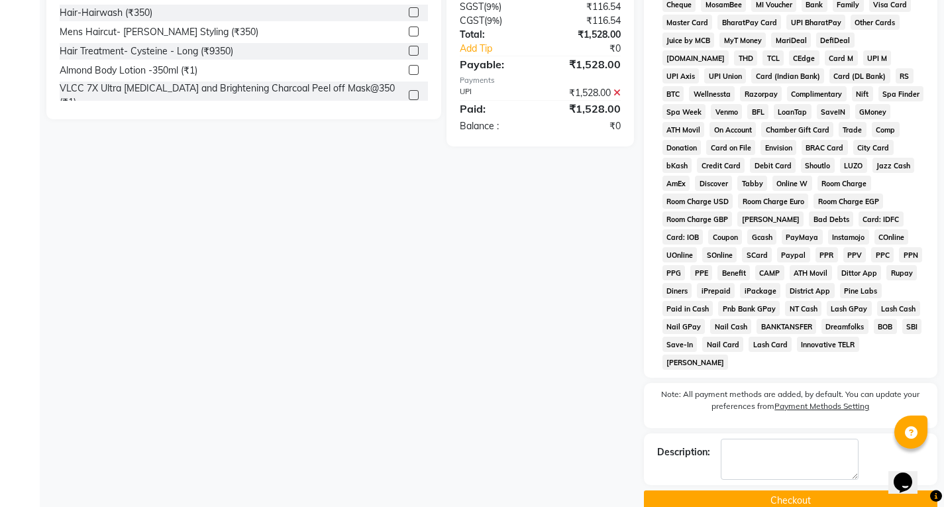
scroll to position [547, 0]
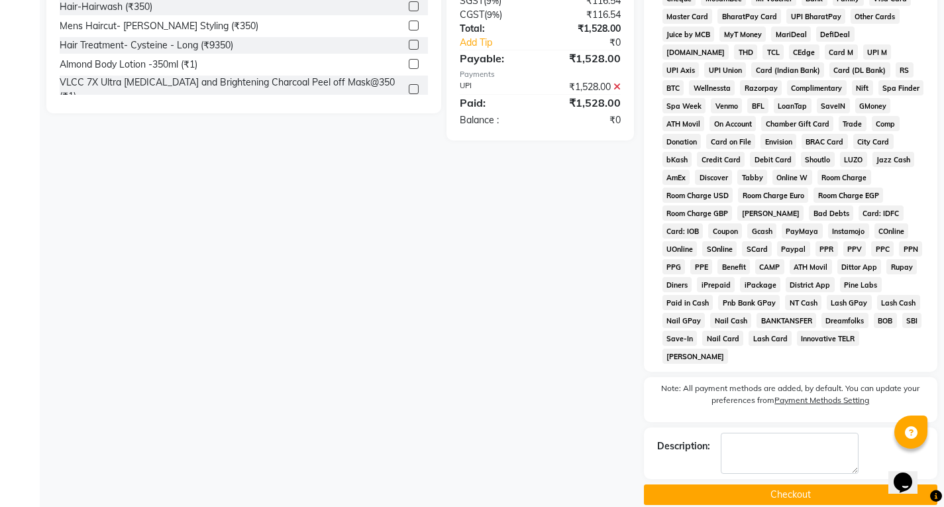
click at [750, 484] on button "Checkout" at bounding box center [791, 494] width 294 height 21
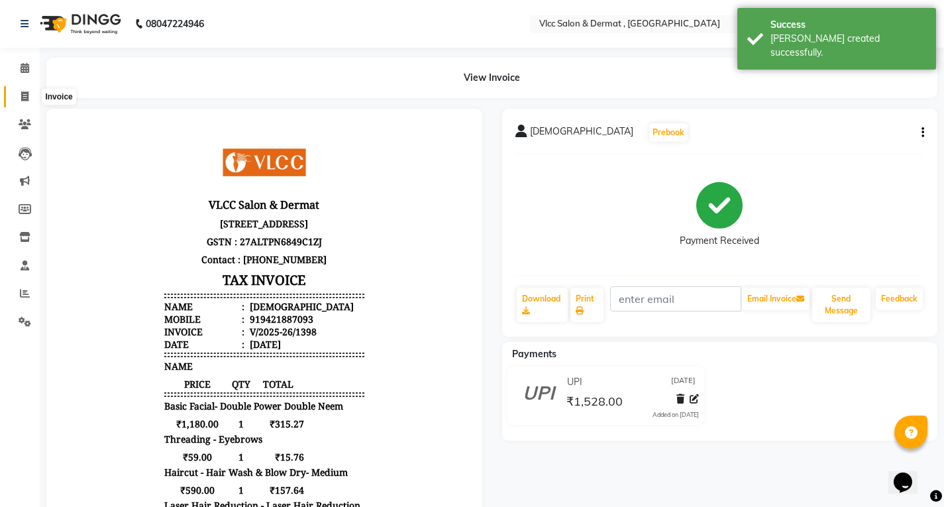
click at [26, 91] on icon at bounding box center [24, 96] width 7 height 10
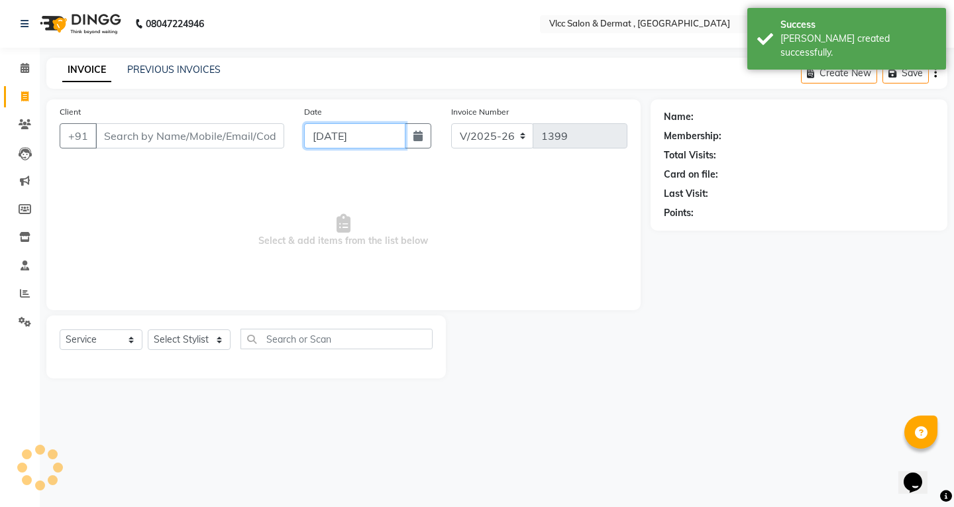
click at [318, 140] on input "[DATE]" at bounding box center [354, 135] width 101 height 25
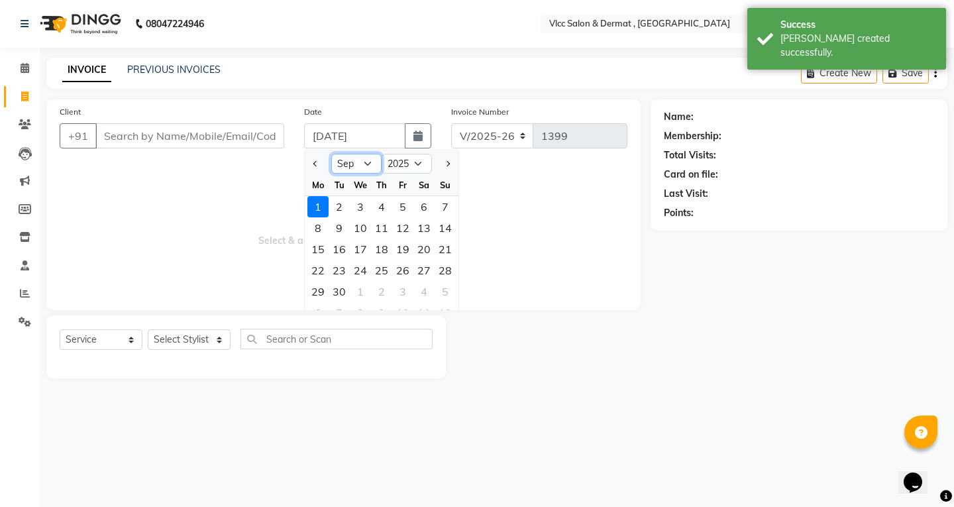
drag, startPoint x: 368, startPoint y: 162, endPoint x: 368, endPoint y: 169, distance: 7.3
click at [368, 162] on select "Jan Feb Mar Apr May Jun [DATE] Aug Sep Oct Nov Dec" at bounding box center [356, 164] width 50 height 20
click at [331, 154] on select "Jan Feb Mar Apr May Jun [DATE] Aug Sep Oct Nov Dec" at bounding box center [356, 164] width 50 height 20
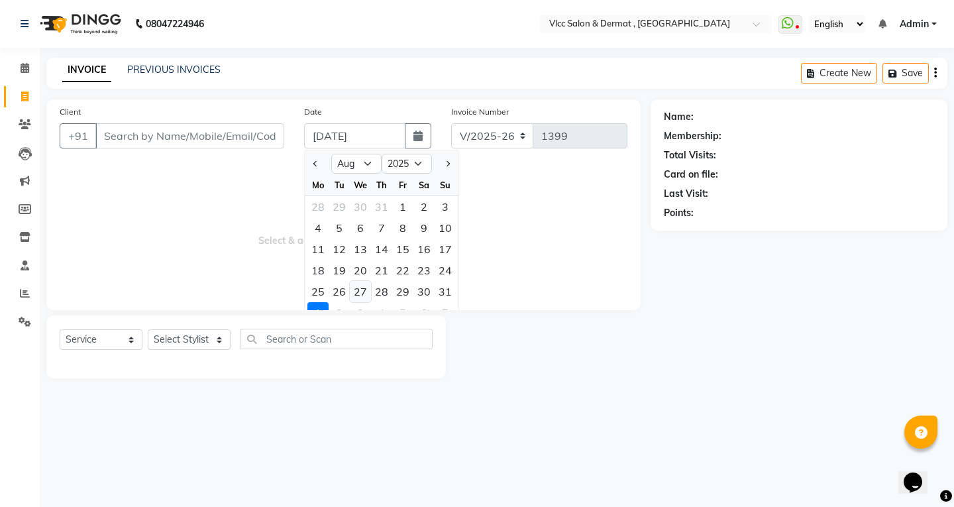
click at [361, 294] on div "27" at bounding box center [360, 291] width 21 height 21
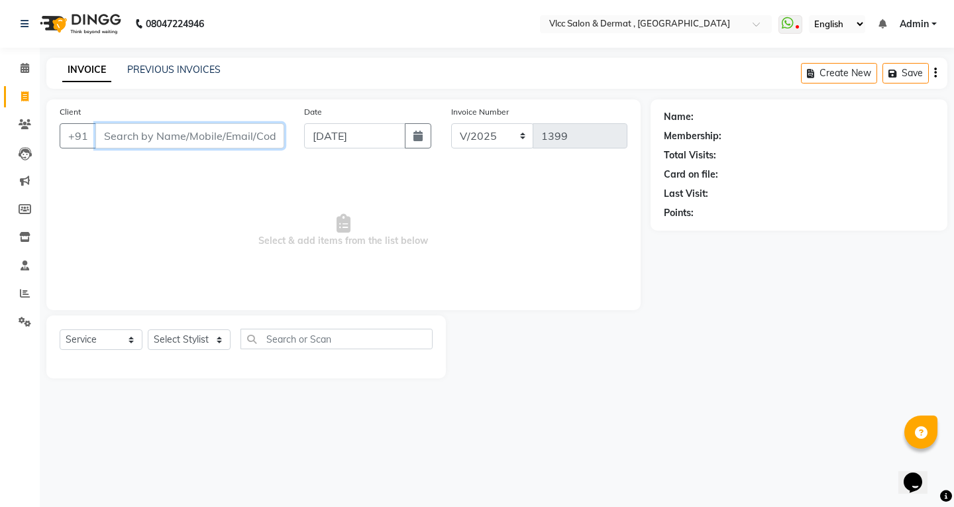
click at [207, 142] on input "Client" at bounding box center [189, 135] width 189 height 25
click at [25, 296] on icon at bounding box center [25, 293] width 10 height 10
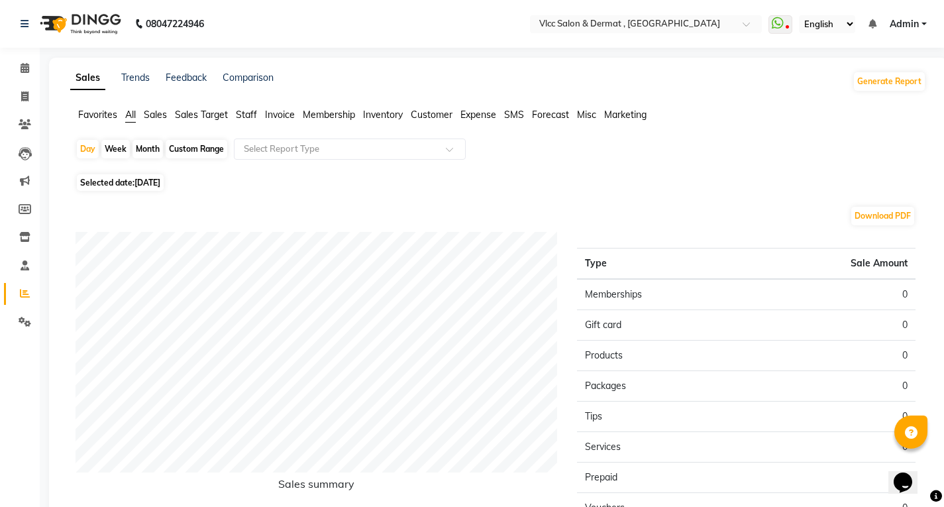
click at [156, 111] on span "Sales" at bounding box center [155, 115] width 23 height 12
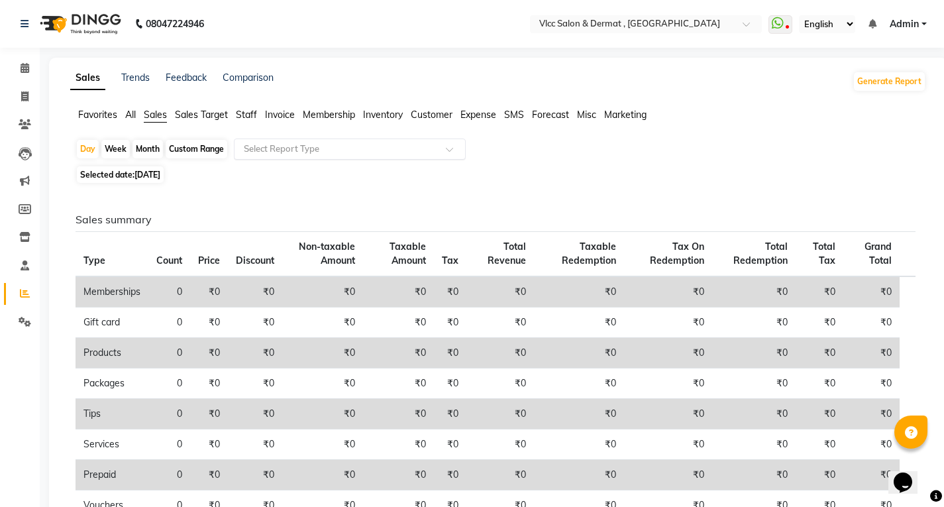
click at [300, 152] on input "text" at bounding box center [336, 148] width 191 height 13
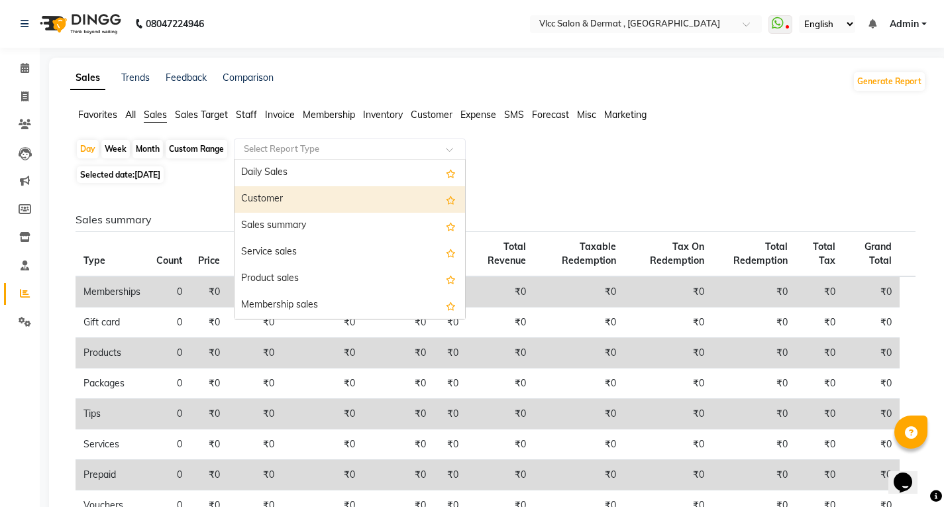
click at [291, 199] on div "Customer" at bounding box center [350, 199] width 231 height 27
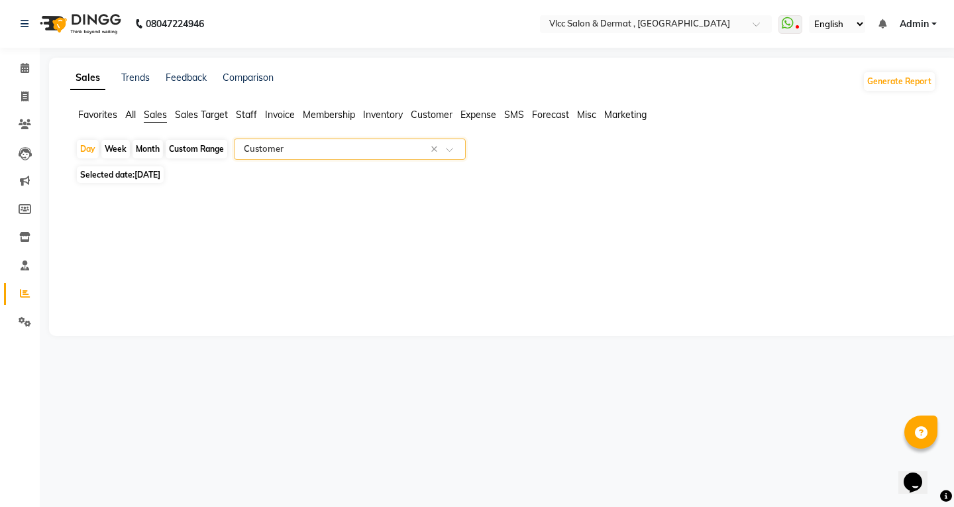
click at [142, 171] on span "[DATE]" at bounding box center [148, 175] width 26 height 10
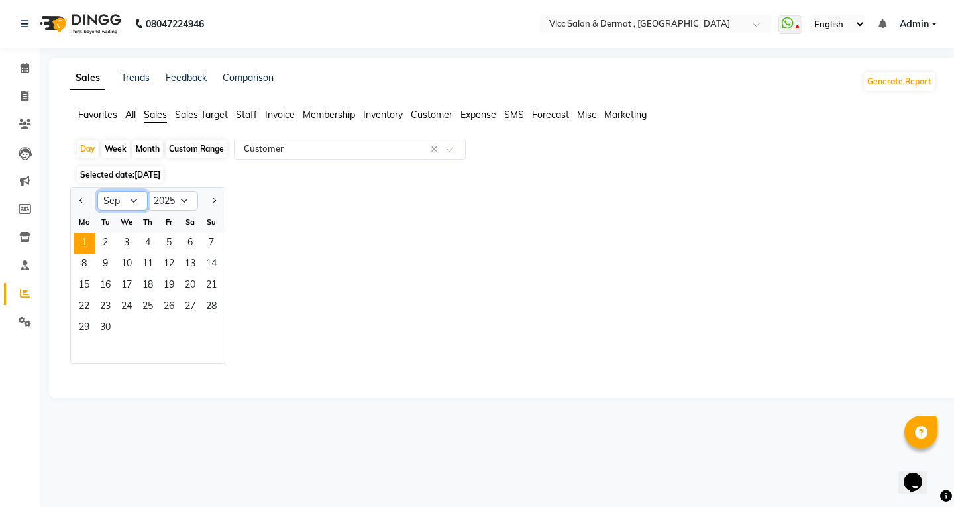
drag, startPoint x: 135, startPoint y: 199, endPoint x: 130, endPoint y: 208, distance: 9.8
click at [135, 199] on select "Jan Feb Mar Apr May Jun [DATE] Aug Sep Oct Nov Dec" at bounding box center [122, 201] width 50 height 20
click at [97, 191] on select "Jan Feb Mar Apr May Jun [DATE] Aug Sep Oct Nov Dec" at bounding box center [122, 201] width 50 height 20
click at [127, 327] on span "27" at bounding box center [126, 328] width 21 height 21
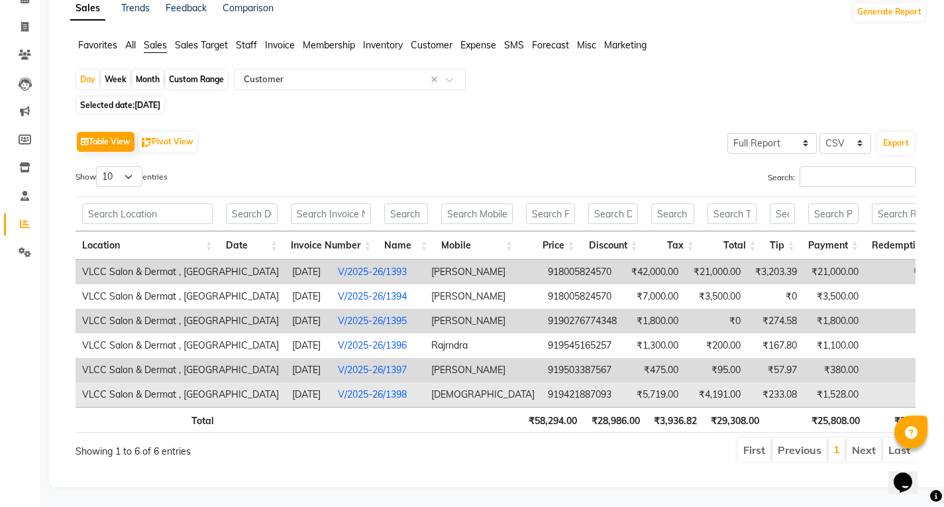
scroll to position [89, 0]
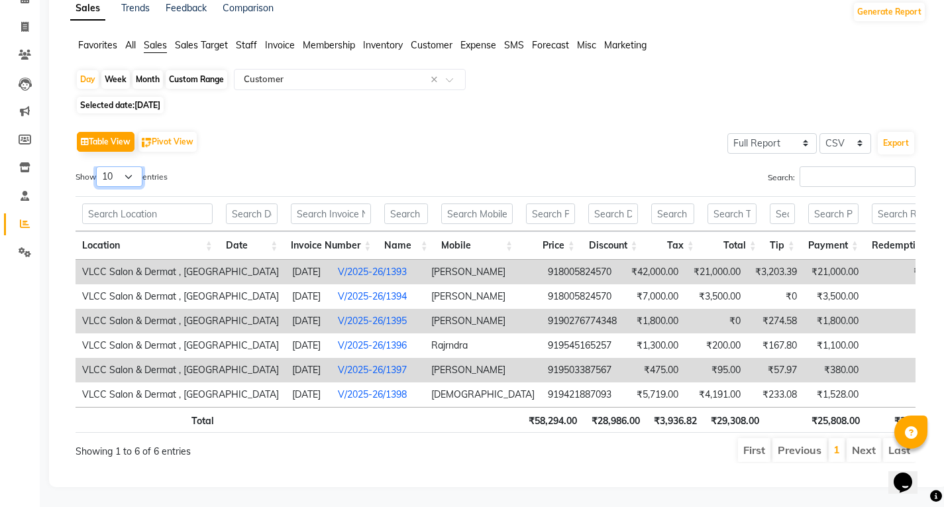
click at [131, 166] on select "10 25 50 100" at bounding box center [119, 176] width 46 height 21
click at [98, 166] on select "10 25 50 100" at bounding box center [119, 176] width 46 height 21
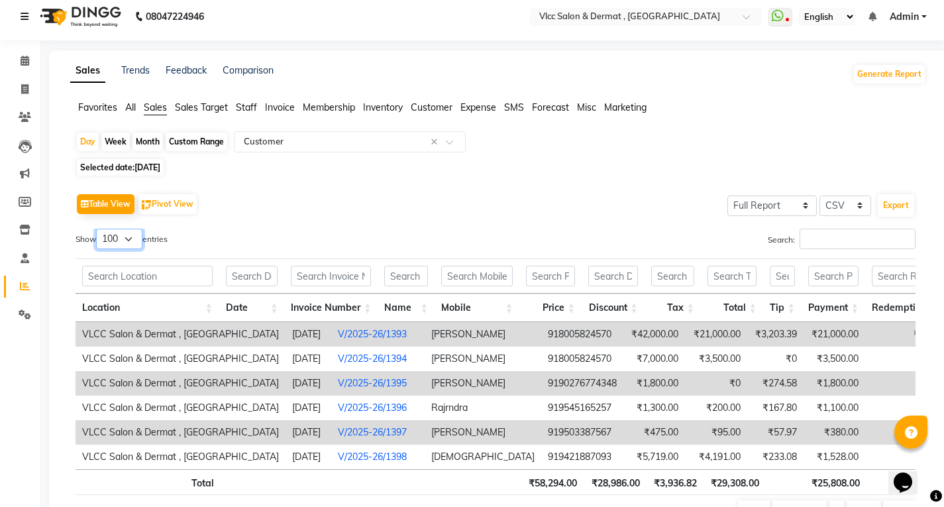
scroll to position [0, 0]
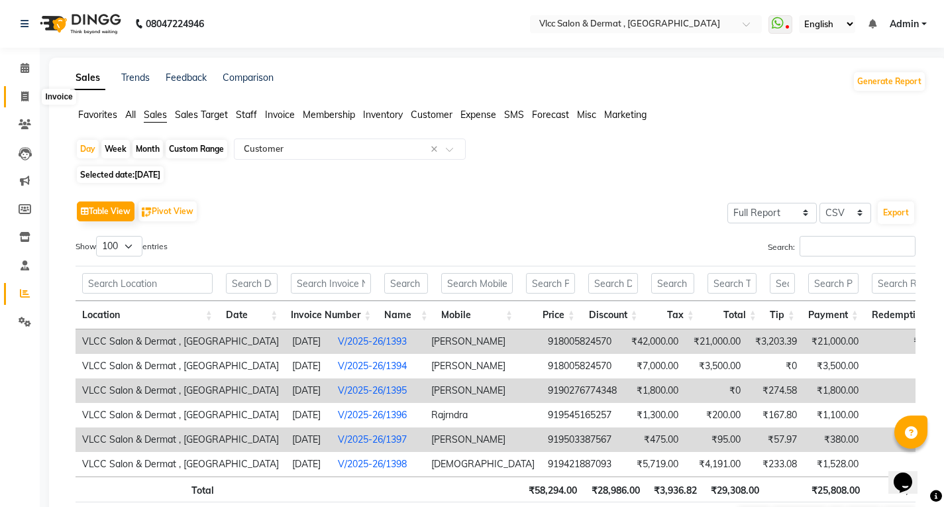
click at [19, 94] on span at bounding box center [24, 96] width 23 height 15
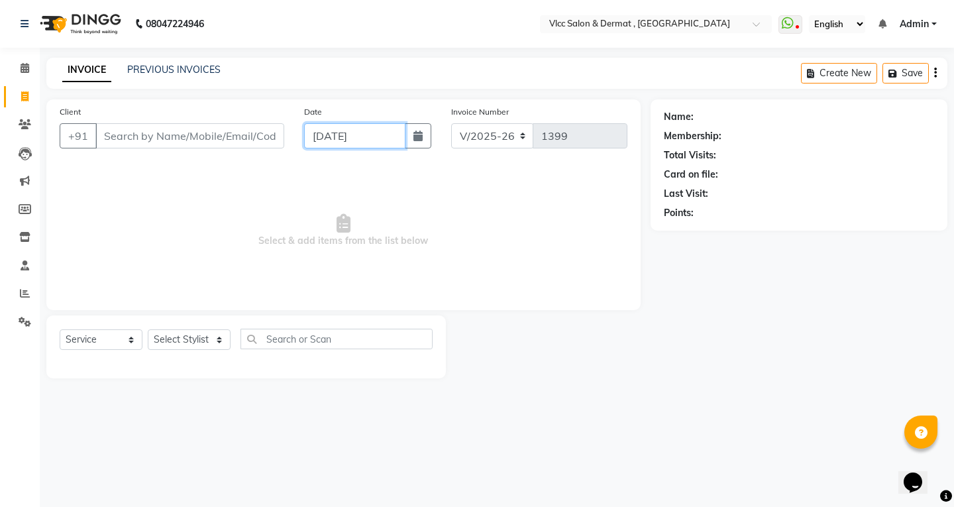
click at [320, 139] on input "[DATE]" at bounding box center [354, 135] width 101 height 25
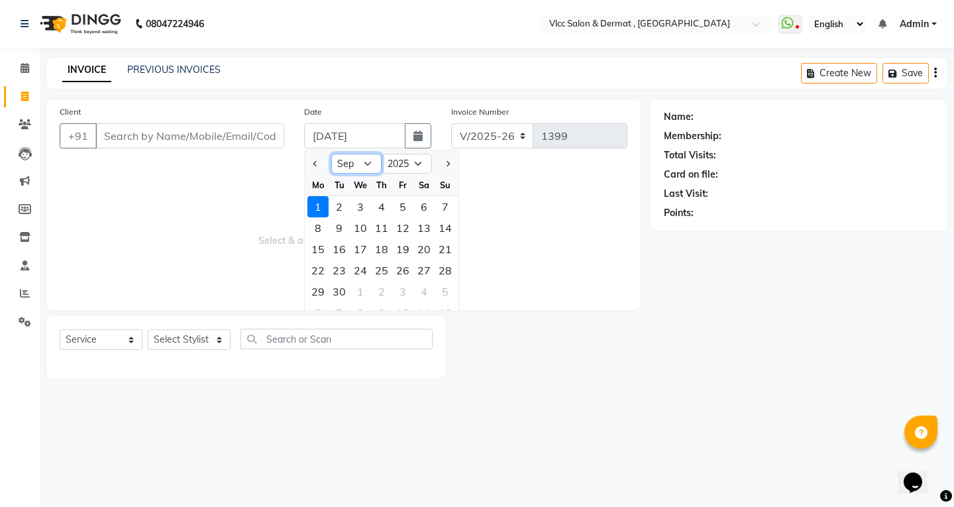
drag, startPoint x: 368, startPoint y: 162, endPoint x: 368, endPoint y: 171, distance: 9.3
click at [368, 162] on select "Jan Feb Mar Apr May Jun [DATE] Aug Sep Oct Nov Dec" at bounding box center [356, 164] width 50 height 20
click at [331, 154] on select "Jan Feb Mar Apr May Jun [DATE] Aug Sep Oct Nov Dec" at bounding box center [356, 164] width 50 height 20
click at [356, 291] on div "27" at bounding box center [360, 291] width 21 height 21
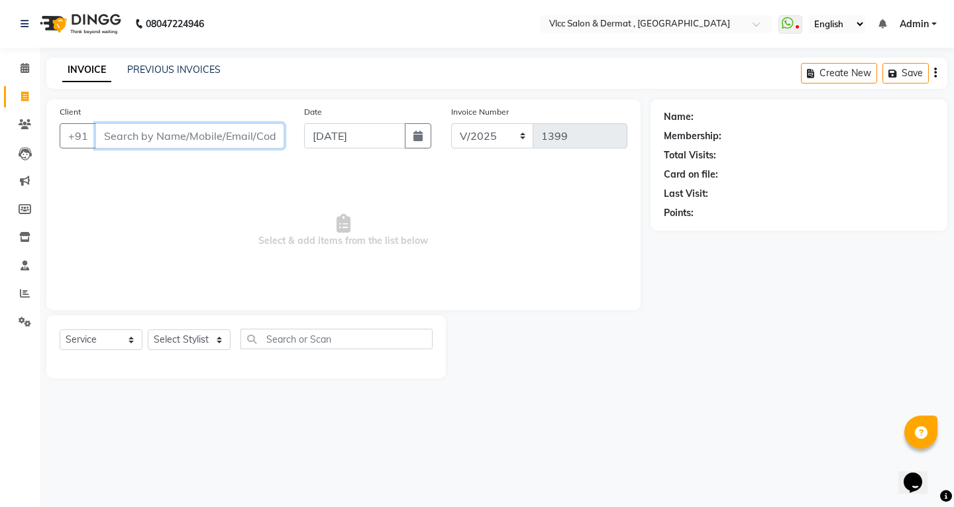
click at [205, 140] on input "Client" at bounding box center [189, 135] width 189 height 25
click at [190, 347] on select "Select Stylist [PERSON_NAME] [PERSON_NAME] [PERSON_NAME] [PERSON_NAME] [PERSON_…" at bounding box center [189, 339] width 83 height 21
click at [148, 329] on select "Select Stylist [PERSON_NAME] [PERSON_NAME] [PERSON_NAME] [PERSON_NAME] [PERSON_…" at bounding box center [189, 339] width 83 height 21
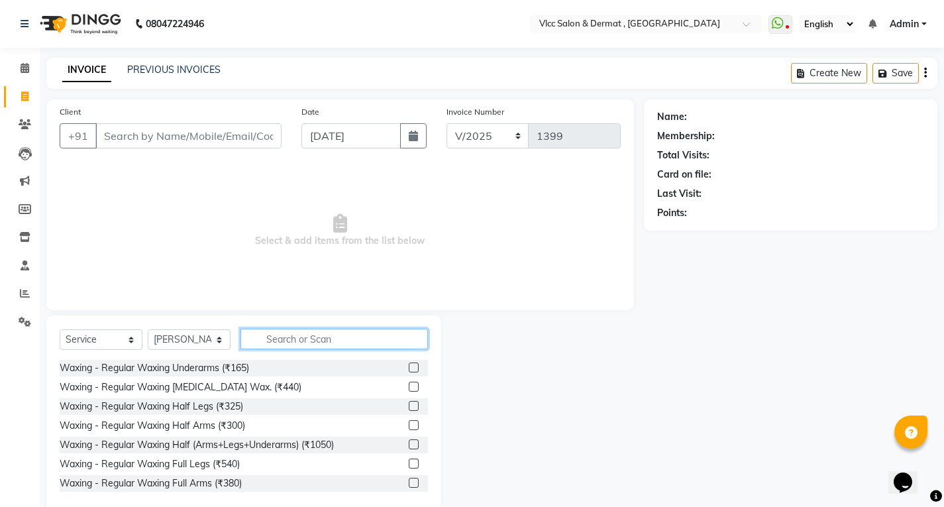
click at [336, 335] on input "text" at bounding box center [335, 339] width 188 height 21
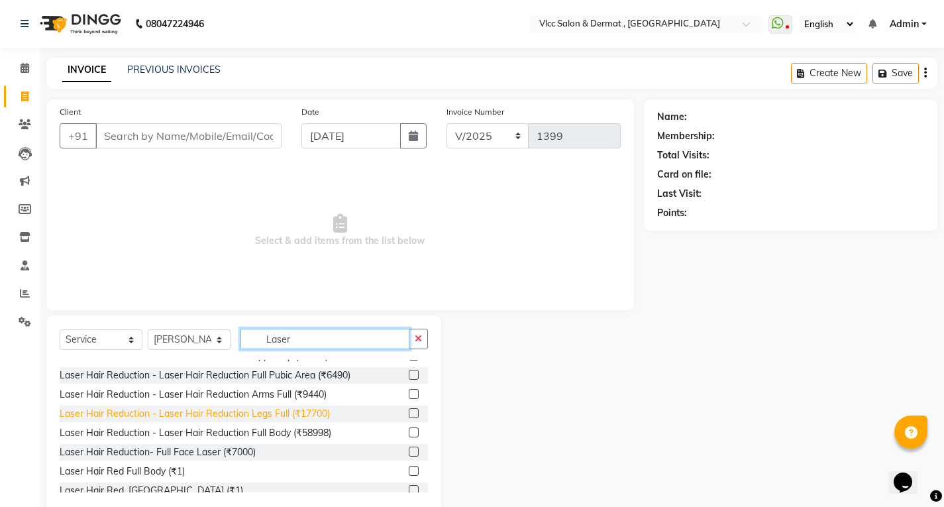
scroll to position [331, 0]
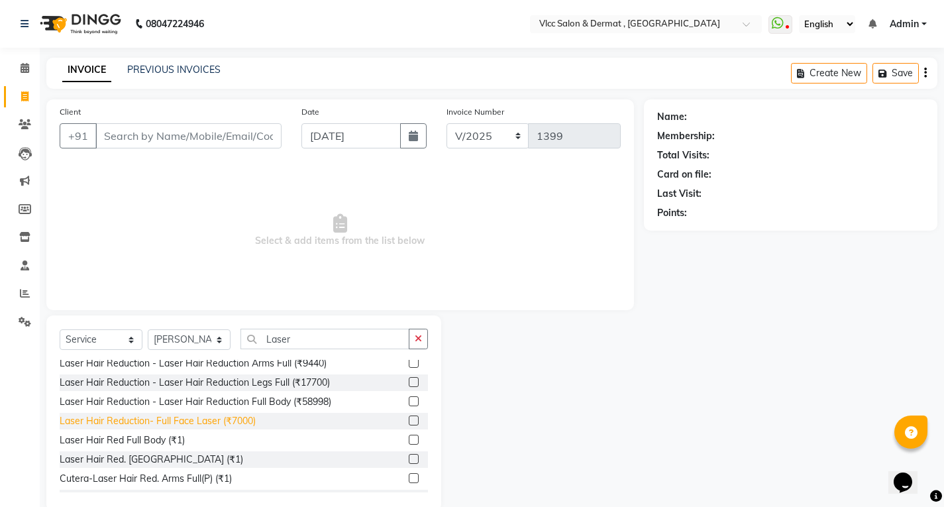
click at [226, 421] on div "Laser Hair Reduction- Full Face Laser (₹7000)" at bounding box center [158, 421] width 196 height 14
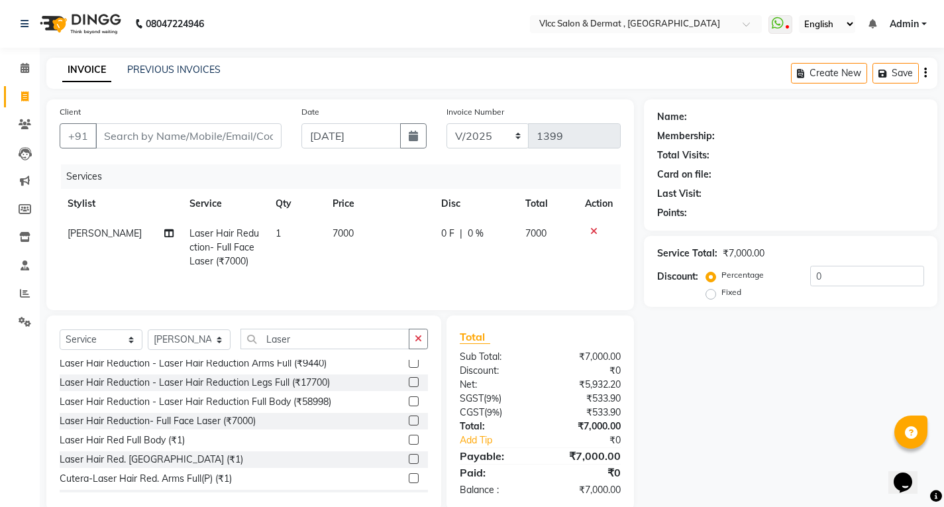
click at [363, 221] on td "7000" at bounding box center [379, 248] width 108 height 58
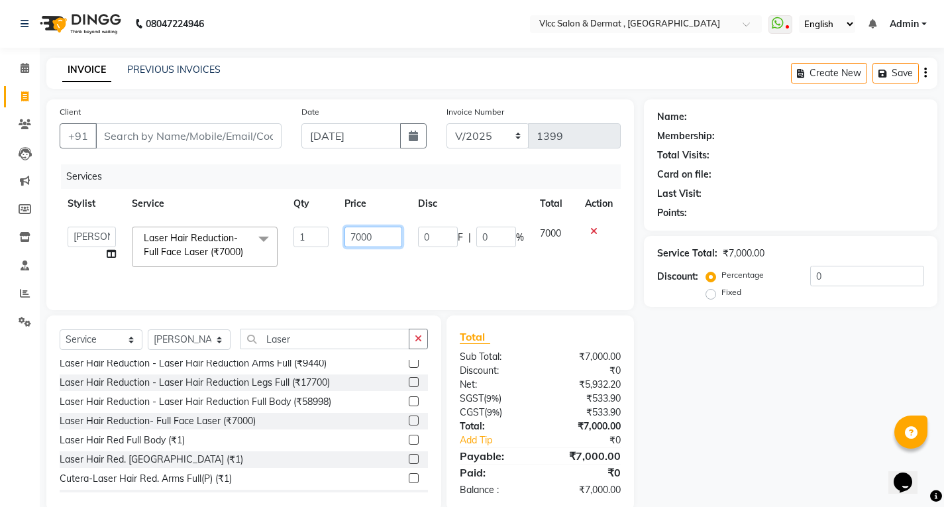
click at [390, 238] on input "7000" at bounding box center [374, 237] width 58 height 21
click at [441, 286] on div "Services Stylist Service Qty Price Disc Total Action [PERSON_NAME] [PERSON_NAME…" at bounding box center [340, 230] width 561 height 133
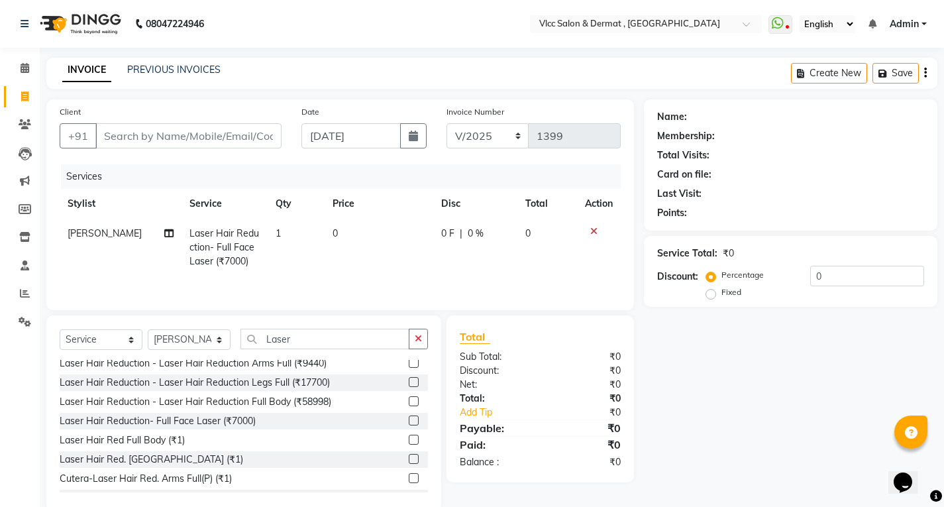
scroll to position [24, 0]
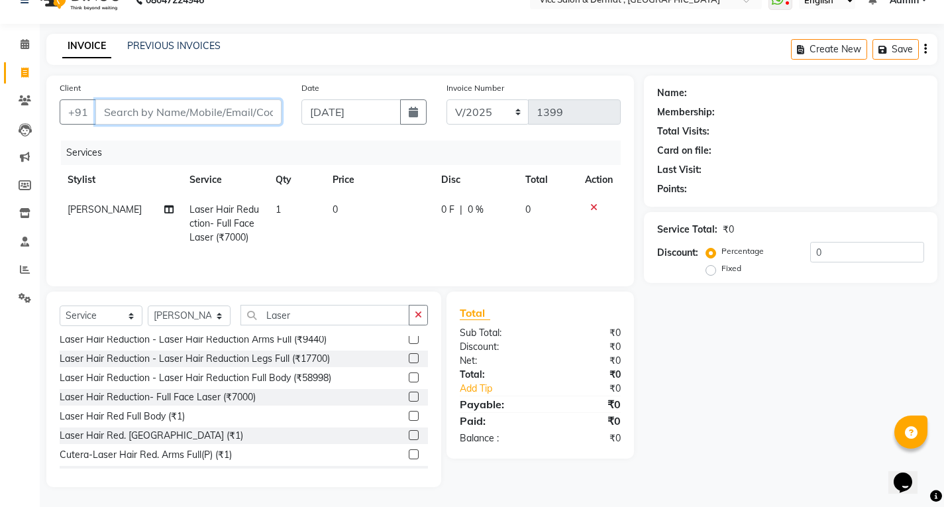
click at [207, 115] on input "Client" at bounding box center [188, 111] width 186 height 25
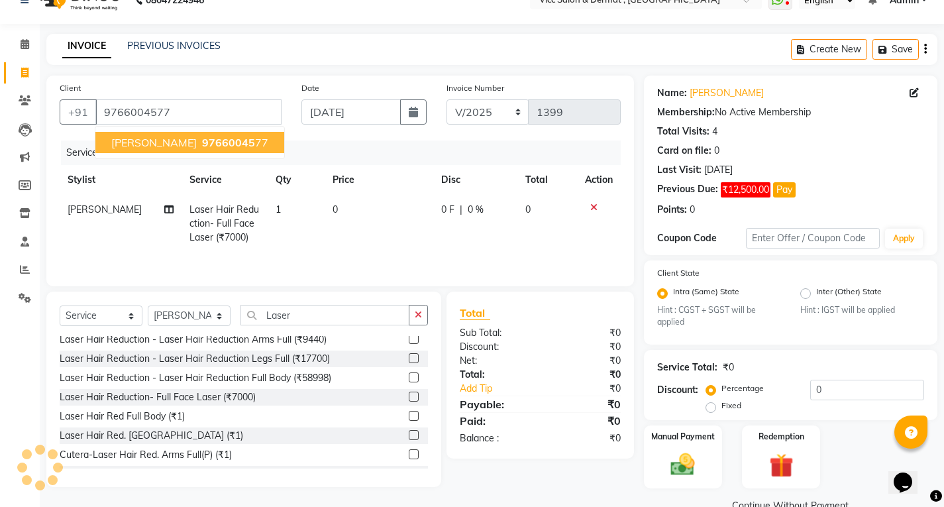
click at [202, 144] on span "97660045" at bounding box center [228, 142] width 53 height 13
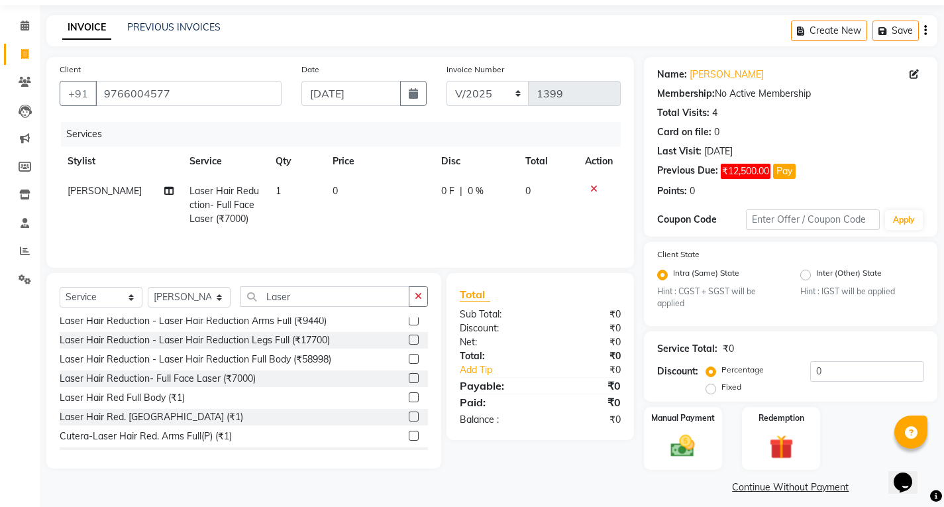
scroll to position [52, 0]
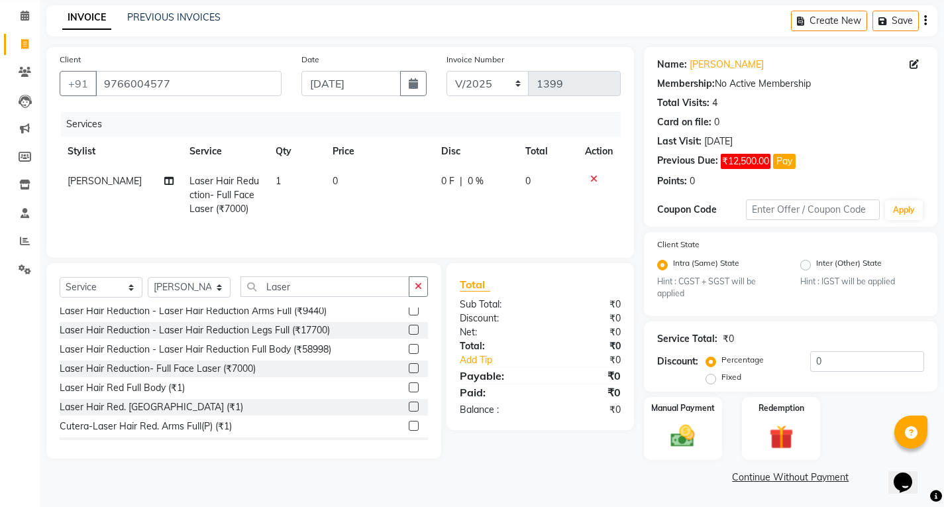
click at [360, 214] on td "0" at bounding box center [379, 195] width 108 height 58
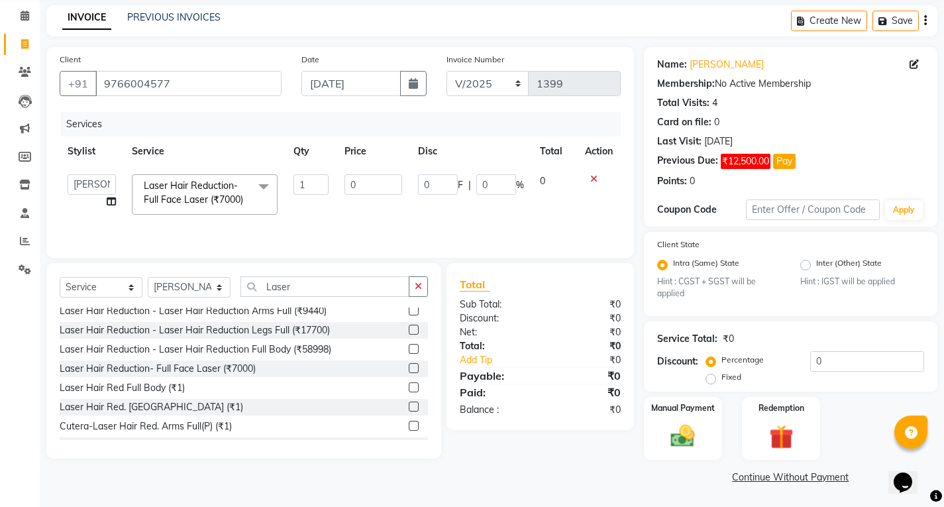
click at [787, 474] on link "Continue Without Payment" at bounding box center [791, 478] width 288 height 14
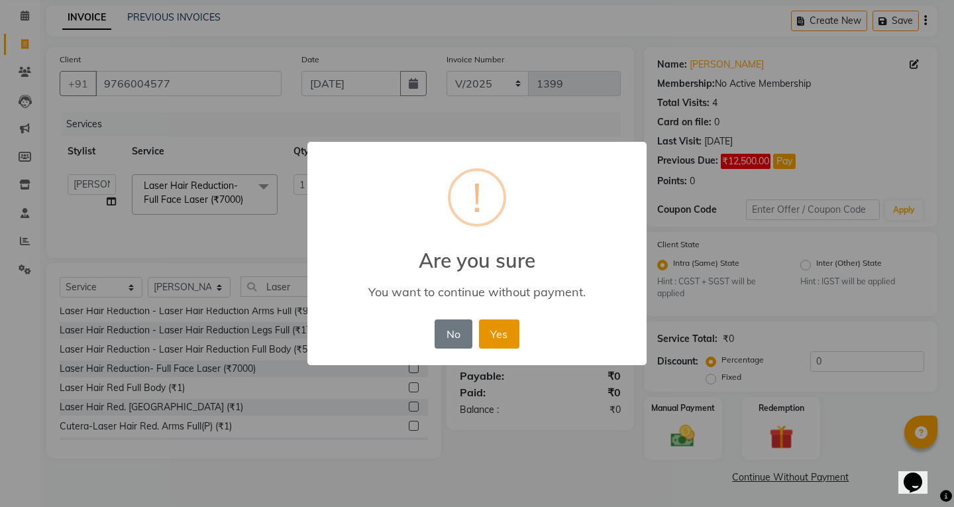
click at [508, 331] on button "Yes" at bounding box center [499, 333] width 40 height 29
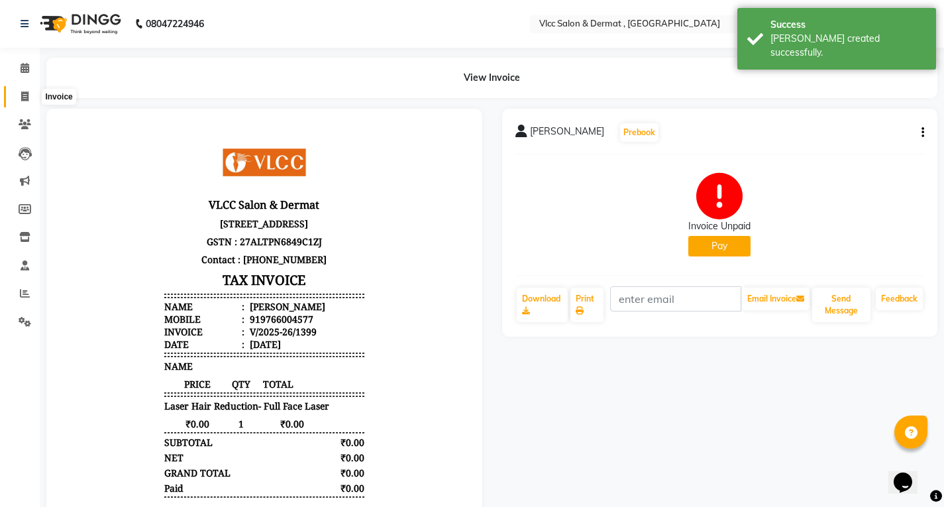
click at [27, 99] on icon at bounding box center [24, 96] width 7 height 10
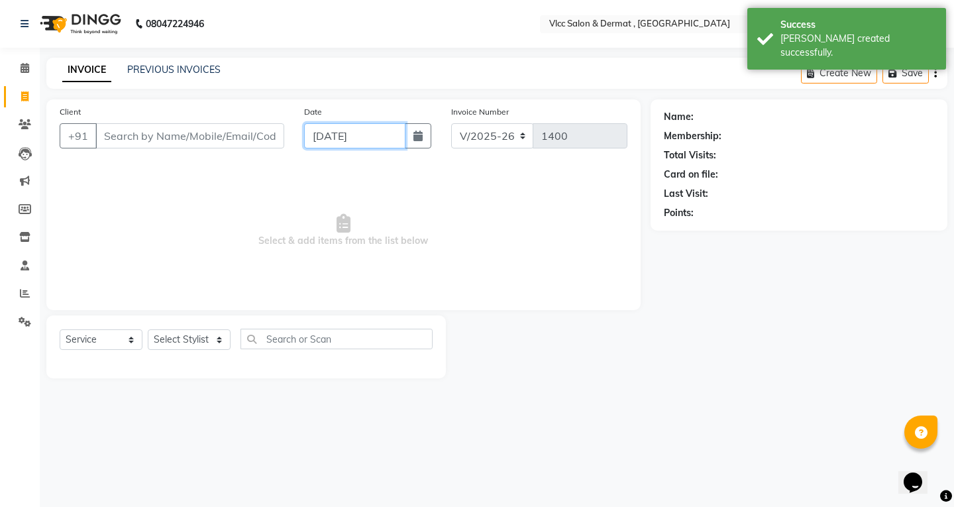
click at [317, 145] on input "[DATE]" at bounding box center [354, 135] width 101 height 25
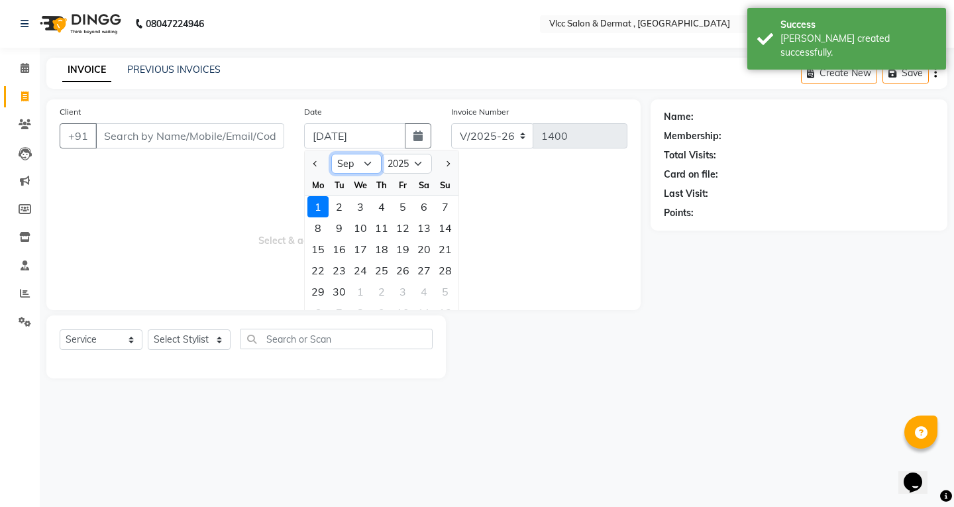
click at [366, 164] on select "Jan Feb Mar Apr May Jun [DATE] Aug Sep Oct Nov Dec" at bounding box center [356, 164] width 50 height 20
click at [331, 154] on select "Jan Feb Mar Apr May Jun [DATE] Aug Sep Oct Nov Dec" at bounding box center [356, 164] width 50 height 20
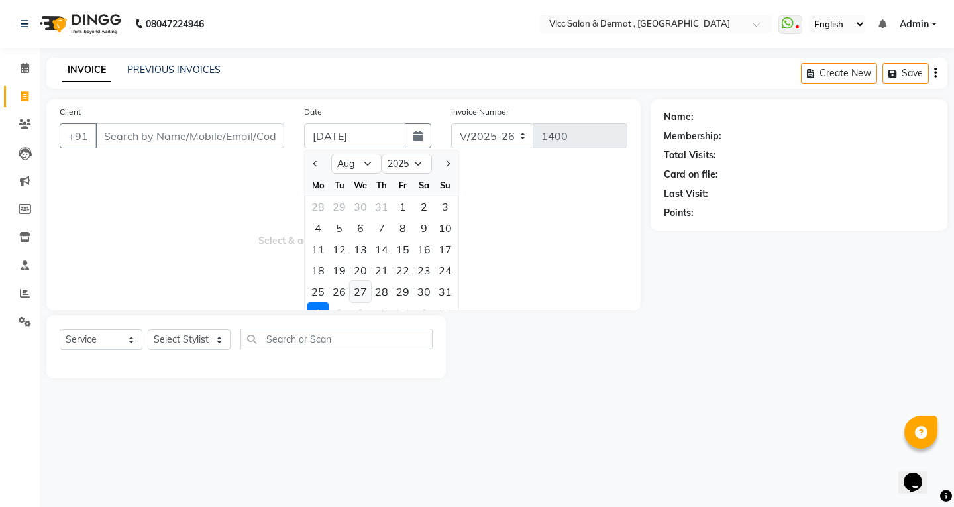
click at [367, 292] on div "27" at bounding box center [360, 291] width 21 height 21
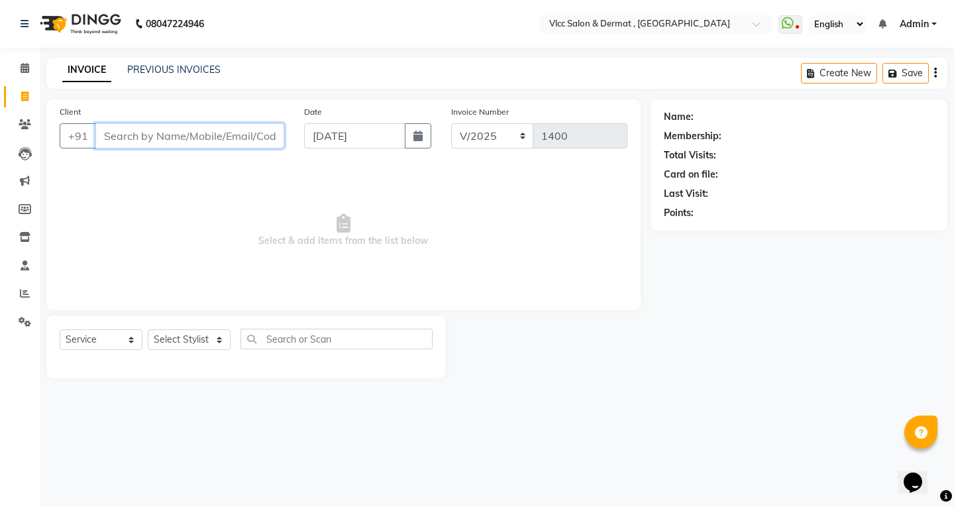
click at [218, 139] on input "Client" at bounding box center [189, 135] width 189 height 25
click at [251, 131] on input "Client" at bounding box center [189, 135] width 189 height 25
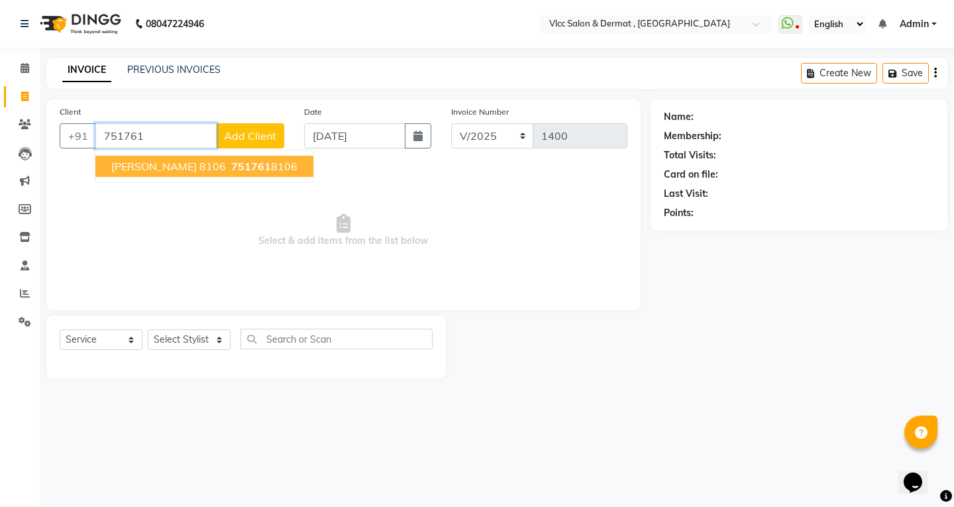
click at [152, 137] on input "751761" at bounding box center [155, 135] width 121 height 25
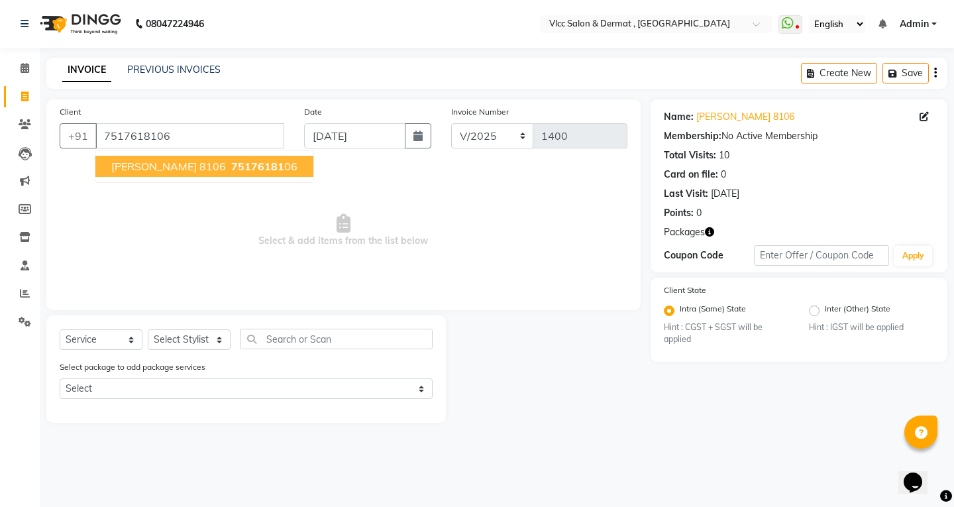
click at [184, 163] on span "[PERSON_NAME] 8106" at bounding box center [168, 166] width 115 height 13
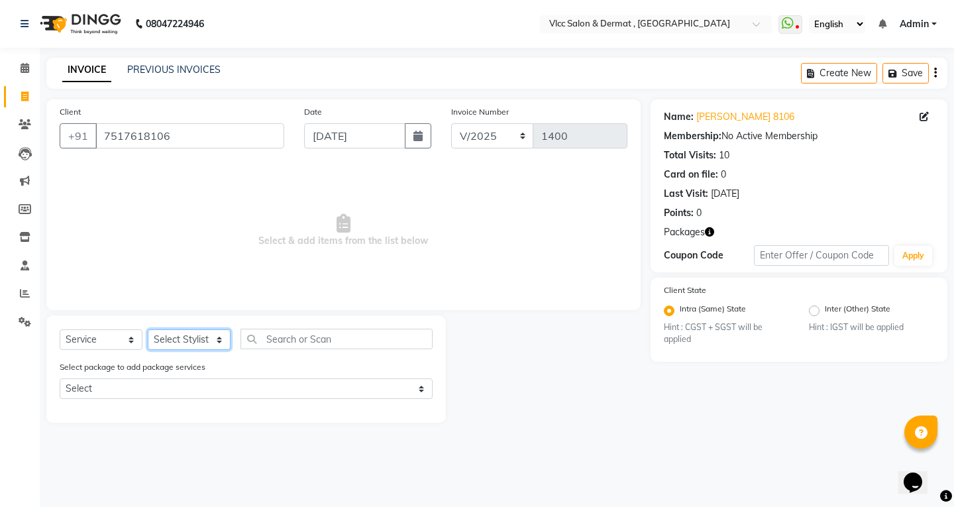
click at [191, 336] on select "Select Stylist [PERSON_NAME] [PERSON_NAME] [PERSON_NAME] [PERSON_NAME] [PERSON_…" at bounding box center [189, 339] width 83 height 21
click at [148, 329] on select "Select Stylist [PERSON_NAME] [PERSON_NAME] [PERSON_NAME] [PERSON_NAME] [PERSON_…" at bounding box center [189, 339] width 83 height 21
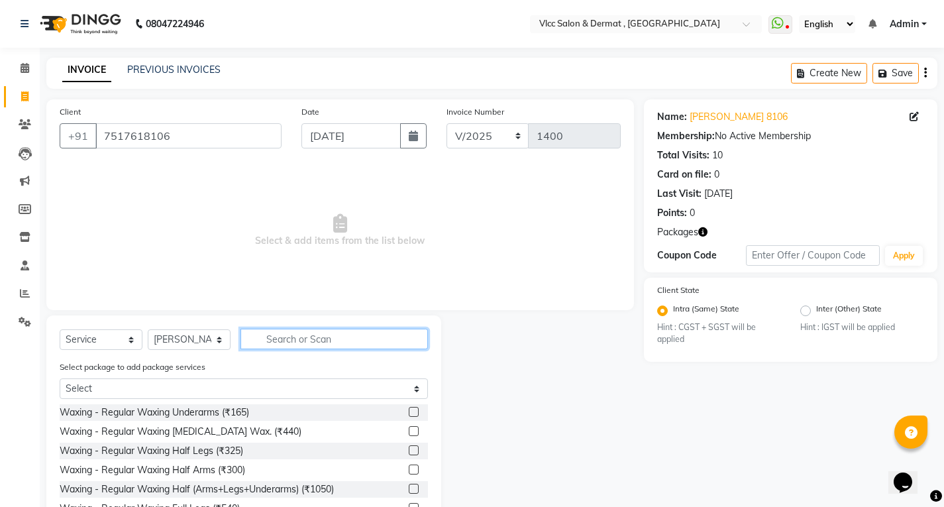
click at [288, 341] on input "text" at bounding box center [335, 339] width 188 height 21
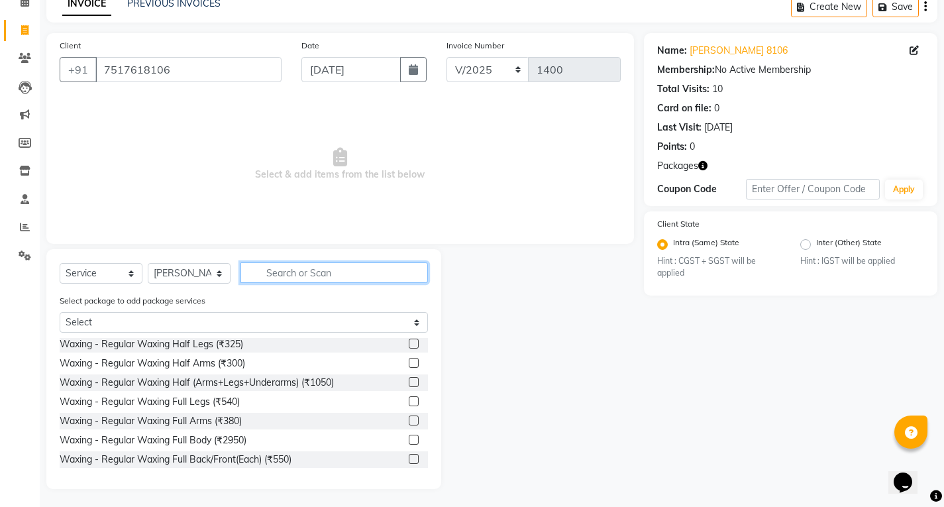
scroll to position [175, 0]
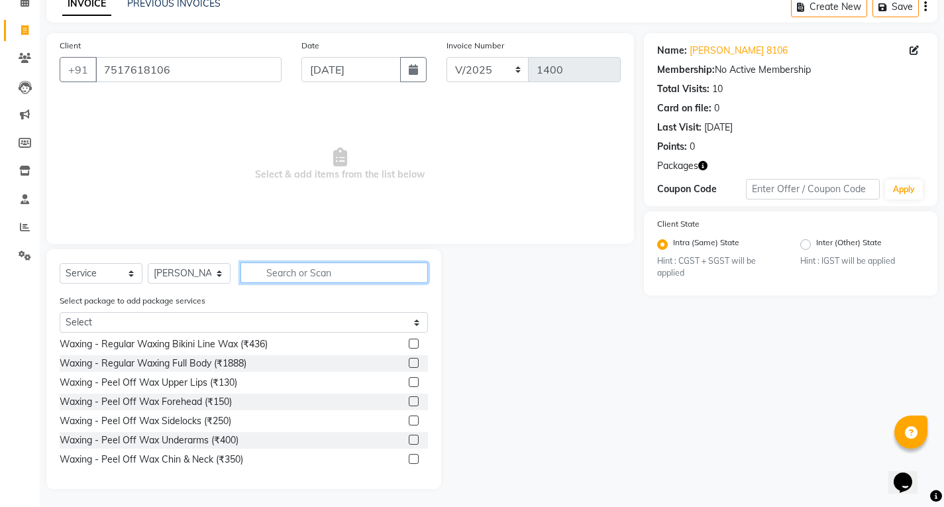
click at [284, 277] on input "text" at bounding box center [335, 272] width 188 height 21
click at [207, 270] on select "Select Stylist [PERSON_NAME] [PERSON_NAME] [PERSON_NAME] [PERSON_NAME] [PERSON_…" at bounding box center [189, 273] width 83 height 21
click at [299, 212] on span "Select & add items from the list below" at bounding box center [340, 164] width 561 height 133
click at [298, 272] on input "text" at bounding box center [335, 272] width 188 height 21
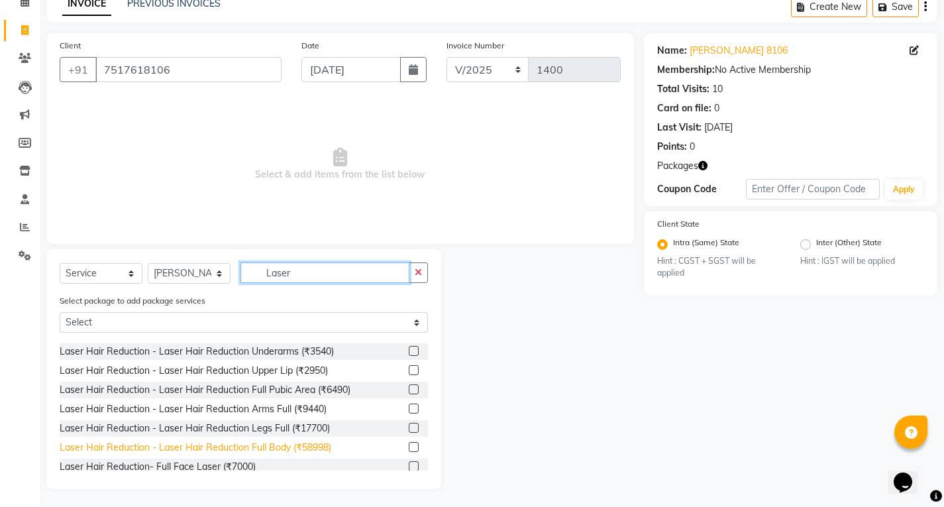
scroll to position [241, 0]
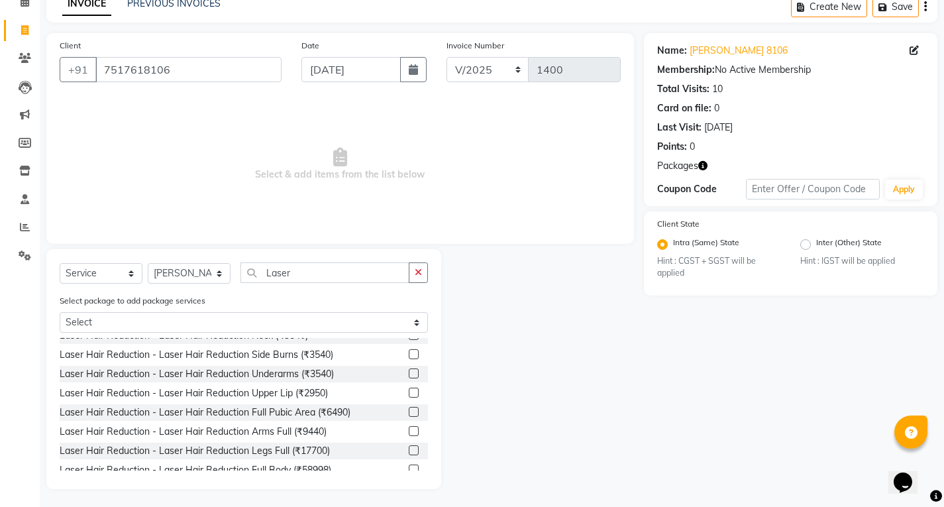
click at [409, 413] on label at bounding box center [414, 412] width 10 height 10
click at [409, 413] on input "checkbox" at bounding box center [413, 412] width 9 height 9
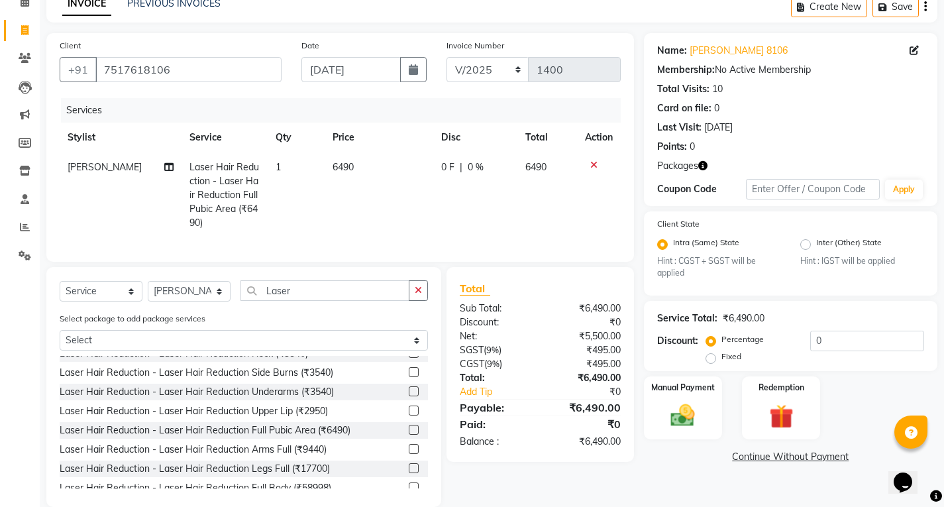
click at [363, 164] on td "6490" at bounding box center [379, 194] width 108 height 85
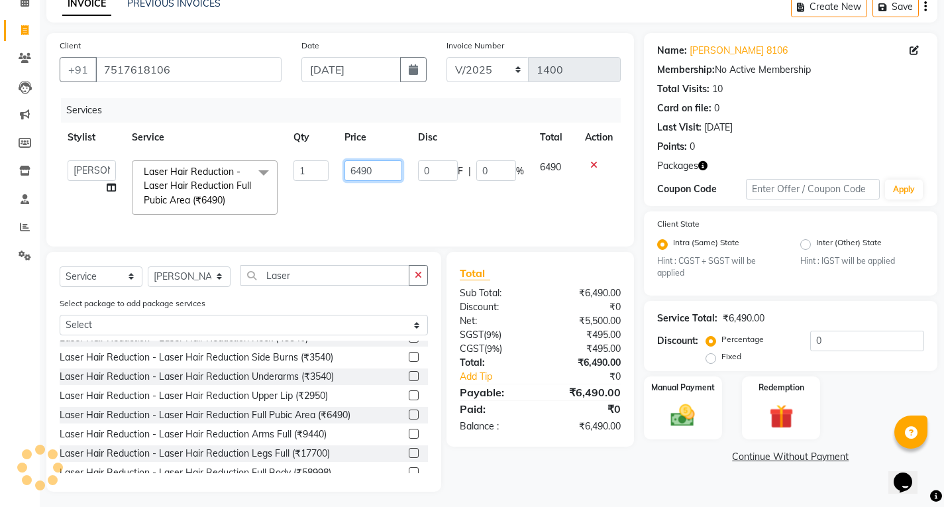
click at [399, 173] on input "6490" at bounding box center [374, 170] width 58 height 21
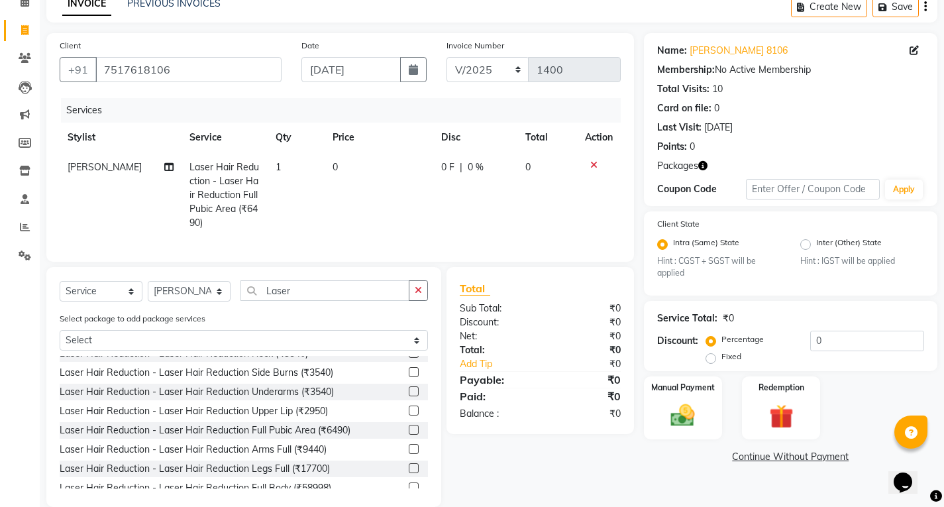
click at [449, 189] on td "0 F | 0 %" at bounding box center [475, 194] width 85 height 85
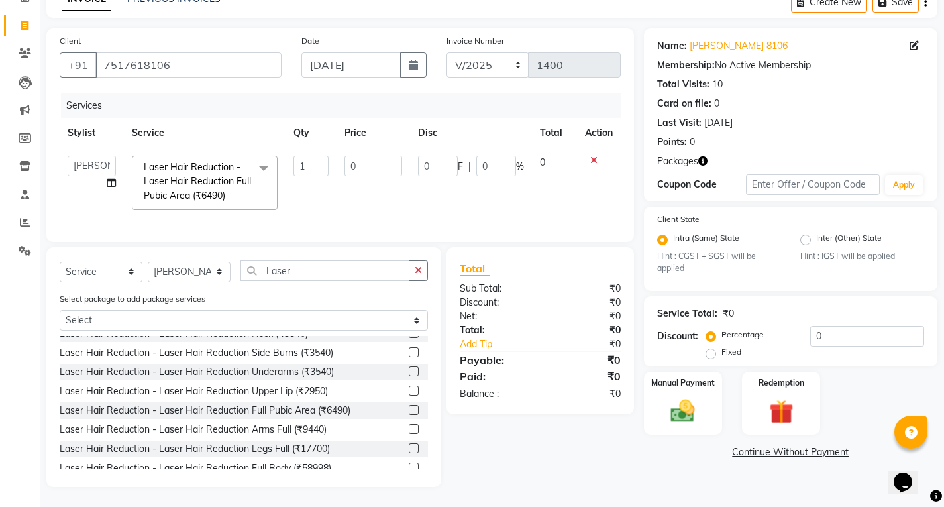
scroll to position [81, 0]
click at [781, 445] on link "Continue Without Payment" at bounding box center [791, 452] width 288 height 14
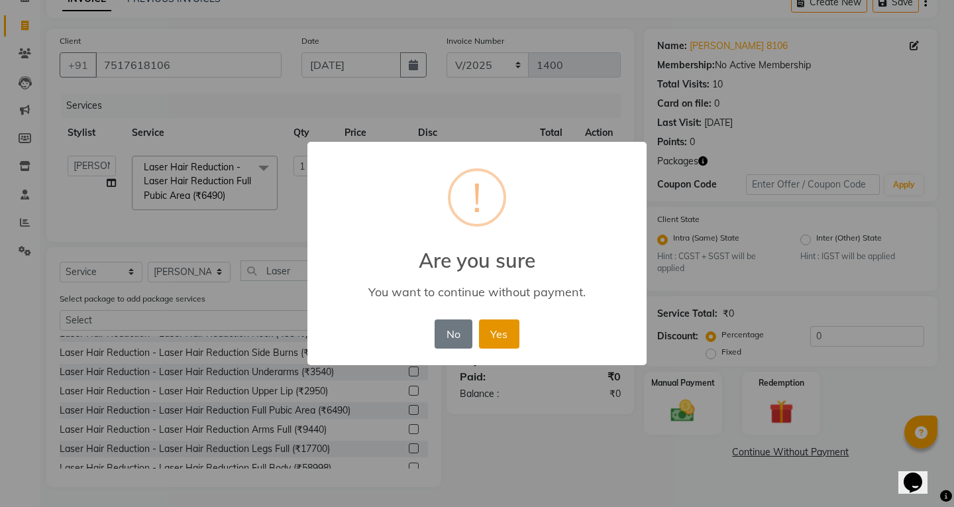
click at [499, 342] on button "Yes" at bounding box center [499, 333] width 40 height 29
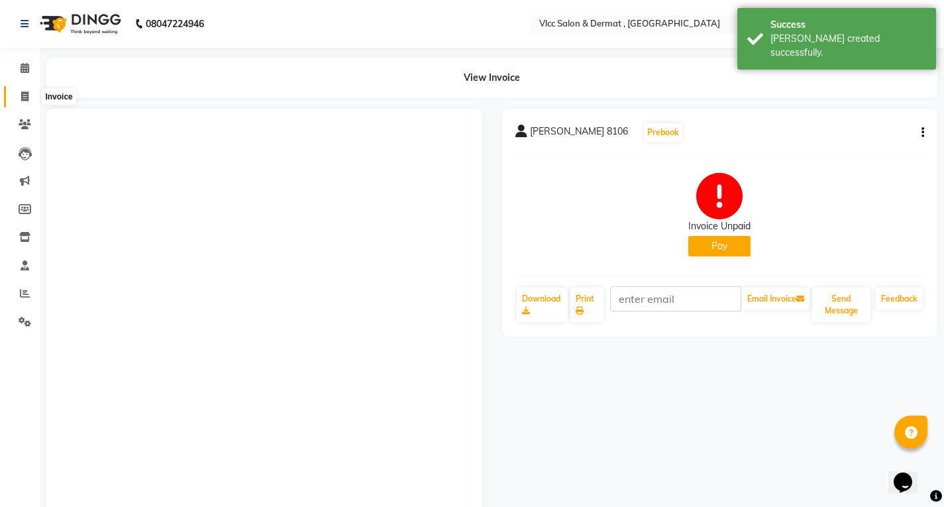
click at [23, 96] on icon at bounding box center [24, 96] width 7 height 10
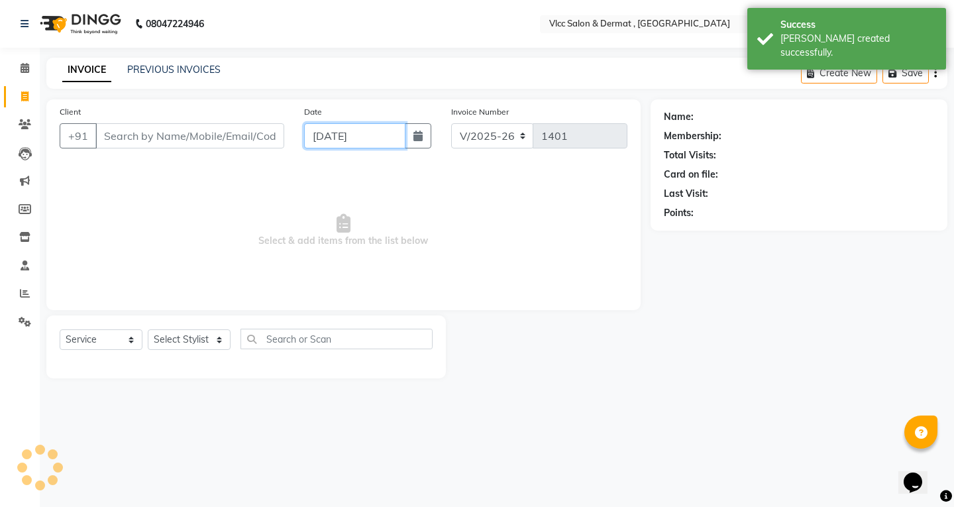
click at [315, 136] on input "[DATE]" at bounding box center [354, 135] width 101 height 25
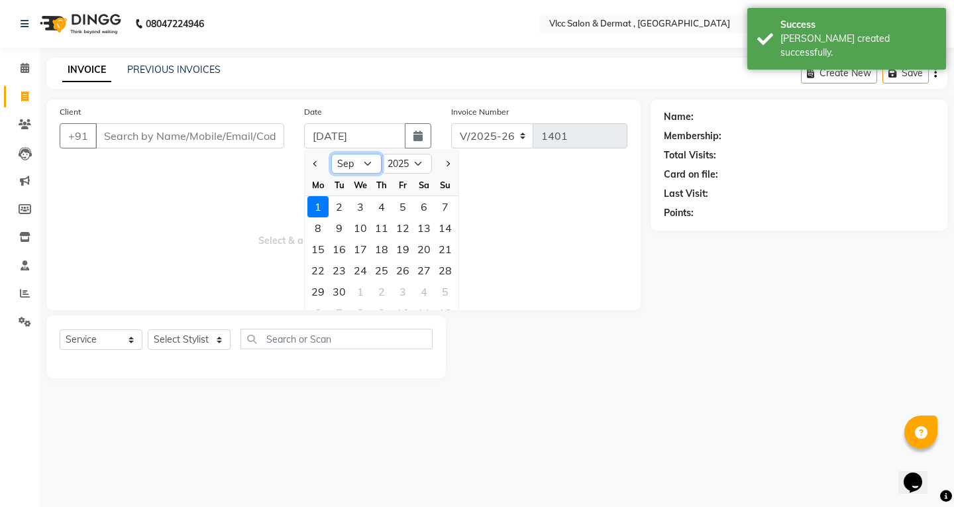
click at [367, 154] on select "Jan Feb Mar Apr May Jun [DATE] Aug Sep Oct Nov Dec" at bounding box center [356, 164] width 50 height 20
click at [331, 154] on select "Jan Feb Mar Apr May Jun [DATE] Aug Sep Oct Nov Dec" at bounding box center [356, 164] width 50 height 20
click at [367, 294] on div "27" at bounding box center [360, 291] width 21 height 21
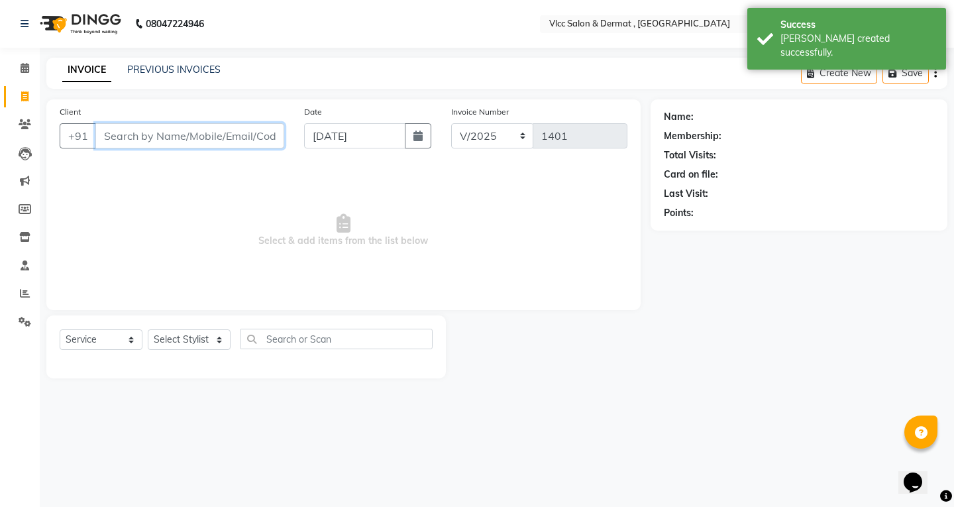
click at [226, 131] on input "Client" at bounding box center [189, 135] width 189 height 25
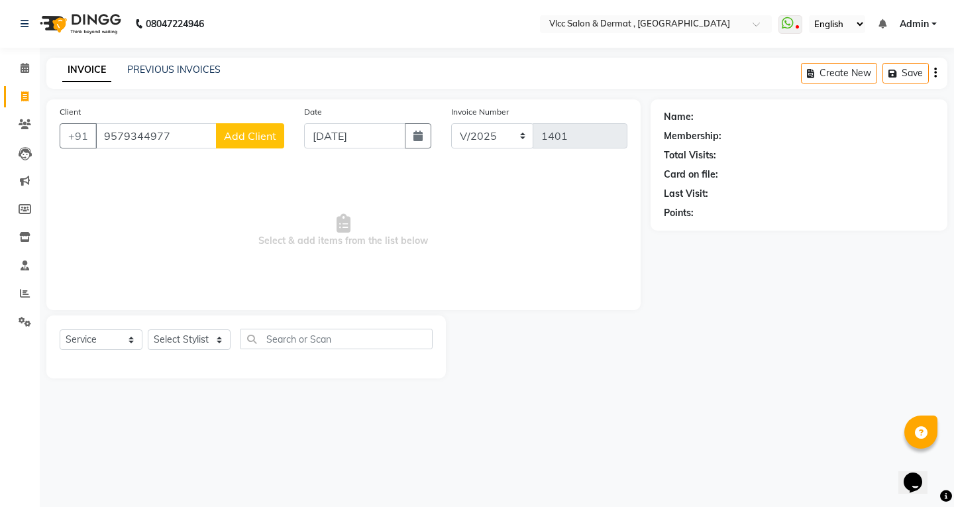
click at [249, 139] on span "Add Client" at bounding box center [250, 135] width 52 height 13
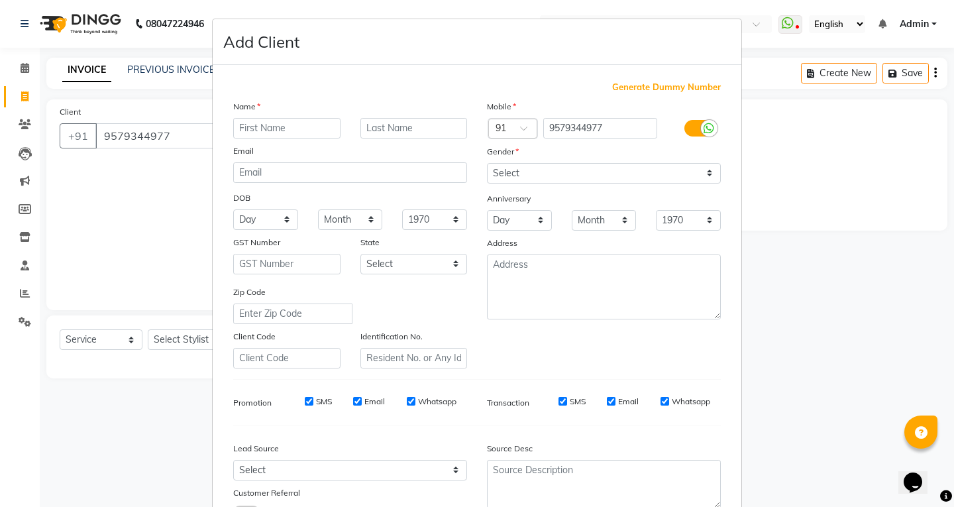
click at [272, 131] on input "text" at bounding box center [286, 128] width 107 height 21
click at [506, 174] on select "Select [DEMOGRAPHIC_DATA] [DEMOGRAPHIC_DATA] Other Prefer Not To Say" at bounding box center [604, 173] width 234 height 21
click at [487, 163] on select "Select [DEMOGRAPHIC_DATA] [DEMOGRAPHIC_DATA] Other Prefer Not To Say" at bounding box center [604, 173] width 234 height 21
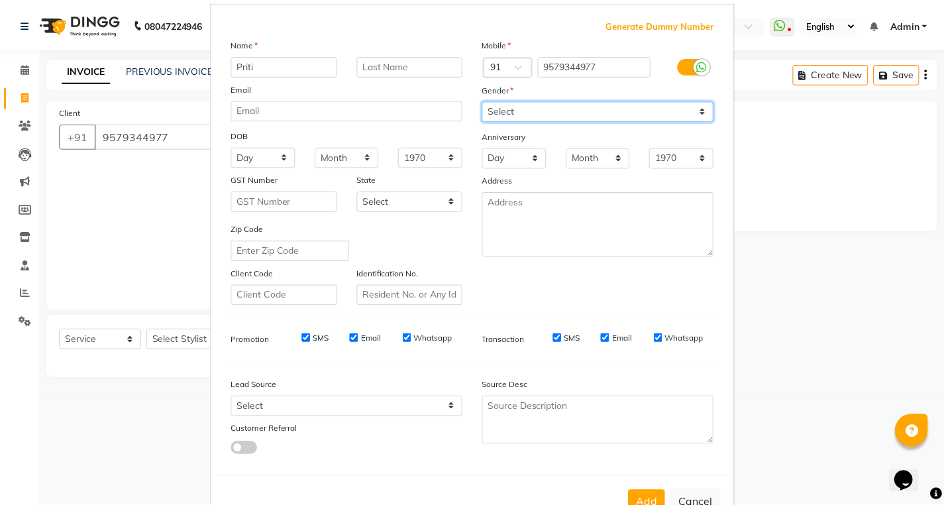
scroll to position [105, 0]
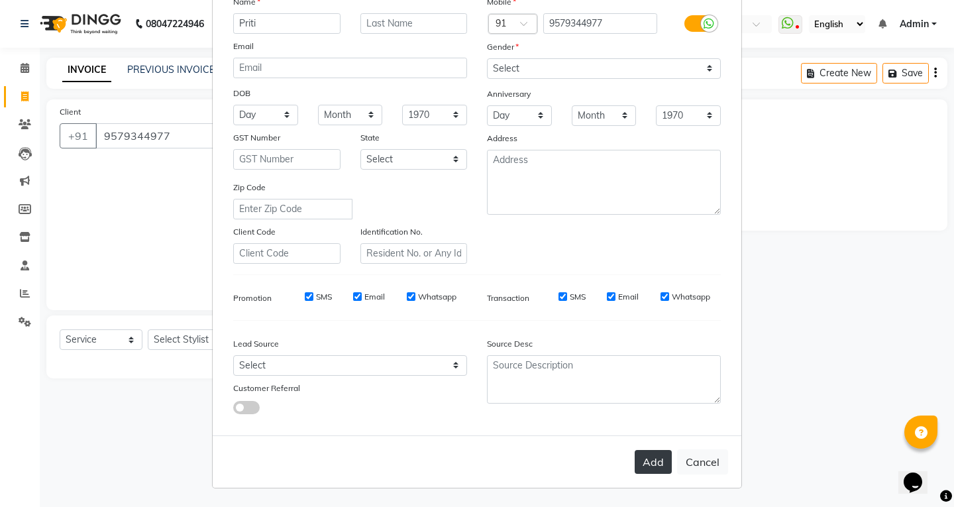
click at [647, 463] on button "Add" at bounding box center [653, 462] width 37 height 24
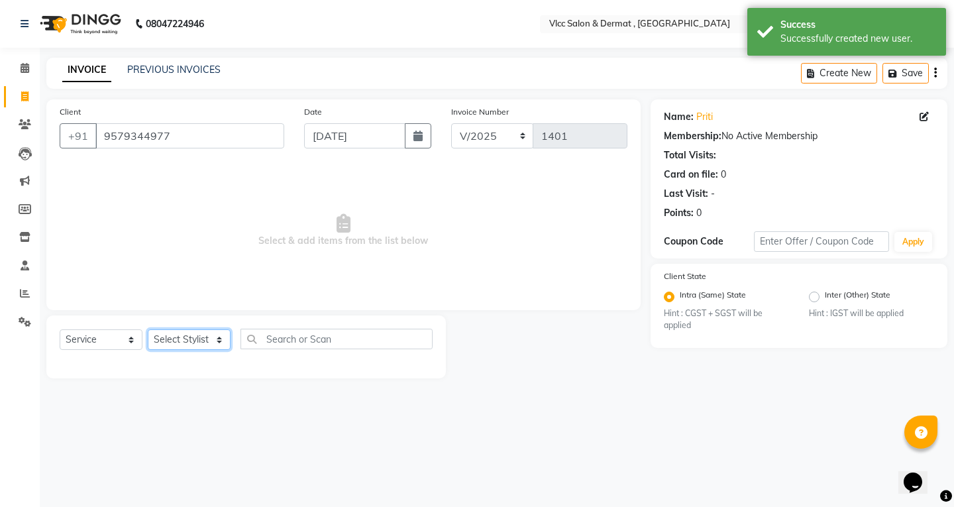
click at [201, 343] on select "Select Stylist [PERSON_NAME] [PERSON_NAME] [PERSON_NAME] [PERSON_NAME] [PERSON_…" at bounding box center [189, 339] width 83 height 21
click at [148, 329] on select "Select Stylist [PERSON_NAME] [PERSON_NAME] [PERSON_NAME] [PERSON_NAME] [PERSON_…" at bounding box center [189, 339] width 83 height 21
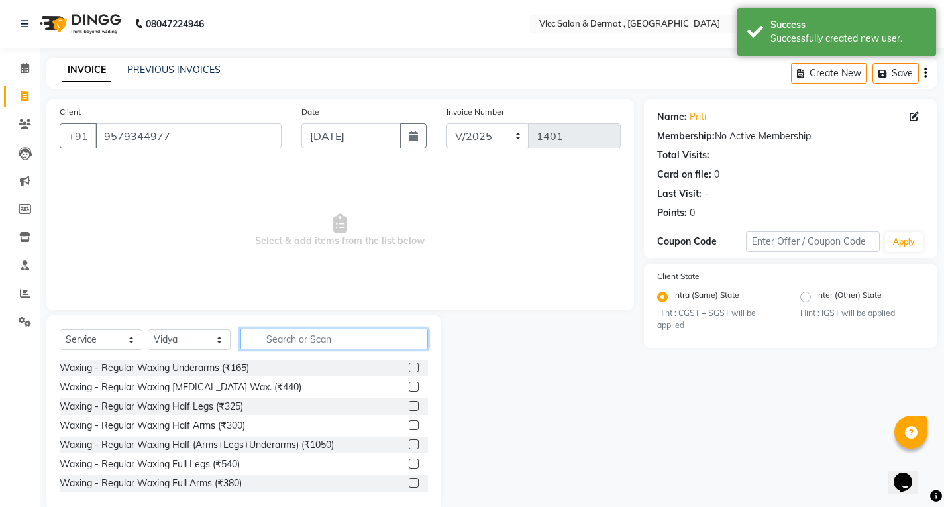
click at [273, 337] on input "text" at bounding box center [335, 339] width 188 height 21
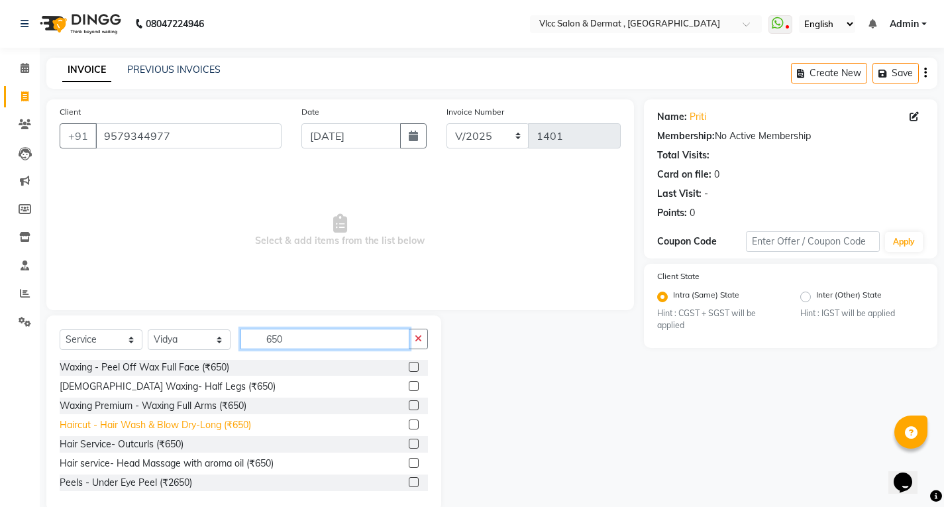
scroll to position [0, 0]
click at [409, 405] on label at bounding box center [414, 406] width 10 height 10
click at [409, 405] on input "checkbox" at bounding box center [413, 406] width 9 height 9
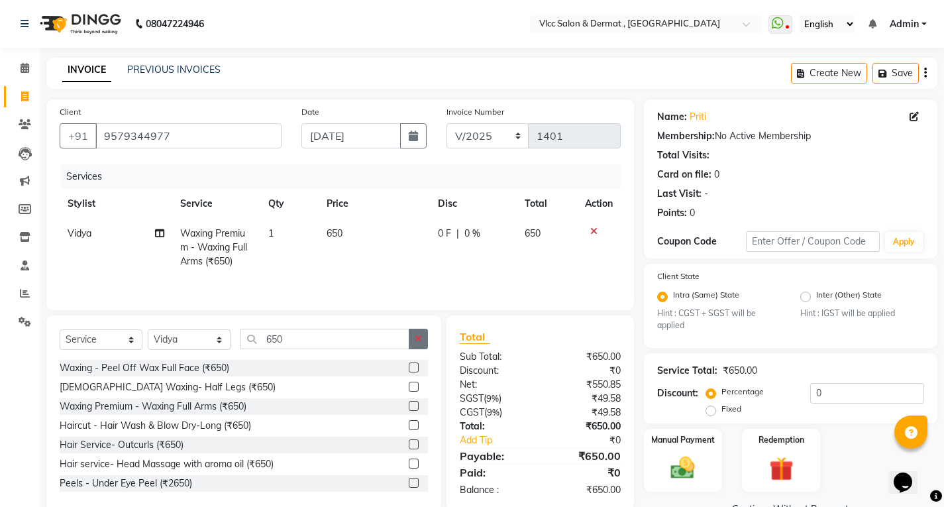
click at [418, 339] on icon "button" at bounding box center [418, 338] width 7 height 9
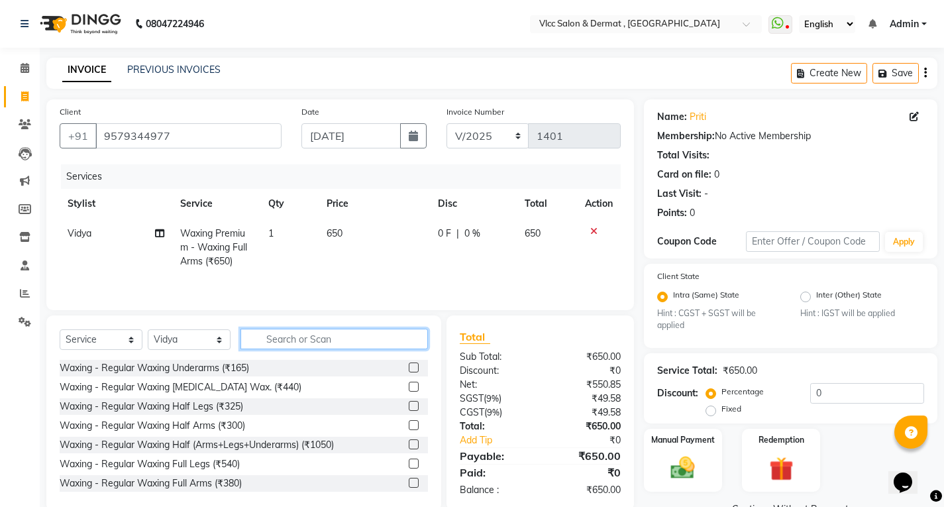
click at [373, 334] on input "text" at bounding box center [335, 339] width 188 height 21
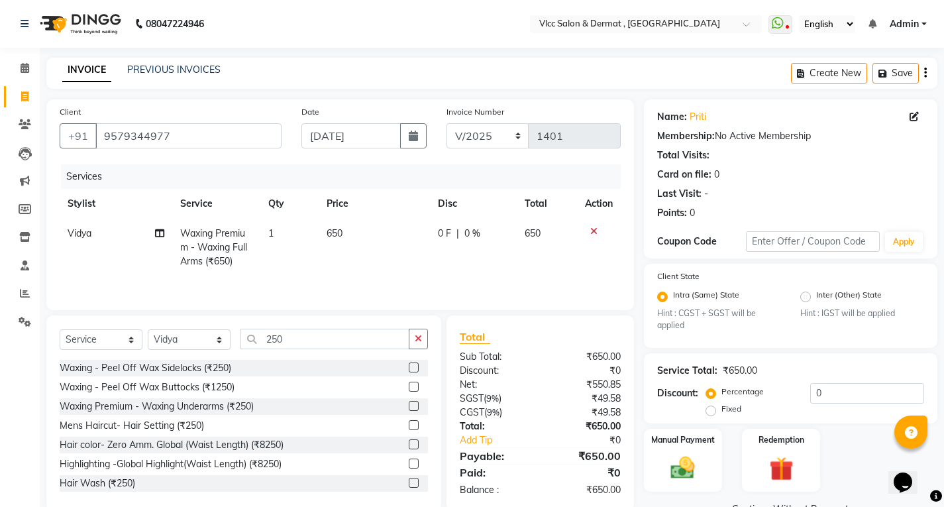
click at [409, 405] on label at bounding box center [414, 406] width 10 height 10
click at [409, 405] on input "checkbox" at bounding box center [413, 406] width 9 height 9
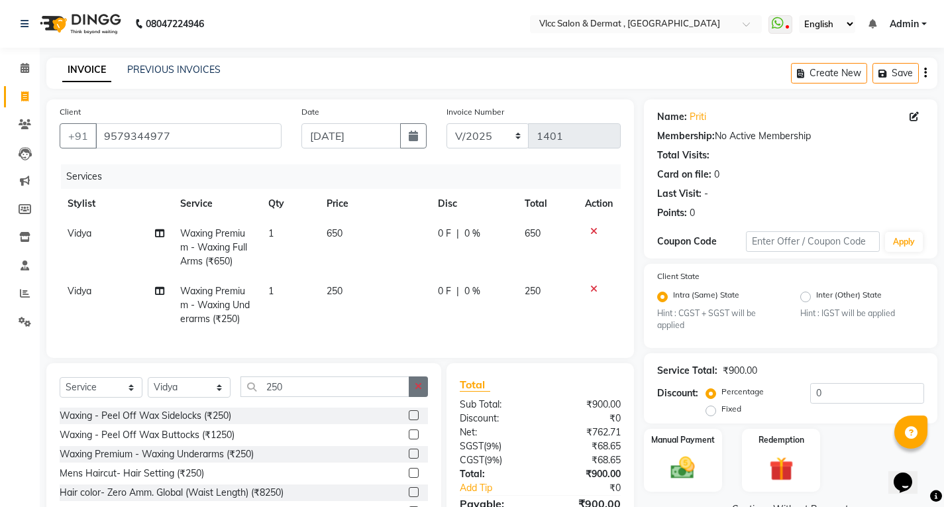
click at [415, 391] on icon "button" at bounding box center [418, 386] width 7 height 9
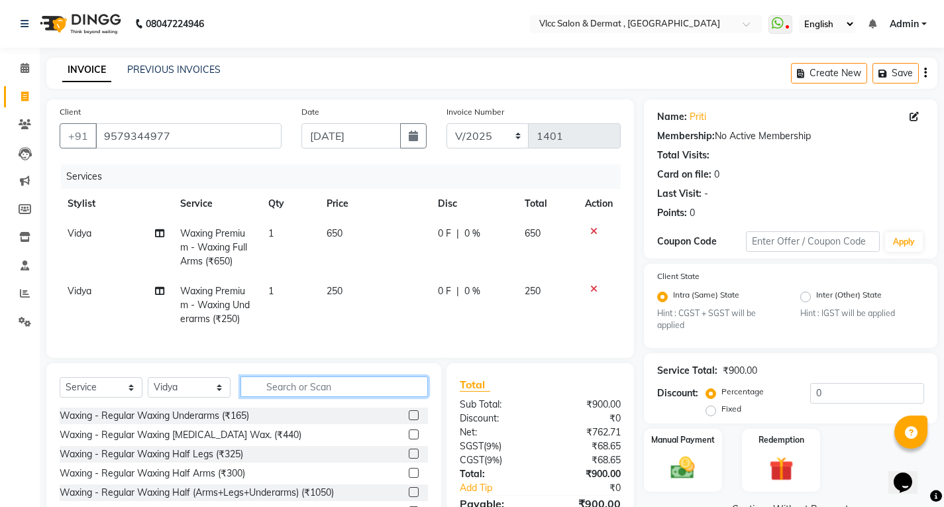
click at [344, 394] on input "text" at bounding box center [335, 386] width 188 height 21
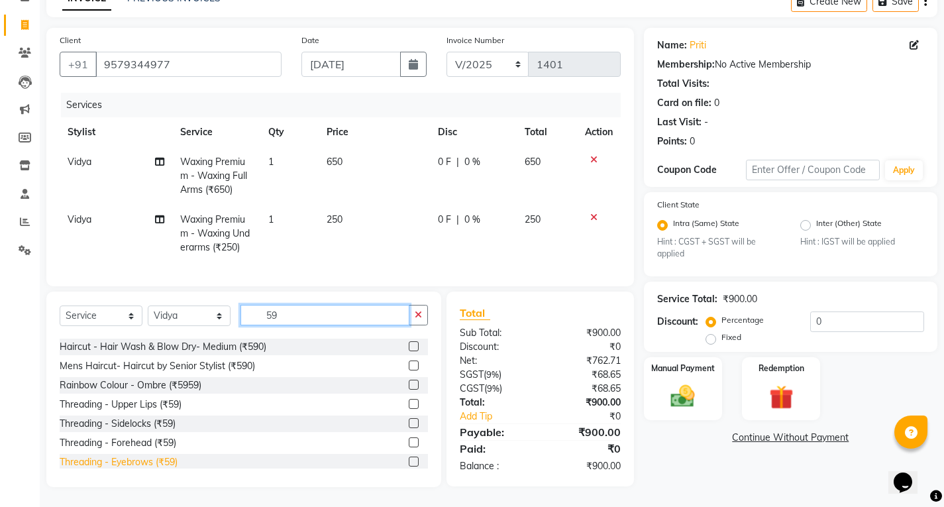
scroll to position [66, 0]
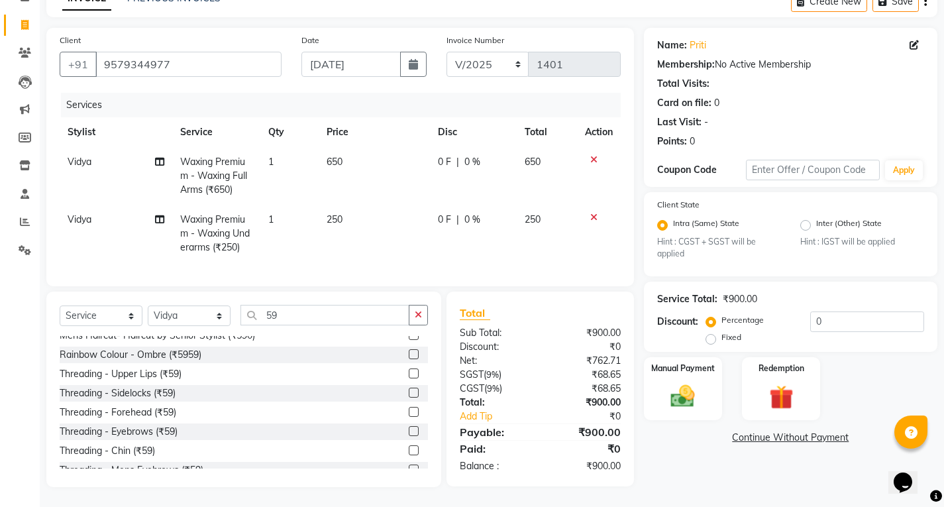
click at [148, 431] on div "Threading - Eyebrows (₹59)" at bounding box center [119, 432] width 118 height 14
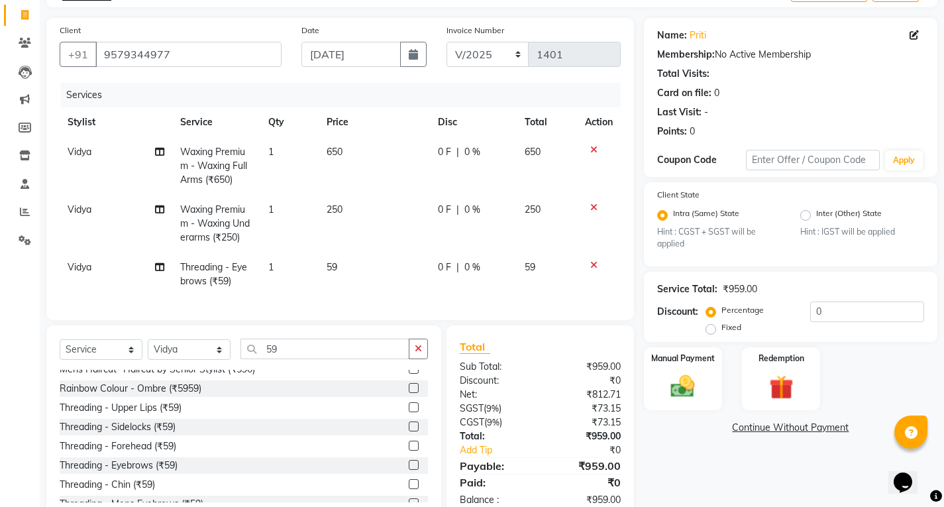
scroll to position [125, 0]
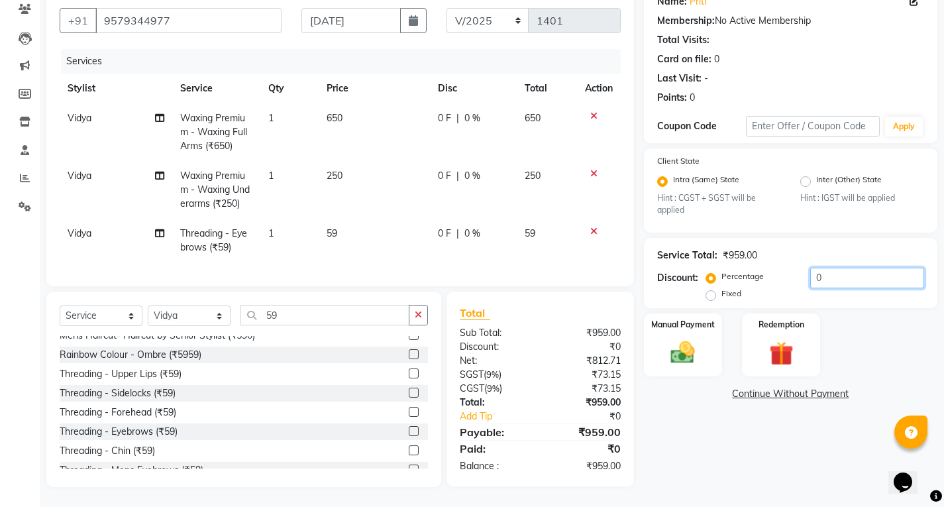
drag, startPoint x: 843, startPoint y: 276, endPoint x: 832, endPoint y: 280, distance: 11.9
click at [842, 275] on input "0" at bounding box center [868, 278] width 114 height 21
click at [722, 288] on label "Fixed" at bounding box center [732, 294] width 20 height 12
click at [715, 289] on input "Fixed" at bounding box center [713, 293] width 9 height 9
click at [895, 268] on input "number" at bounding box center [868, 278] width 114 height 21
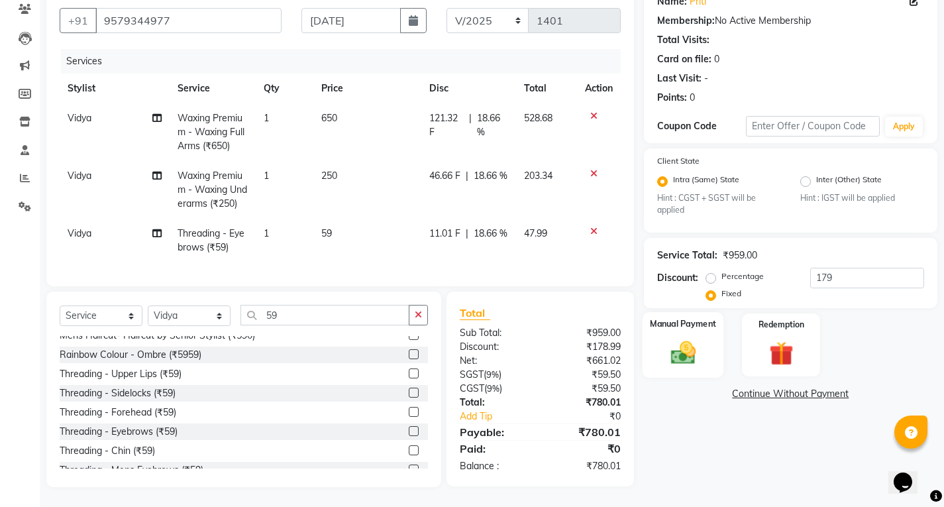
click at [691, 339] on img at bounding box center [683, 353] width 40 height 28
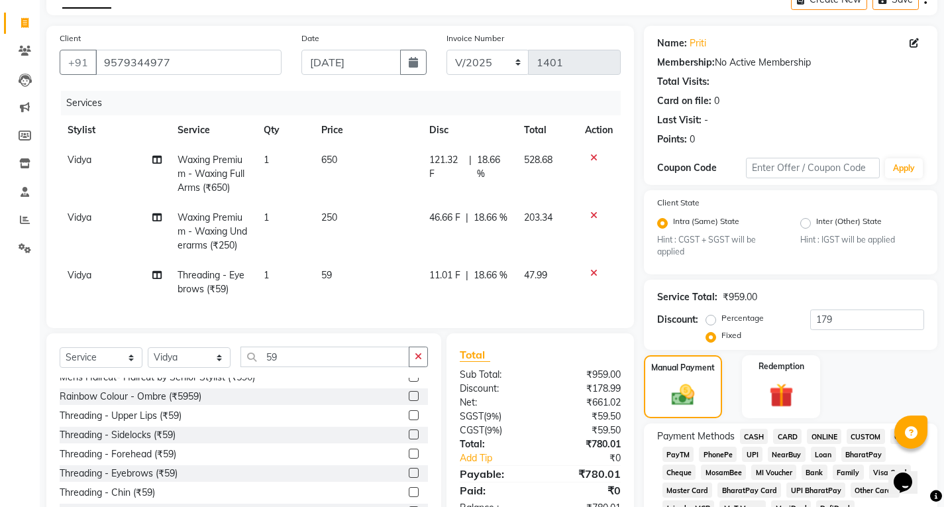
scroll to position [133, 0]
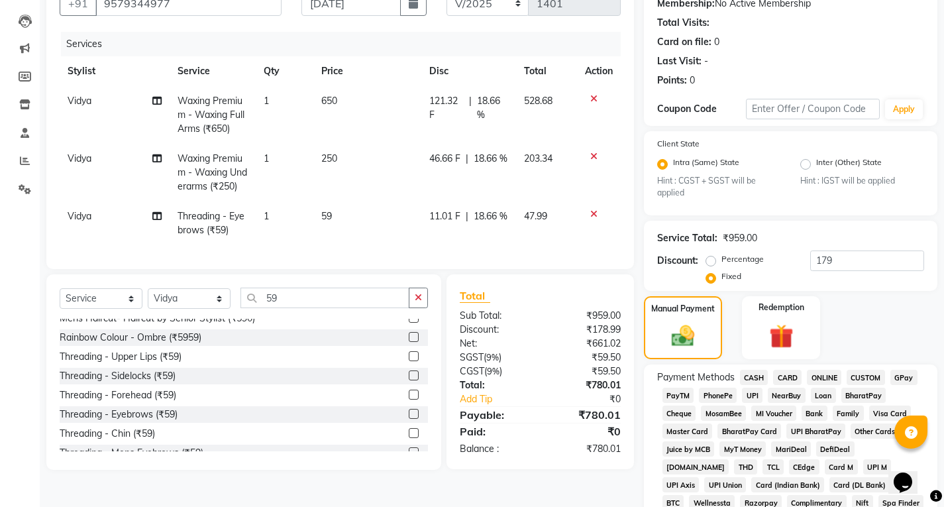
click at [761, 392] on span "UPI" at bounding box center [752, 395] width 21 height 15
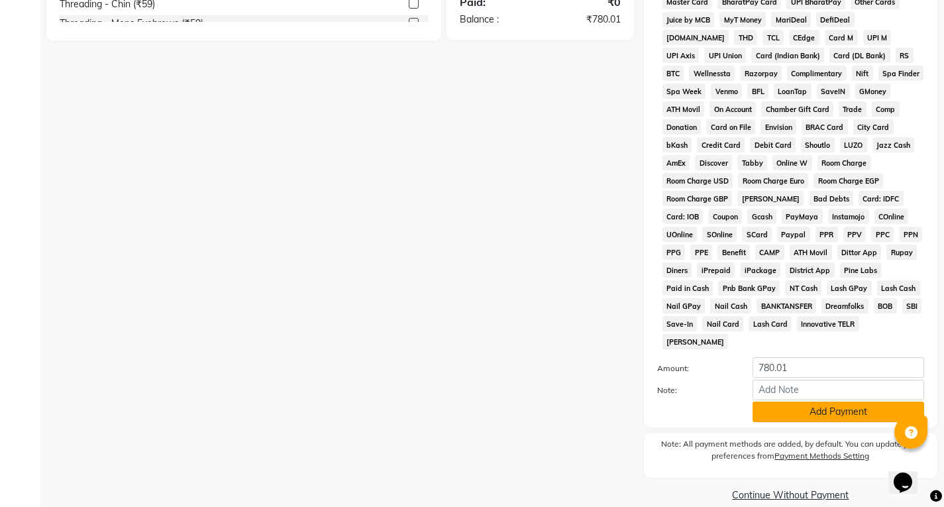
click at [814, 402] on button "Add Payment" at bounding box center [839, 412] width 172 height 21
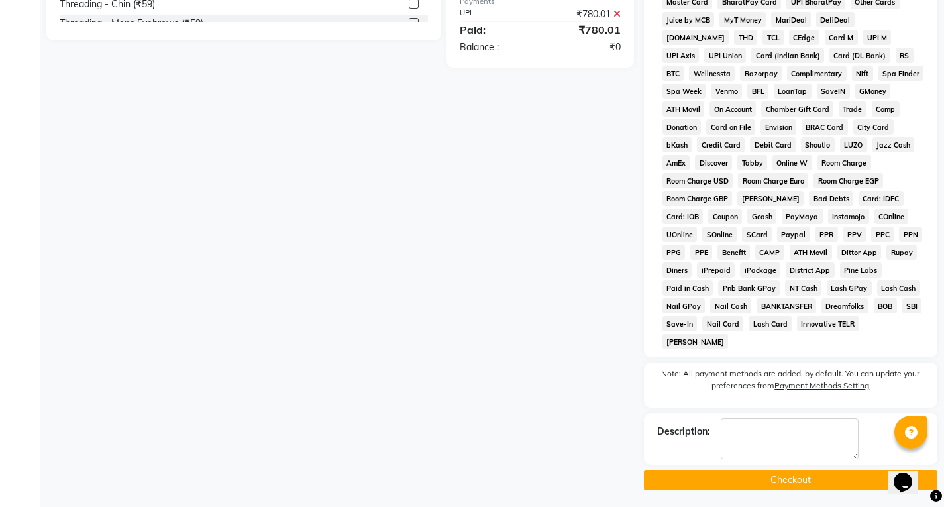
scroll to position [547, 0]
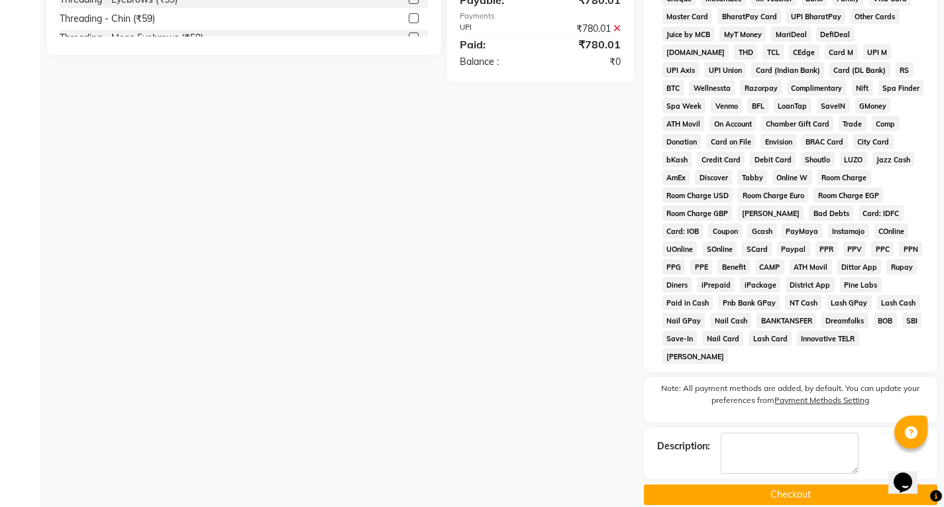
click at [768, 484] on button "Checkout" at bounding box center [791, 494] width 294 height 21
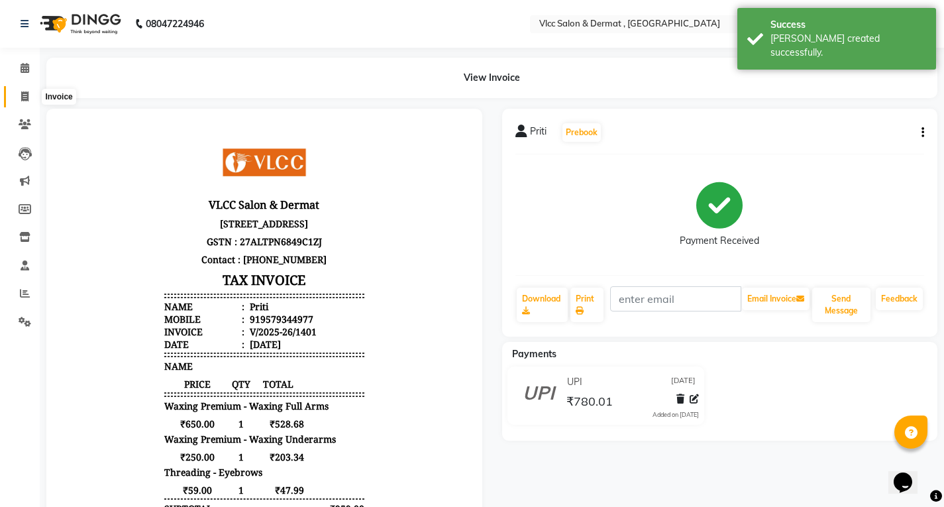
click at [27, 97] on icon at bounding box center [24, 96] width 7 height 10
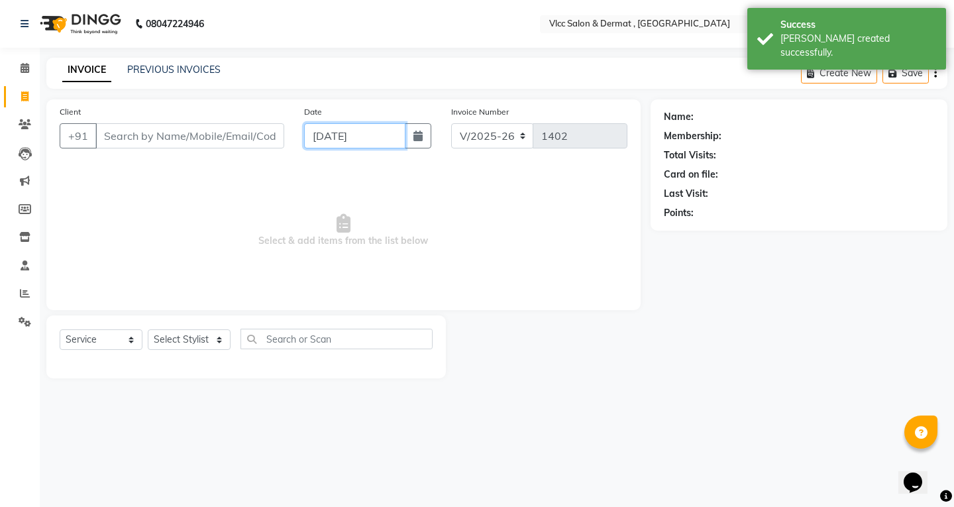
drag, startPoint x: 316, startPoint y: 137, endPoint x: 318, endPoint y: 146, distance: 9.5
click at [316, 135] on input "[DATE]" at bounding box center [354, 135] width 101 height 25
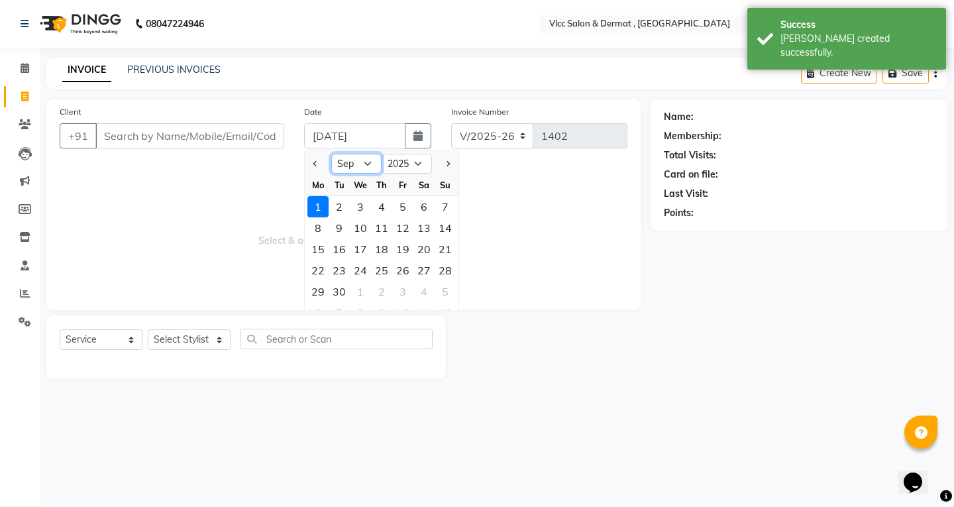
click at [371, 162] on select "Jan Feb Mar Apr May Jun [DATE] Aug Sep Oct Nov Dec" at bounding box center [356, 164] width 50 height 20
click at [331, 154] on select "Jan Feb Mar Apr May Jun [DATE] Aug Sep Oct Nov Dec" at bounding box center [356, 164] width 50 height 20
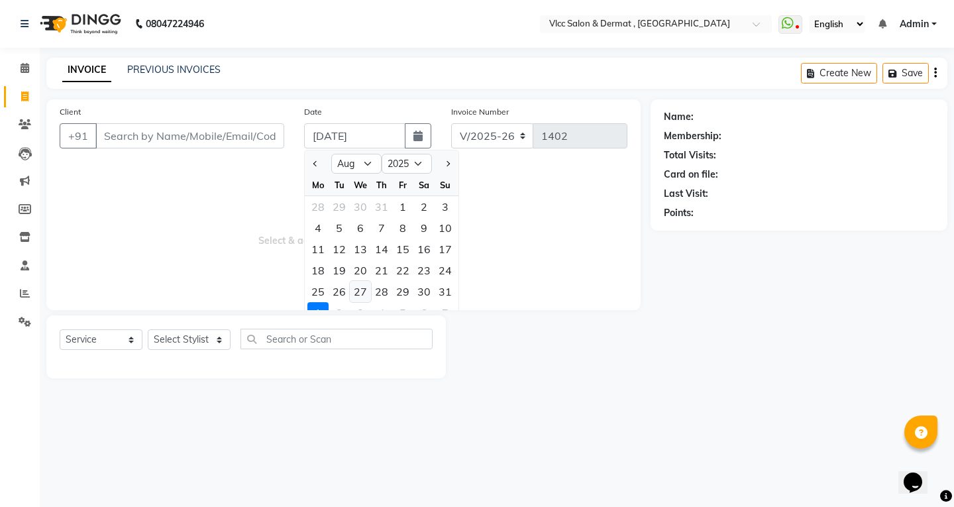
click at [360, 295] on div "27" at bounding box center [360, 291] width 21 height 21
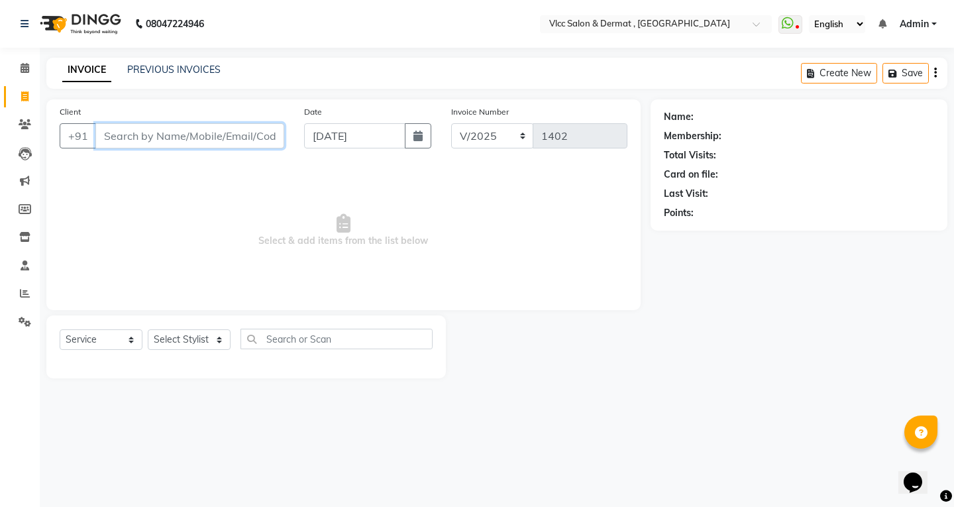
click at [254, 136] on input "Client" at bounding box center [189, 135] width 189 height 25
click at [261, 139] on span "Add Client" at bounding box center [250, 135] width 52 height 13
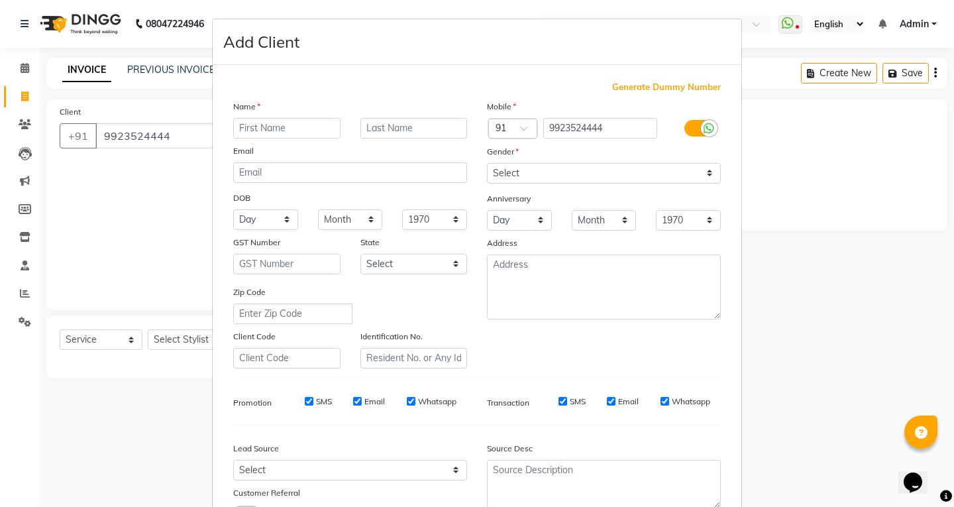
click at [266, 130] on input "text" at bounding box center [286, 128] width 107 height 21
click at [360, 161] on div "Email" at bounding box center [350, 153] width 254 height 19
drag, startPoint x: 520, startPoint y: 170, endPoint x: 522, endPoint y: 178, distance: 7.4
click at [520, 170] on select "Select [DEMOGRAPHIC_DATA] [DEMOGRAPHIC_DATA] Other Prefer Not To Say" at bounding box center [604, 173] width 234 height 21
click at [487, 163] on select "Select [DEMOGRAPHIC_DATA] [DEMOGRAPHIC_DATA] Other Prefer Not To Say" at bounding box center [604, 173] width 234 height 21
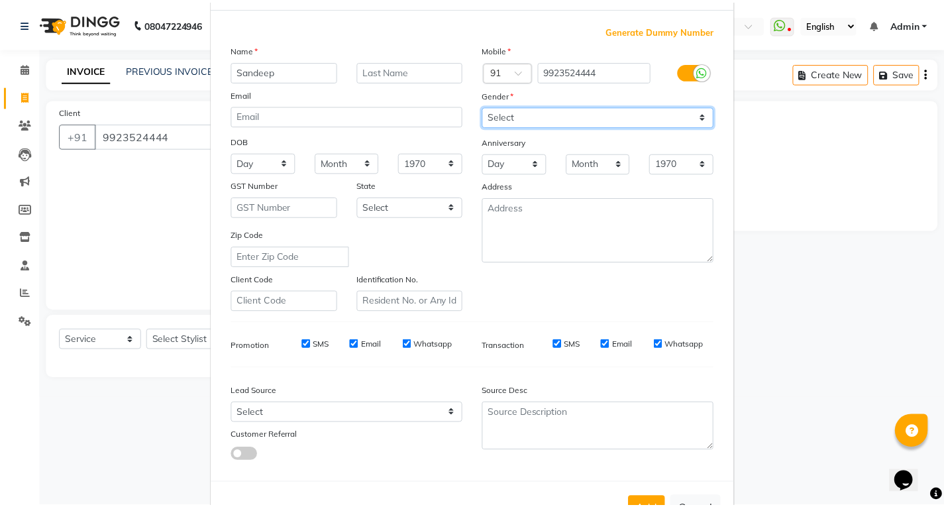
scroll to position [105, 0]
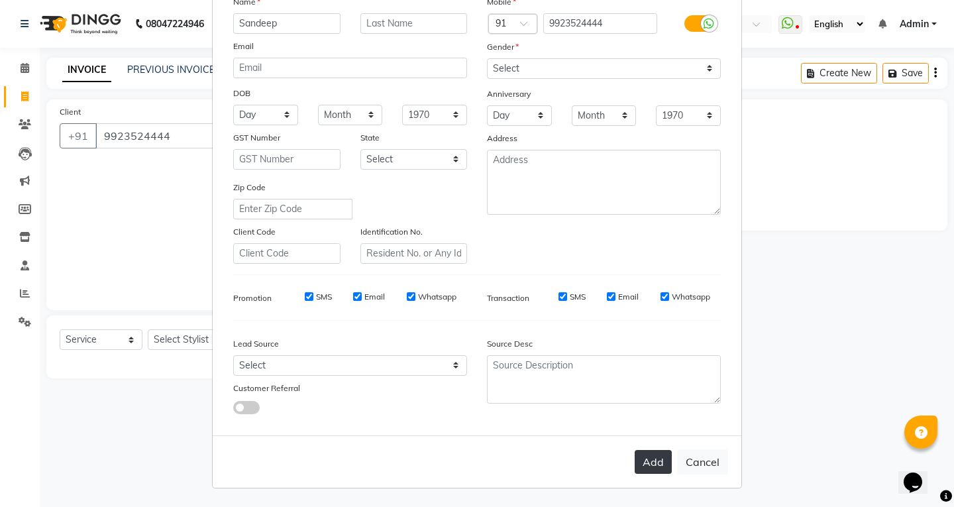
click at [643, 462] on button "Add" at bounding box center [653, 462] width 37 height 24
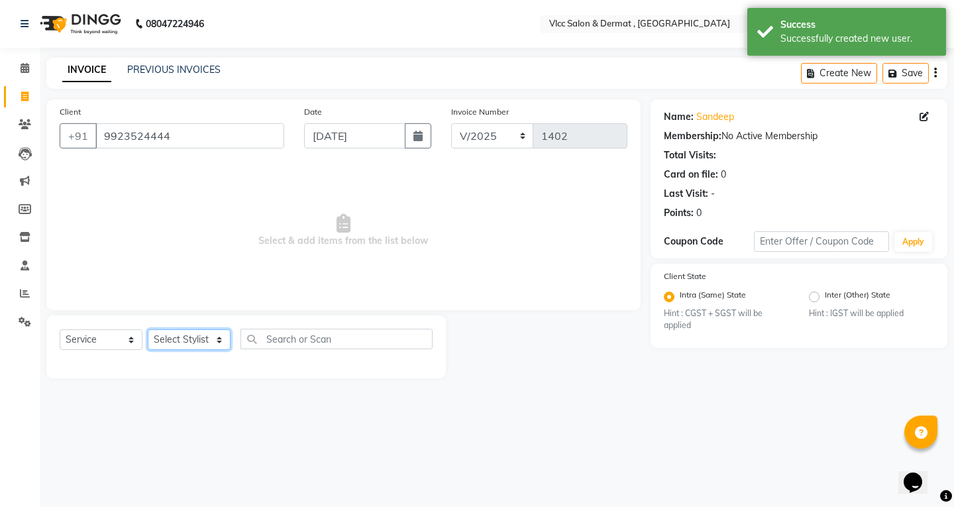
click at [195, 338] on select "Select Stylist [PERSON_NAME] [PERSON_NAME] [PERSON_NAME] [PERSON_NAME] [PERSON_…" at bounding box center [189, 339] width 83 height 21
click at [148, 329] on select "Select Stylist [PERSON_NAME] [PERSON_NAME] [PERSON_NAME] [PERSON_NAME] [PERSON_…" at bounding box center [189, 339] width 83 height 21
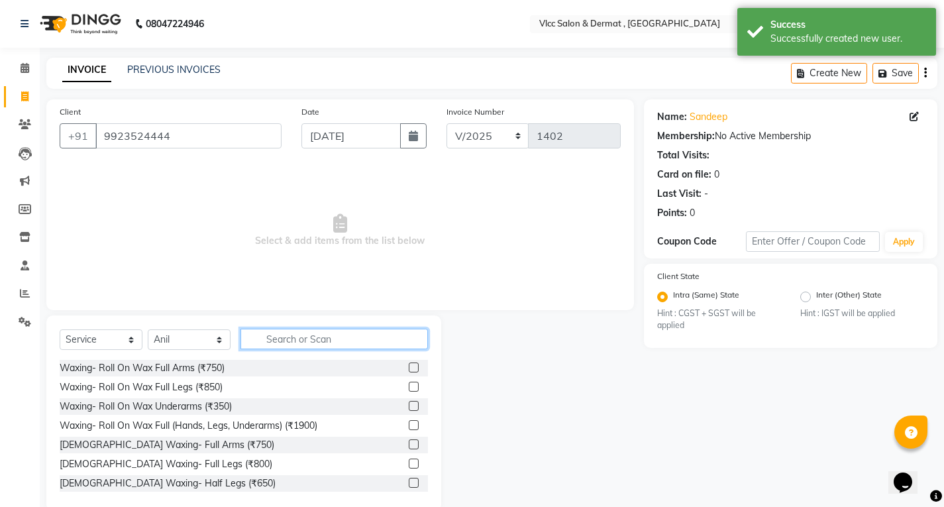
click at [306, 342] on input "text" at bounding box center [335, 339] width 188 height 21
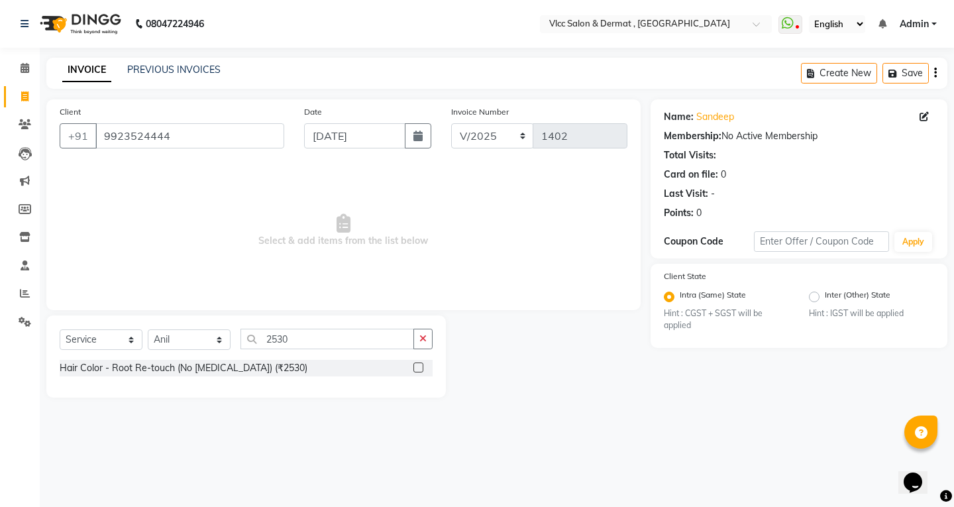
click at [416, 364] on div "Hair Color - Root Re-touch (No [MEDICAL_DATA]) (₹2530)" at bounding box center [246, 368] width 373 height 17
click at [419, 370] on label at bounding box center [419, 368] width 10 height 10
click at [419, 370] on input "checkbox" at bounding box center [418, 368] width 9 height 9
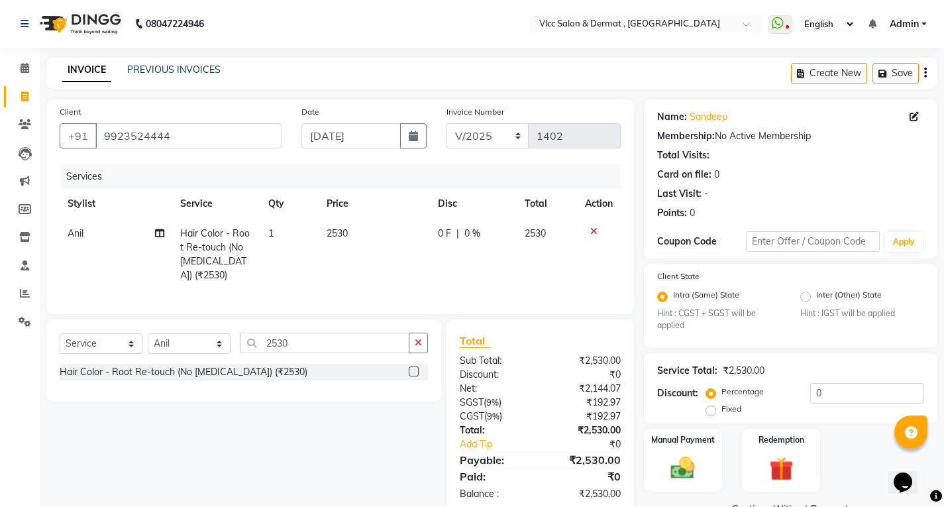
scroll to position [37, 0]
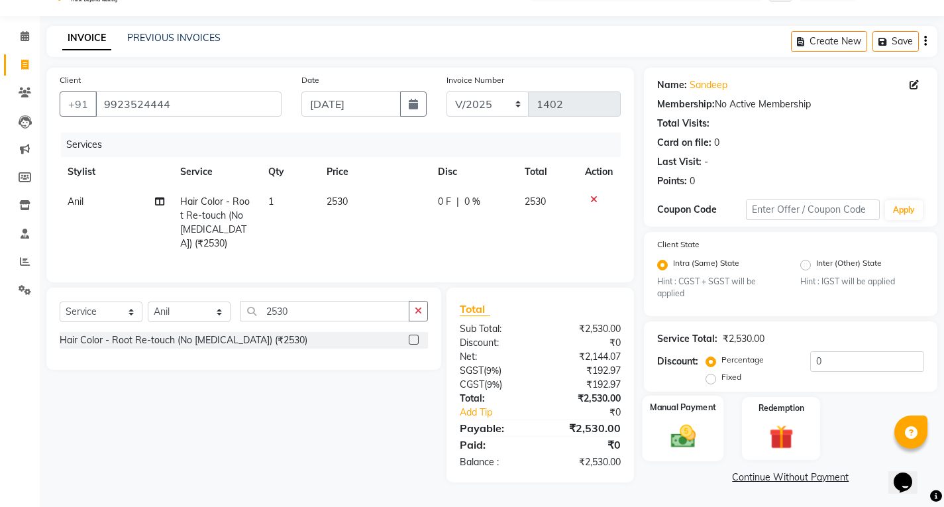
click at [693, 402] on label "Manual Payment" at bounding box center [683, 408] width 66 height 13
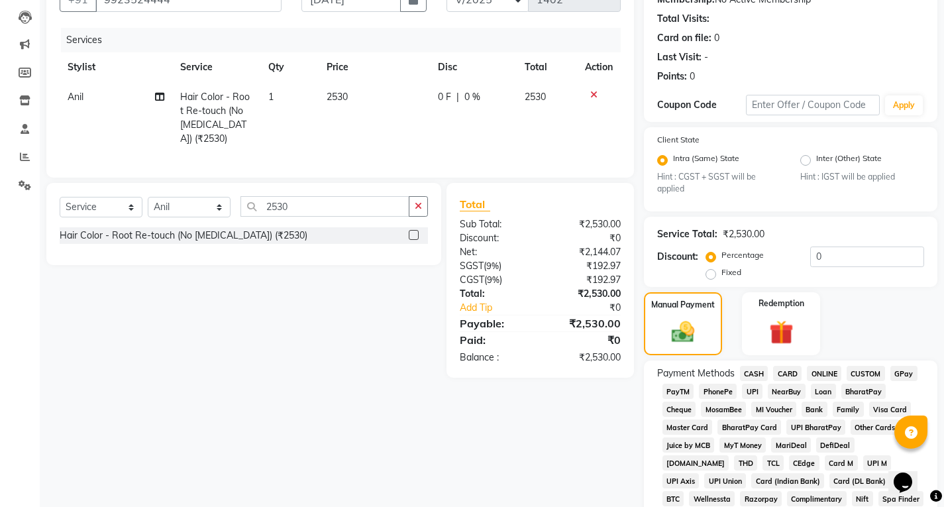
scroll to position [236, 0]
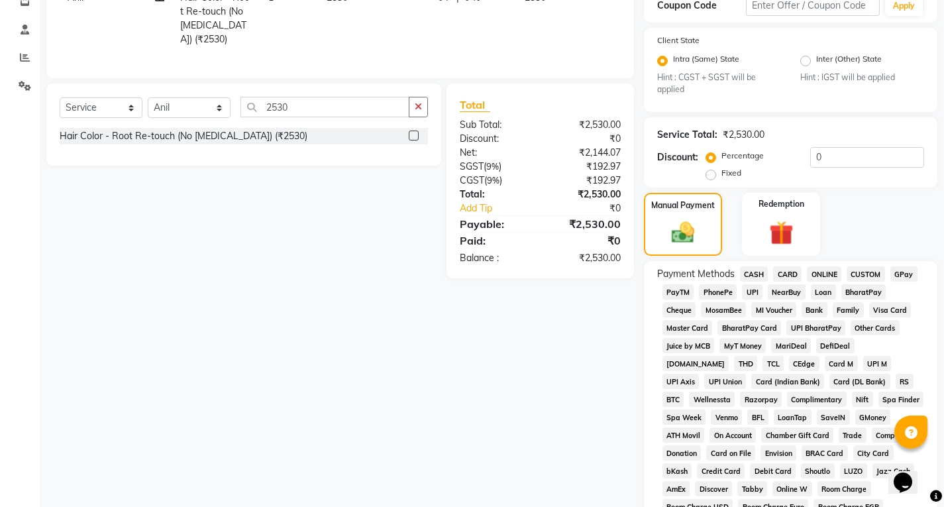
click at [792, 273] on span "CARD" at bounding box center [787, 273] width 28 height 15
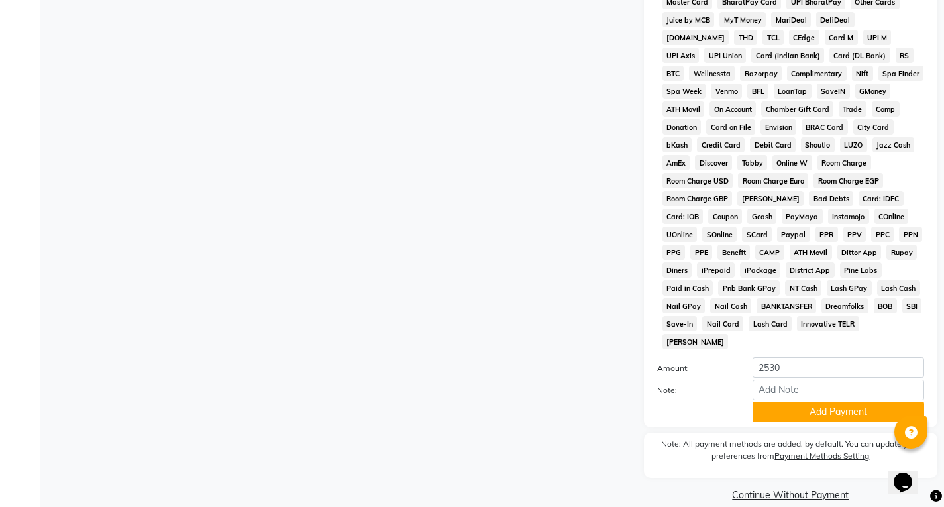
drag, startPoint x: 816, startPoint y: 392, endPoint x: 816, endPoint y: 404, distance: 12.6
click at [816, 402] on button "Add Payment" at bounding box center [839, 412] width 172 height 21
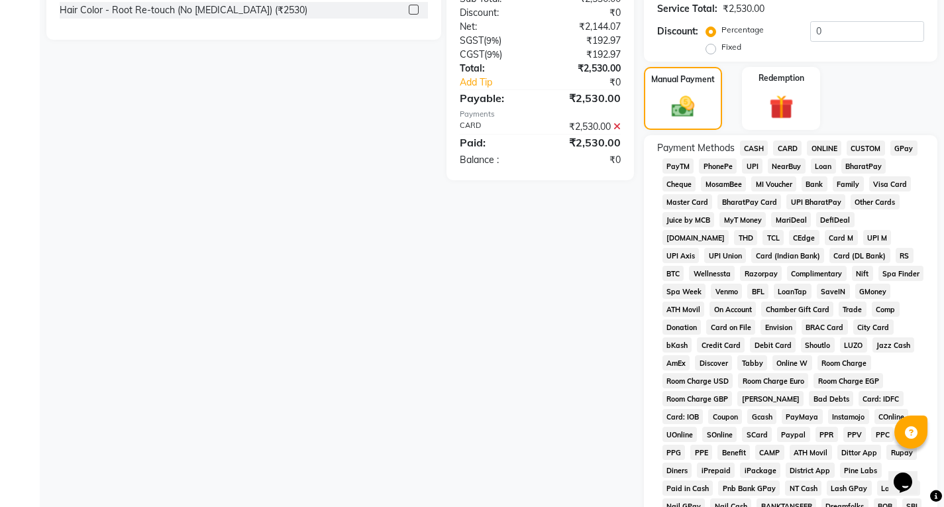
scroll to position [547, 0]
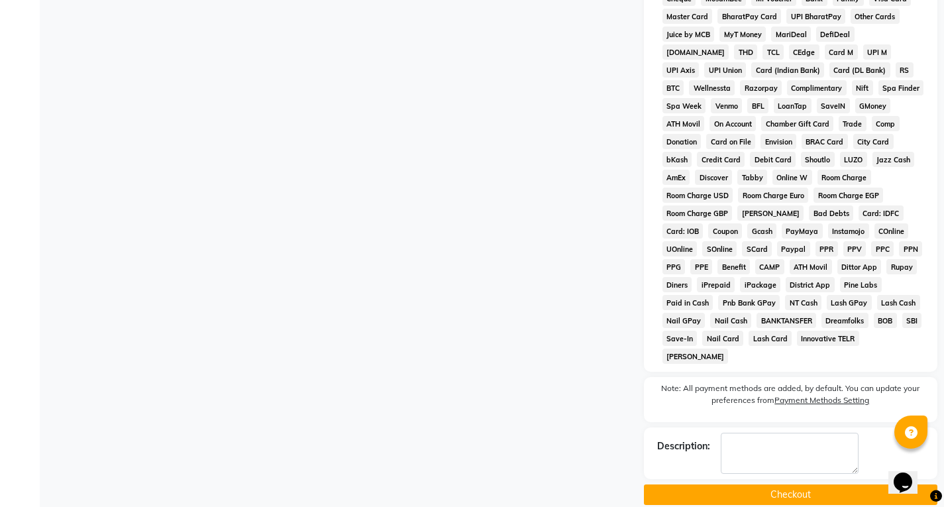
click at [777, 484] on button "Checkout" at bounding box center [791, 494] width 294 height 21
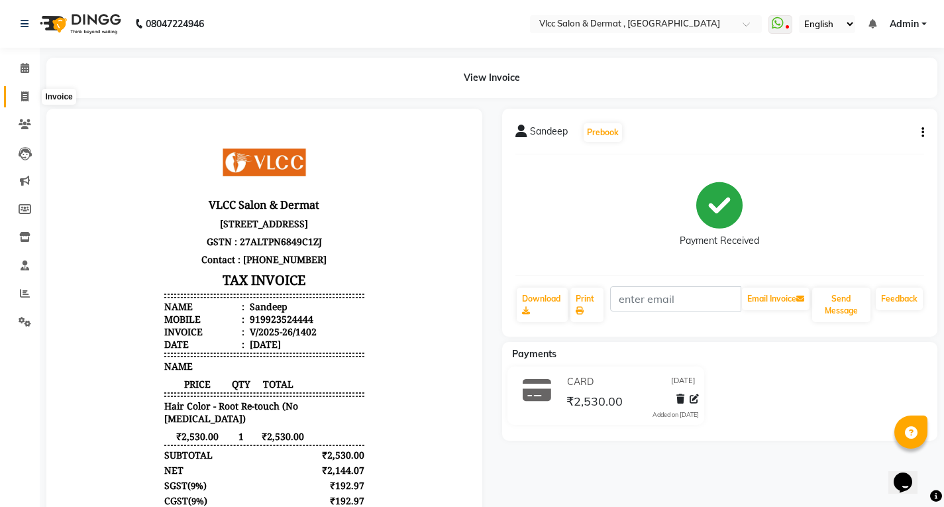
click at [23, 97] on icon at bounding box center [24, 96] width 7 height 10
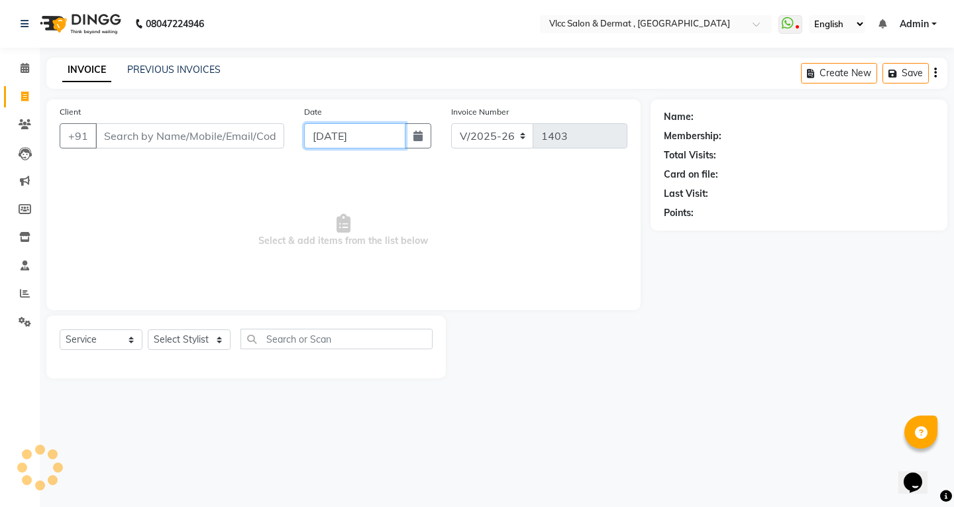
click at [311, 139] on input "[DATE]" at bounding box center [354, 135] width 101 height 25
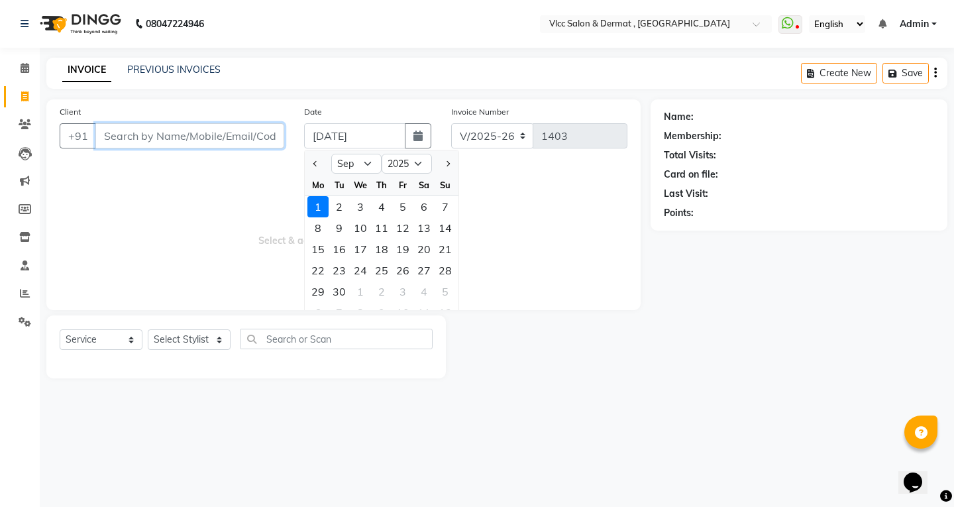
click at [252, 130] on input "Client" at bounding box center [189, 135] width 189 height 25
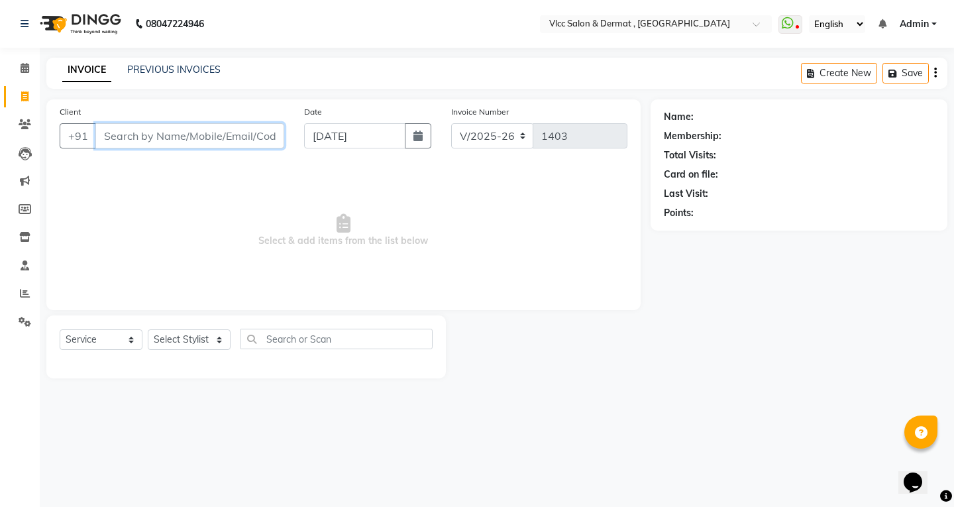
click at [231, 137] on input "Client" at bounding box center [189, 135] width 189 height 25
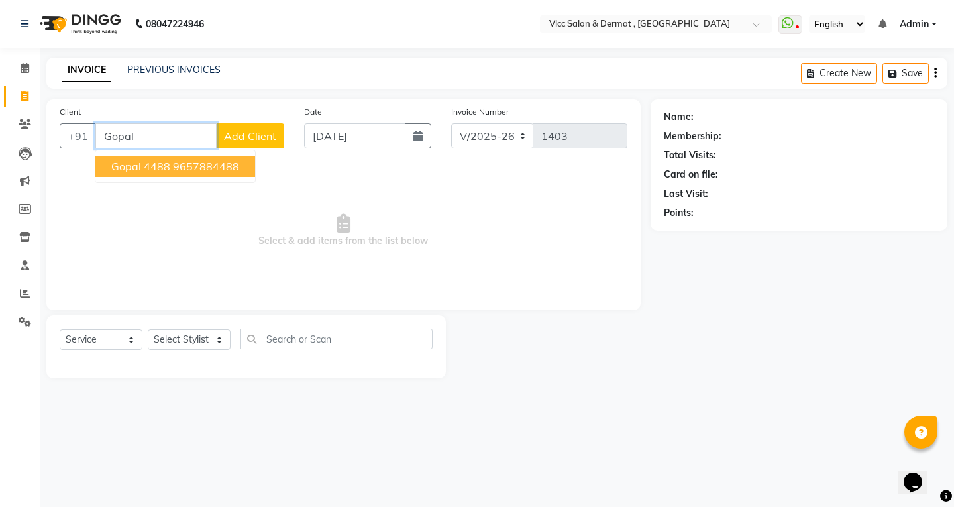
click at [147, 160] on span "gopal 4488" at bounding box center [140, 166] width 59 height 13
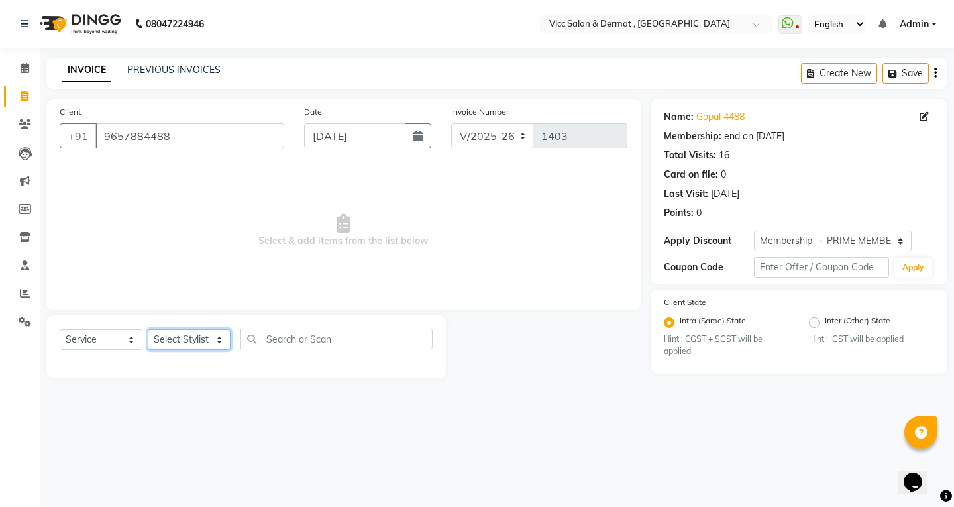
click at [186, 335] on select "Select Stylist [PERSON_NAME] [PERSON_NAME] [PERSON_NAME] [PERSON_NAME] [PERSON_…" at bounding box center [189, 339] width 83 height 21
click at [148, 329] on select "Select Stylist [PERSON_NAME] [PERSON_NAME] [PERSON_NAME] [PERSON_NAME] [PERSON_…" at bounding box center [189, 339] width 83 height 21
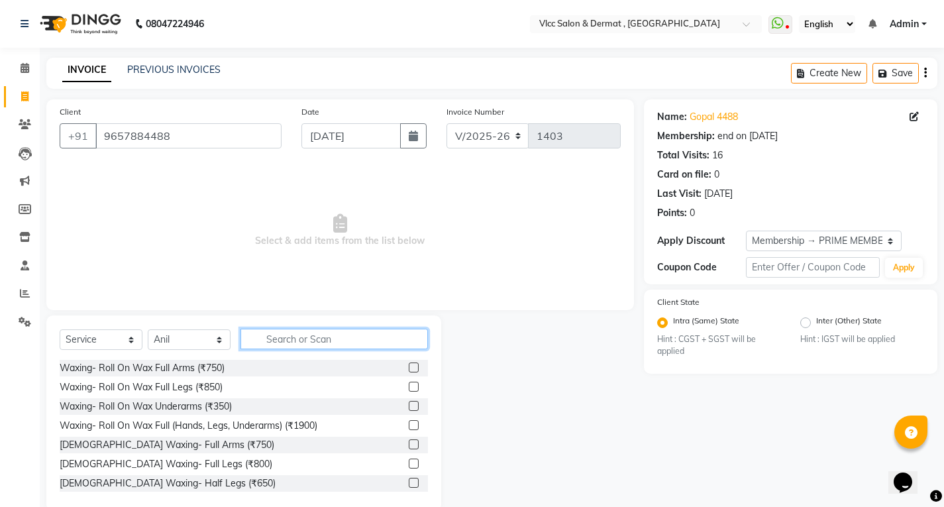
click at [319, 345] on input "text" at bounding box center [335, 339] width 188 height 21
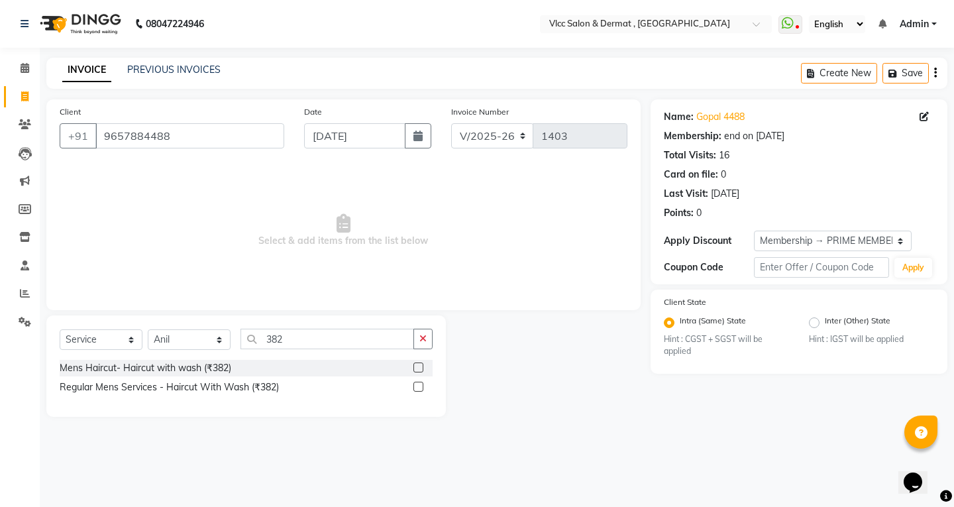
drag, startPoint x: 419, startPoint y: 364, endPoint x: 404, endPoint y: 364, distance: 14.6
click at [420, 364] on label at bounding box center [419, 368] width 10 height 10
click at [420, 364] on input "checkbox" at bounding box center [418, 368] width 9 height 9
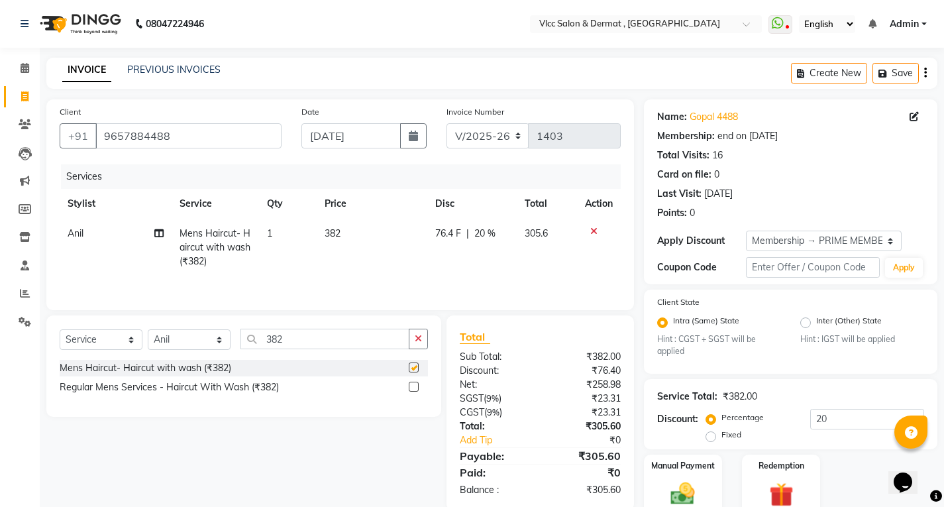
drag, startPoint x: 334, startPoint y: 350, endPoint x: 335, endPoint y: 343, distance: 7.4
click at [335, 349] on div "Select Service Product Membership Package Voucher Prepaid Gift Card Select Styl…" at bounding box center [244, 344] width 368 height 31
click at [336, 338] on input "382" at bounding box center [325, 339] width 169 height 21
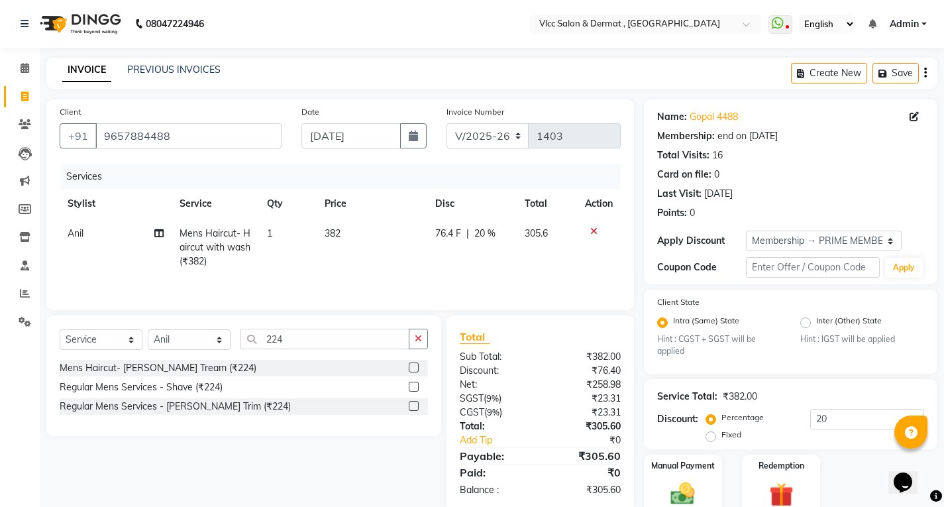
click at [417, 373] on div at bounding box center [413, 370] width 9 height 14
click at [412, 368] on label at bounding box center [414, 368] width 10 height 10
click at [412, 368] on input "checkbox" at bounding box center [413, 368] width 9 height 9
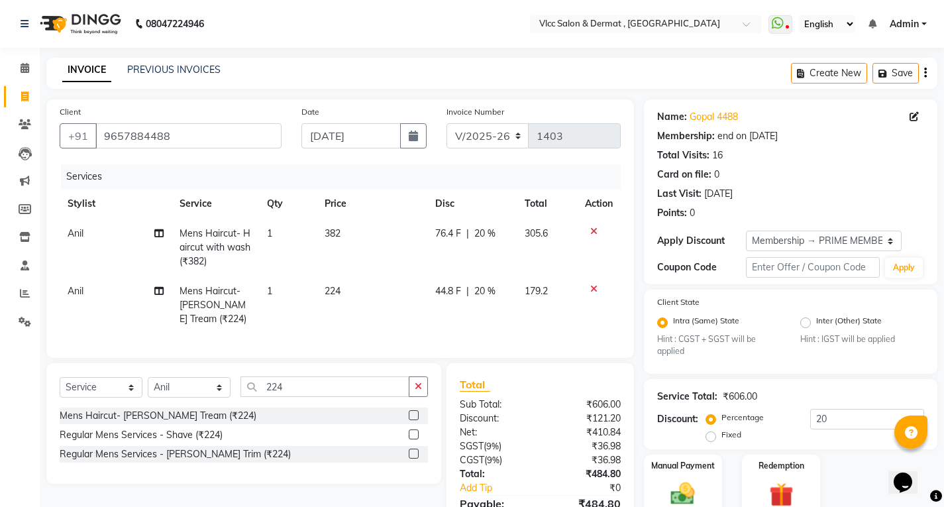
scroll to position [81, 0]
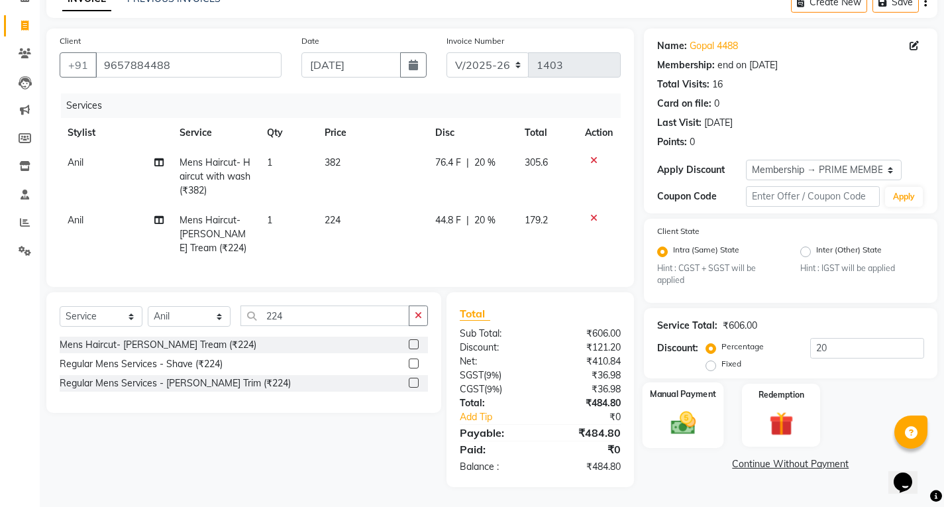
click at [684, 410] on img at bounding box center [683, 423] width 40 height 28
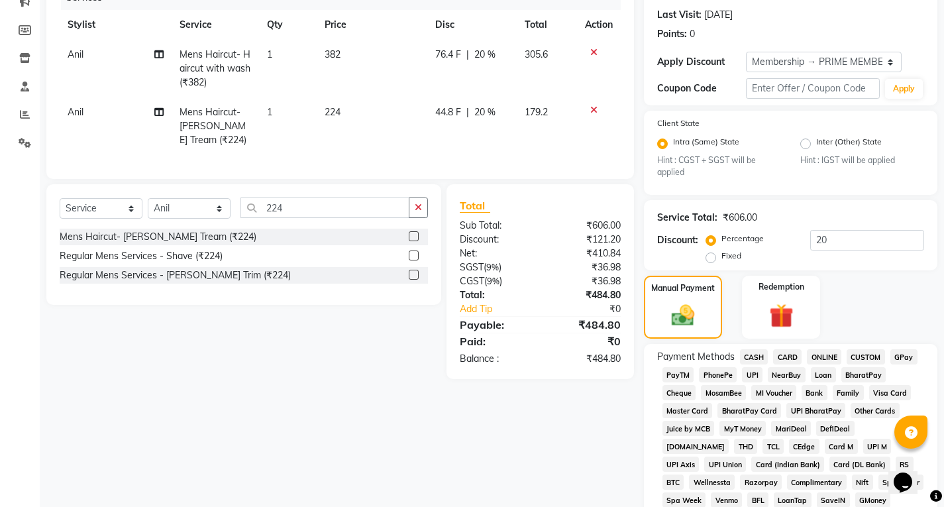
scroll to position [213, 0]
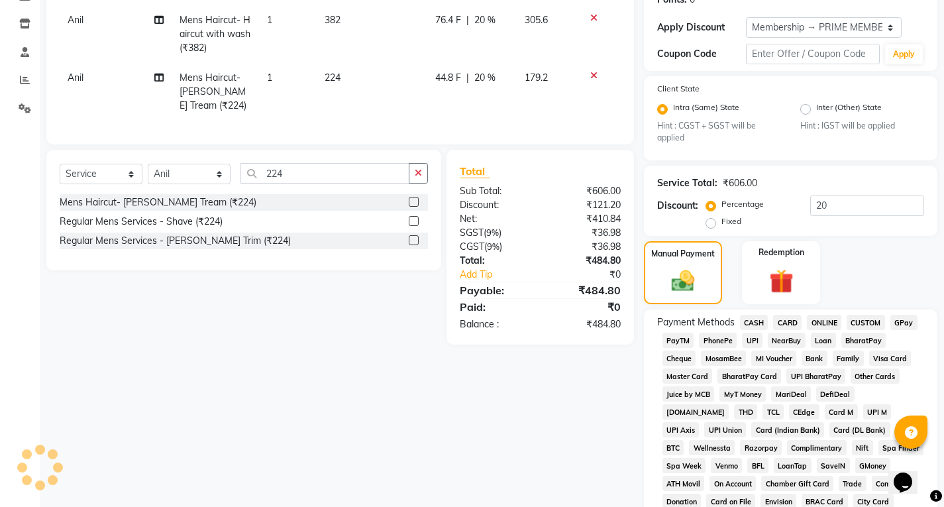
click at [754, 341] on span "UPI" at bounding box center [752, 340] width 21 height 15
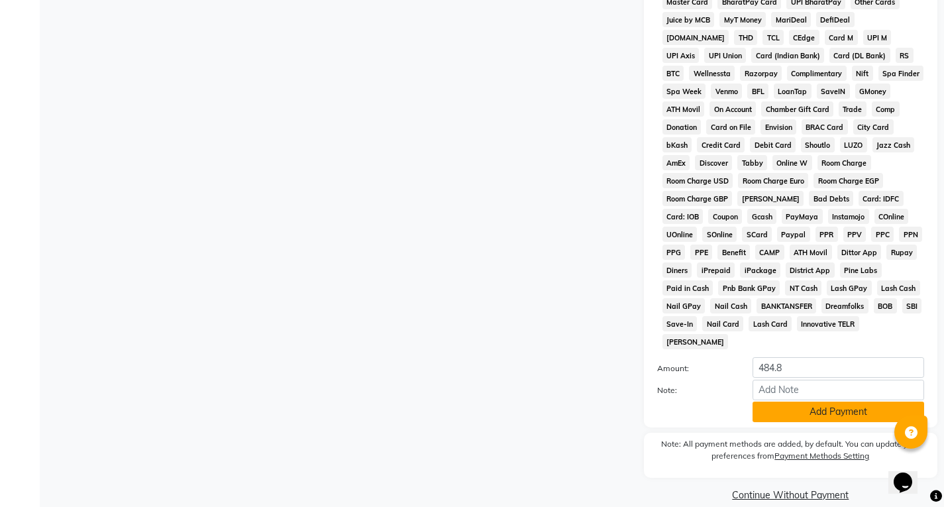
click at [808, 402] on button "Add Payment" at bounding box center [839, 412] width 172 height 21
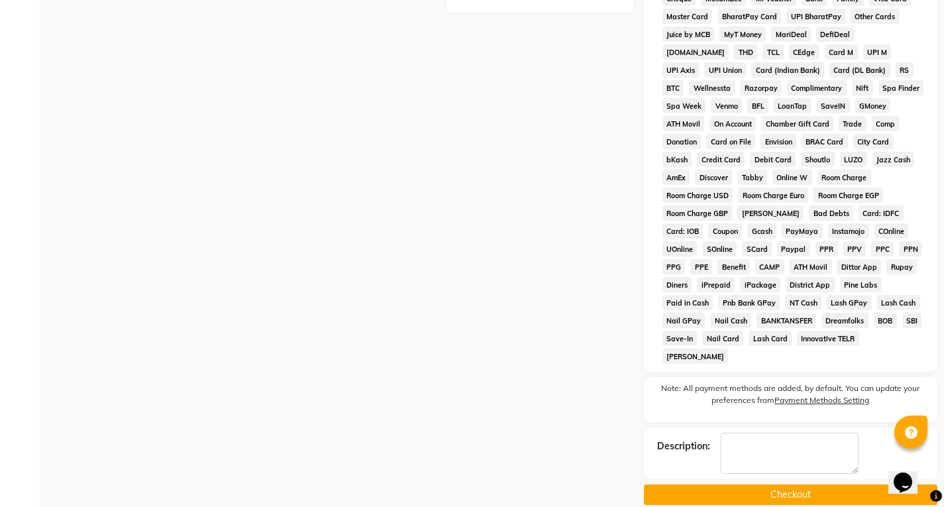
click at [801, 484] on button "Checkout" at bounding box center [791, 494] width 294 height 21
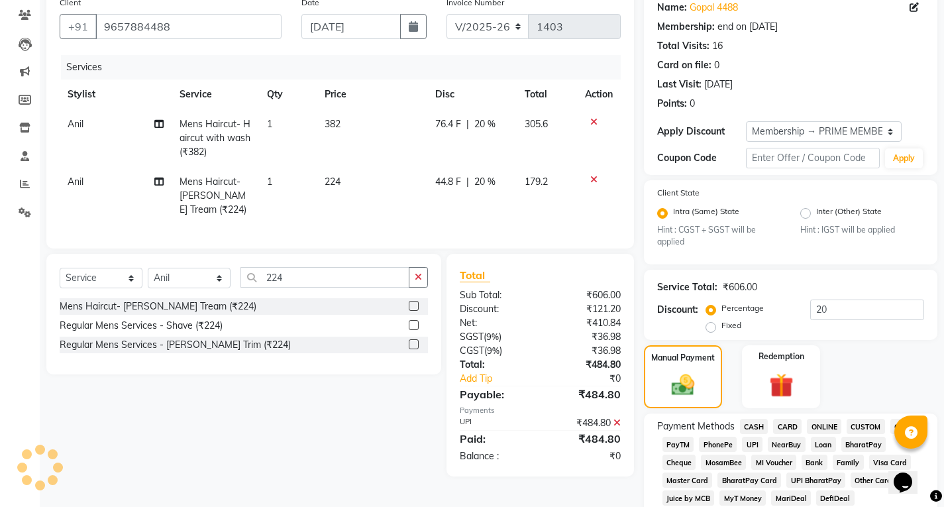
scroll to position [31, 0]
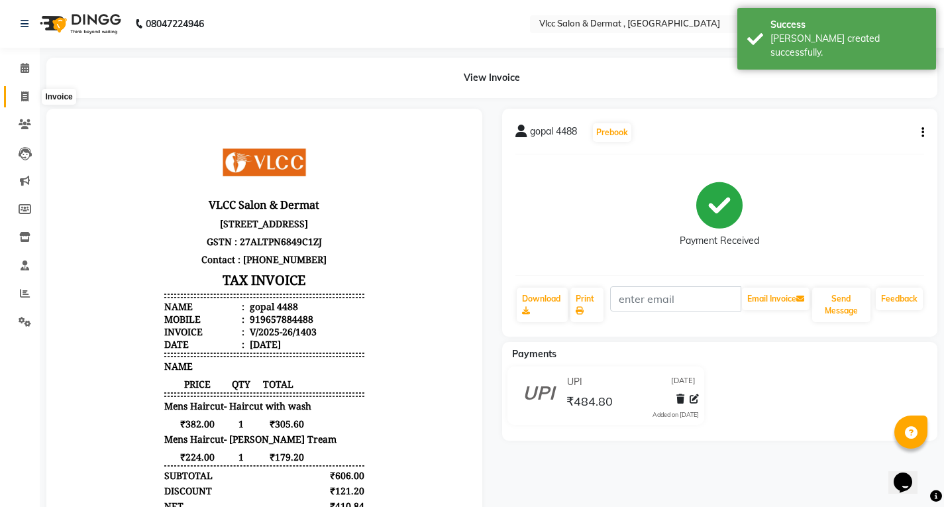
click at [25, 99] on icon at bounding box center [24, 96] width 7 height 10
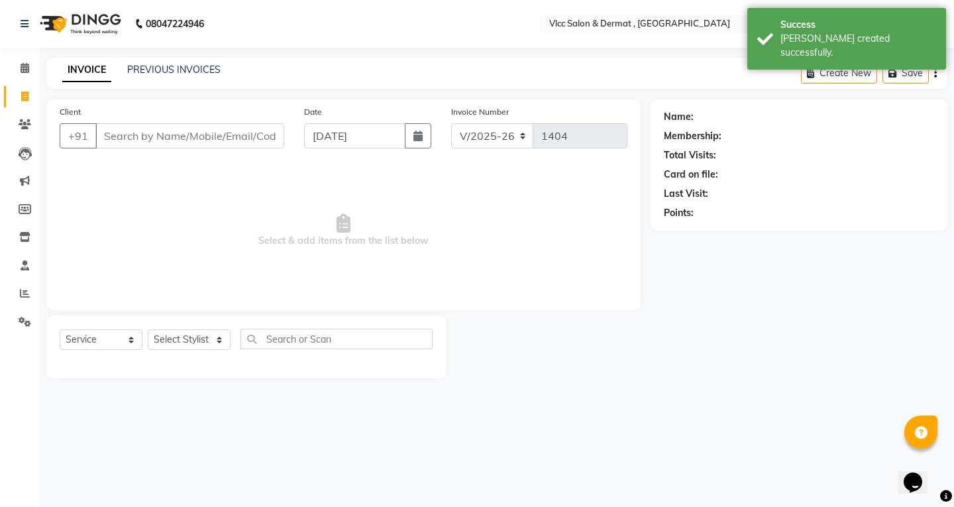
click at [258, 130] on input "Client" at bounding box center [189, 135] width 189 height 25
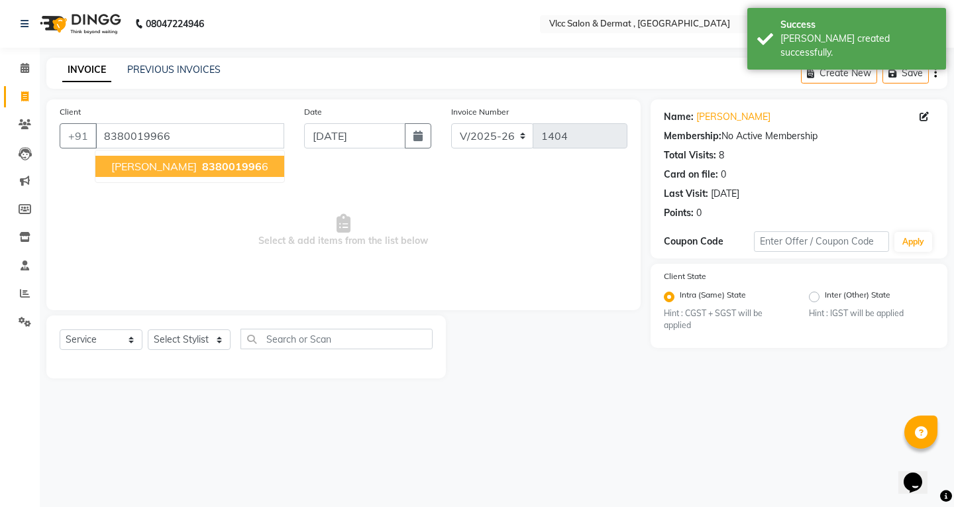
click at [202, 162] on span "838001996" at bounding box center [232, 166] width 60 height 13
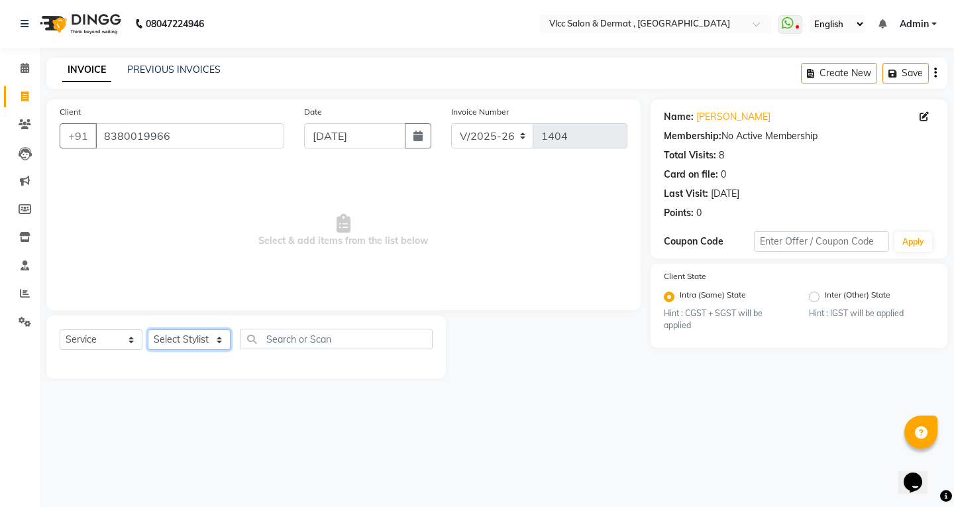
click at [177, 342] on select "Select Stylist [PERSON_NAME] [PERSON_NAME] [PERSON_NAME] [PERSON_NAME] [PERSON_…" at bounding box center [189, 339] width 83 height 21
click at [148, 329] on select "Select Stylist [PERSON_NAME] [PERSON_NAME] [PERSON_NAME] [PERSON_NAME] [PERSON_…" at bounding box center [189, 339] width 83 height 21
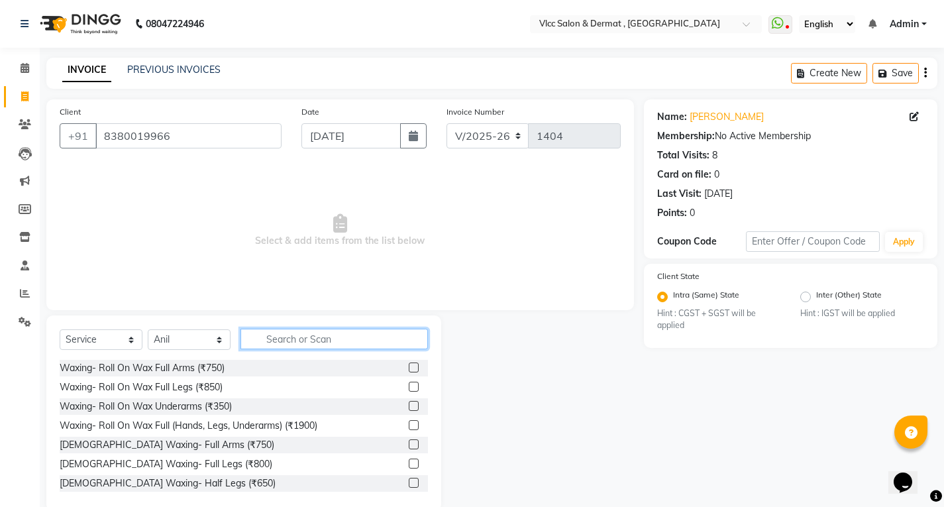
click at [294, 337] on input "text" at bounding box center [335, 339] width 188 height 21
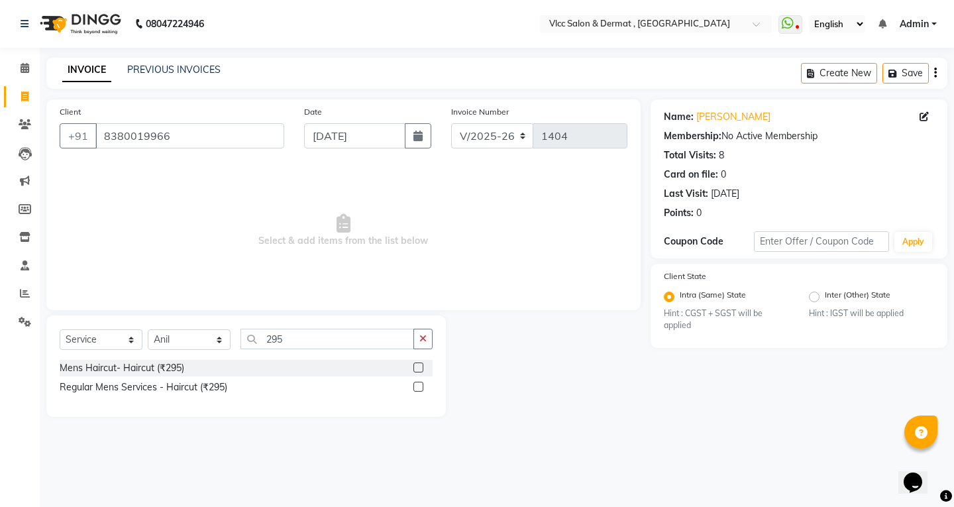
click at [416, 367] on label at bounding box center [419, 368] width 10 height 10
click at [416, 367] on input "checkbox" at bounding box center [418, 368] width 9 height 9
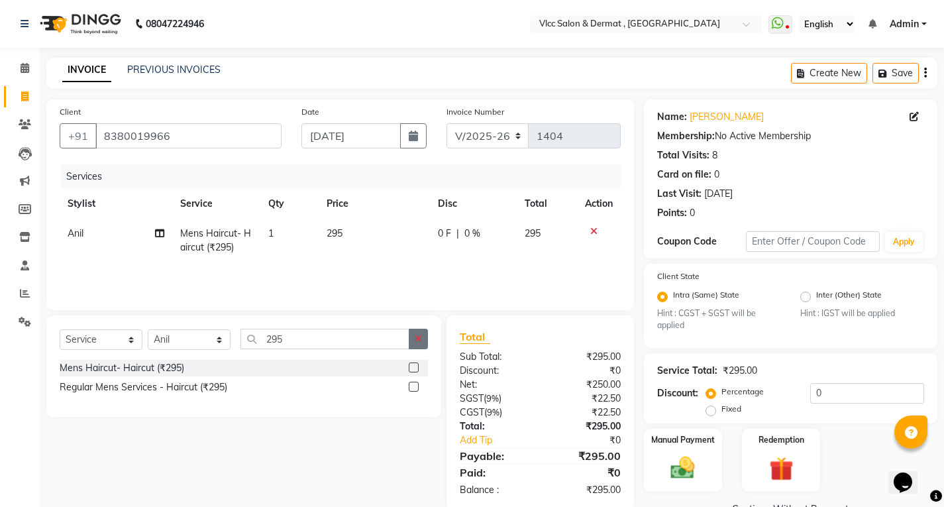
click at [425, 336] on button "button" at bounding box center [418, 339] width 19 height 21
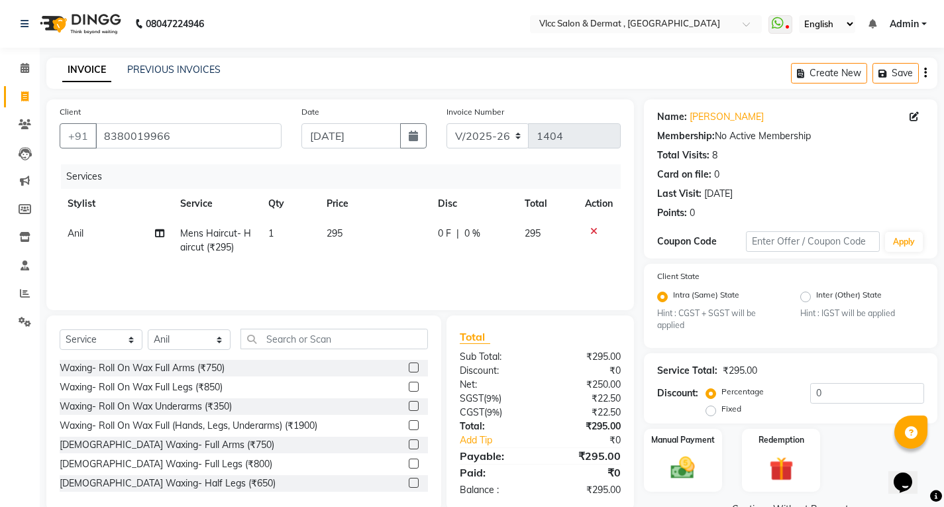
click at [382, 351] on div "Select Service Product Membership Package Voucher Prepaid Gift Card Select Styl…" at bounding box center [244, 344] width 368 height 31
click at [380, 346] on input "text" at bounding box center [335, 339] width 188 height 21
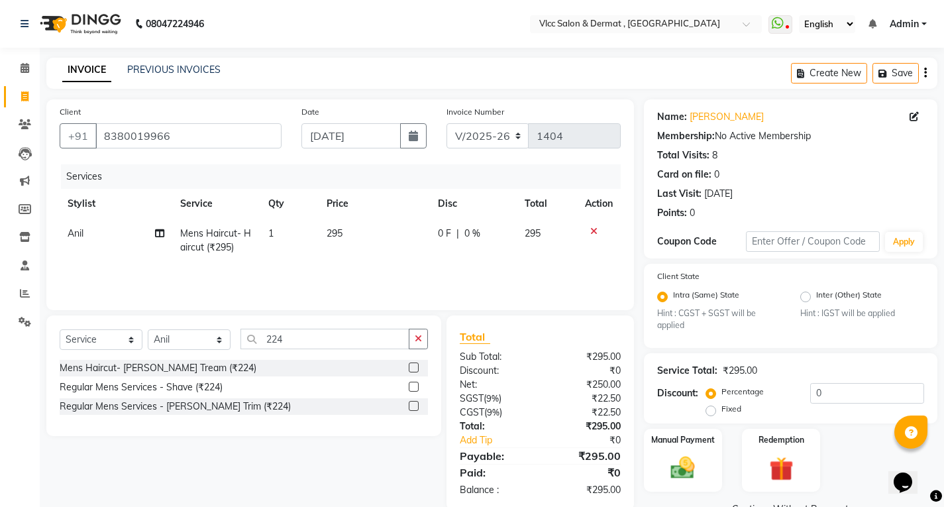
click at [416, 365] on label at bounding box center [414, 368] width 10 height 10
click at [416, 365] on input "checkbox" at bounding box center [413, 368] width 9 height 9
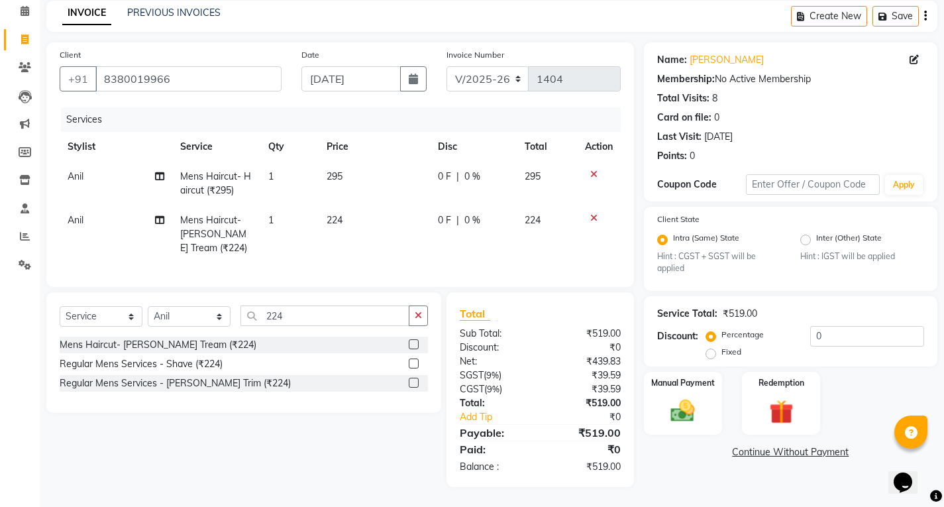
scroll to position [67, 0]
click at [860, 326] on input "0" at bounding box center [868, 336] width 114 height 21
click at [685, 399] on img at bounding box center [683, 411] width 40 height 28
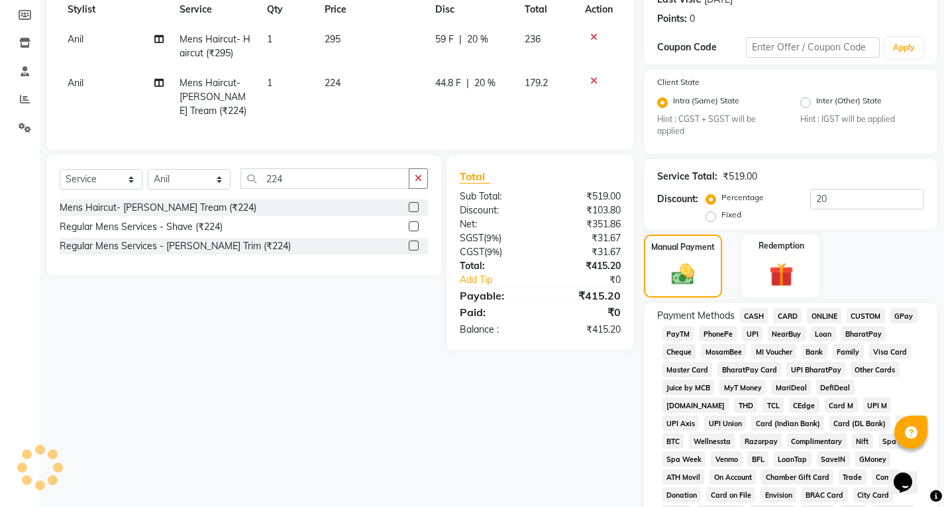
scroll to position [199, 0]
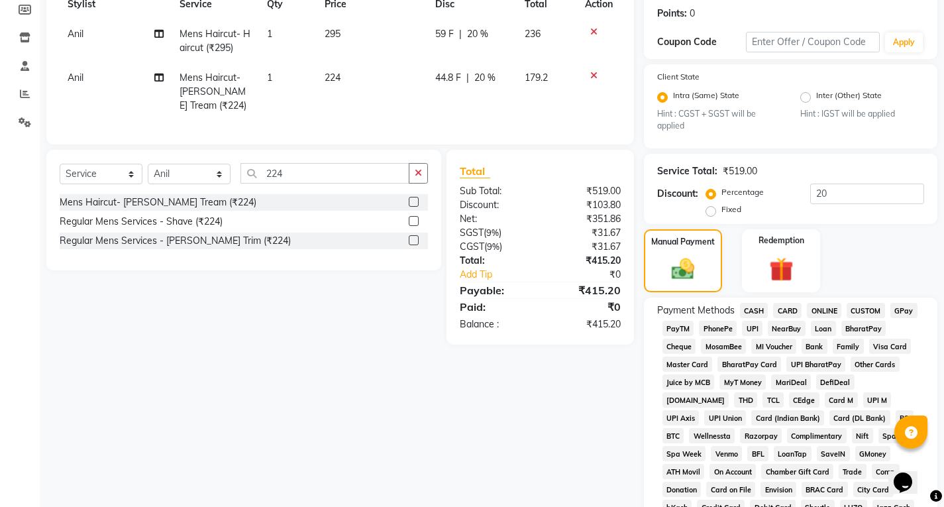
click at [750, 303] on span "CASH" at bounding box center [754, 310] width 28 height 15
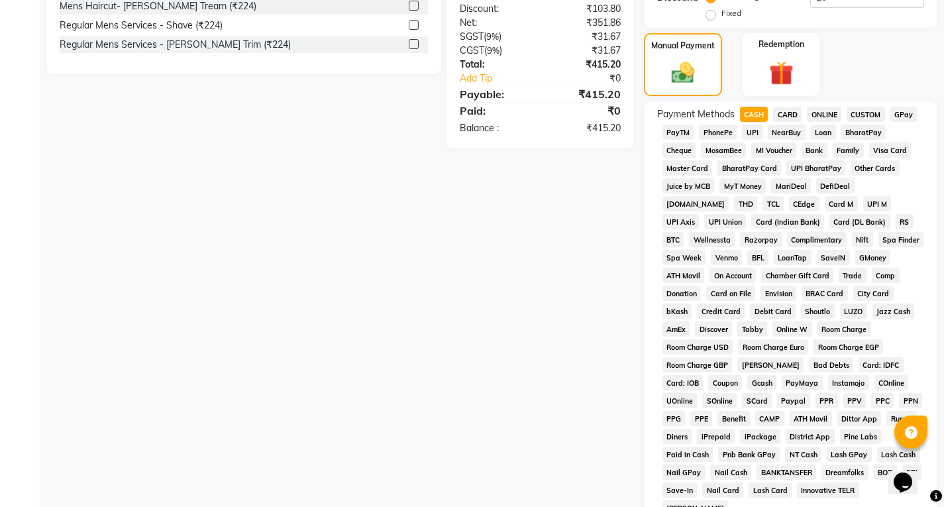
scroll to position [531, 0]
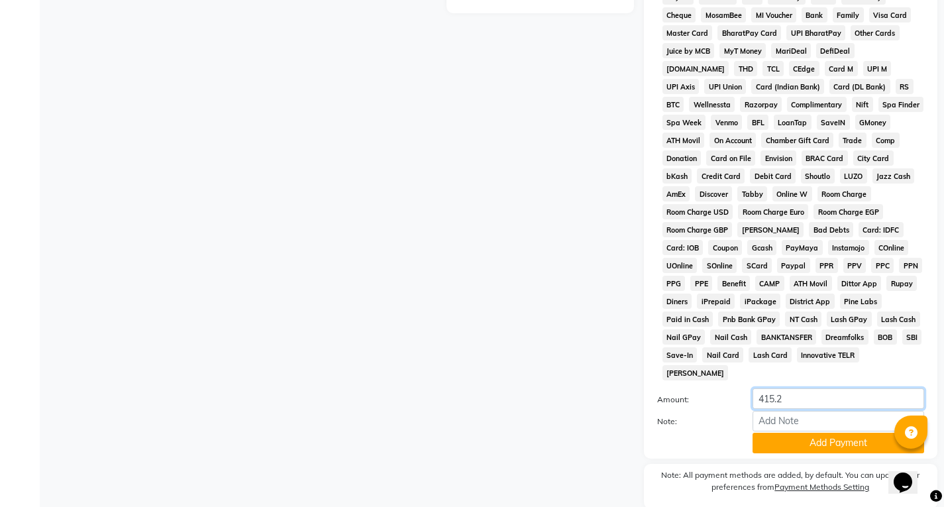
click at [789, 388] on input "415.2" at bounding box center [839, 398] width 172 height 21
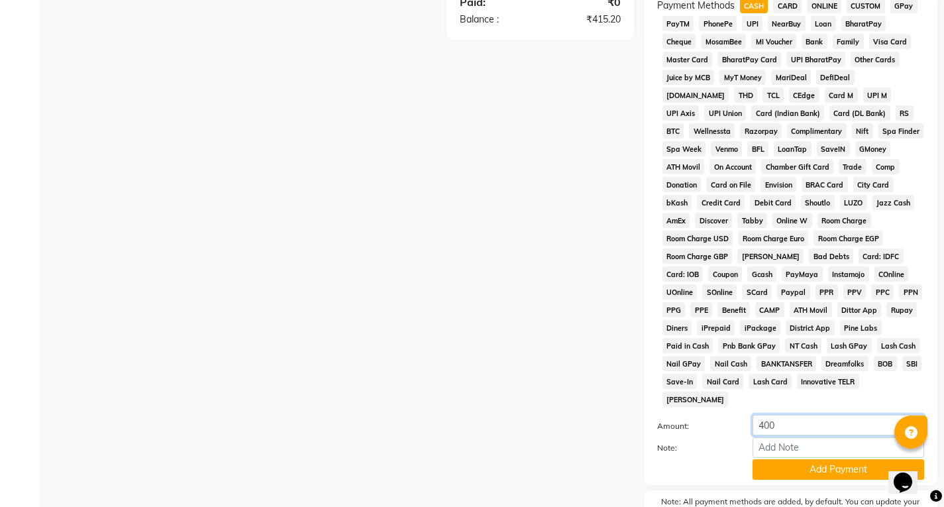
scroll to position [465, 0]
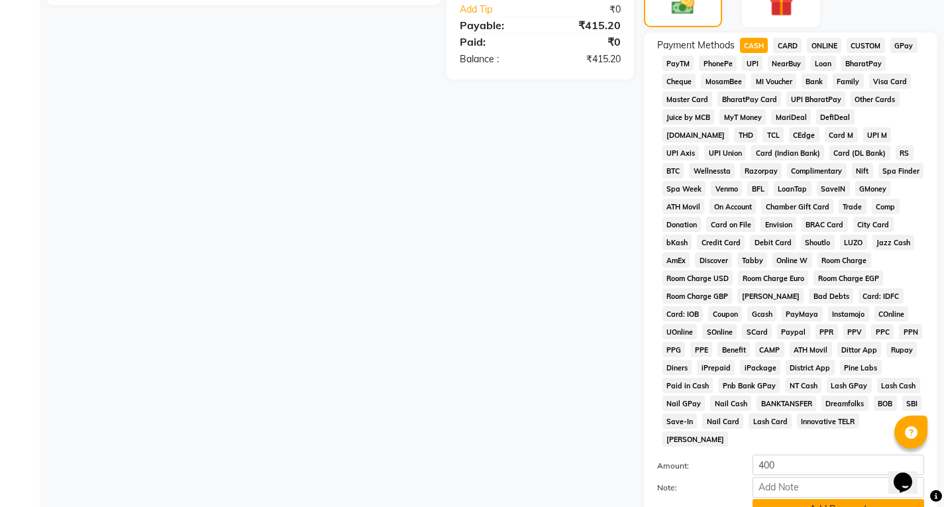
click at [828, 499] on button "Add Payment" at bounding box center [839, 509] width 172 height 21
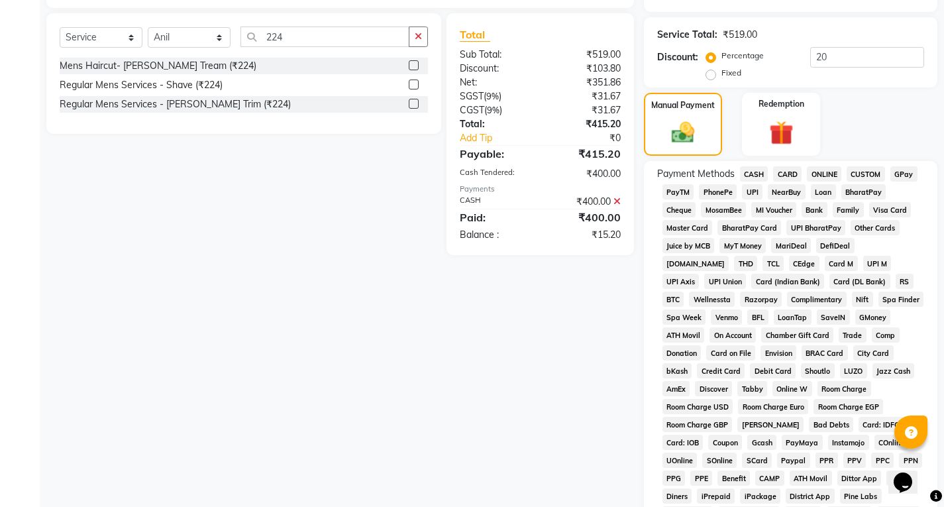
scroll to position [133, 0]
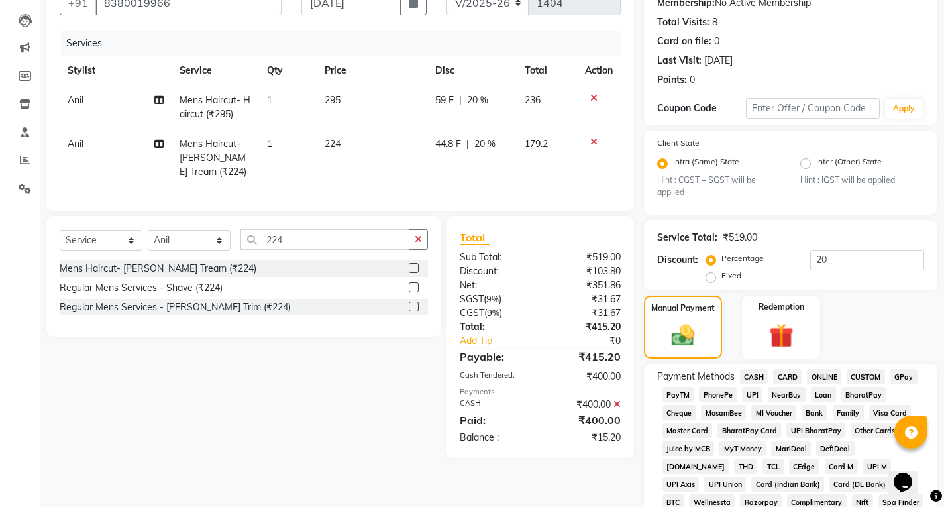
click at [751, 398] on span "UPI" at bounding box center [752, 394] width 21 height 15
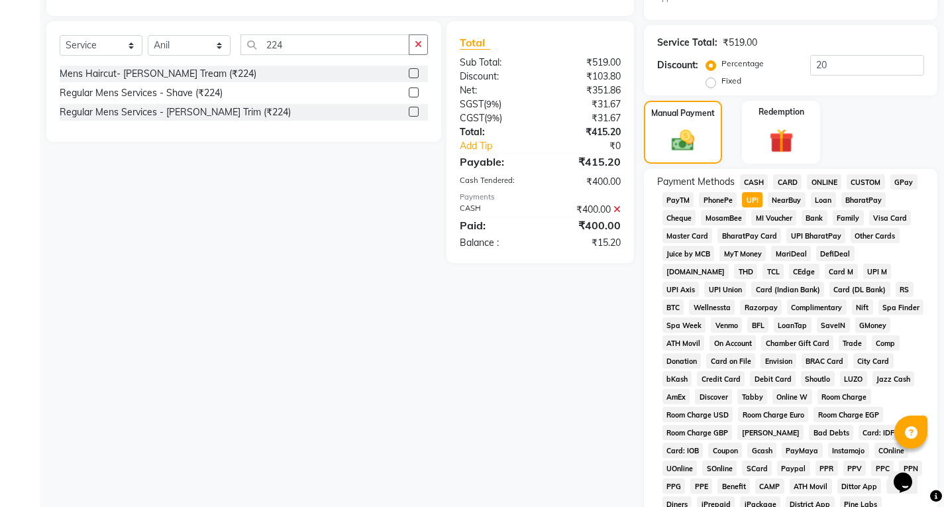
scroll to position [465, 0]
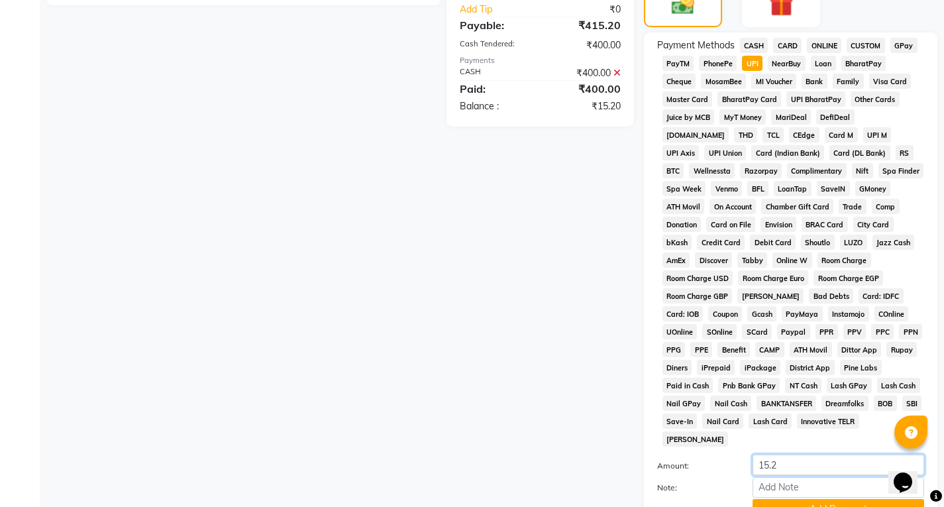
click at [809, 455] on input "15.2" at bounding box center [839, 465] width 172 height 21
click at [816, 499] on button "Add Payment" at bounding box center [839, 509] width 172 height 21
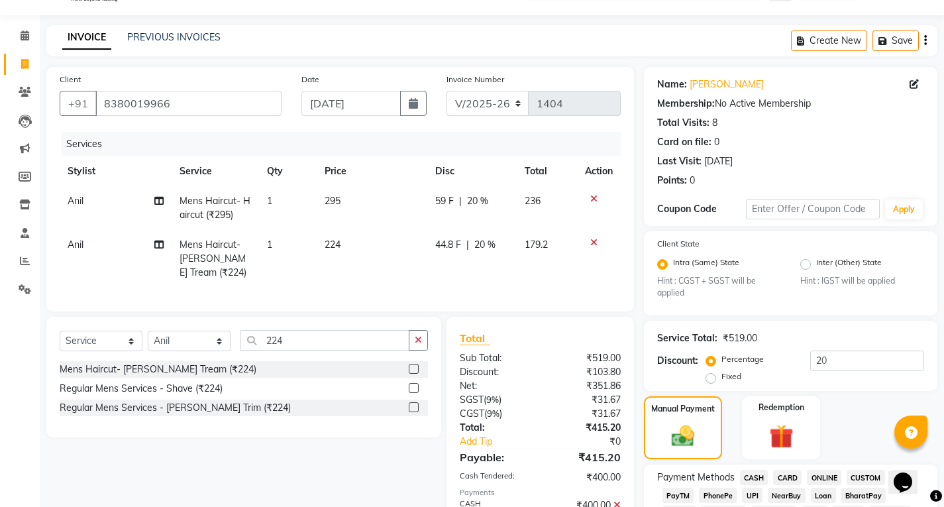
scroll to position [0, 0]
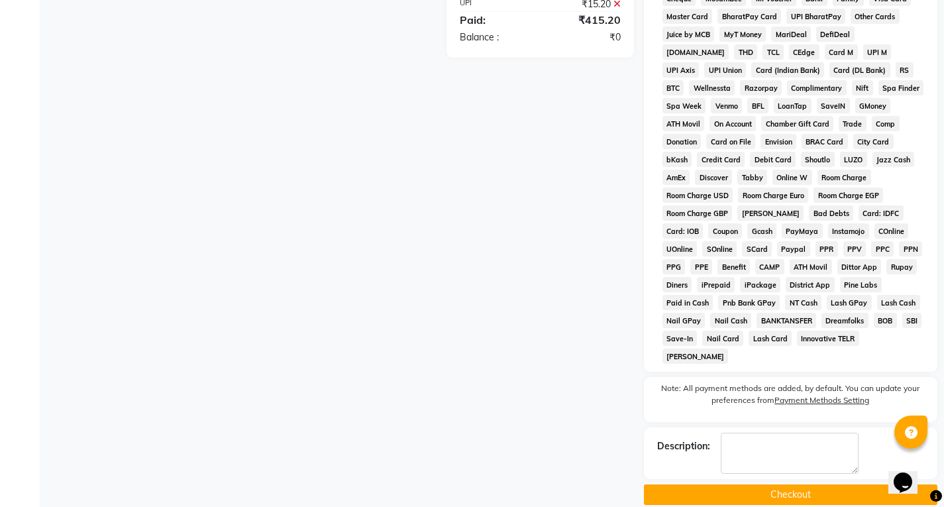
click at [752, 484] on button "Checkout" at bounding box center [791, 494] width 294 height 21
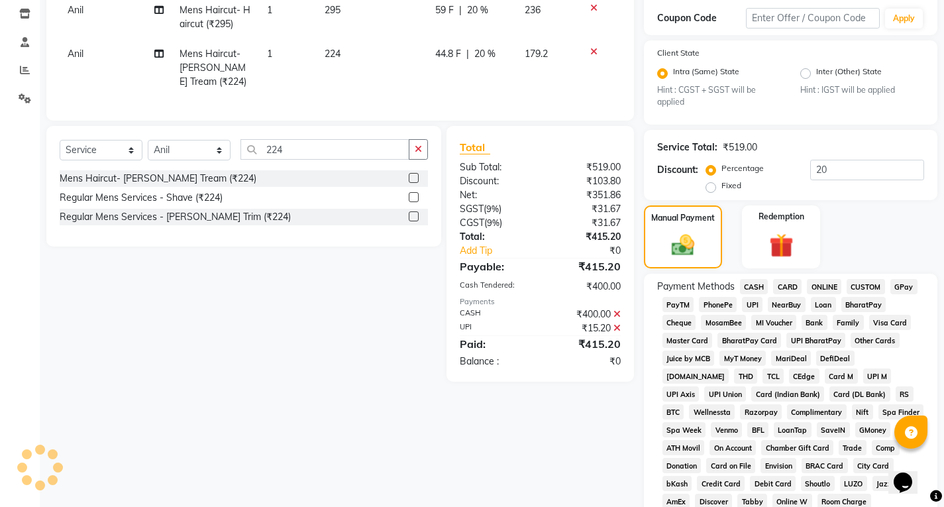
scroll to position [150, 0]
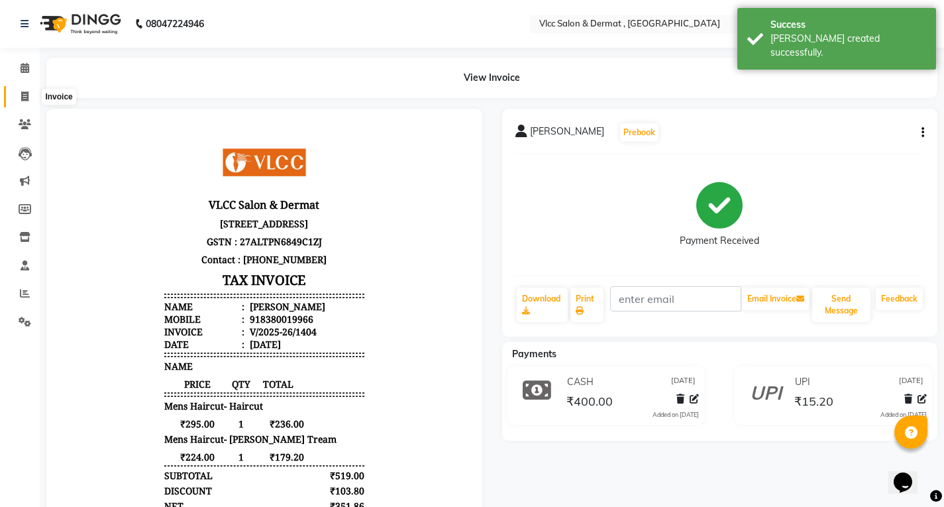
click at [24, 100] on icon at bounding box center [24, 96] width 7 height 10
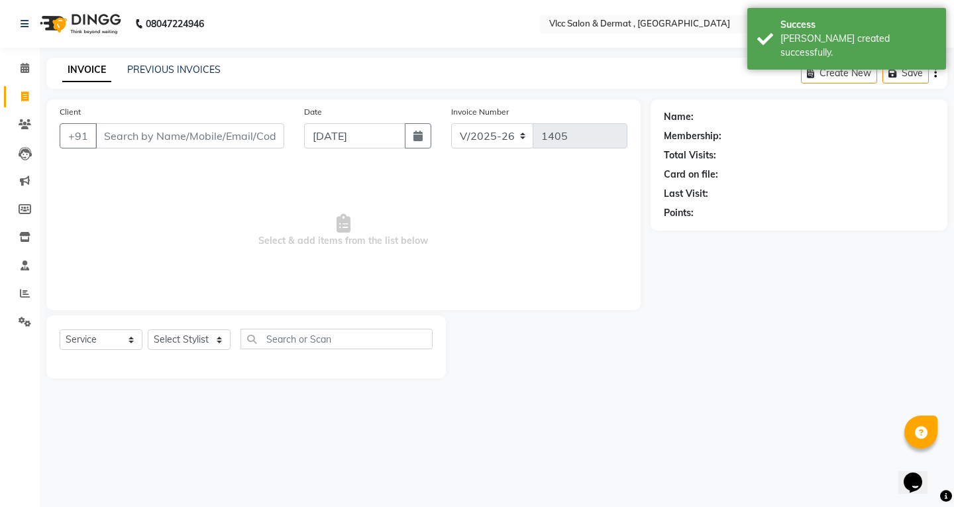
click at [245, 139] on input "Client" at bounding box center [189, 135] width 189 height 25
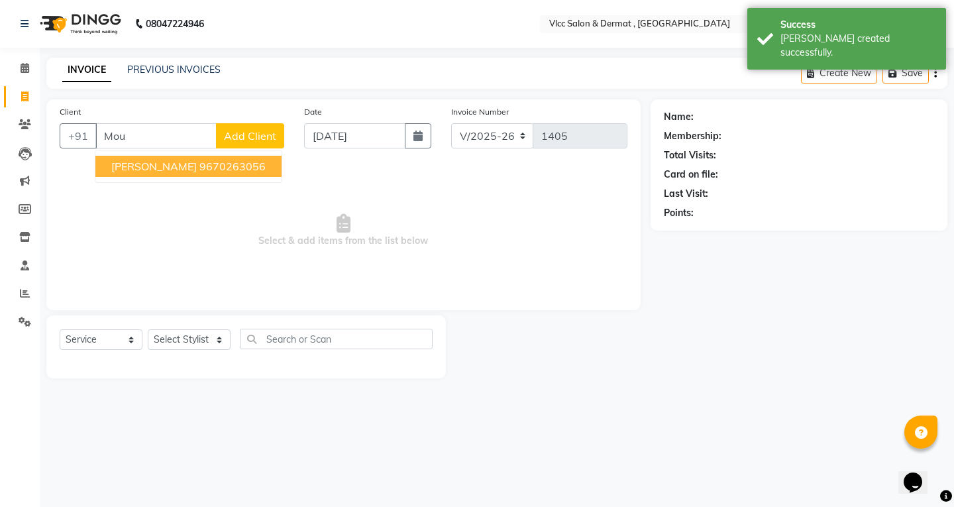
click at [214, 163] on ngb-highlight "9670263056" at bounding box center [232, 166] width 66 height 13
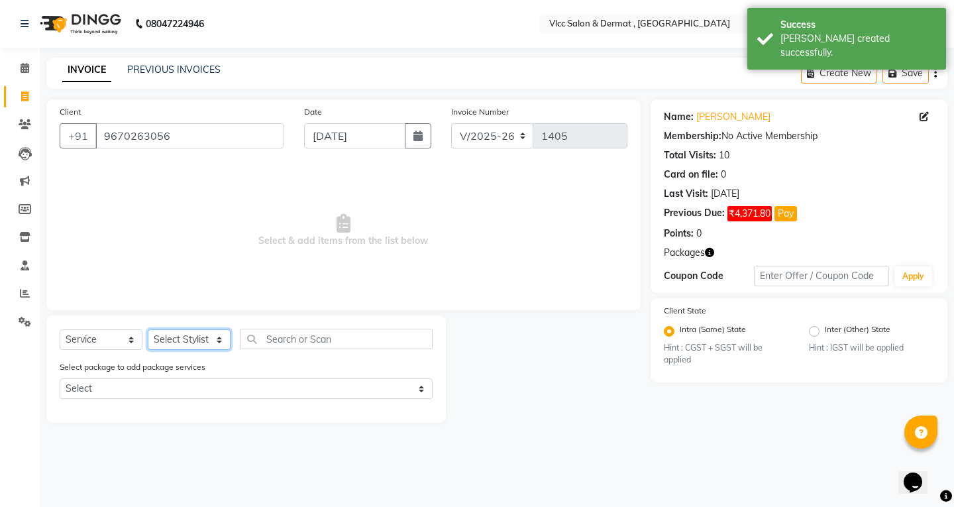
click at [190, 339] on select "Select Stylist [PERSON_NAME] [PERSON_NAME] [PERSON_NAME] [PERSON_NAME] [PERSON_…" at bounding box center [189, 339] width 83 height 21
click at [148, 329] on select "Select Stylist [PERSON_NAME] [PERSON_NAME] [PERSON_NAME] [PERSON_NAME] [PERSON_…" at bounding box center [189, 339] width 83 height 21
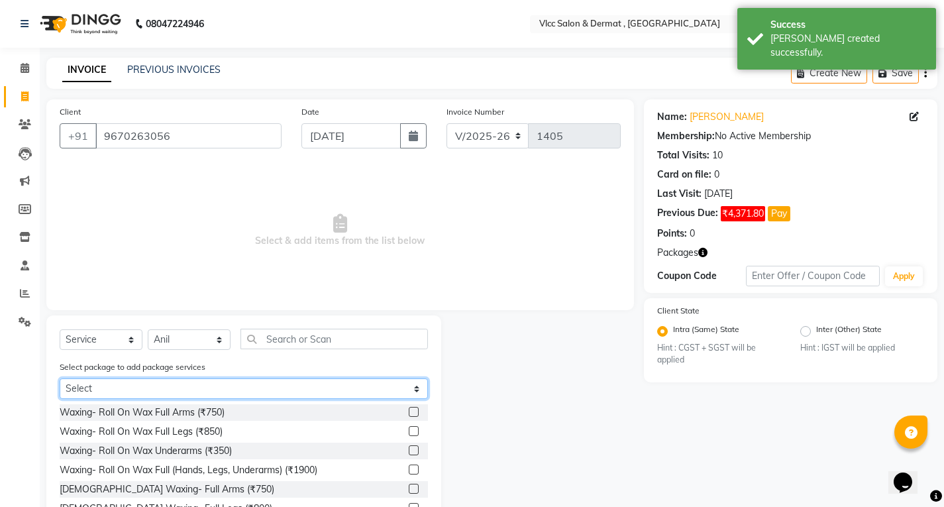
click at [144, 390] on select "Select Q switch Laser Anti [MEDICAL_DATA] 5+2" at bounding box center [244, 388] width 368 height 21
click at [60, 378] on select "Select Q switch Laser Anti [MEDICAL_DATA] 5+2" at bounding box center [244, 388] width 368 height 21
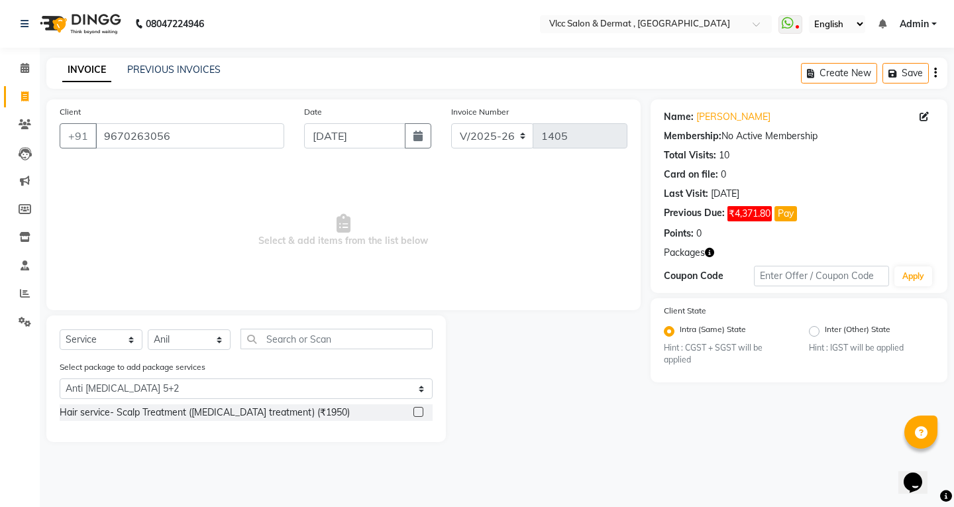
click at [418, 415] on label at bounding box center [419, 412] width 10 height 10
click at [418, 415] on input "checkbox" at bounding box center [418, 412] width 9 height 9
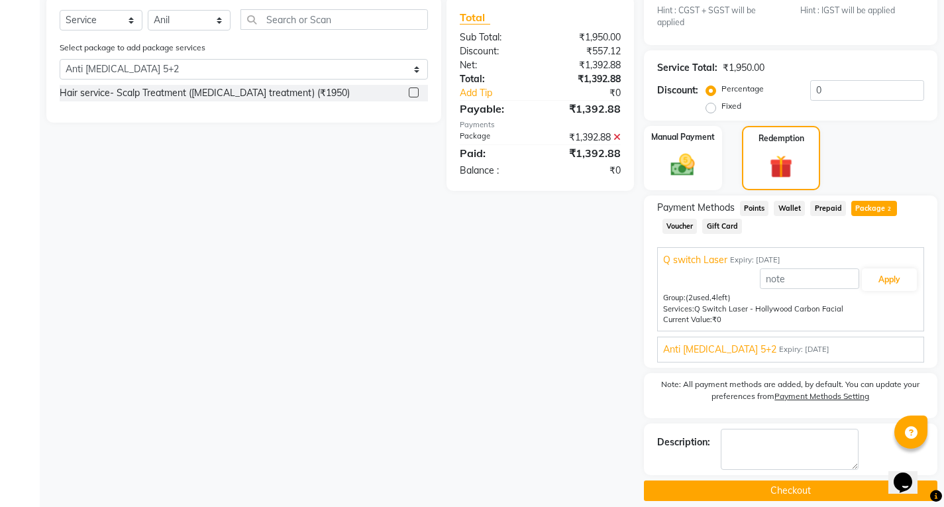
scroll to position [351, 0]
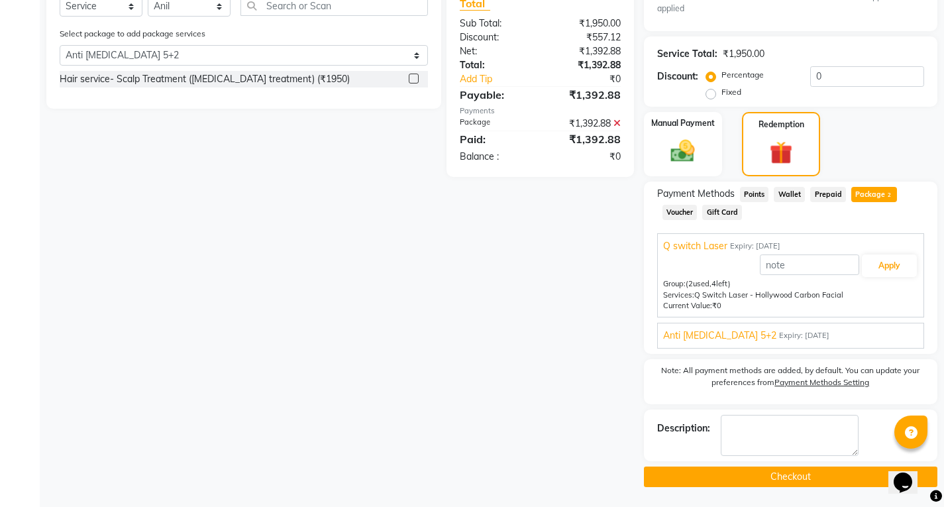
click at [793, 473] on button "Checkout" at bounding box center [791, 477] width 294 height 21
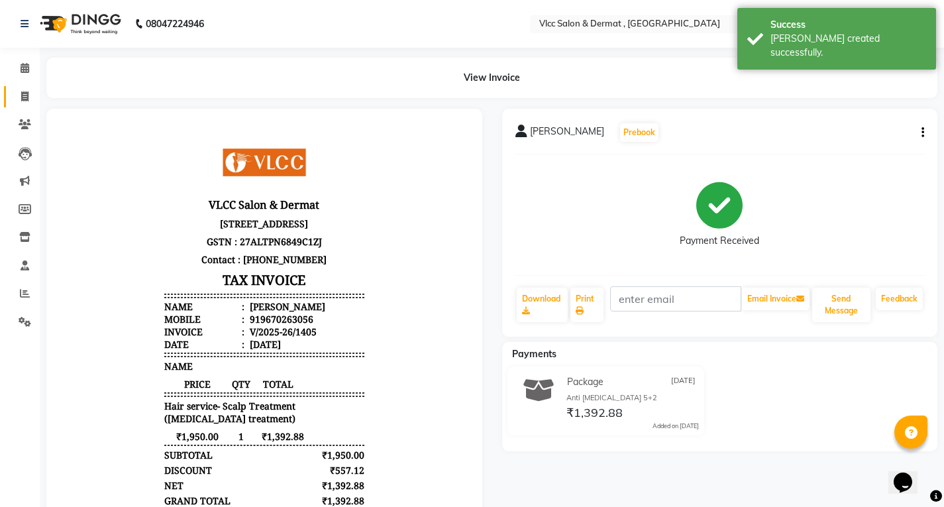
drag, startPoint x: 11, startPoint y: 100, endPoint x: 26, endPoint y: 101, distance: 14.6
click at [13, 99] on link "Invoice" at bounding box center [20, 97] width 32 height 22
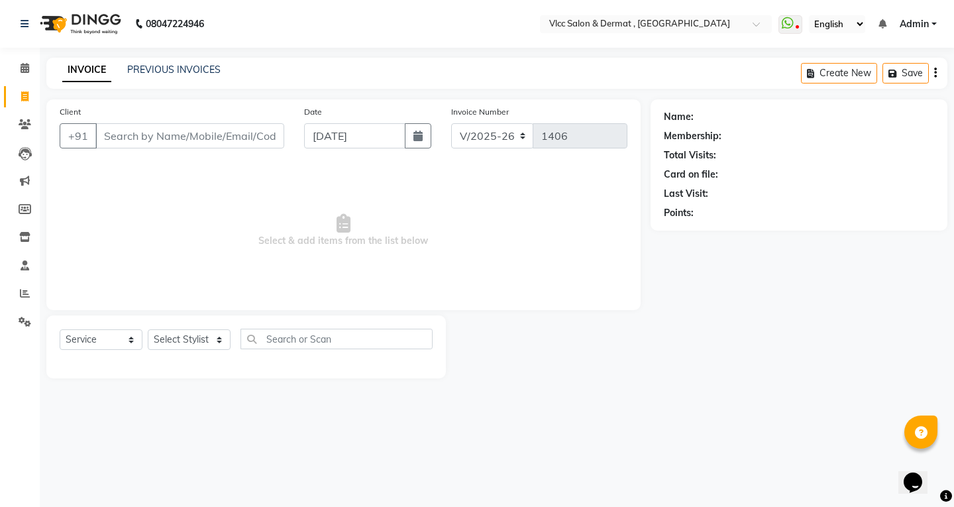
drag, startPoint x: 158, startPoint y: 123, endPoint x: 168, endPoint y: 127, distance: 11.1
click at [158, 124] on input "Client" at bounding box center [189, 135] width 189 height 25
drag, startPoint x: 40, startPoint y: 487, endPoint x: 446, endPoint y: 136, distance: 537.0
click at [446, 136] on div "Invoice Number V/2025 V/[PHONE_NUMBER]" at bounding box center [539, 132] width 196 height 54
